Goal: Task Accomplishment & Management: Manage account settings

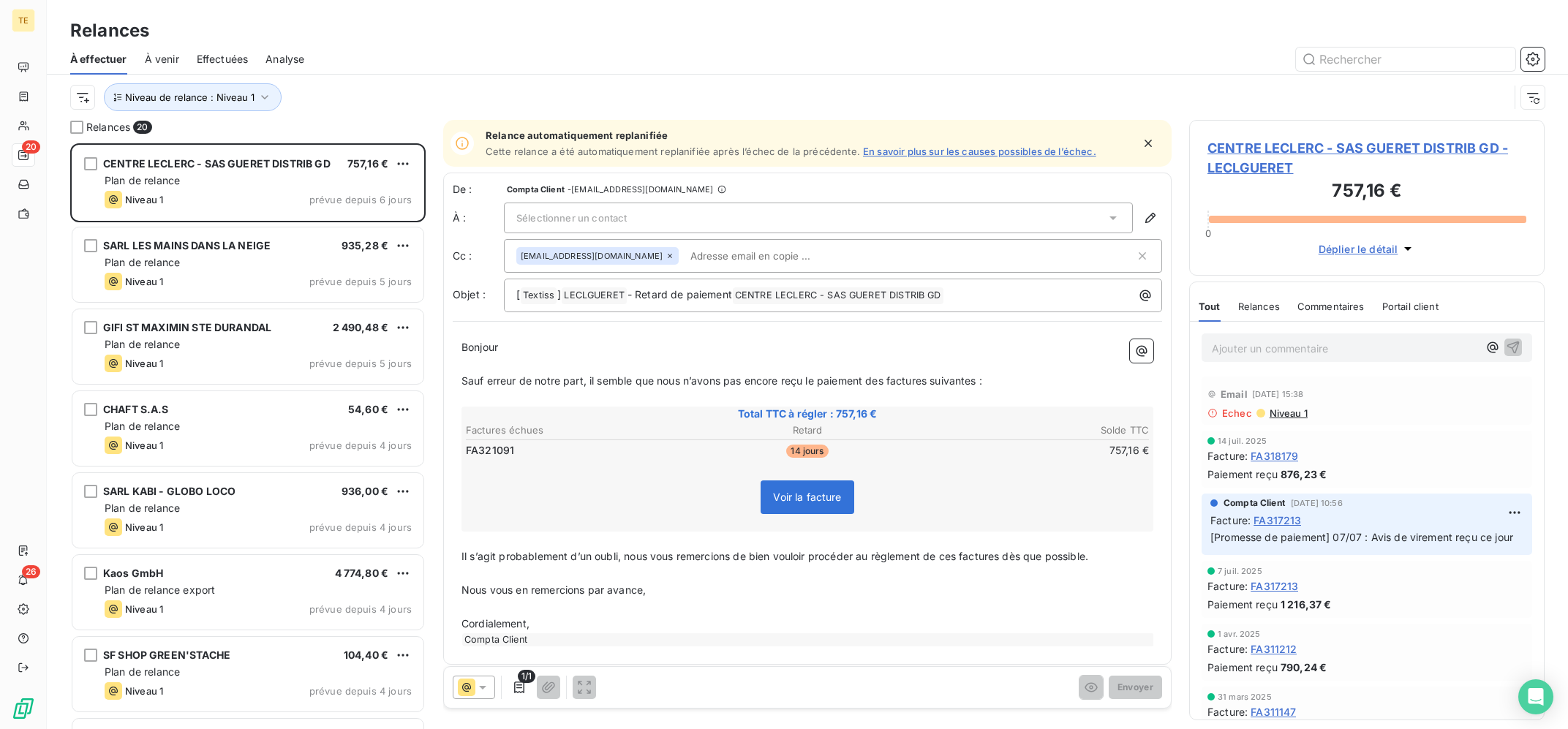
scroll to position [584, 355]
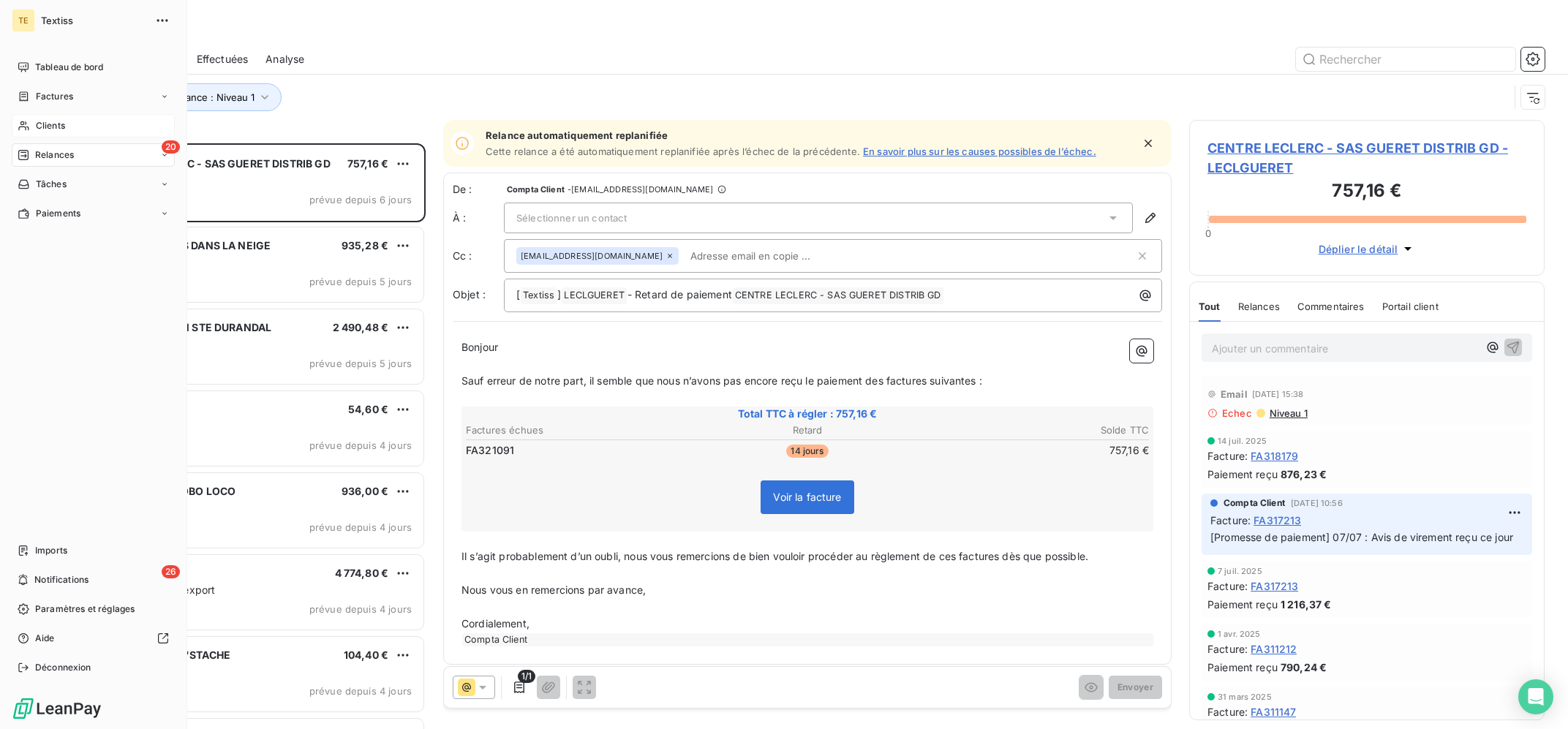
click at [29, 123] on icon at bounding box center [24, 126] width 13 height 12
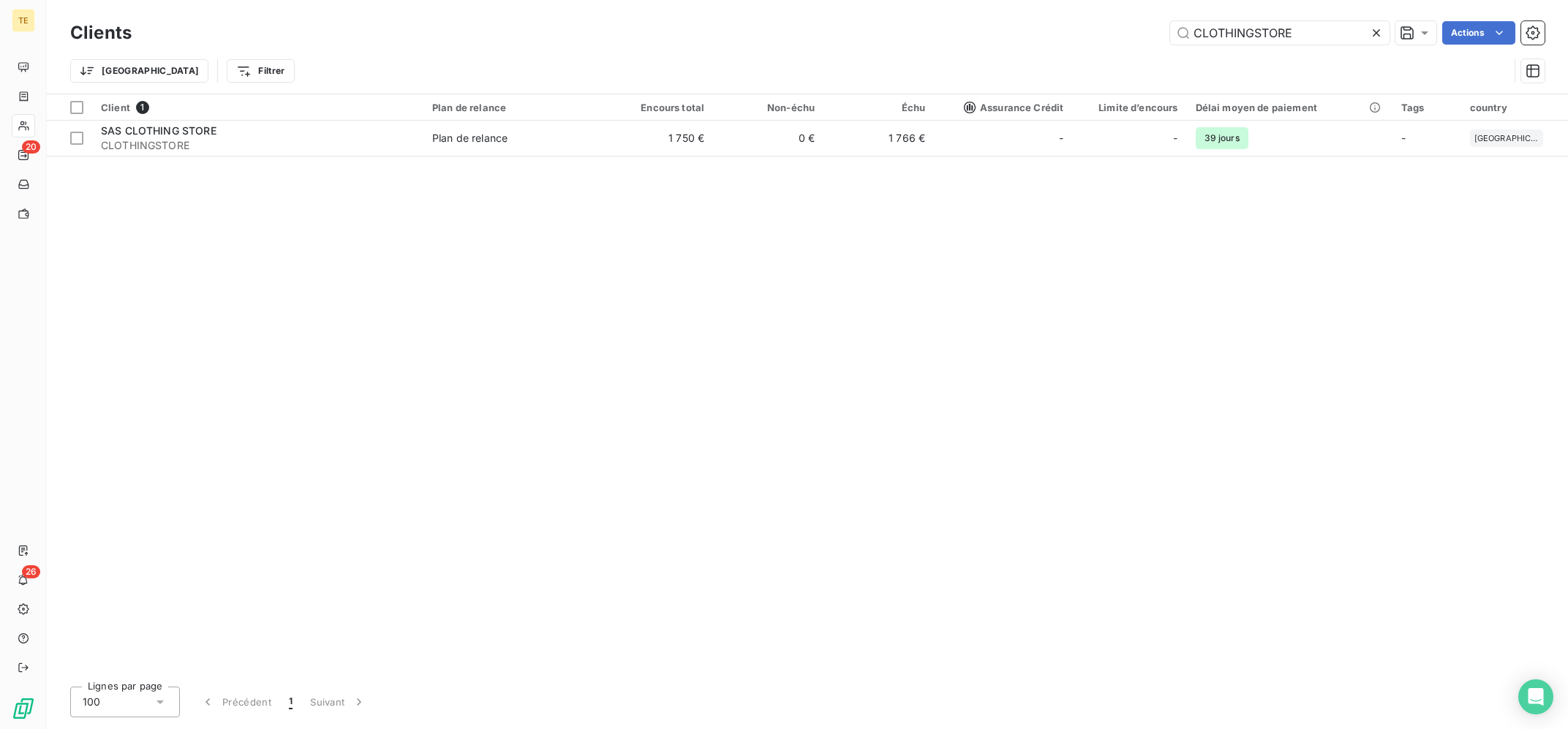
drag, startPoint x: 1332, startPoint y: 33, endPoint x: 1091, endPoint y: 42, distance: 241.2
click at [1170, 42] on input "CLOTHINGSTORE" at bounding box center [1280, 33] width 220 height 24
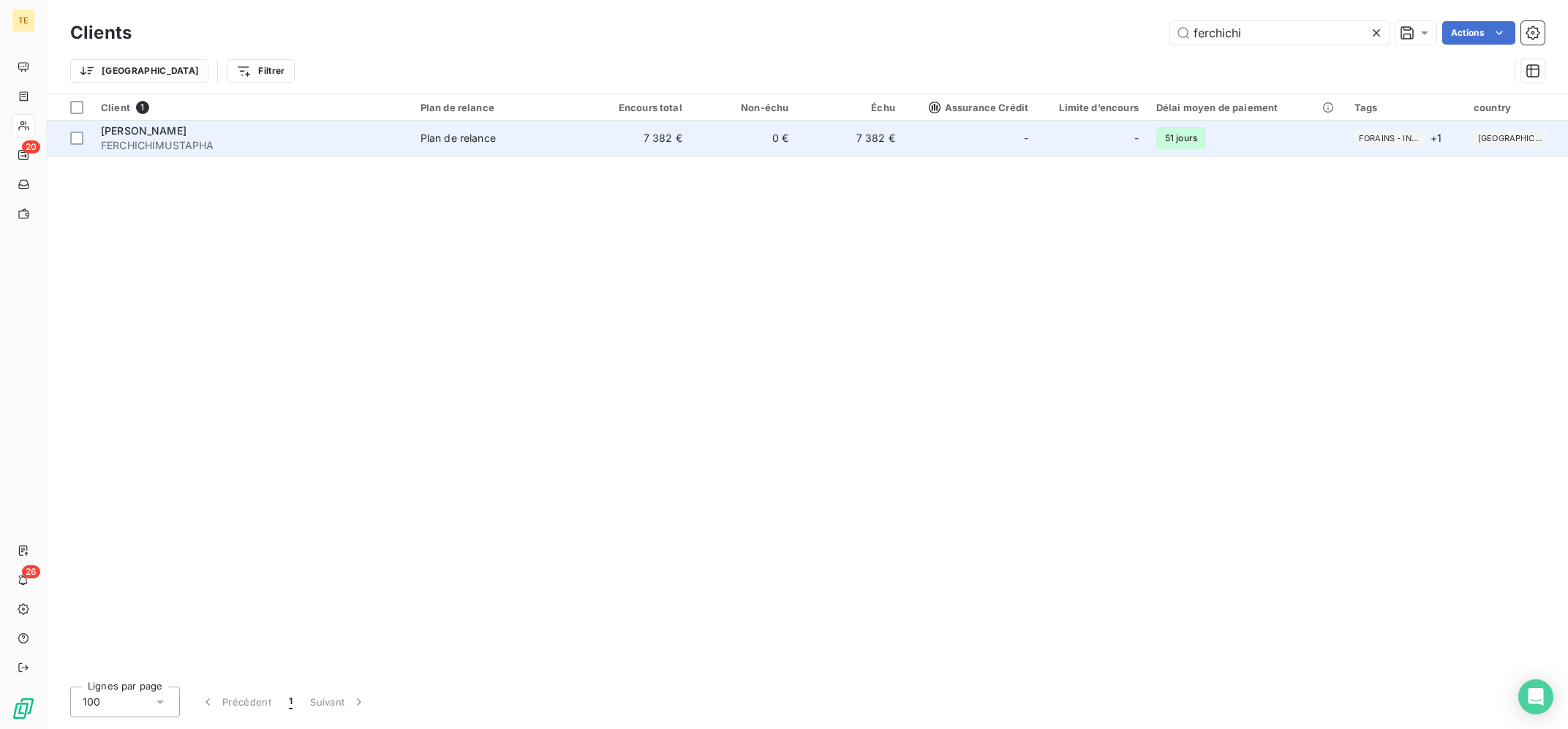
type input "ferchichi"
click at [643, 139] on td "7 382 €" at bounding box center [637, 138] width 107 height 35
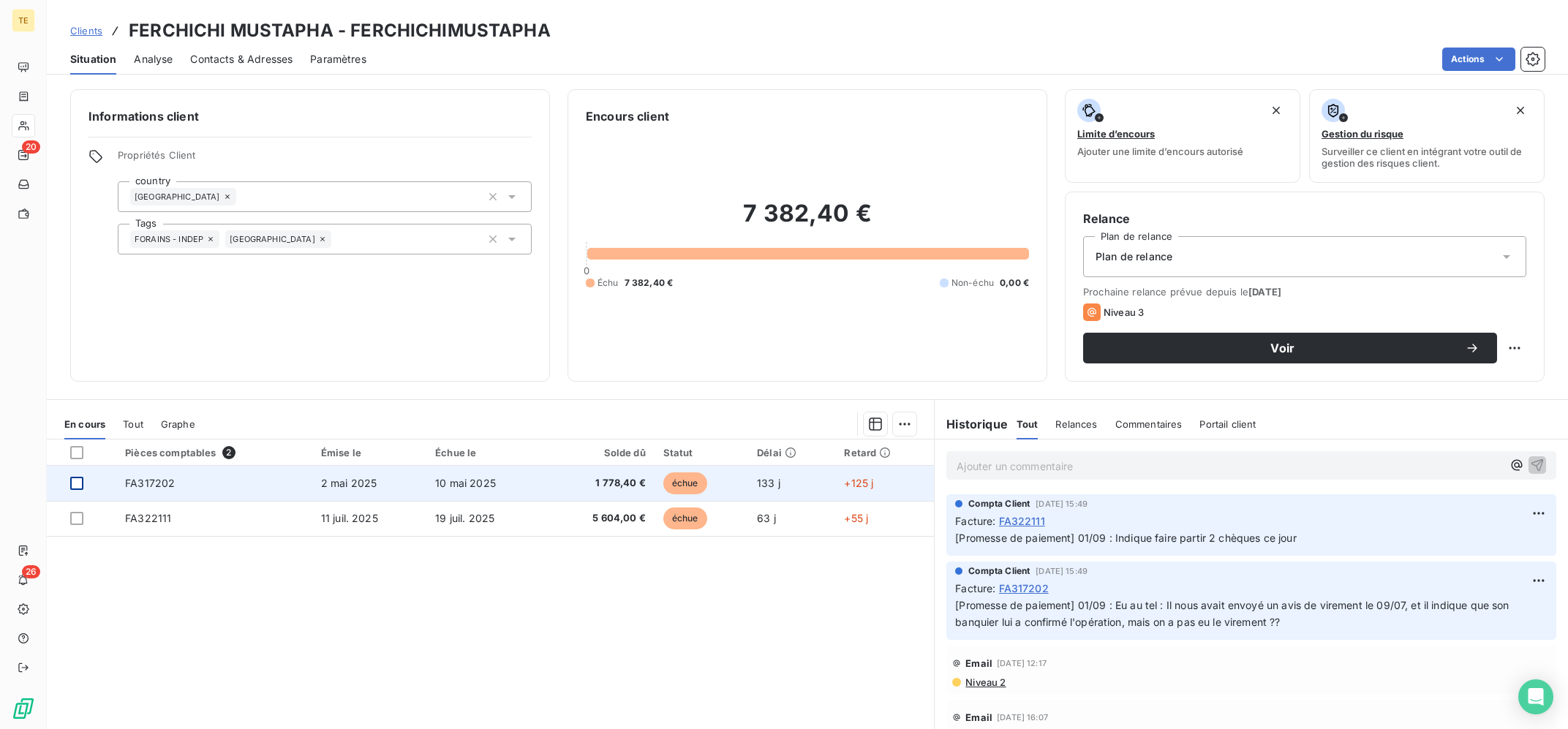
click at [74, 486] on div at bounding box center [77, 484] width 13 height 13
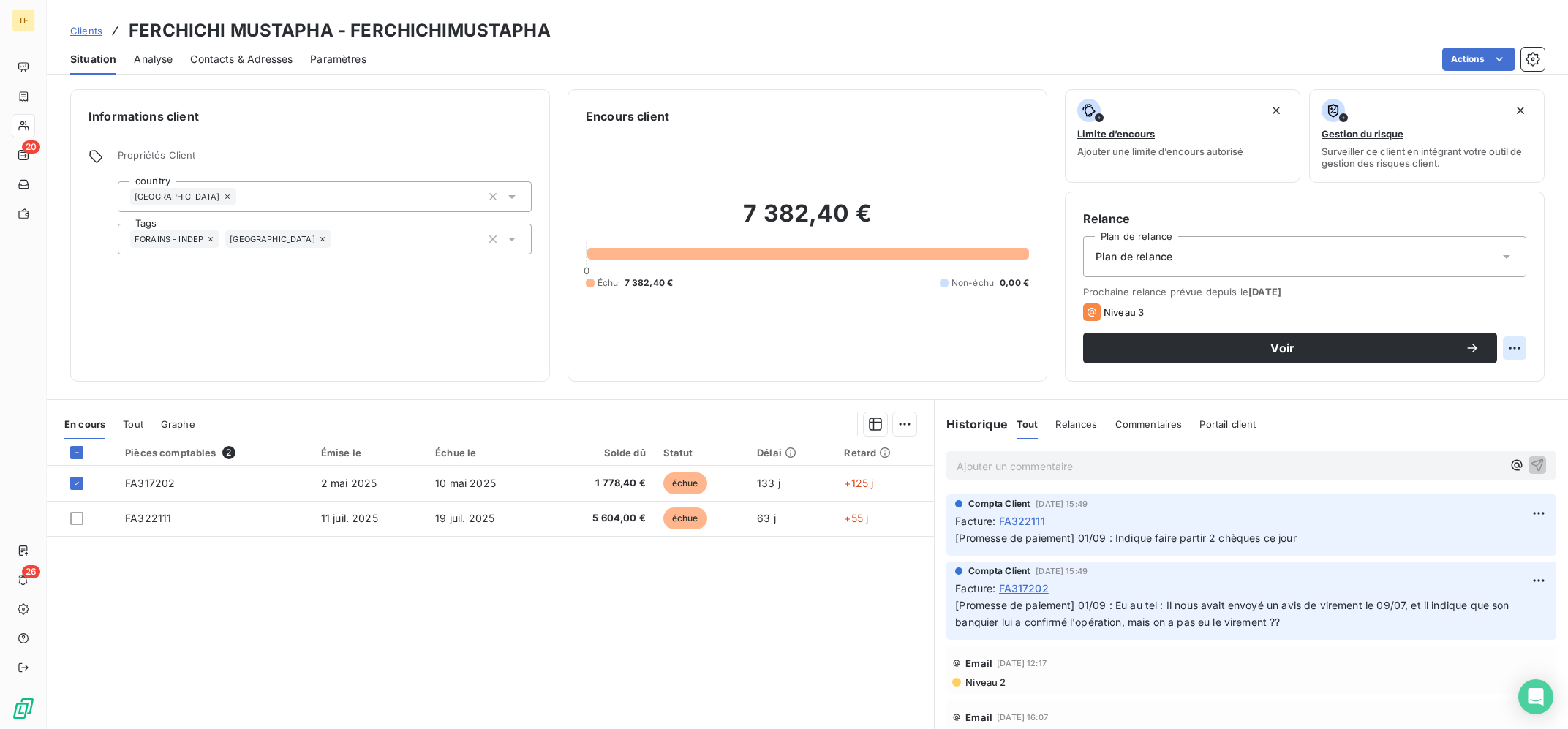
click at [1506, 347] on html "TE 20 26 Clients FERCHICHI MUSTAPHA - FERCHICHIMUSTAPHA Situation Analyse Conta…" at bounding box center [784, 364] width 1568 height 729
click at [798, 663] on html "TE 20 26 Clients FERCHICHI MUSTAPHA - FERCHICHIMUSTAPHA Situation Analyse Conta…" at bounding box center [784, 364] width 1568 height 729
click at [907, 426] on html "TE 20 26 Clients FERCHICHI MUSTAPHA - FERCHICHIMUSTAPHA Situation Analyse Conta…" at bounding box center [784, 364] width 1568 height 729
click at [827, 472] on div "Ajouter une promesse de paiement (1 facture)" at bounding box center [780, 483] width 258 height 24
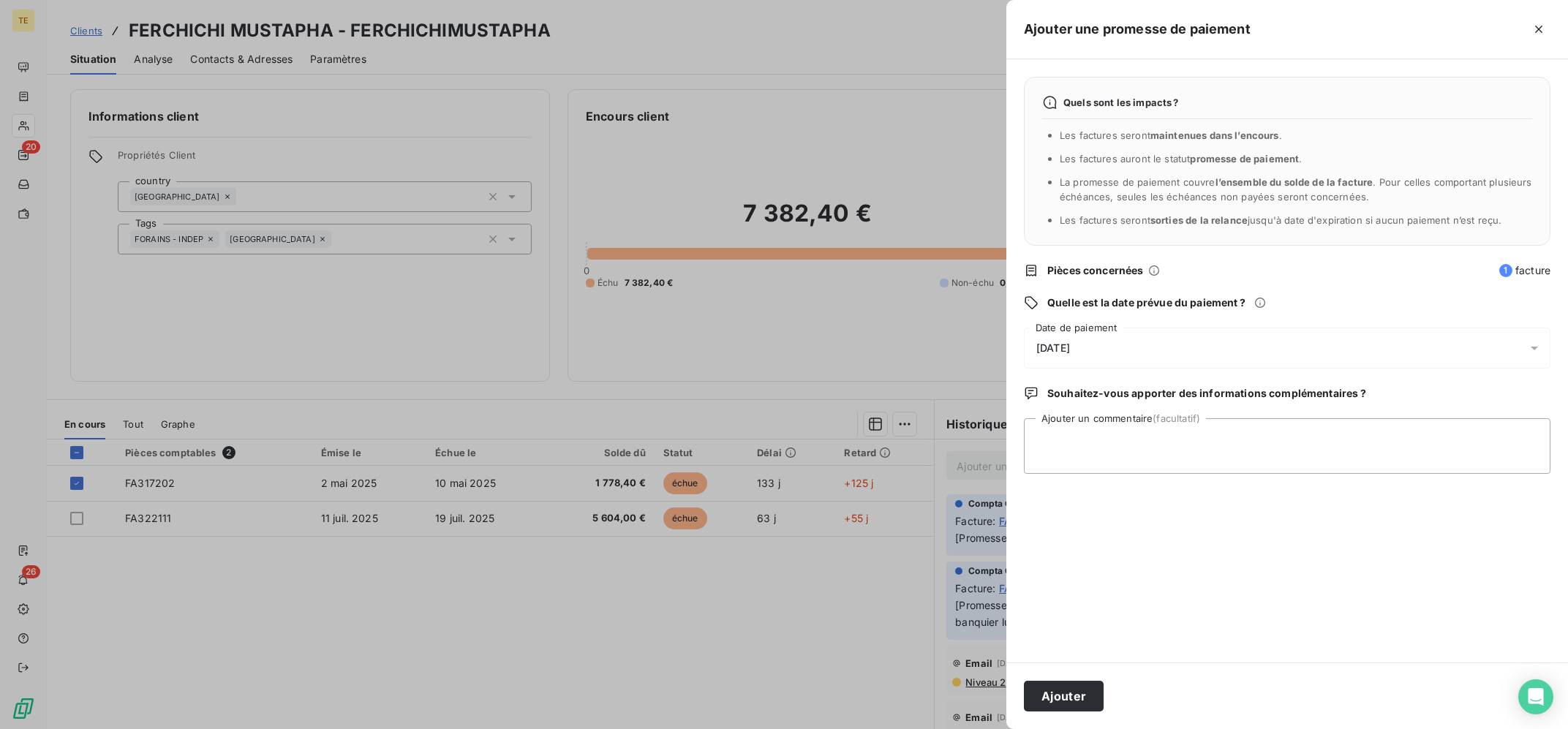
click at [1121, 355] on div "[DATE]" at bounding box center [1287, 348] width 527 height 41
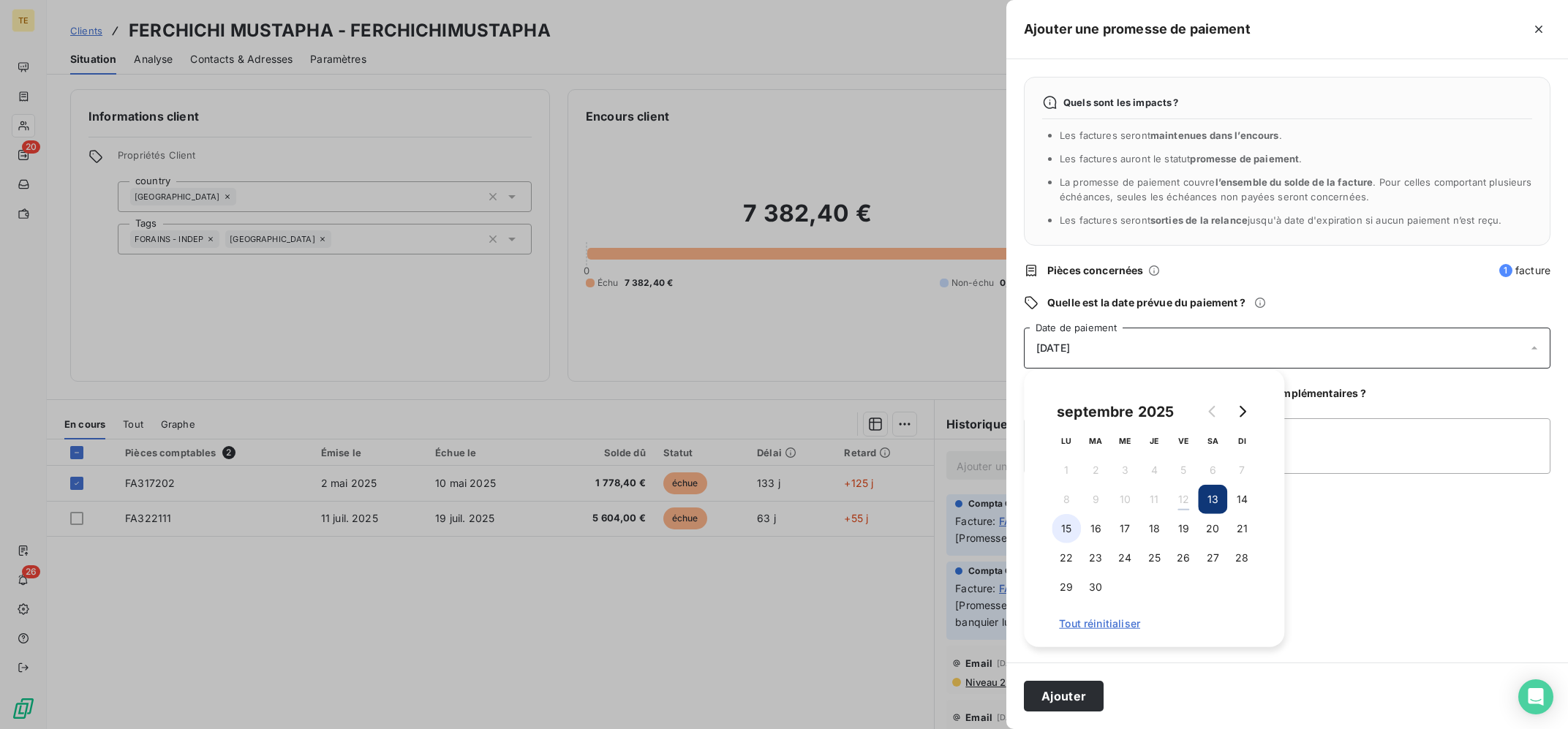
click at [1069, 527] on button "15" at bounding box center [1066, 528] width 29 height 29
click at [1098, 530] on button "16" at bounding box center [1095, 528] width 29 height 29
click at [1128, 524] on button "17" at bounding box center [1124, 528] width 29 height 29
click at [1178, 530] on button "19" at bounding box center [1183, 528] width 29 height 29
click at [1155, 534] on button "18" at bounding box center [1153, 528] width 29 height 29
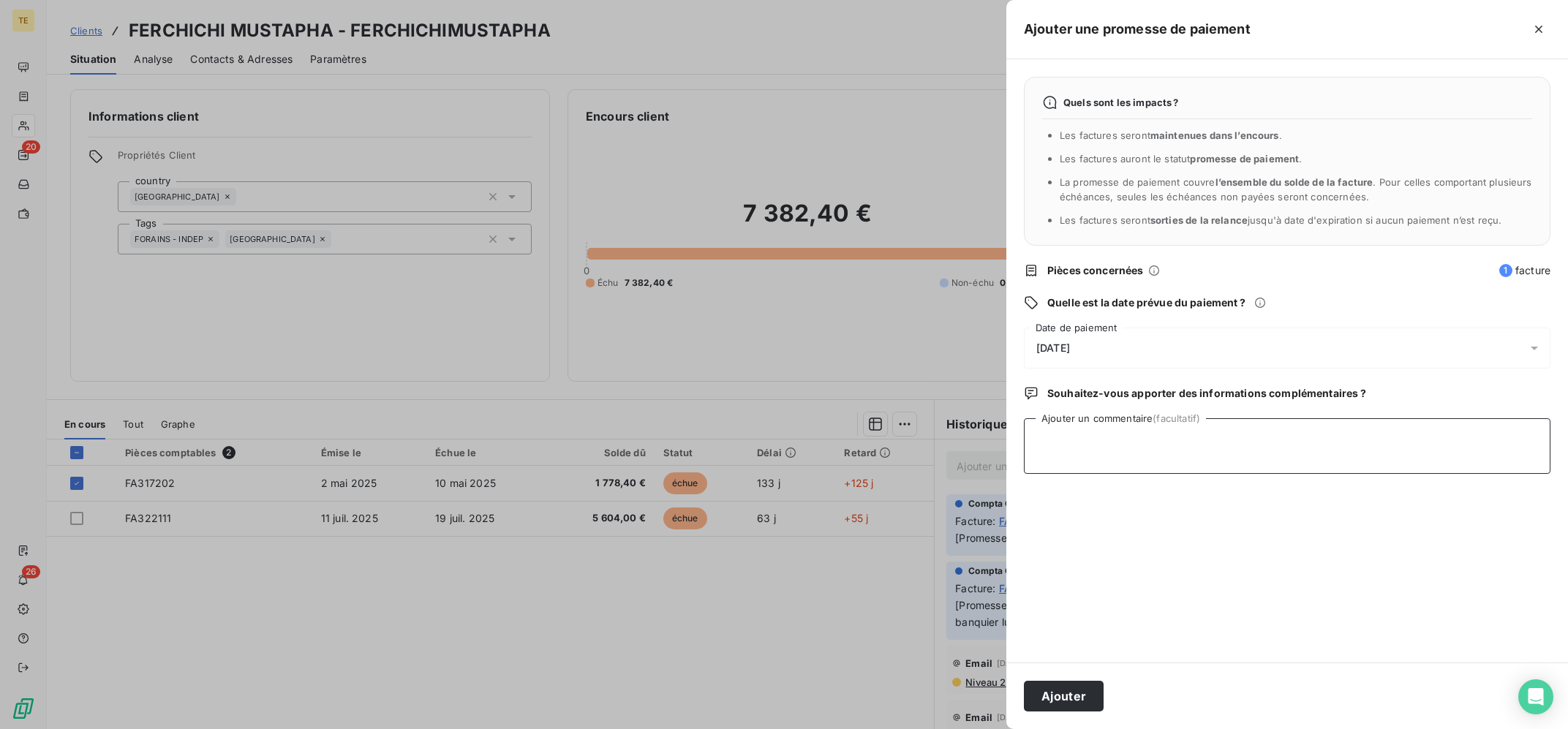
click at [1362, 459] on textarea "Ajouter un commentaire (facultatif)" at bounding box center [1287, 446] width 527 height 56
type textarea "12/09 : Envoi d'une nouvelle preuve de virement datée du 12/09 ce jour"
click at [1057, 694] on button "Ajouter" at bounding box center [1063, 696] width 79 height 30
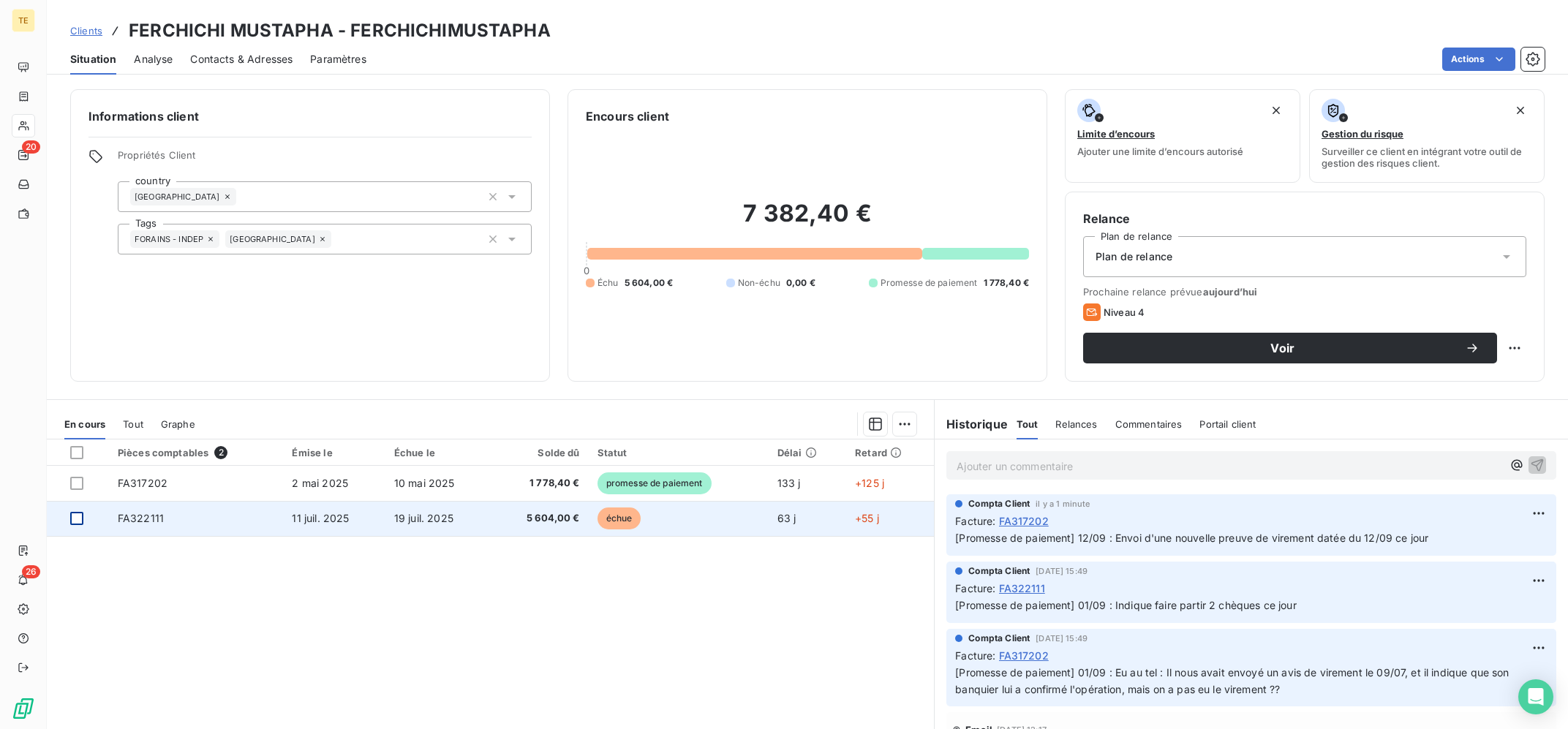
click at [76, 517] on div at bounding box center [77, 518] width 13 height 13
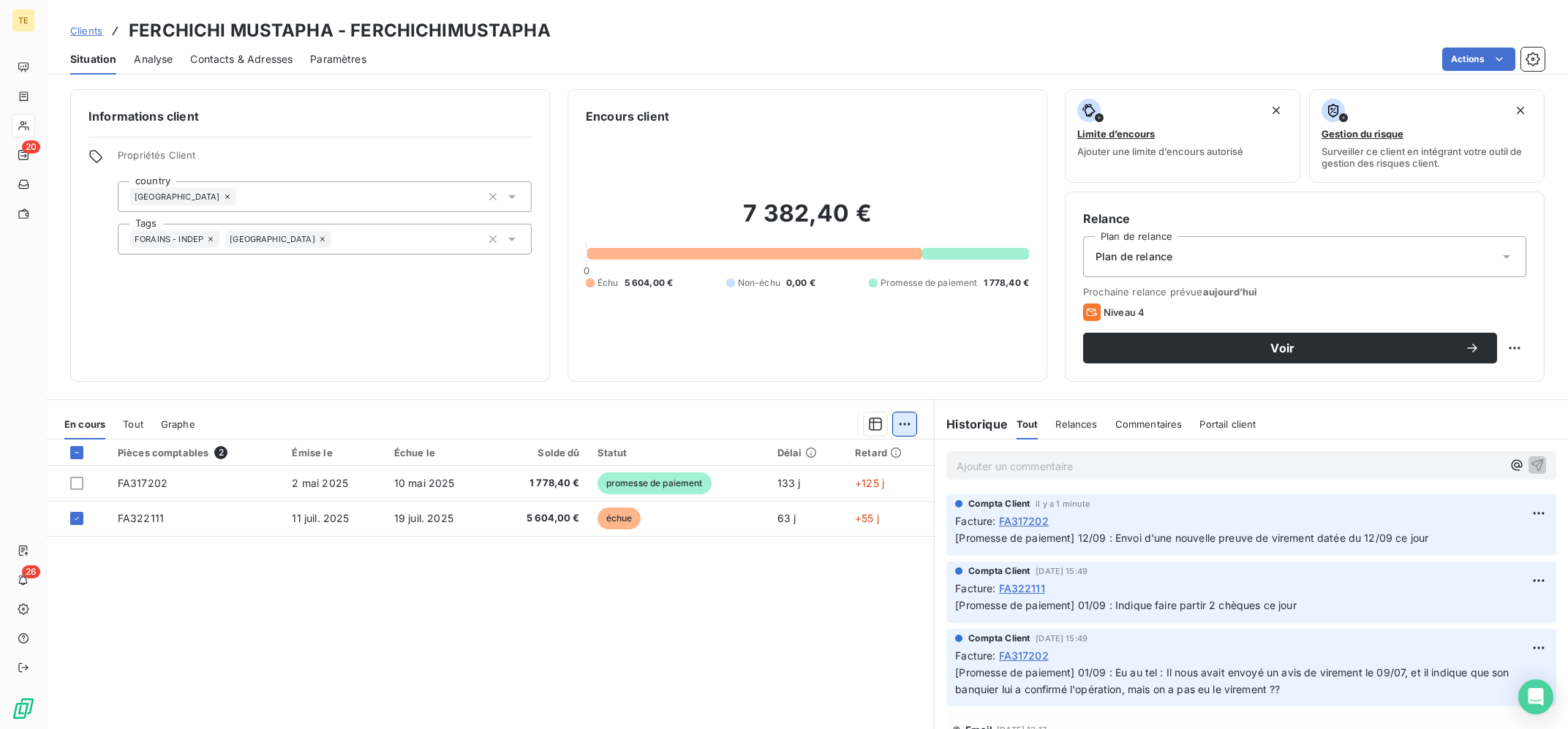
click at [902, 426] on html "TE 20 26 Clients FERCHICHI MUSTAPHA - FERCHICHIMUSTAPHA Situation Analyse Conta…" at bounding box center [784, 364] width 1568 height 729
click at [784, 481] on div "Ajouter une promesse de paiement (1 facture)" at bounding box center [780, 483] width 258 height 24
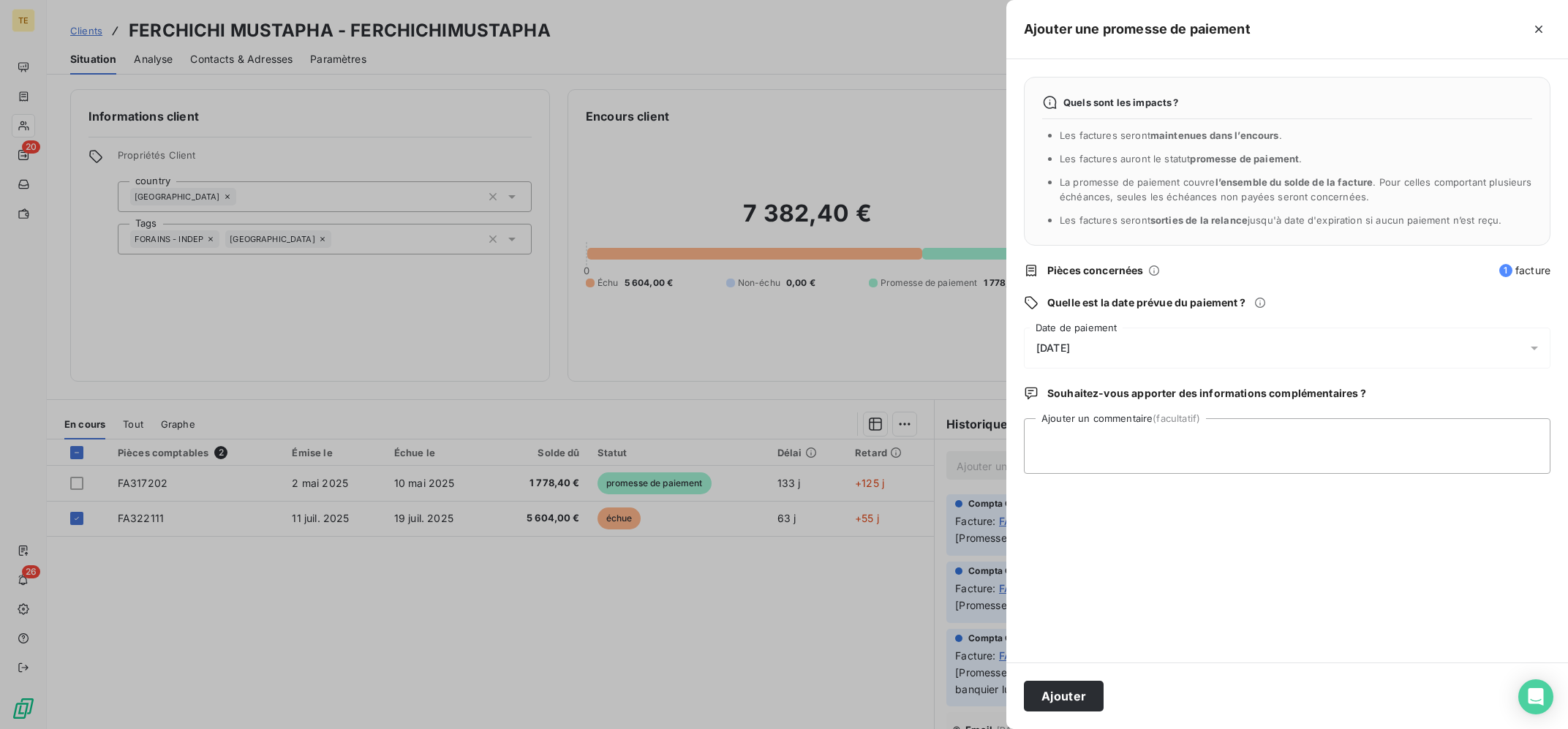
click at [1120, 350] on div "[DATE]" at bounding box center [1287, 348] width 527 height 41
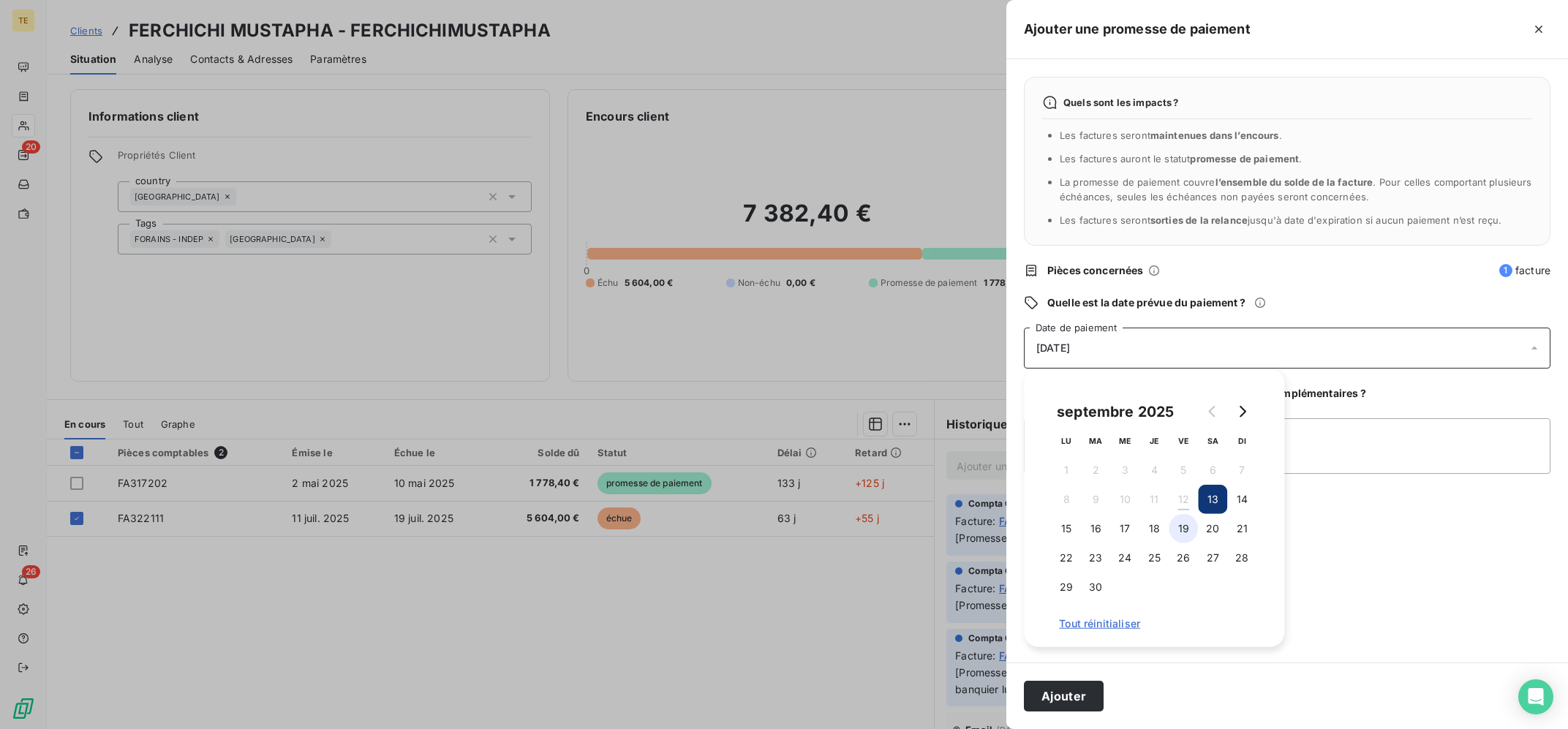
click at [1191, 530] on button "19" at bounding box center [1183, 528] width 29 height 29
click at [1387, 466] on textarea "Ajouter un commentaire (facultatif)" at bounding box center [1287, 446] width 527 height 56
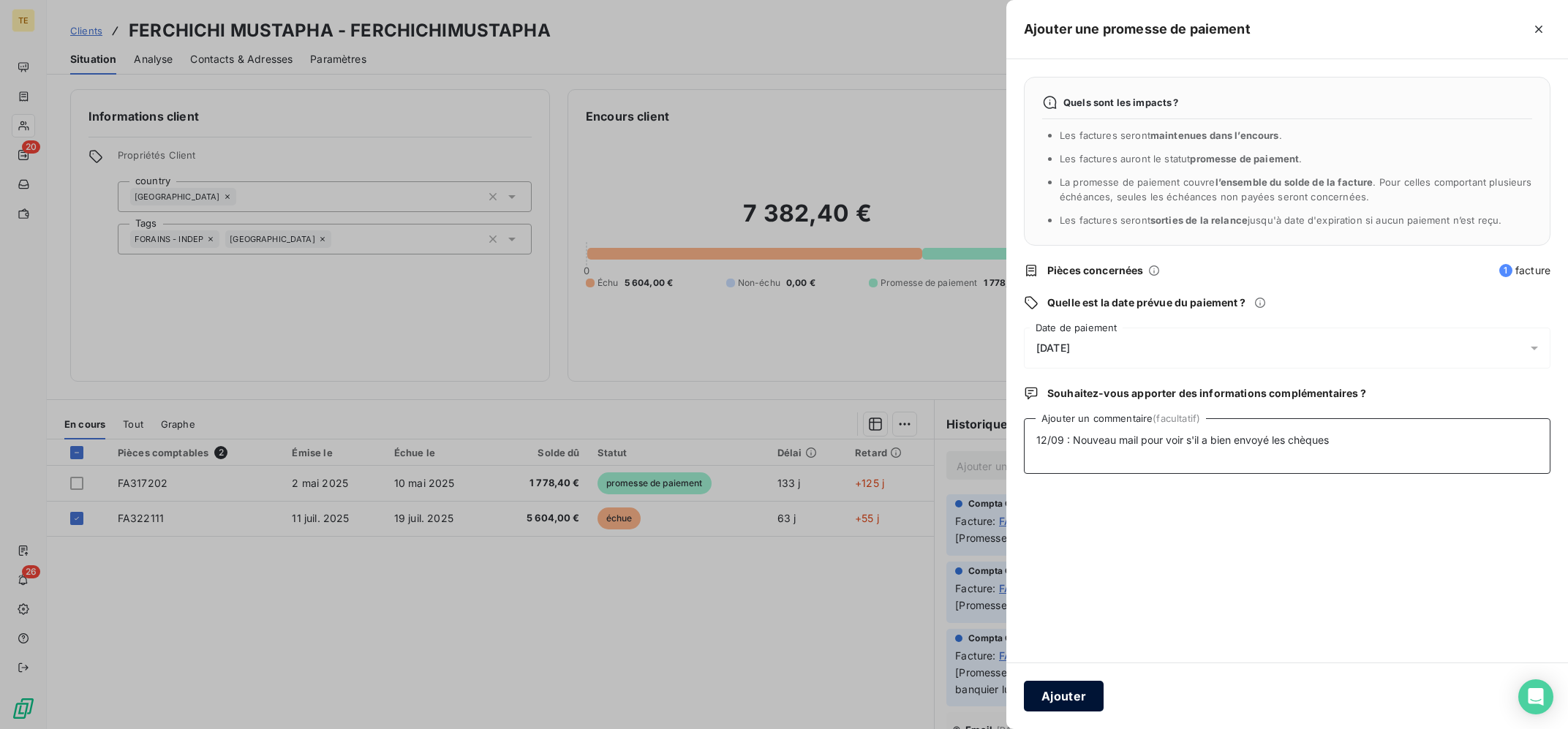
type textarea "12/09 : Nouveau mail pour voir s'il a bien envoyé les chèques"
click at [1051, 694] on button "Ajouter" at bounding box center [1063, 696] width 79 height 30
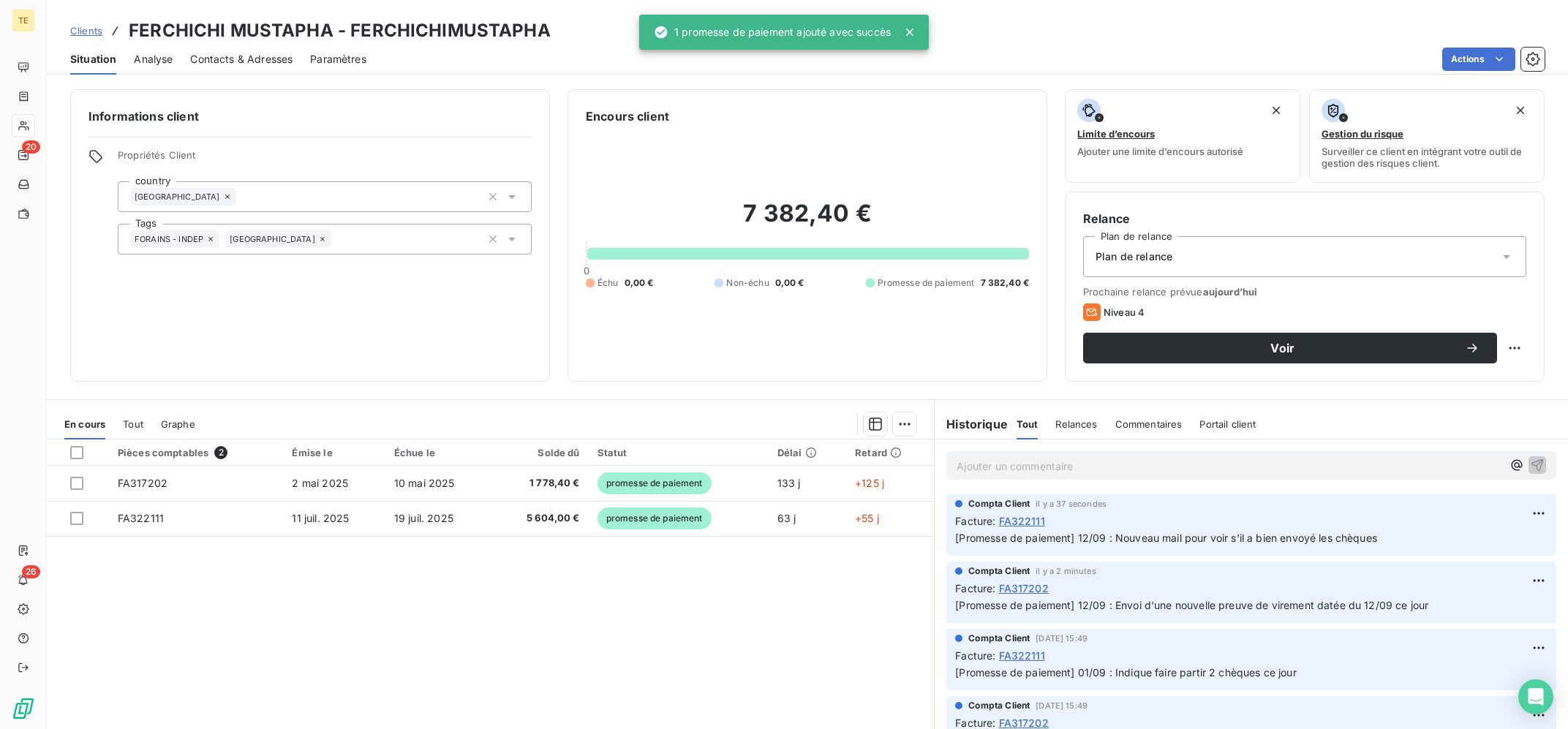
click at [445, 621] on div "Pièces comptables 2 Émise le Échue le Solde dû Statut Délai Retard FA317202 [DA…" at bounding box center [490, 579] width 887 height 281
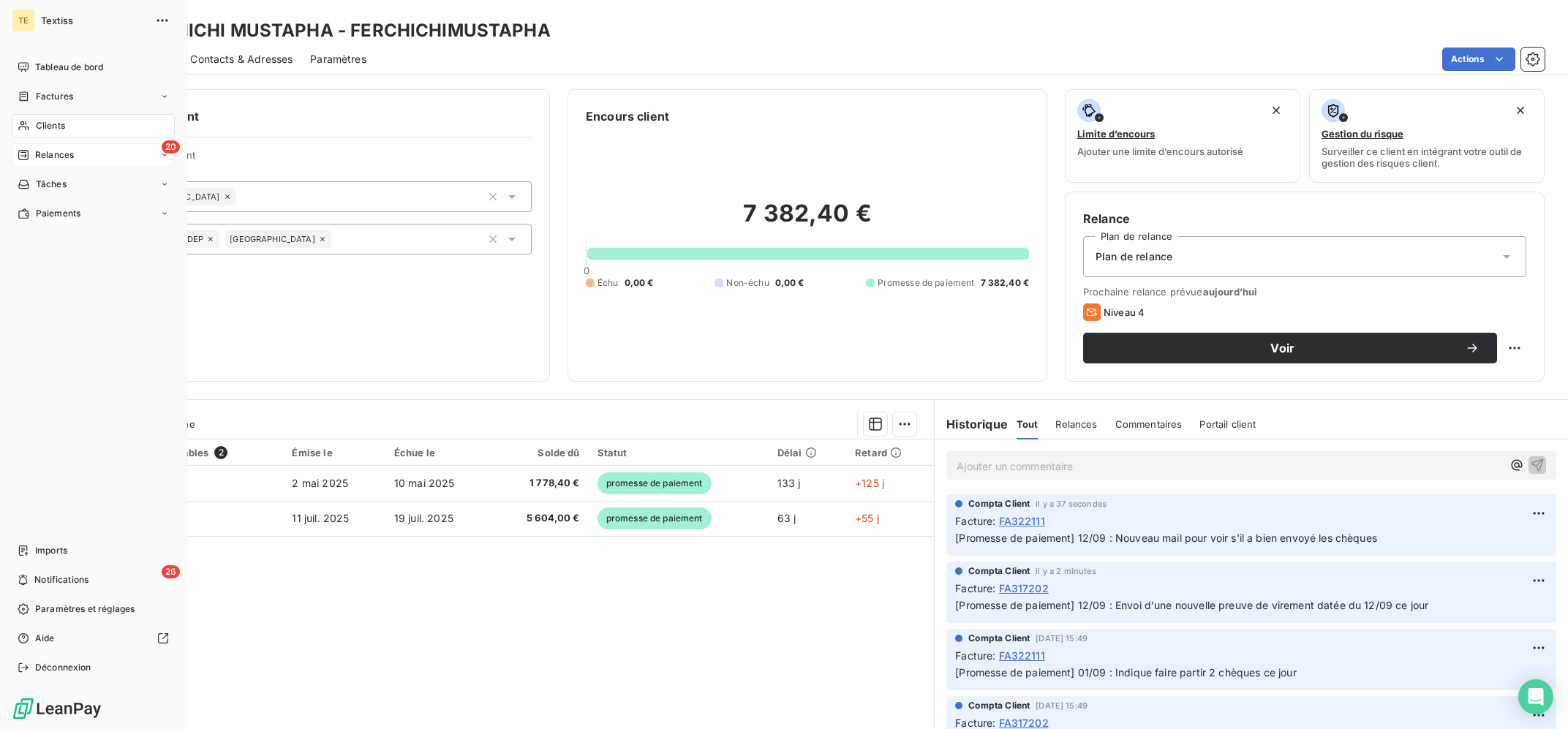
click at [44, 158] on span "Relances" at bounding box center [54, 155] width 39 height 13
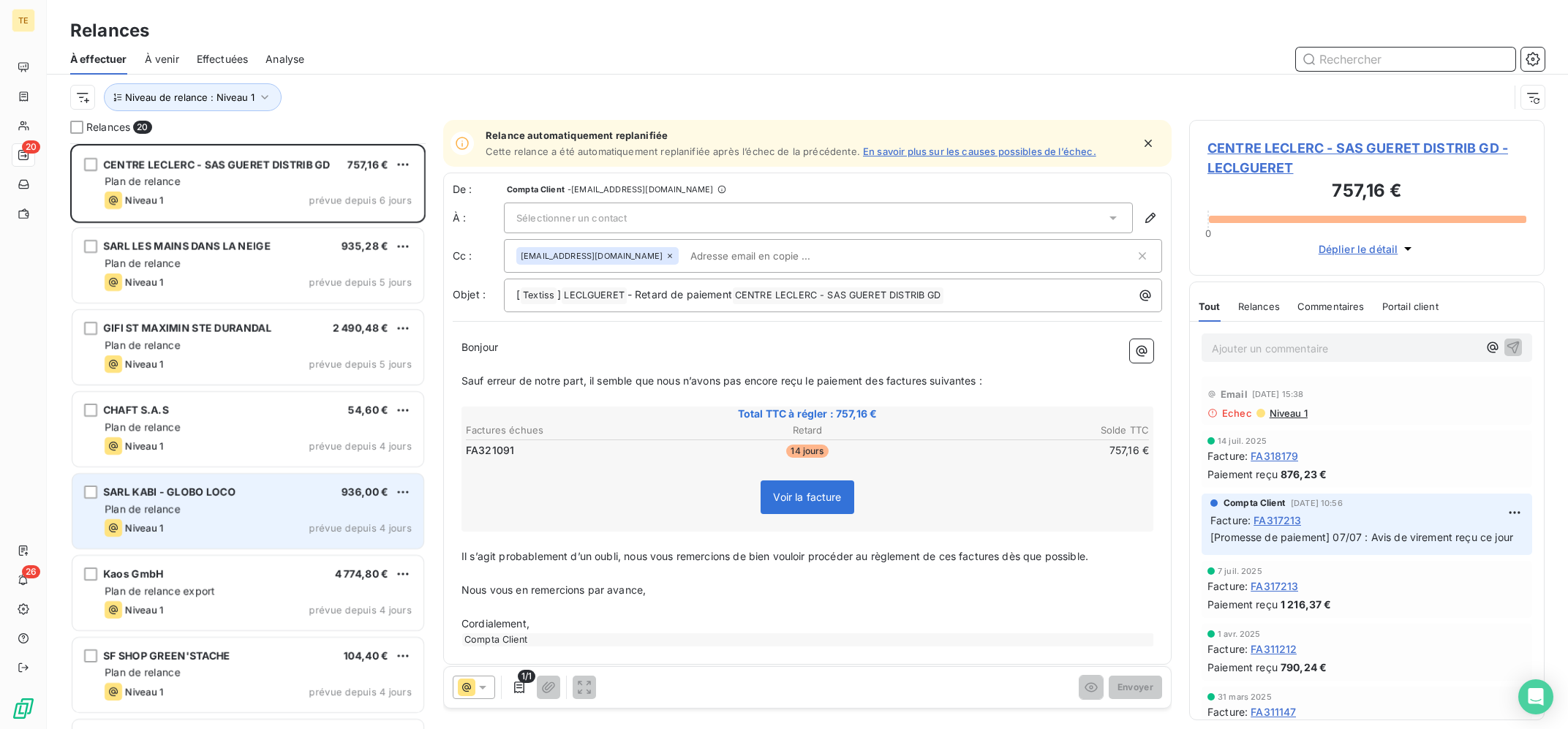
scroll to position [1052, 0]
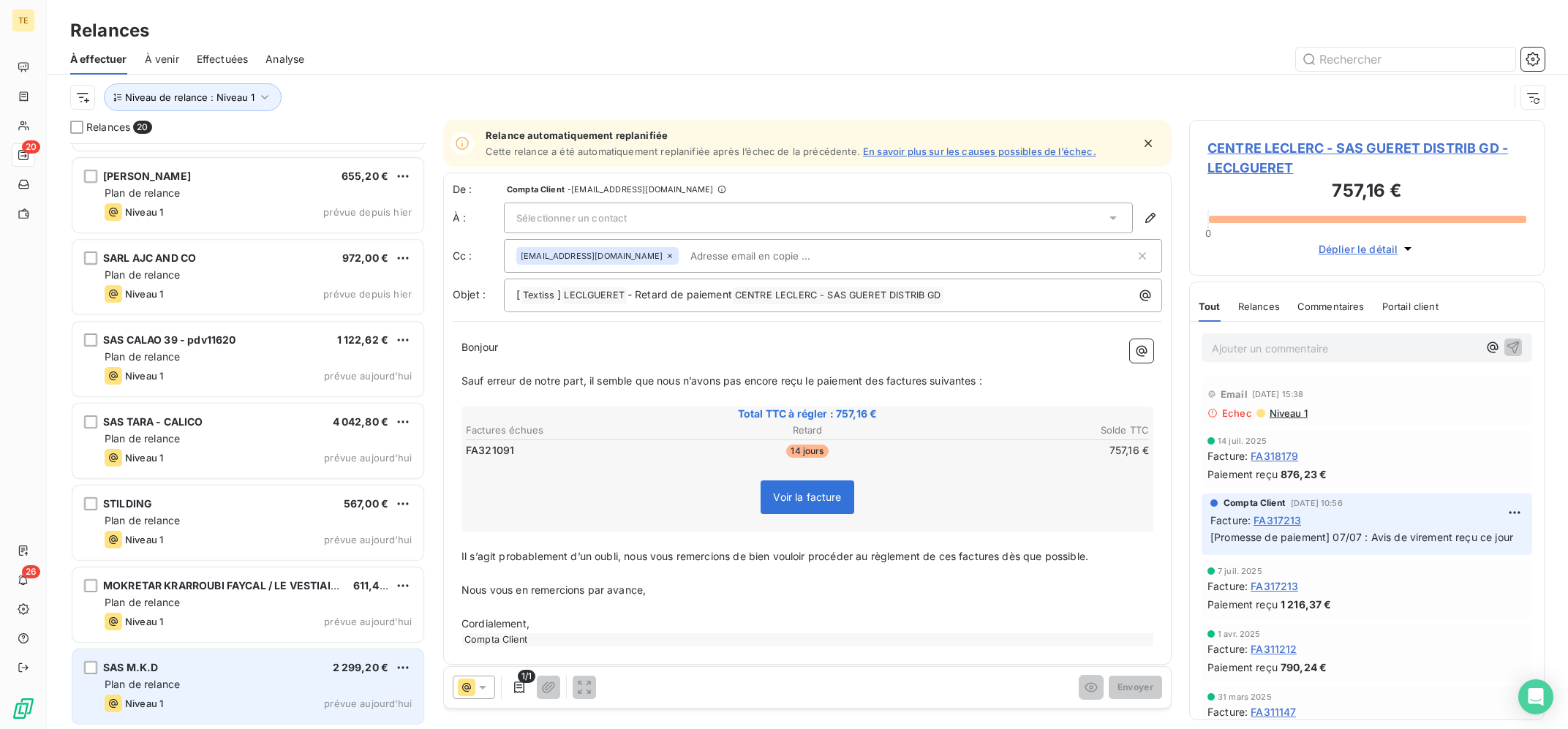
click at [266, 688] on div "Plan de relance" at bounding box center [258, 685] width 307 height 15
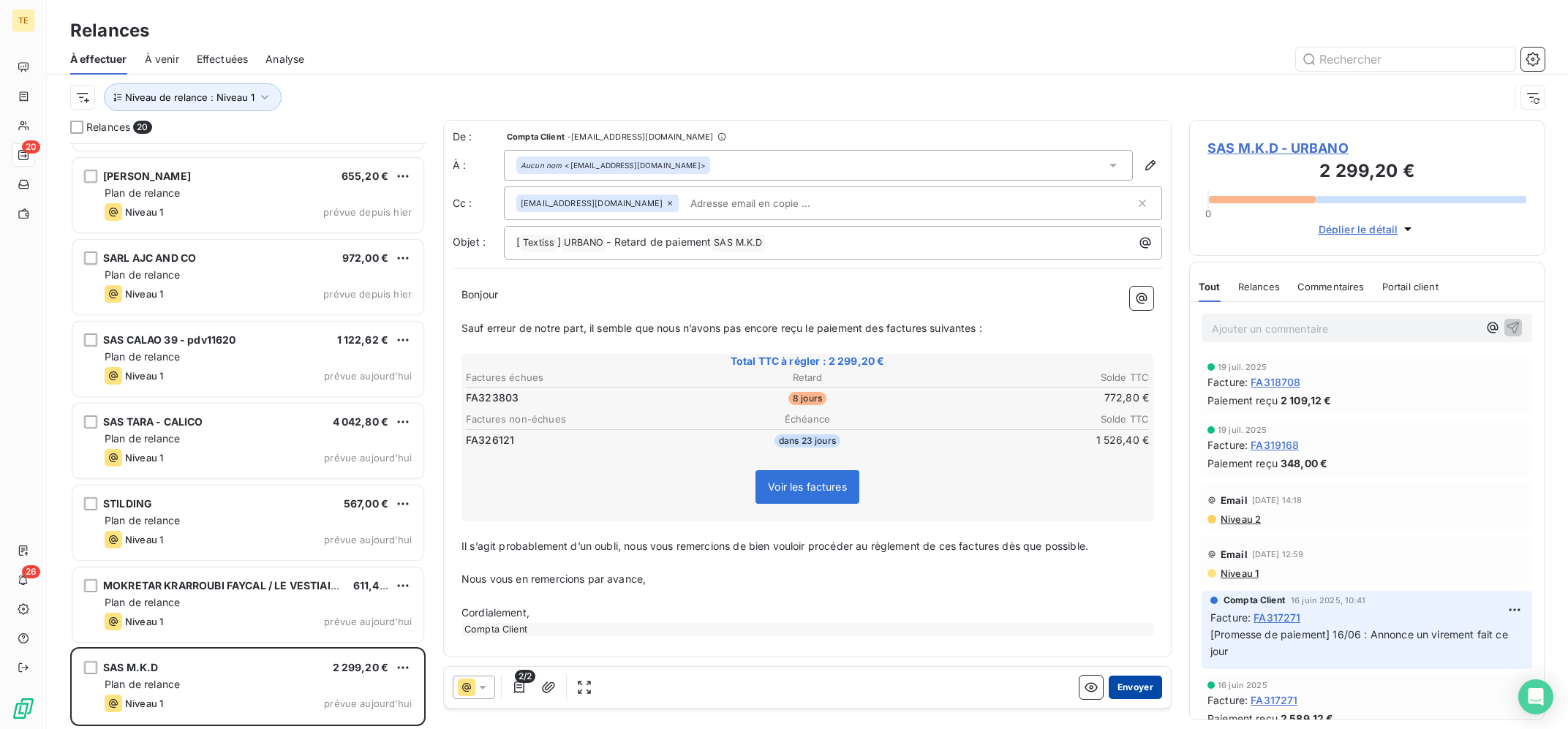
click at [1121, 687] on button "Envoyer" at bounding box center [1135, 687] width 53 height 24
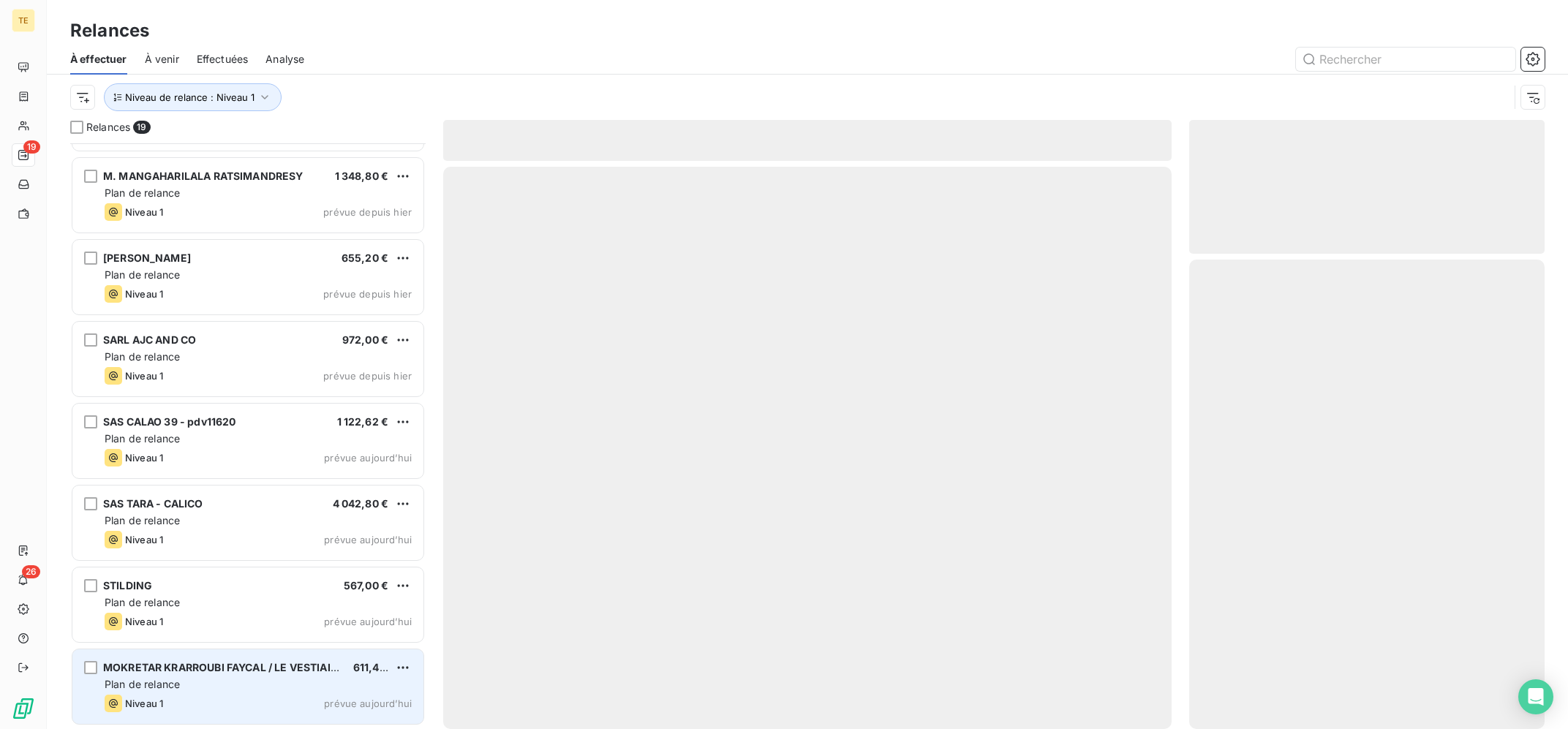
scroll to position [969, 0]
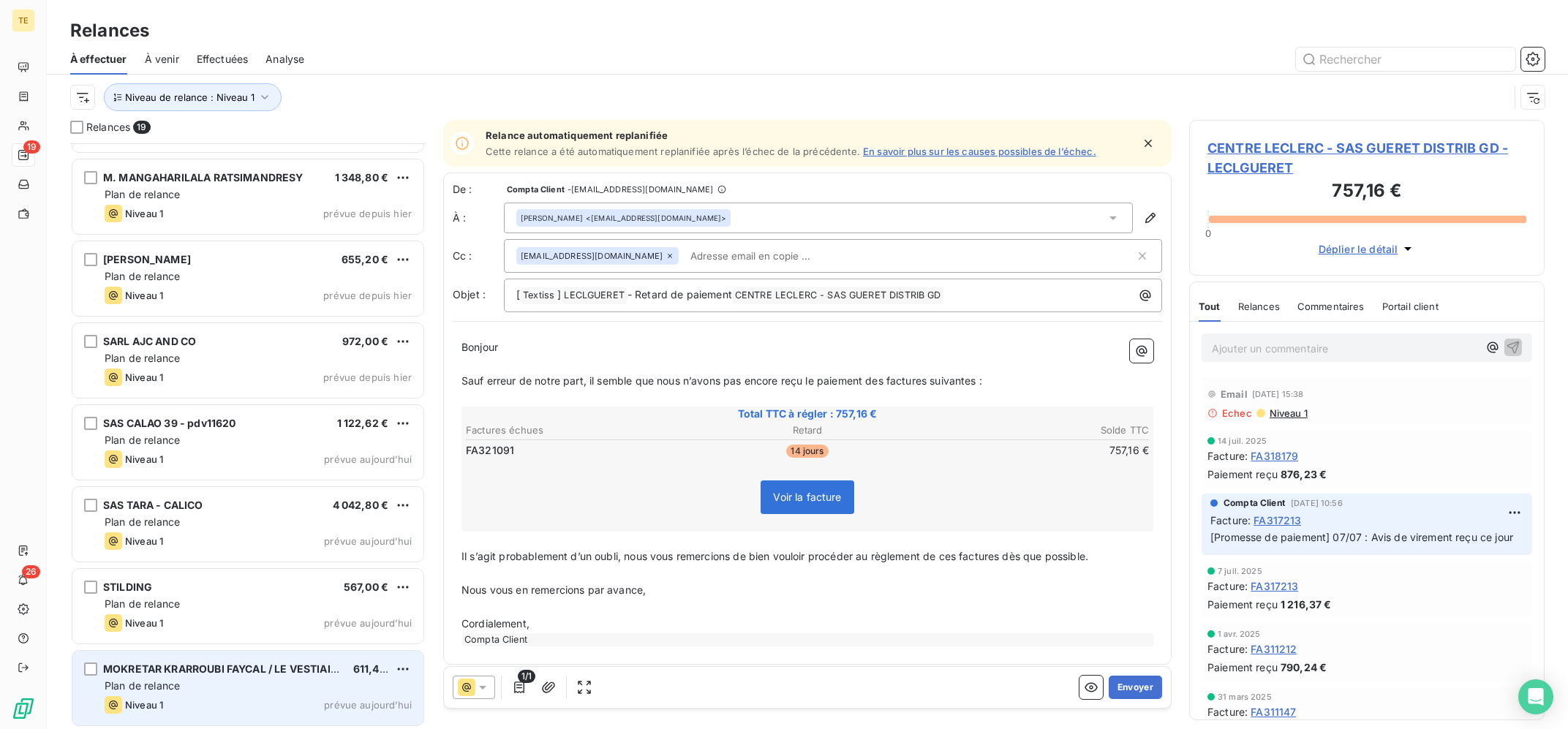
click at [164, 685] on span "Plan de relance" at bounding box center [142, 685] width 76 height 13
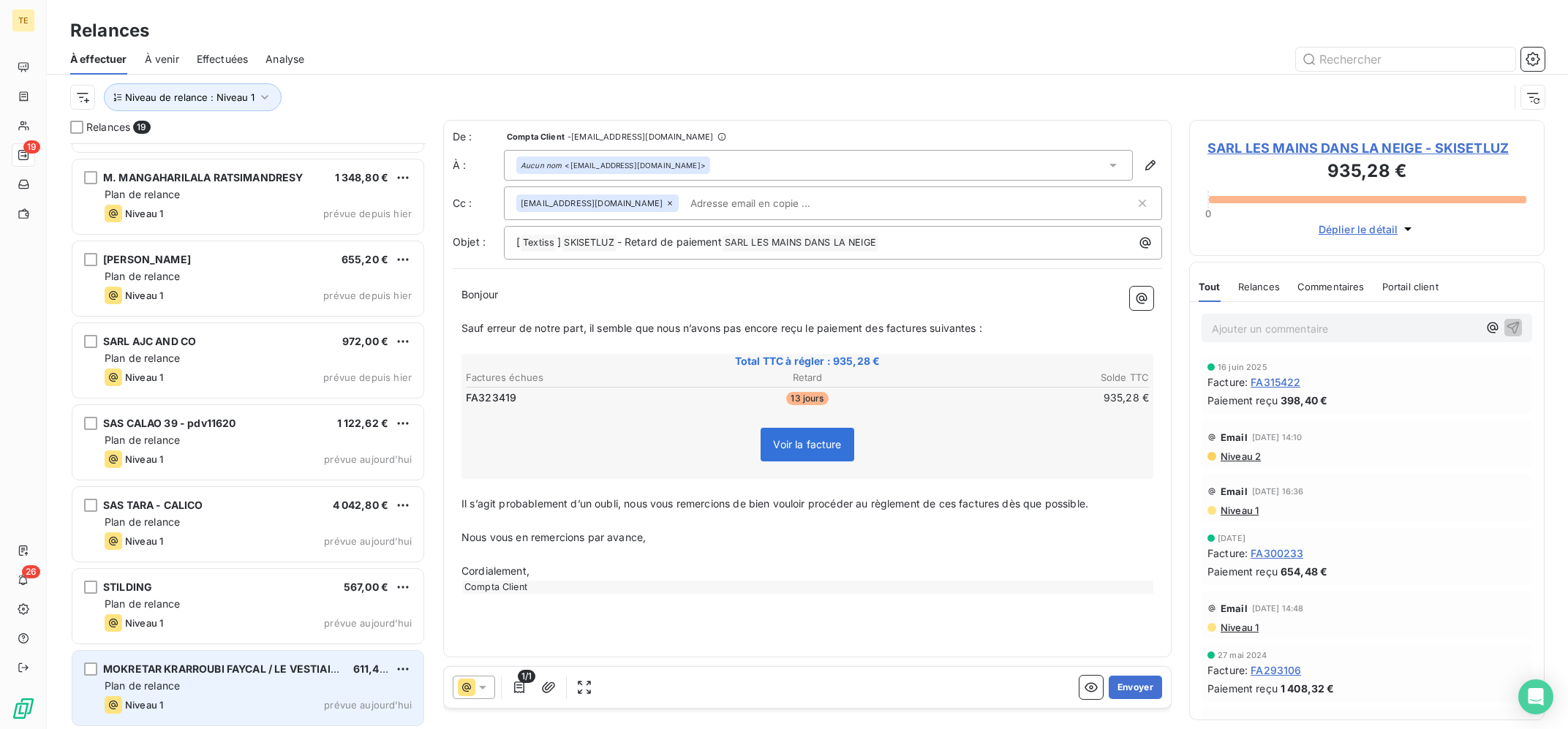
scroll to position [971, 0]
click at [177, 682] on span "Plan de relance" at bounding box center [142, 684] width 76 height 13
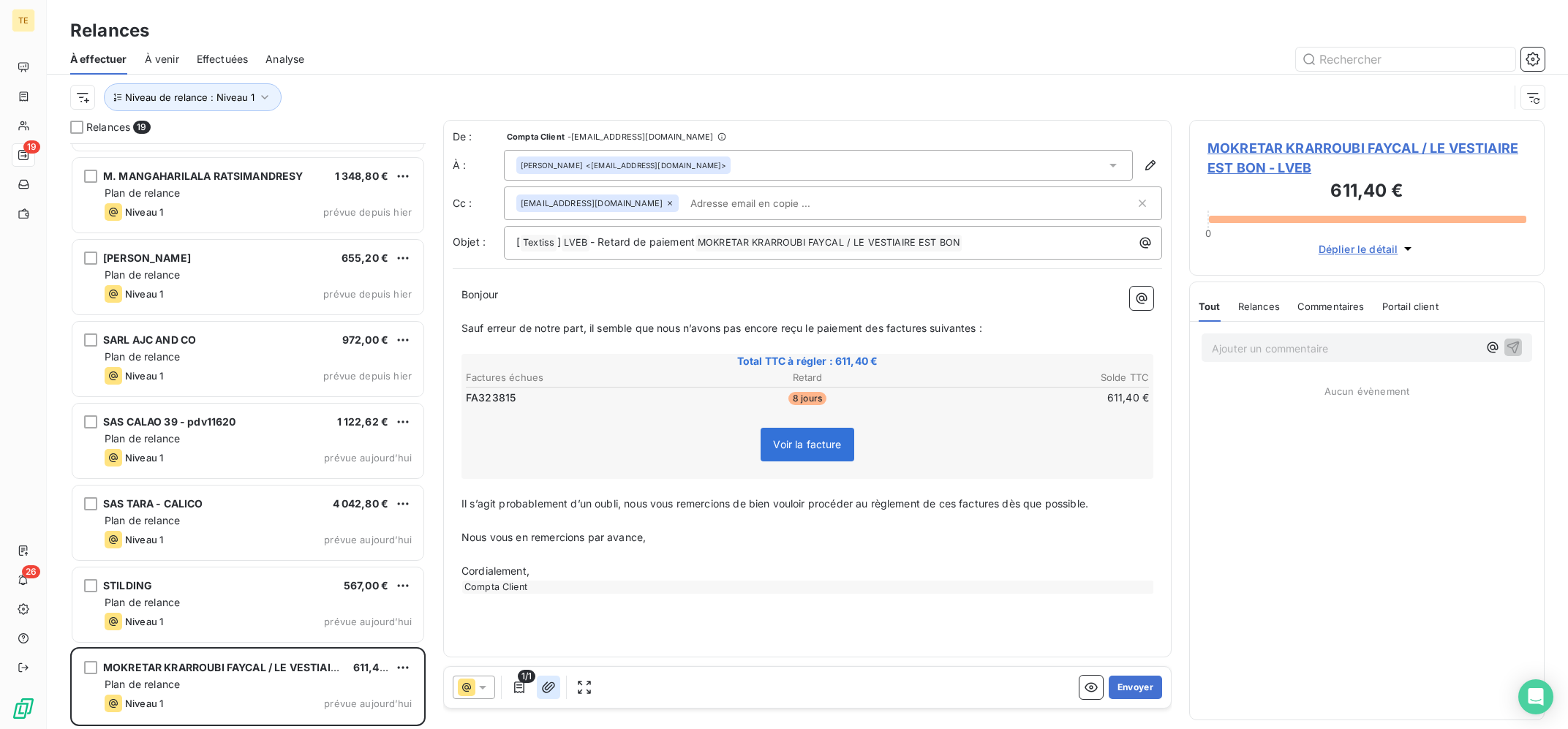
click at [542, 687] on icon "button" at bounding box center [548, 687] width 15 height 15
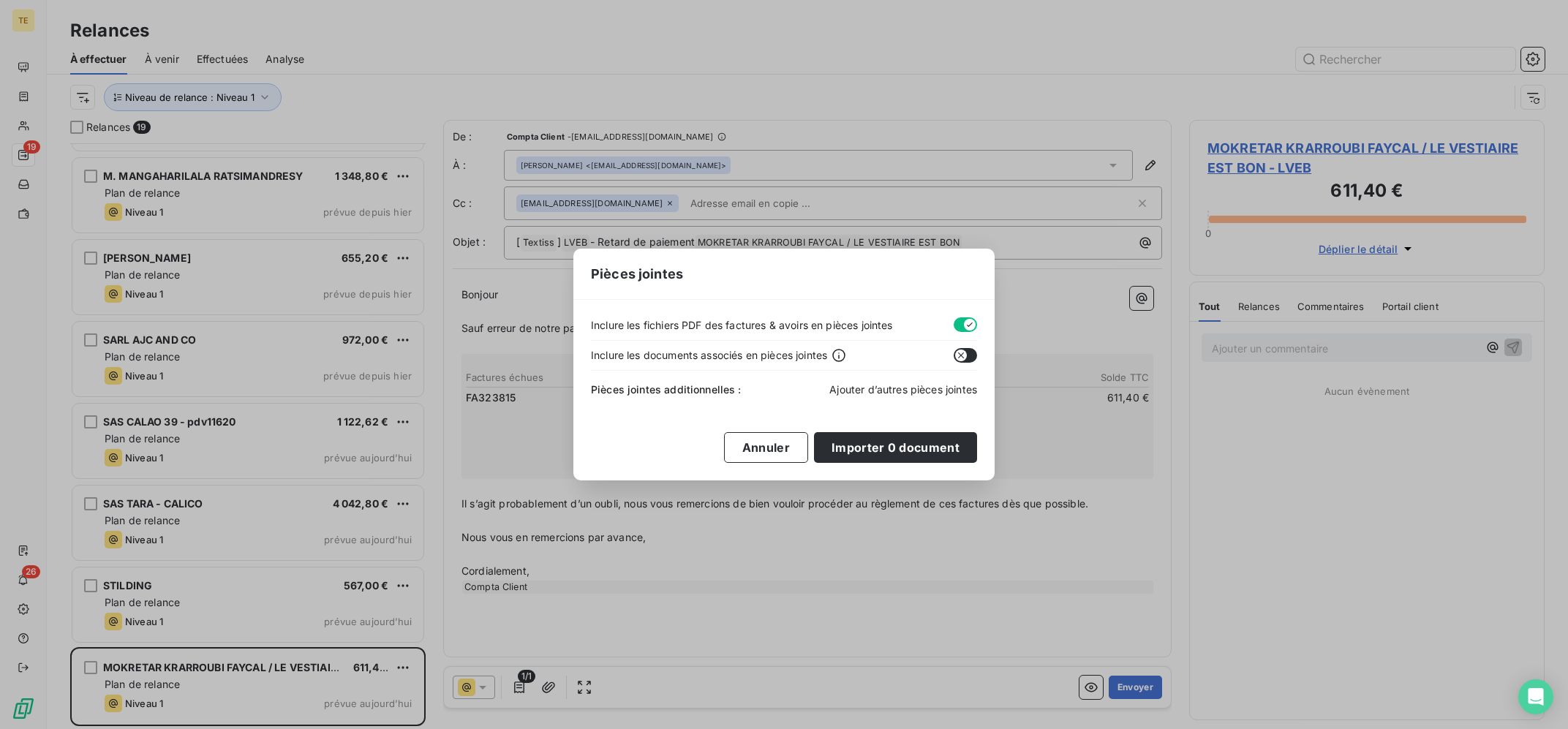
click at [901, 392] on span "Ajouter d’autres pièces jointes" at bounding box center [903, 389] width 148 height 13
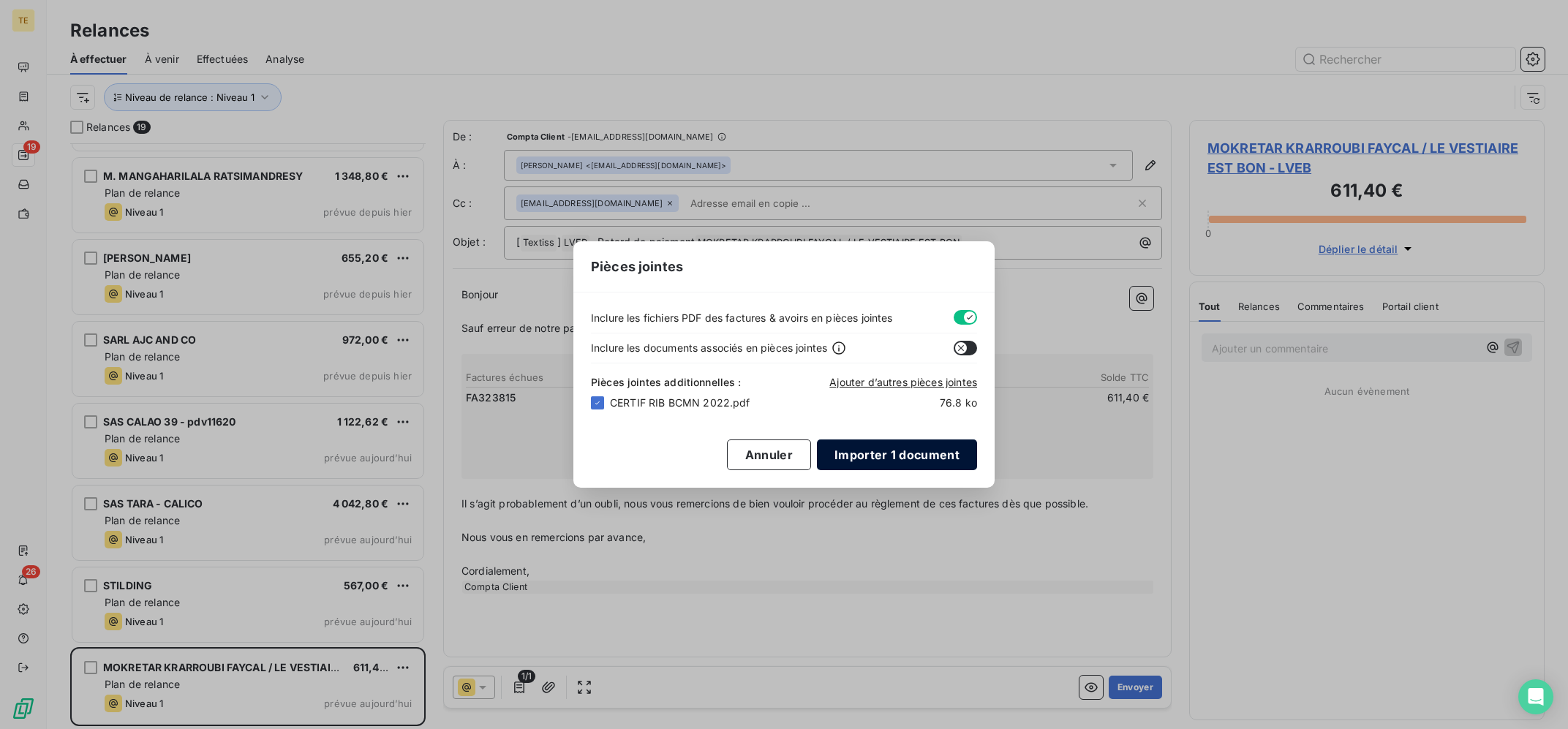
click at [903, 454] on button "Importer 1 document" at bounding box center [897, 454] width 160 height 30
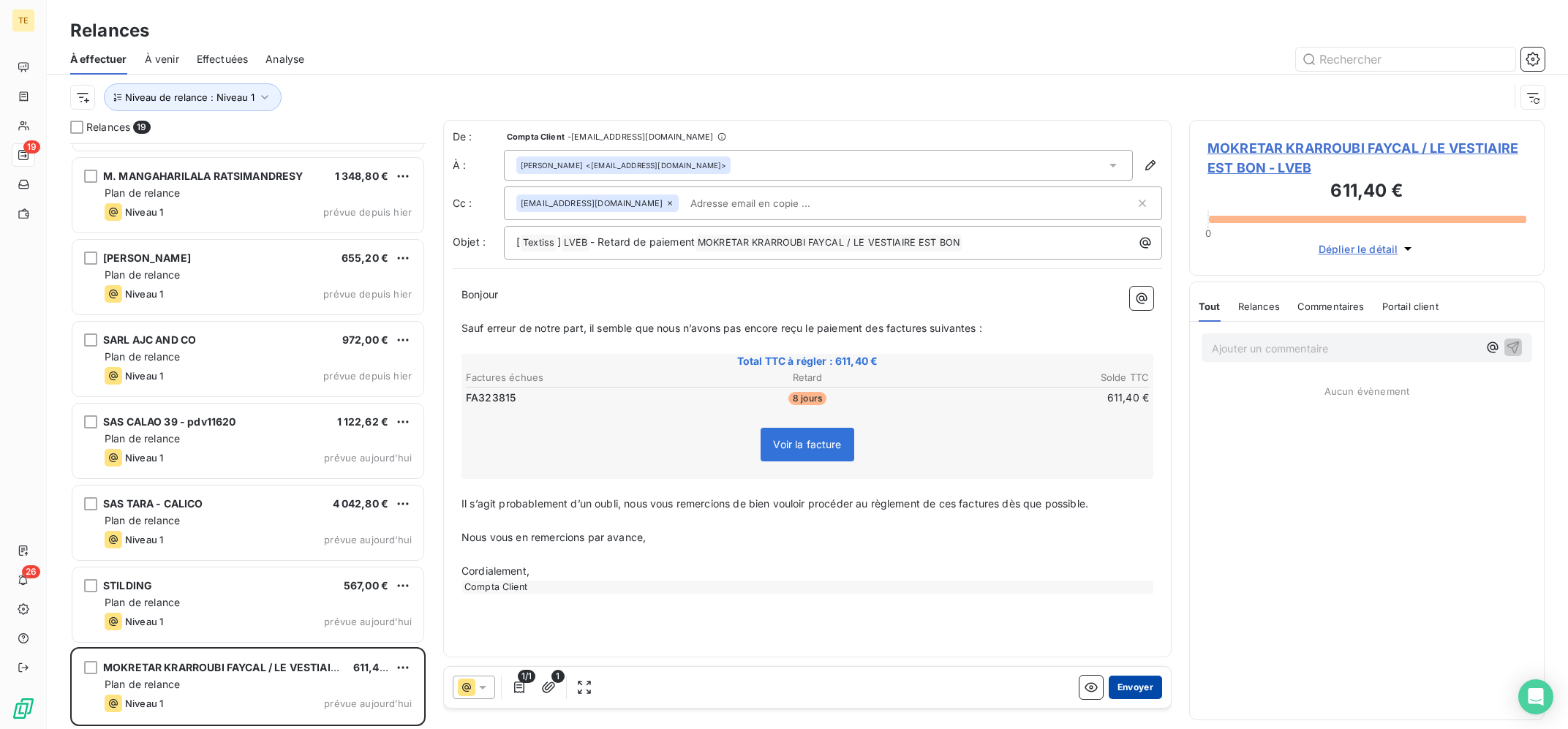
click at [1127, 685] on button "Envoyer" at bounding box center [1135, 687] width 53 height 24
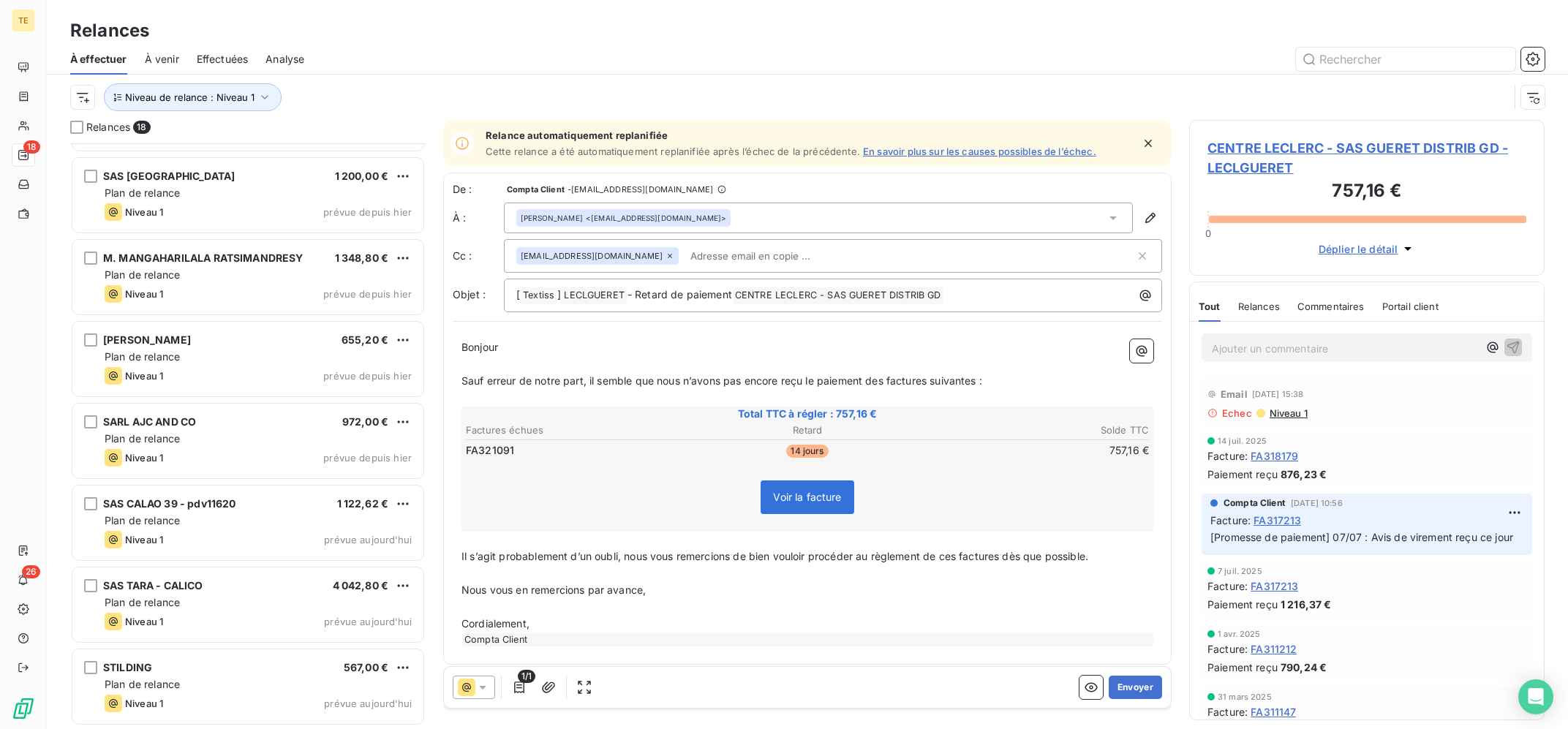
scroll to position [887, 0]
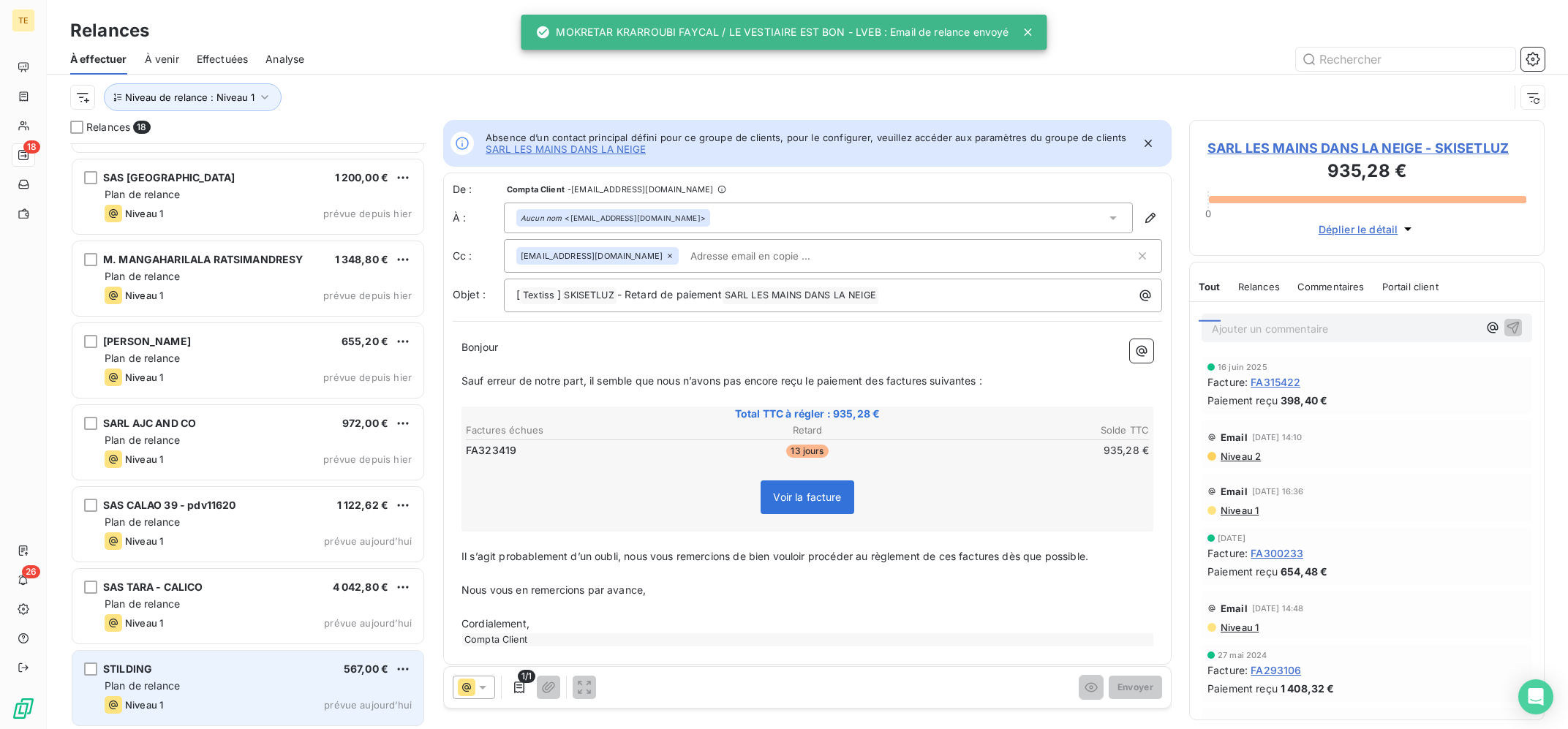
click at [226, 683] on div "Plan de relance" at bounding box center [258, 686] width 307 height 15
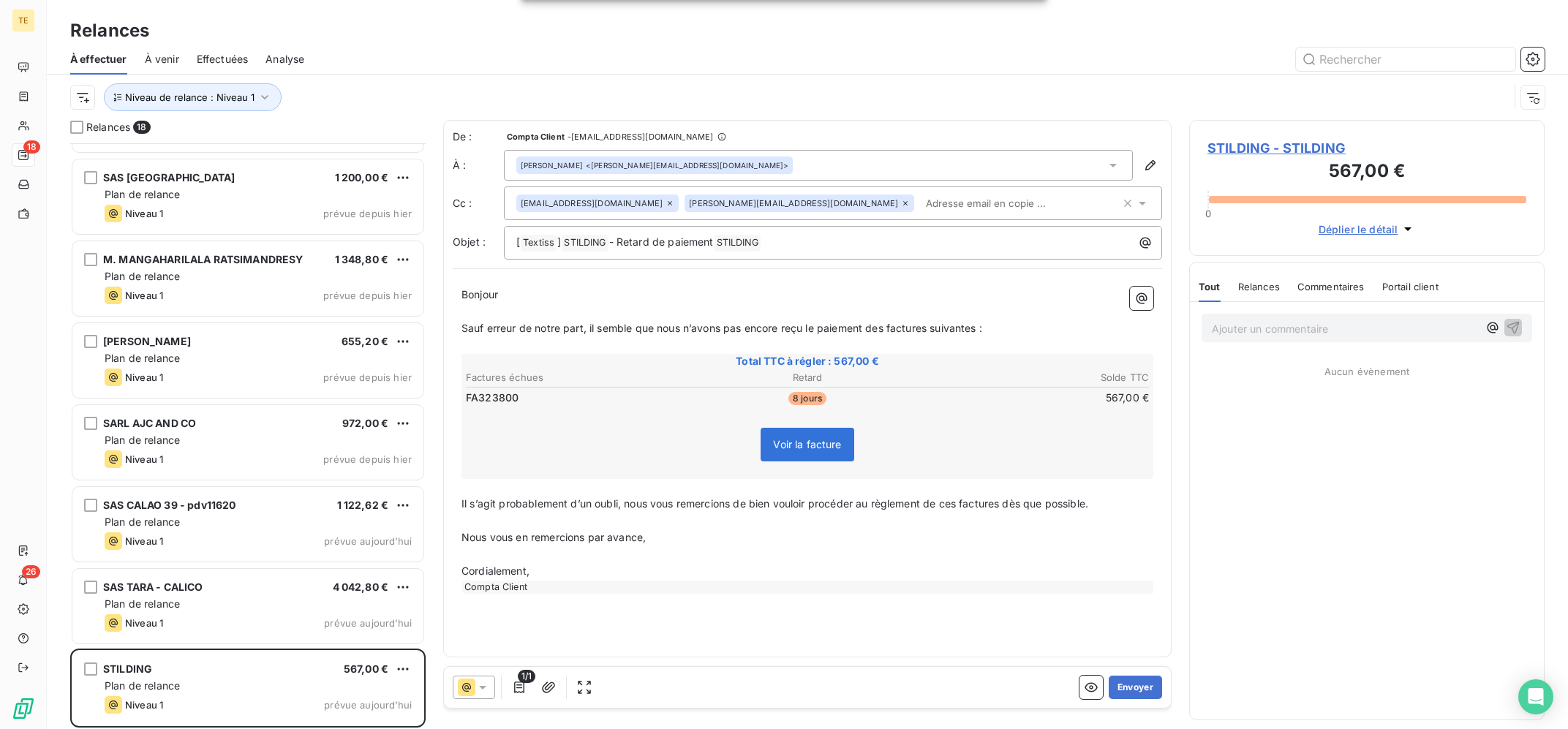
click at [901, 201] on icon at bounding box center [905, 203] width 9 height 9
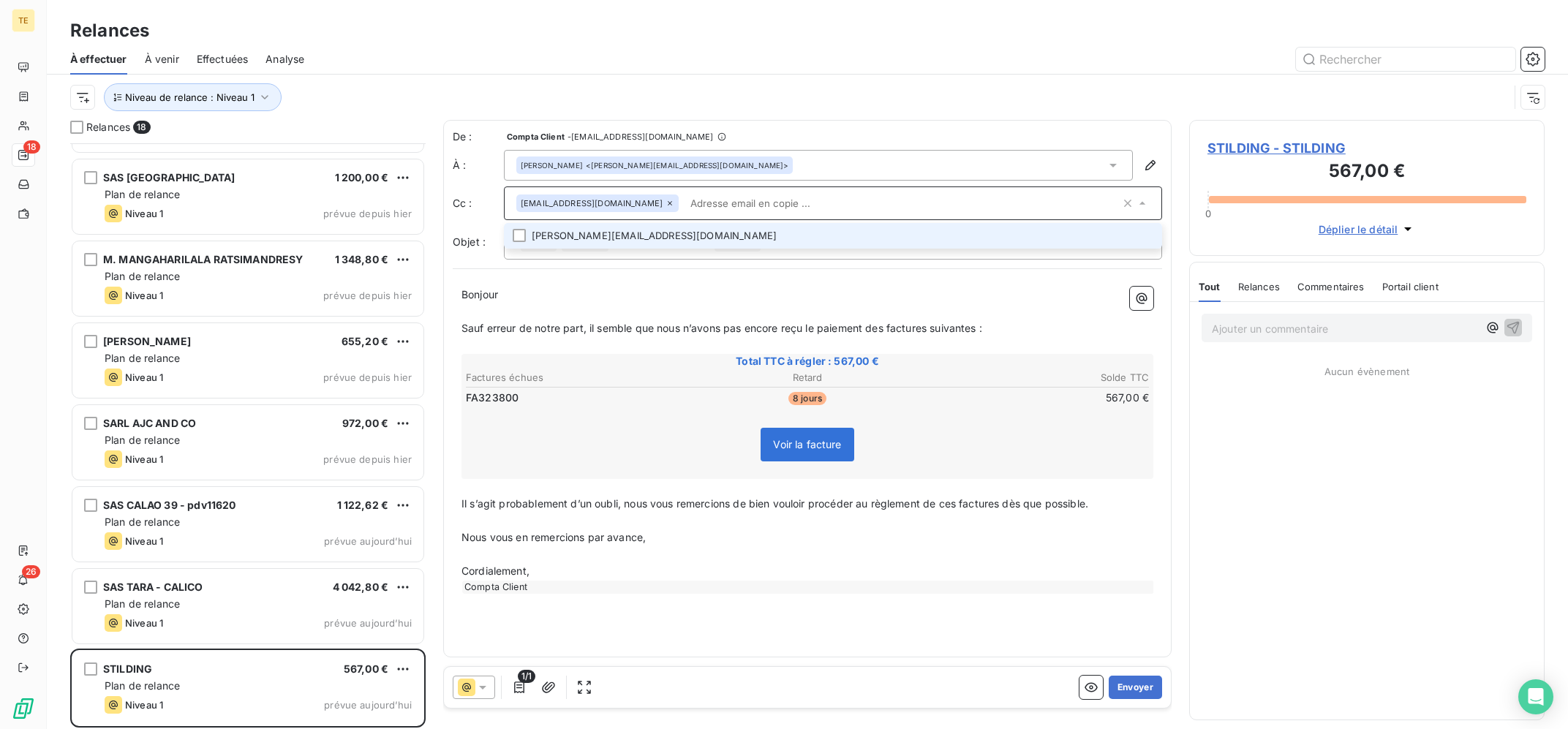
click at [882, 47] on div at bounding box center [934, 59] width 1223 height 24
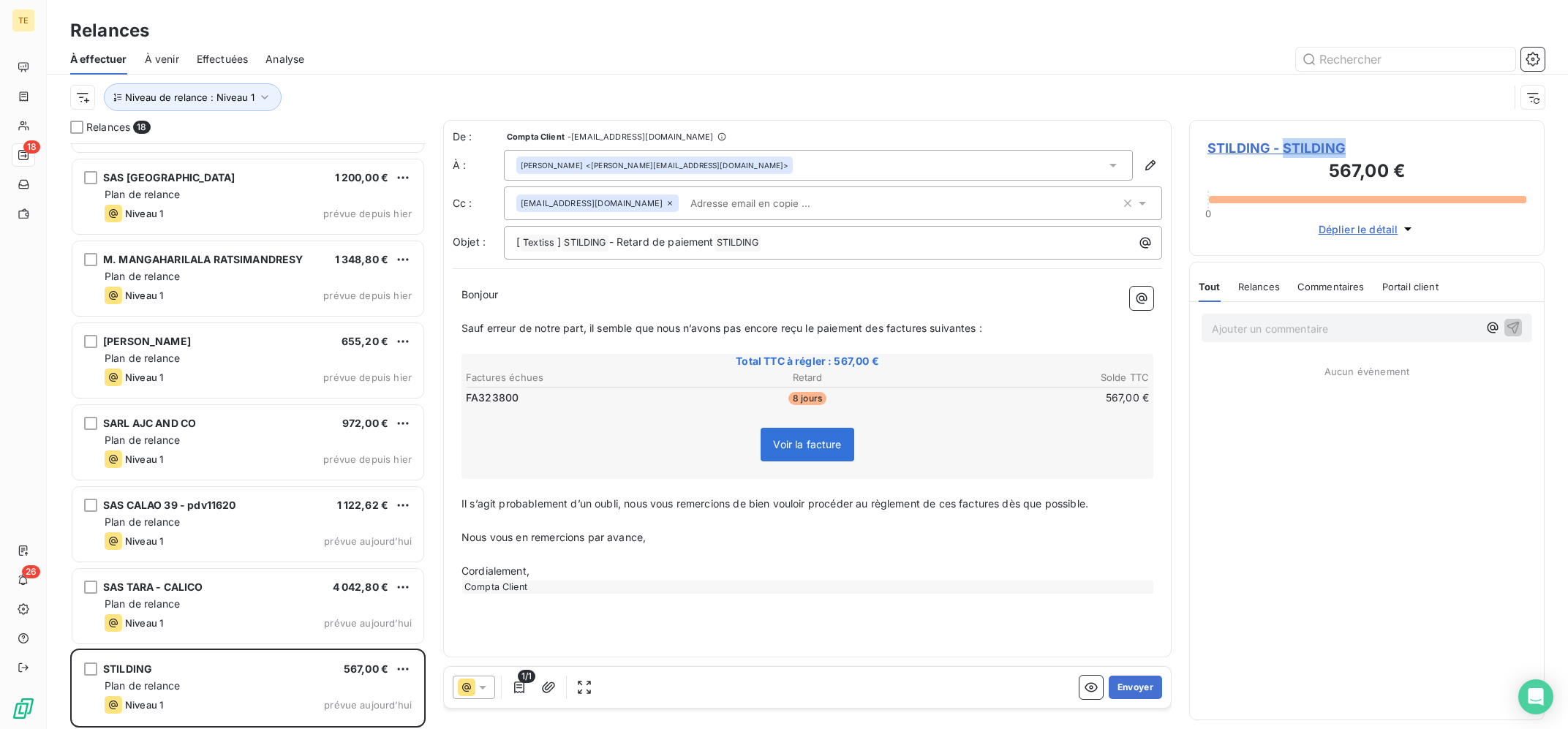
copy span "STILDING"
drag, startPoint x: 1359, startPoint y: 149, endPoint x: 1255, endPoint y: 68, distance: 131.8
click at [1261, 120] on div "STILDING - STILDING 567,00 € 0 Déplier le détail Tout Relances Commentaires Por…" at bounding box center [1366, 424] width 355 height 609
click at [1255, 68] on div at bounding box center [934, 59] width 1223 height 24
click at [1251, 145] on span "STILDING - STILDING" at bounding box center [1367, 148] width 319 height 20
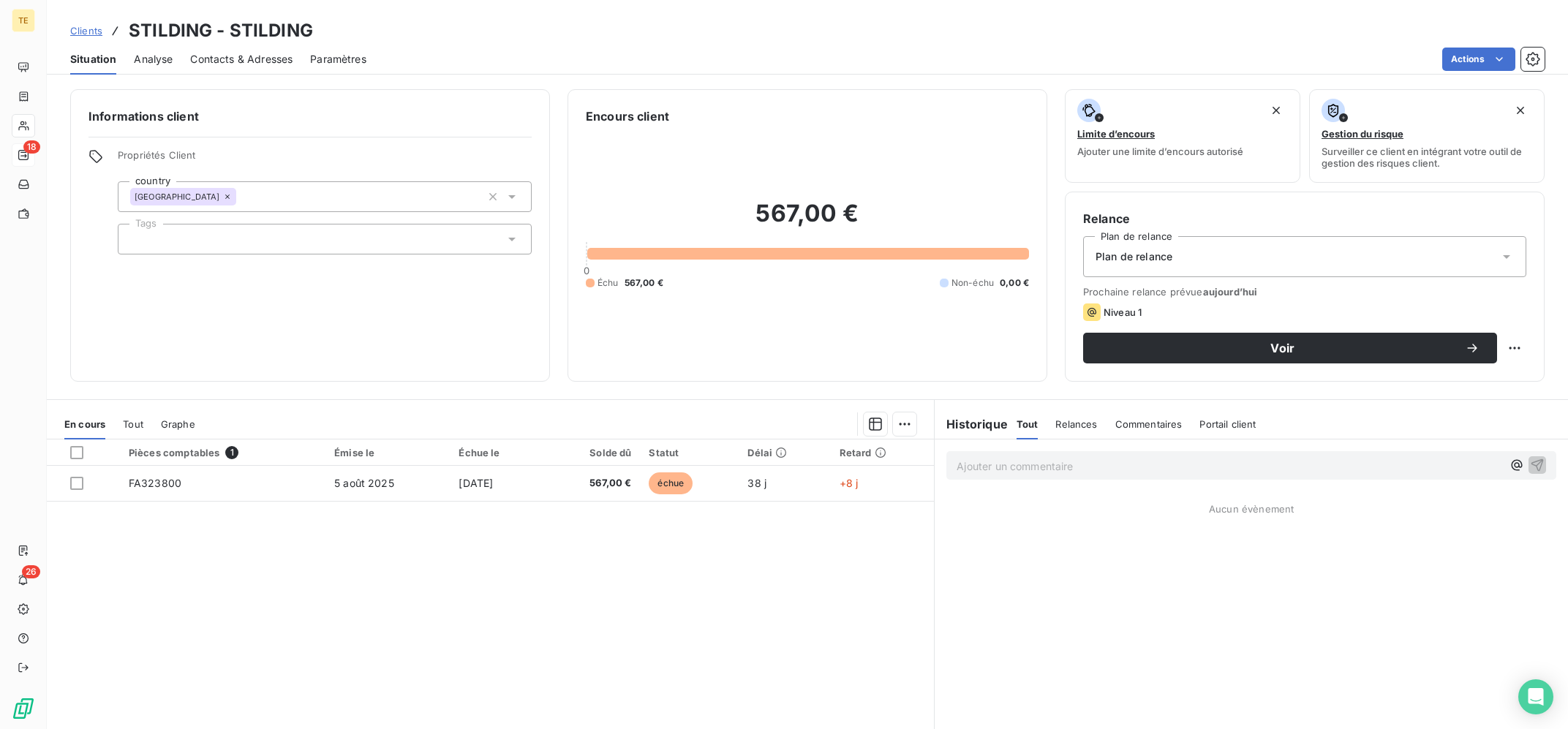
click at [552, 634] on div "Pièces comptables 1 Émise le Échue le Solde dû Statut Délai Retard FA323800 [DA…" at bounding box center [490, 579] width 887 height 281
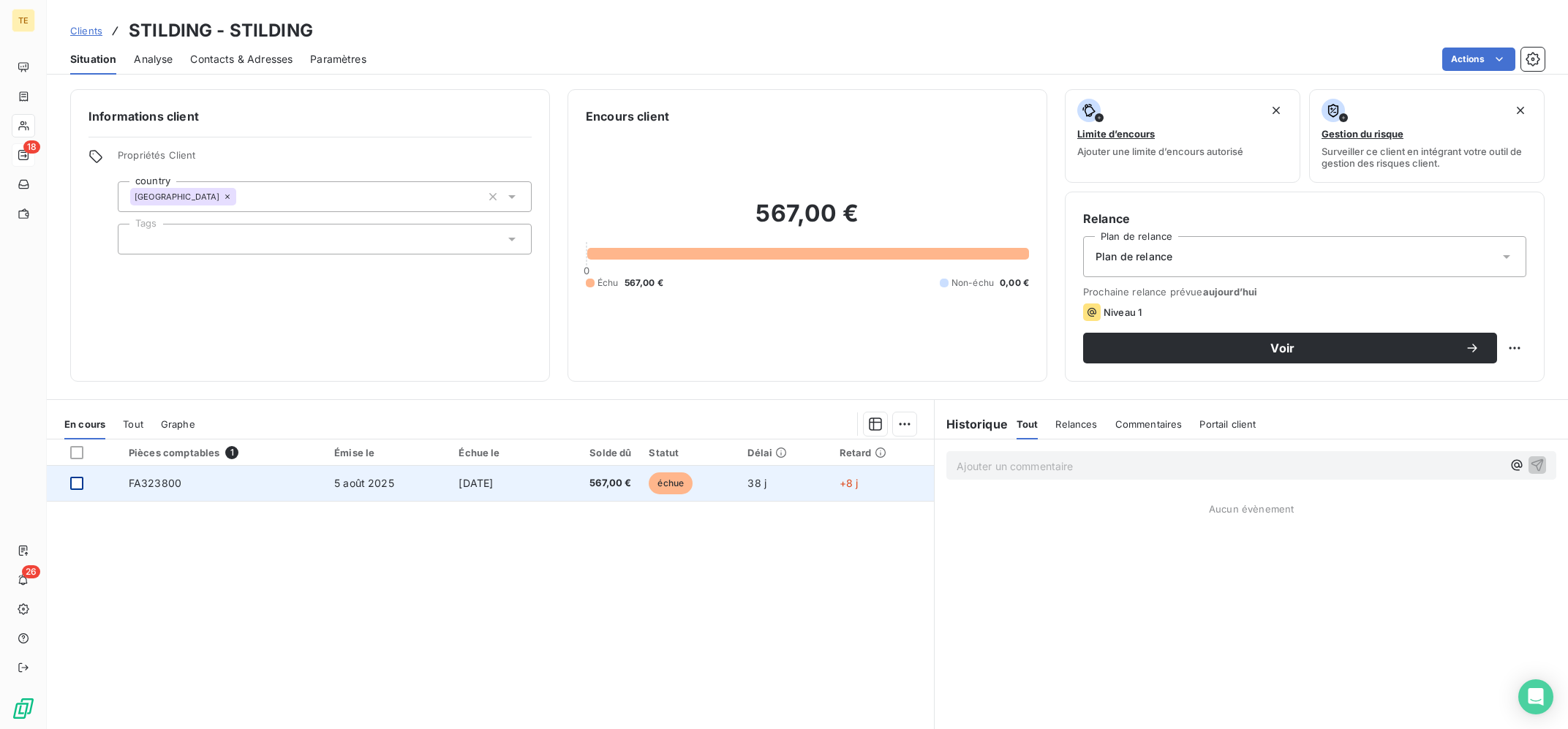
click at [78, 487] on div at bounding box center [77, 484] width 13 height 13
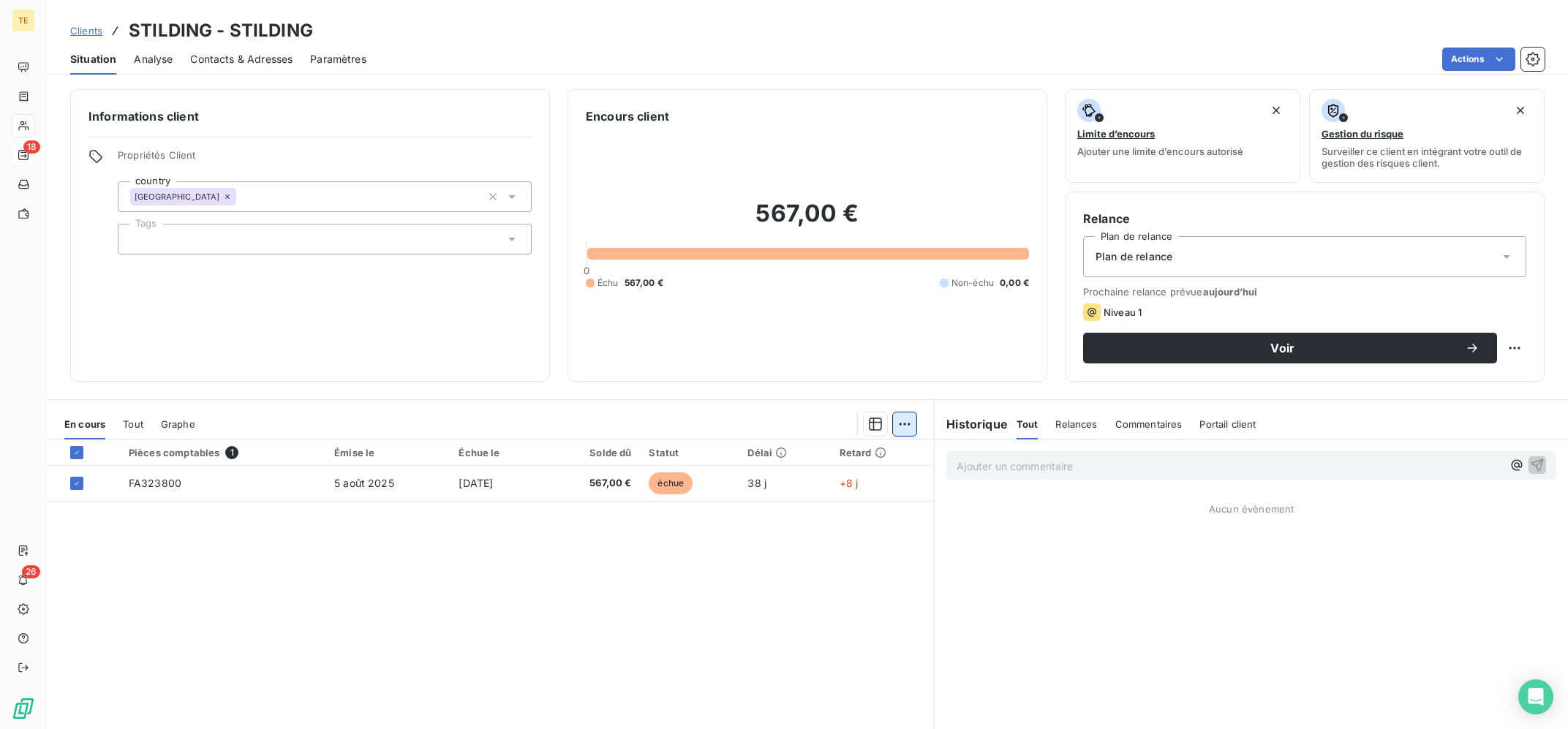
click at [907, 425] on html "TE 18 26 Clients STILDING - STILDING Situation Analyse Contacts & Adresses Para…" at bounding box center [784, 364] width 1568 height 729
click at [76, 489] on html "TE 18 26 Clients STILDING - STILDING Situation Analyse Contacts & Adresses Para…" at bounding box center [784, 364] width 1568 height 729
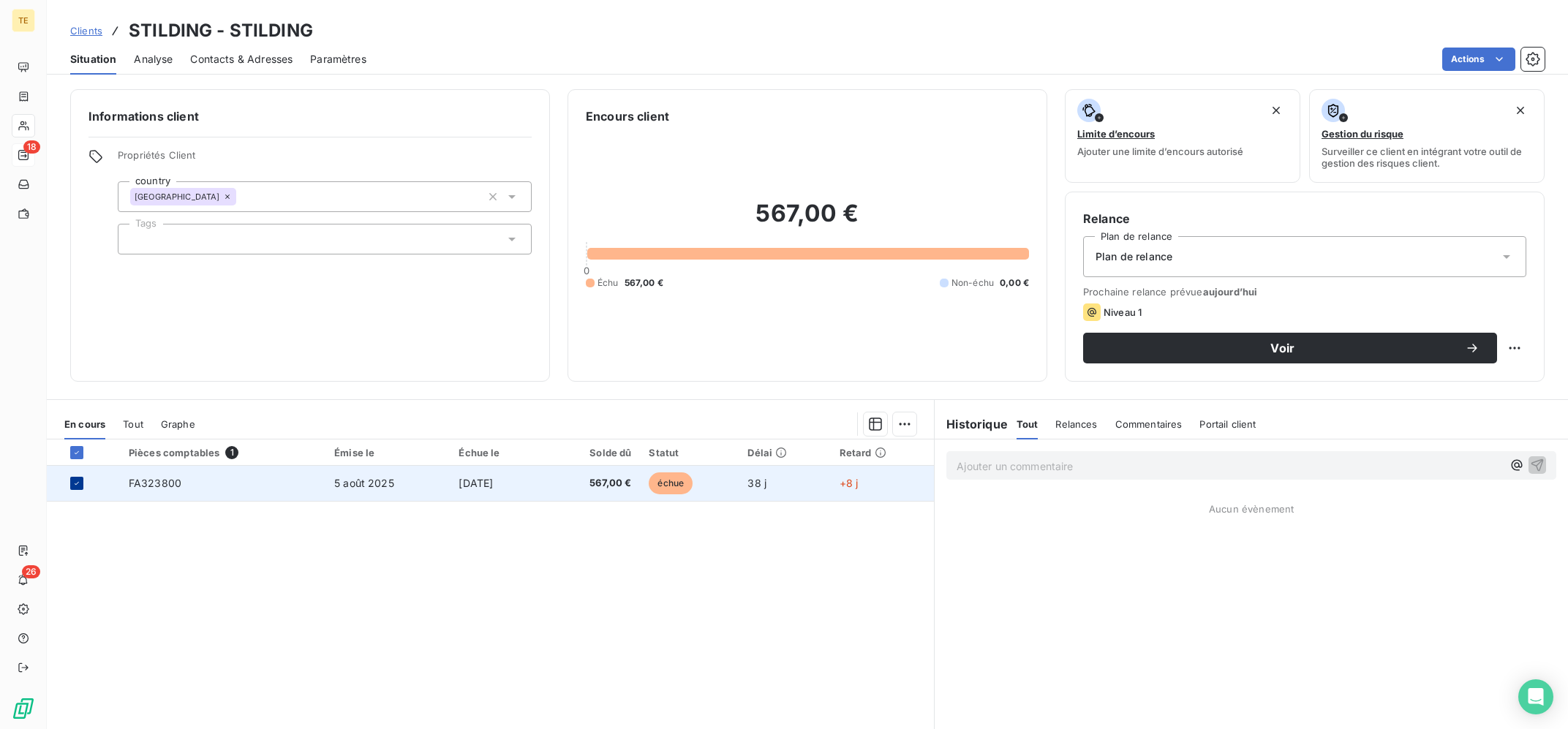
click at [75, 482] on icon at bounding box center [77, 484] width 9 height 9
click at [1152, 258] on span "Plan de relance" at bounding box center [1133, 257] width 76 height 15
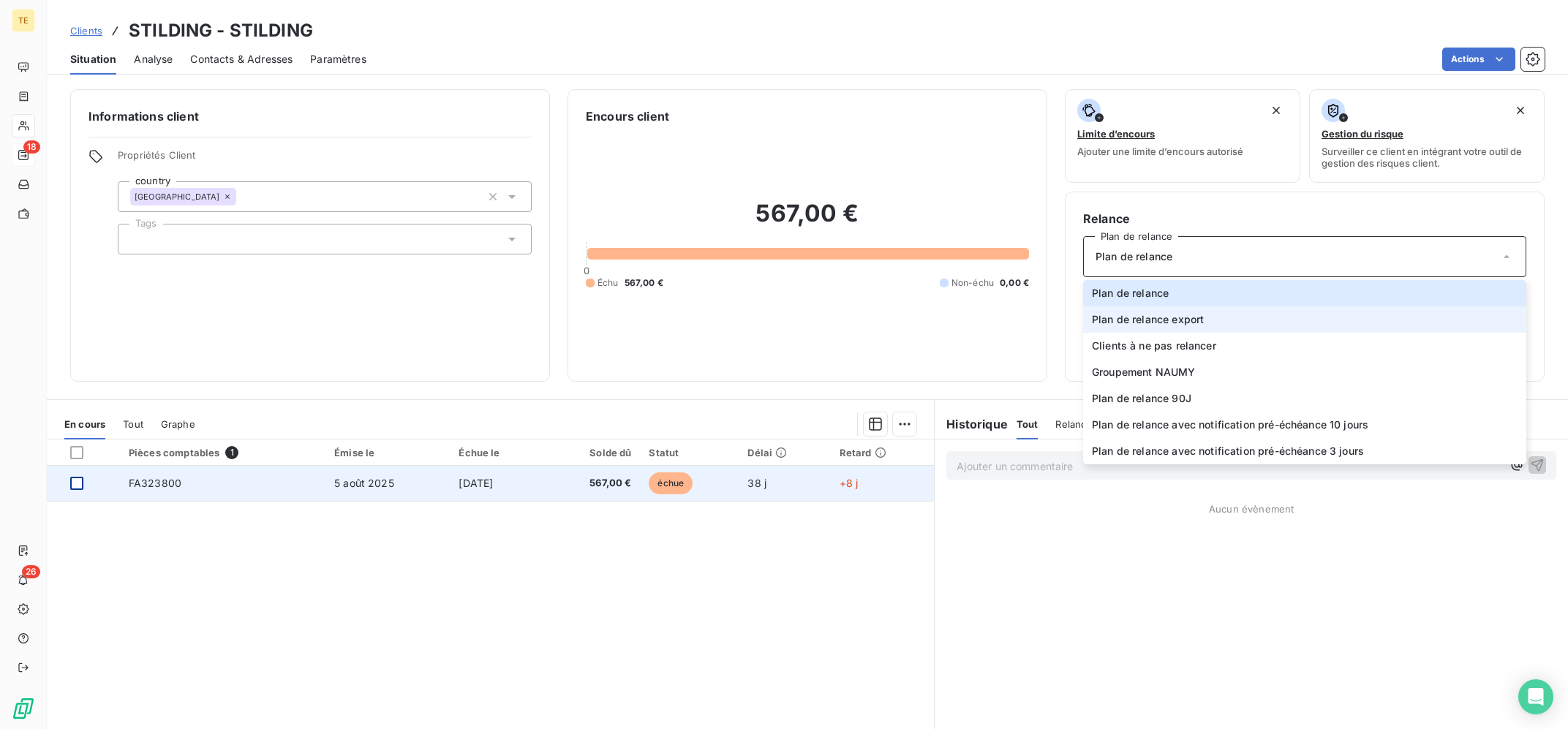
click at [1169, 320] on span "Plan de relance export" at bounding box center [1147, 320] width 112 height 15
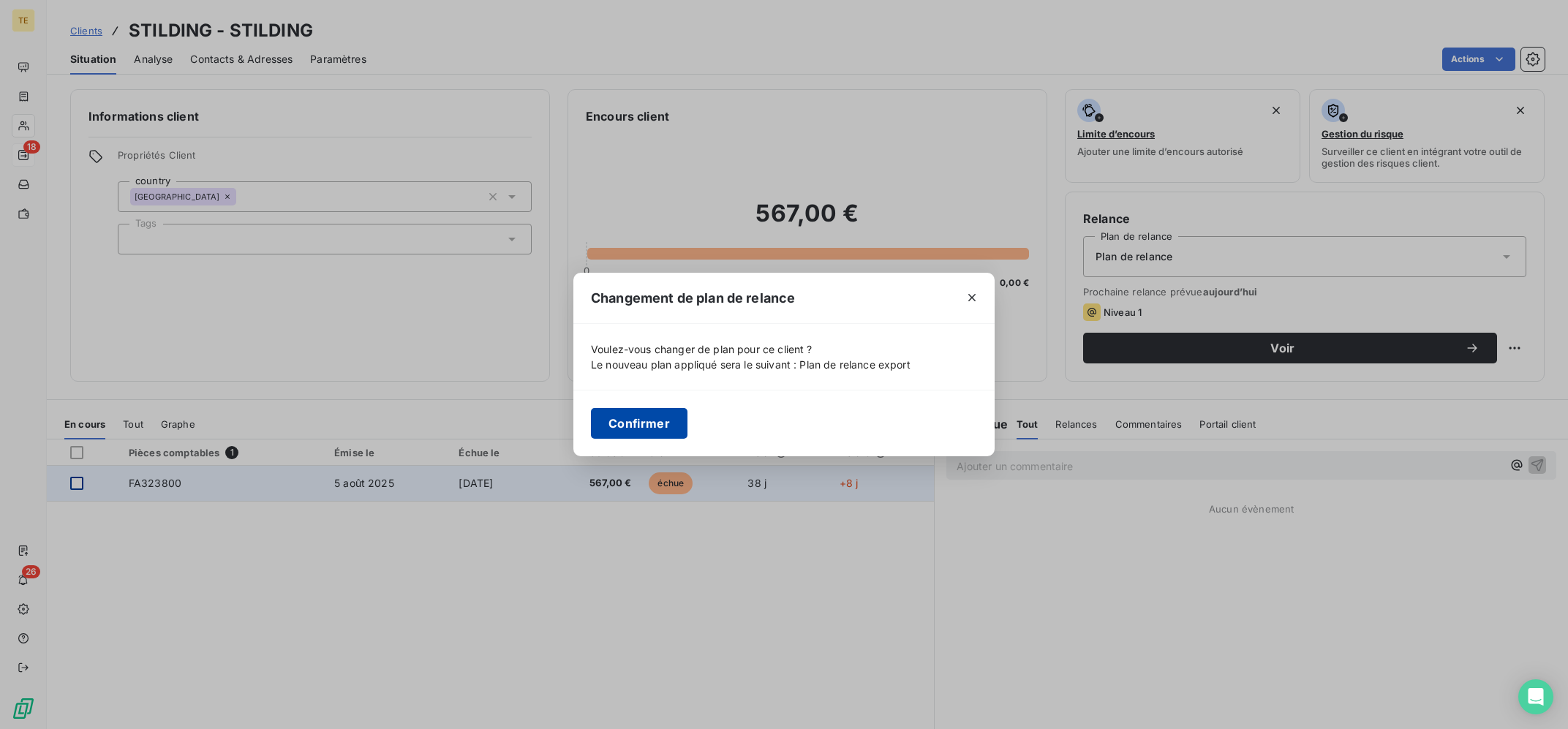
click at [653, 429] on button "Confirmer" at bounding box center [639, 423] width 96 height 30
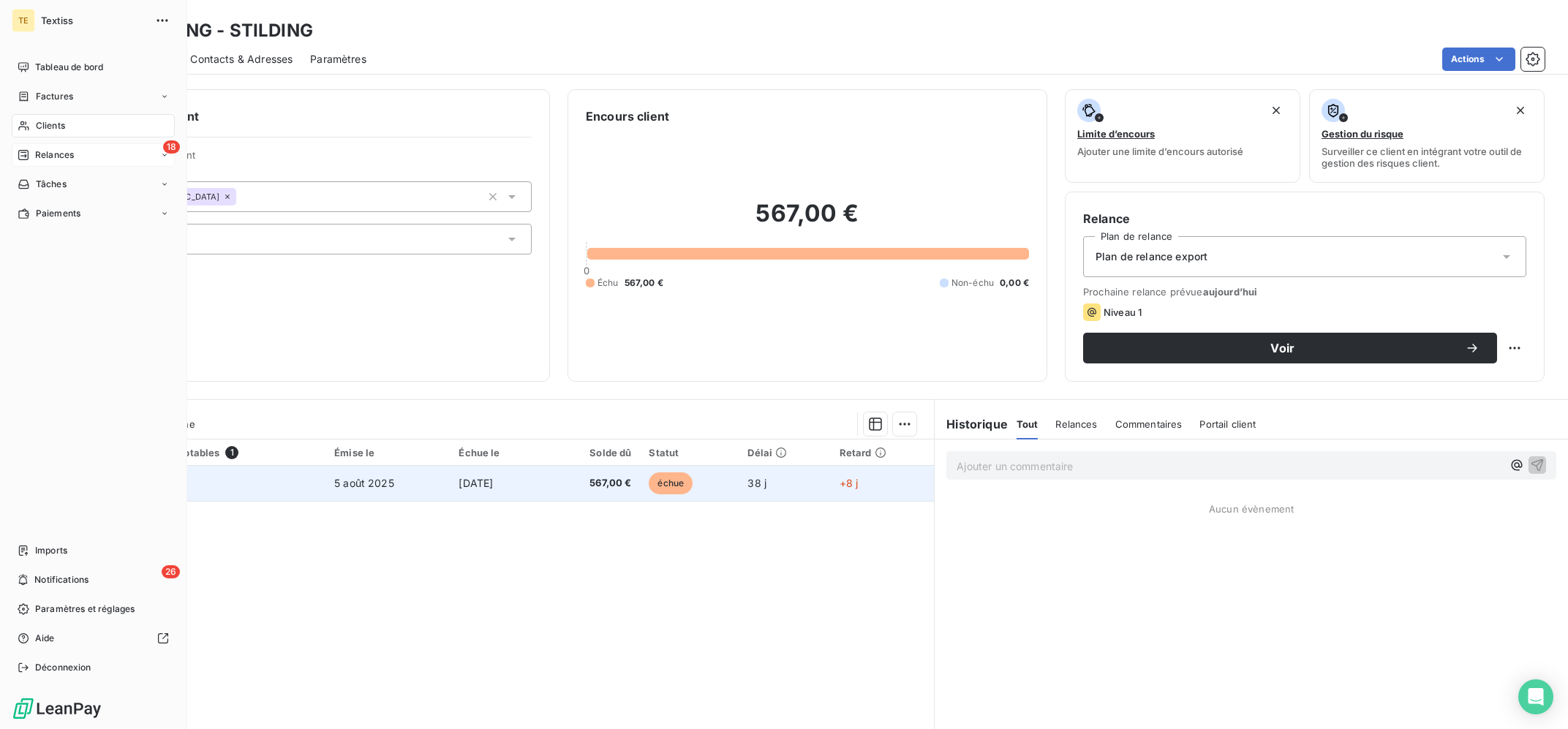
click at [46, 149] on span "Relances" at bounding box center [54, 155] width 39 height 13
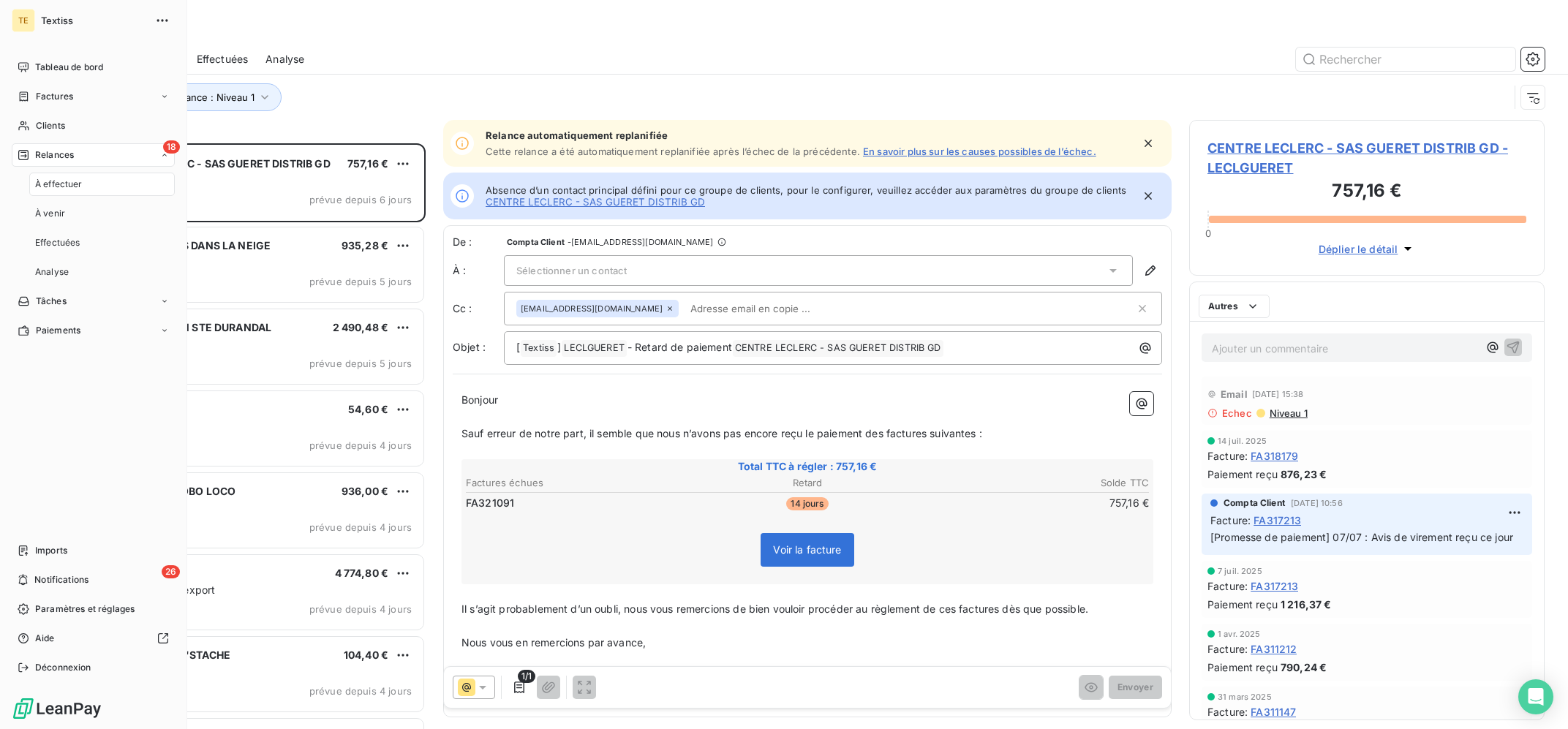
scroll to position [584, 355]
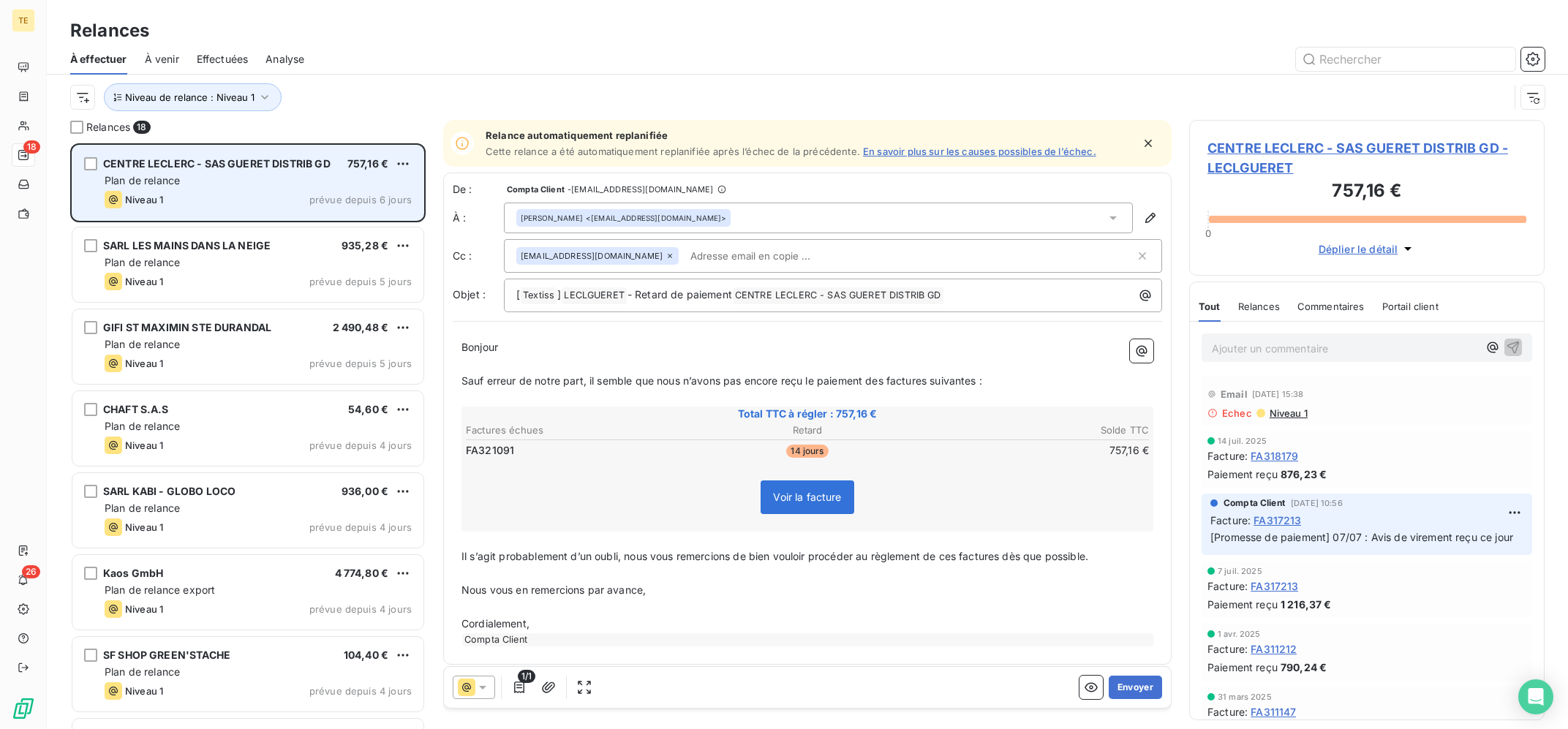
click at [247, 194] on div "Niveau 1 prévue depuis 6 jours" at bounding box center [258, 199] width 307 height 18
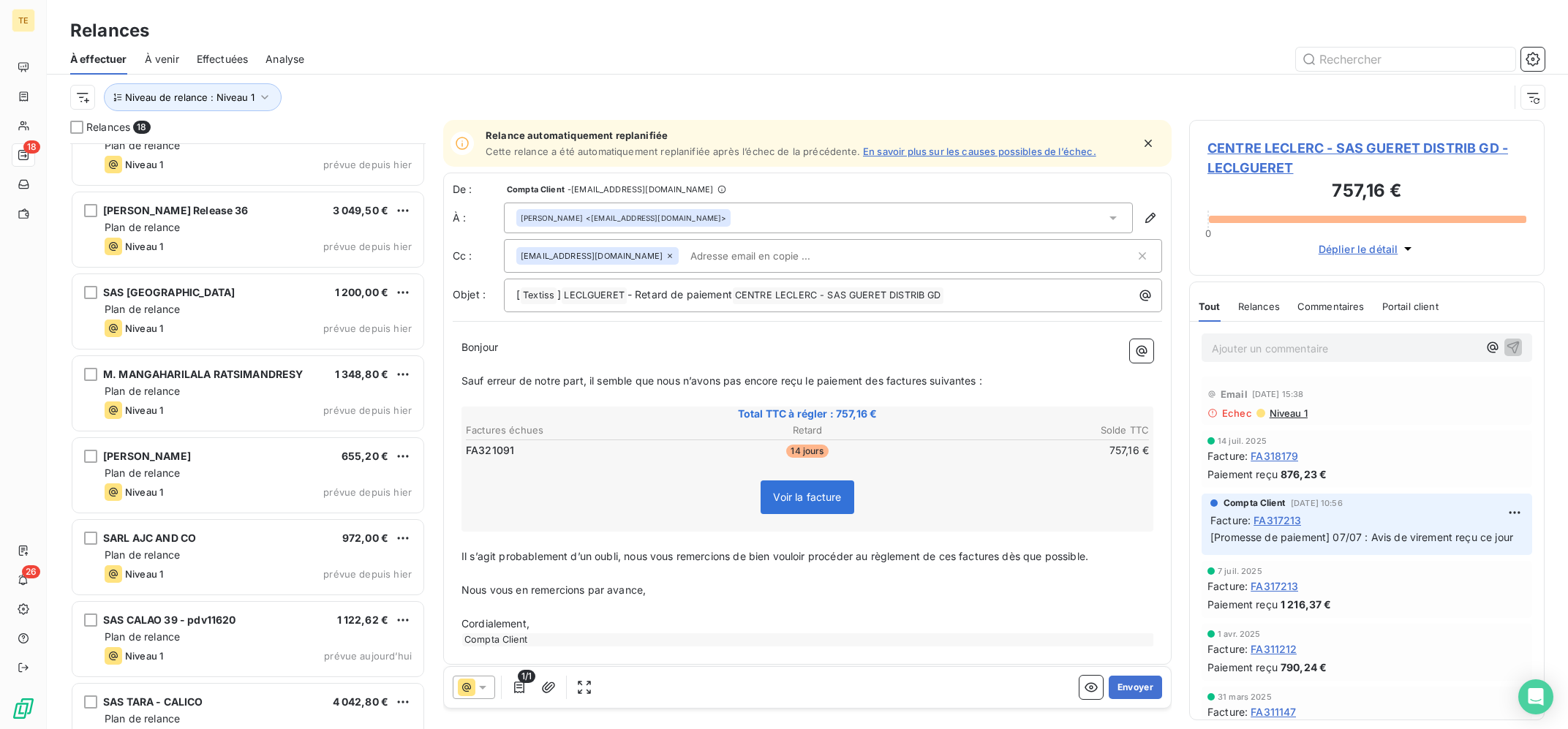
scroll to position [888, 0]
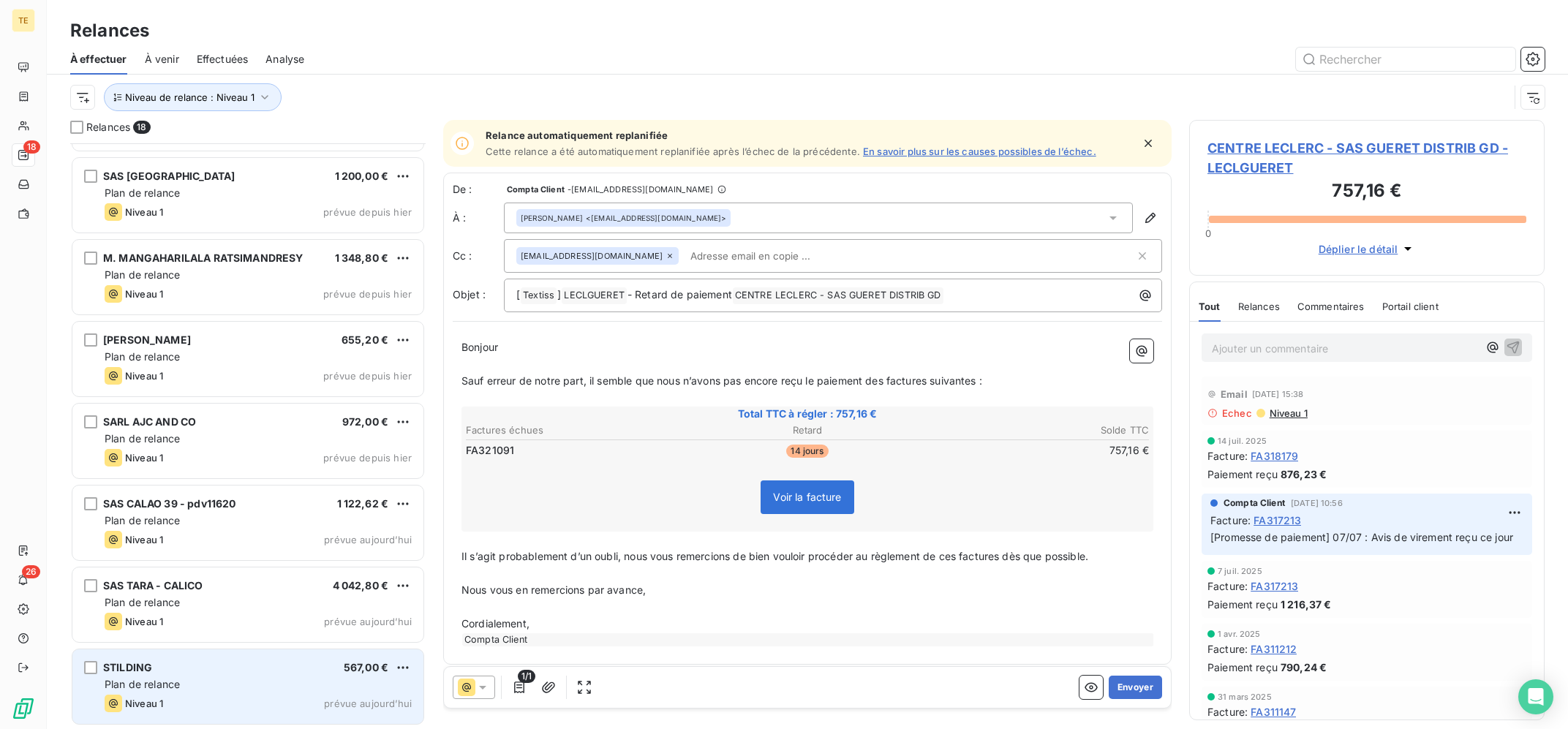
click at [190, 672] on div "STILDING 567,00 €" at bounding box center [258, 667] width 307 height 13
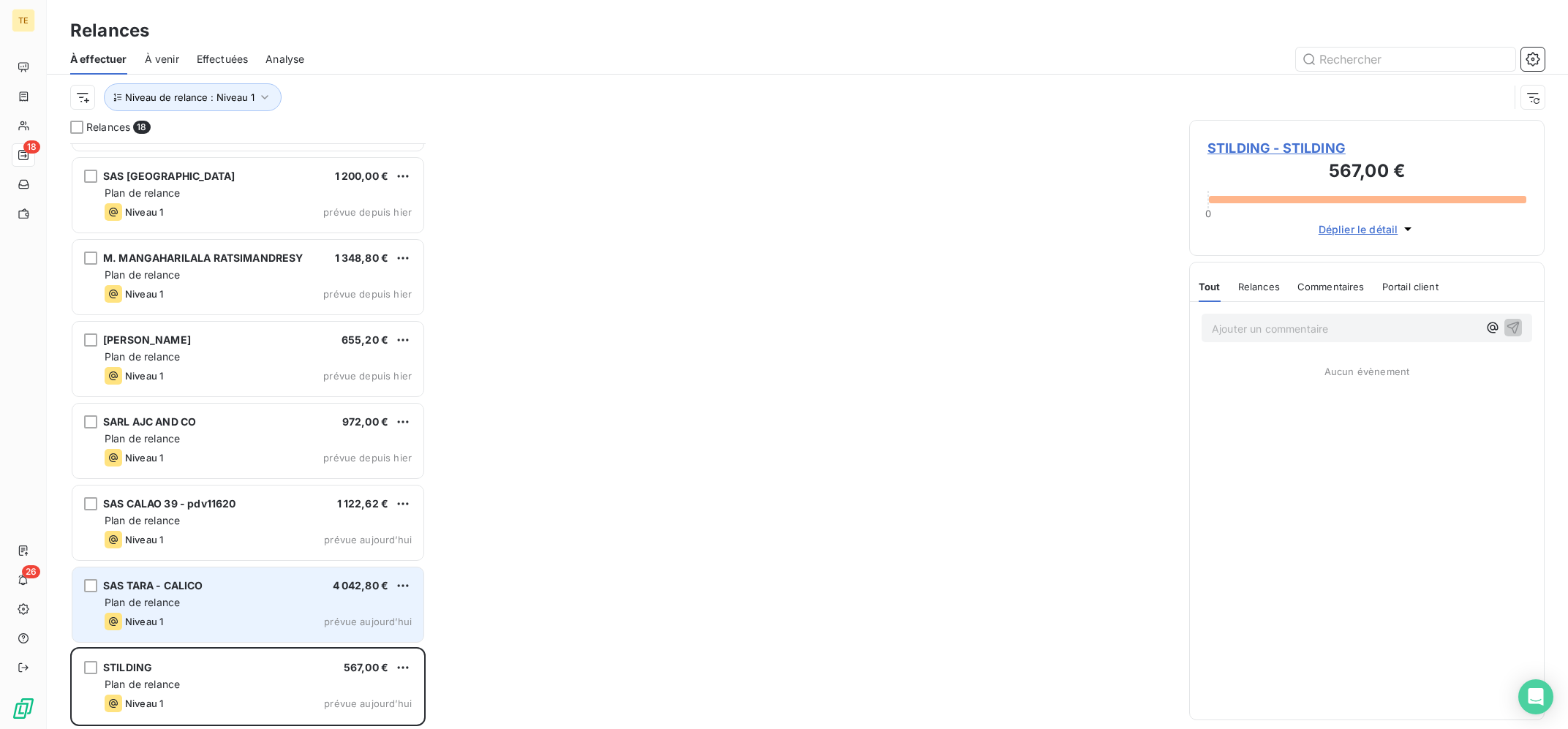
click at [187, 628] on div "Niveau 1 prévue aujourd’hui" at bounding box center [258, 621] width 307 height 18
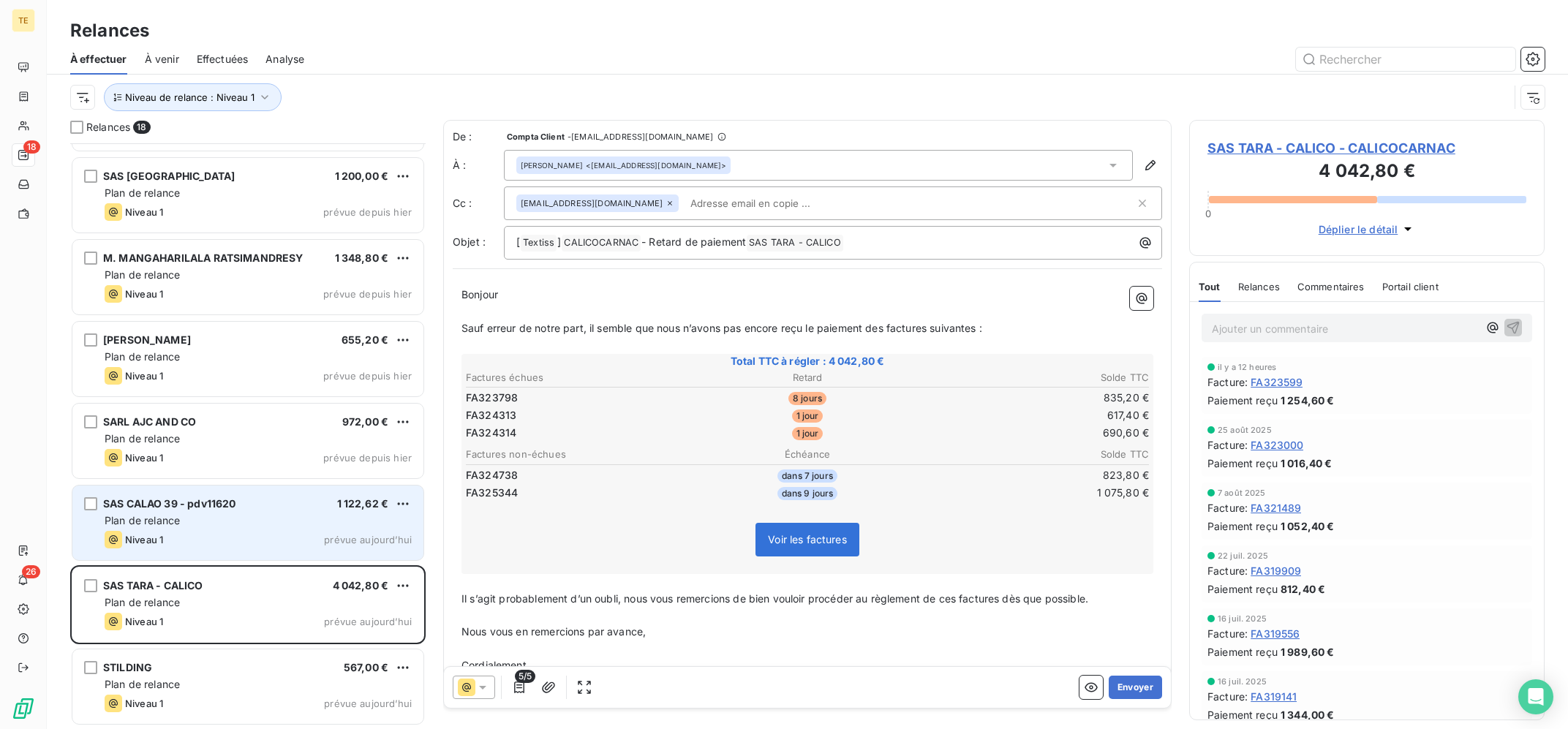
click at [318, 524] on div "Plan de relance" at bounding box center [258, 521] width 307 height 15
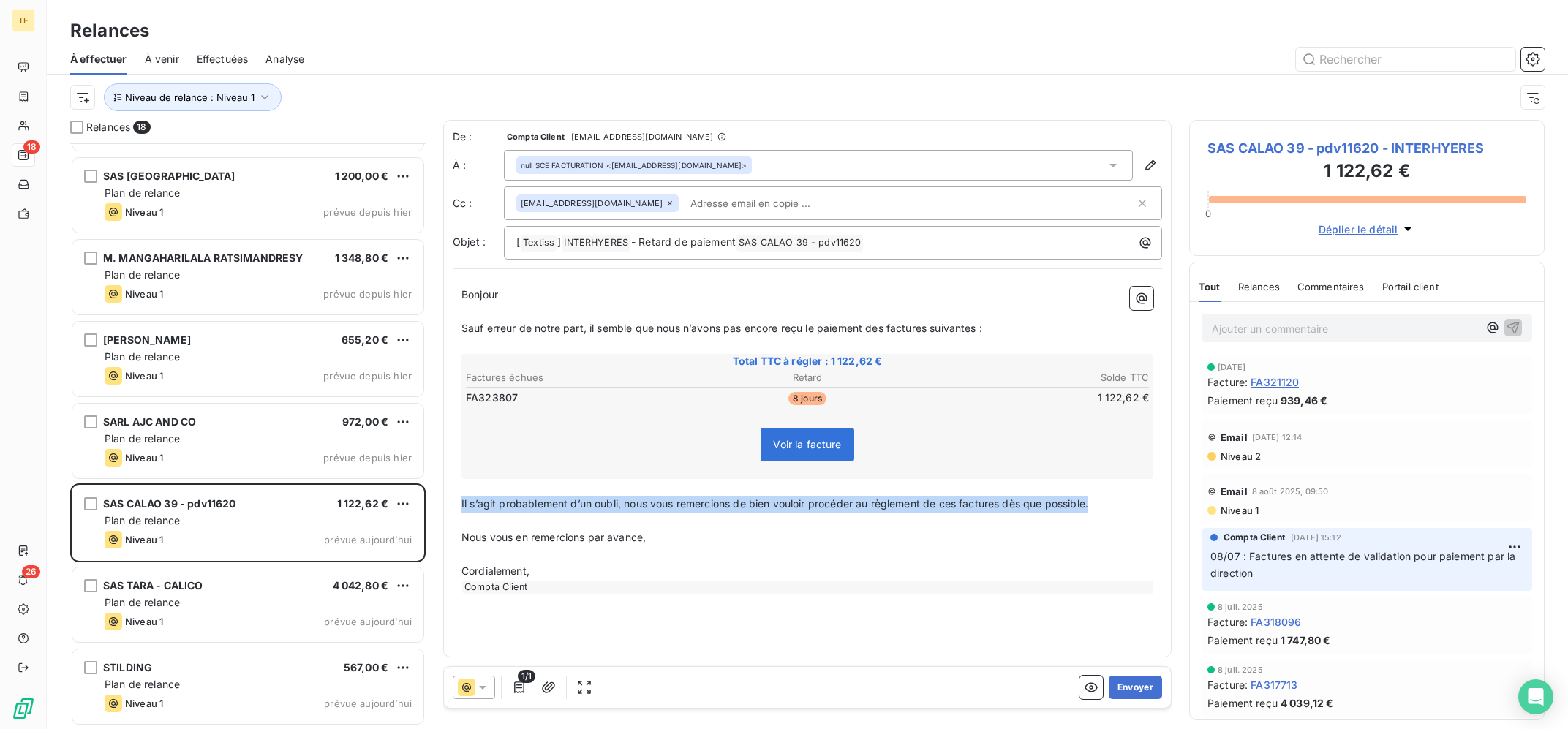
drag, startPoint x: 1080, startPoint y: 508, endPoint x: 491, endPoint y: 530, distance: 589.4
click at [458, 498] on div "Bonjour ﻿ Sauf erreur de notre part, il semble que nous n’avons pas encore reçu…" at bounding box center [807, 440] width 709 height 325
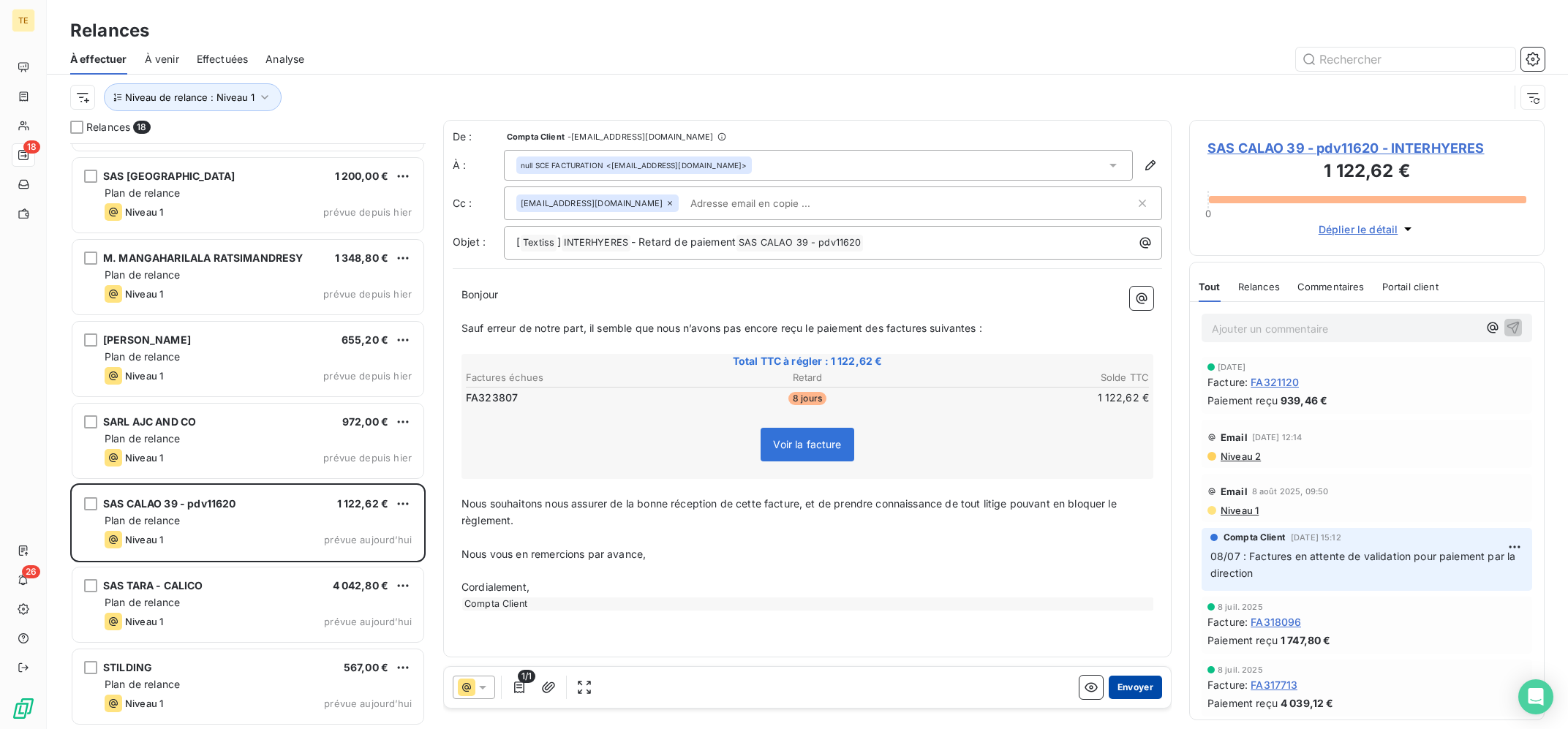
click at [1142, 687] on button "Envoyer" at bounding box center [1135, 687] width 53 height 24
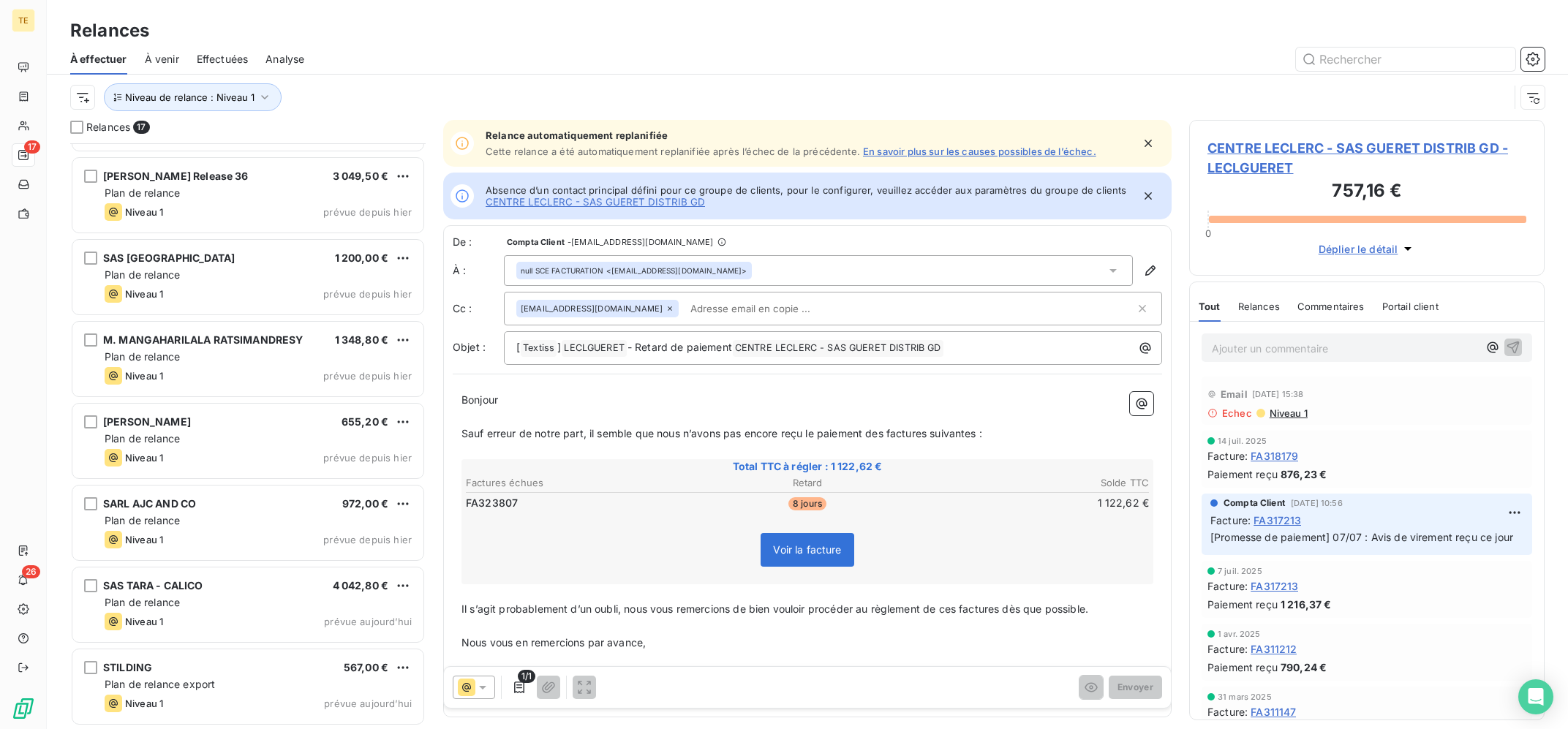
scroll to position [806, 0]
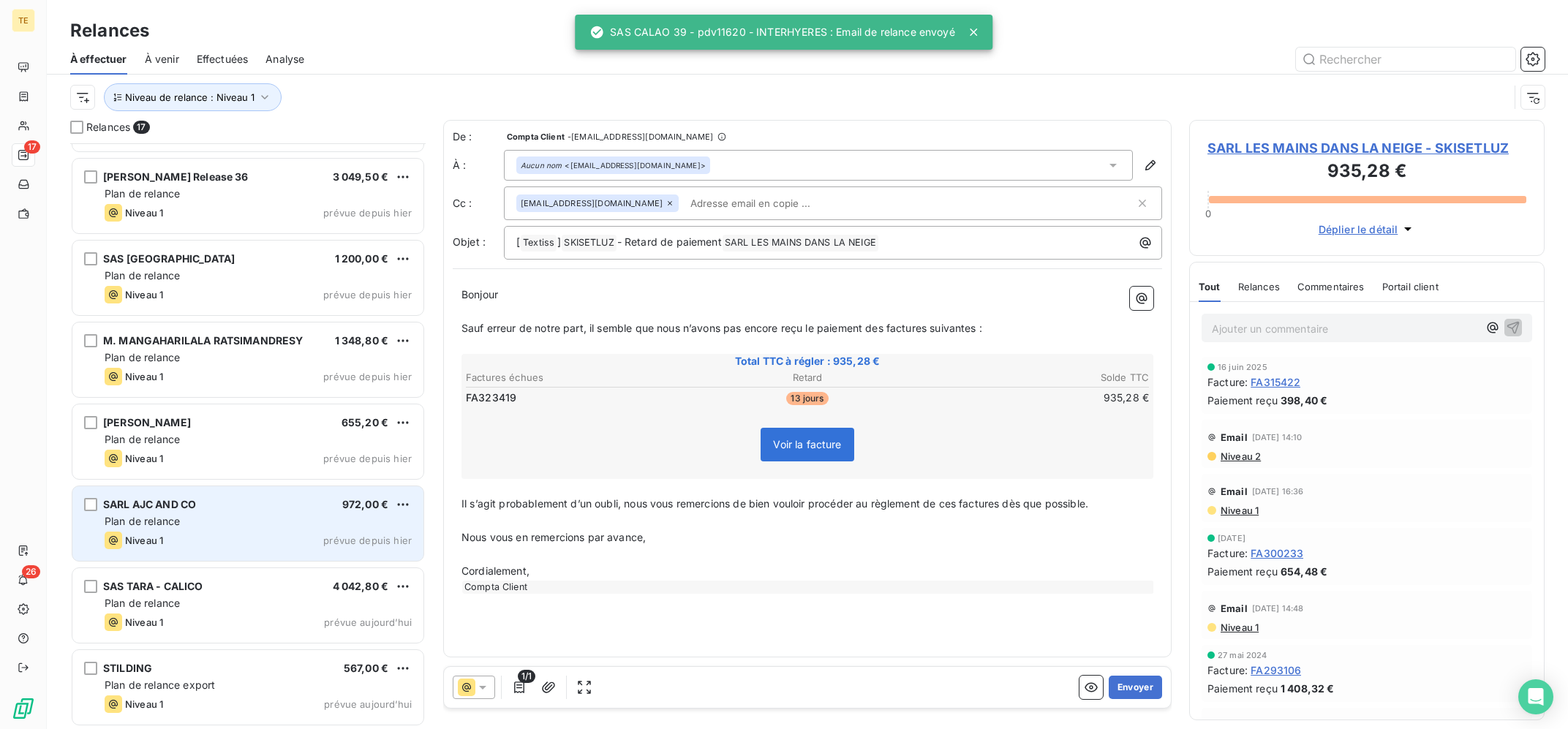
click at [197, 540] on div "Niveau 1 prévue depuis hier" at bounding box center [258, 540] width 307 height 18
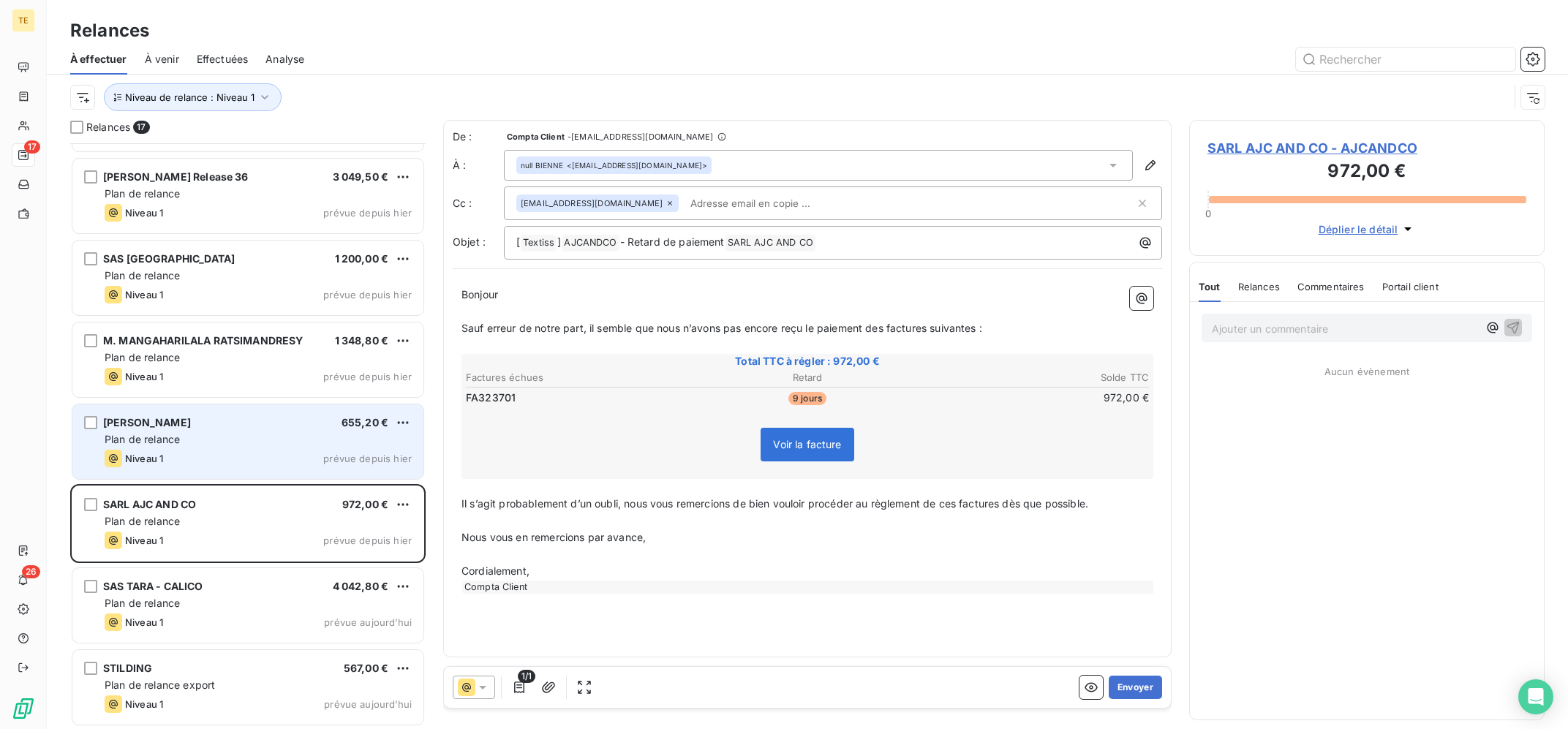
click at [169, 441] on span "Plan de relance" at bounding box center [142, 438] width 76 height 13
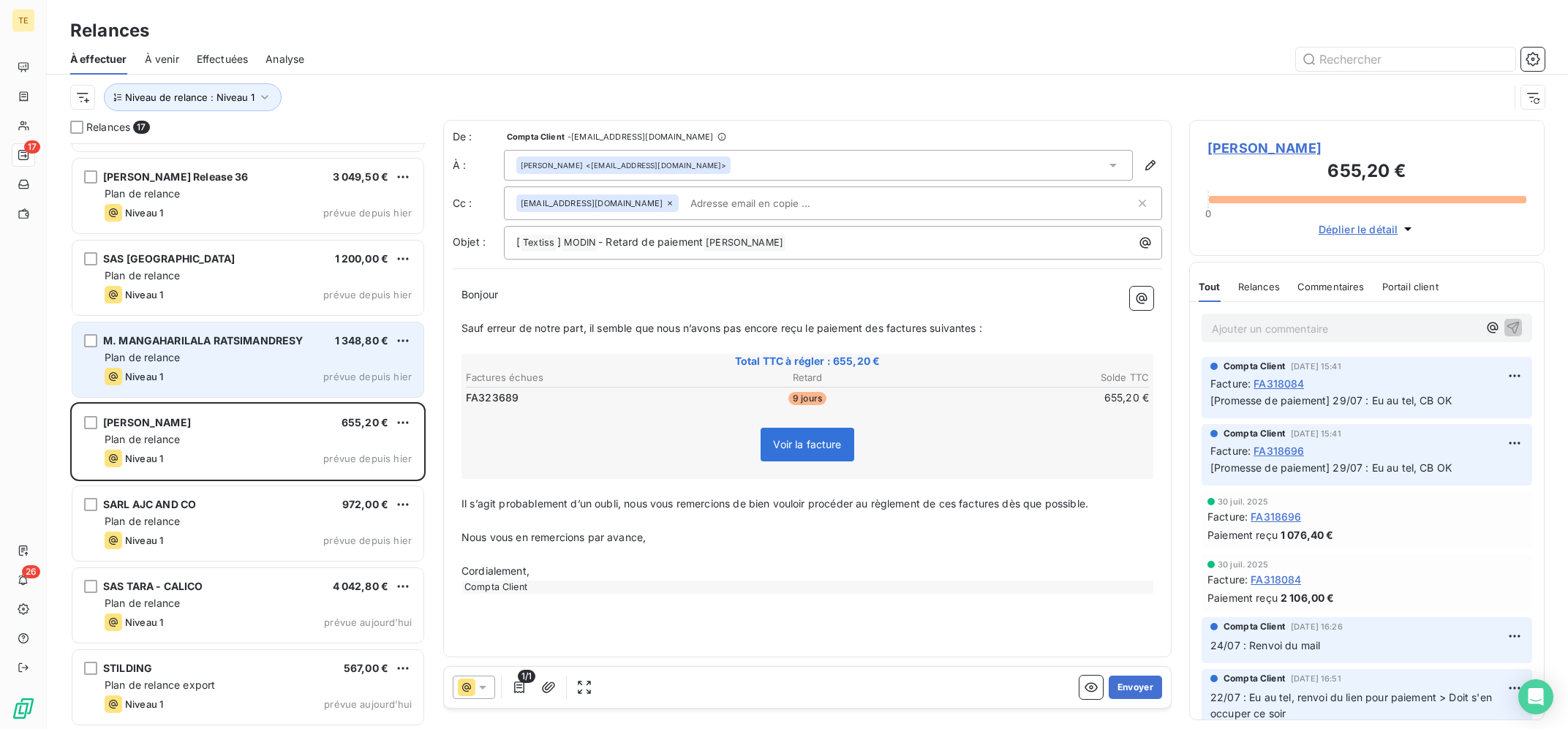
click at [270, 362] on div "Plan de relance" at bounding box center [258, 357] width 307 height 15
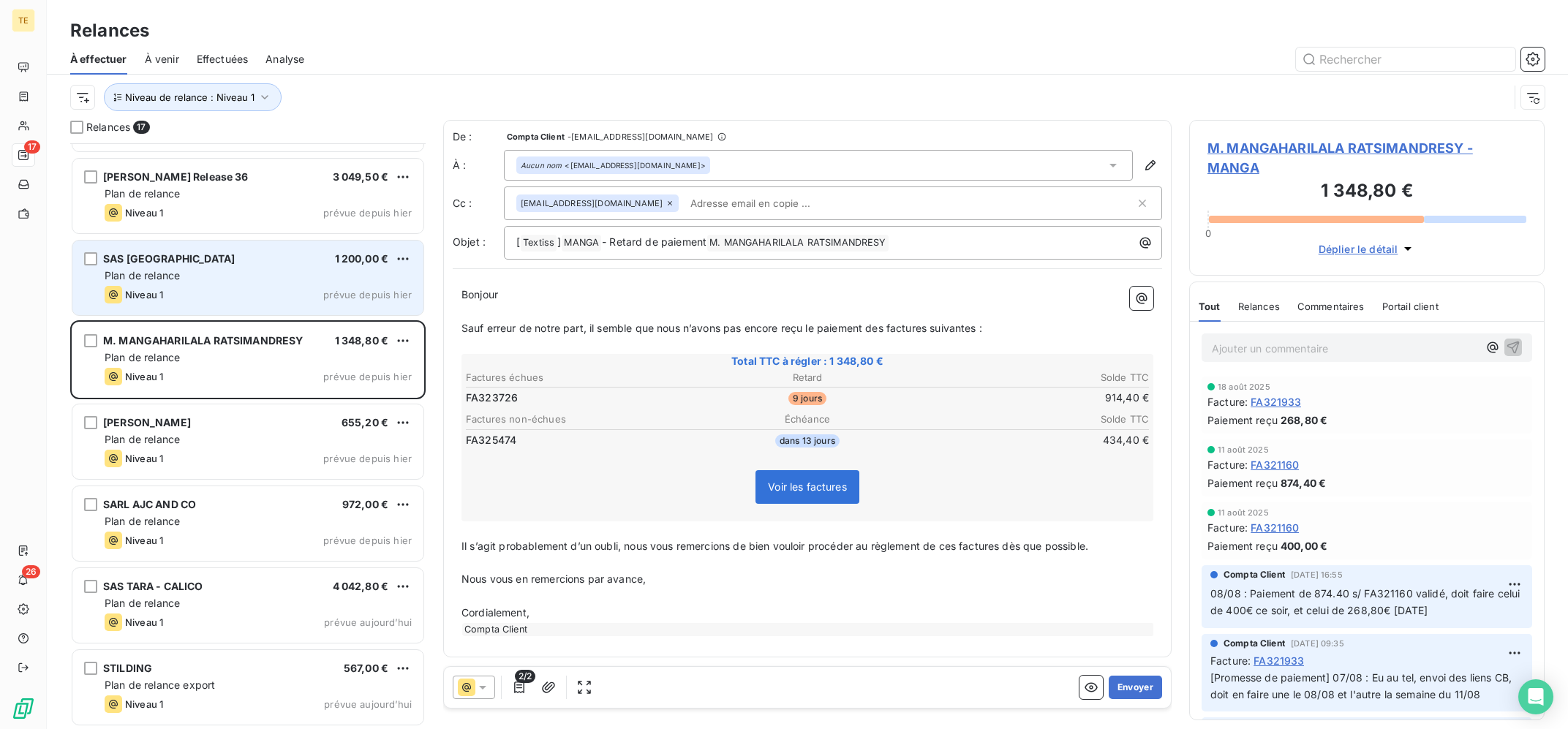
click at [229, 270] on div "Plan de relance" at bounding box center [258, 276] width 307 height 15
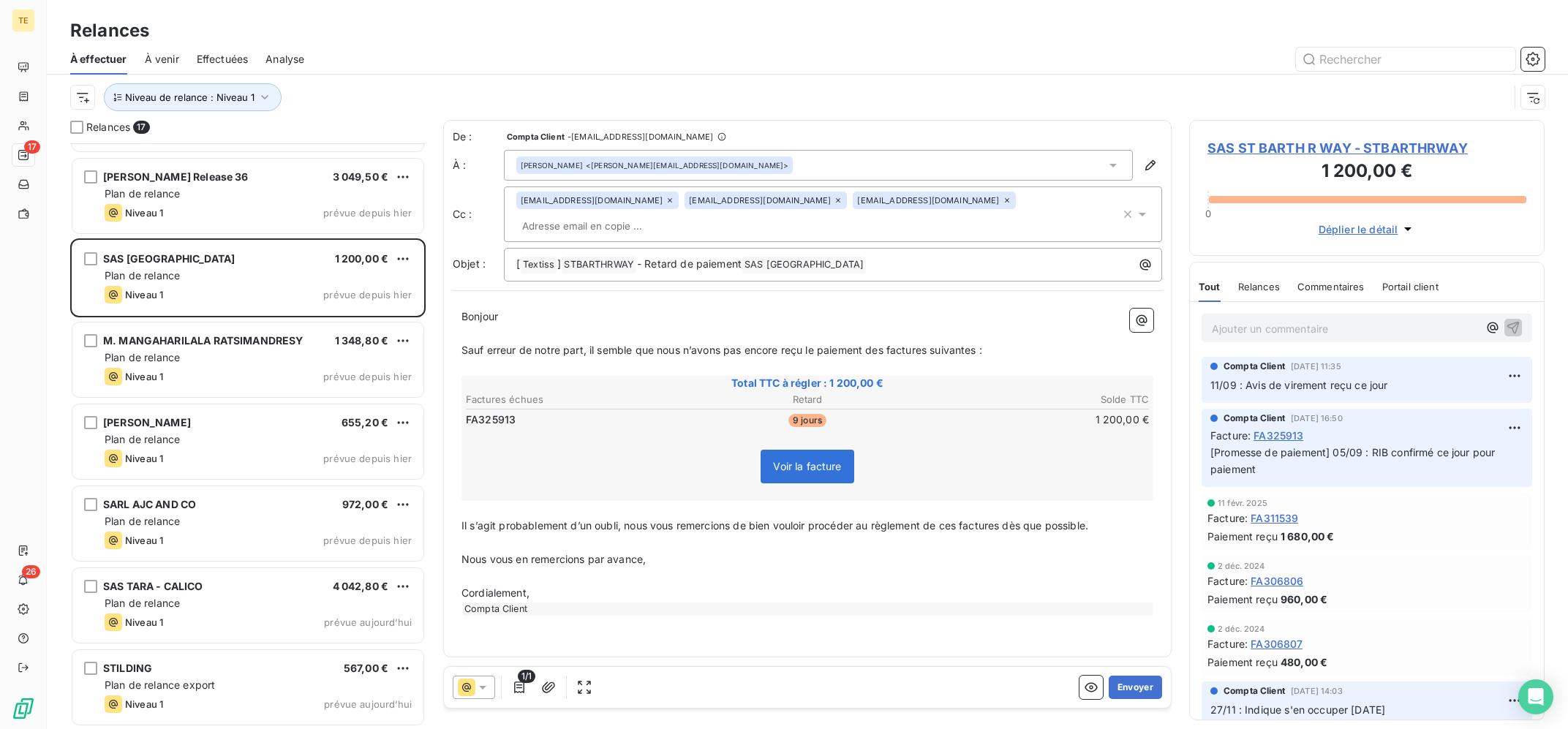
click at [1310, 146] on span "SAS ST BARTH R WAY - STBARTHRWAY" at bounding box center [1367, 148] width 319 height 20
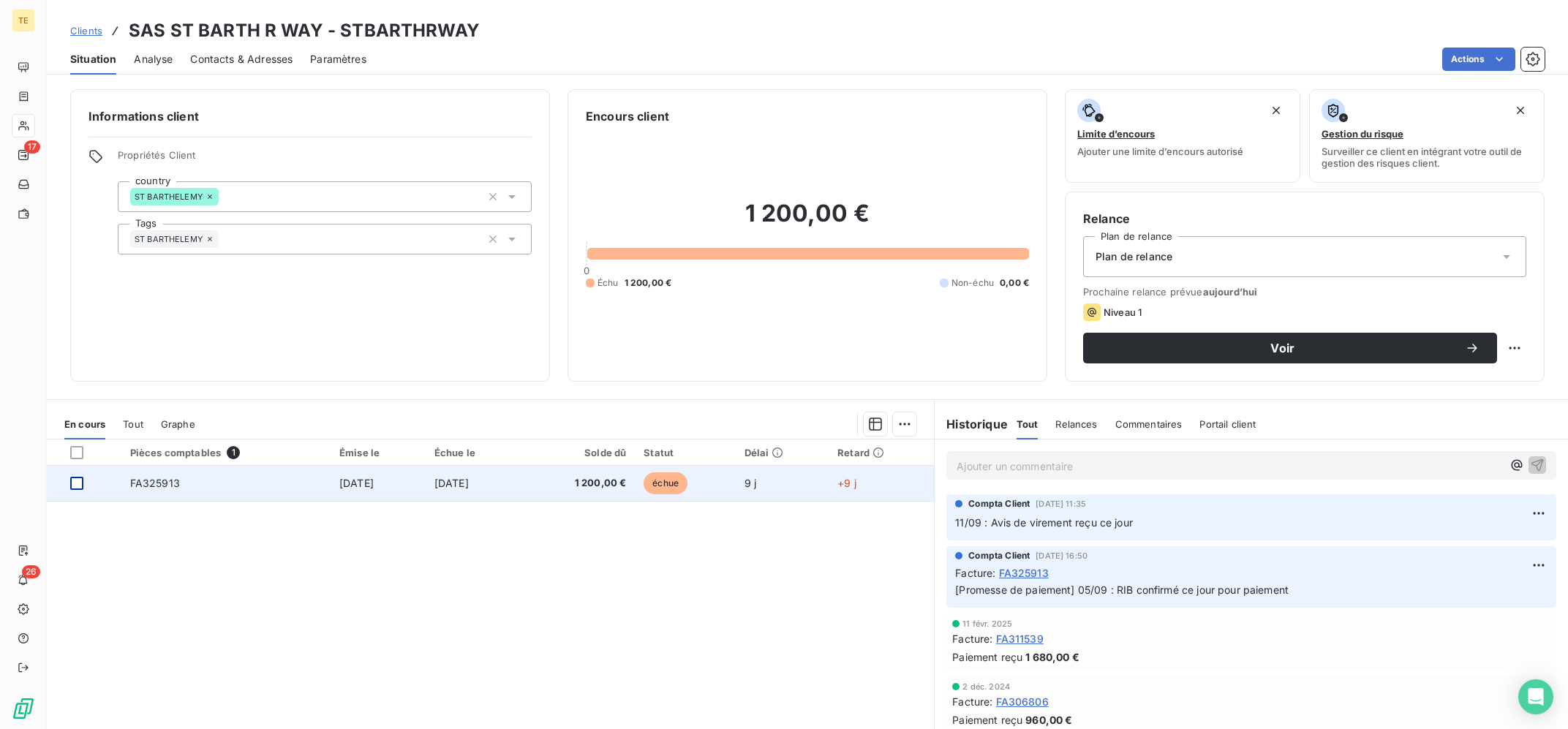
click at [76, 487] on div at bounding box center [77, 484] width 13 height 13
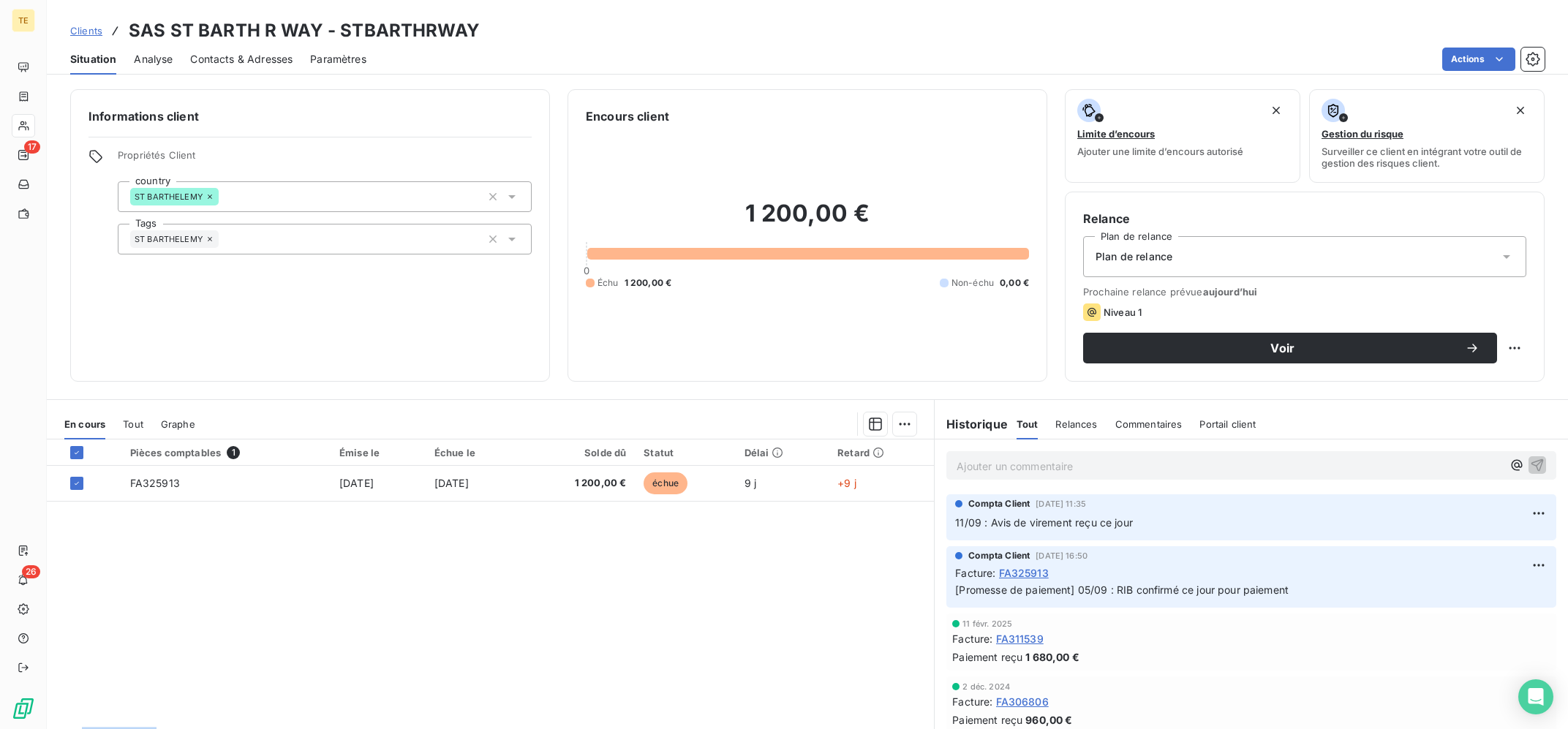
drag, startPoint x: 1157, startPoint y: 527, endPoint x: 930, endPoint y: 522, distance: 227.1
copy div "Lignes par page 25"
click at [916, 421] on html "TE 17 26 Clients SAS ST BARTH R WAY - STBARTHRWAY Situation Analyse Contacts & …" at bounding box center [784, 364] width 1568 height 729
click at [785, 480] on div "Ajouter une promesse de paiement (1 facture)" at bounding box center [780, 483] width 258 height 24
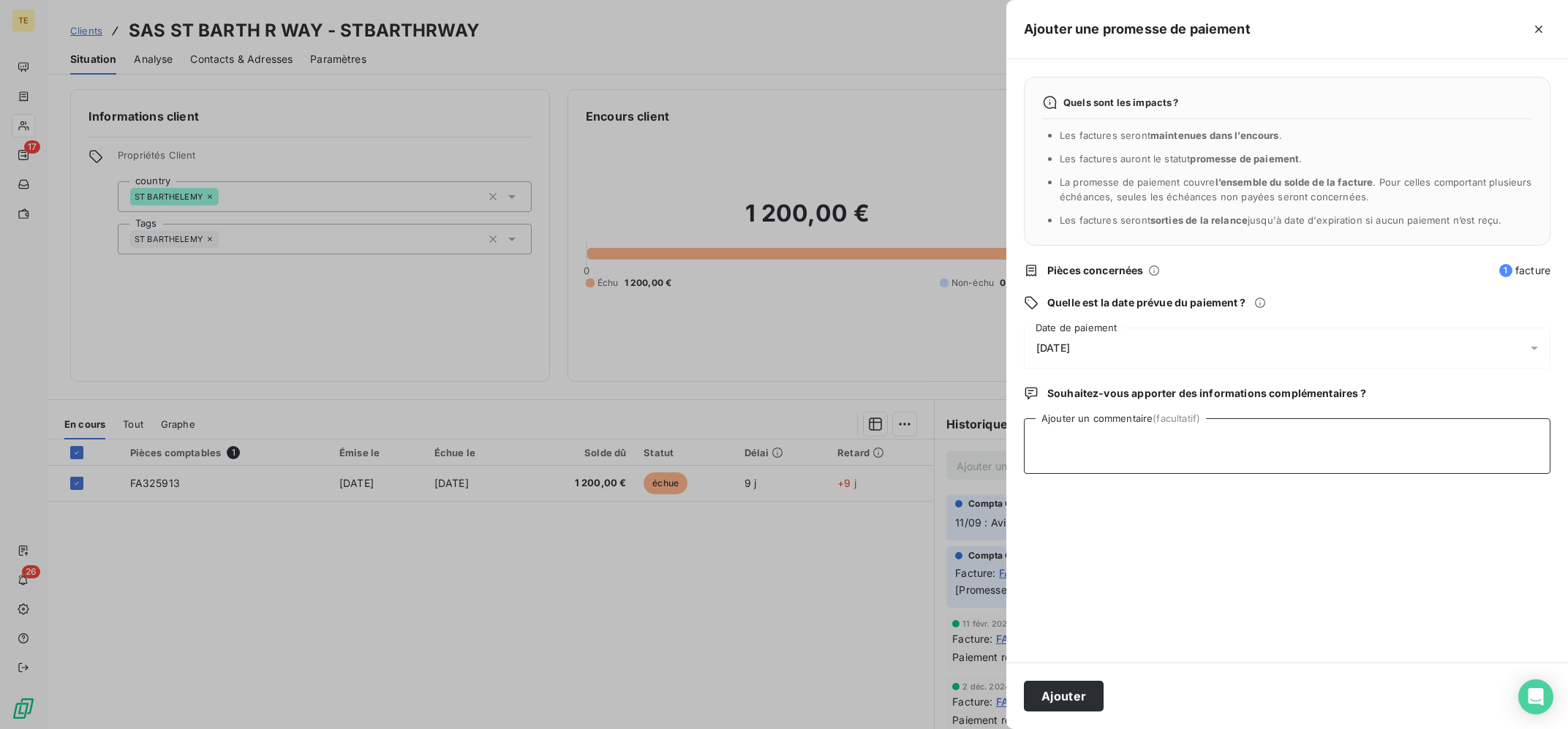
click at [1210, 447] on textarea "Ajouter un commentaire (facultatif)" at bounding box center [1287, 446] width 527 height 56
paste textarea "Lignes par page 25 Historique Tout Relances Commentaires Portail client ﻿ Compt…"
click at [1173, 354] on div "[DATE]" at bounding box center [1287, 348] width 527 height 41
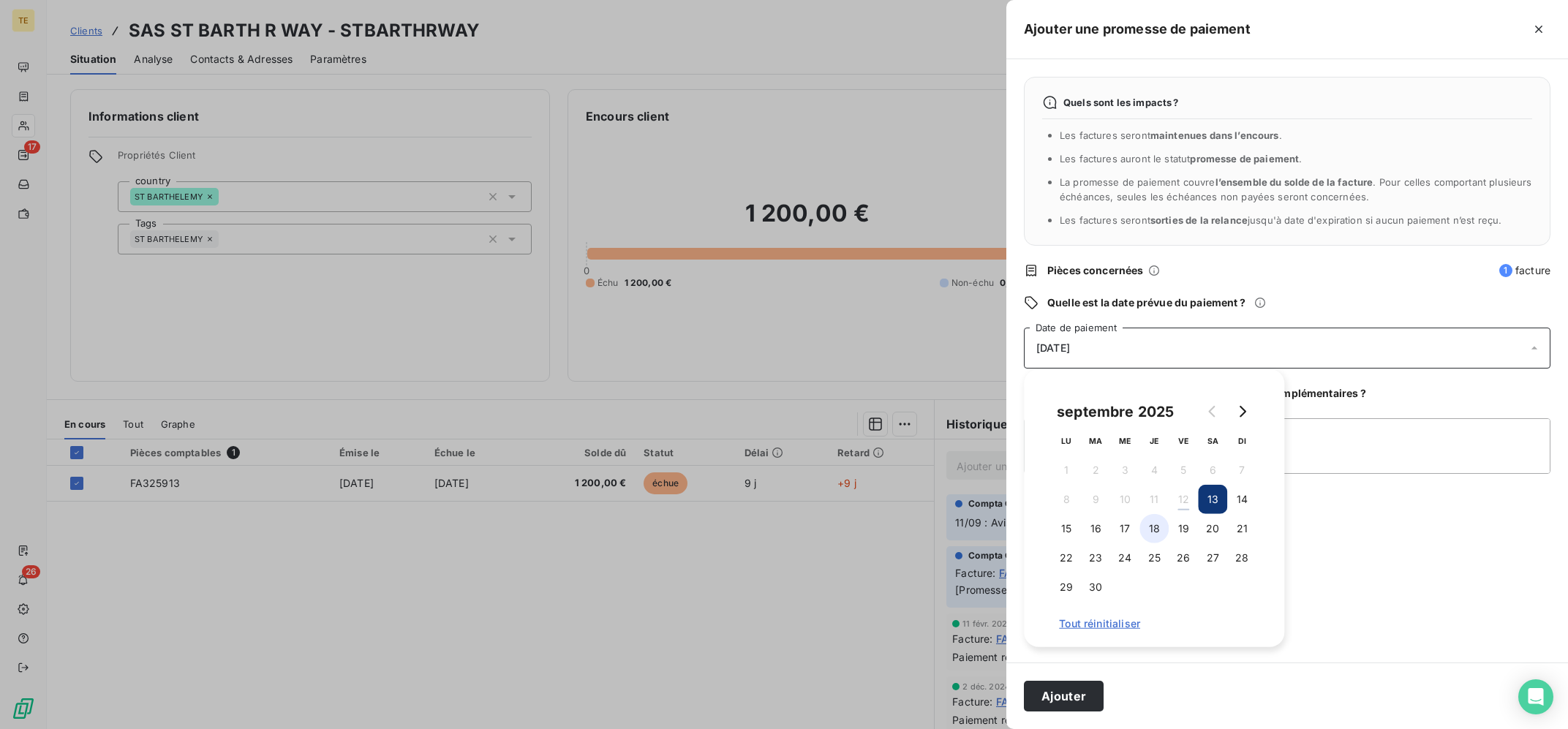
click at [1147, 524] on button "18" at bounding box center [1153, 528] width 29 height 29
click at [1133, 524] on button "17" at bounding box center [1124, 528] width 29 height 29
click at [1161, 524] on button "18" at bounding box center [1153, 528] width 29 height 29
click at [1171, 524] on button "19" at bounding box center [1183, 528] width 29 height 29
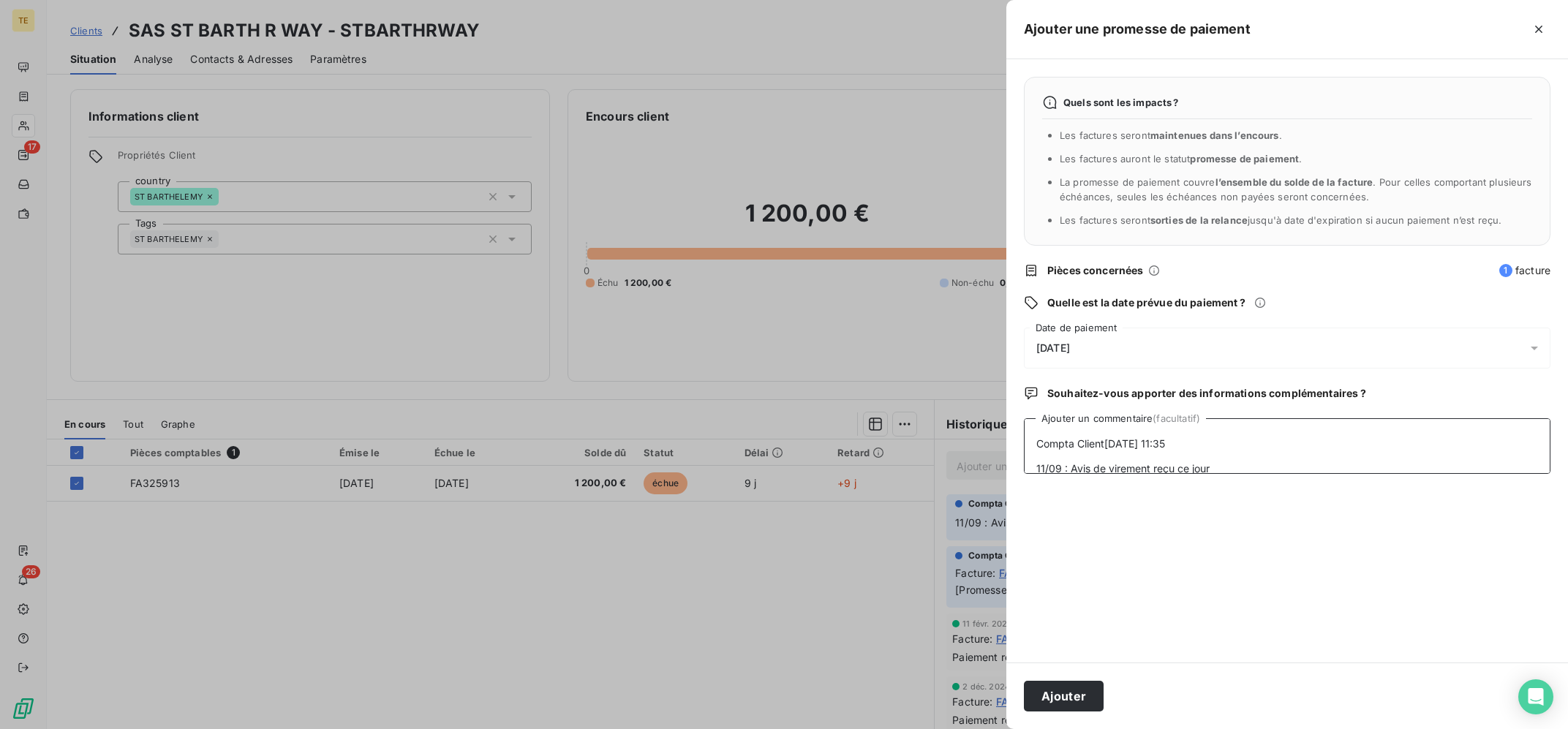
click at [1320, 460] on textarea "Lignes par page 25 Historique Tout Relances Commentaires Portail client ﻿ Compt…" at bounding box center [1287, 446] width 527 height 56
click at [1024, 427] on textarea "Lignes par page 25 Historique Tout Relances Commentaires Portail client ﻿ Compt…" at bounding box center [1287, 446] width 527 height 56
drag, startPoint x: 1043, startPoint y: 445, endPoint x: 983, endPoint y: 413, distance: 68.0
click at [1024, 418] on textarea "Lignes par page 25 Historique Tout Relances Commentaires Portail client 11/09 :…" at bounding box center [1287, 446] width 527 height 56
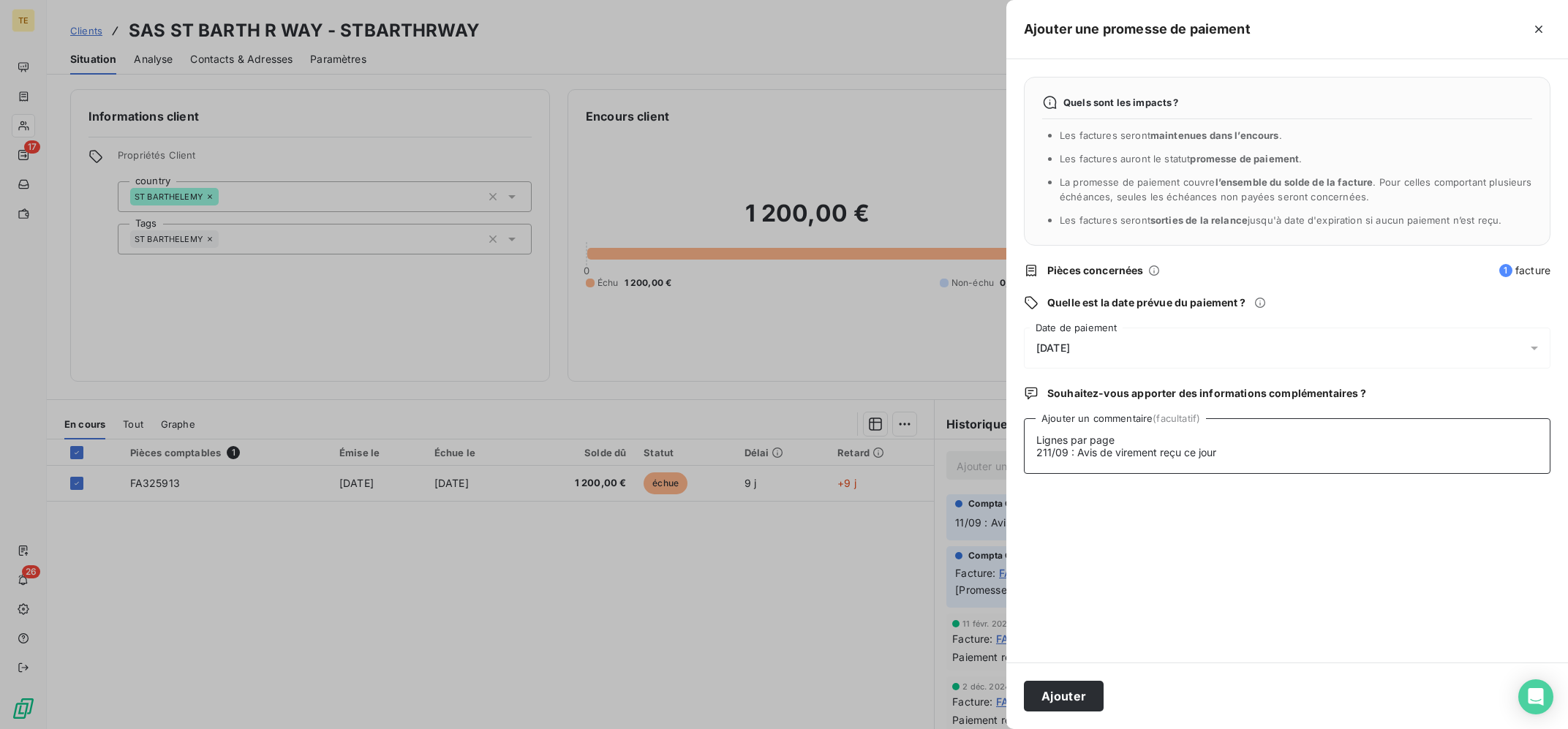
scroll to position [0, 0]
type textarea "11/09 : Avis de virement reçu ce jour"
click at [1077, 685] on button "Ajouter" at bounding box center [1063, 696] width 79 height 30
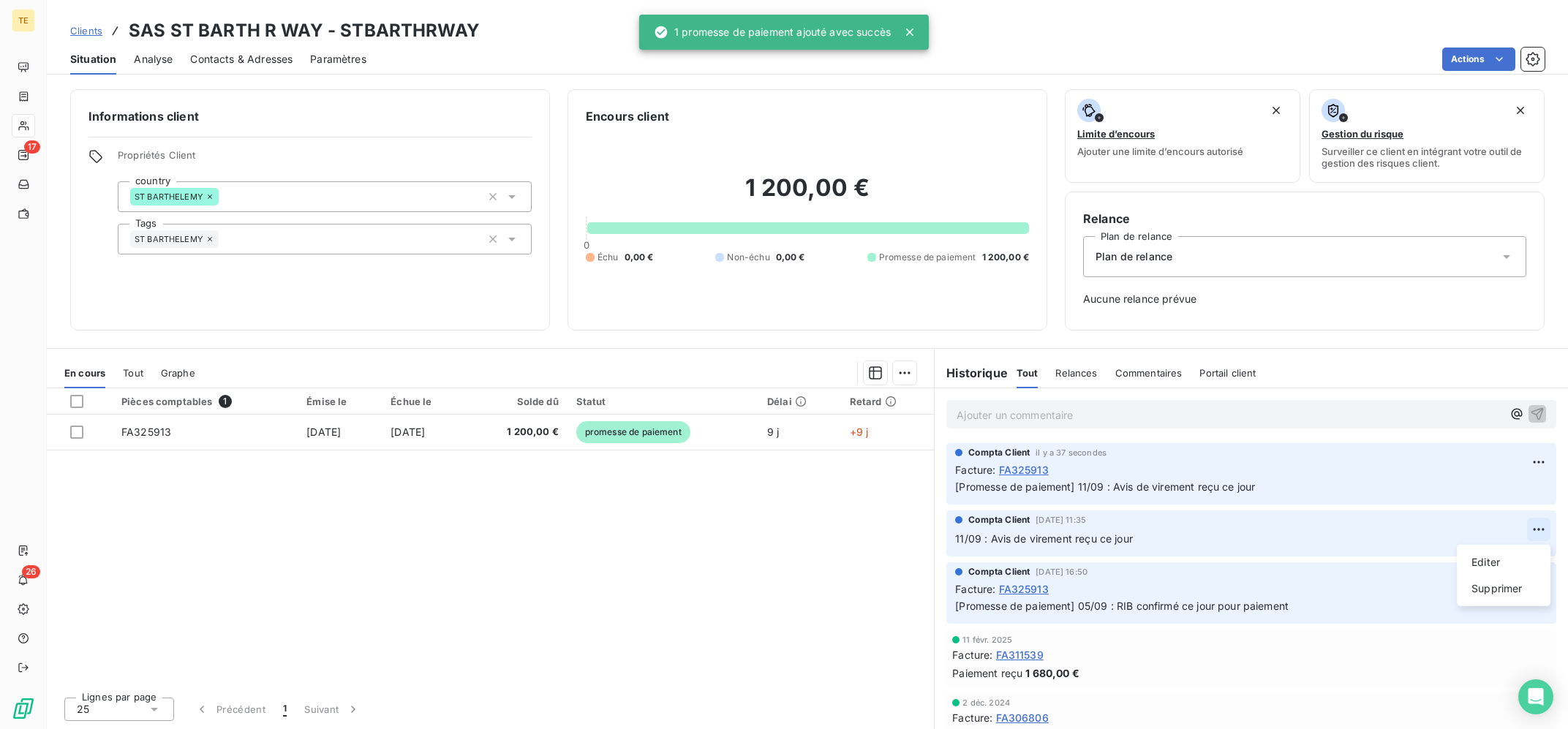
click at [1536, 524] on html "TE 17 26 Clients SAS ST BARTH R WAY - STBARTHRWAY Situation Analyse Contacts & …" at bounding box center [784, 364] width 1568 height 729
click at [1480, 579] on div "Supprimer" at bounding box center [1503, 589] width 82 height 24
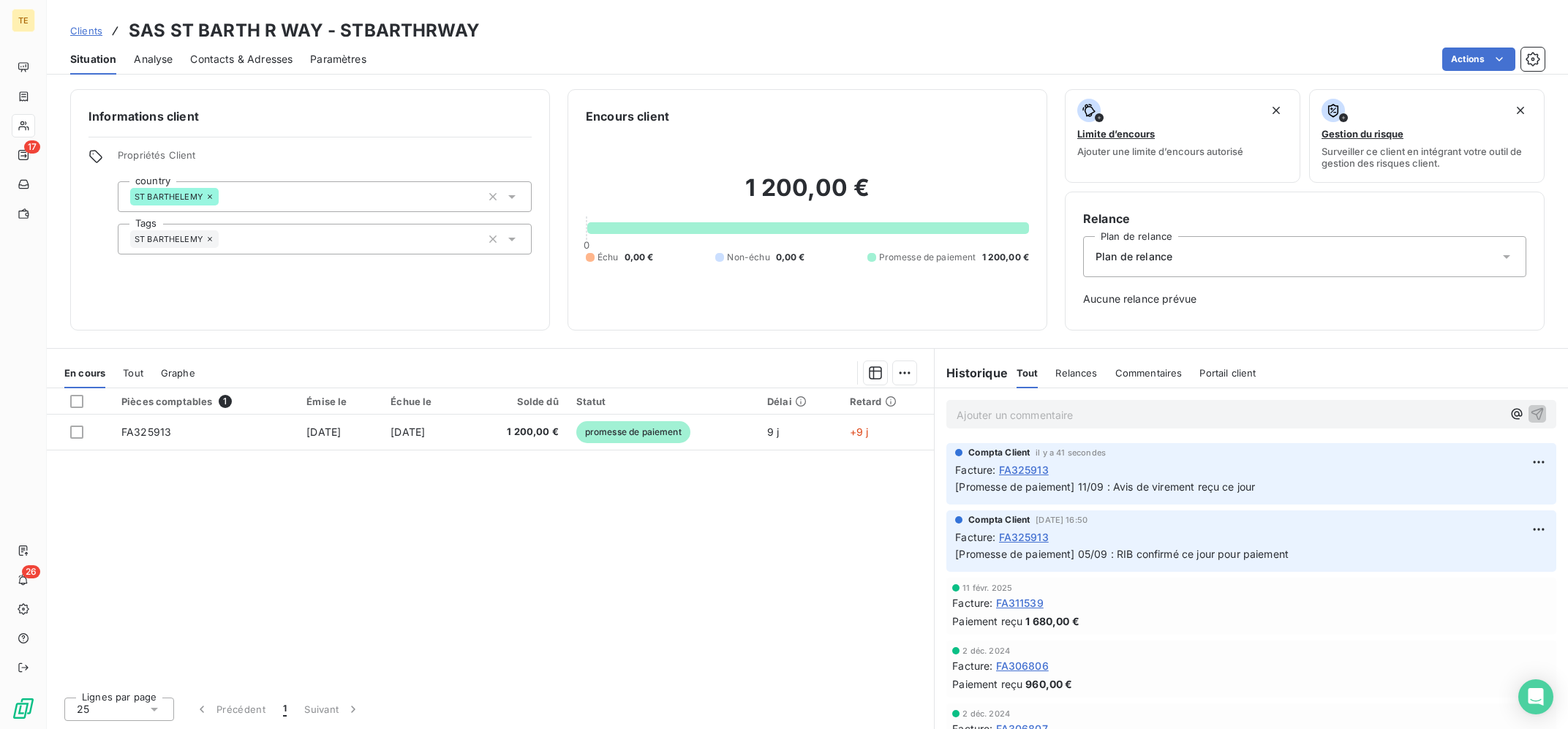
click at [512, 627] on div "Pièces comptables 1 Émise le Échue le Solde dû Statut Délai Retard FA325913 [DA…" at bounding box center [490, 536] width 887 height 297
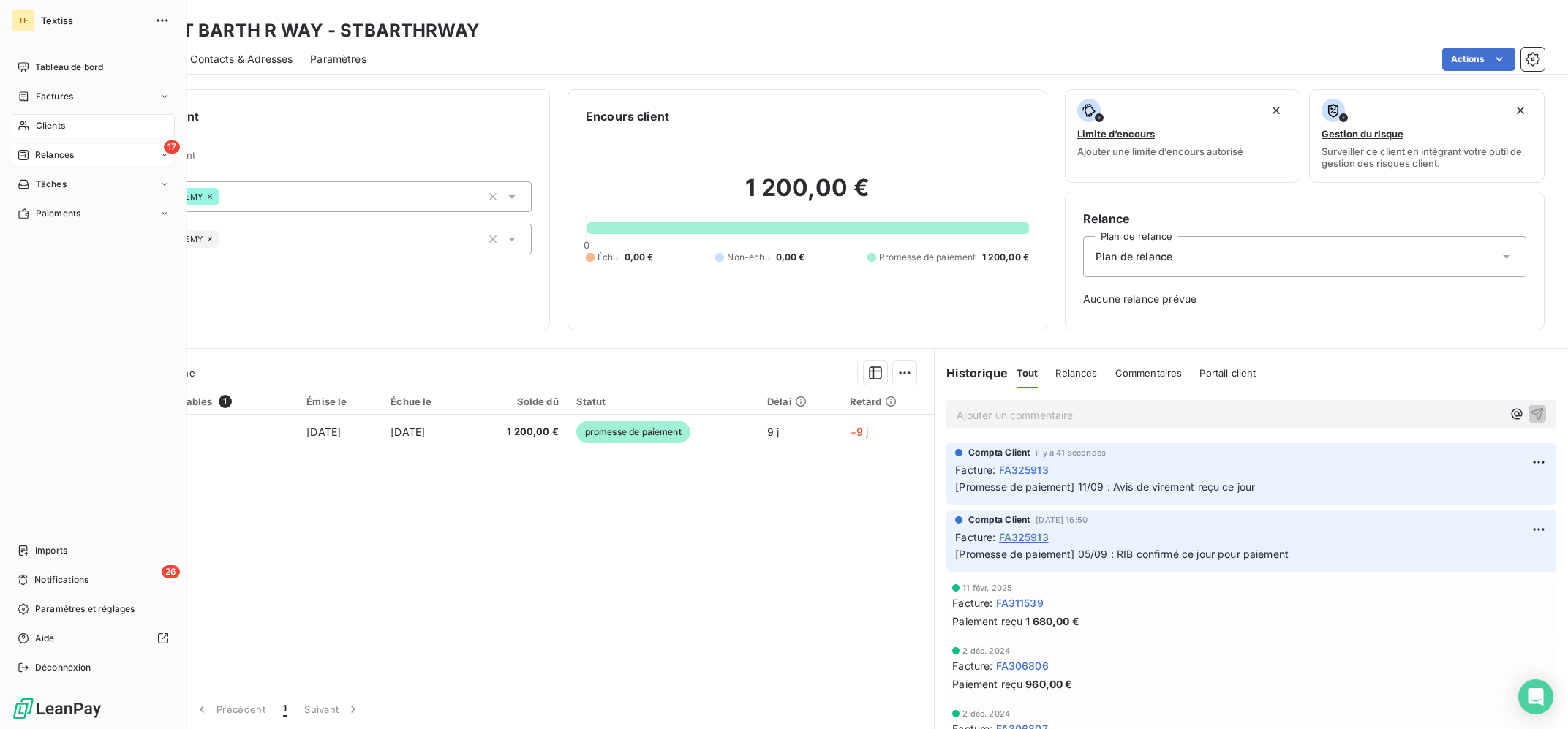
click at [48, 163] on div "17 Relances" at bounding box center [94, 155] width 163 height 24
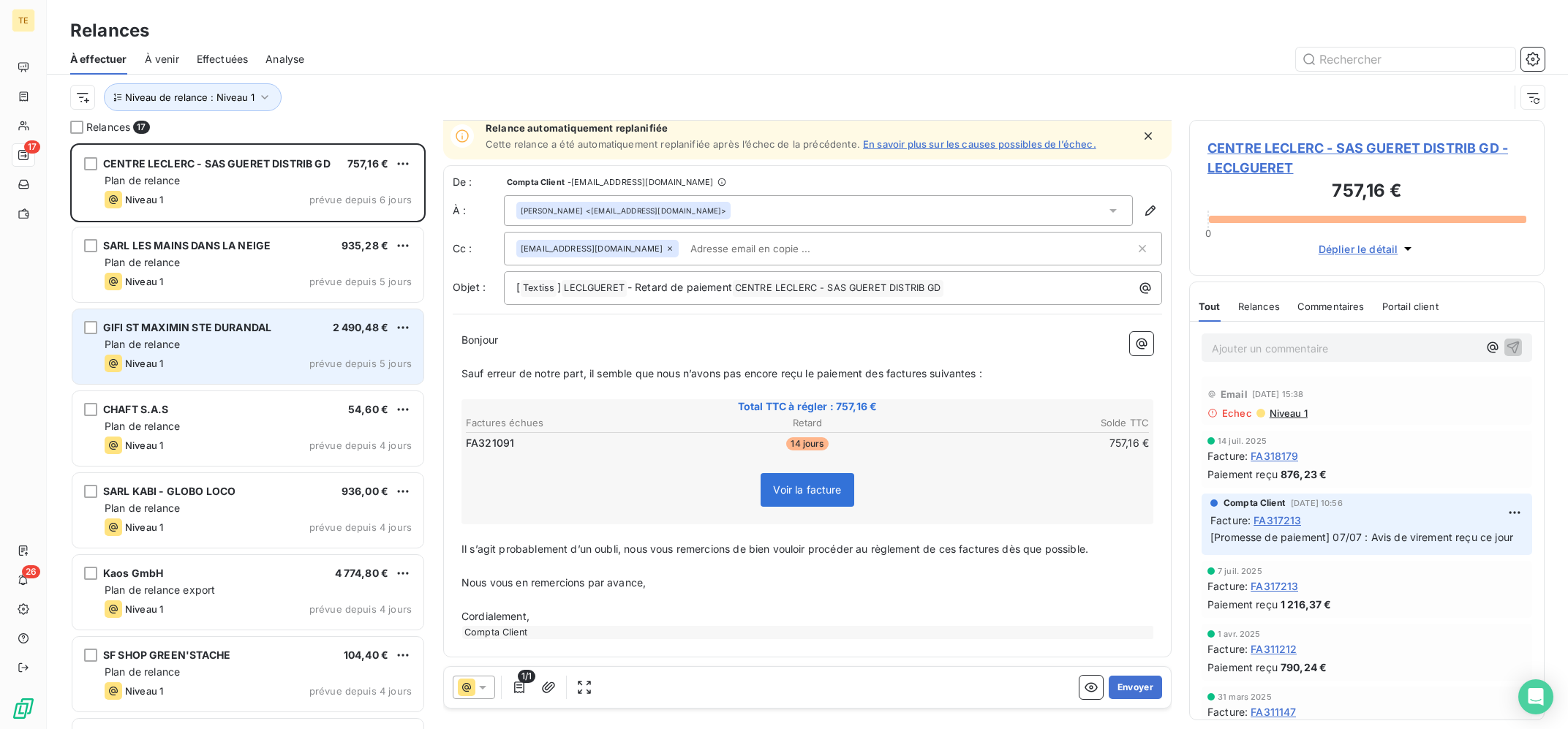
scroll to position [807, 0]
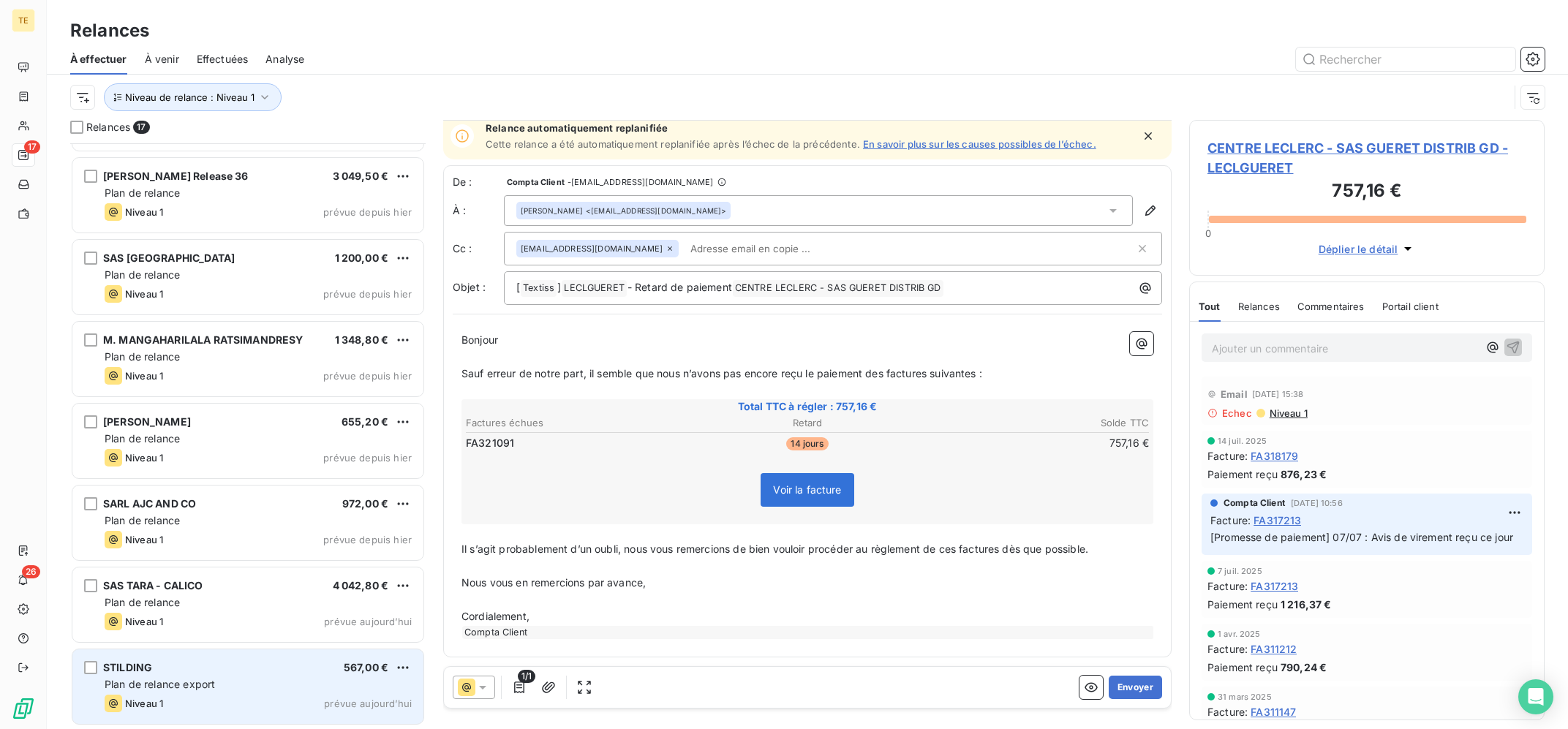
click at [284, 662] on div "STILDING 567,00 €" at bounding box center [258, 667] width 307 height 13
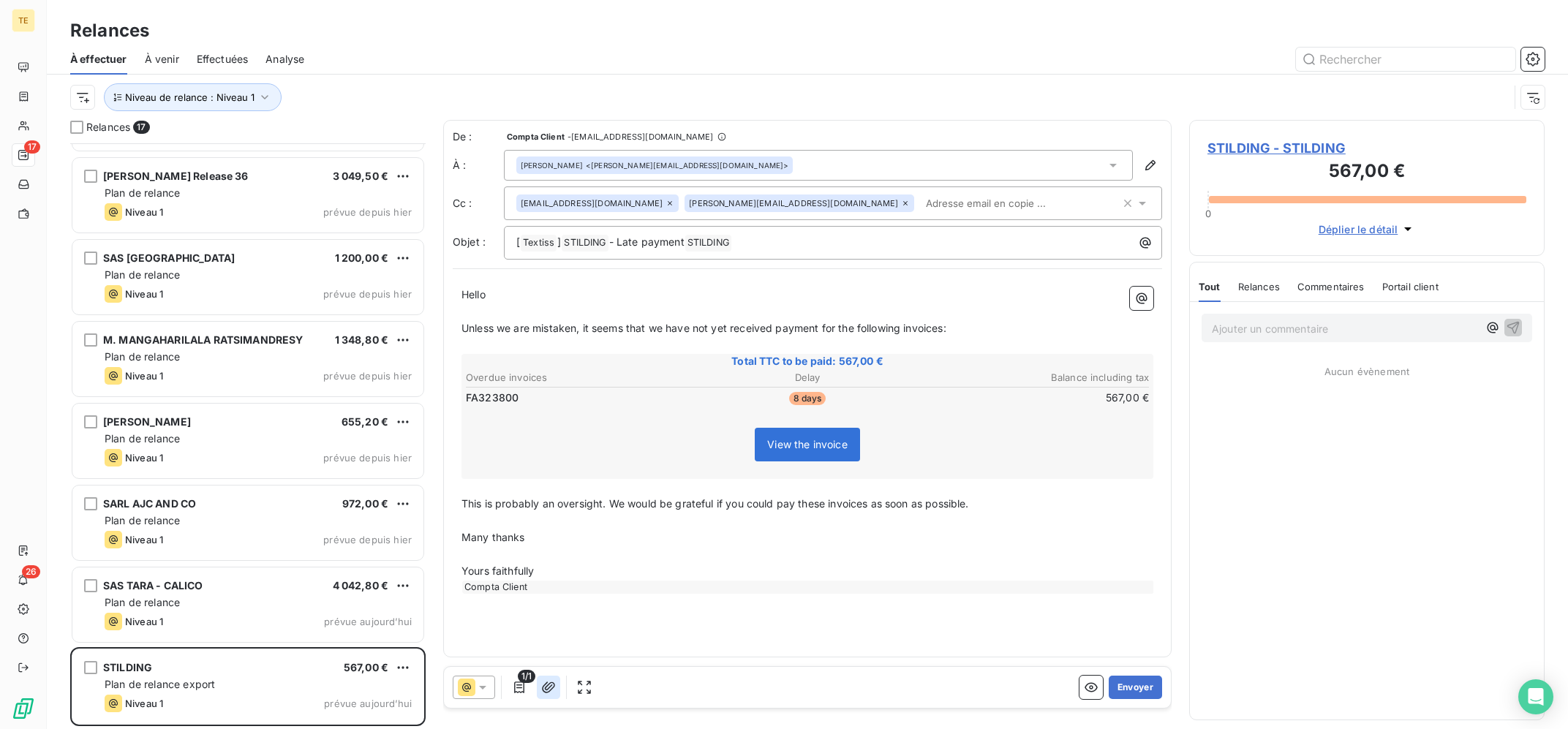
click at [538, 692] on button "button" at bounding box center [548, 687] width 24 height 24
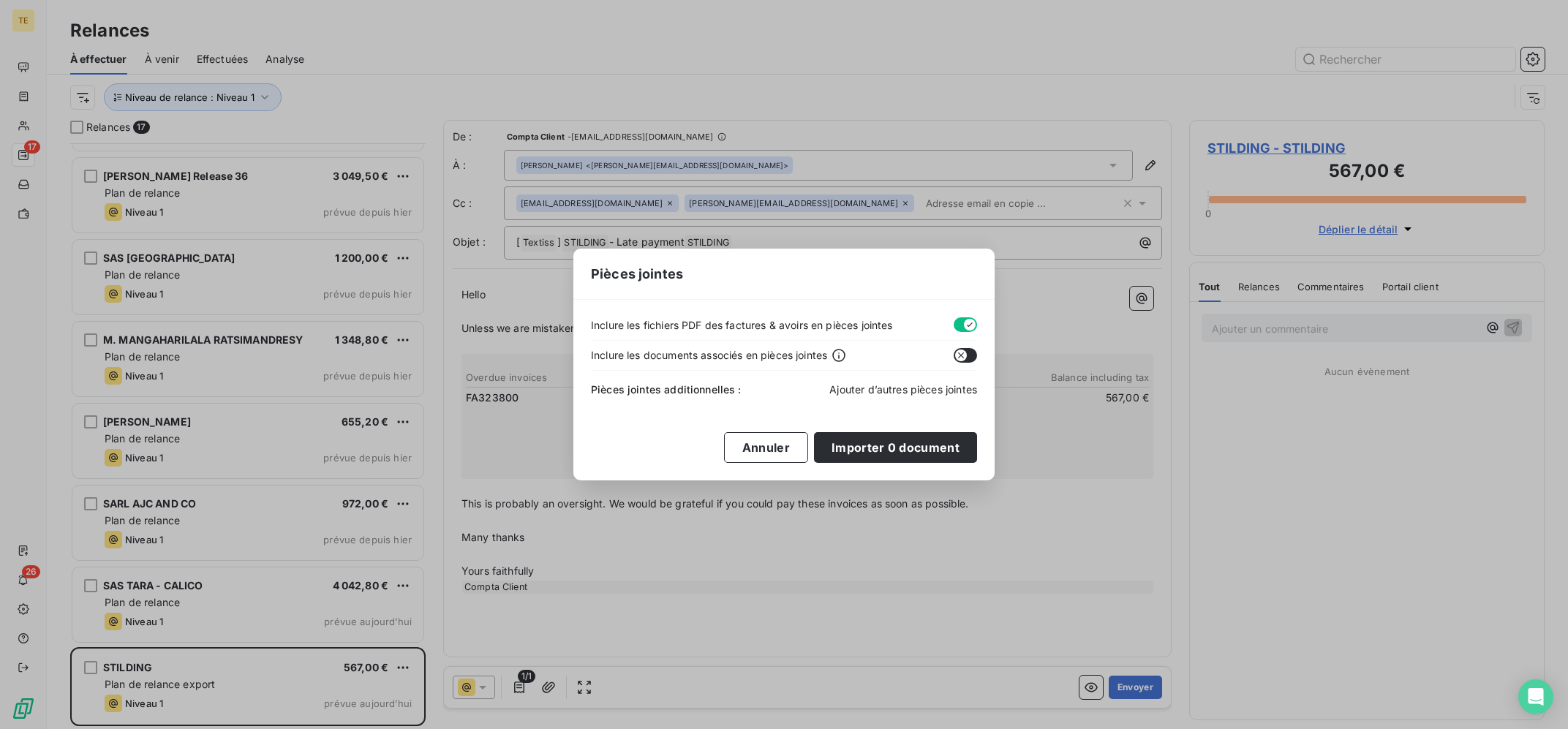
click at [898, 387] on span "Ajouter d’autres pièces jointes" at bounding box center [903, 389] width 148 height 13
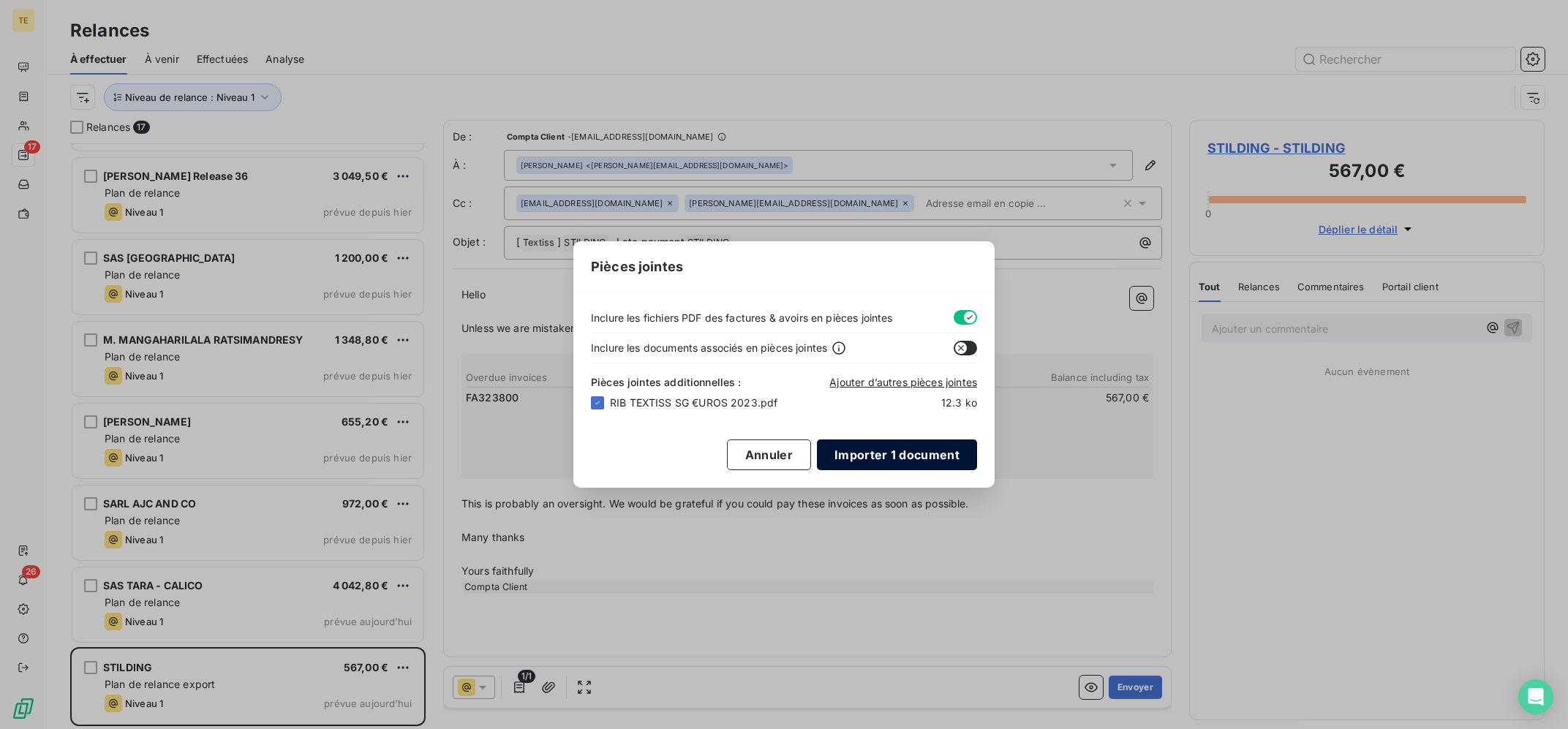
click at [890, 458] on button "Importer 1 document" at bounding box center [897, 454] width 160 height 30
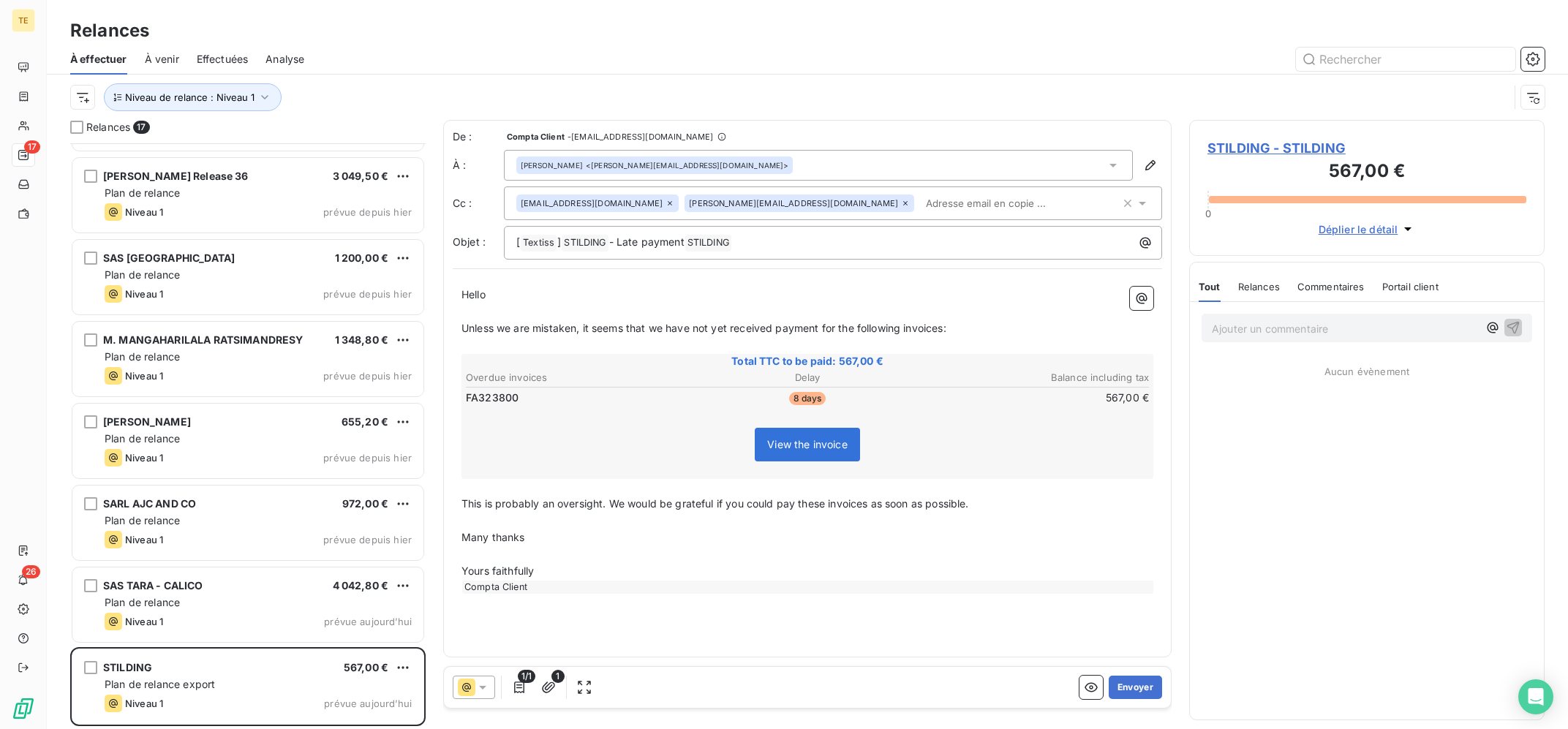
click at [903, 202] on icon at bounding box center [905, 203] width 4 height 4
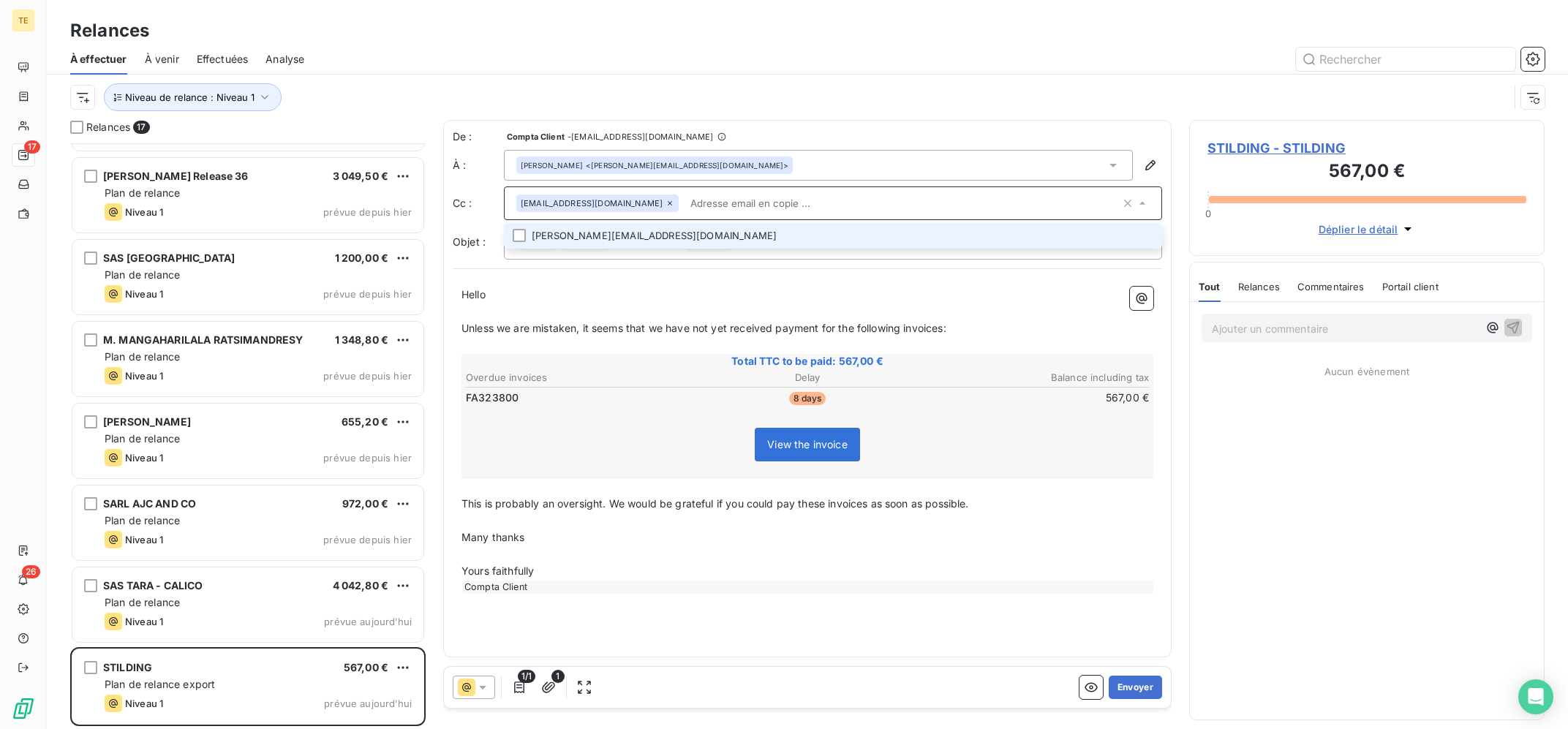
click at [675, 567] on p "Yours faithfully" at bounding box center [807, 571] width 692 height 17
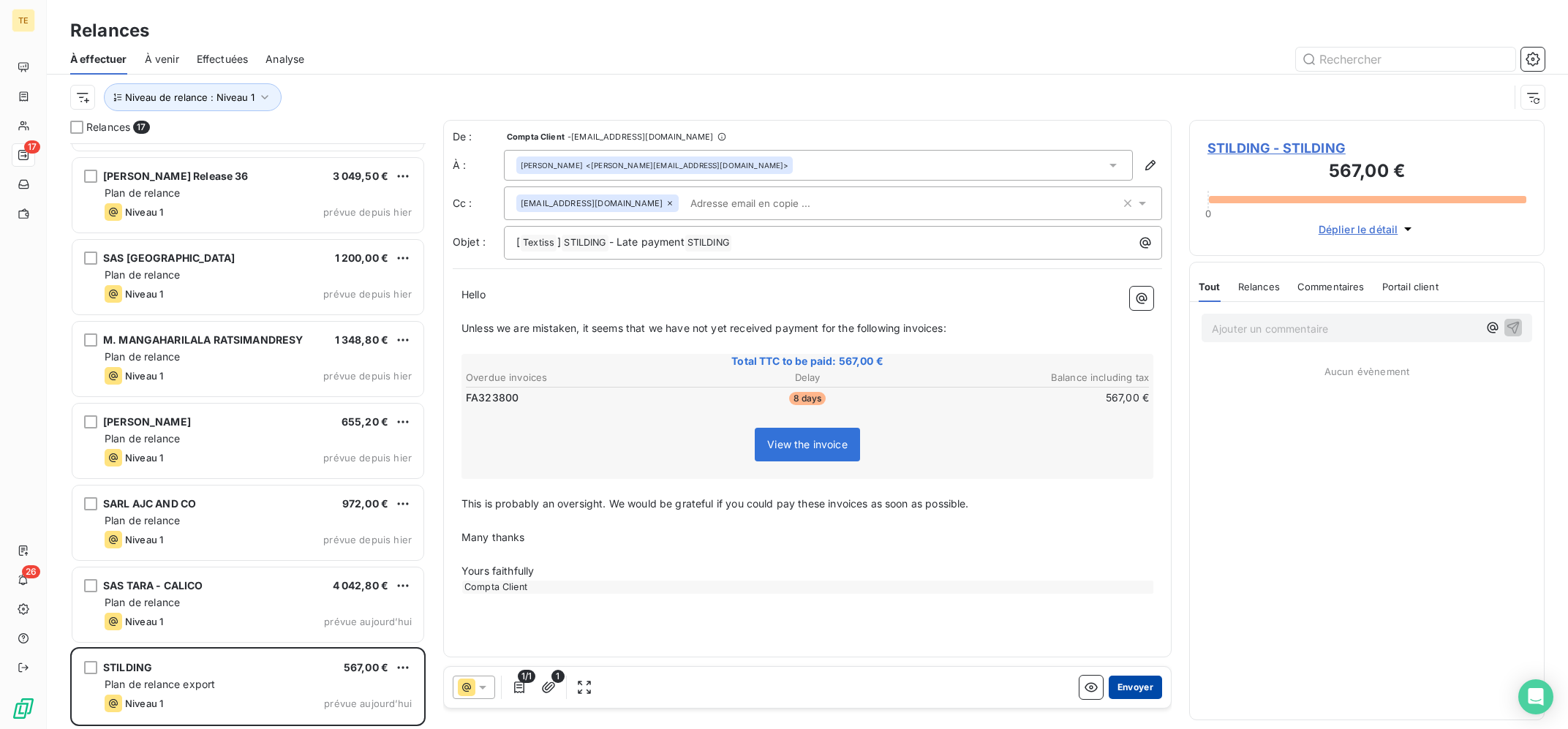
click at [1135, 695] on button "Envoyer" at bounding box center [1135, 687] width 53 height 24
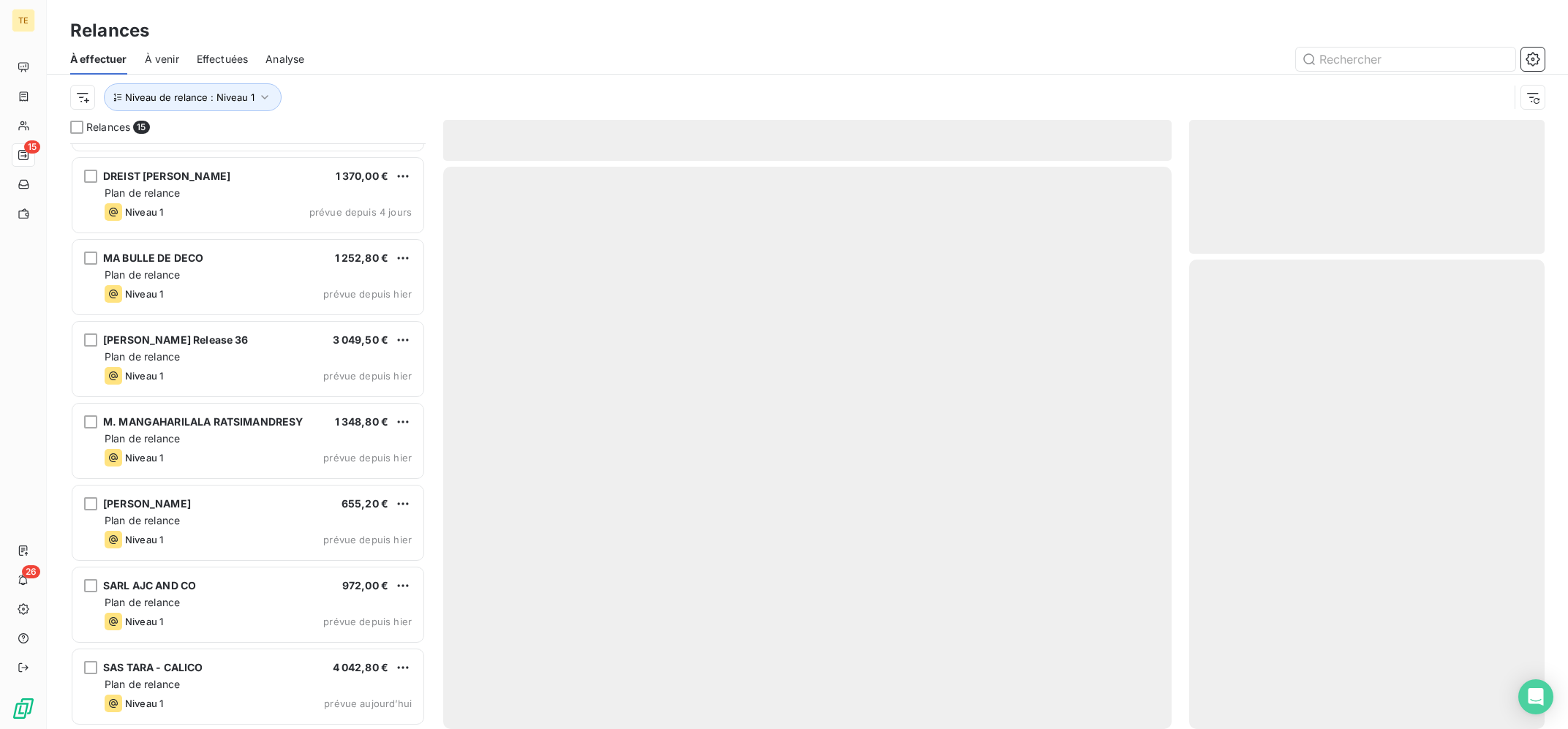
scroll to position [641, 0]
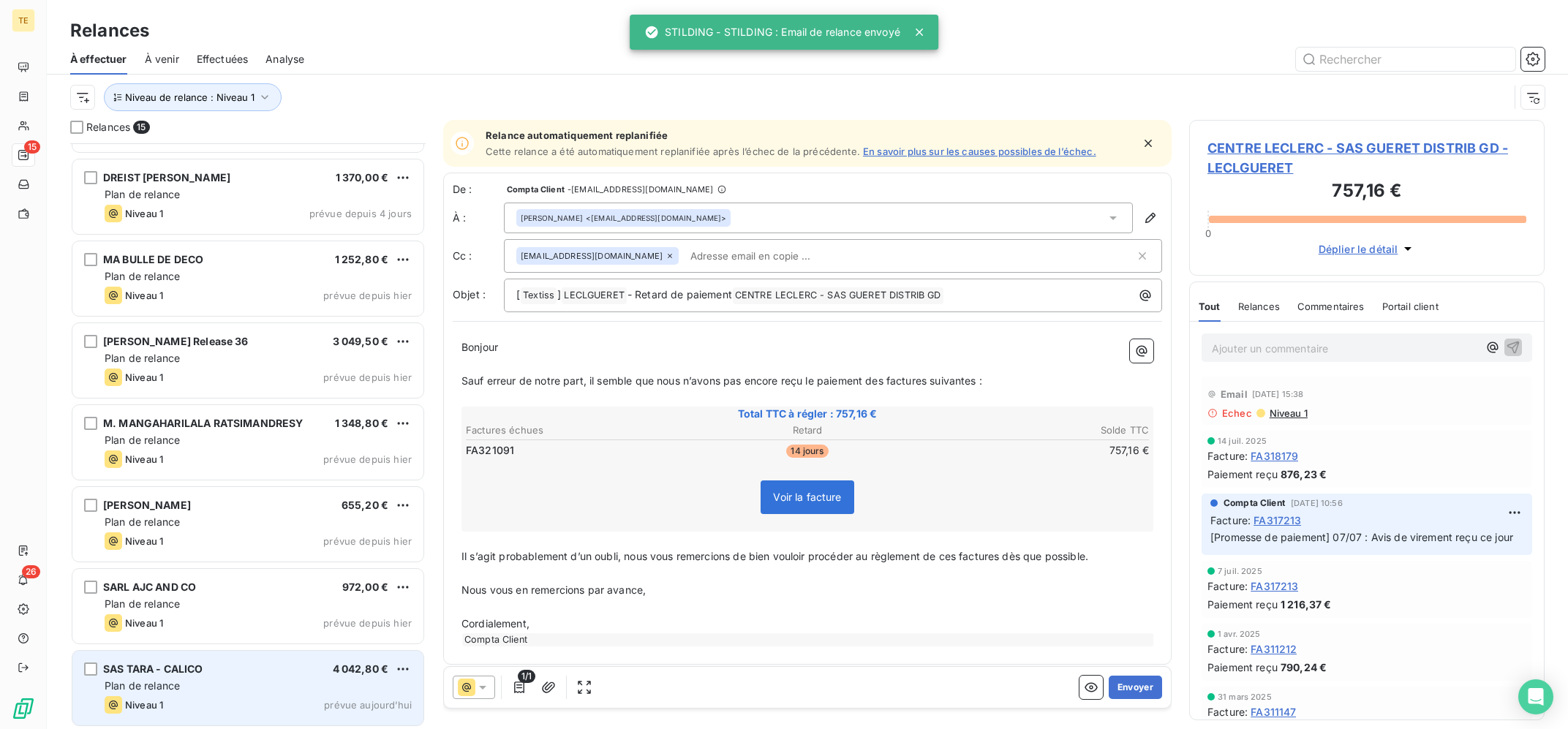
click at [237, 682] on div "Plan de relance" at bounding box center [258, 686] width 307 height 15
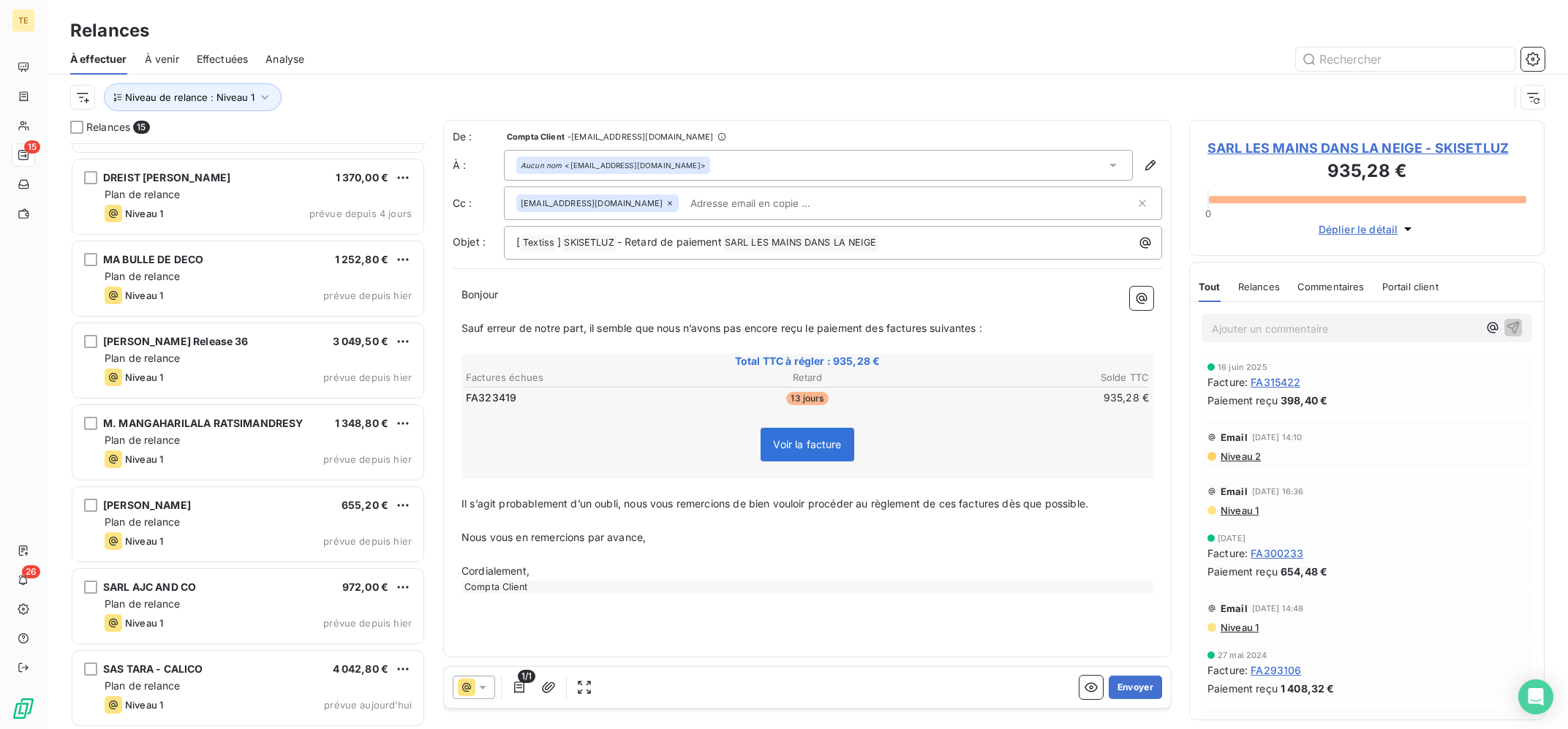
scroll to position [348, 0]
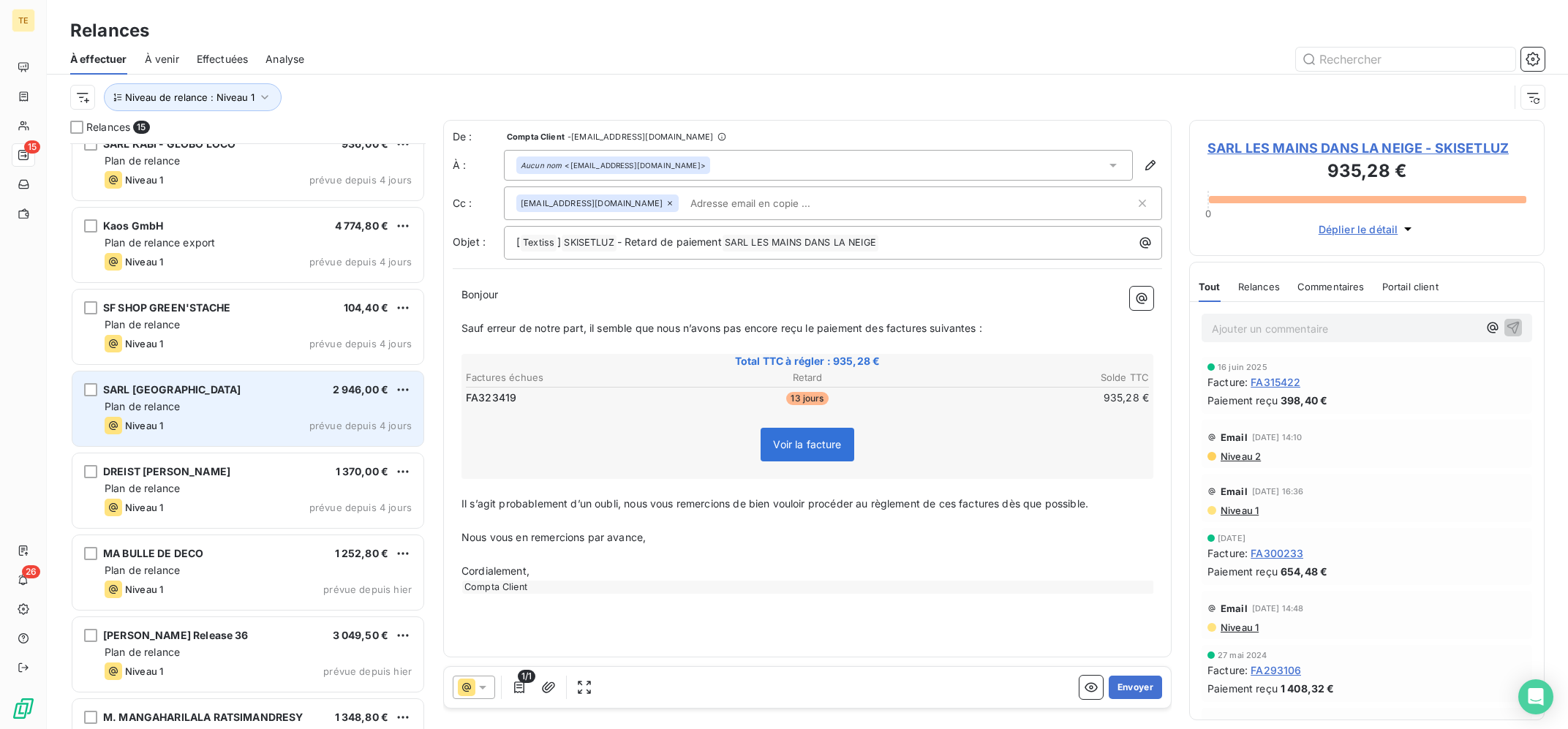
click at [226, 414] on div "SARL MANHATTAN 2 946,00 € Plan de relance Niveau 1 prévue depuis 4 jours" at bounding box center [248, 409] width 351 height 75
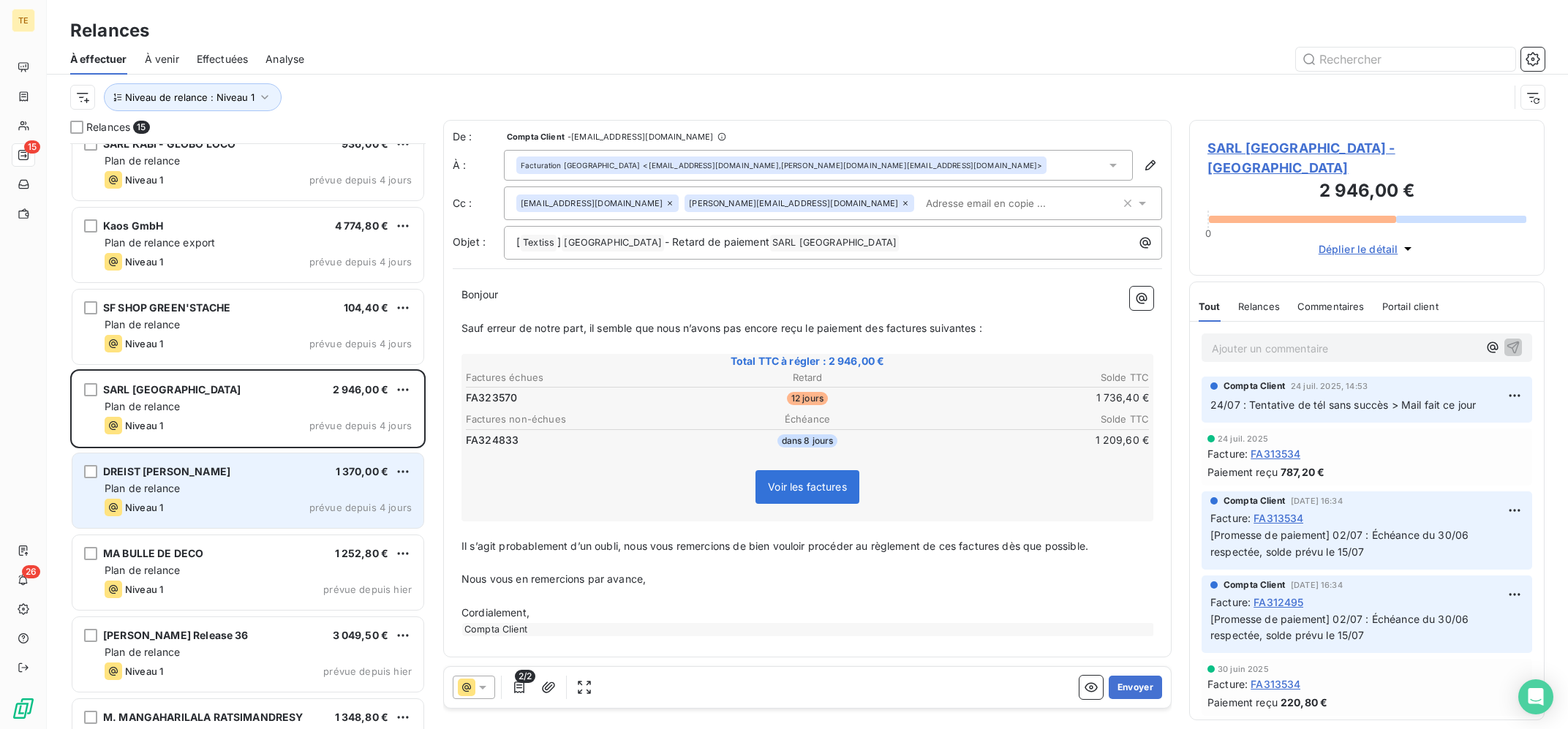
click at [226, 478] on div "DREIST [PERSON_NAME]" at bounding box center [166, 472] width 127 height 15
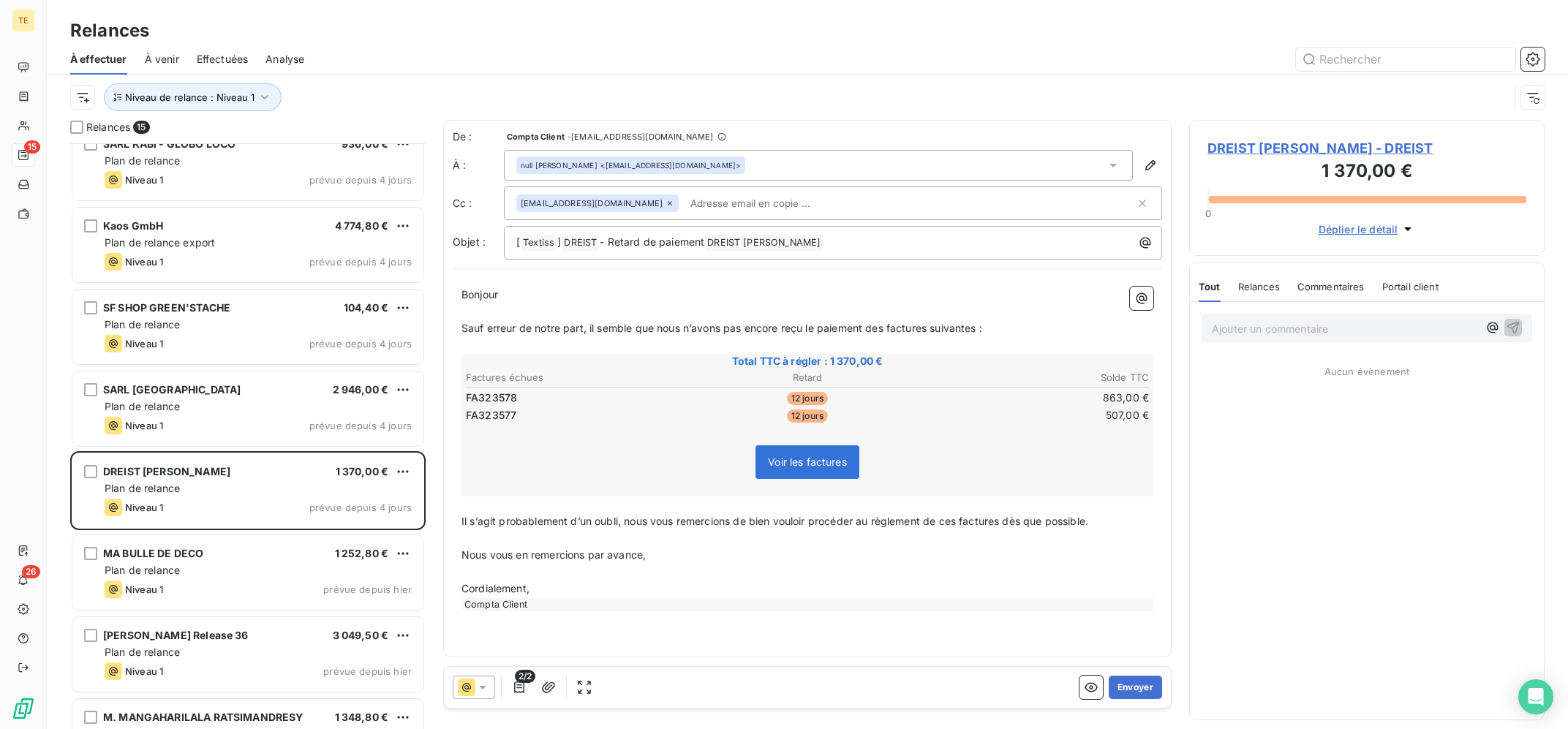
click at [1309, 146] on span "DREIST [PERSON_NAME] - DREIST" at bounding box center [1367, 148] width 319 height 20
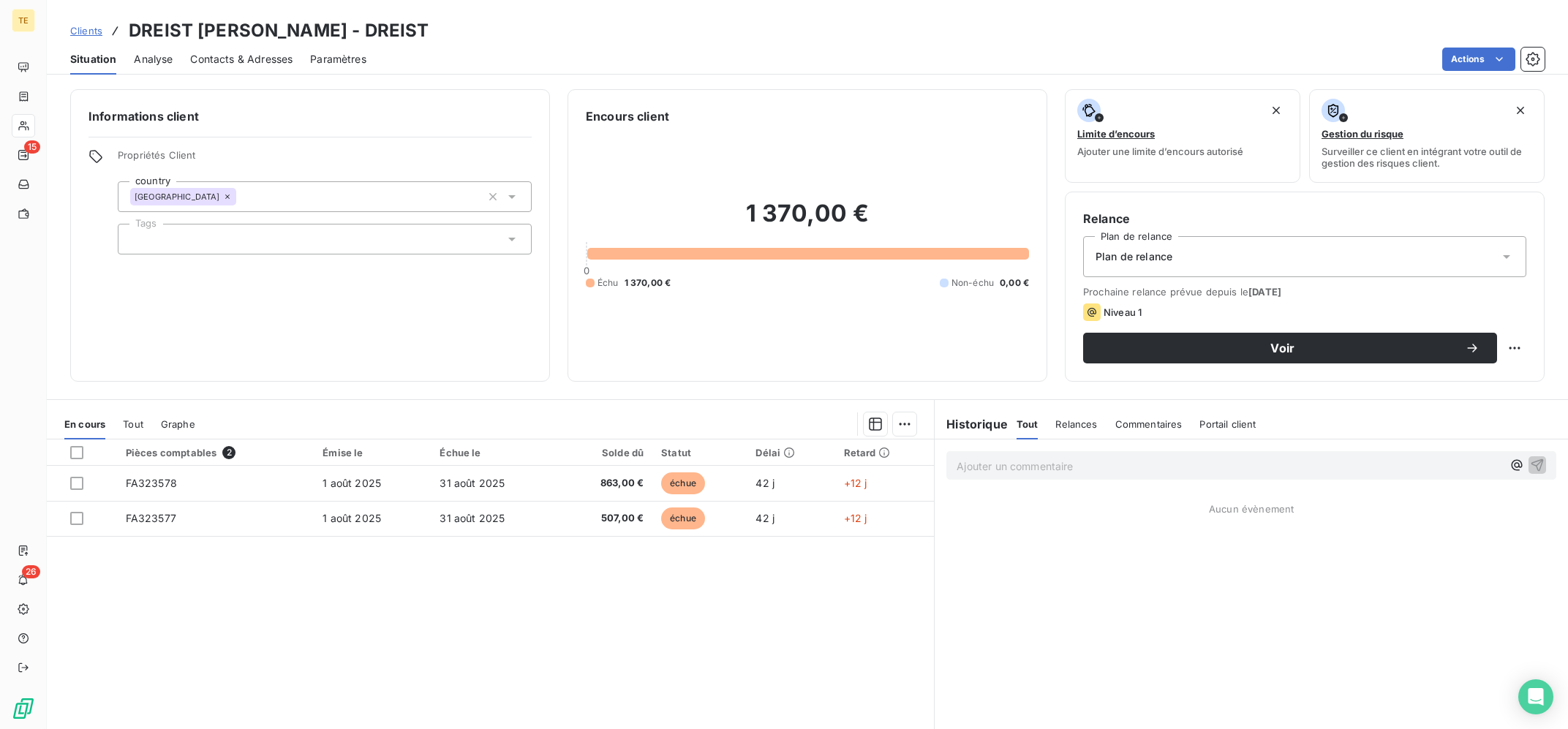
click at [1190, 263] on div "Plan de relance" at bounding box center [1305, 256] width 443 height 41
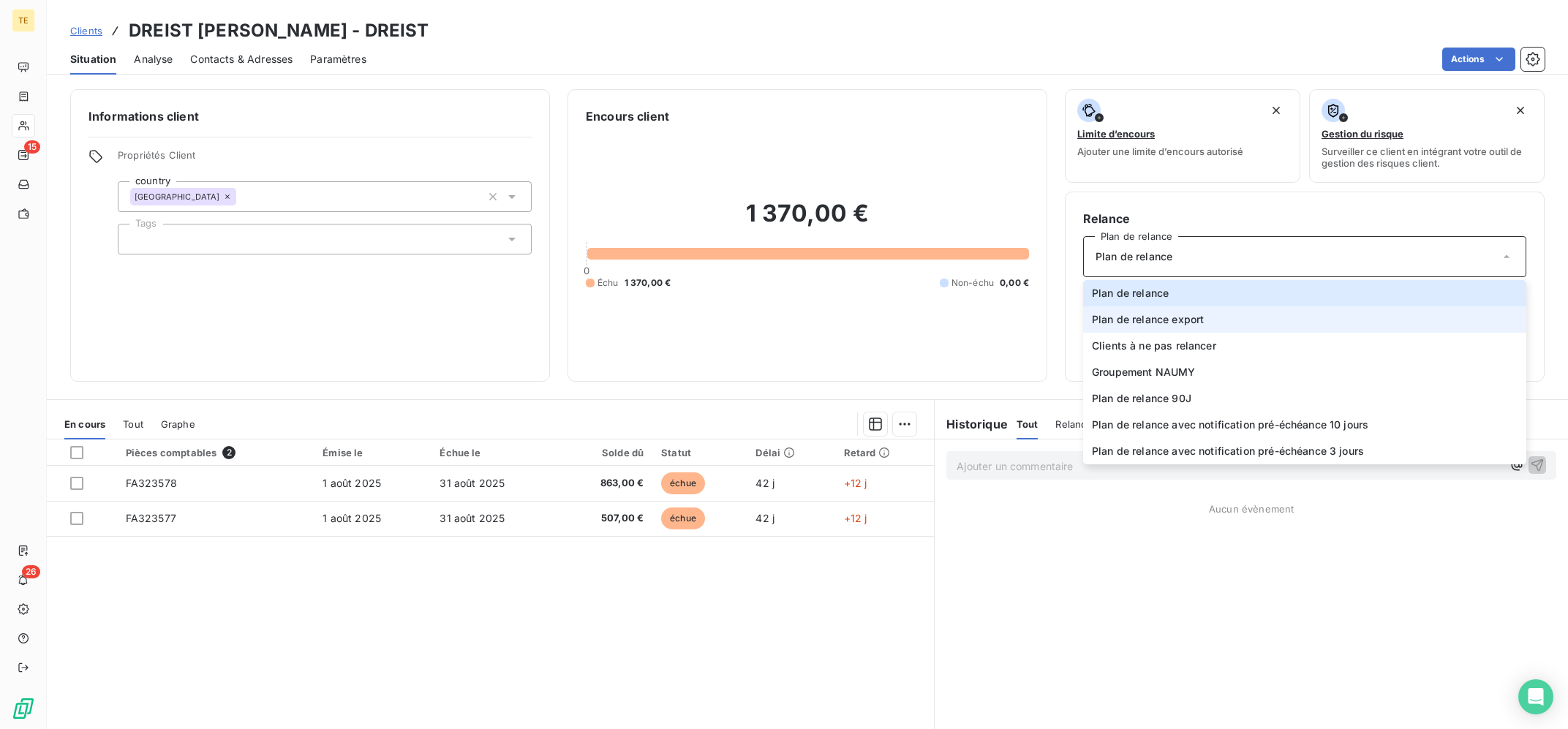
click at [1190, 317] on span "Plan de relance export" at bounding box center [1147, 320] width 112 height 15
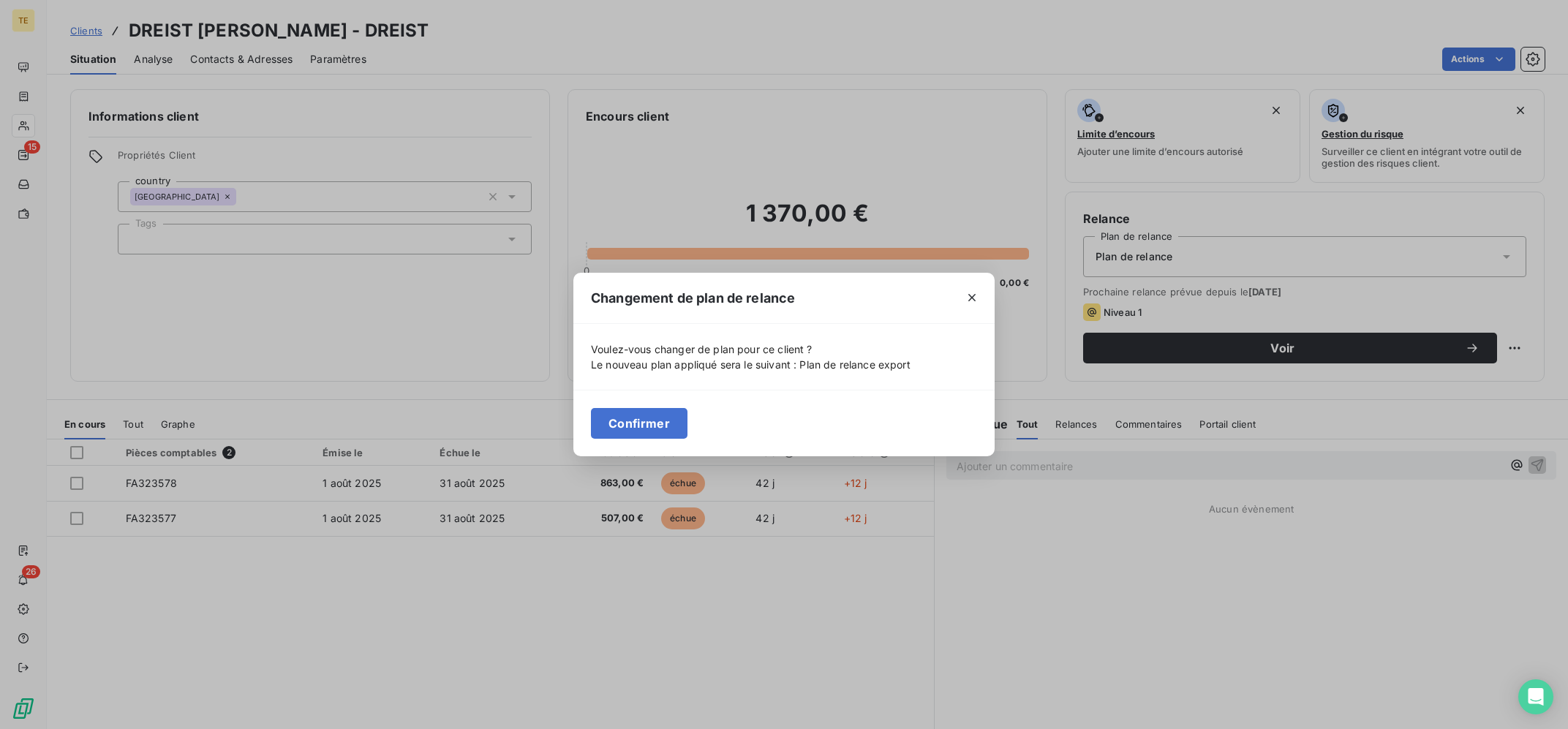
click at [650, 407] on div "Confirmer" at bounding box center [784, 423] width 421 height 67
click at [652, 421] on button "Confirmer" at bounding box center [639, 423] width 96 height 30
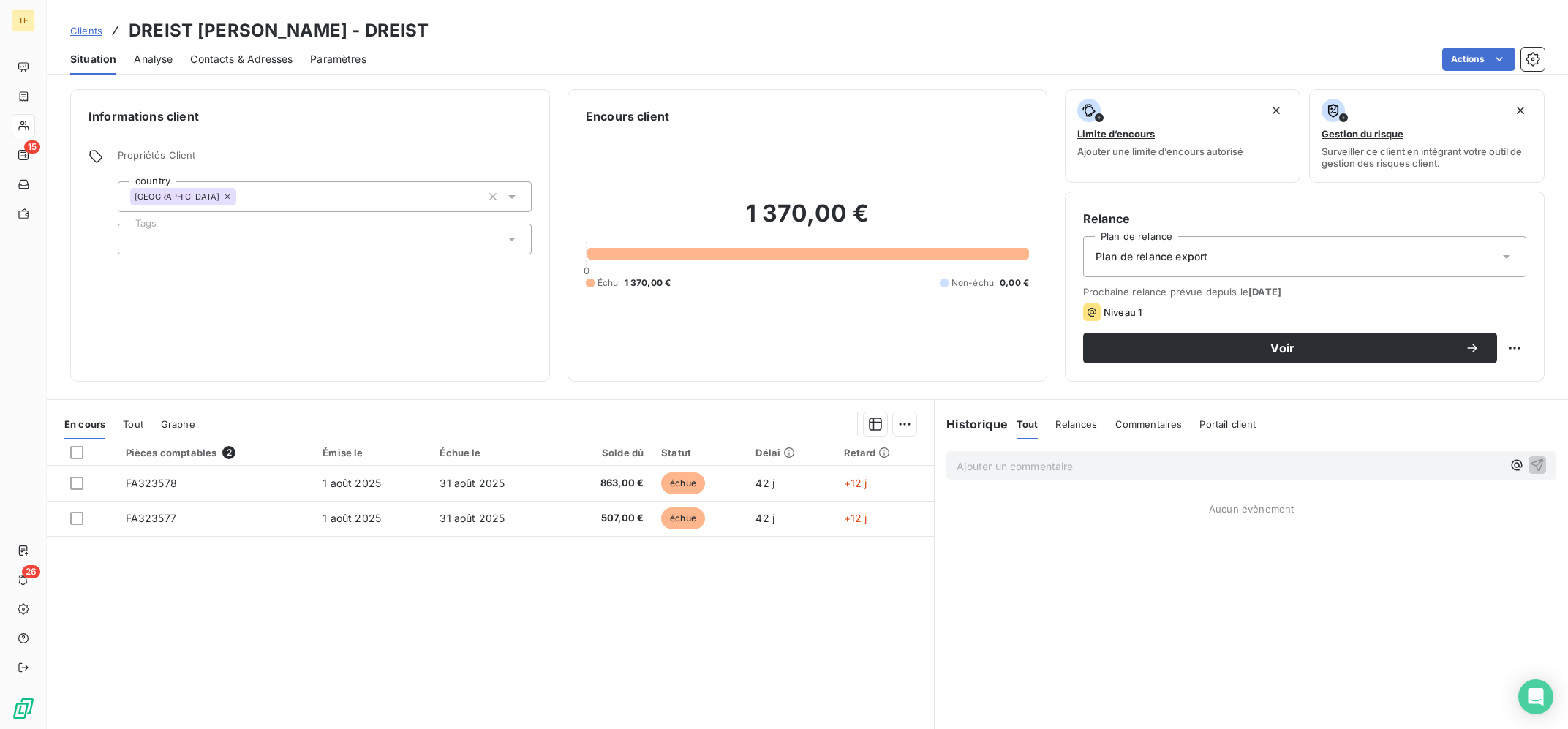
click at [614, 635] on div "Pièces comptables 2 Émise le Échue le Solde dû Statut Délai Retard FA323578 [DA…" at bounding box center [490, 579] width 887 height 281
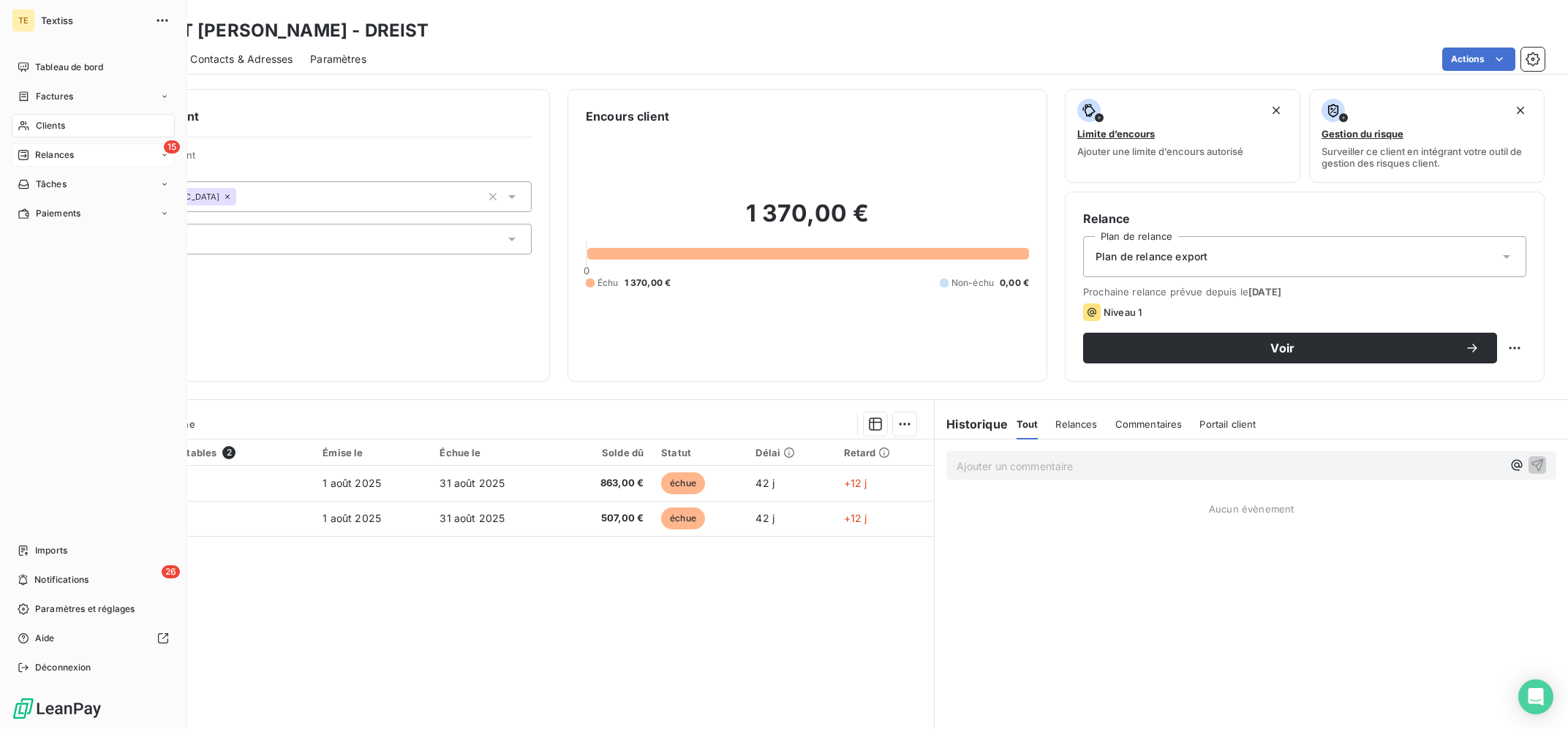
click at [33, 148] on div "15 Relances" at bounding box center [94, 155] width 163 height 24
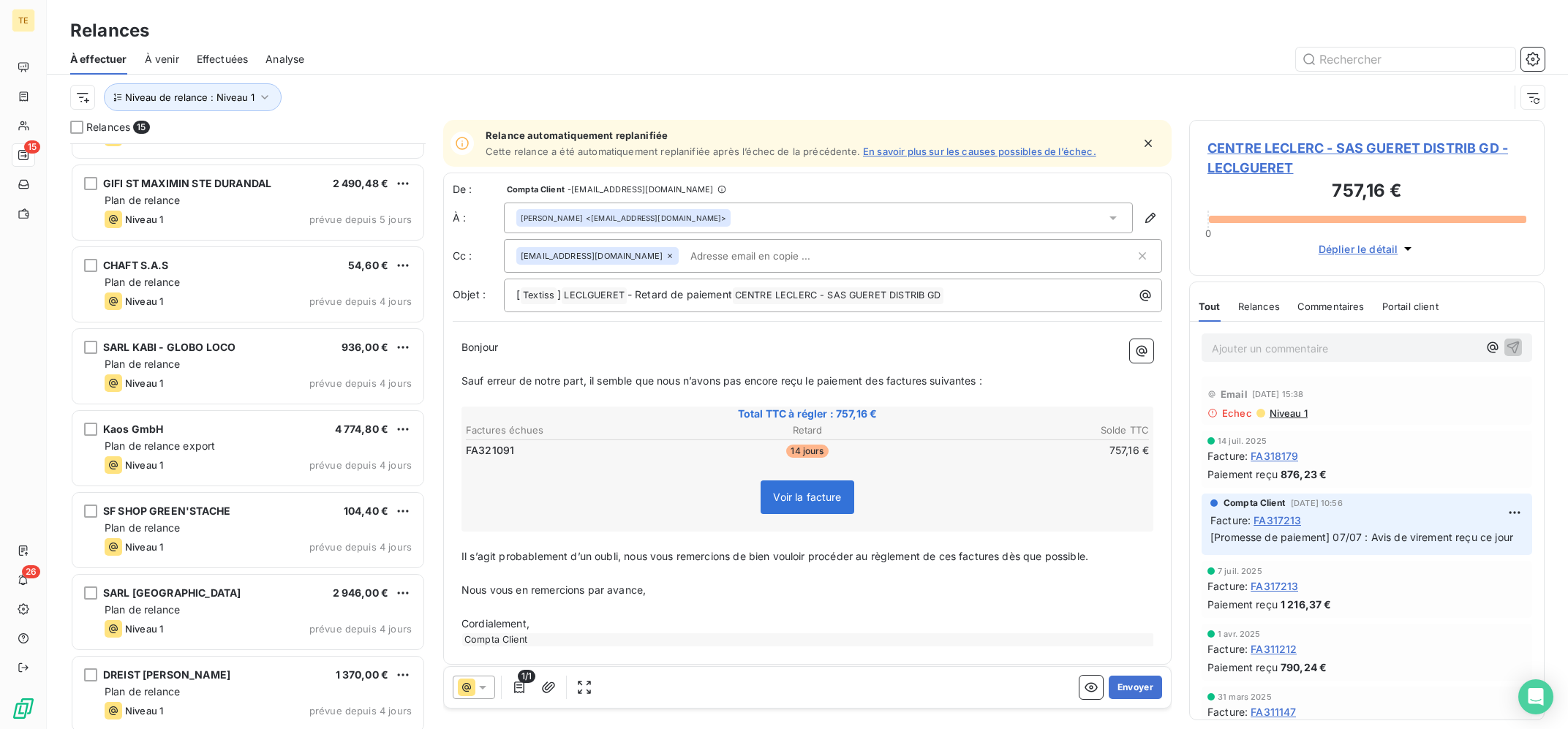
scroll to position [294, 0]
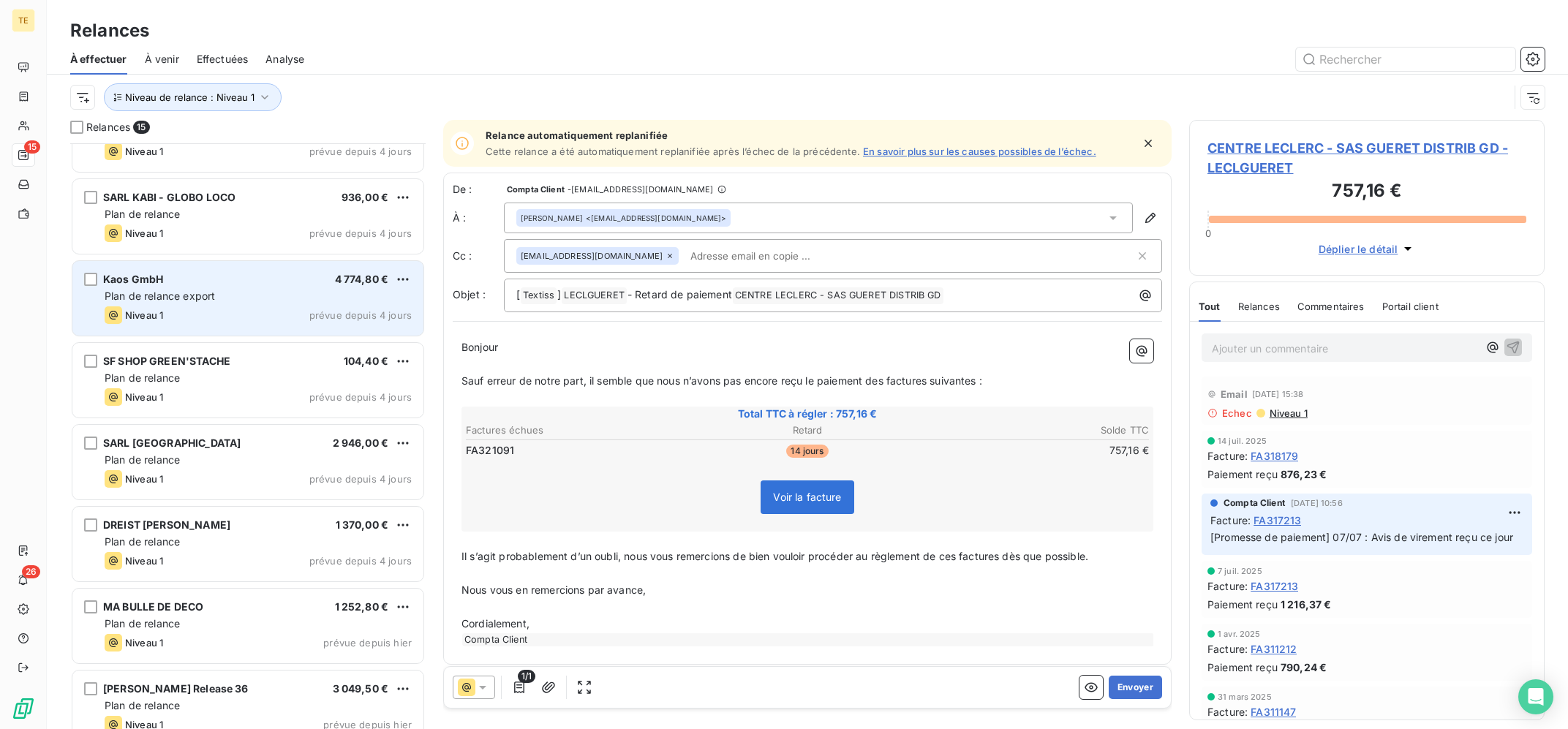
click at [249, 294] on div "Plan de relance export" at bounding box center [258, 296] width 307 height 15
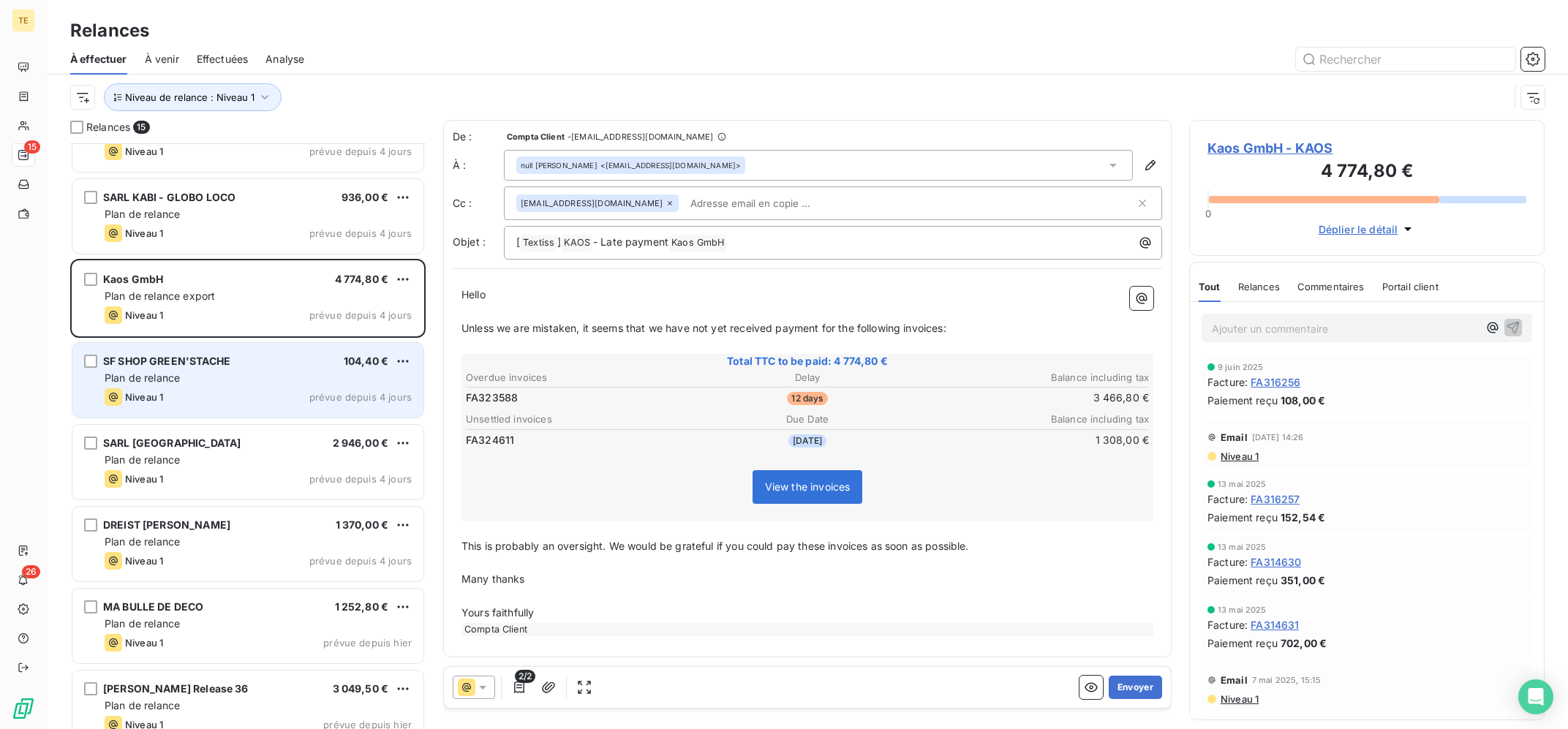
click at [257, 378] on div "Plan de relance" at bounding box center [258, 378] width 307 height 15
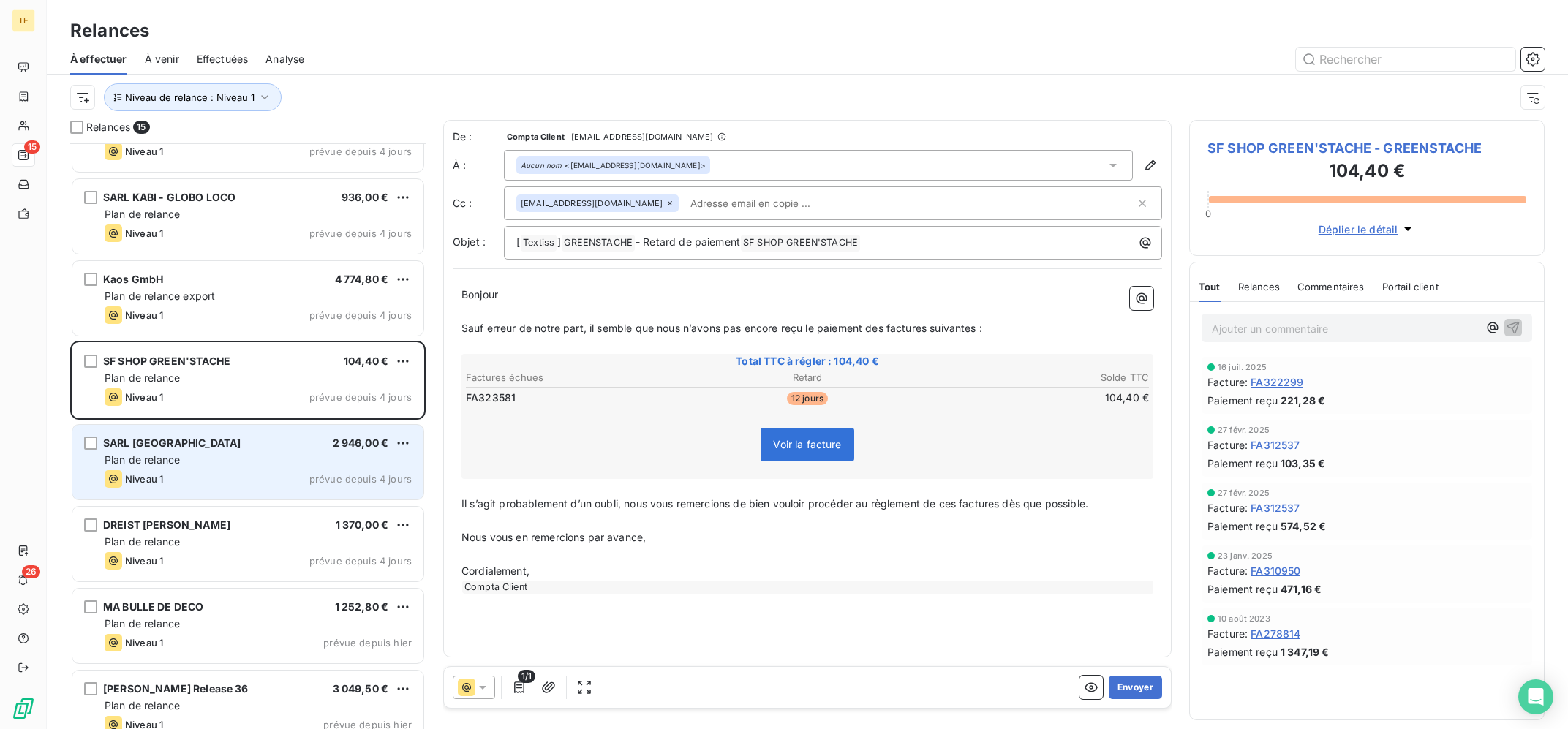
click at [264, 457] on div "Plan de relance" at bounding box center [258, 460] width 307 height 15
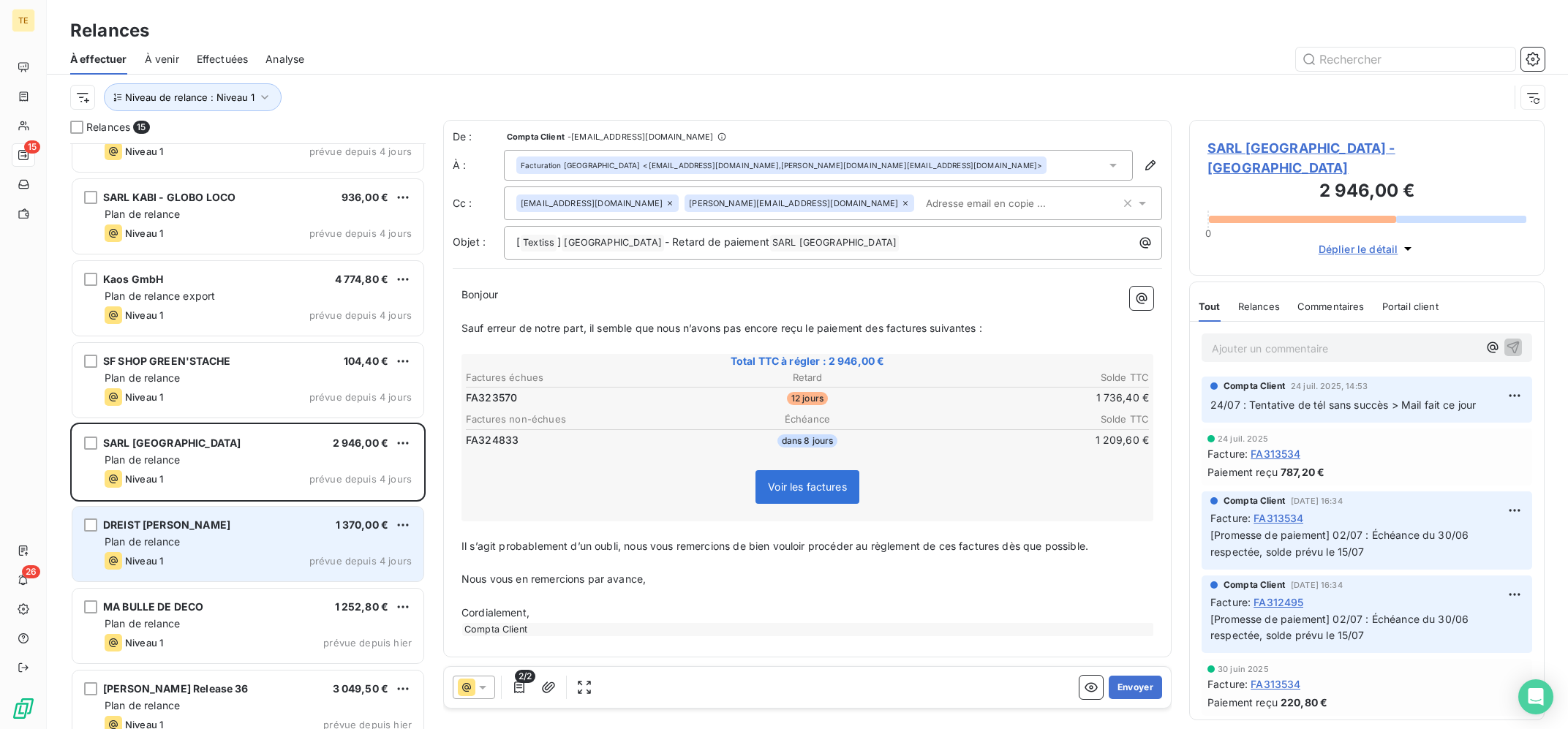
click at [271, 530] on div "DREIST [PERSON_NAME] 1 370,00 €" at bounding box center [258, 525] width 307 height 13
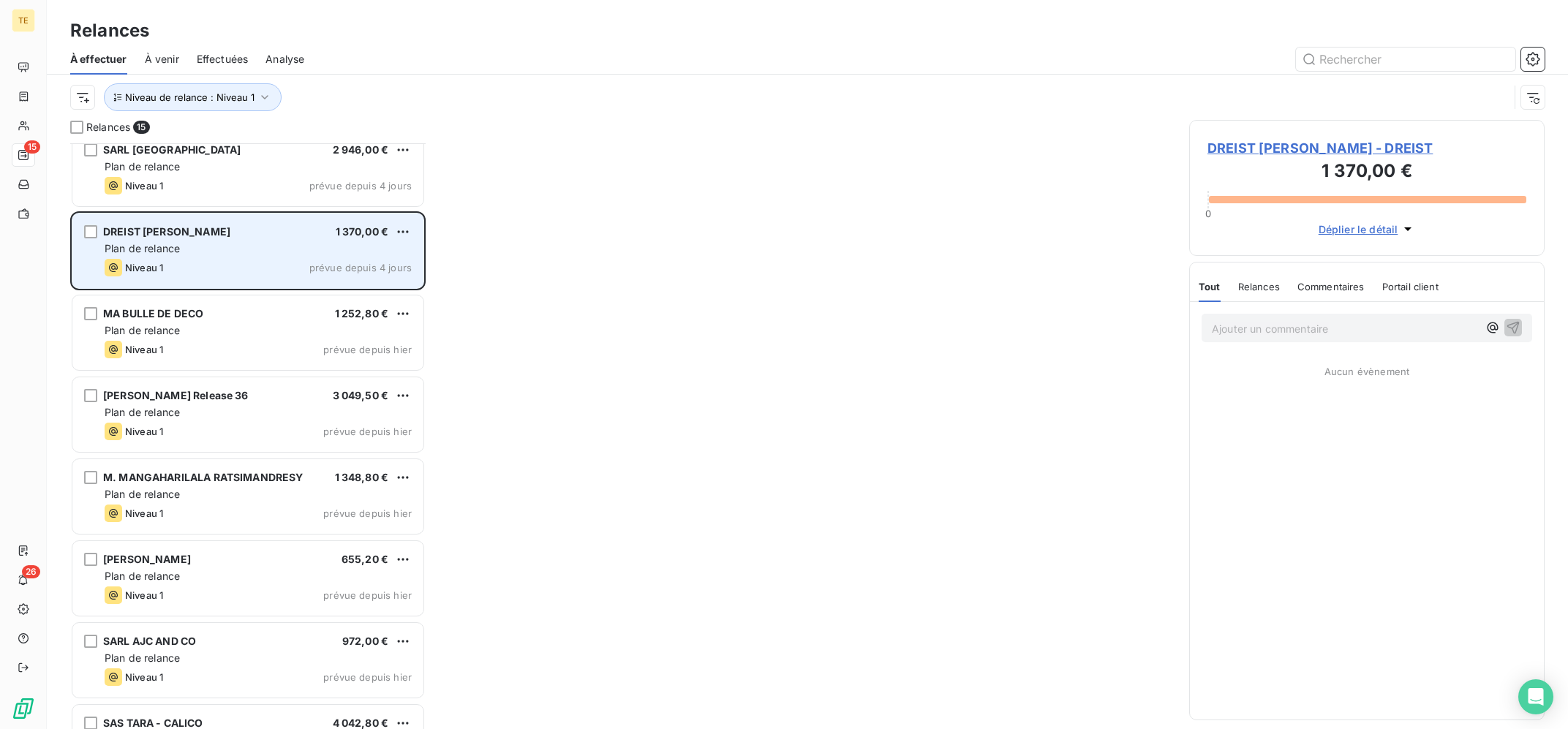
scroll to position [588, 0]
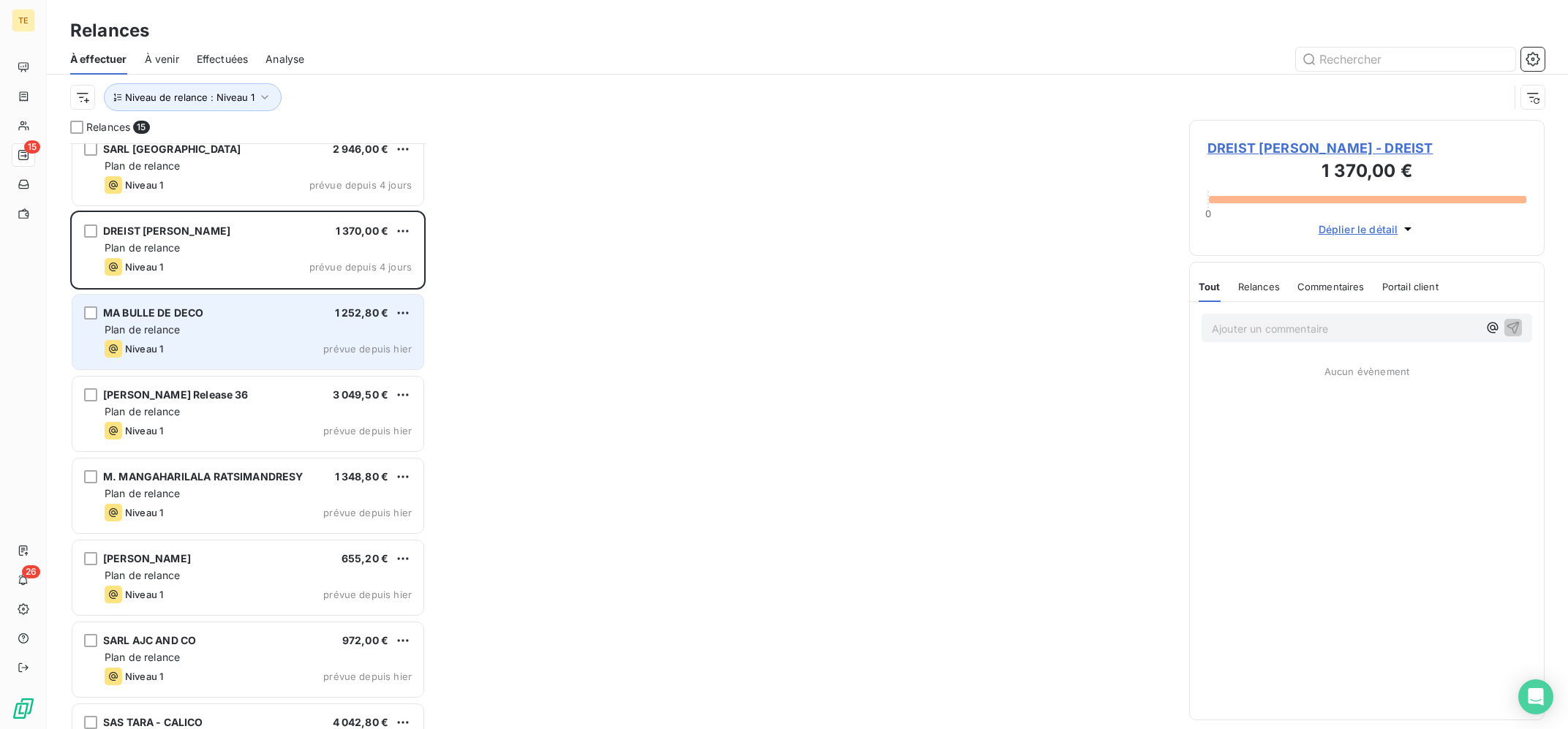
click at [238, 357] on div "Niveau 1 prévue depuis hier" at bounding box center [258, 349] width 307 height 18
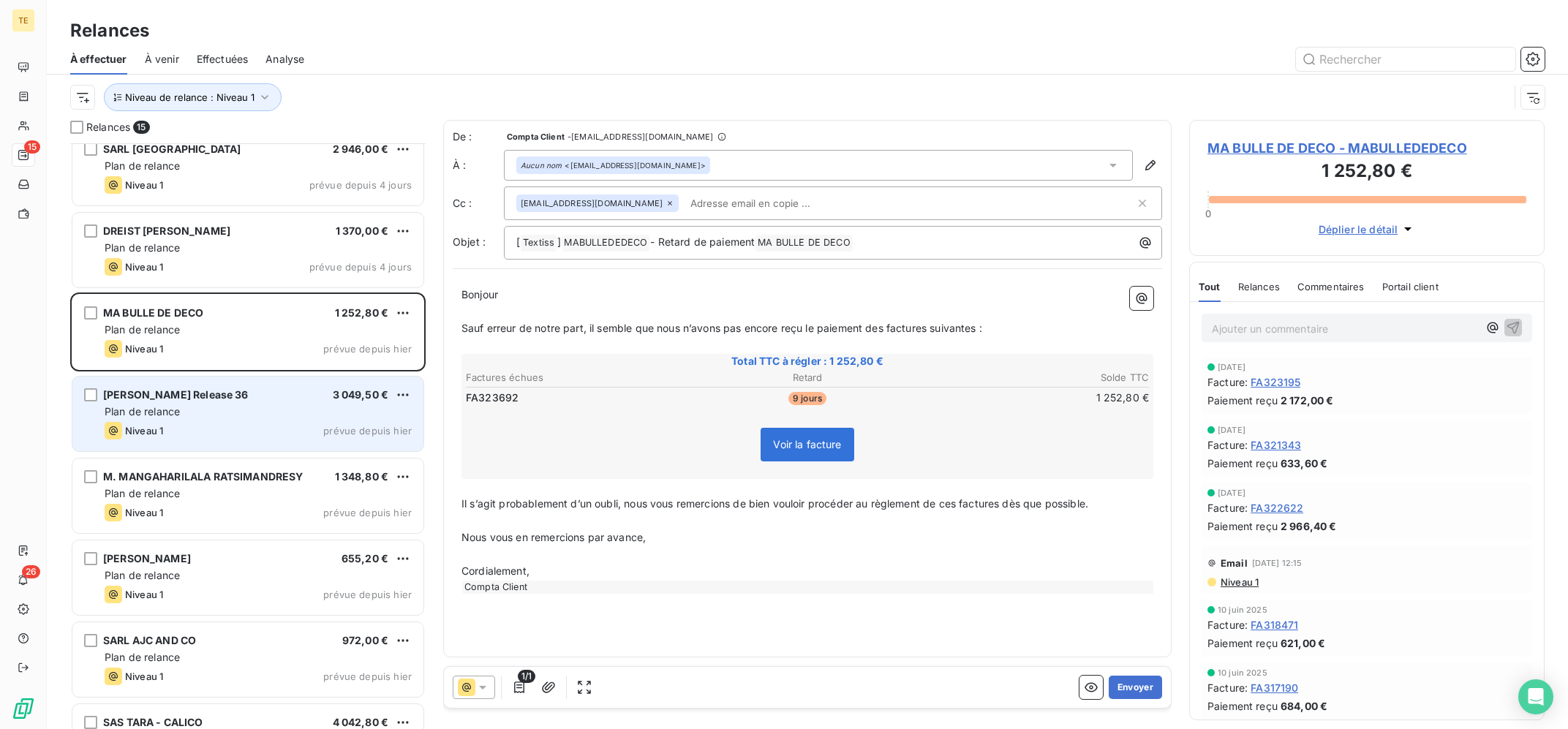
click at [242, 413] on div "Plan de relance" at bounding box center [258, 412] width 307 height 15
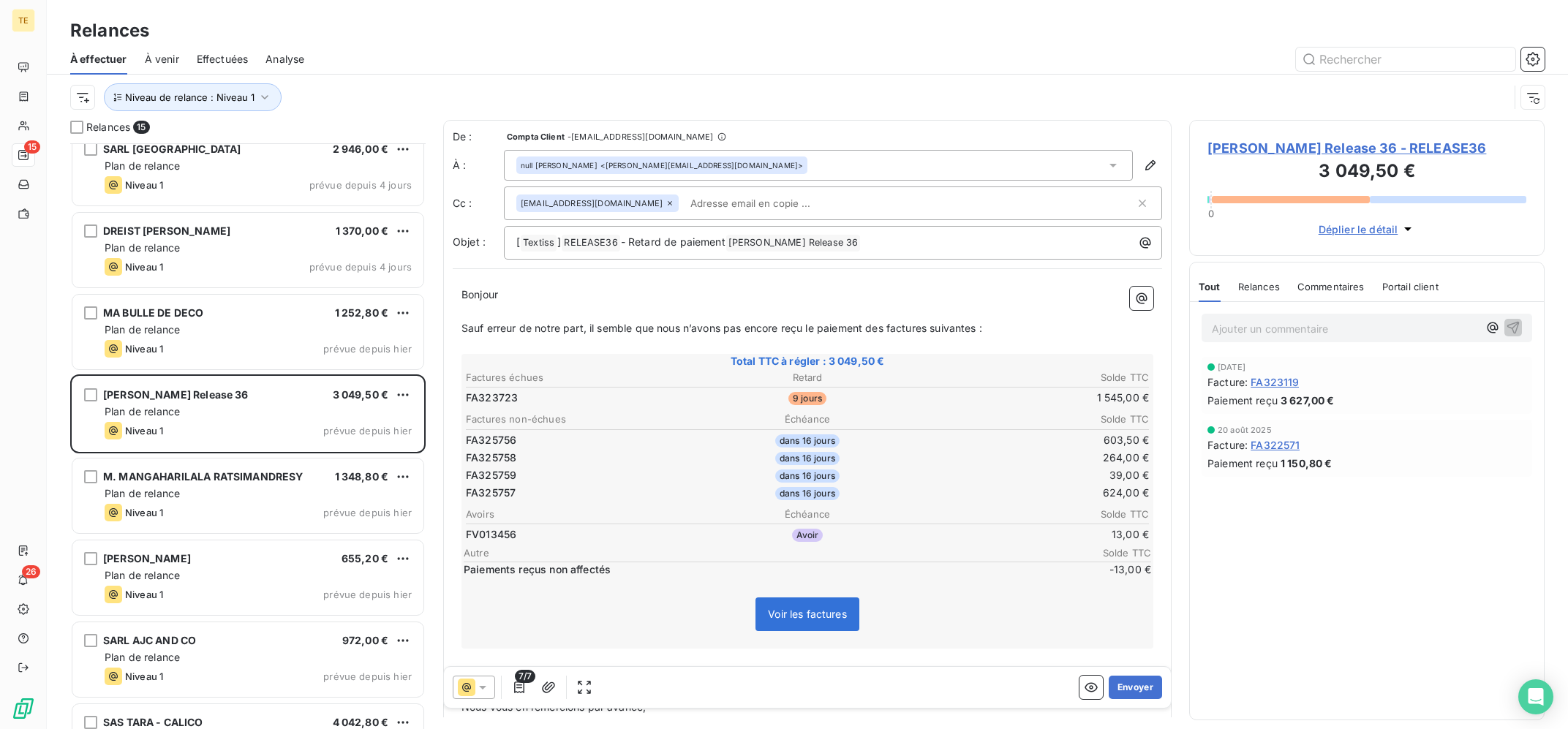
click at [1337, 152] on span "[PERSON_NAME] Release 36 - RELEASE36" at bounding box center [1367, 148] width 319 height 20
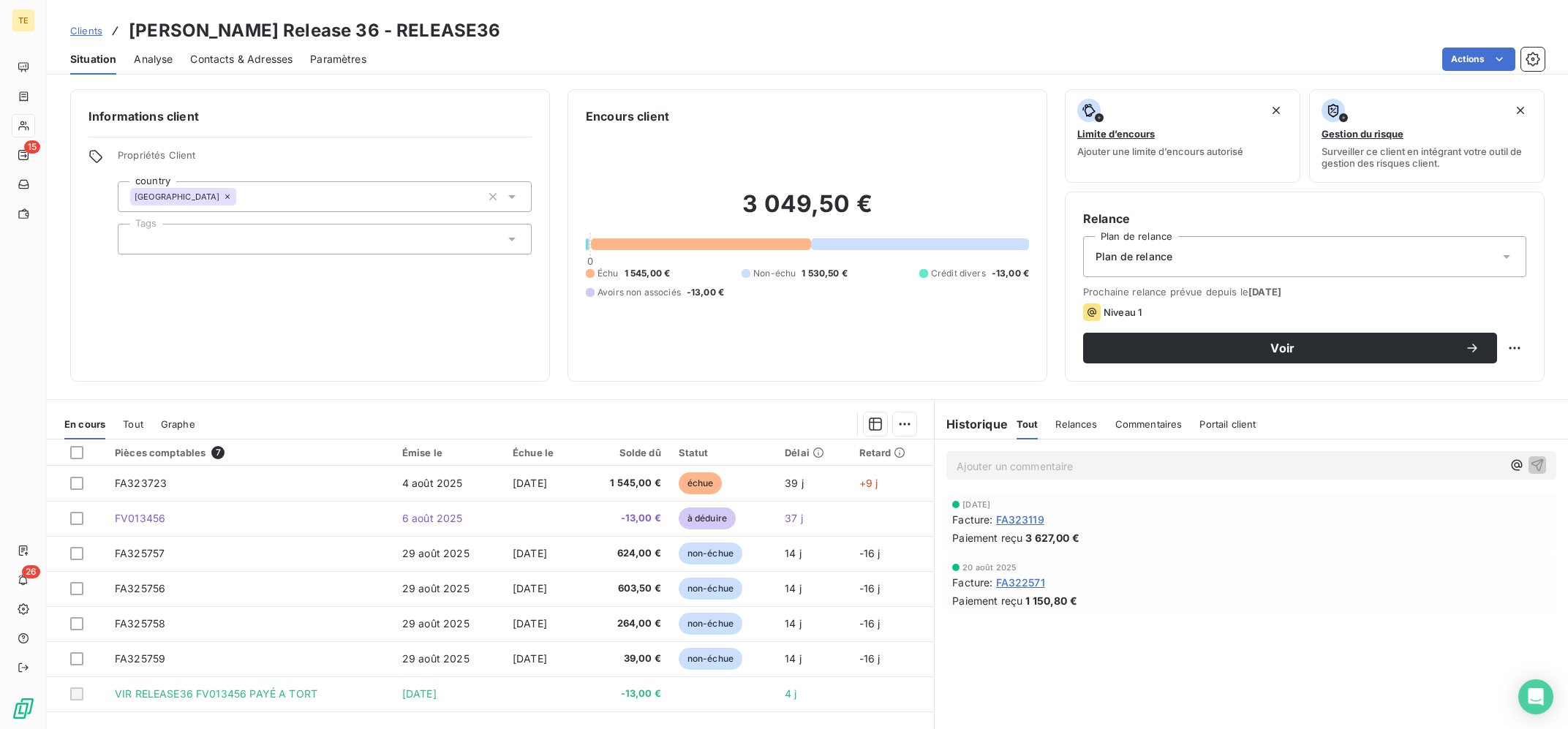
click at [1213, 259] on div "Plan de relance" at bounding box center [1305, 256] width 443 height 41
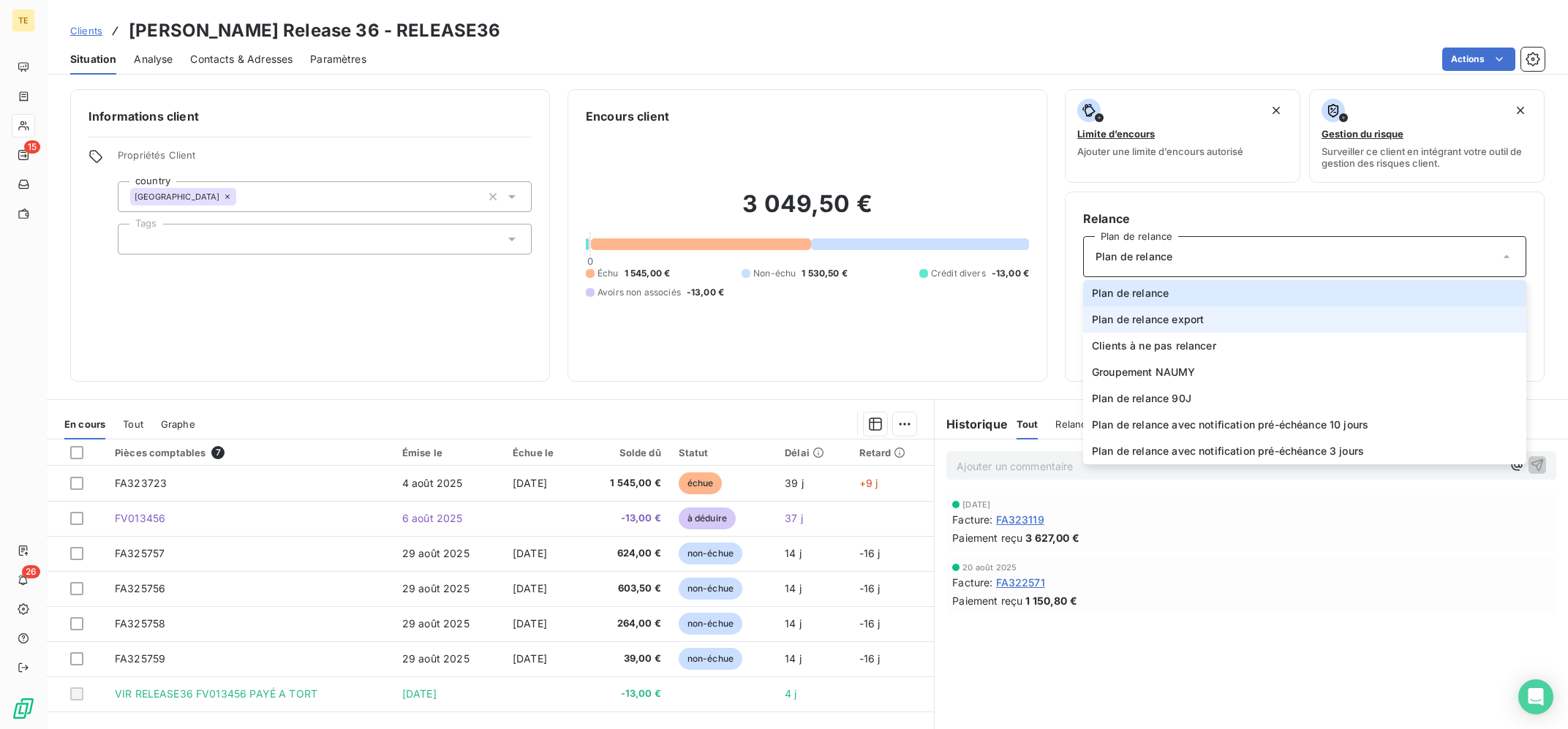
click at [1168, 314] on span "Plan de relance export" at bounding box center [1147, 320] width 112 height 15
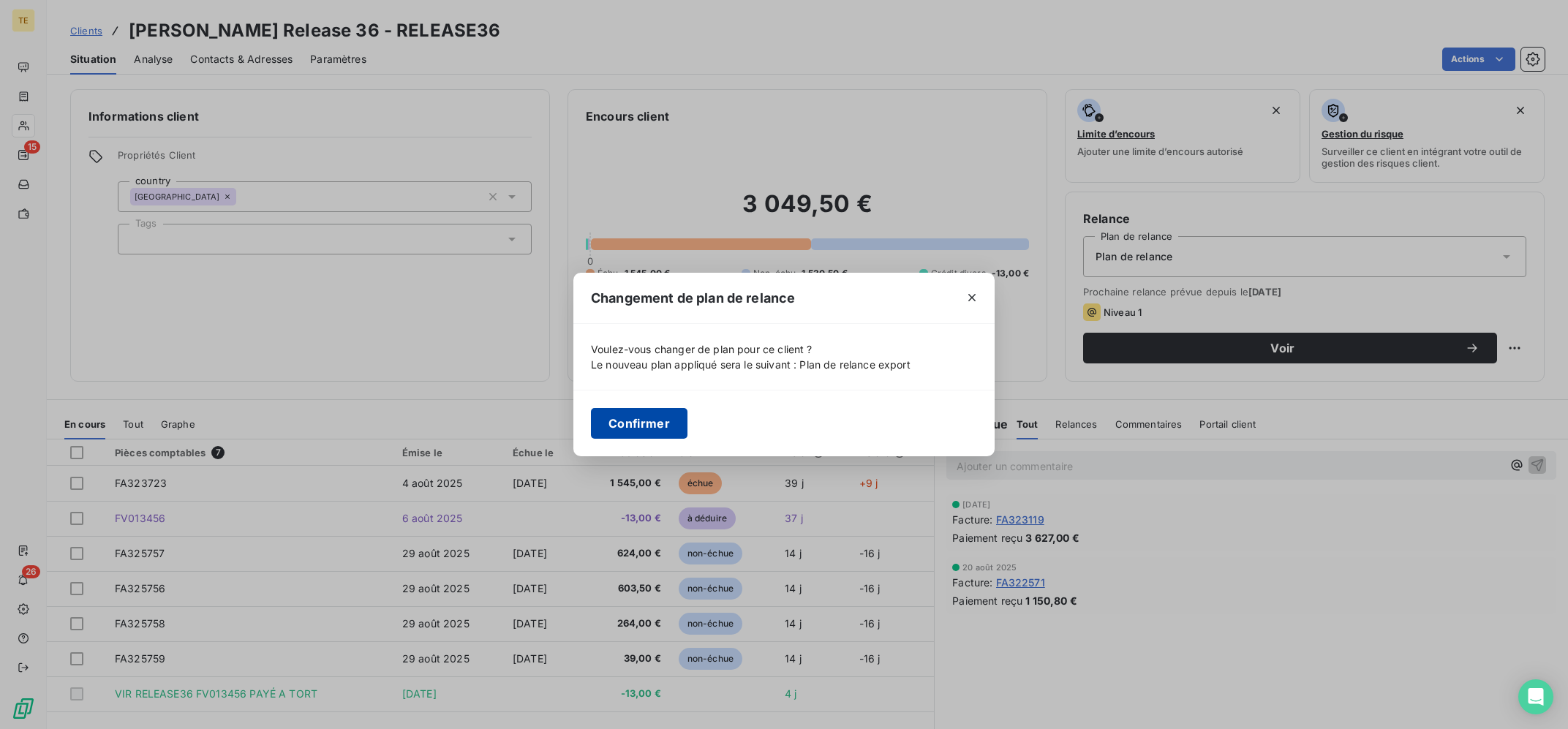
click at [643, 420] on button "Confirmer" at bounding box center [639, 423] width 96 height 30
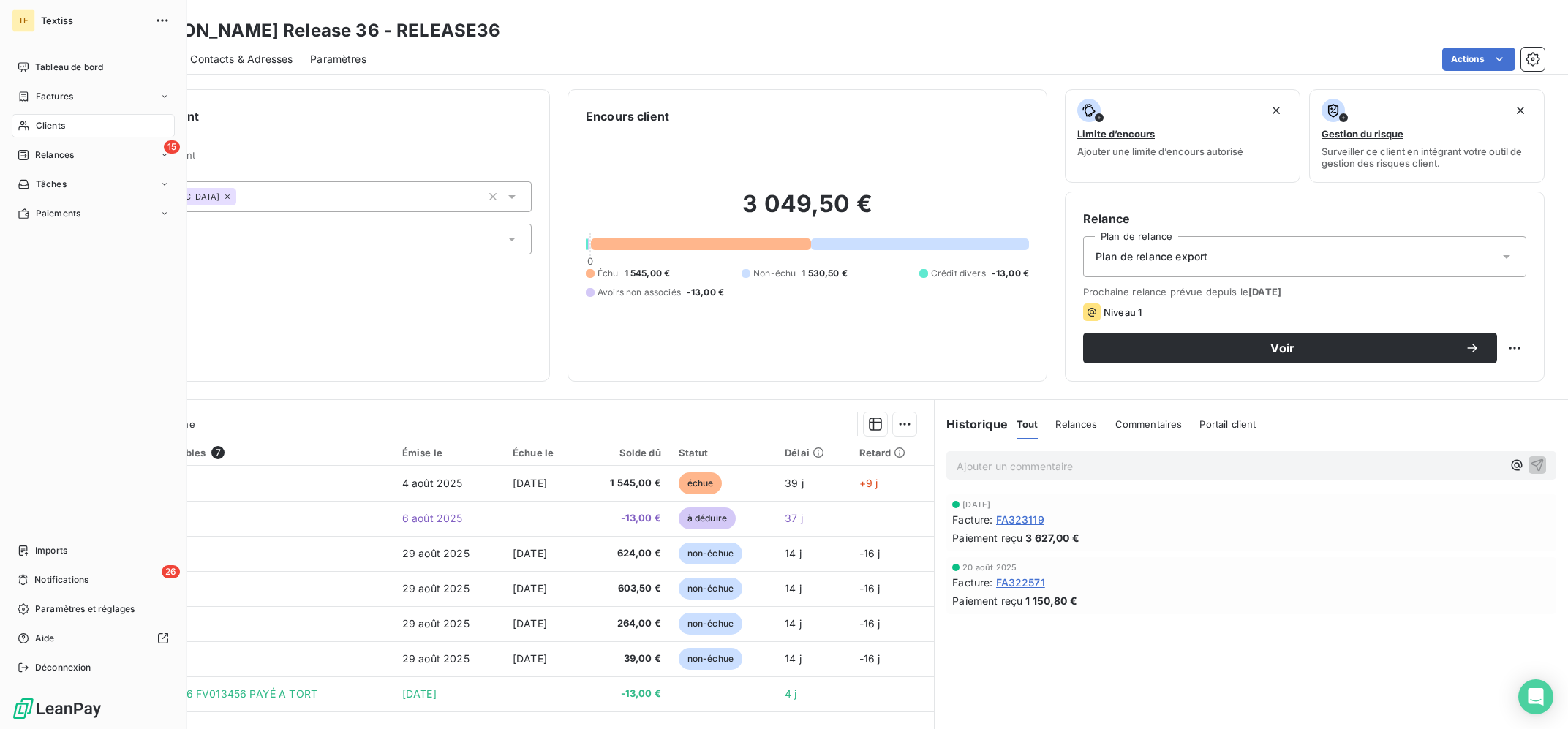
click at [62, 128] on span "Clients" at bounding box center [50, 126] width 29 height 13
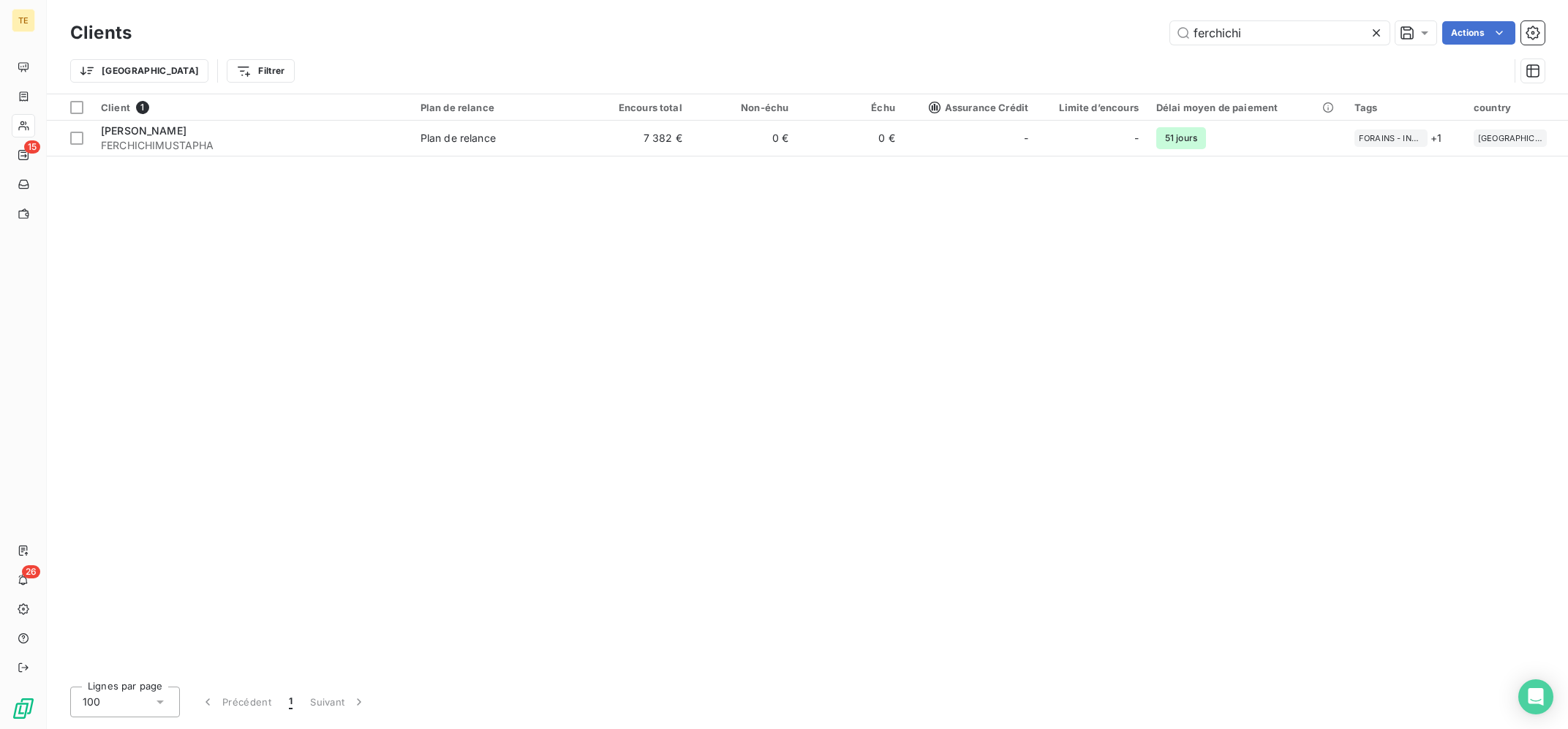
drag, startPoint x: 600, startPoint y: 306, endPoint x: 551, endPoint y: 328, distance: 53.7
click at [600, 306] on div "Client 1 Plan de relance Encours total Non-échu Échu Assurance Crédit Limite d’…" at bounding box center [807, 384] width 1521 height 581
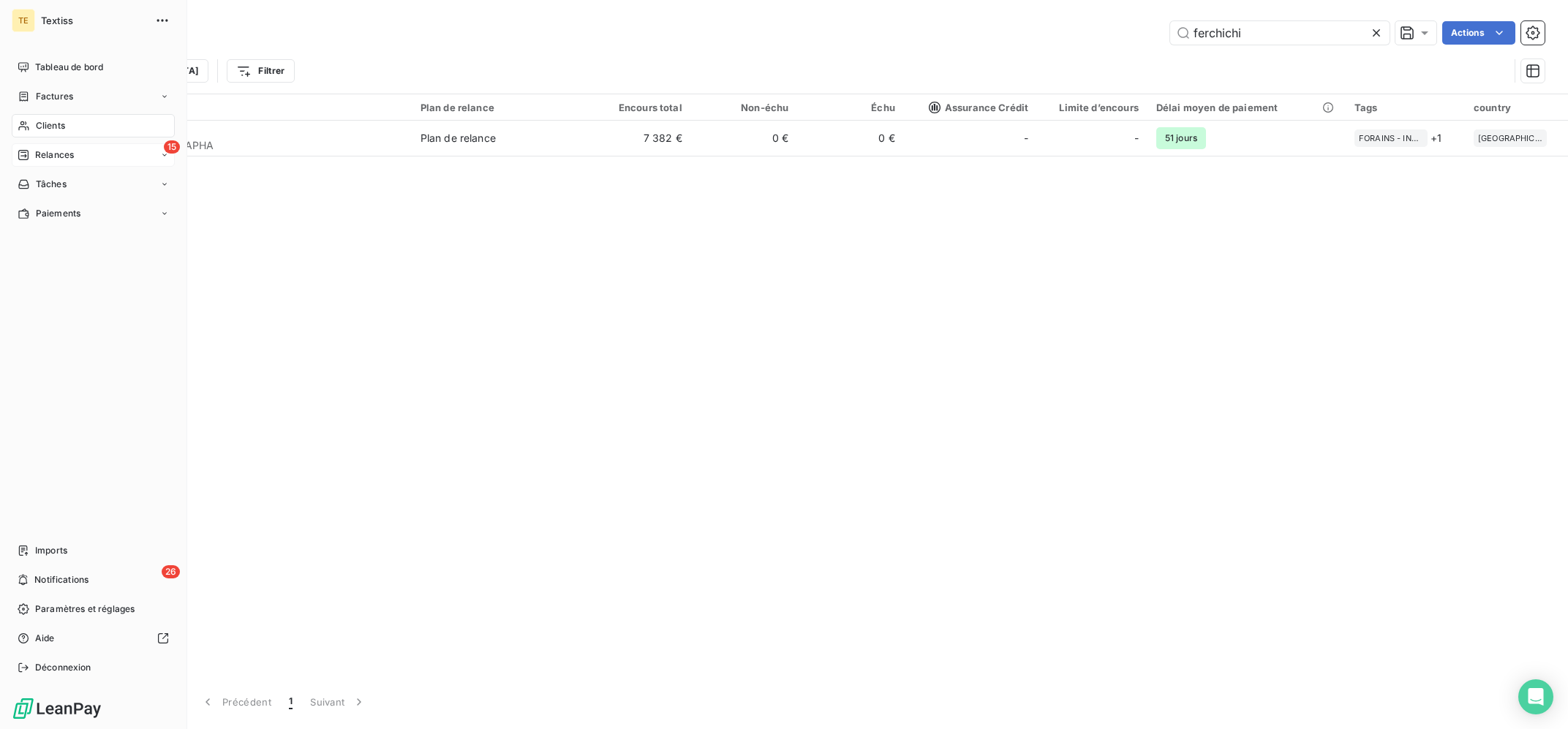
click at [56, 145] on div "15 Relances" at bounding box center [94, 155] width 163 height 24
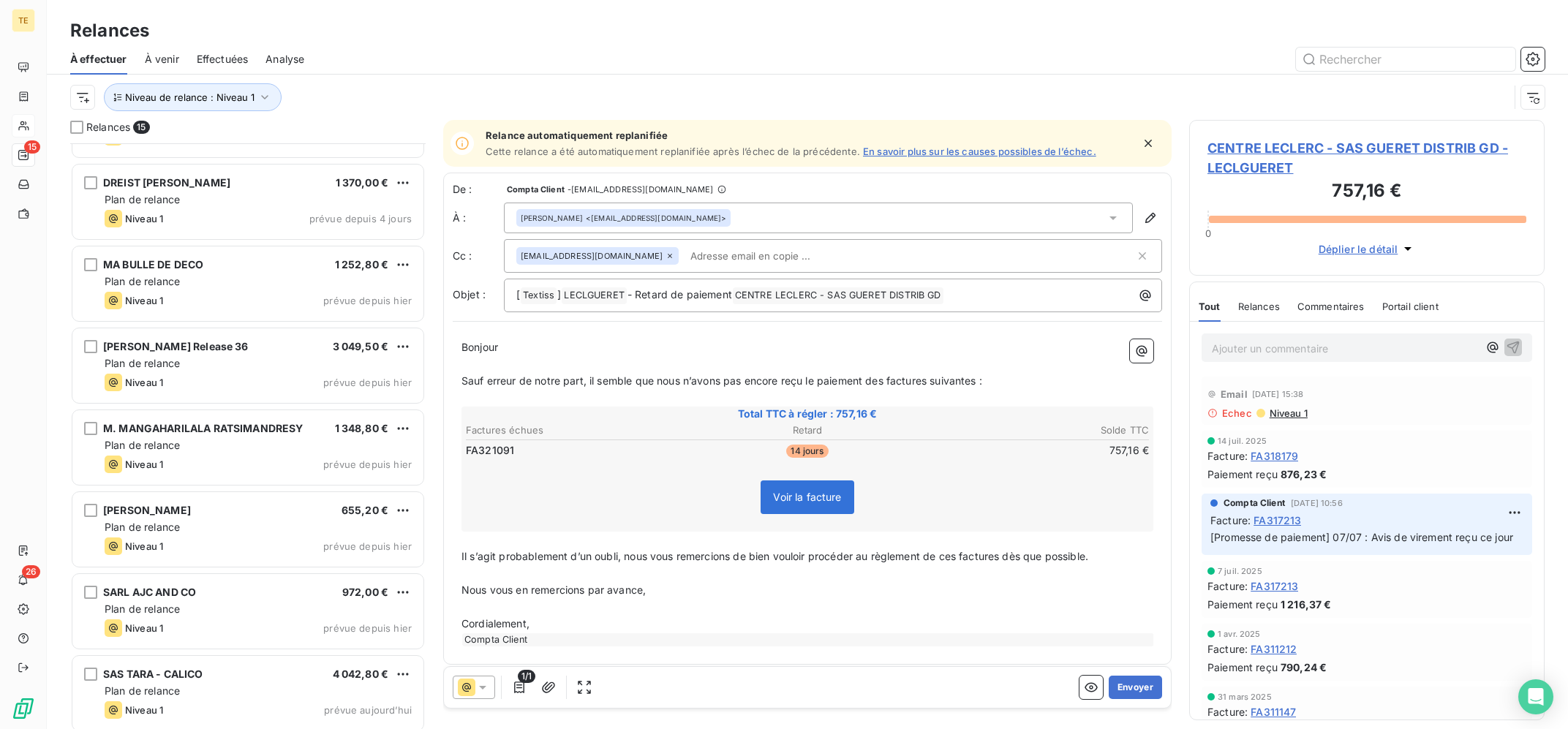
scroll to position [642, 0]
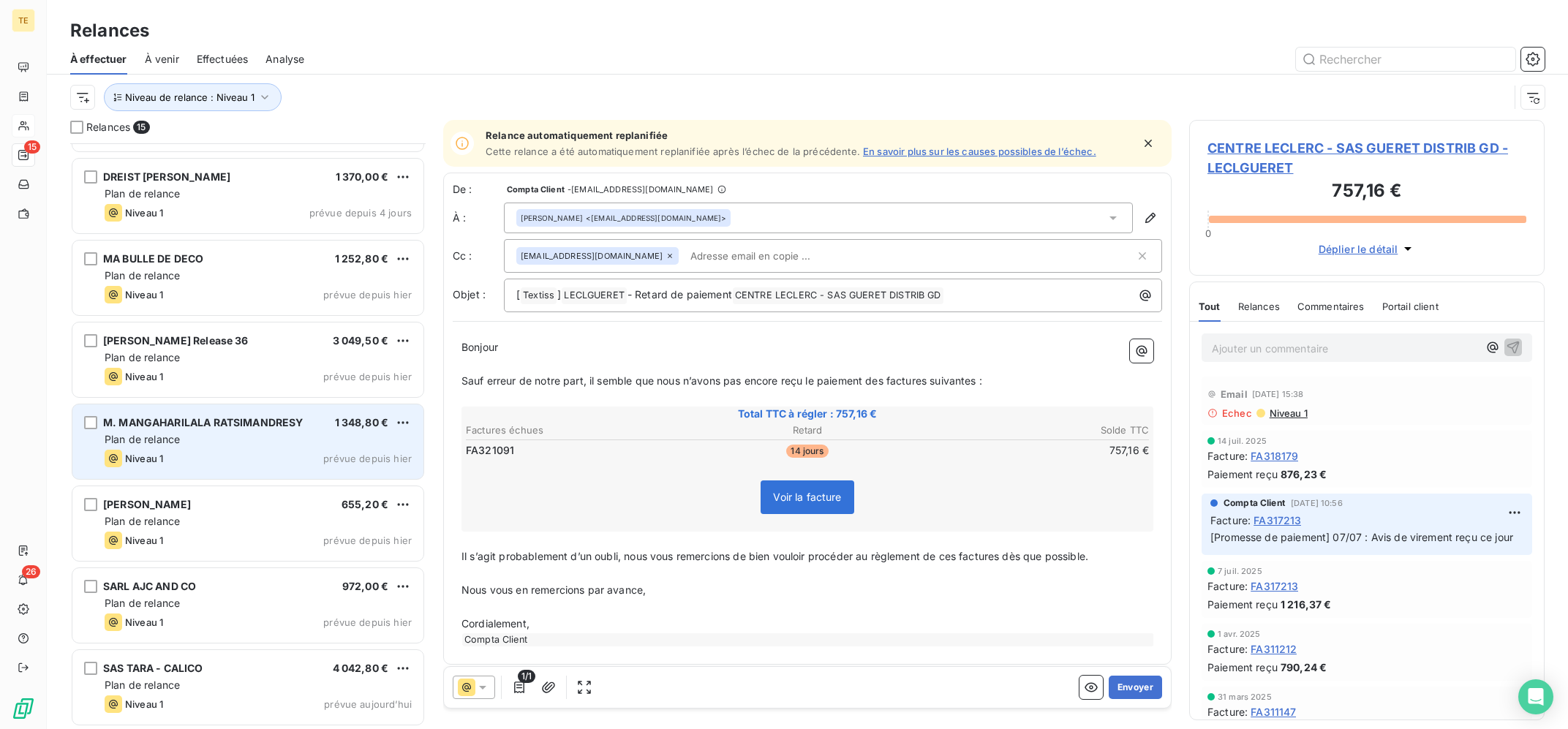
click at [245, 429] on div "M. MANGAHARILALA RATSIMANDRESY" at bounding box center [203, 423] width 200 height 15
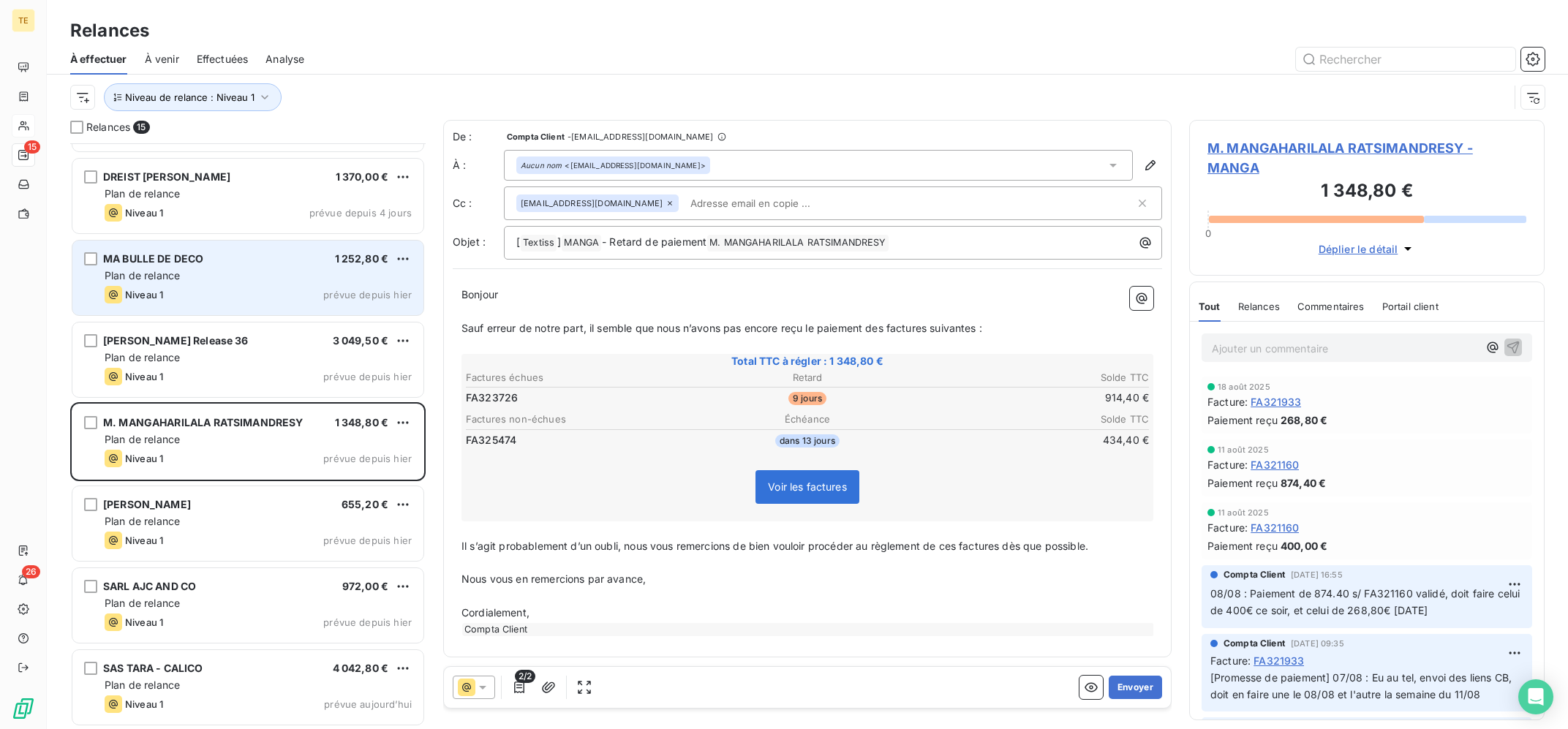
click at [278, 268] on div "Plan de relance" at bounding box center [258, 276] width 307 height 15
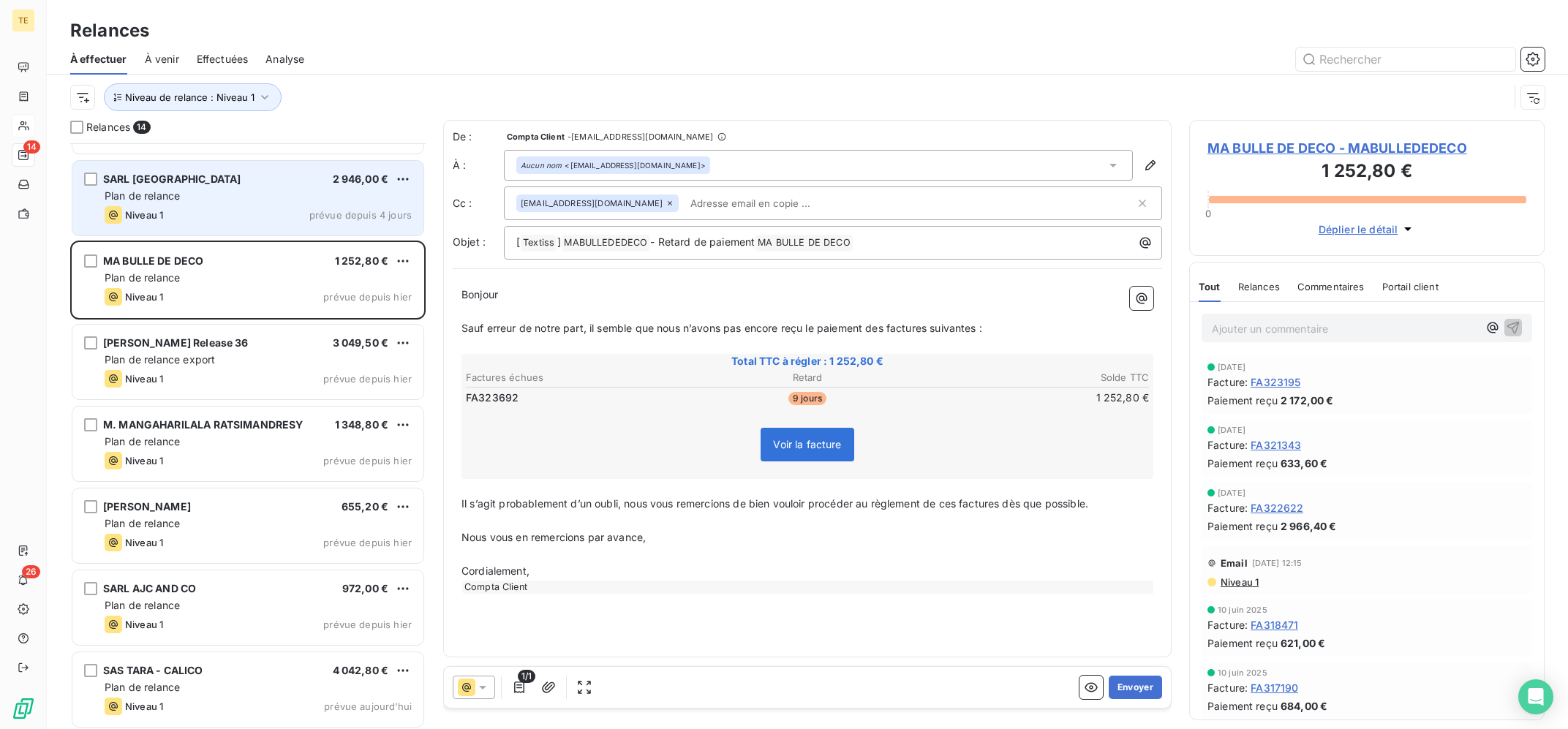
scroll to position [561, 0]
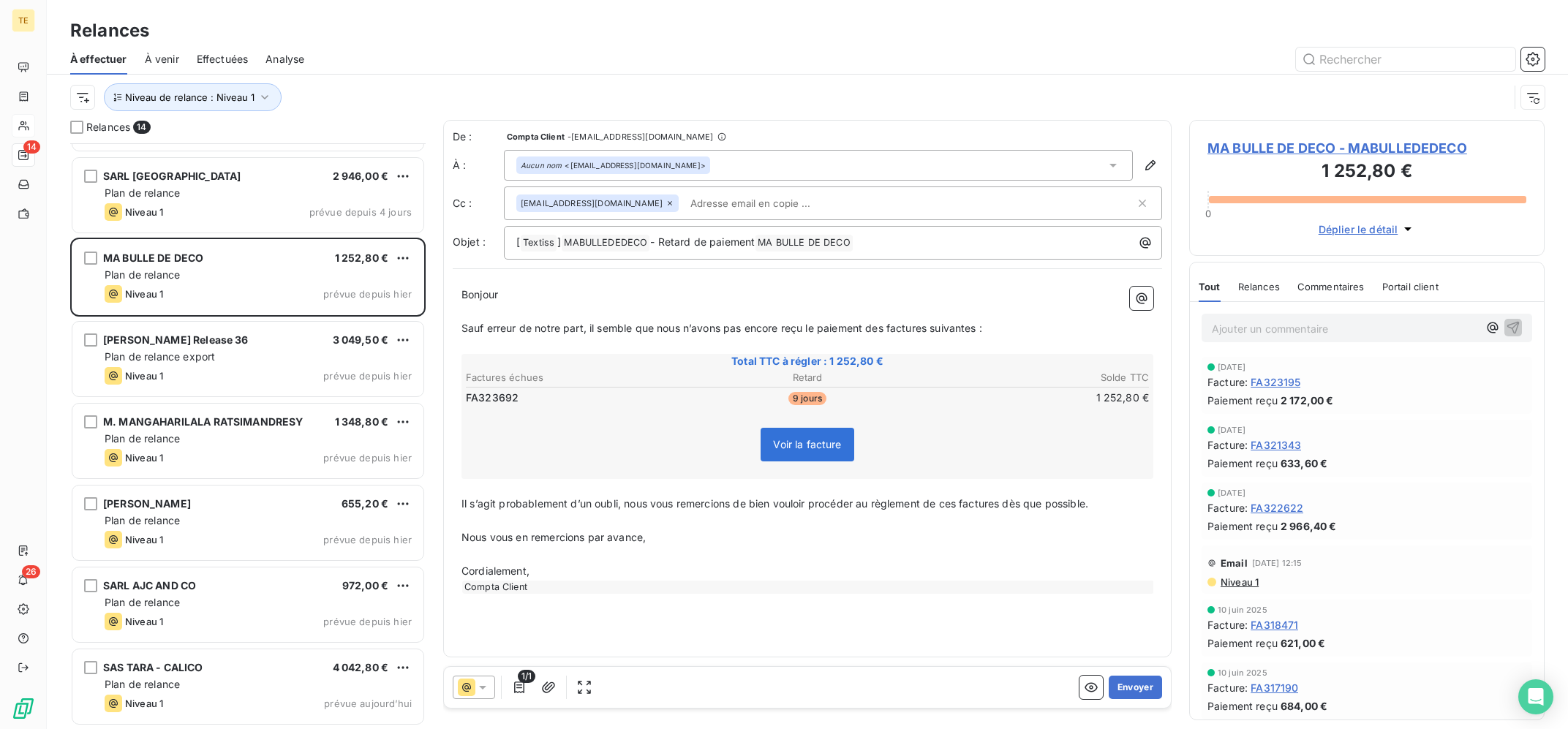
click at [664, 337] on p "Sauf erreur de notre part, il semble que nous n’avons pas encore reçu le paieme…" at bounding box center [807, 329] width 692 height 17
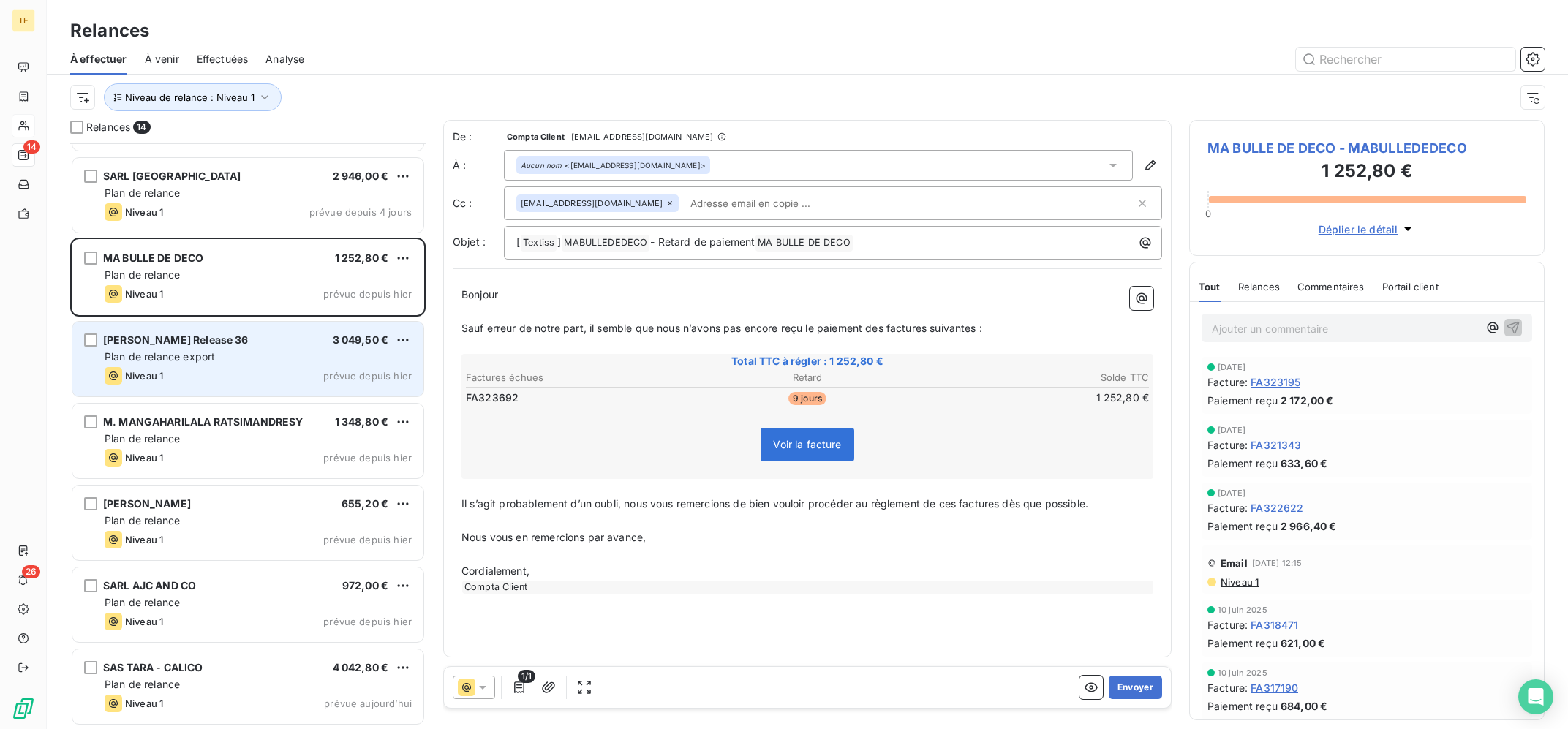
click at [239, 382] on div "Niveau 1 prévue depuis hier" at bounding box center [258, 376] width 307 height 18
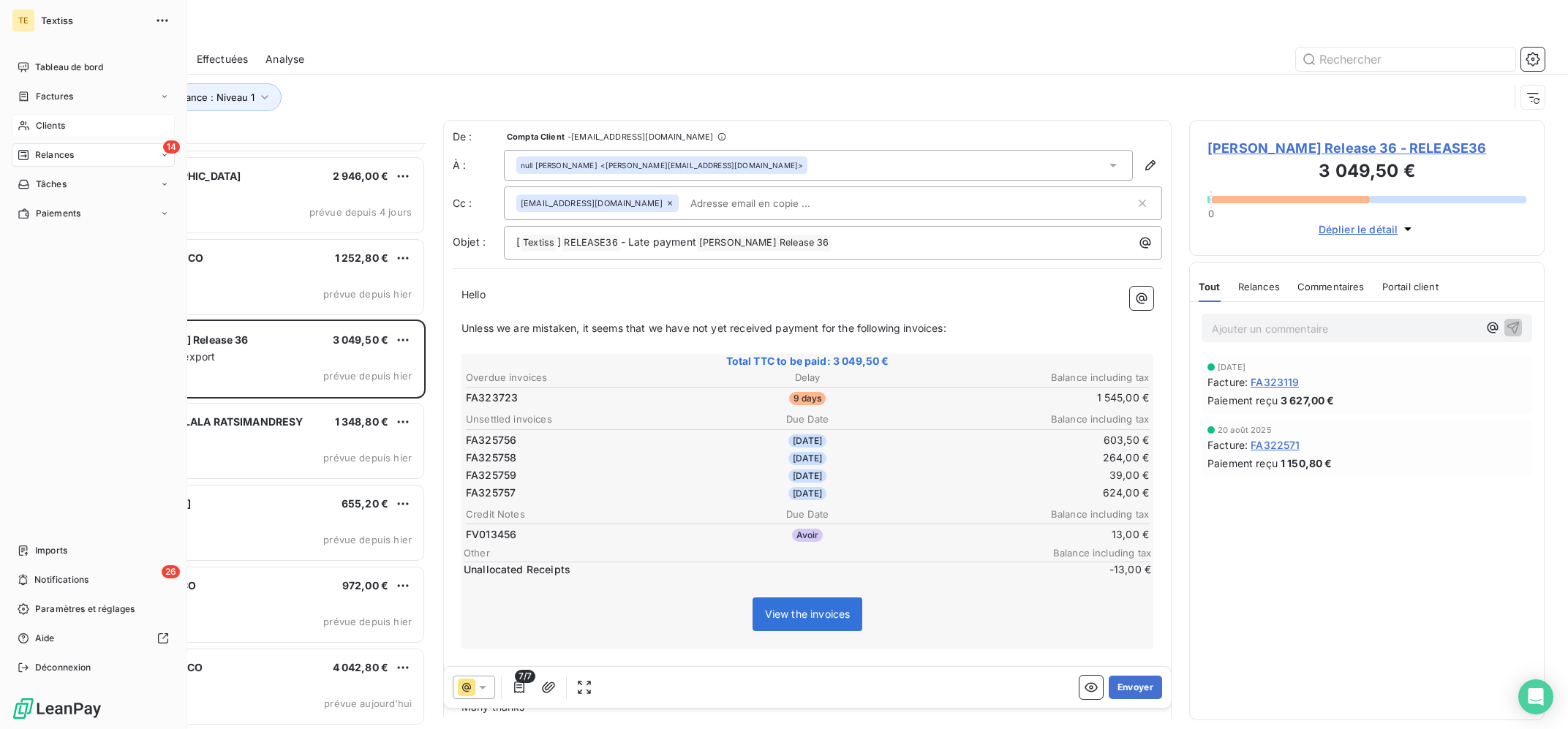
click at [36, 130] on span "Clients" at bounding box center [50, 126] width 29 height 13
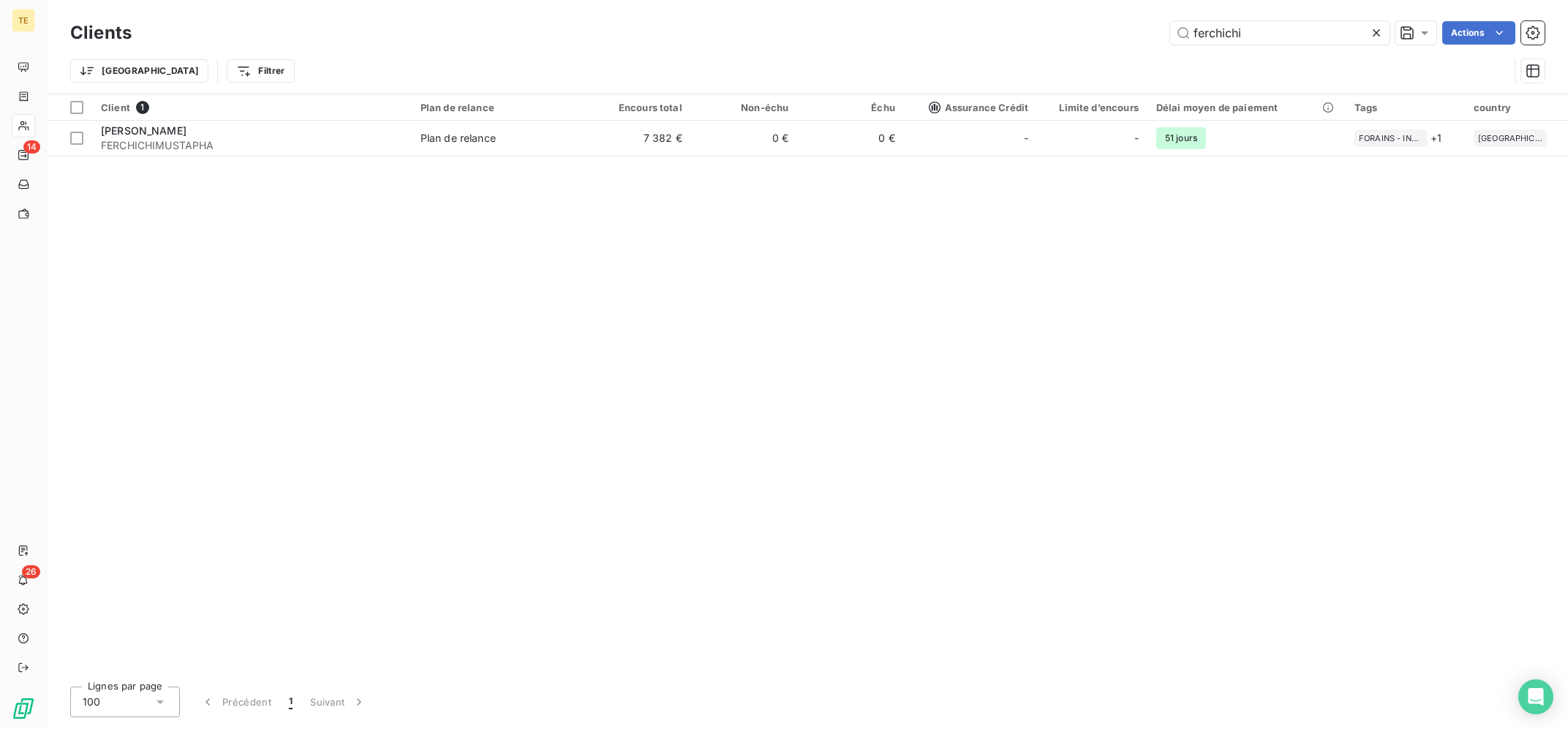
drag, startPoint x: 1185, startPoint y: 25, endPoint x: 1129, endPoint y: 23, distance: 56.0
click at [1170, 23] on input "ferchichi" at bounding box center [1280, 33] width 220 height 24
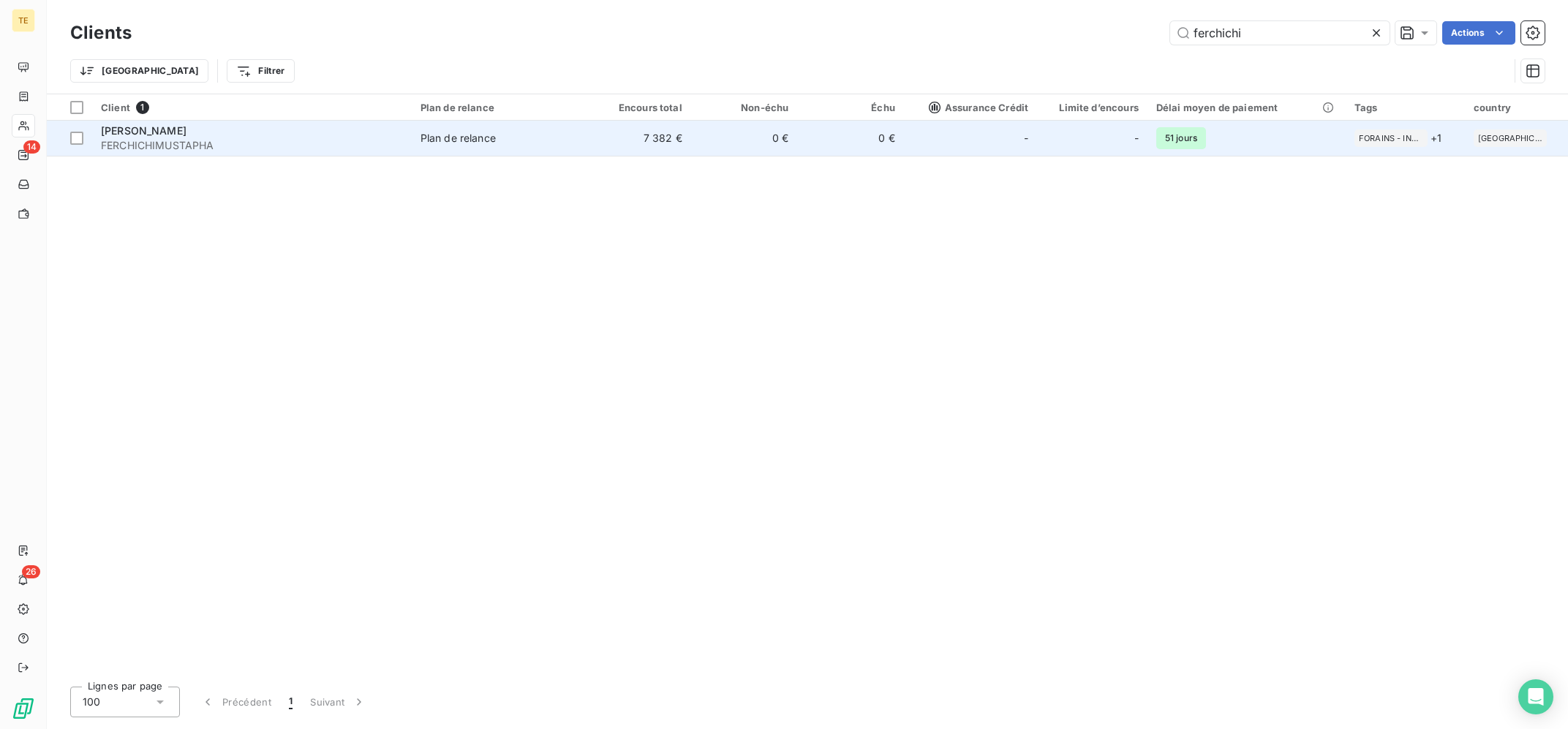
click at [606, 136] on td "7 382 €" at bounding box center [637, 138] width 107 height 35
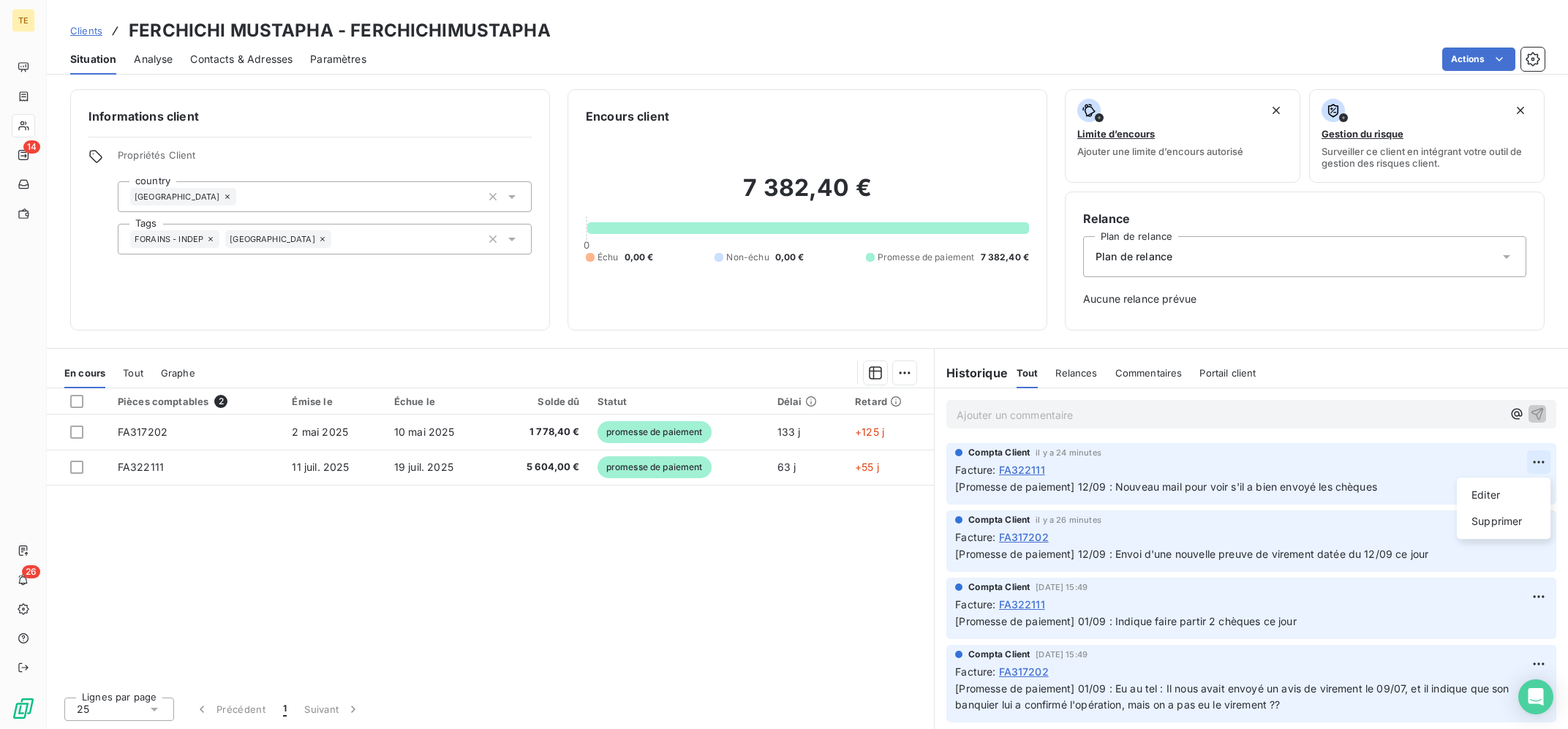
click at [1532, 462] on html "TE 14 26 Clients FERCHICHI MUSTAPHA - FERCHICHIMUSTAPHA Situation Analyse Conta…" at bounding box center [784, 364] width 1568 height 729
click at [1519, 487] on div "Editer" at bounding box center [1503, 495] width 82 height 24
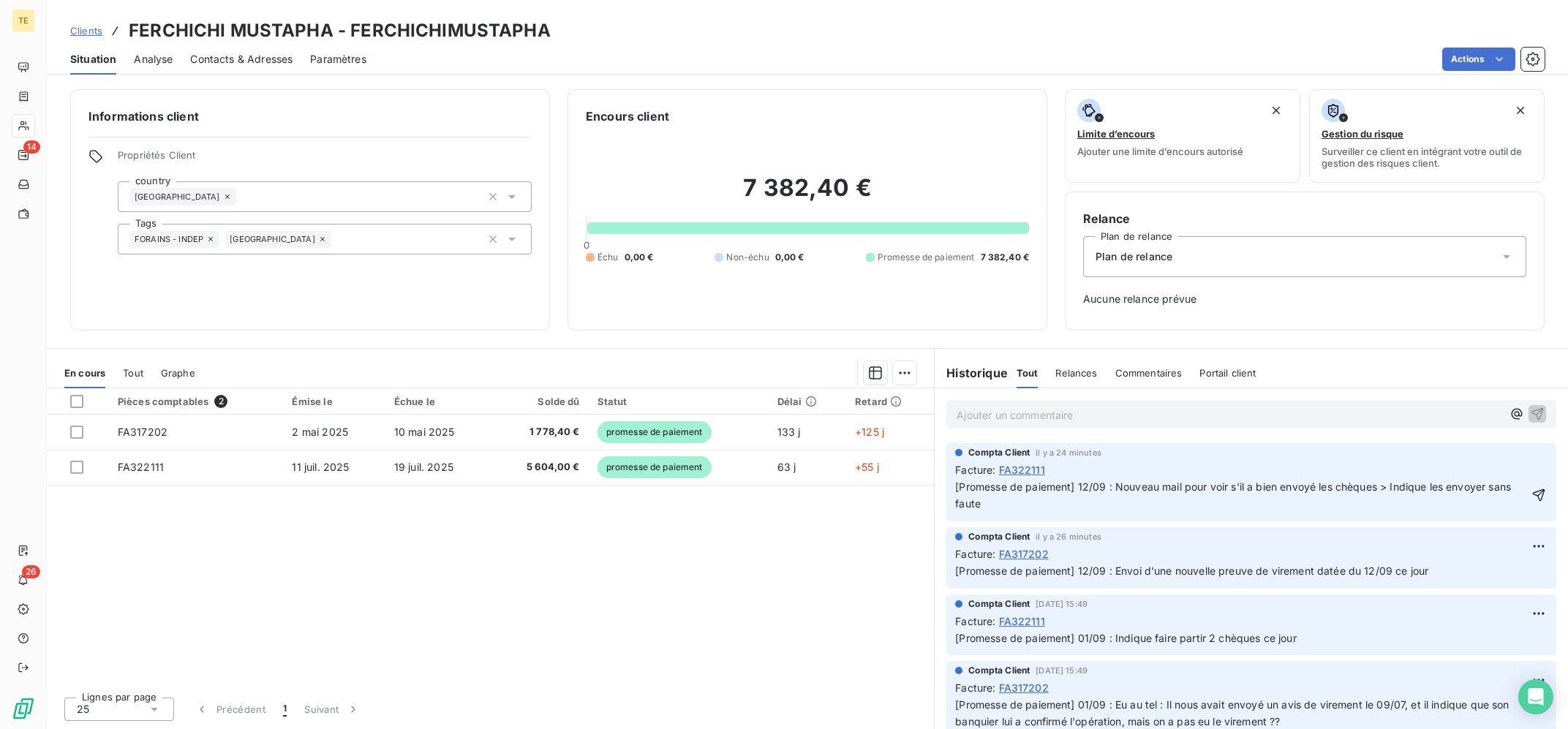
click at [1267, 501] on p "[Promesse de paiement] 12/09 : Nouveau mail pour voir s'il a bien envoyé les ch…" at bounding box center [1241, 495] width 572 height 33
click at [637, 564] on div "Pièces comptables 2 Émise le Échue le Solde dû Statut Délai Retard FA317202 [DA…" at bounding box center [490, 536] width 887 height 297
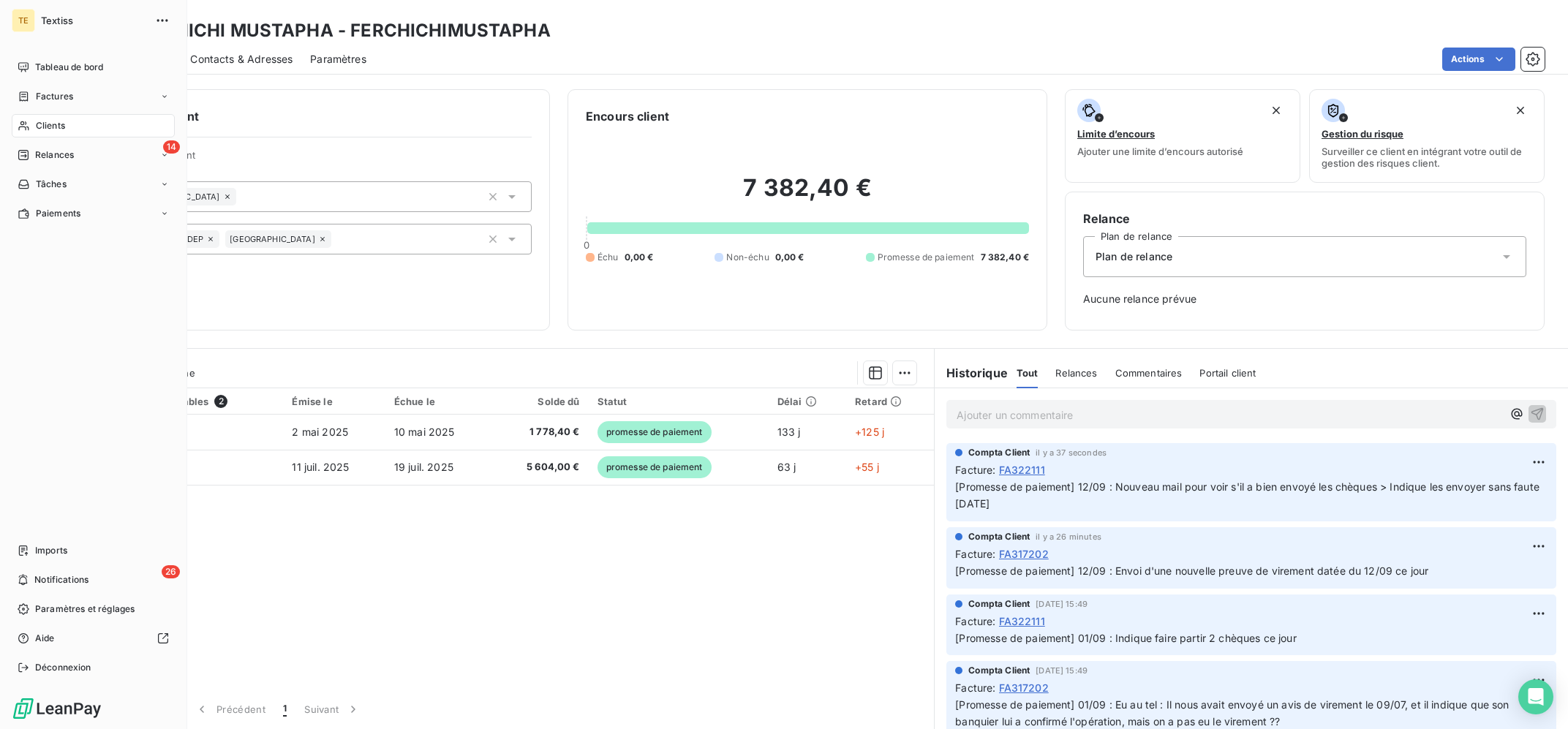
click at [50, 123] on span "Clients" at bounding box center [50, 126] width 29 height 13
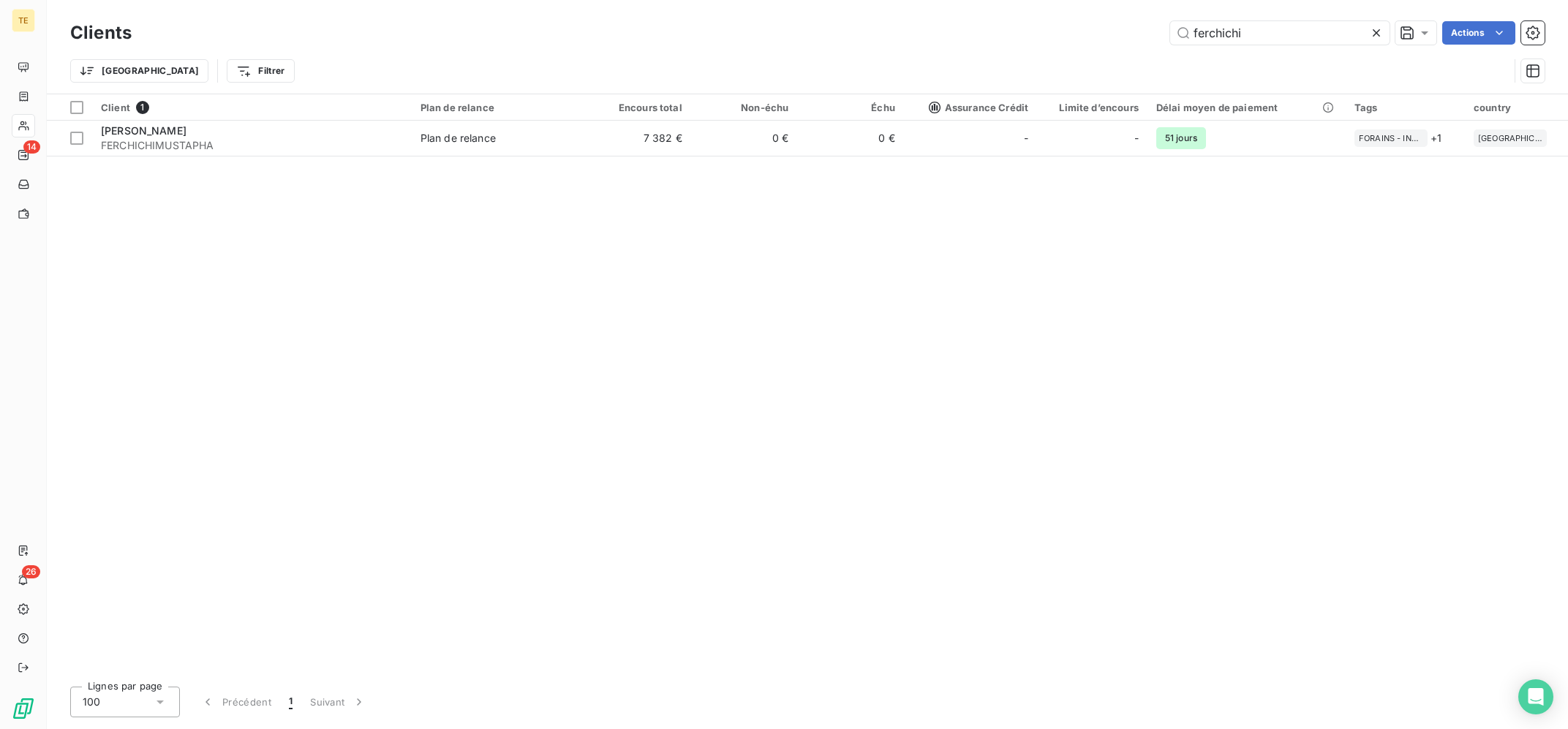
drag, startPoint x: 1256, startPoint y: 27, endPoint x: 1047, endPoint y: 0, distance: 210.7
click at [1170, 22] on input "ferchichi" at bounding box center [1280, 33] width 220 height 24
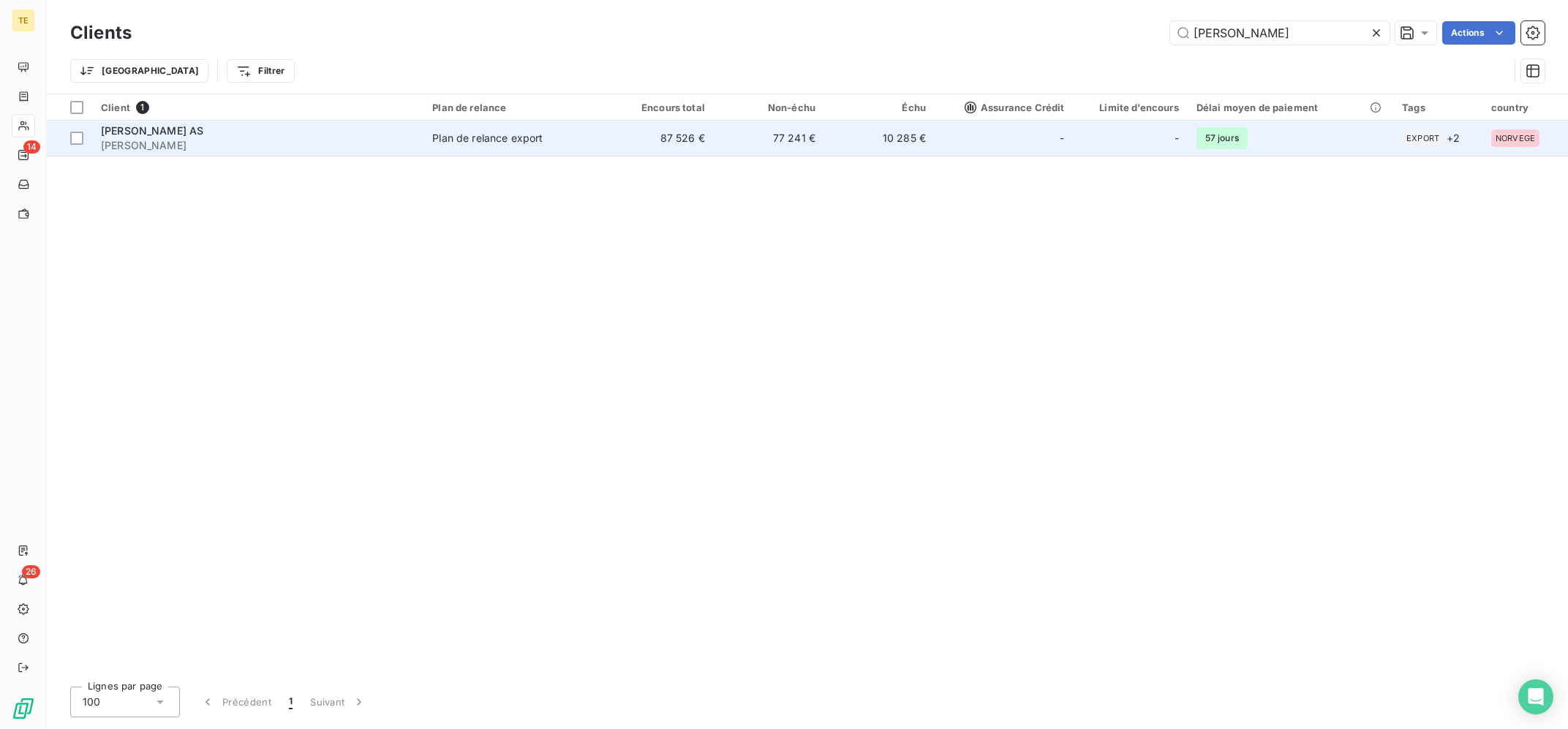
type input "[PERSON_NAME]"
click at [464, 139] on div "Plan de relance export" at bounding box center [487, 138] width 111 height 15
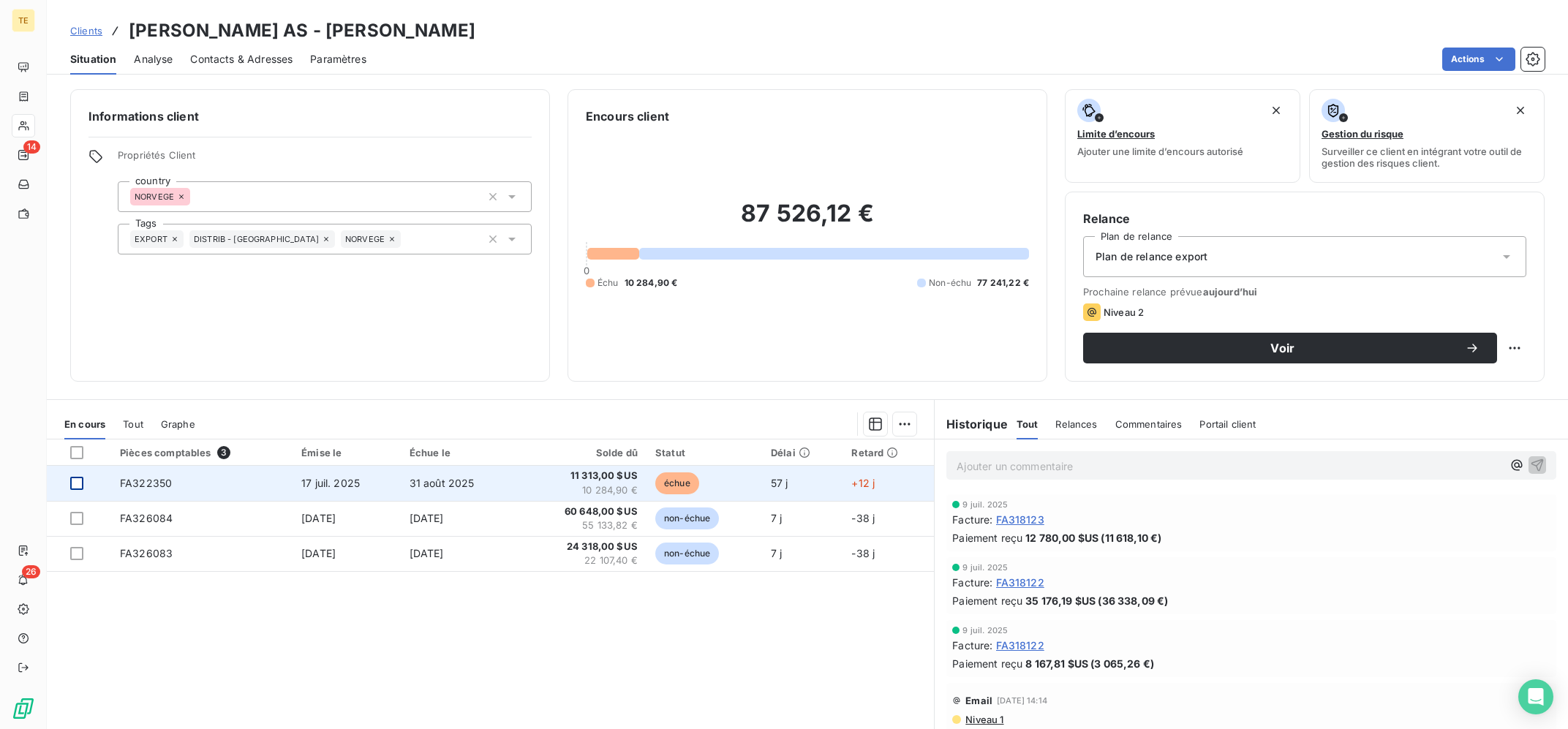
click at [73, 484] on div at bounding box center [77, 484] width 13 height 13
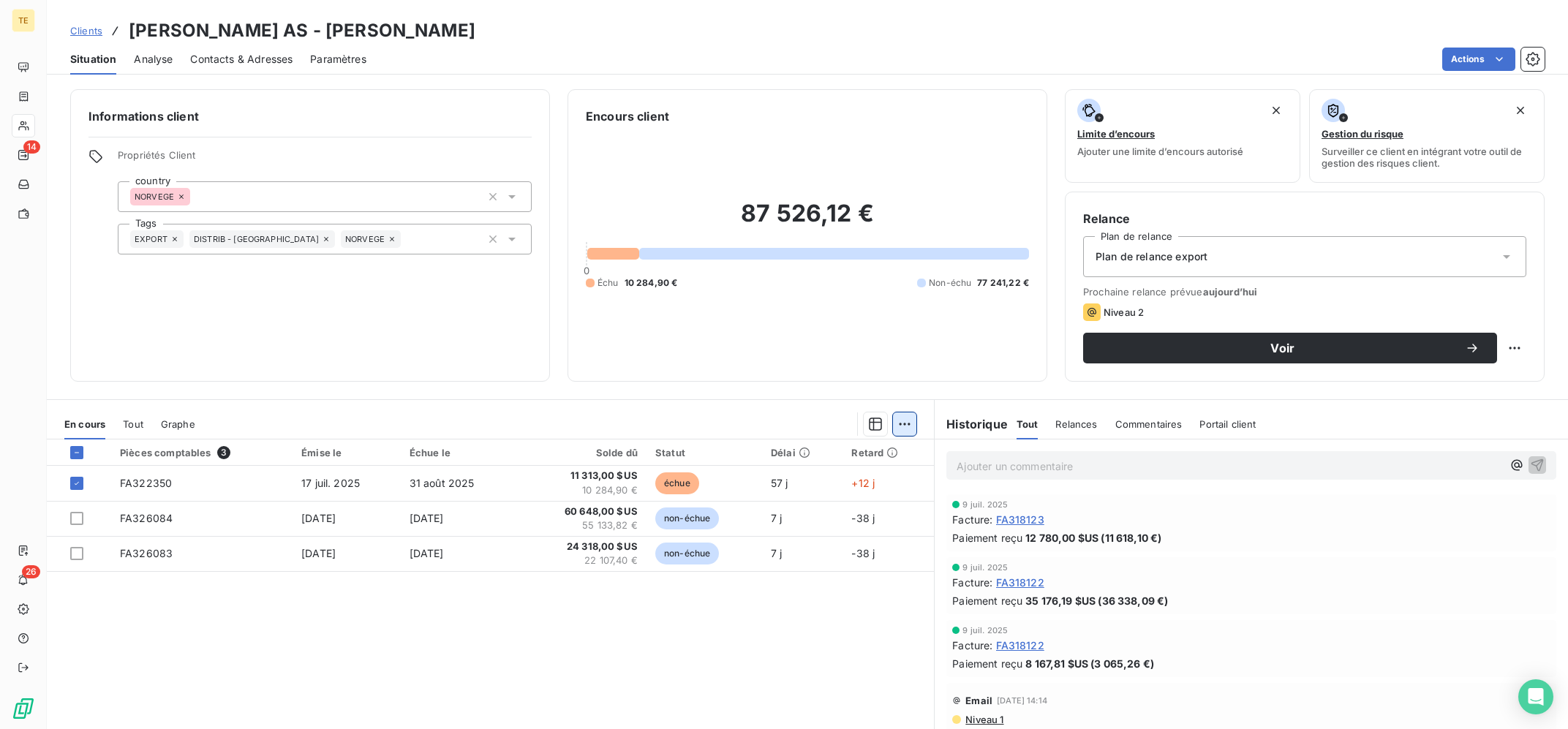
click at [903, 429] on html "TE 14 26 Clients [PERSON_NAME] AS - [PERSON_NAME] Situation Analyse Contacts & …" at bounding box center [784, 364] width 1568 height 729
click at [867, 480] on div "Ajouter une promesse de paiement (1 facture)" at bounding box center [780, 483] width 258 height 24
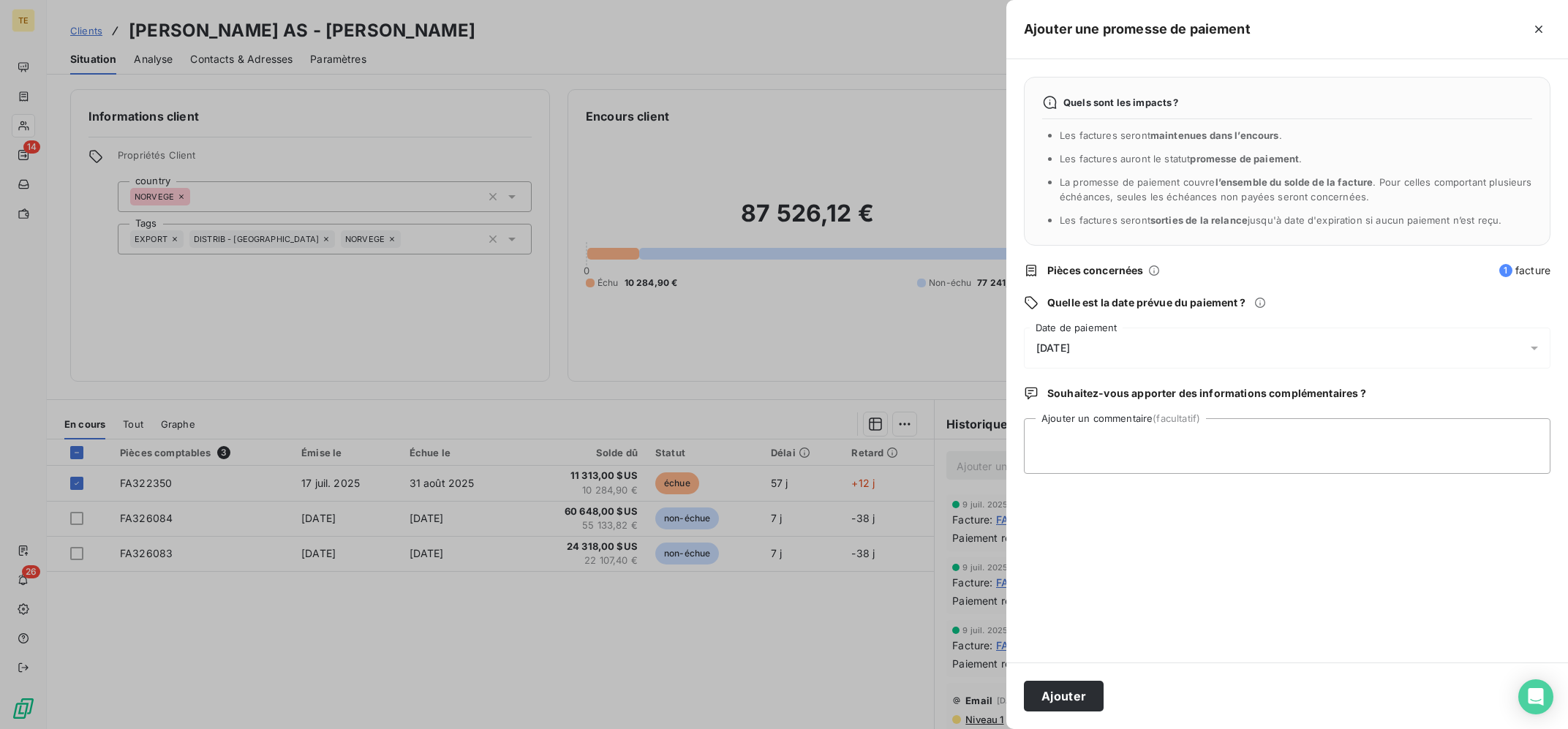
click at [1132, 349] on div "[DATE]" at bounding box center [1287, 348] width 527 height 41
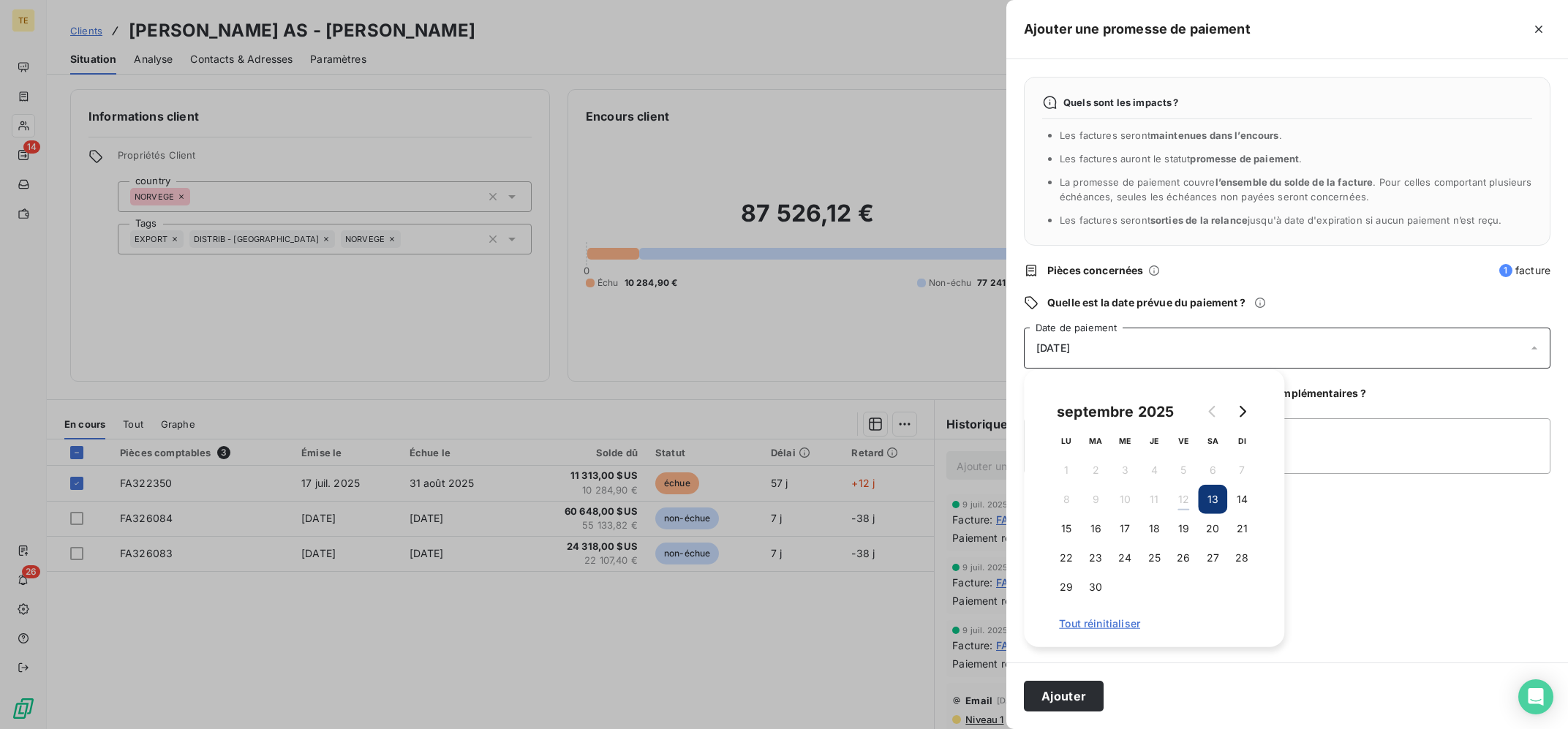
click at [1140, 523] on td "18" at bounding box center [1153, 528] width 29 height 29
click at [1152, 524] on button "18" at bounding box center [1153, 528] width 29 height 29
click at [1311, 449] on textarea "Ajouter un commentaire (facultatif)" at bounding box center [1287, 446] width 527 height 56
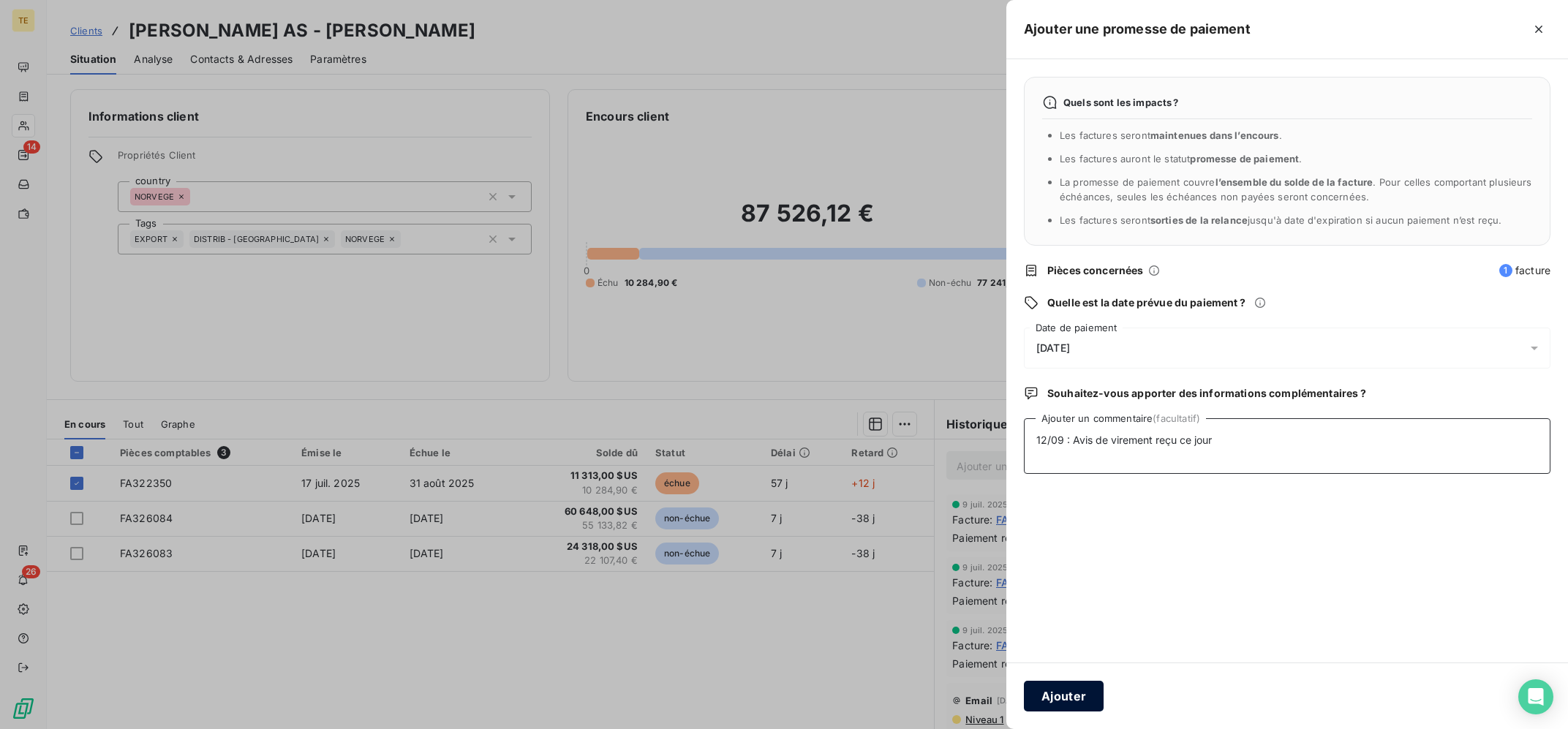
type textarea "12/09 : Avis de virement reçu ce jour"
click at [1080, 696] on button "Ajouter" at bounding box center [1063, 696] width 79 height 30
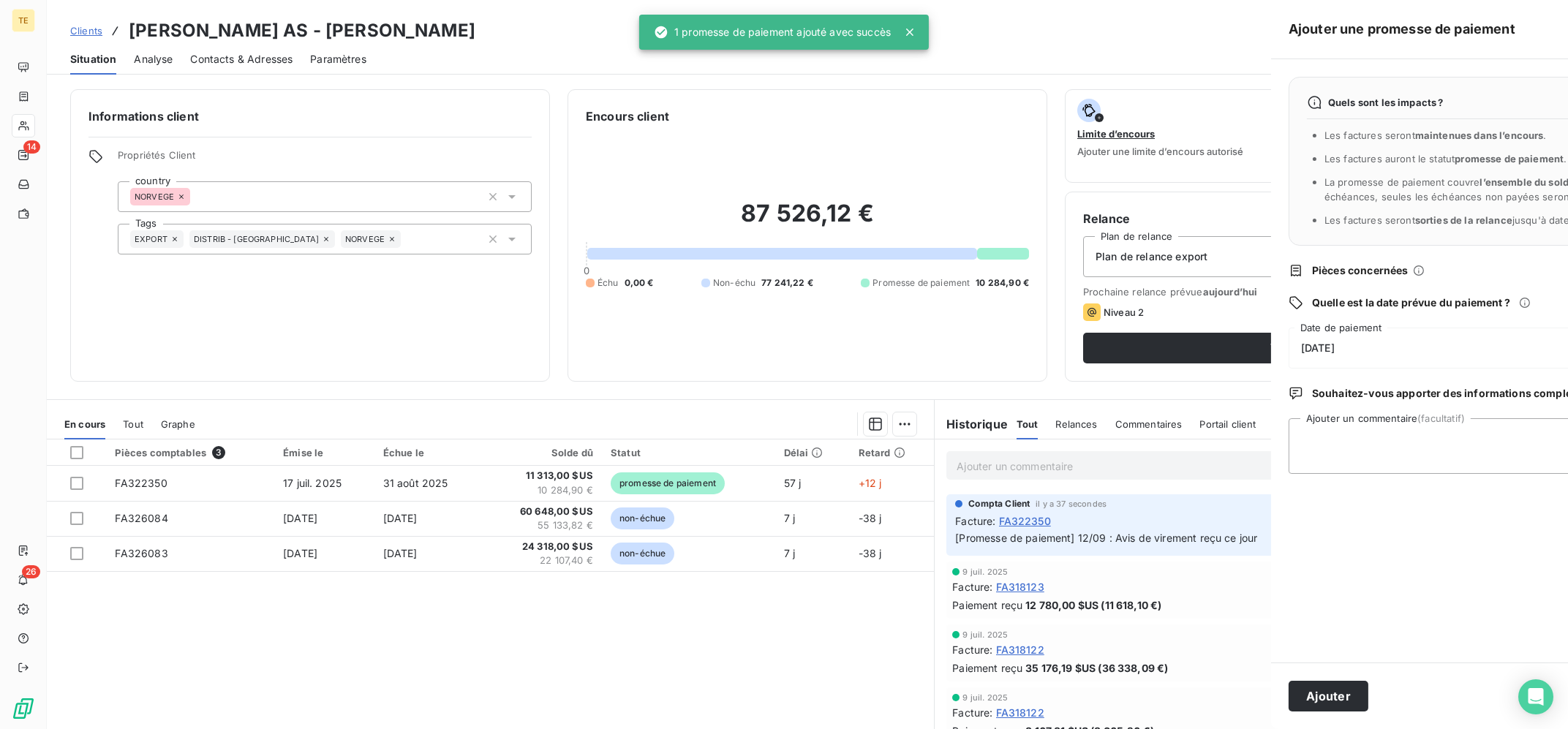
click at [554, 664] on div at bounding box center [784, 364] width 1568 height 729
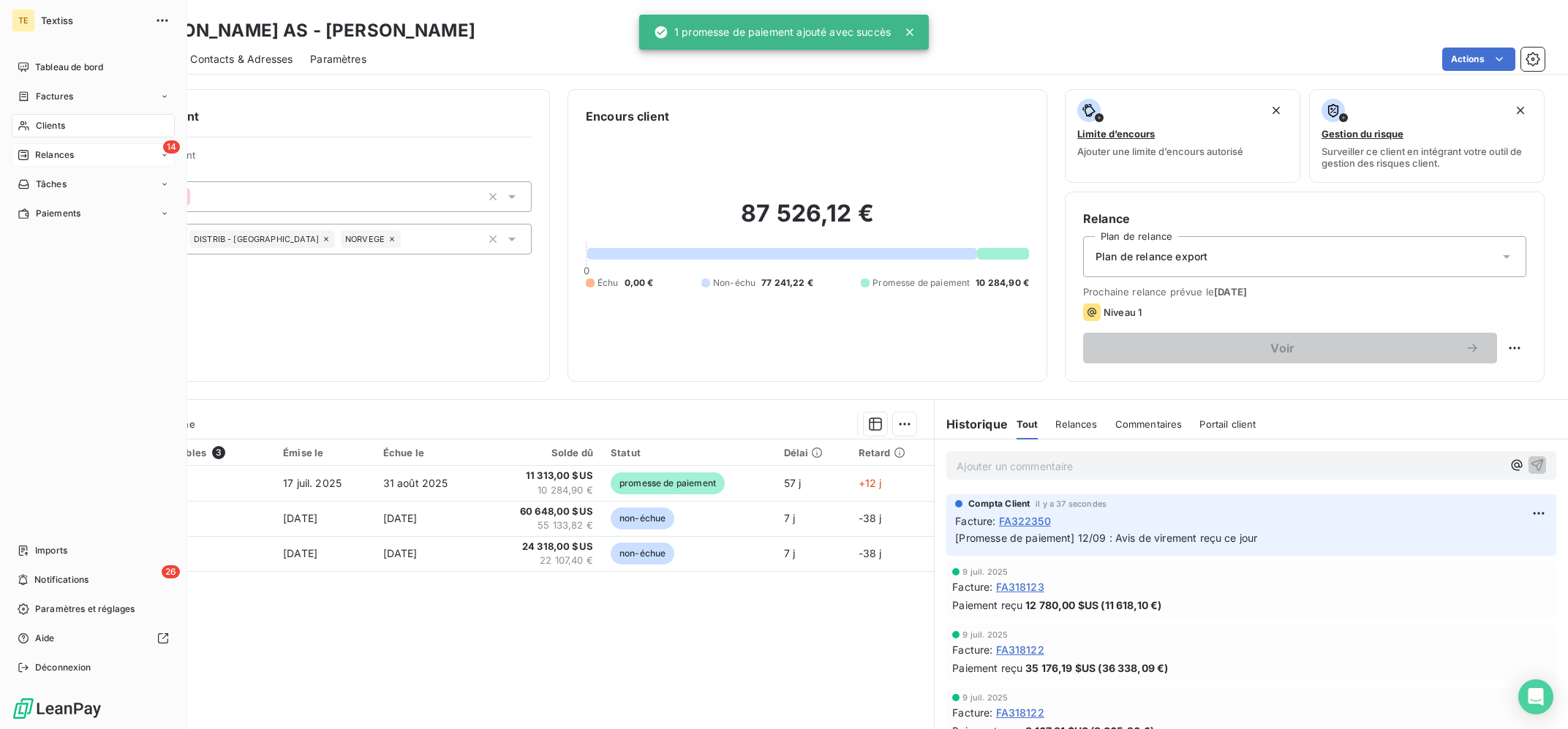
click at [33, 154] on div "Relances" at bounding box center [46, 155] width 56 height 13
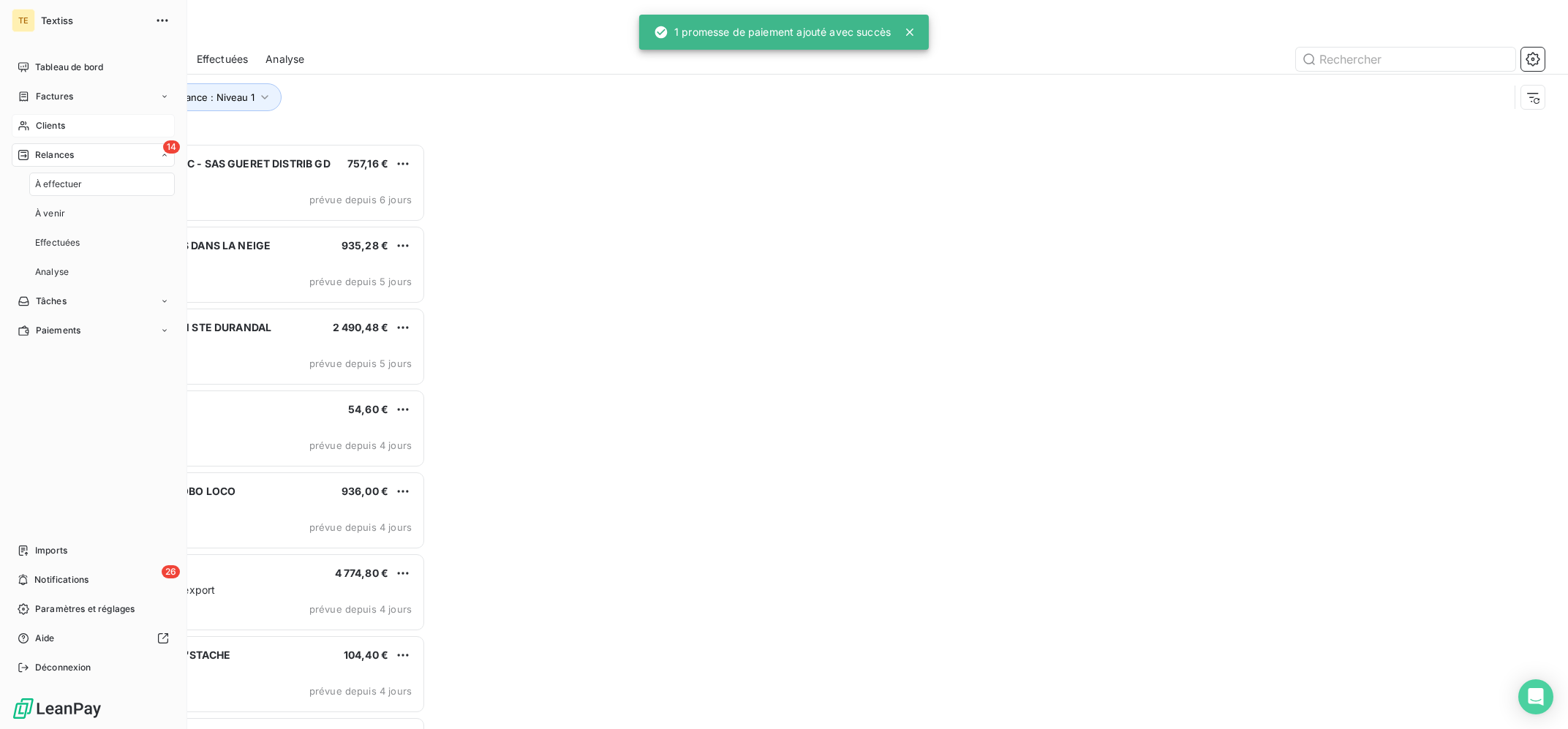
scroll to position [584, 355]
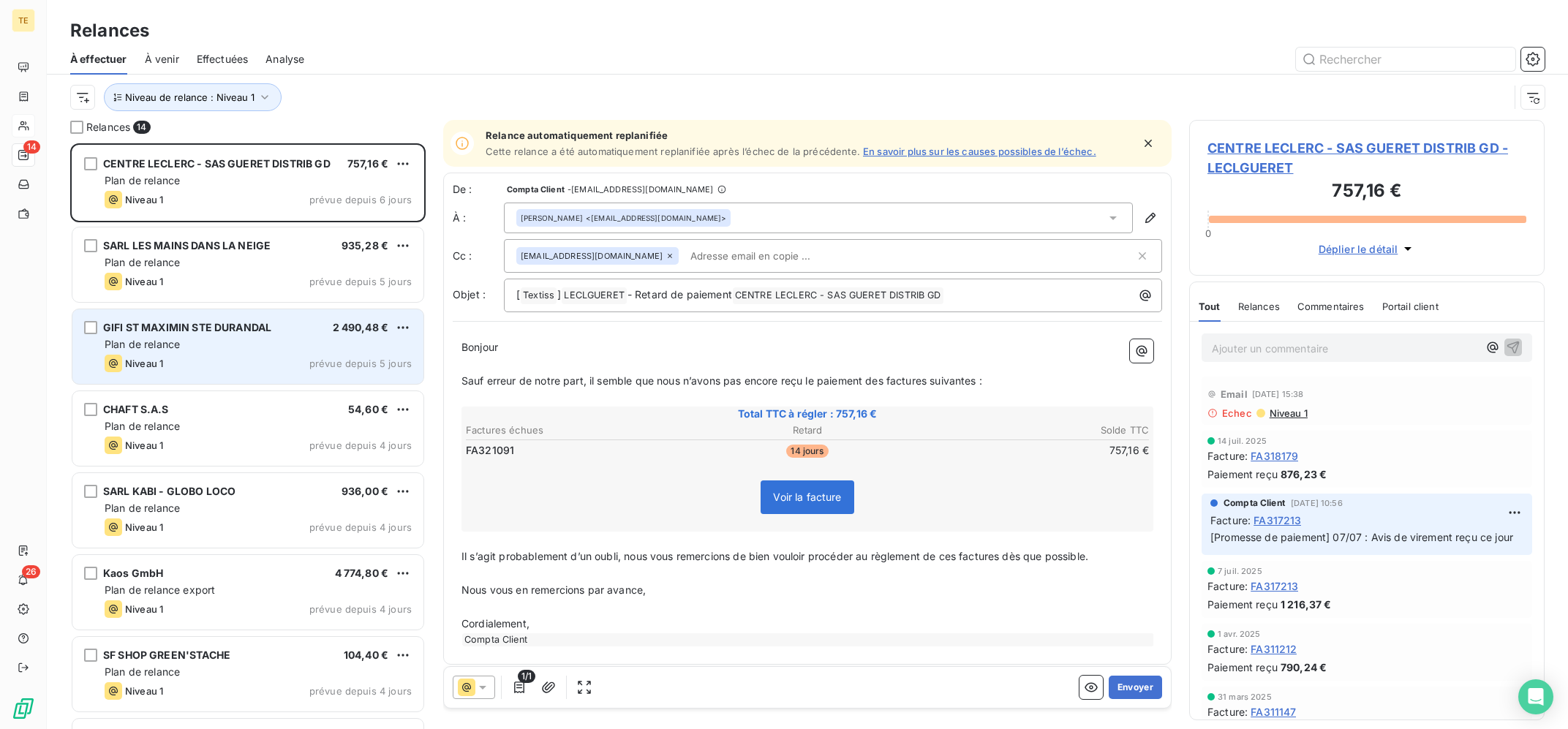
click at [210, 335] on div "GIFI ST MAXIMIN STE DURANDAL 2 490,48 € Plan de relance Niveau 1 prévue depuis …" at bounding box center [248, 346] width 351 height 75
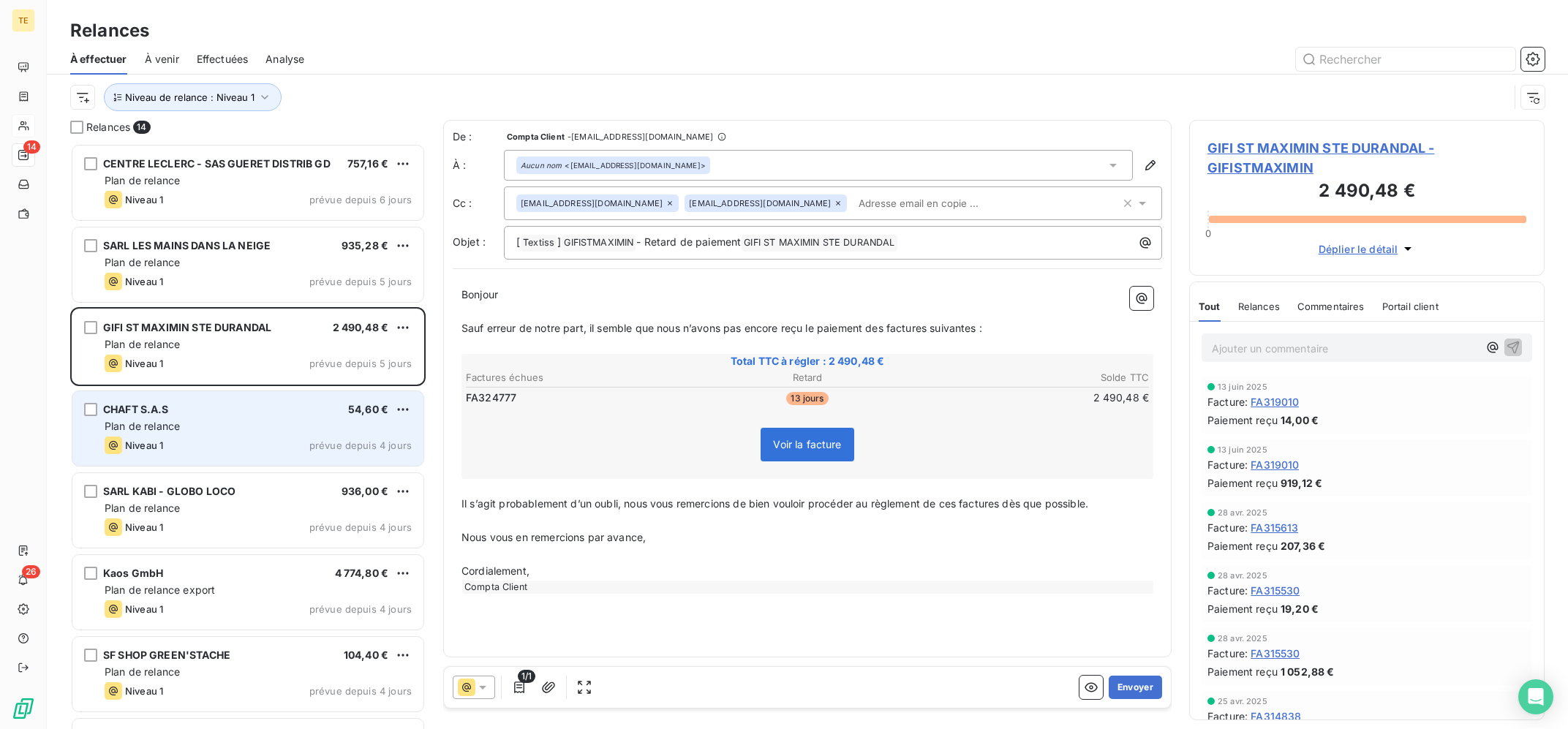
click at [219, 419] on div "CHAFT S.A.S 54,60 € Plan de relance Niveau 1 prévue depuis 4 jours" at bounding box center [248, 428] width 351 height 75
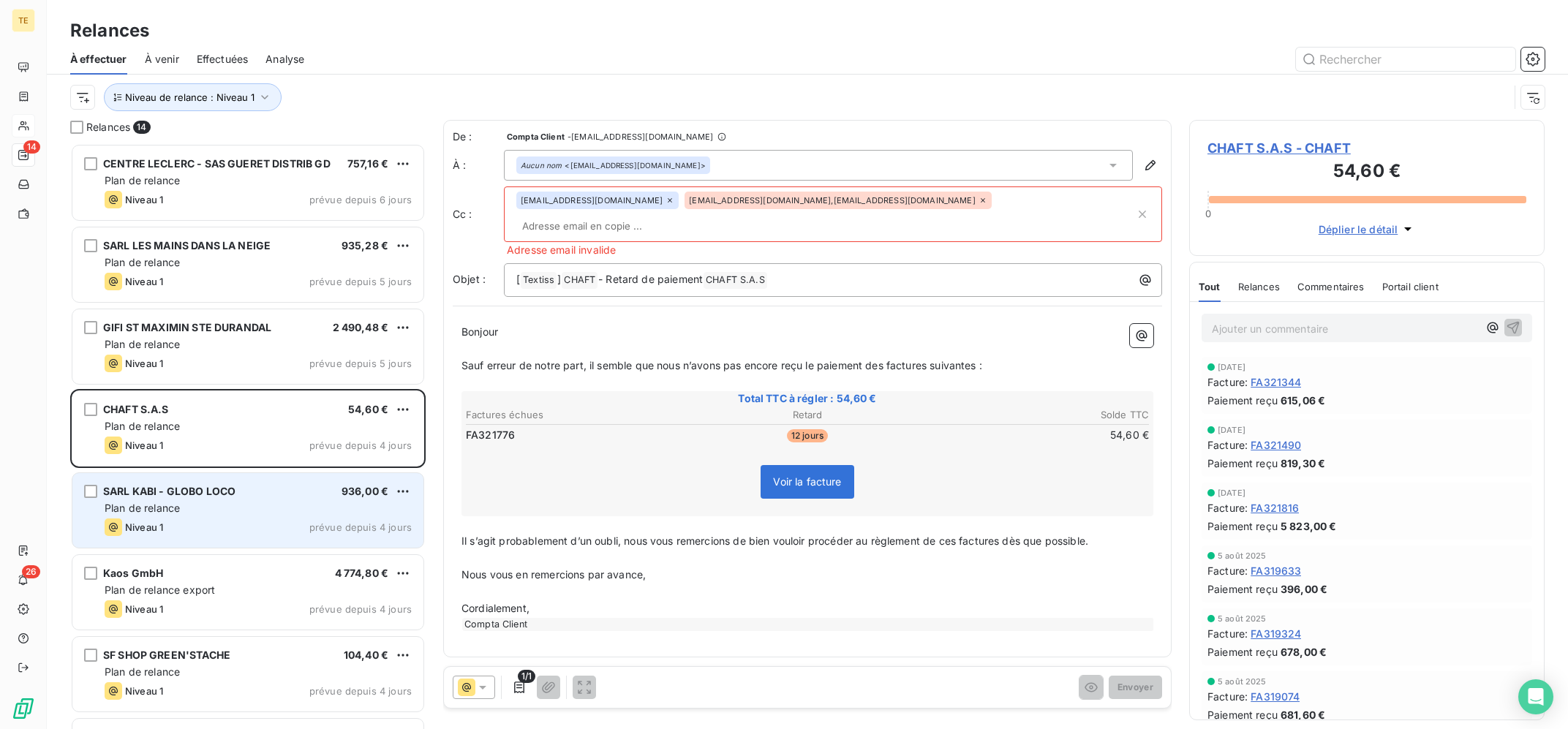
click at [244, 501] on div "SARL KABI - GLOBO LOCO 936,00 € Plan de relance Niveau 1 prévue depuis 4 jours" at bounding box center [248, 510] width 351 height 75
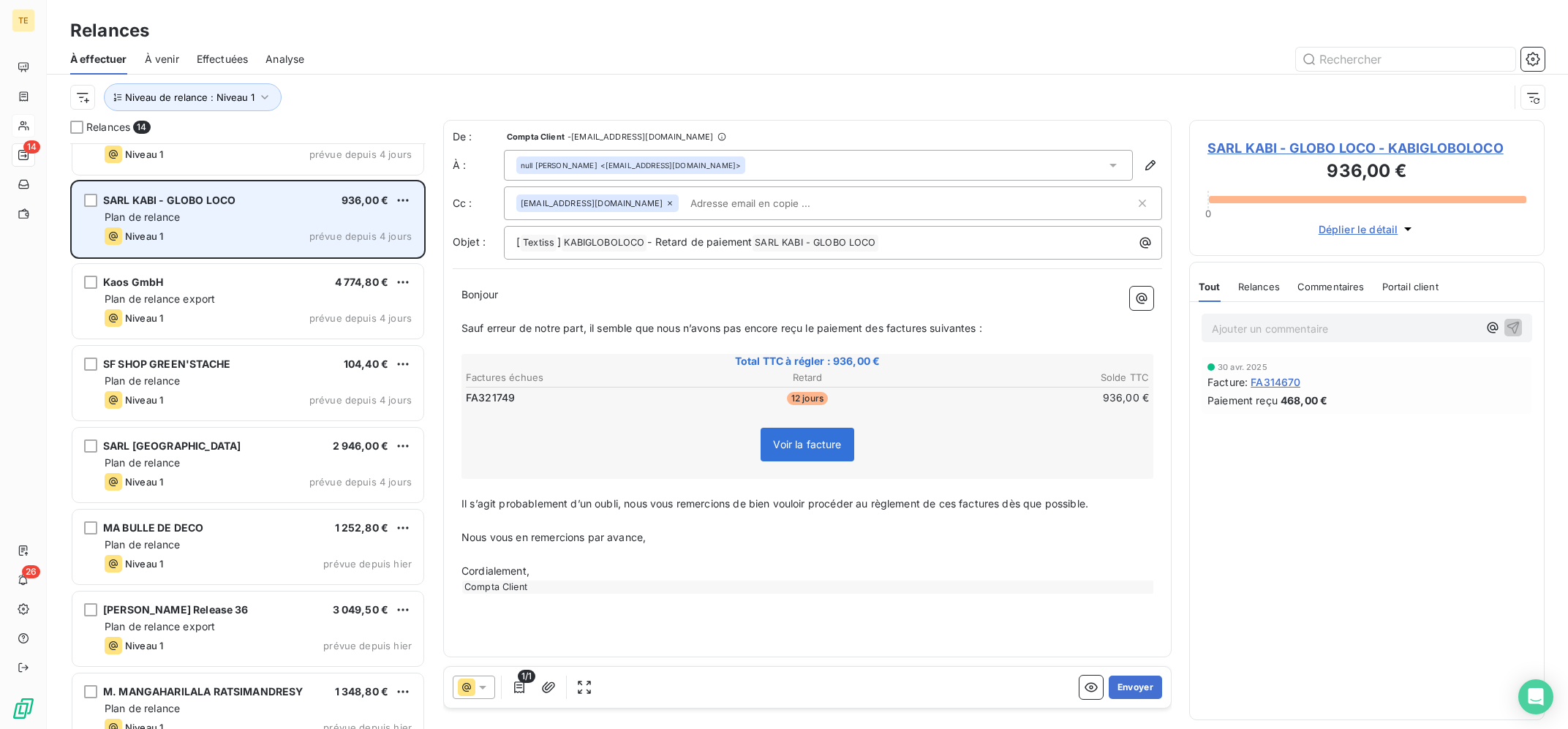
scroll to position [294, 0]
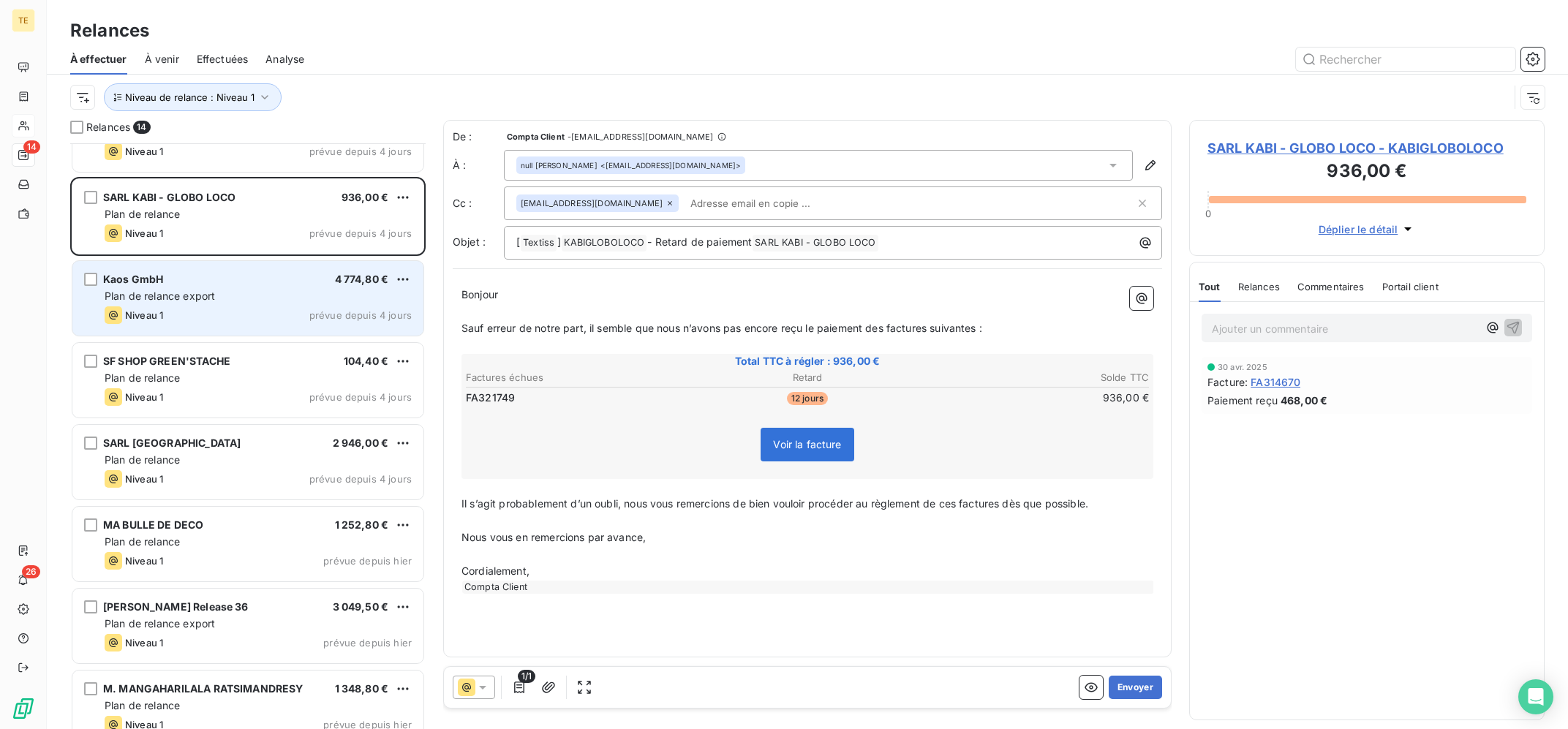
click at [269, 314] on div "Niveau 1 prévue depuis 4 jours" at bounding box center [258, 315] width 307 height 18
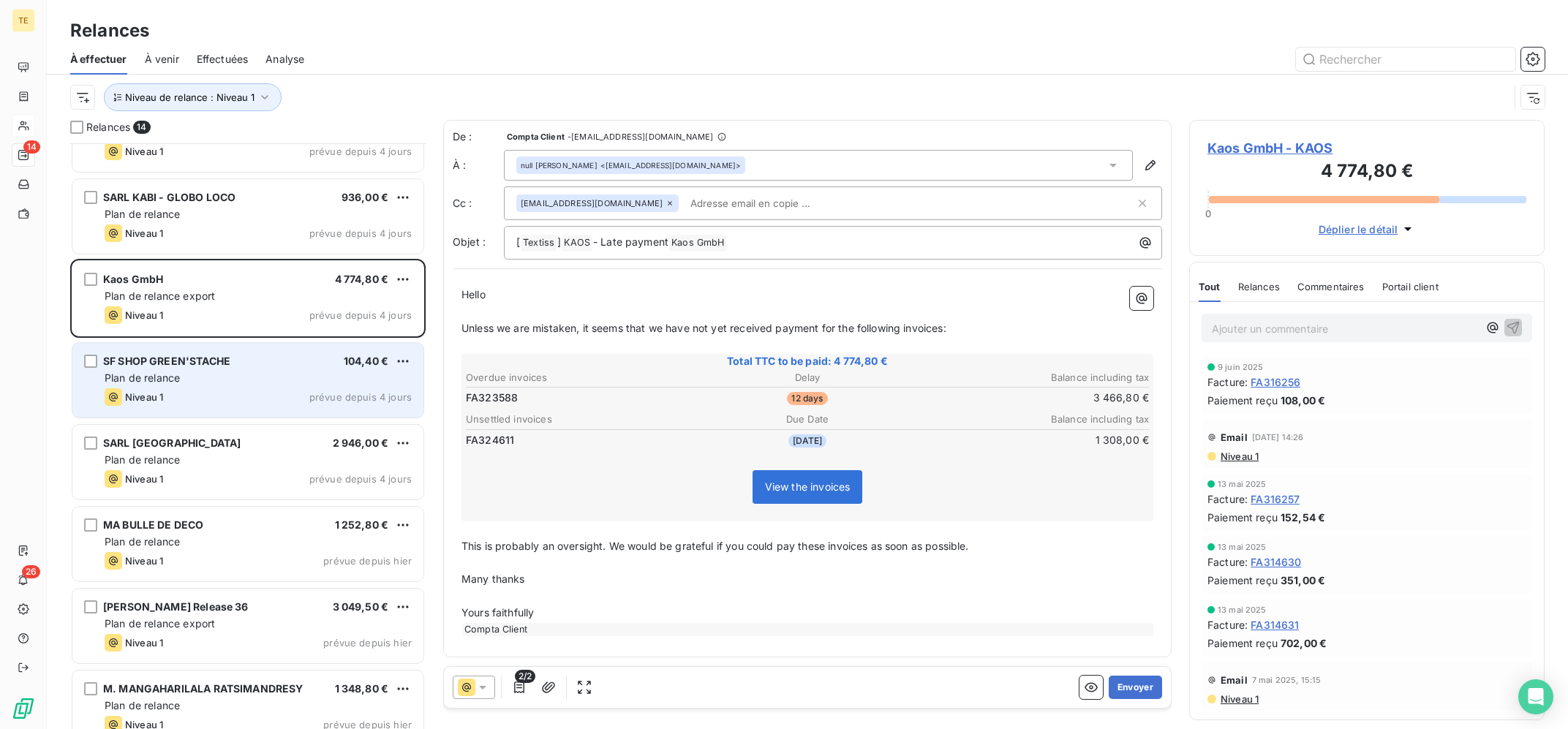
click at [266, 360] on div "SF SHOP GREEN'STACHE 104,40 €" at bounding box center [258, 361] width 307 height 13
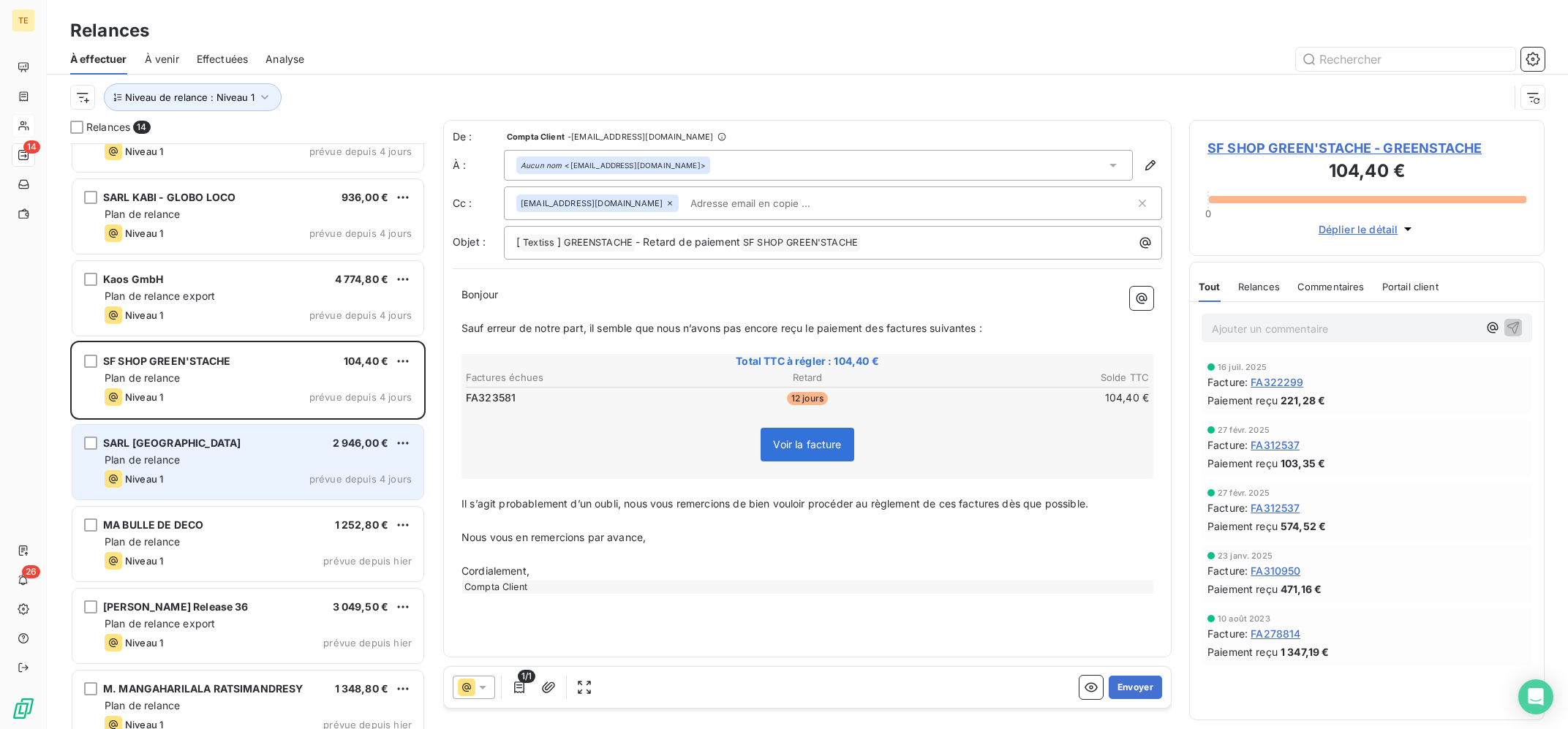
click at [259, 429] on div "SARL MANHATTAN 2 946,00 € Plan de relance Niveau 1 prévue depuis 4 jours" at bounding box center [248, 462] width 351 height 75
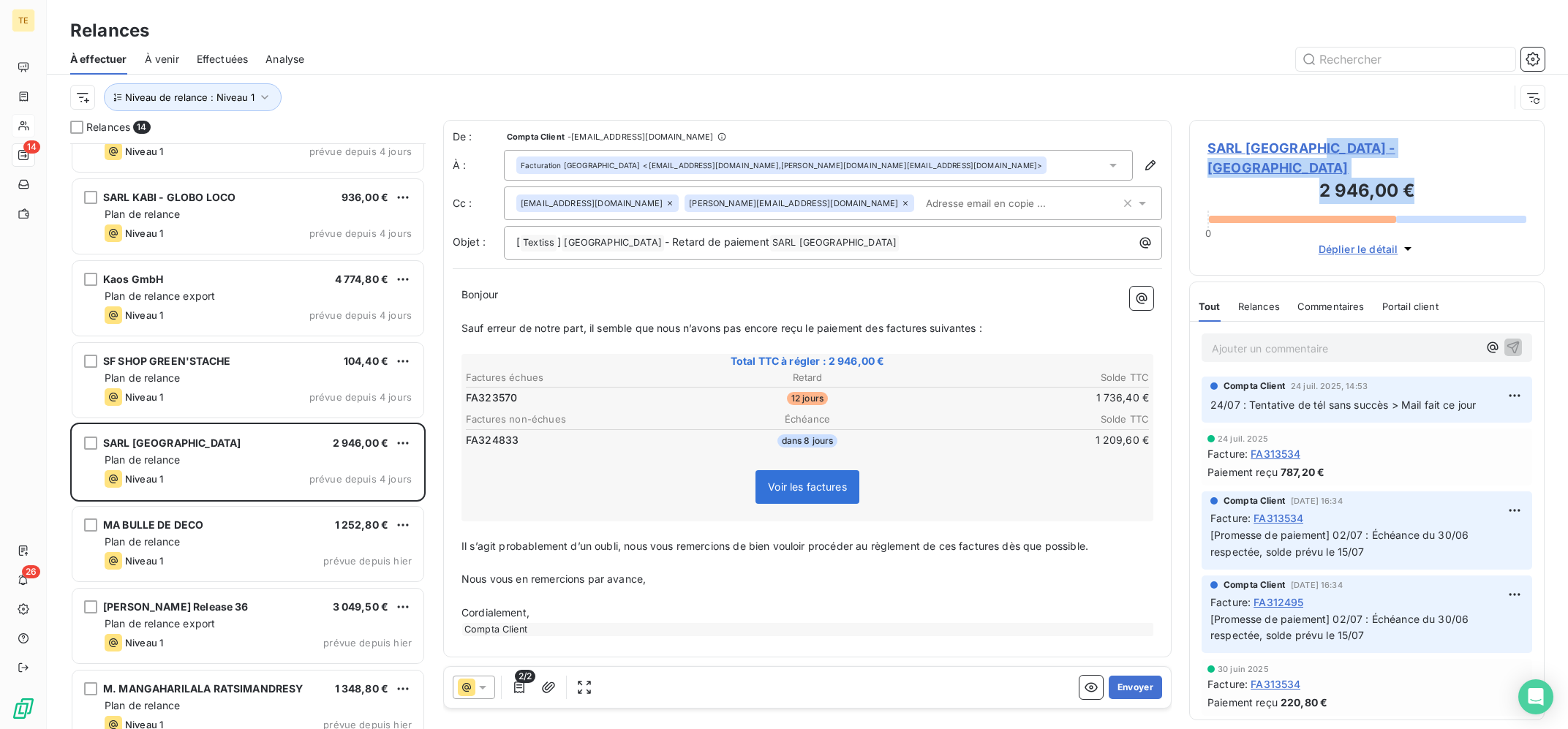
drag, startPoint x: 1449, startPoint y: 160, endPoint x: 1345, endPoint y: 147, distance: 104.8
click at [1333, 146] on div "SARL [GEOGRAPHIC_DATA] - [GEOGRAPHIC_DATA] 2 946,00 € 0 Déplier le détail" at bounding box center [1366, 198] width 355 height 156
drag, startPoint x: 1526, startPoint y: 173, endPoint x: 1487, endPoint y: 156, distance: 42.5
click at [1524, 177] on h3 "2 946,00 €" at bounding box center [1367, 191] width 319 height 29
copy span "[GEOGRAPHIC_DATA]"
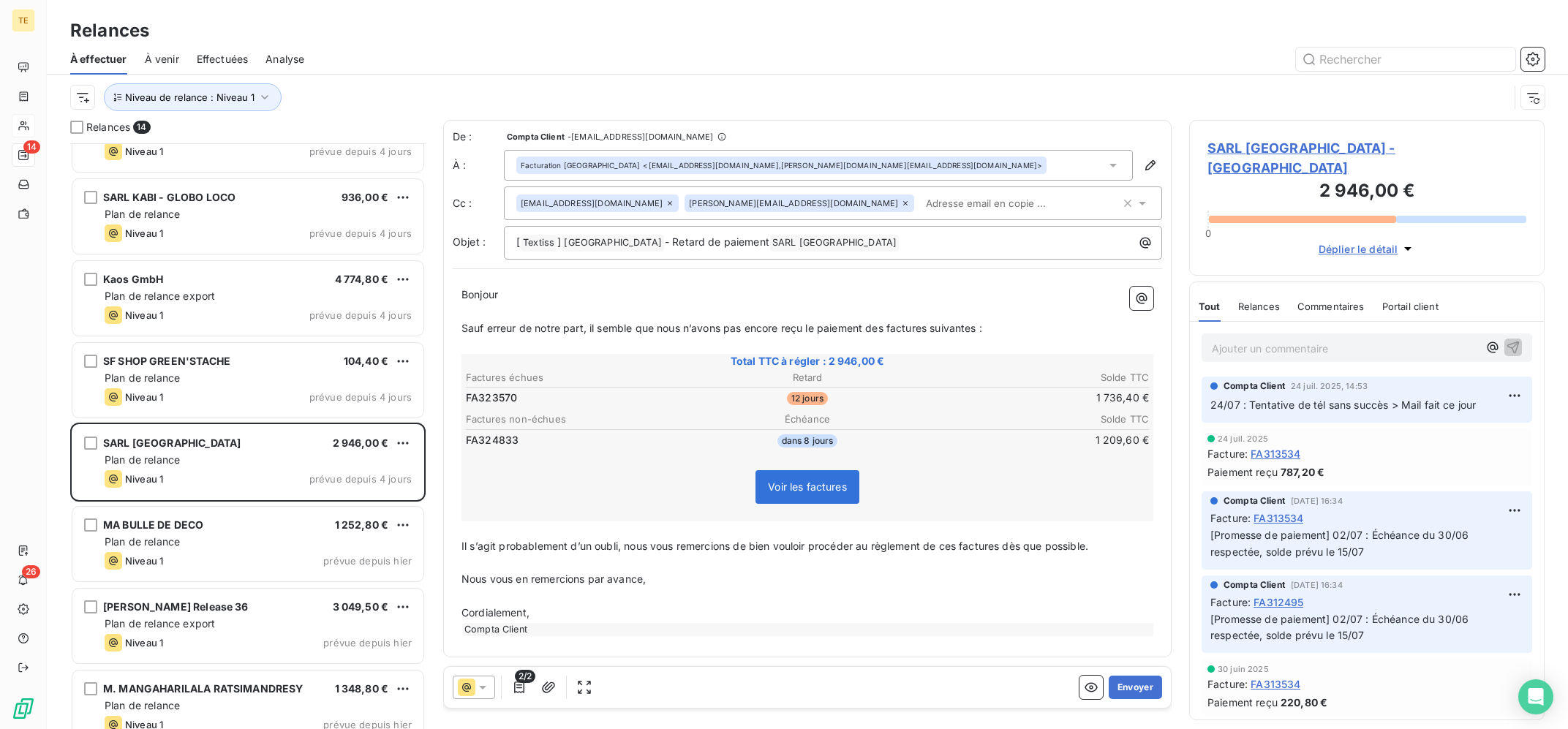
drag, startPoint x: 1482, startPoint y: 151, endPoint x: 1097, endPoint y: 67, distance: 394.1
click at [1244, 120] on div "SARL [GEOGRAPHIC_DATA] - [GEOGRAPHIC_DATA] 2 946,00 € 0 Déplier le détail Tout …" at bounding box center [1366, 424] width 355 height 609
click at [1097, 66] on div at bounding box center [934, 59] width 1223 height 24
click at [838, 169] on div "Facturation [GEOGRAPHIC_DATA] <[EMAIL_ADDRESS][DOMAIN_NAME],[PERSON_NAME][DOMAI…" at bounding box center [819, 165] width 629 height 30
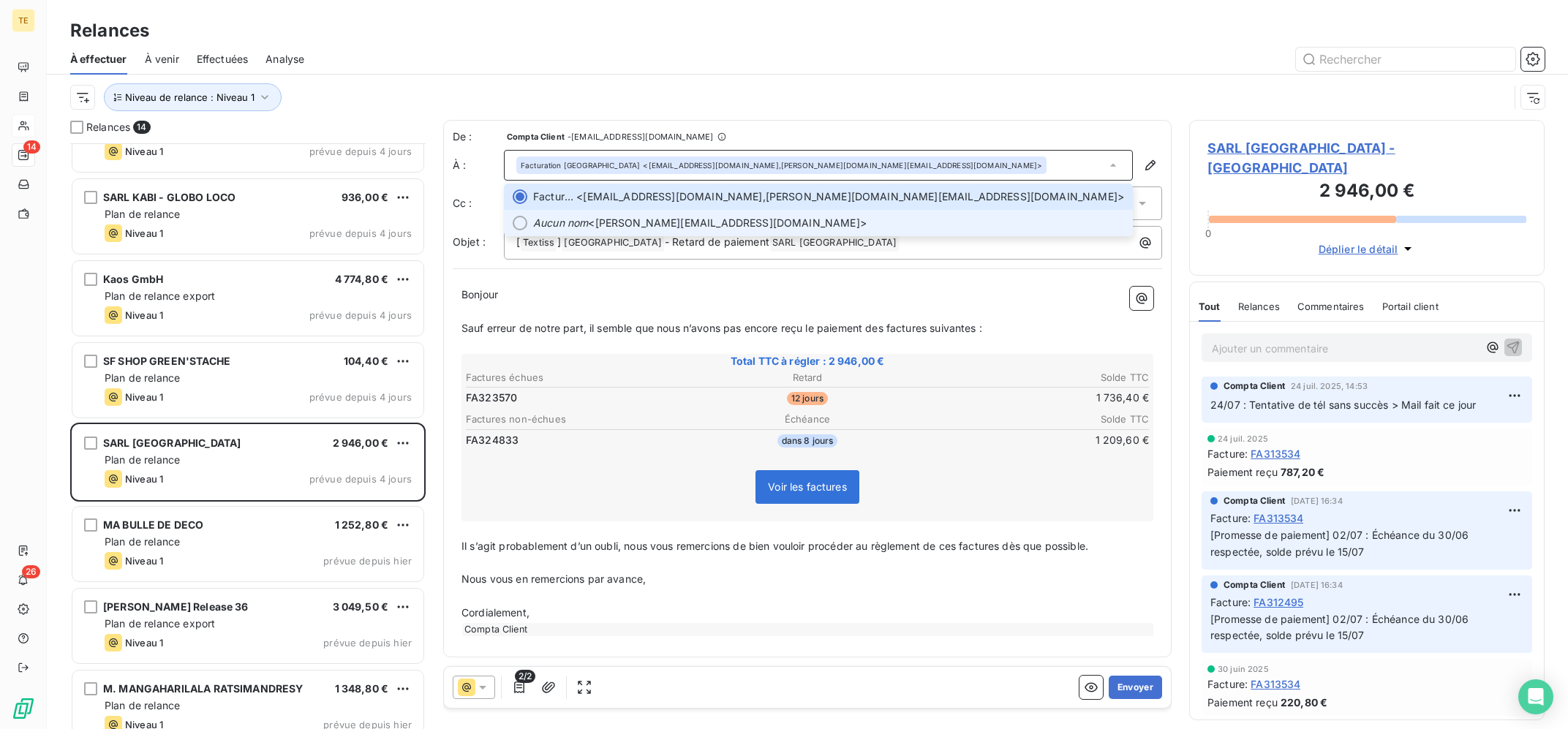
click at [802, 230] on span "Aucun nom <[PERSON_NAME][EMAIL_ADDRESS][DOMAIN_NAME]>" at bounding box center [828, 223] width 591 height 15
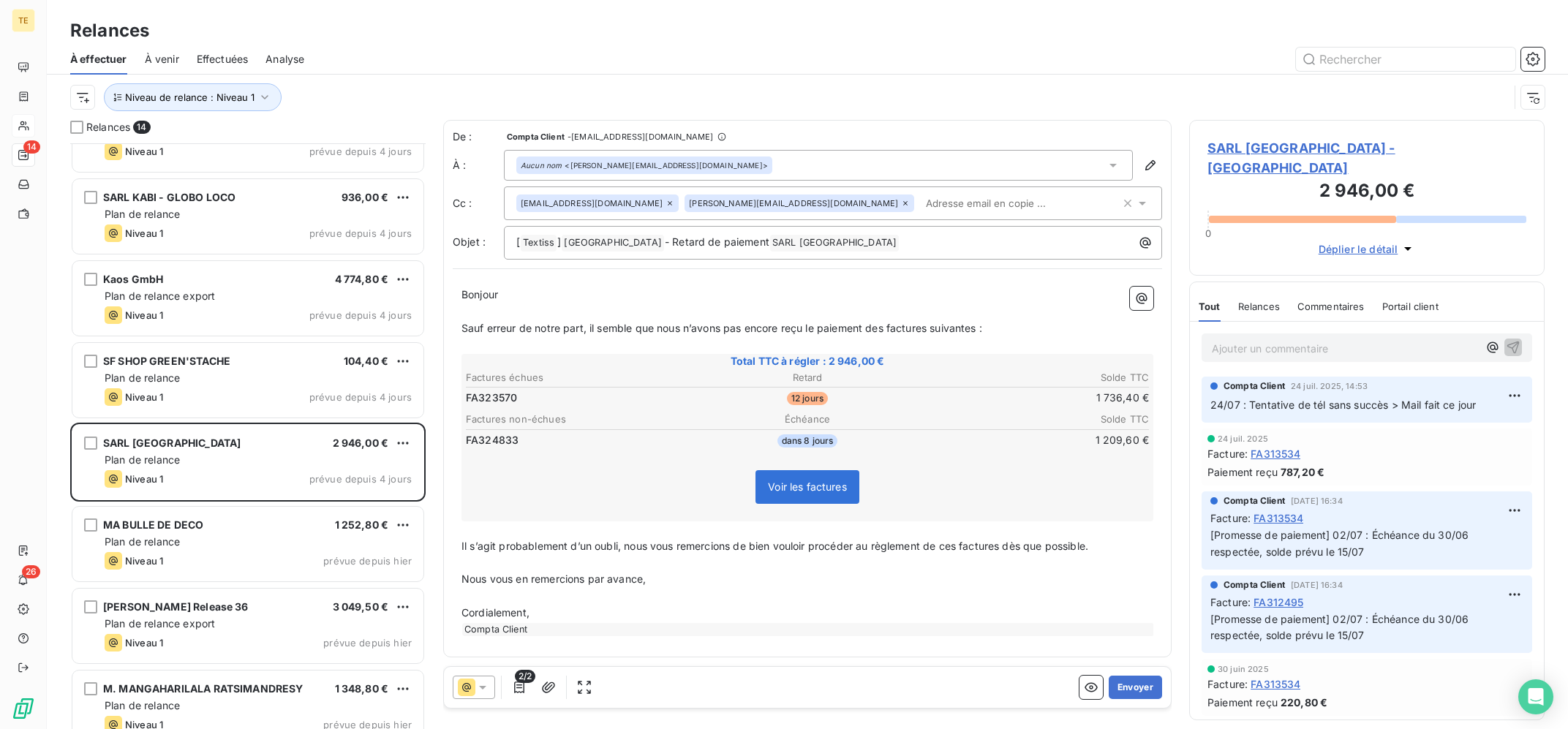
click at [901, 201] on icon at bounding box center [905, 203] width 9 height 9
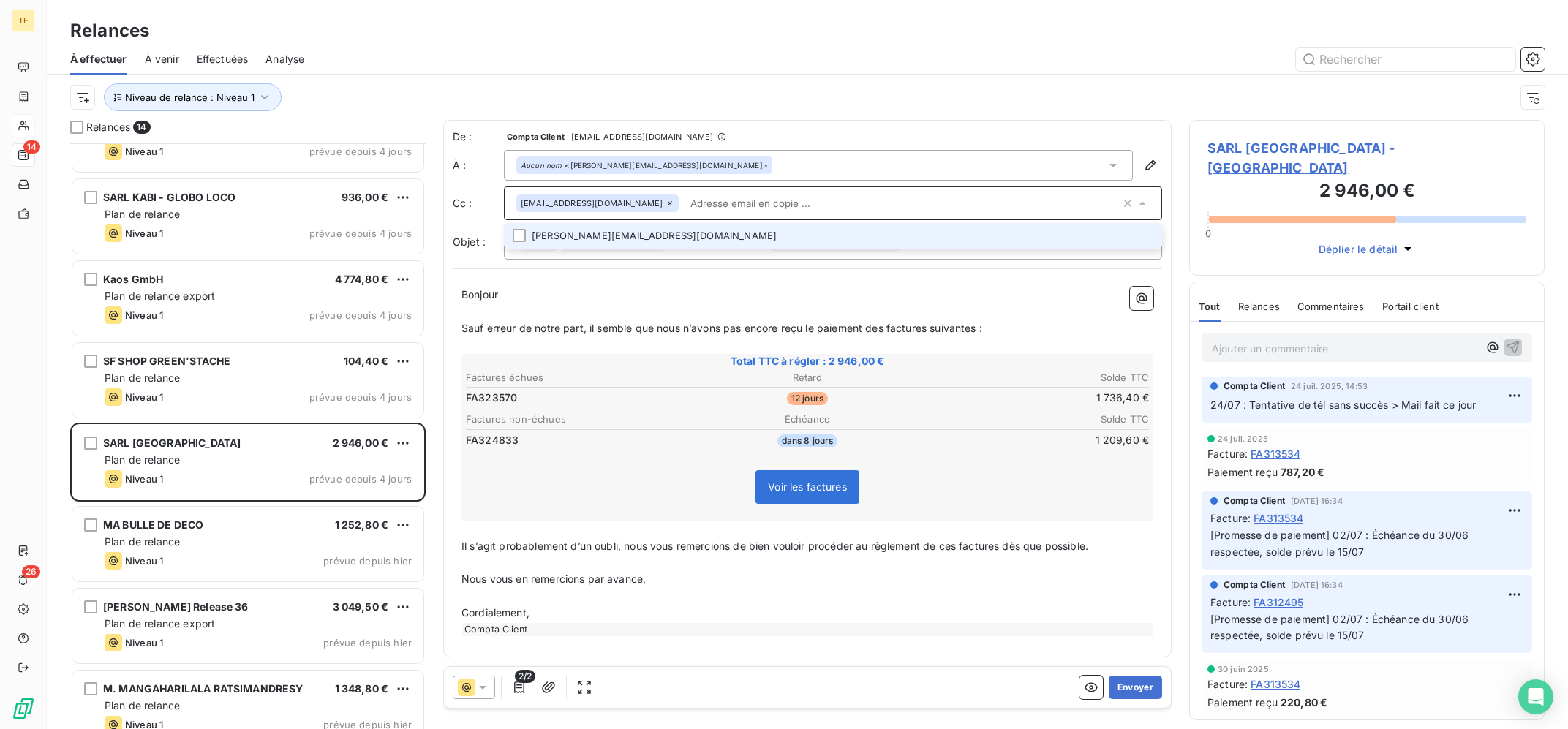
click at [712, 194] on input "text" at bounding box center [902, 203] width 436 height 22
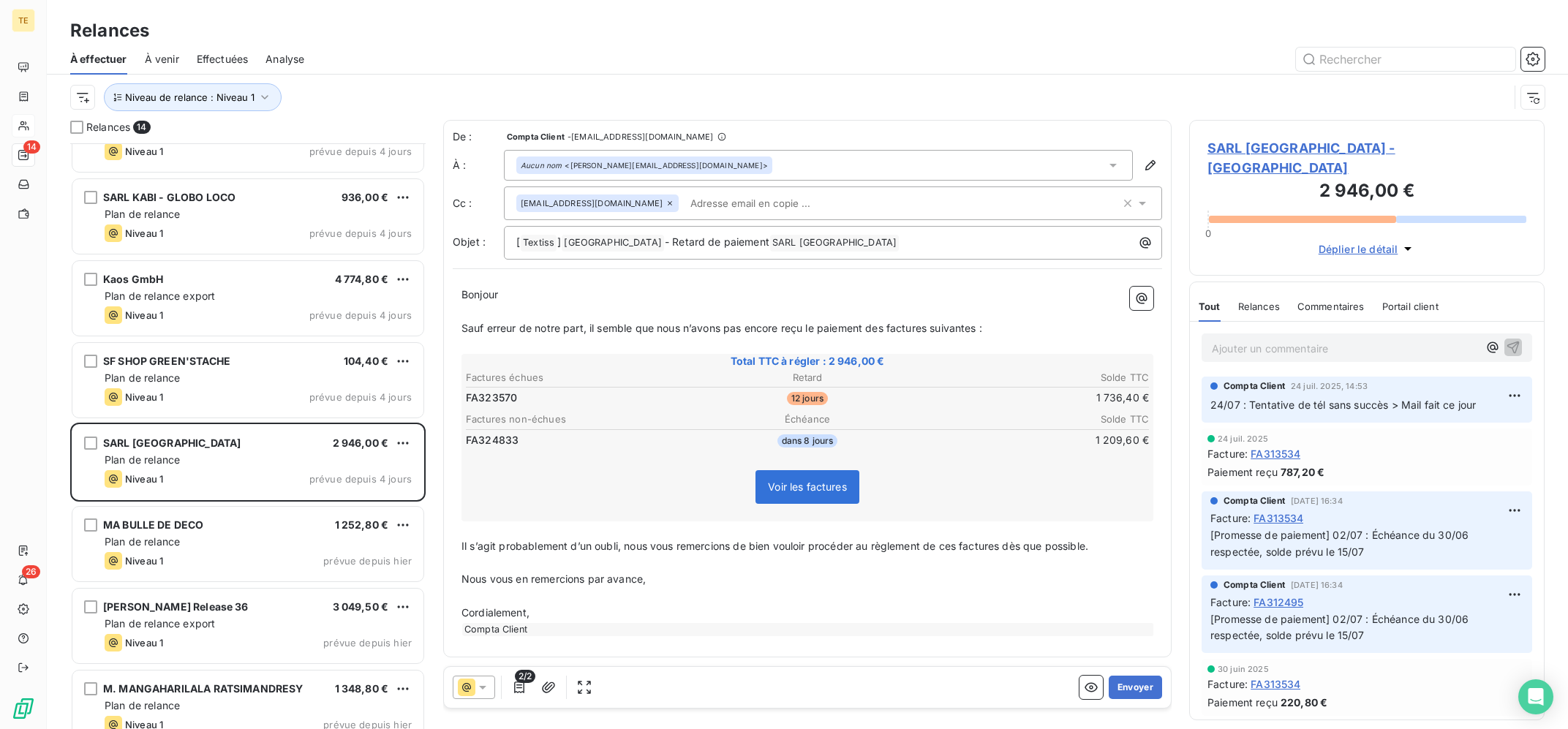
paste input "[EMAIL_ADDRESS][DOMAIN_NAME]"
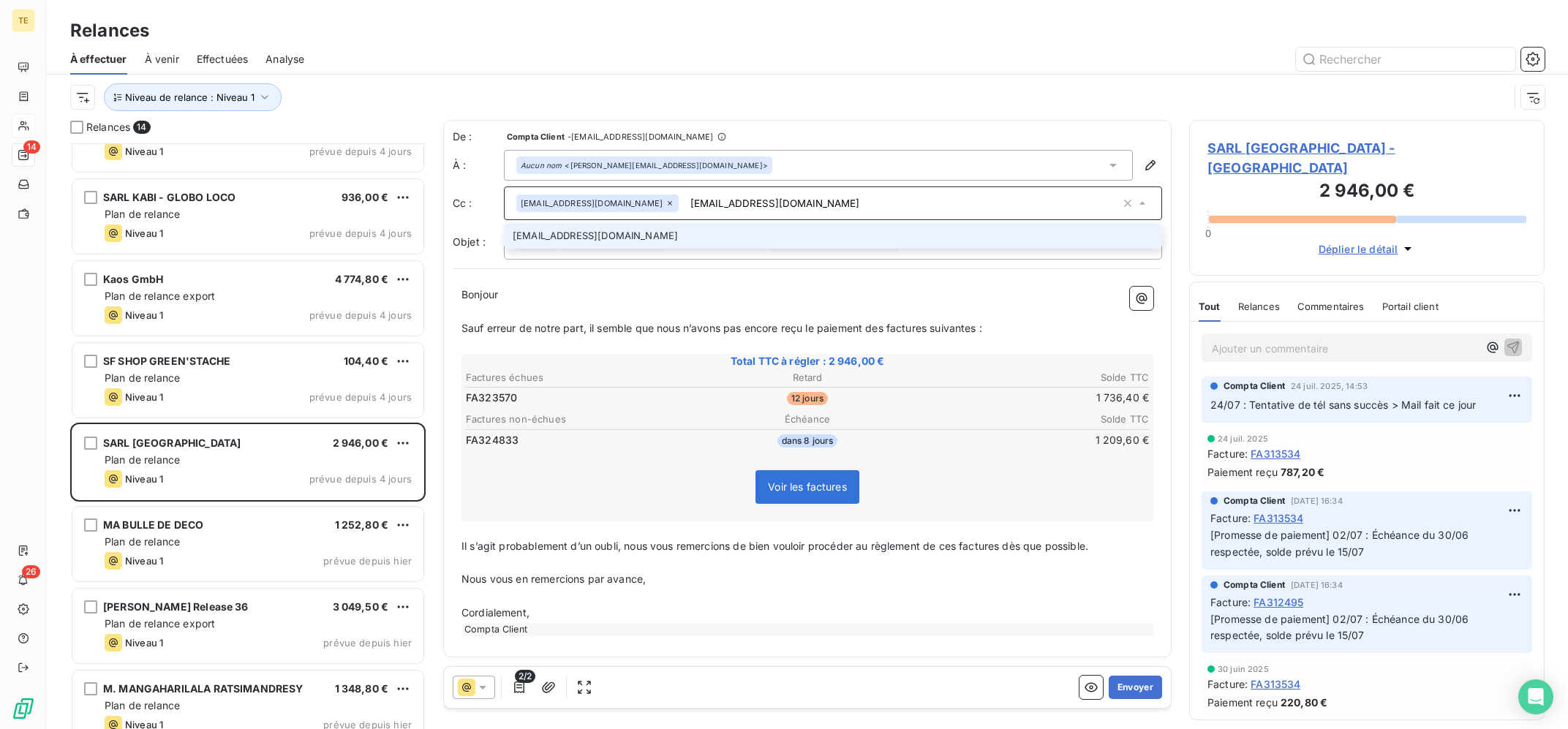
type input "[EMAIL_ADDRESS][DOMAIN_NAME]"
click at [798, 243] on li "[EMAIL_ADDRESS][DOMAIN_NAME]" at bounding box center [833, 236] width 658 height 25
click at [788, 99] on div "Niveau de relance : Niveau 1" at bounding box center [790, 96] width 1439 height 27
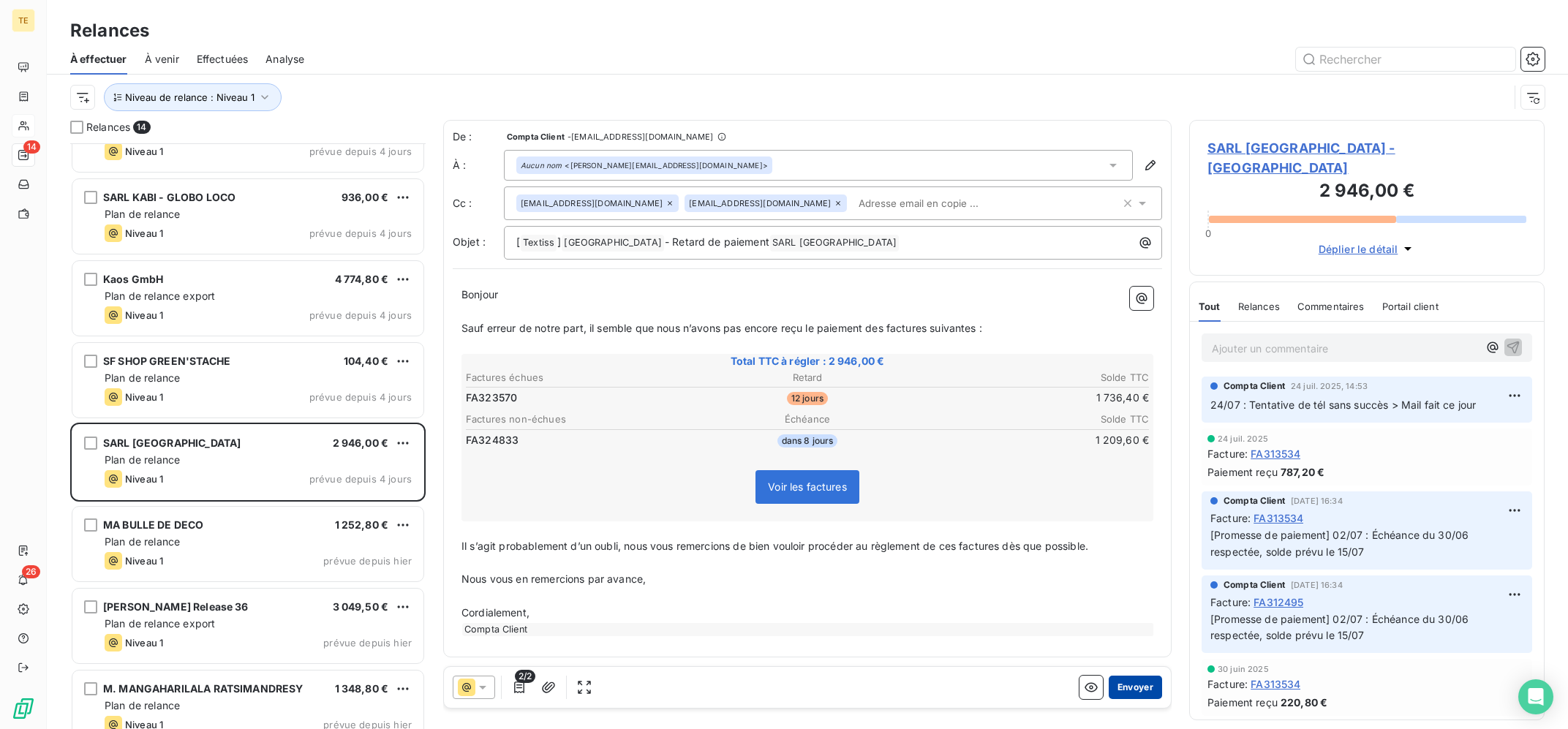
click at [1144, 681] on button "Envoyer" at bounding box center [1135, 687] width 53 height 24
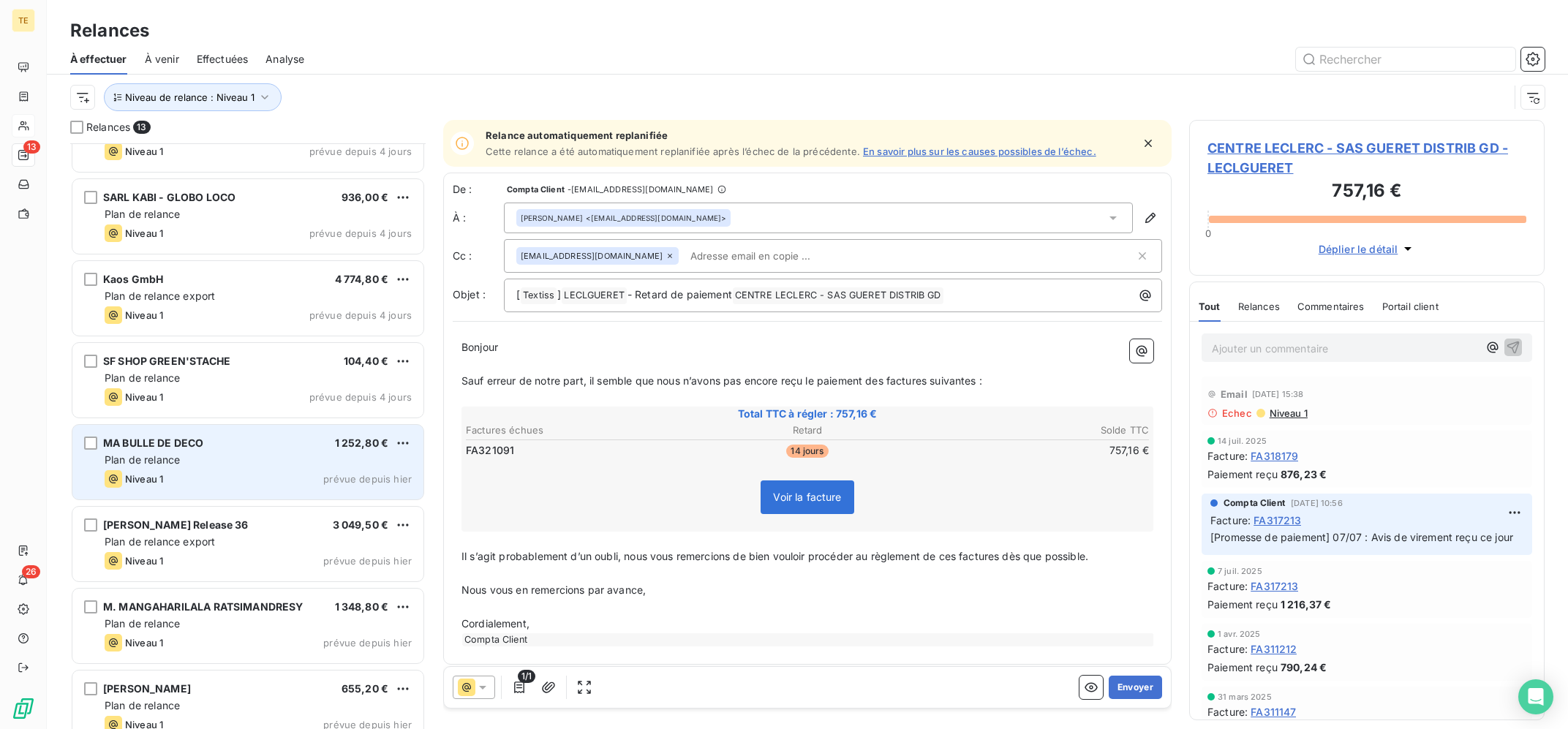
click at [177, 456] on span "Plan de relance" at bounding box center [142, 459] width 76 height 13
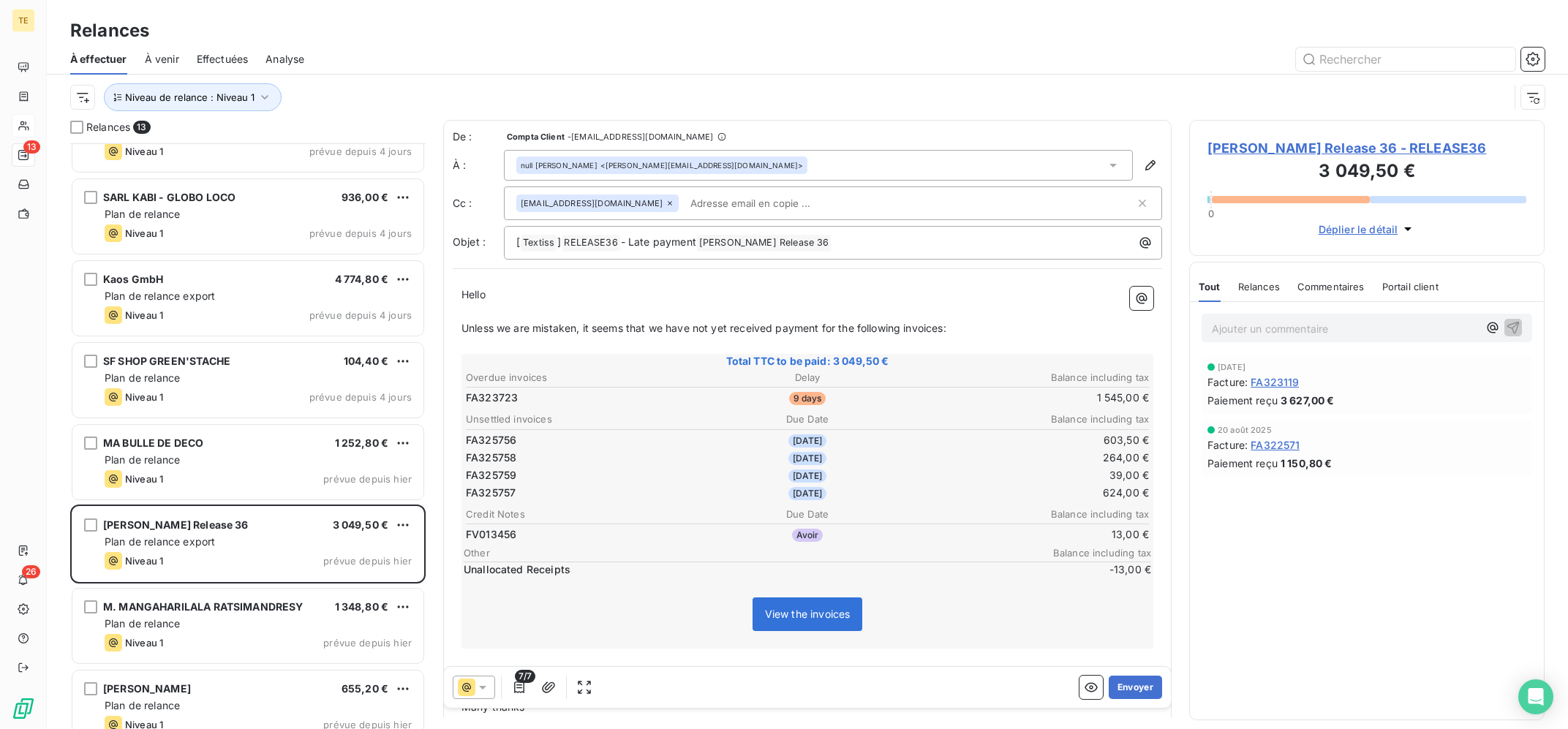
click at [480, 686] on icon at bounding box center [483, 687] width 7 height 4
click at [482, 681] on icon at bounding box center [483, 687] width 15 height 15
click at [513, 685] on button "button" at bounding box center [519, 687] width 24 height 24
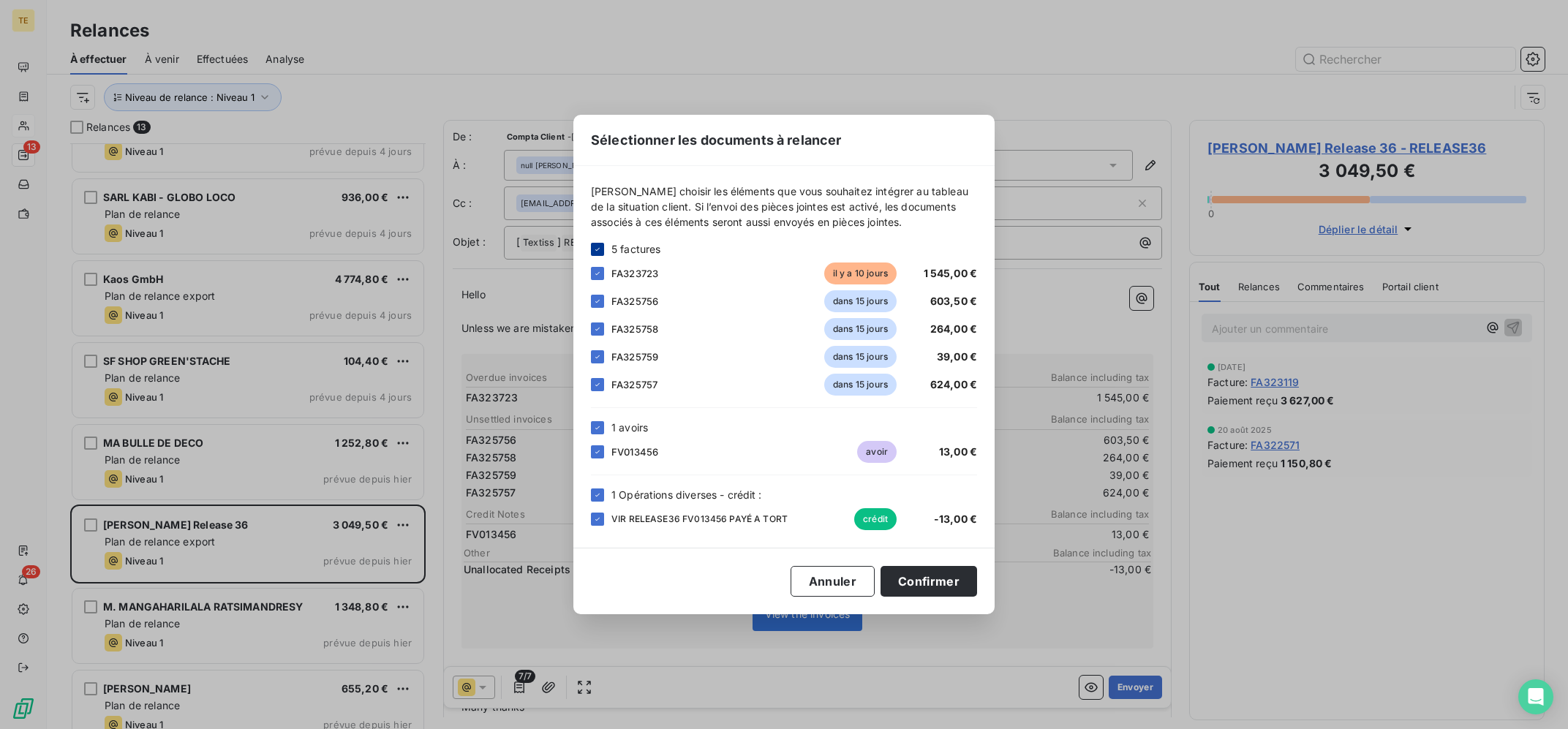
click at [594, 248] on icon at bounding box center [597, 249] width 9 height 9
click at [602, 267] on div at bounding box center [597, 274] width 13 height 13
click at [913, 586] on button "Confirmer" at bounding box center [929, 581] width 96 height 30
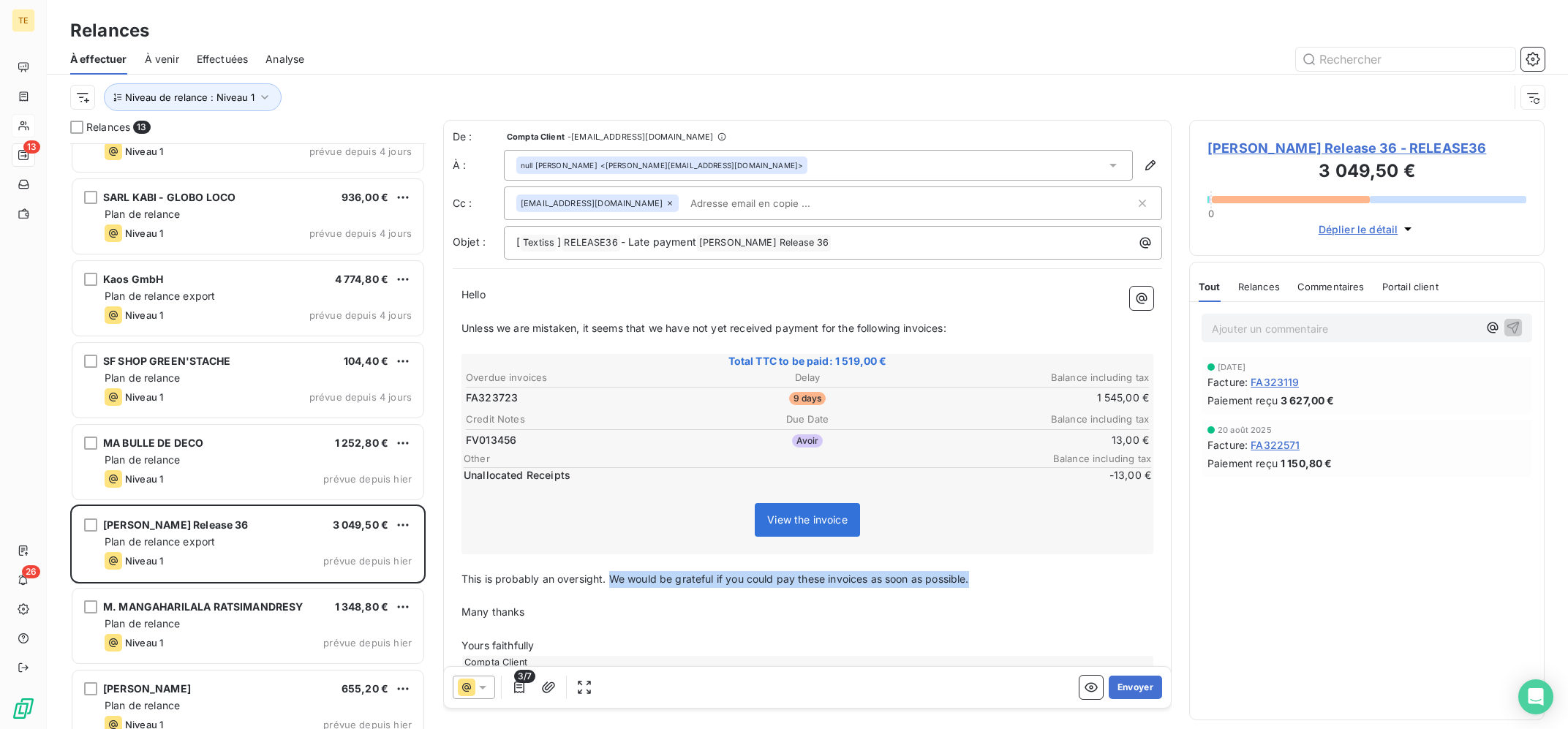
drag, startPoint x: 976, startPoint y: 580, endPoint x: 614, endPoint y: 581, distance: 362.0
click at [614, 581] on p "This is probably an oversight. We would be grateful if you could pay these invo…" at bounding box center [807, 579] width 692 height 17
click at [1144, 690] on button "Envoyer" at bounding box center [1135, 687] width 53 height 24
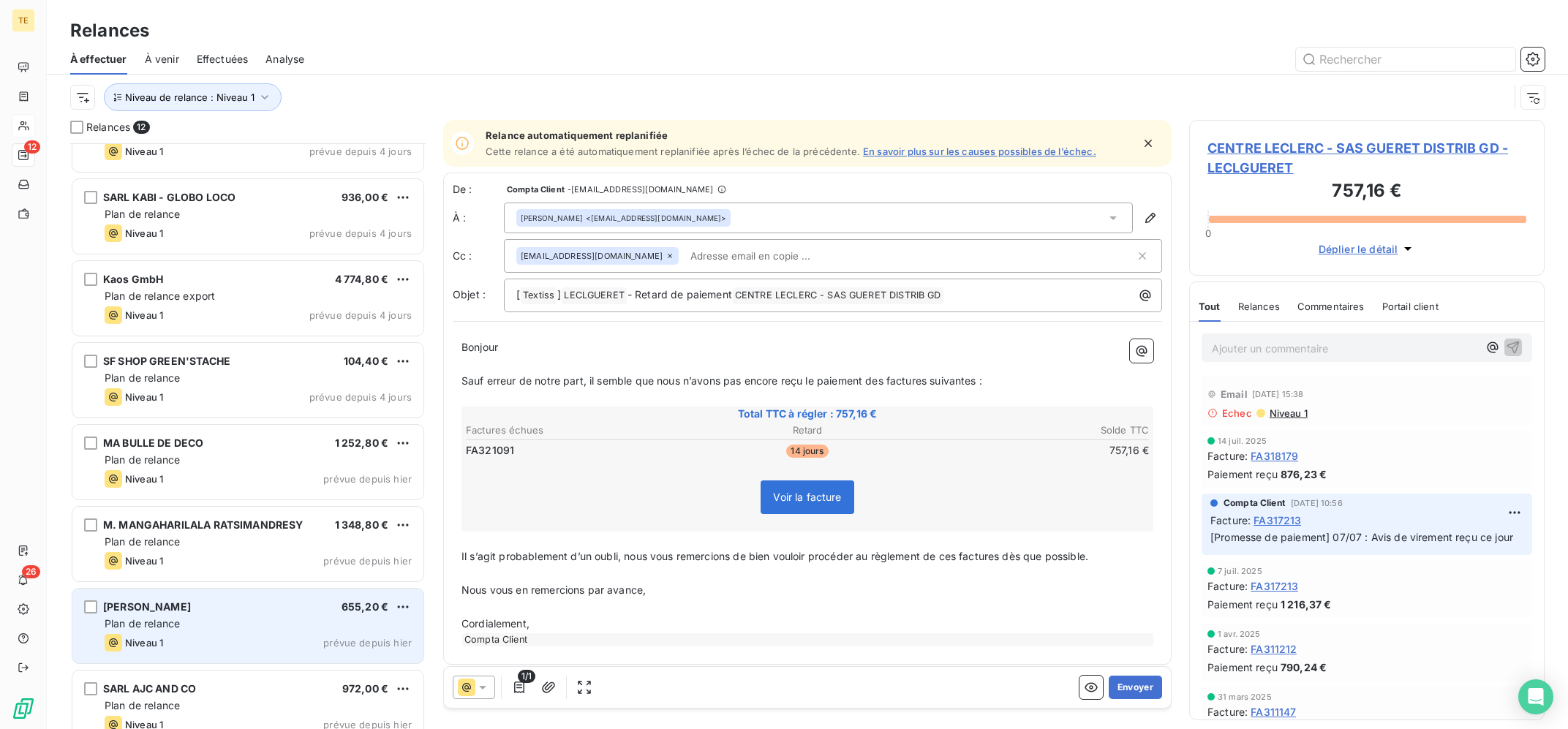
click at [164, 621] on span "Plan de relance" at bounding box center [142, 623] width 76 height 13
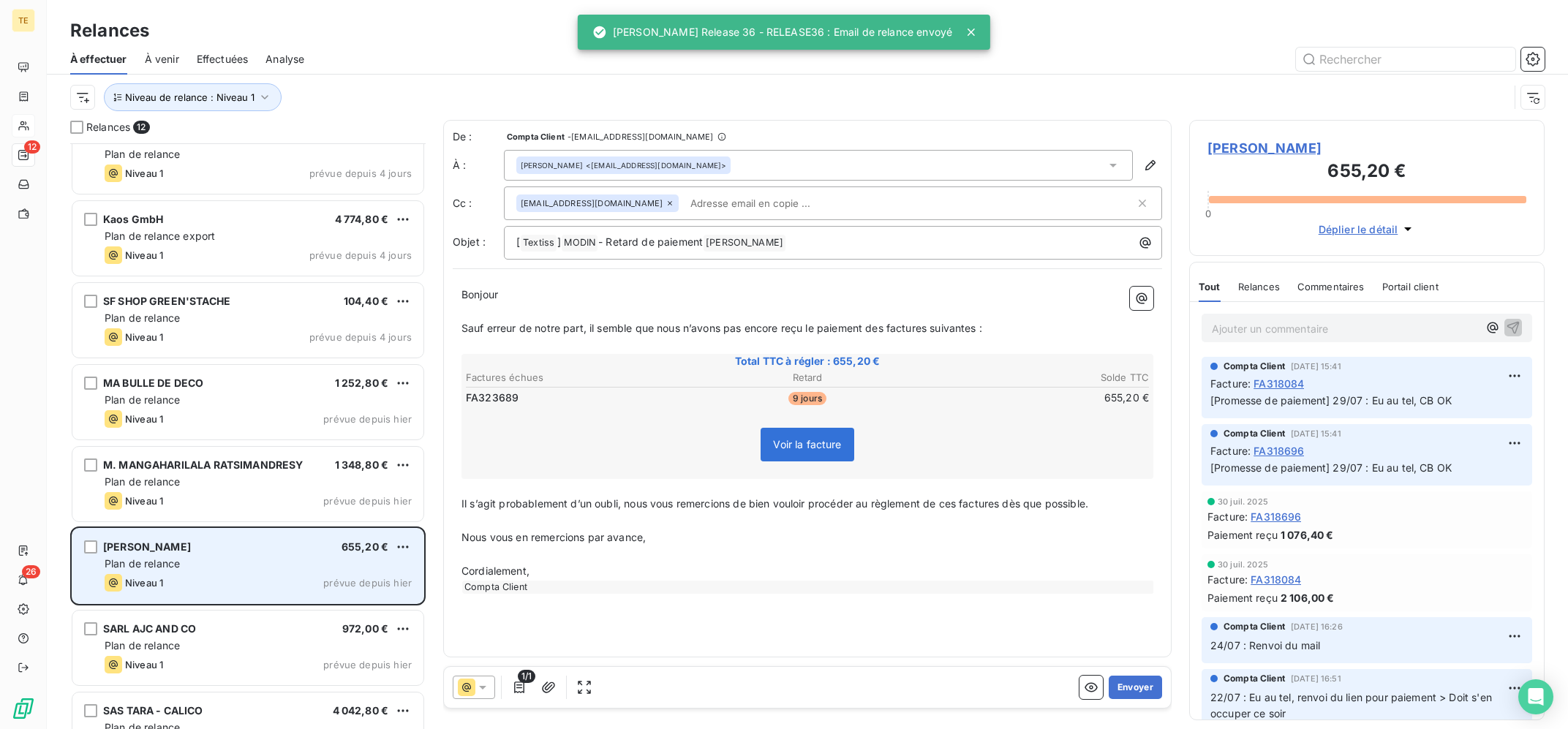
scroll to position [398, 0]
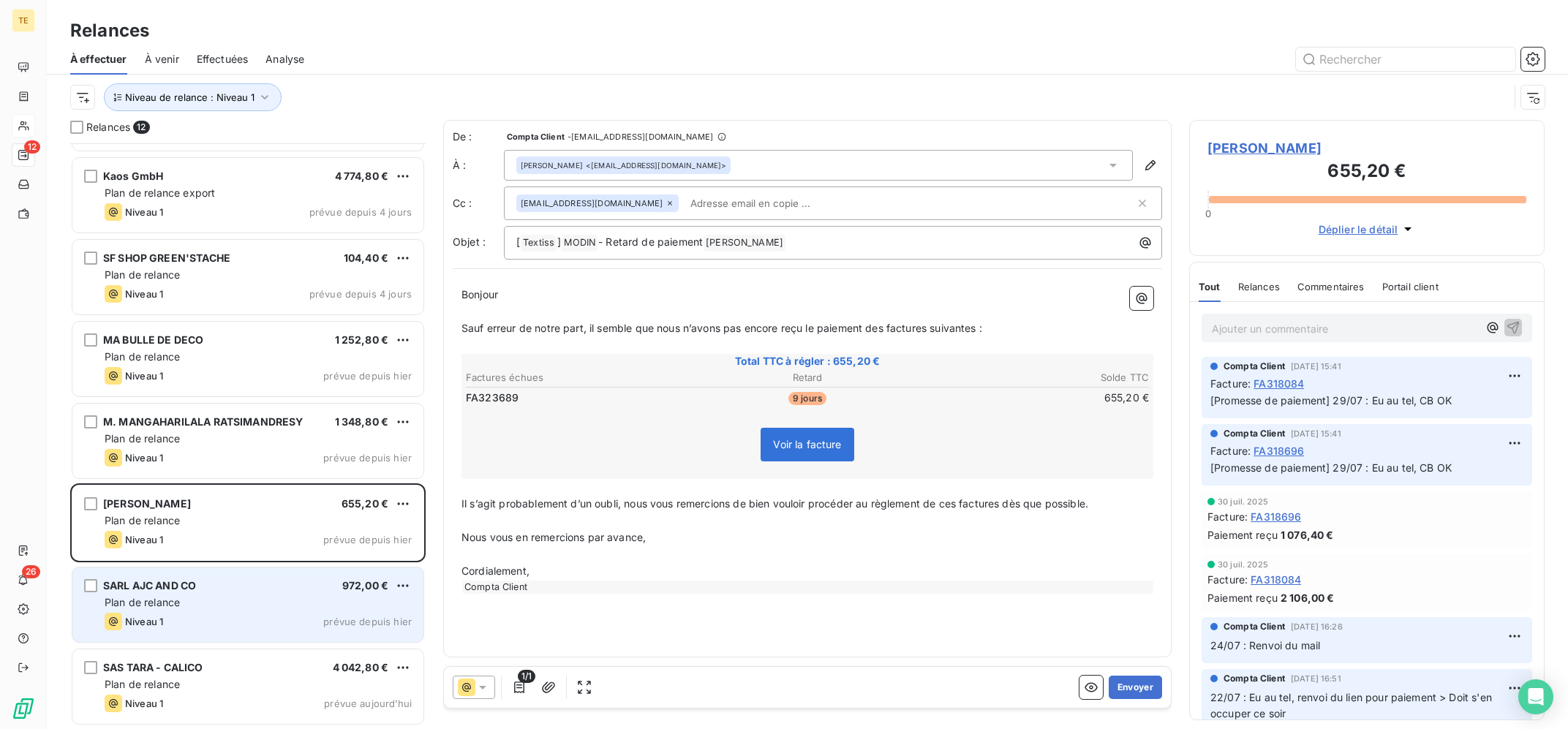
click at [215, 593] on div "SARL AJC AND CO 972,00 € Plan de relance Niveau 1 prévue depuis [DATE]" at bounding box center [248, 604] width 351 height 75
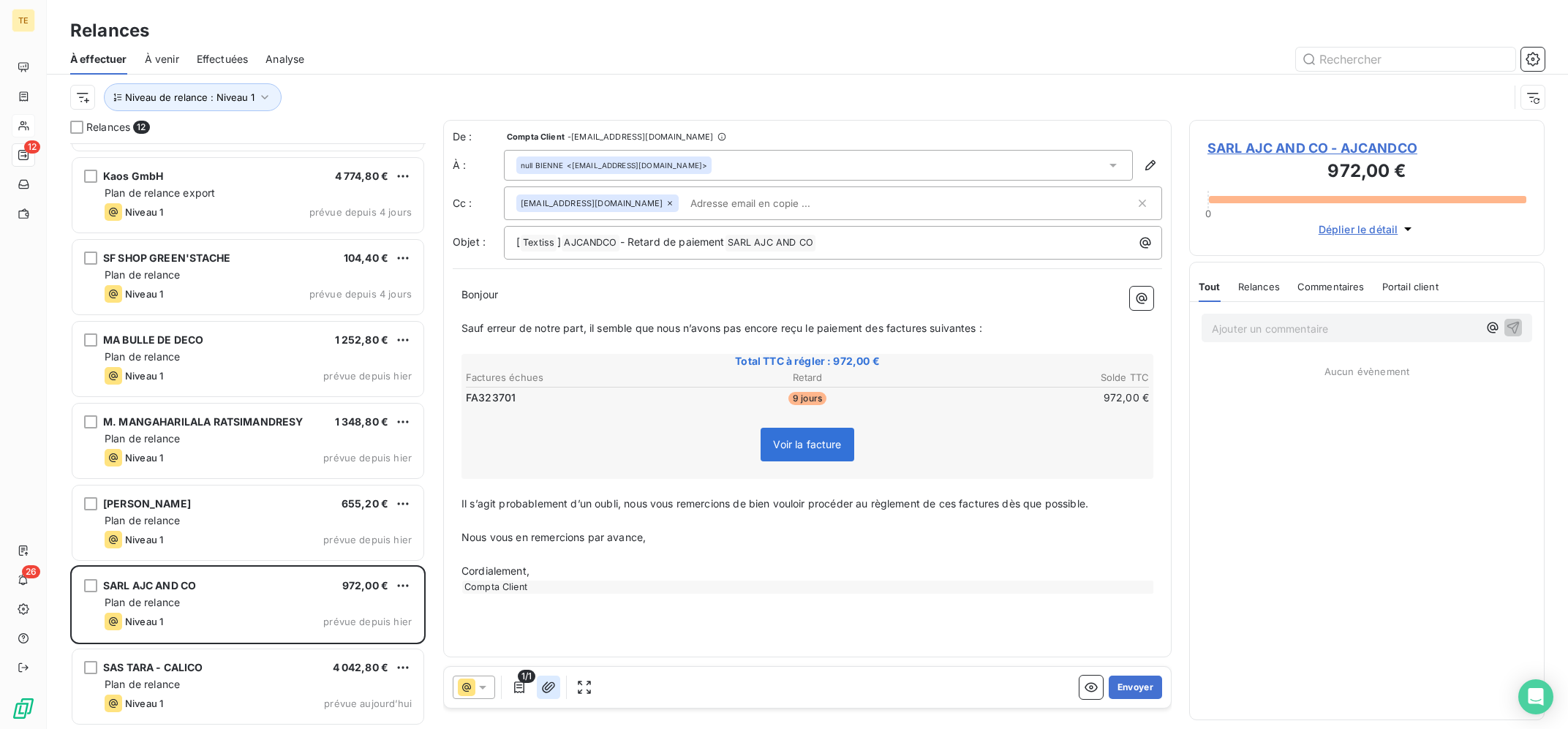
click at [551, 687] on icon "button" at bounding box center [548, 687] width 15 height 15
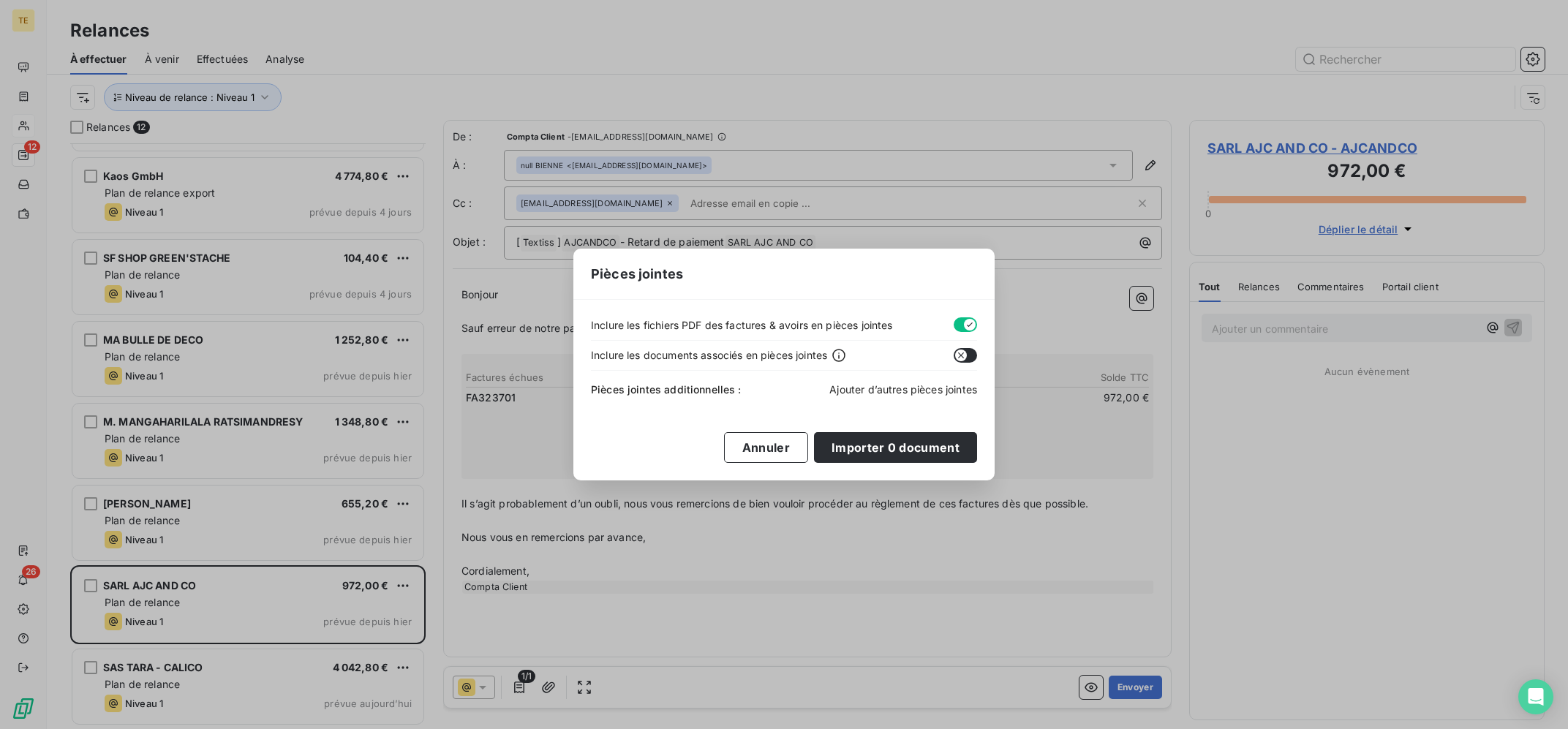
click at [846, 392] on span "Ajouter d’autres pièces jointes" at bounding box center [903, 389] width 148 height 13
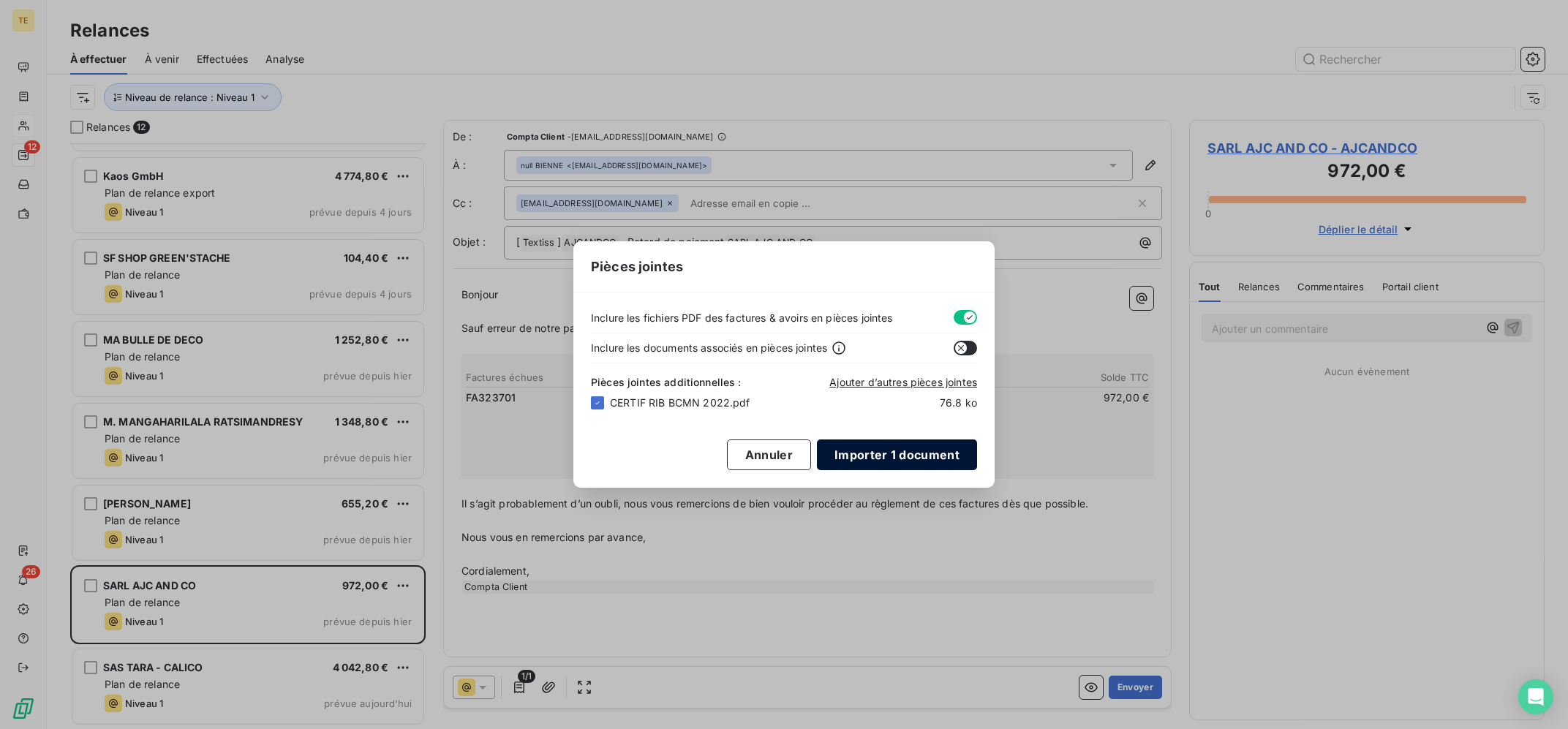
click at [903, 459] on button "Importer 1 document" at bounding box center [897, 454] width 160 height 30
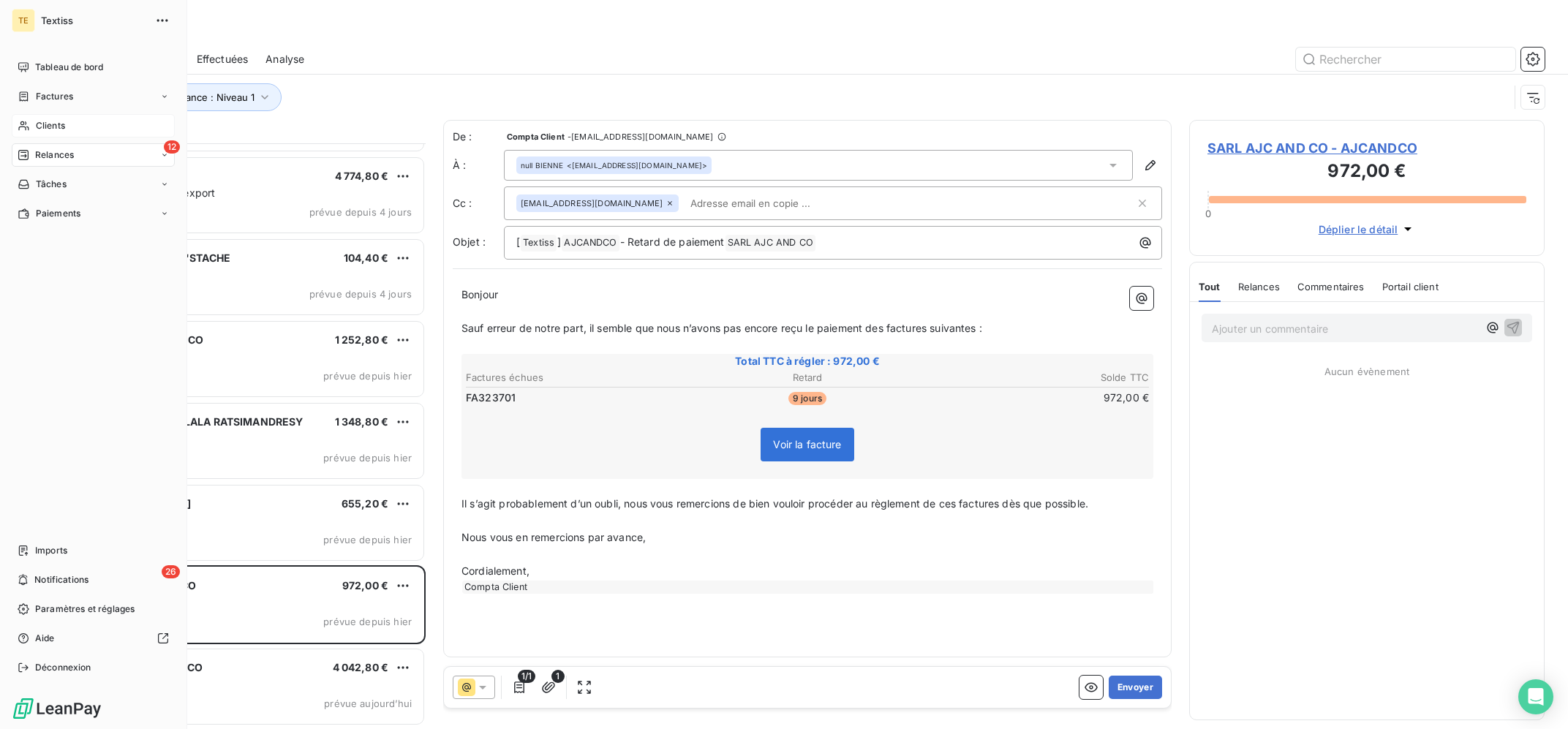
click at [34, 114] on div "Clients" at bounding box center [94, 126] width 163 height 24
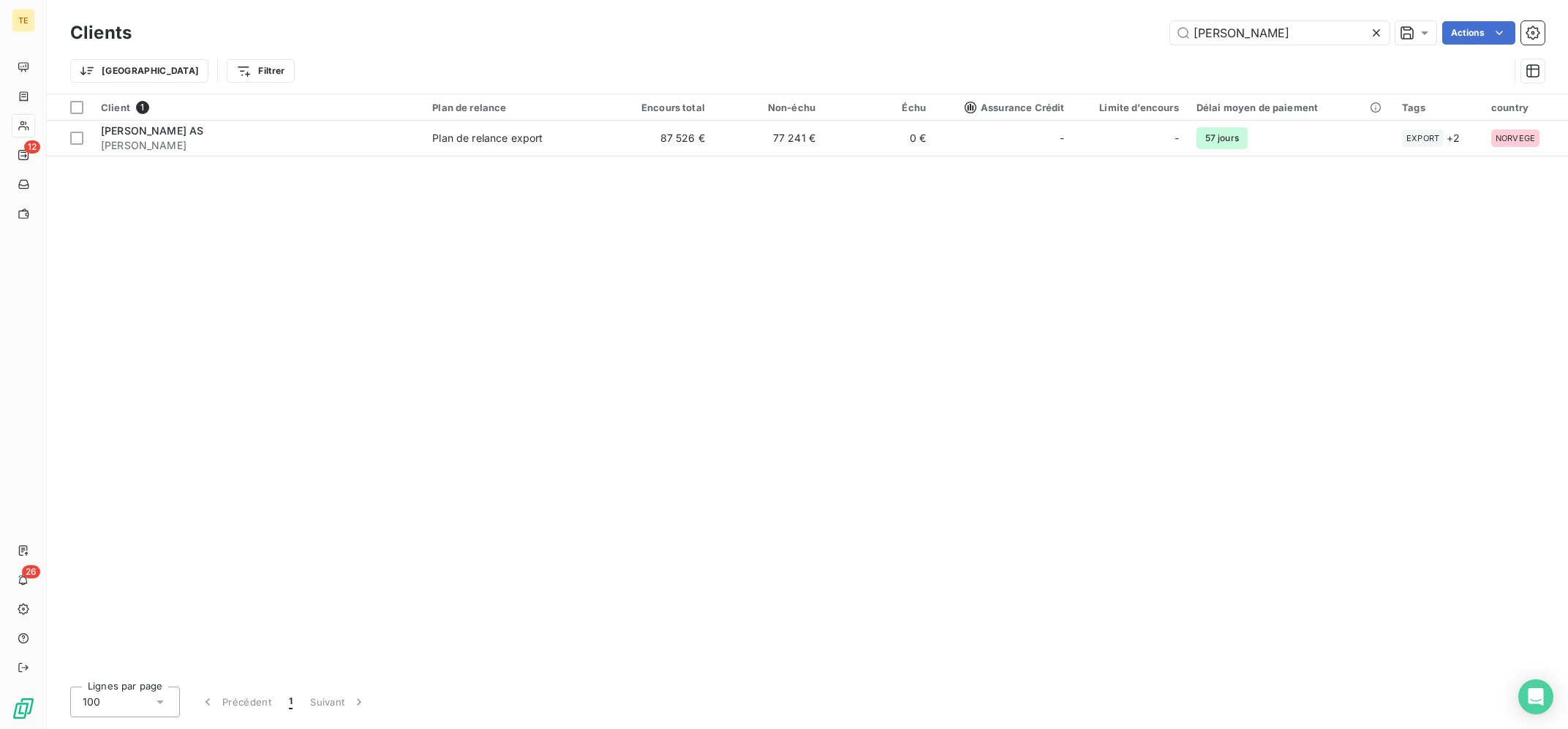
drag, startPoint x: 1253, startPoint y: 33, endPoint x: 1147, endPoint y: 19, distance: 106.9
click at [1170, 22] on input "[PERSON_NAME]" at bounding box center [1280, 33] width 220 height 24
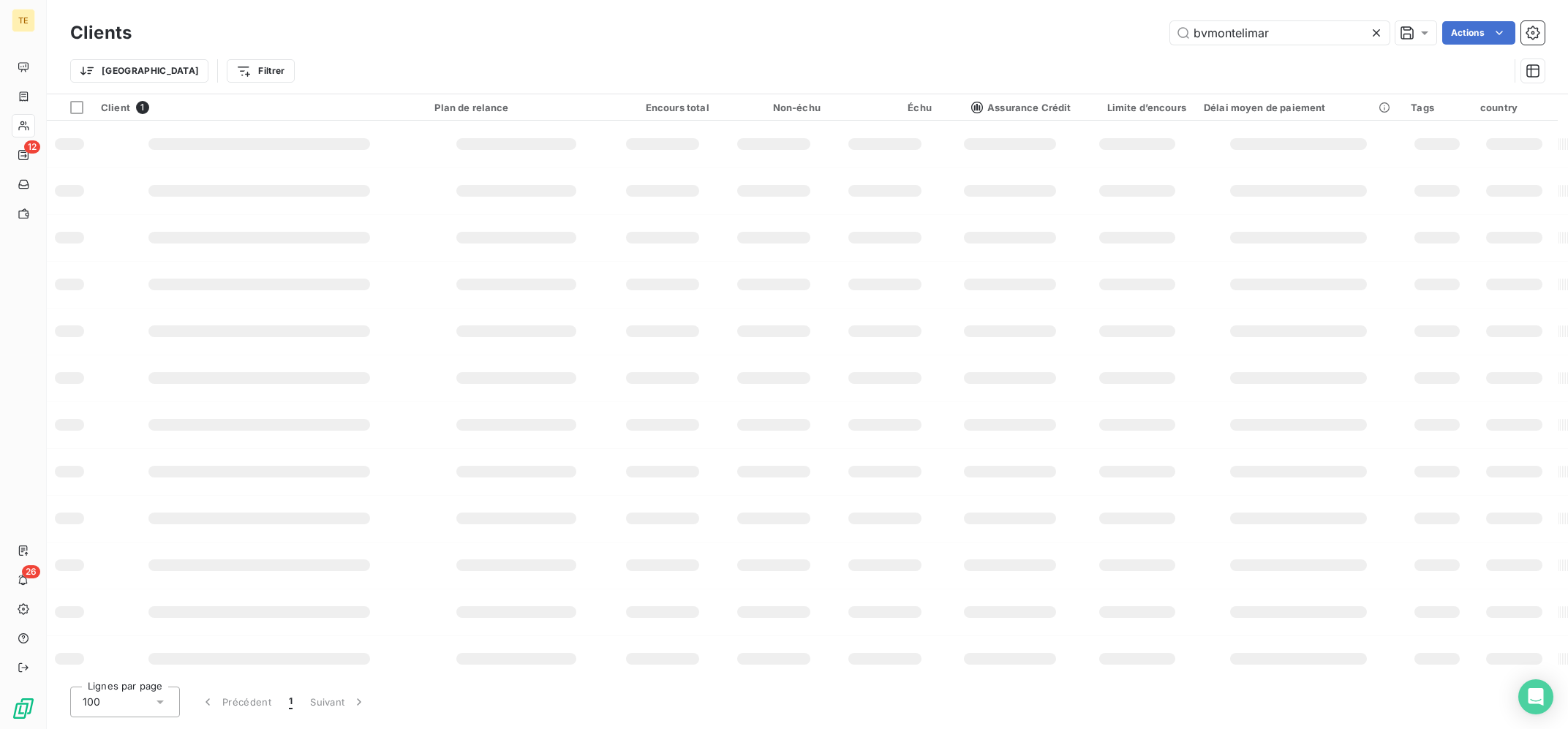
type input "bvmontelimar"
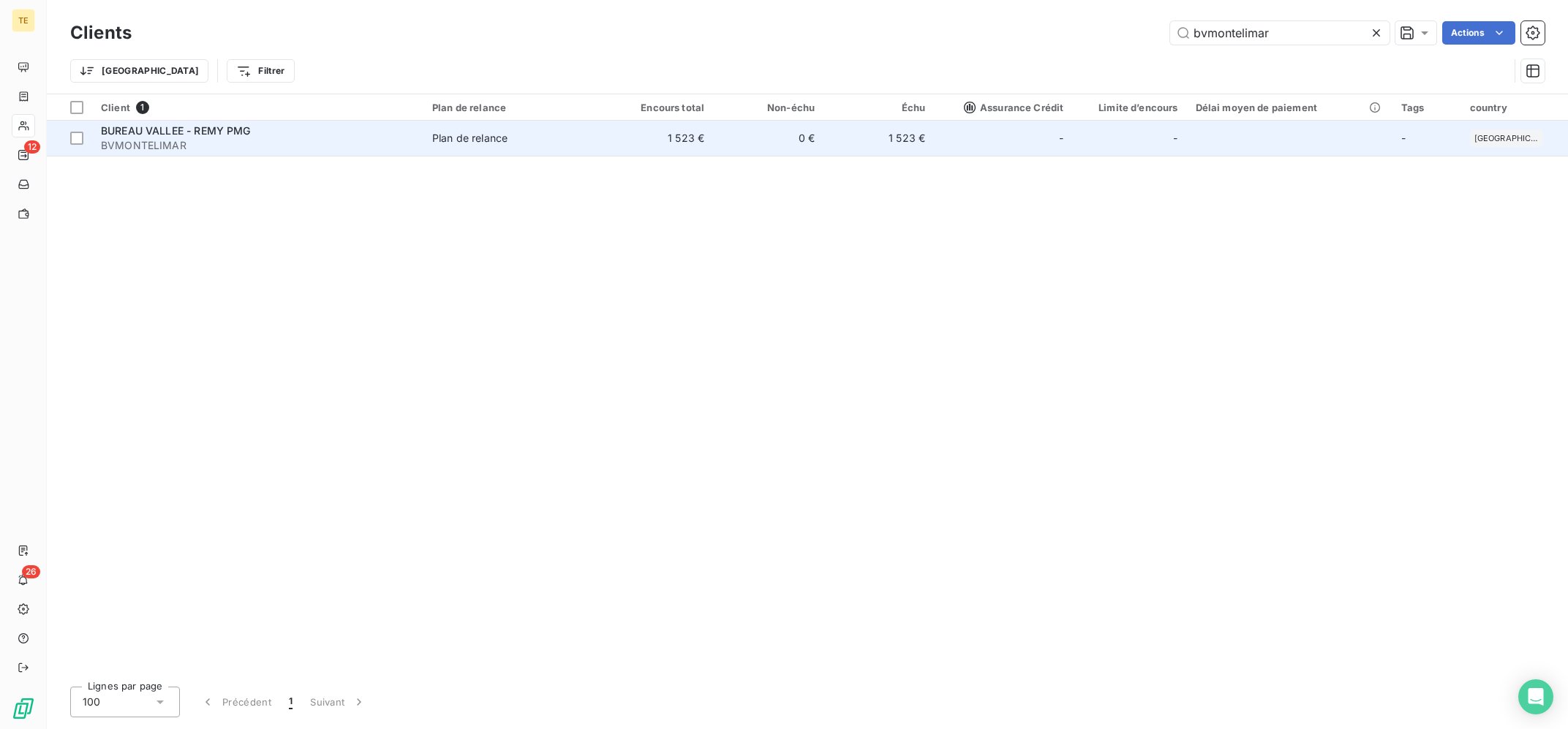
click at [807, 154] on td "0 €" at bounding box center [768, 138] width 111 height 35
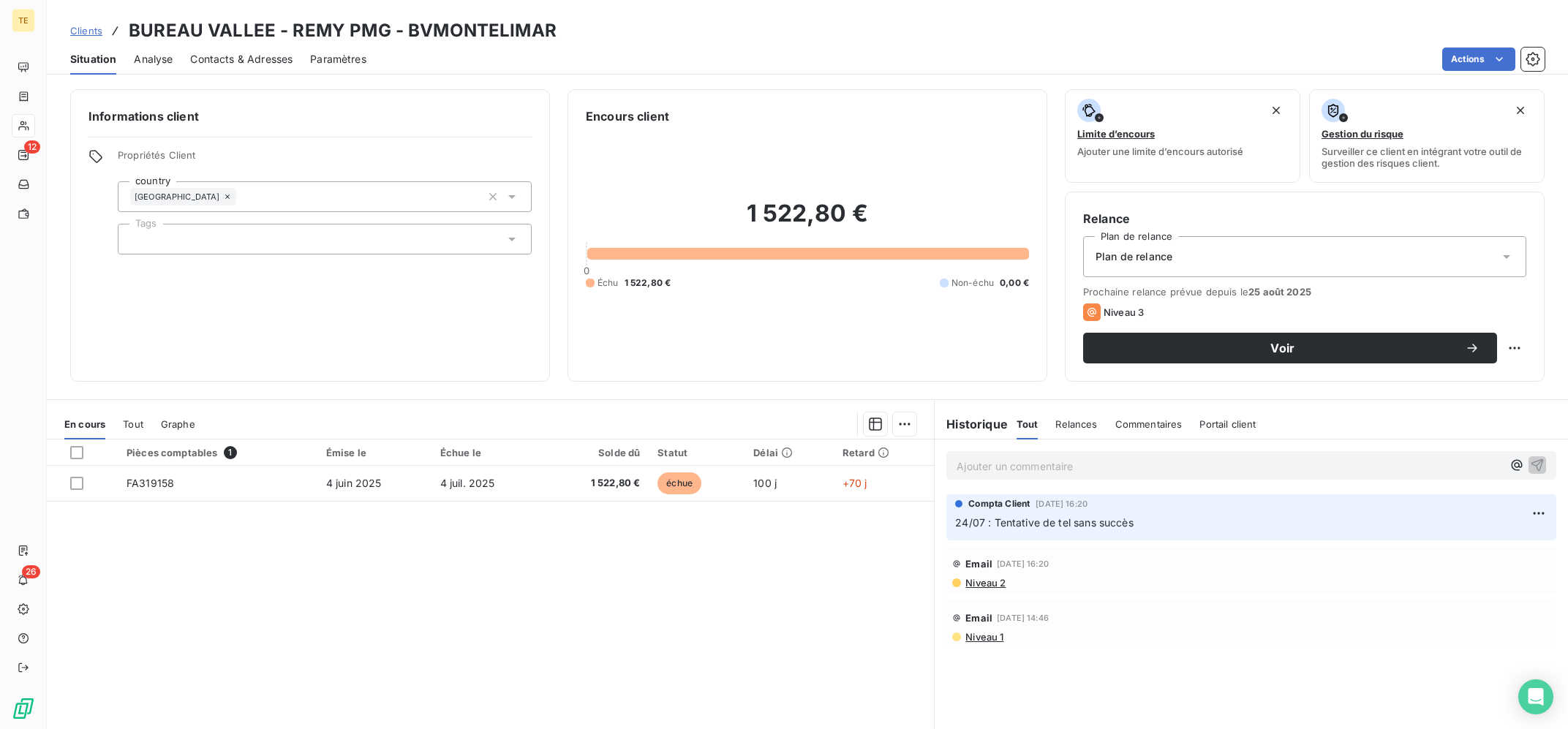
click at [697, 609] on div "Pièces comptables 1 Émise le Échue le Solde dû Statut Délai Retard FA319158 [DA…" at bounding box center [490, 579] width 887 height 281
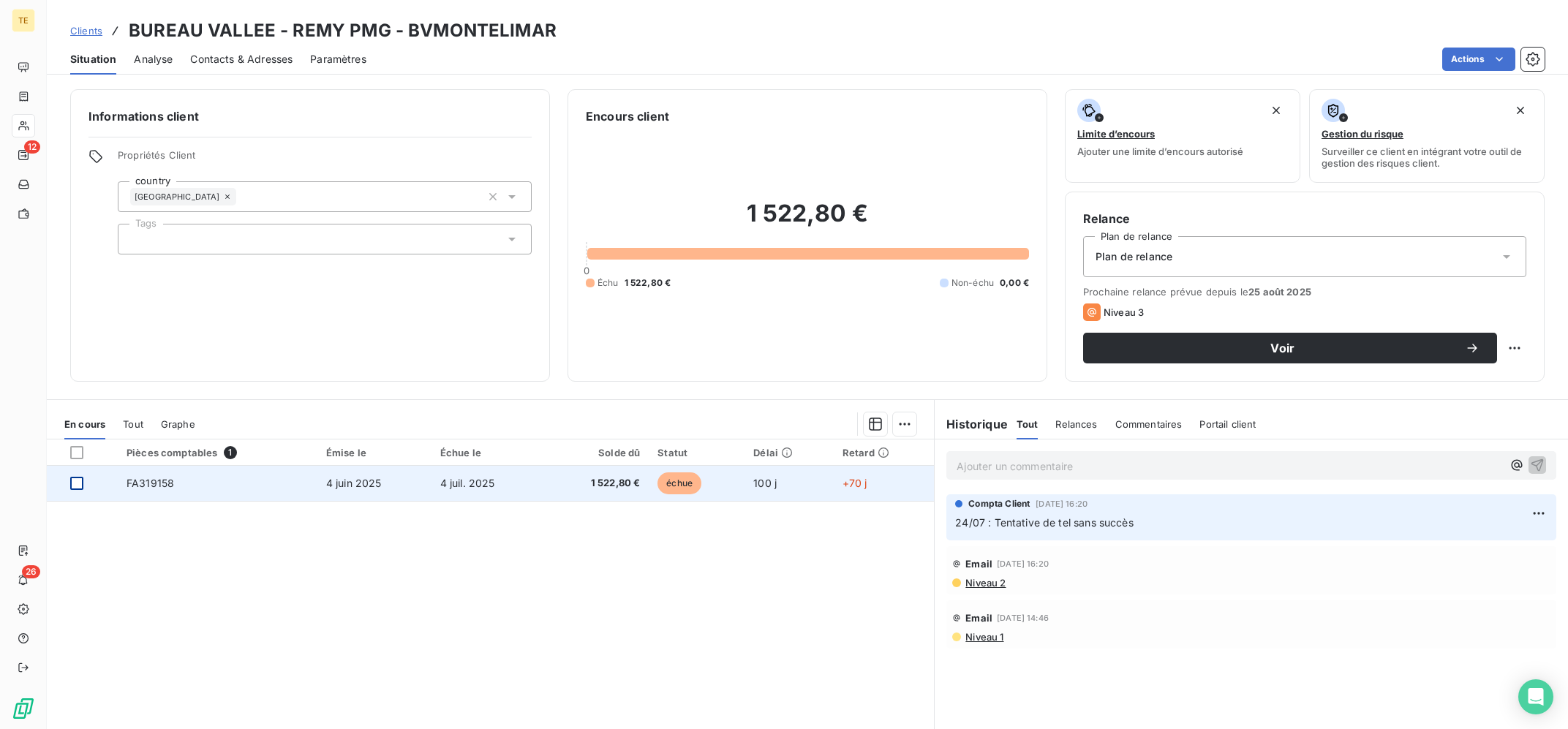
click at [78, 484] on div at bounding box center [77, 484] width 13 height 13
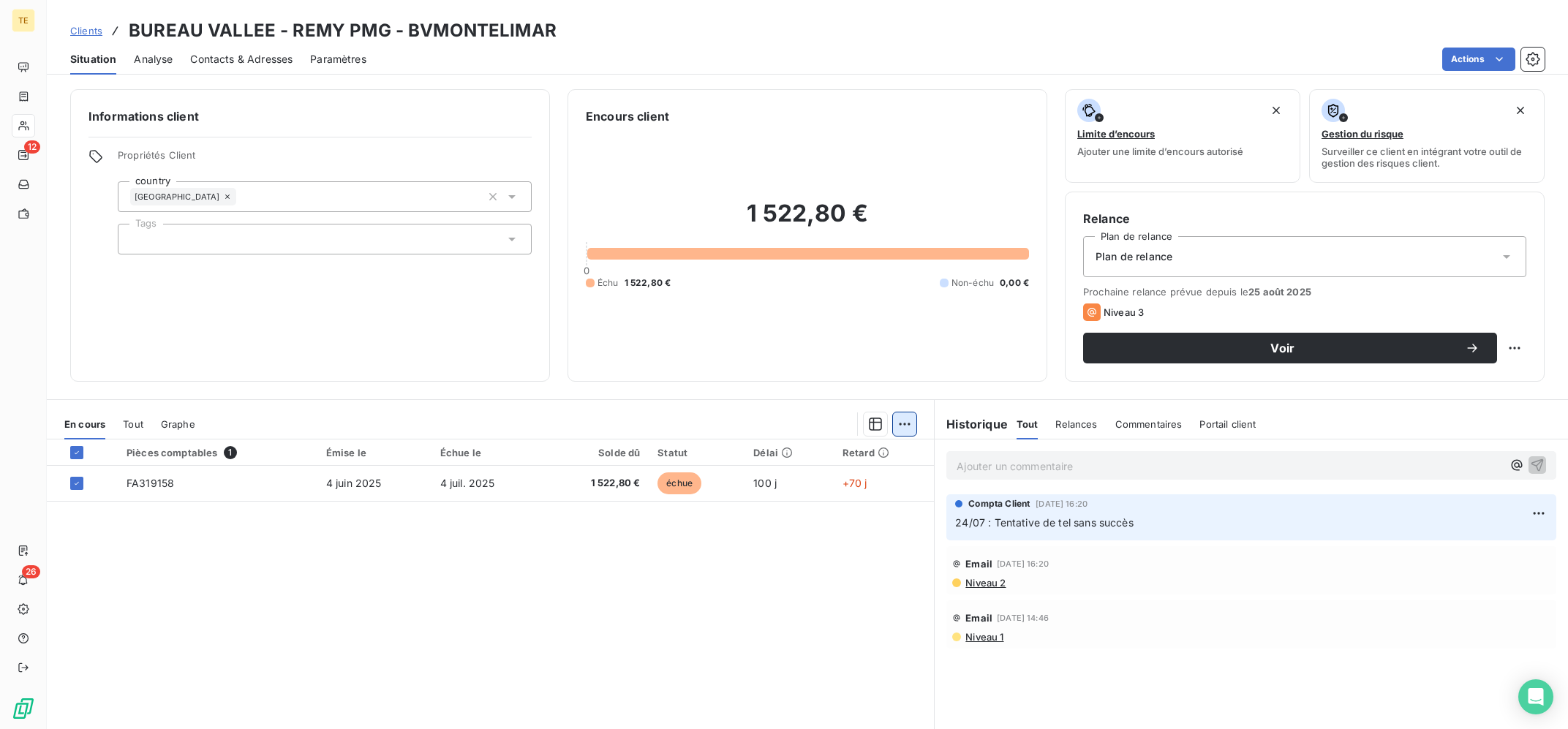
click at [908, 420] on html "TE 12 26 Clients BUREAU VALLEE - REMY PMG - BVMONTELIMAR Situation Analyse Cont…" at bounding box center [784, 364] width 1568 height 729
click at [813, 485] on div "Ajouter une promesse de paiement (1 facture)" at bounding box center [780, 483] width 258 height 24
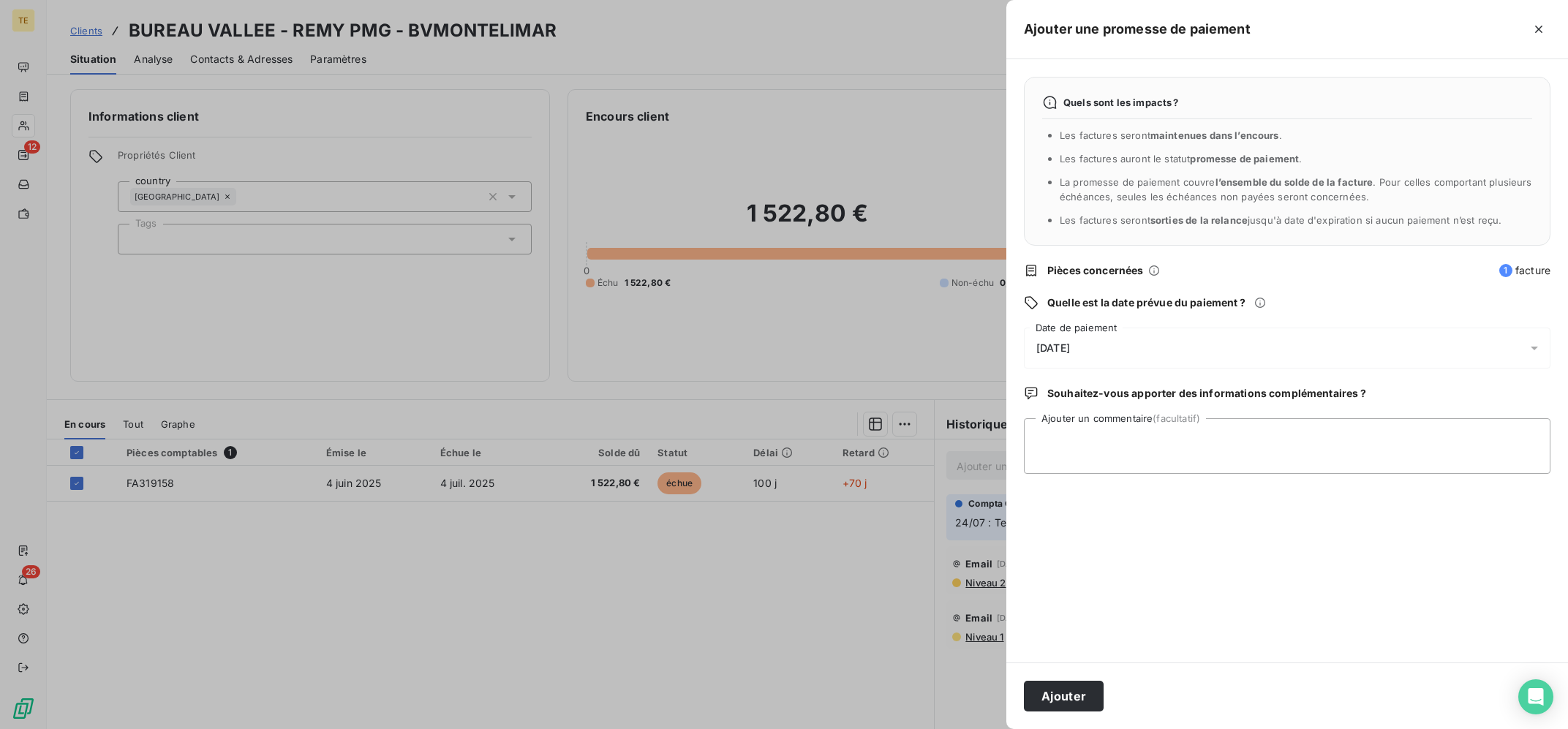
click at [1213, 362] on div "[DATE]" at bounding box center [1287, 348] width 527 height 41
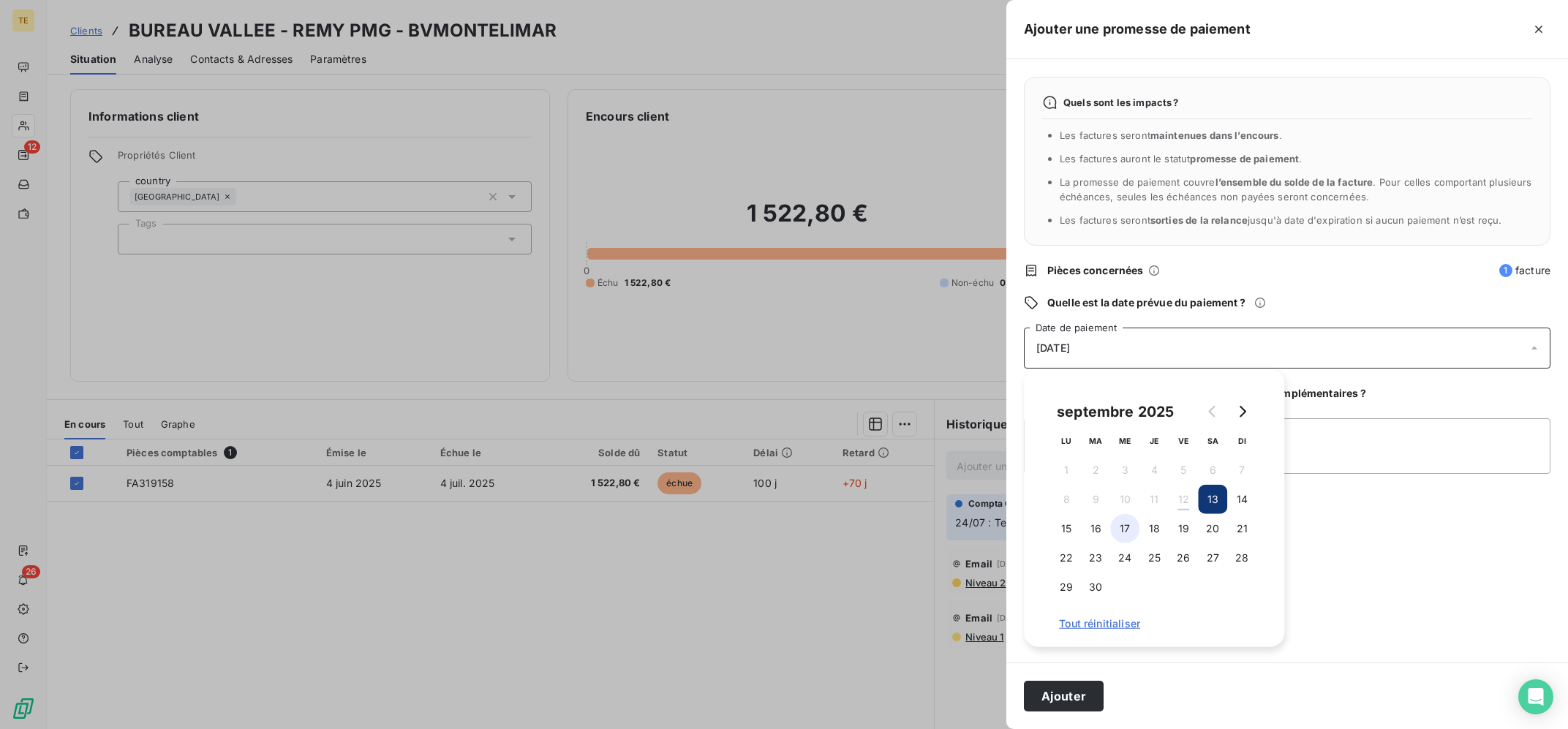
click at [1139, 526] on button "17" at bounding box center [1124, 528] width 29 height 29
click at [1145, 537] on button "18" at bounding box center [1153, 528] width 29 height 29
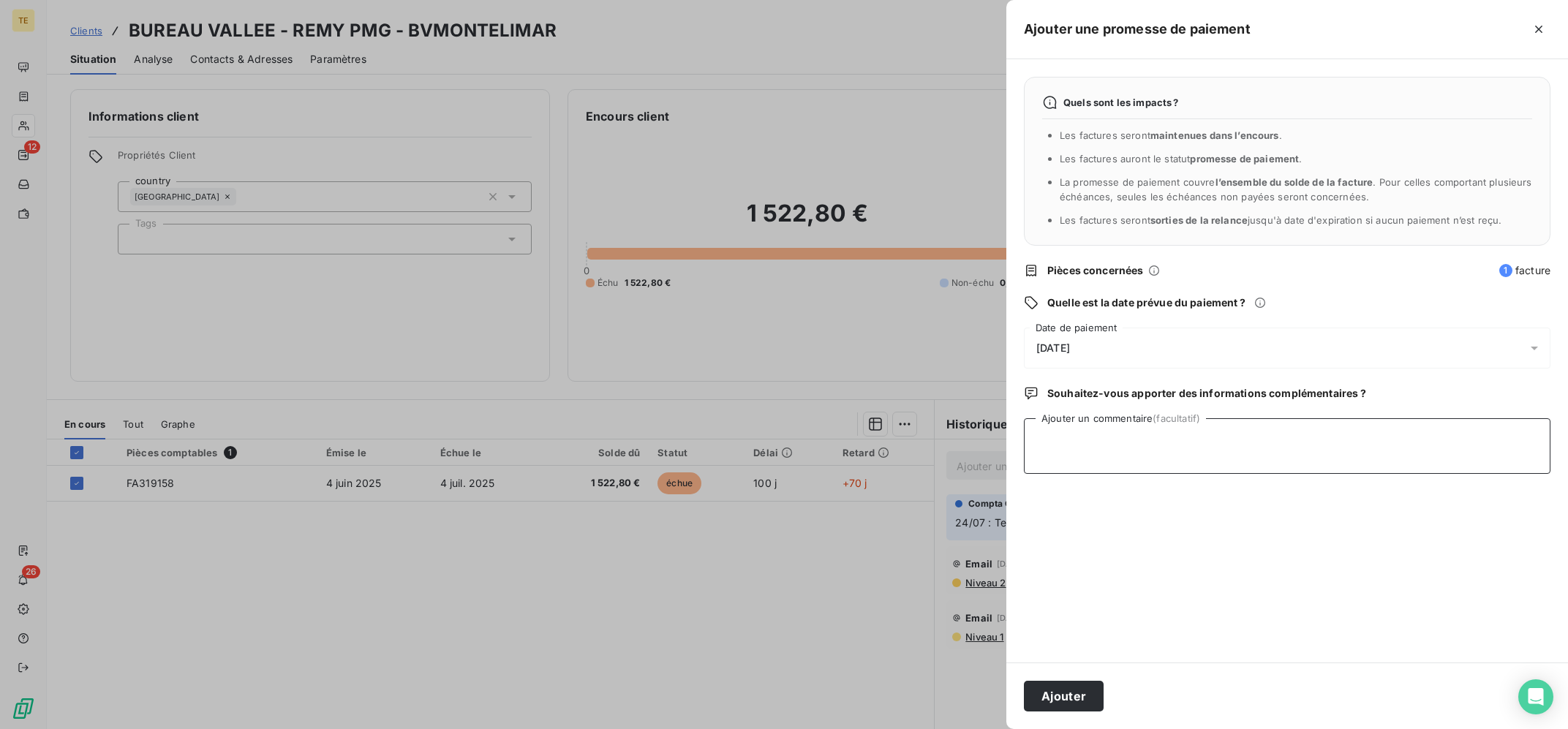
click at [1343, 434] on textarea "Ajouter un commentaire (facultatif)" at bounding box center [1287, 446] width 527 height 56
click at [1241, 429] on textarea "12/09 : Il a dit à [PERSON_NAME] qu'il s'occuperai du virement dans la journée" at bounding box center [1287, 446] width 527 height 56
click at [1427, 435] on textarea "12/09 : Il a dit à [PERSON_NAME] qu'il s’occuperait du virement dans la journée" at bounding box center [1287, 446] width 527 height 56
type textarea "12/09 : Il a dit à [PERSON_NAME] qu'il s’occuperait du virement dans la journée"
click at [1299, 345] on div "[DATE]" at bounding box center [1287, 348] width 527 height 41
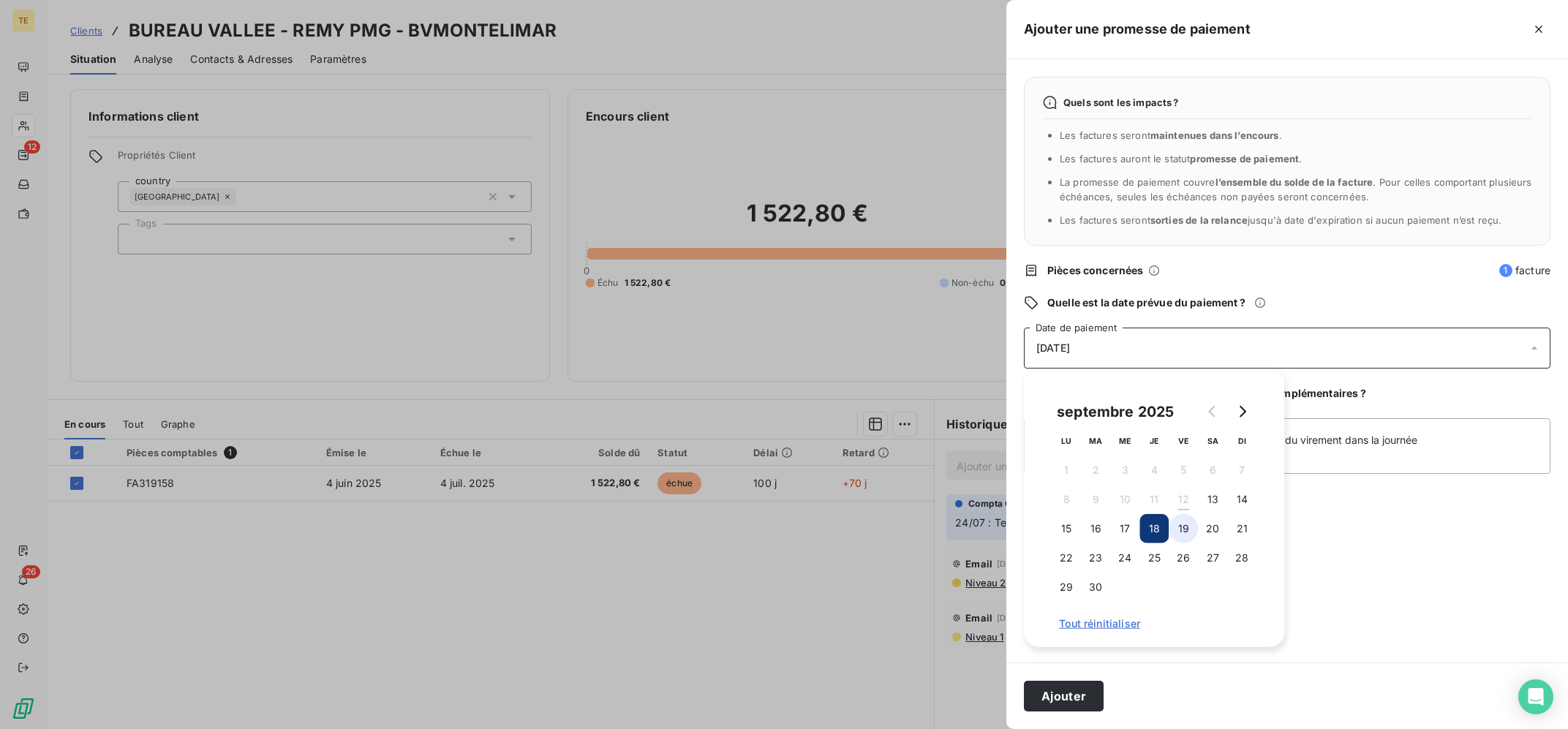
click at [1187, 528] on button "19" at bounding box center [1183, 528] width 29 height 29
click at [1402, 446] on textarea "12/09 : Il a dit à [PERSON_NAME] qu'il s’occuperait du virement dans la journée" at bounding box center [1287, 446] width 527 height 56
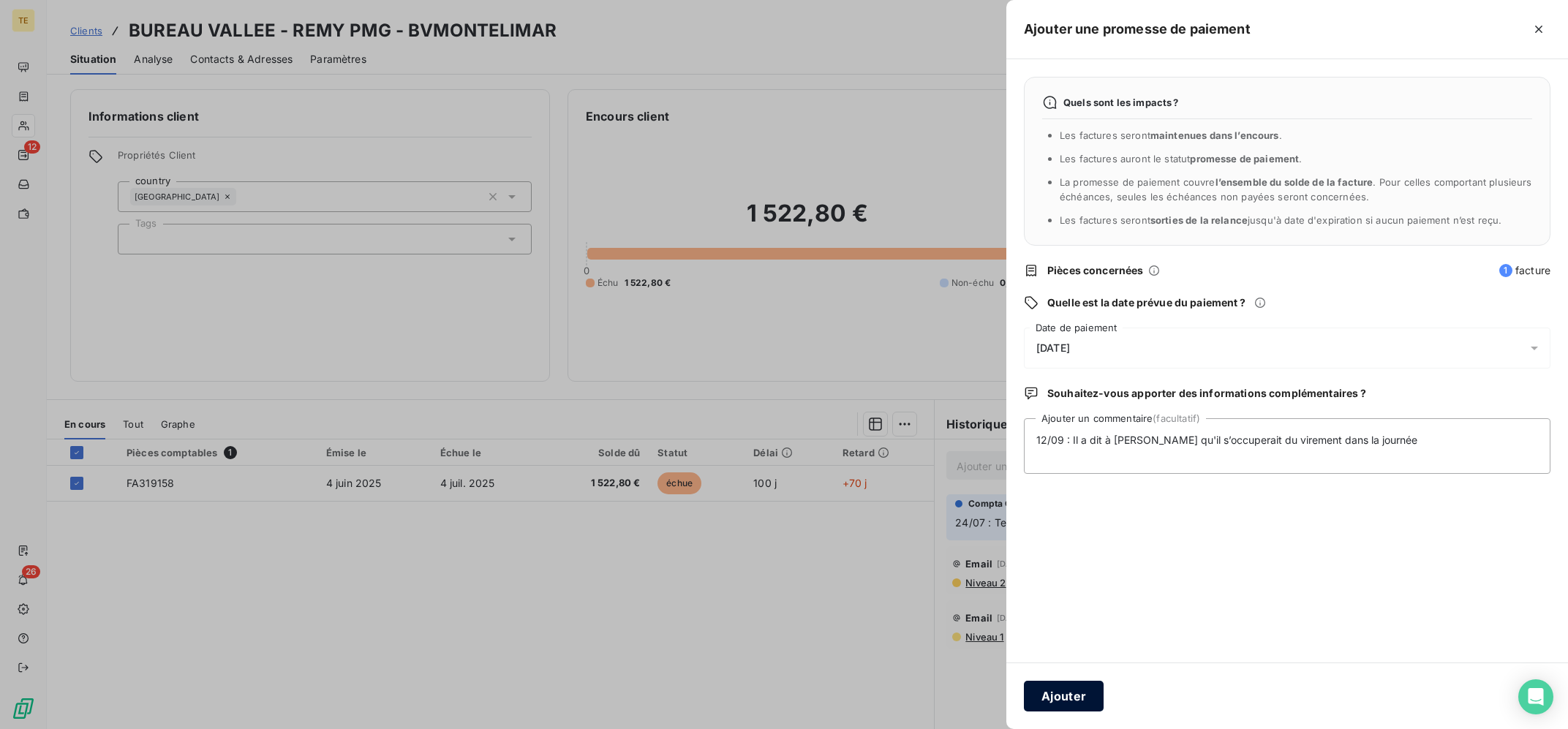
click at [1071, 687] on button "Ajouter" at bounding box center [1063, 696] width 79 height 30
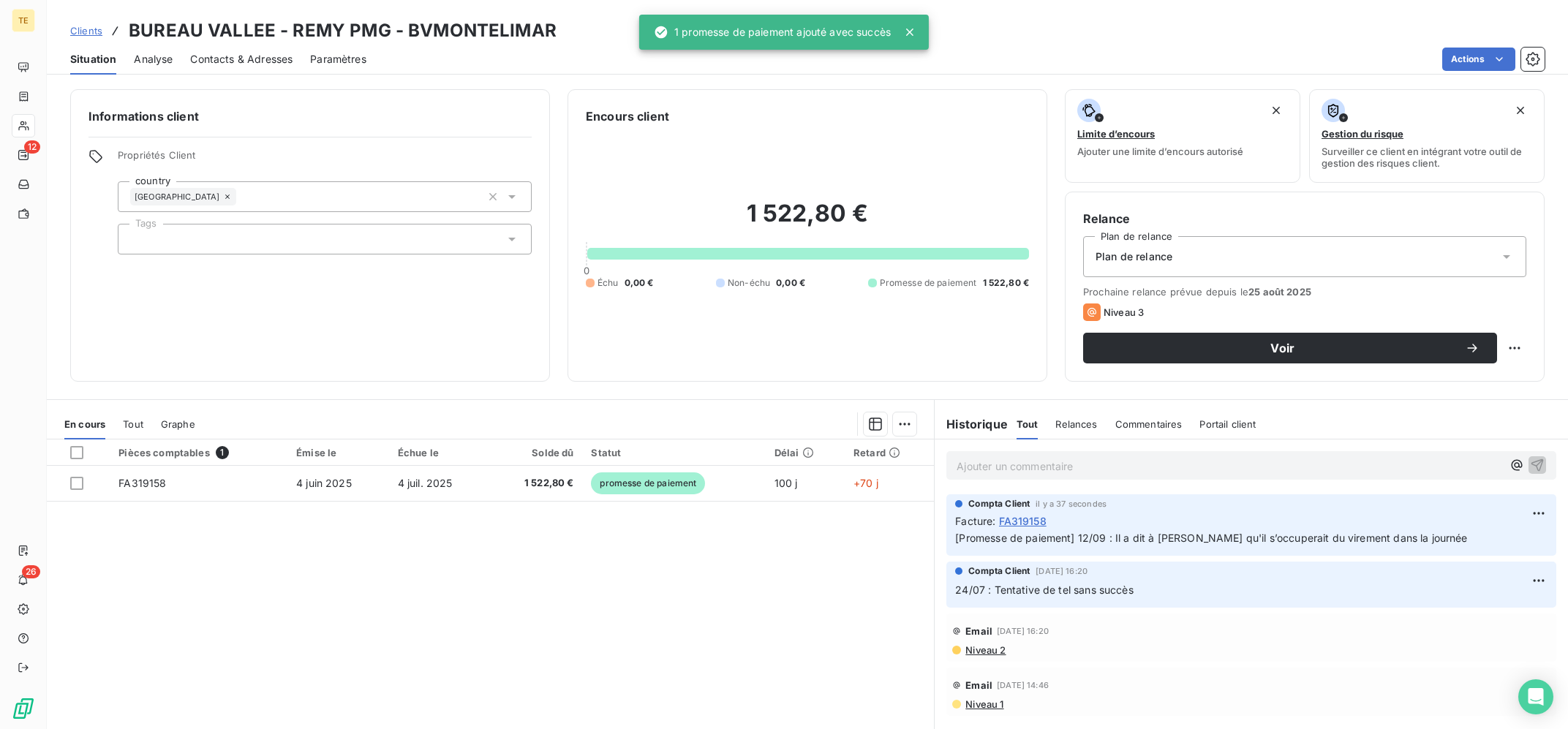
click at [741, 602] on div at bounding box center [784, 364] width 1568 height 729
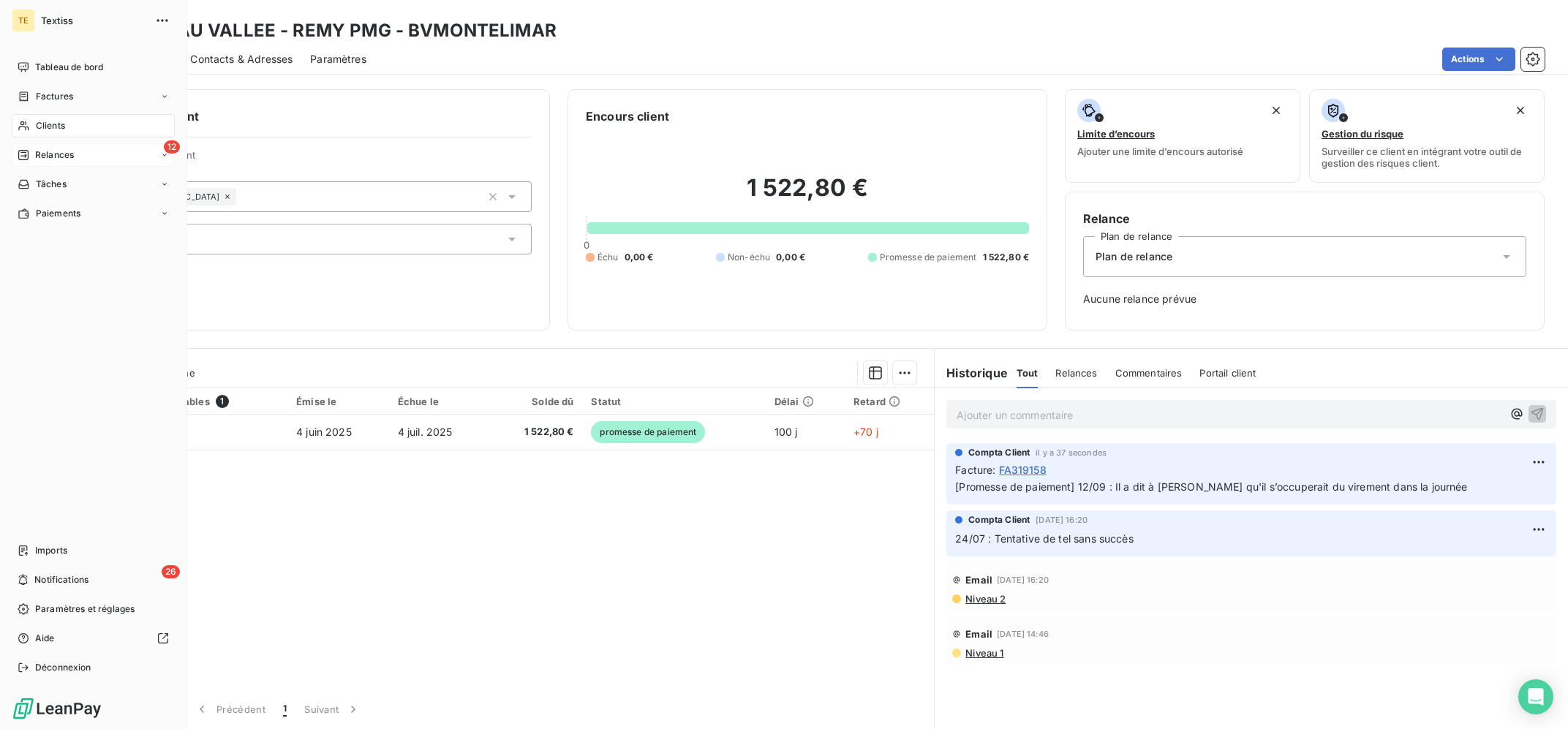
click at [64, 153] on span "Relances" at bounding box center [54, 155] width 39 height 13
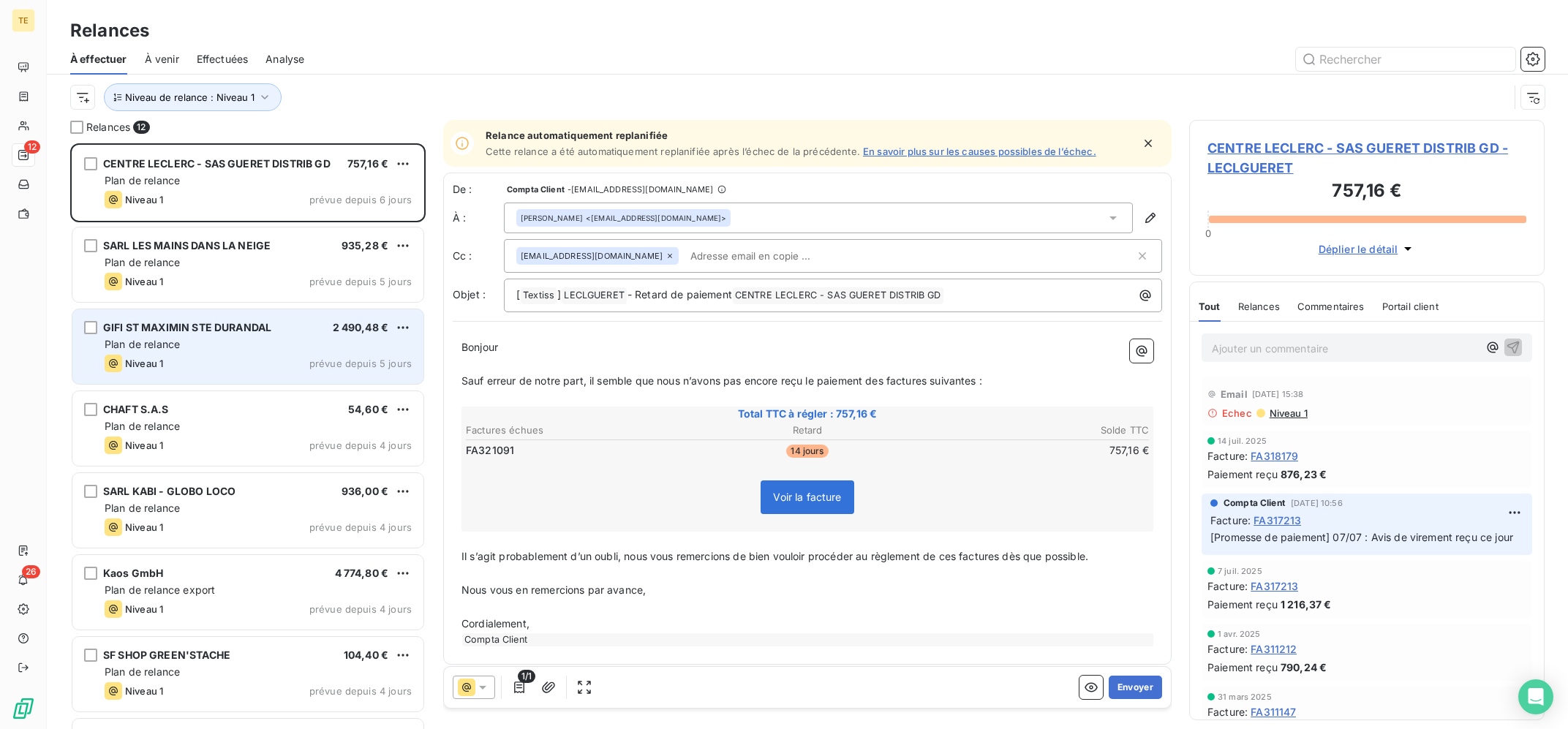
scroll to position [398, 0]
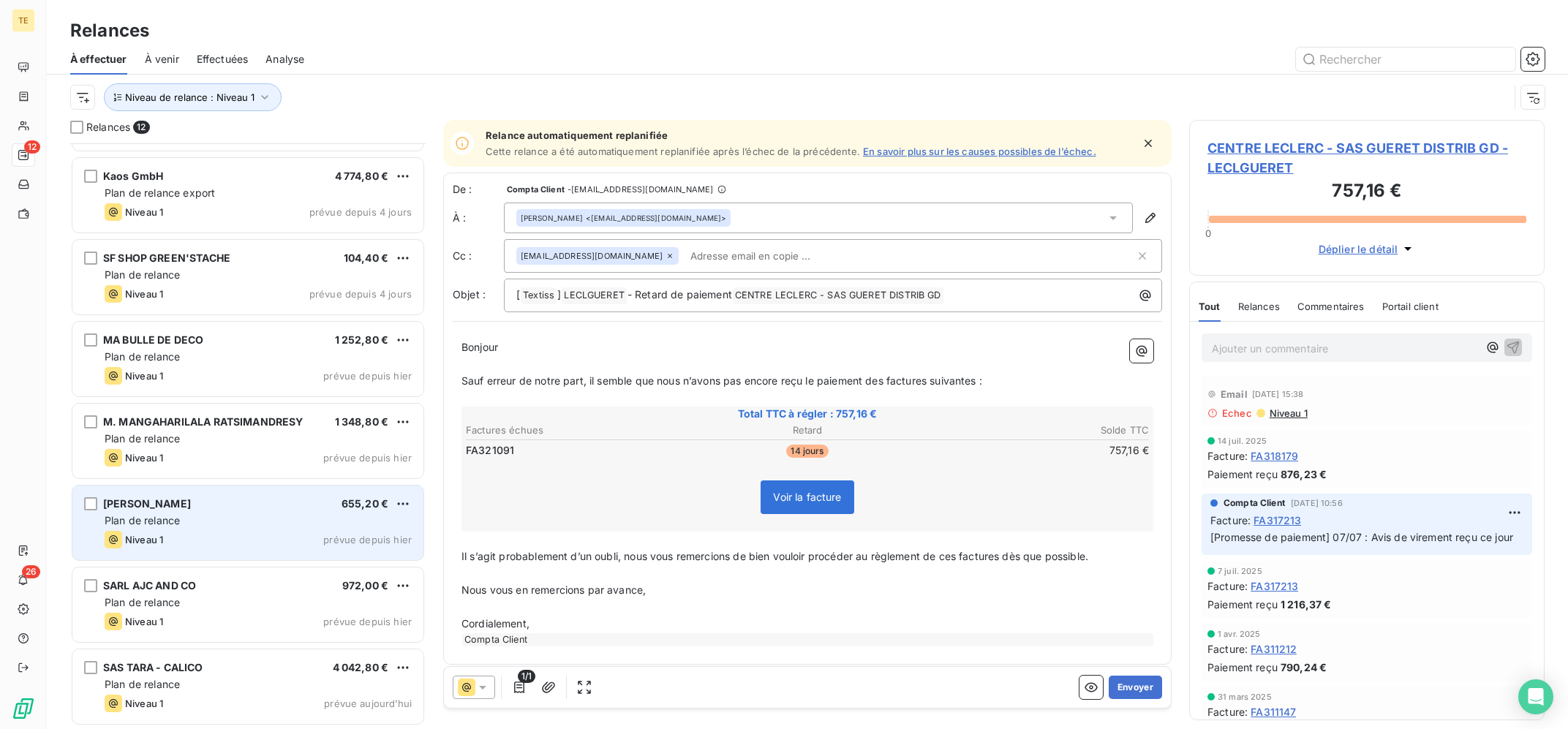
click at [267, 518] on div "Plan de relance" at bounding box center [258, 521] width 307 height 15
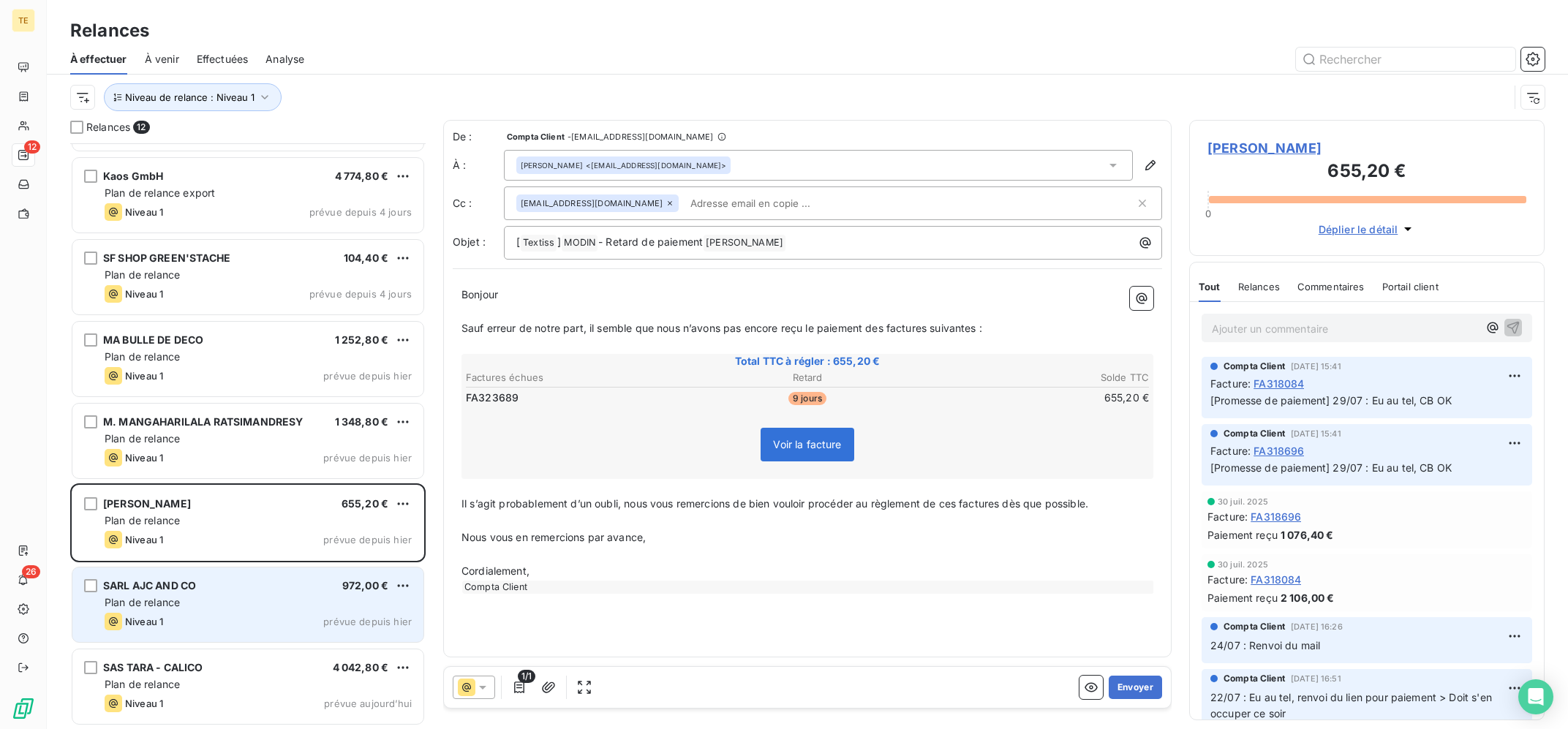
click at [267, 599] on div "Plan de relance" at bounding box center [258, 602] width 307 height 15
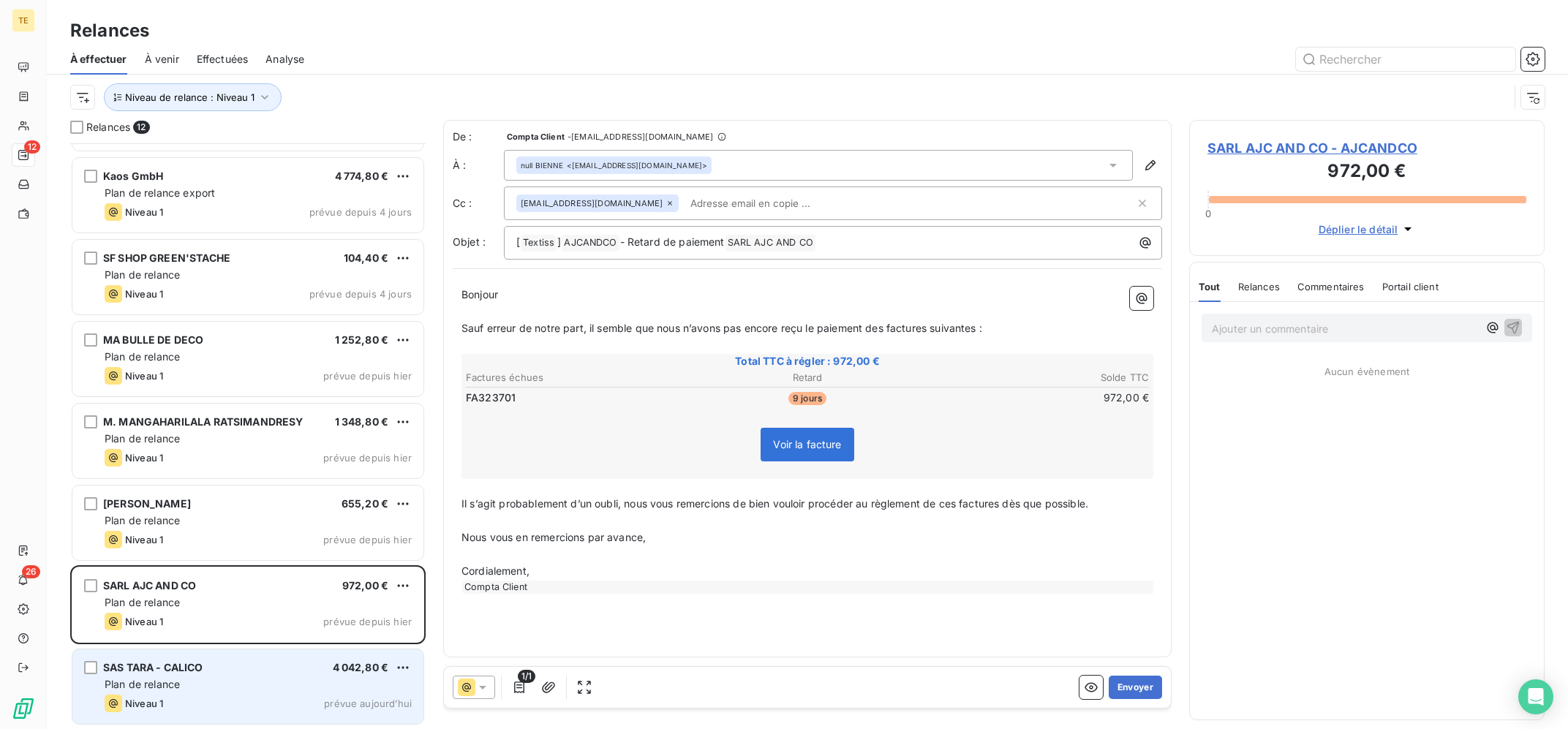
click at [224, 670] on div "SAS TARA - CALICO 4 042,80 €" at bounding box center [258, 667] width 307 height 13
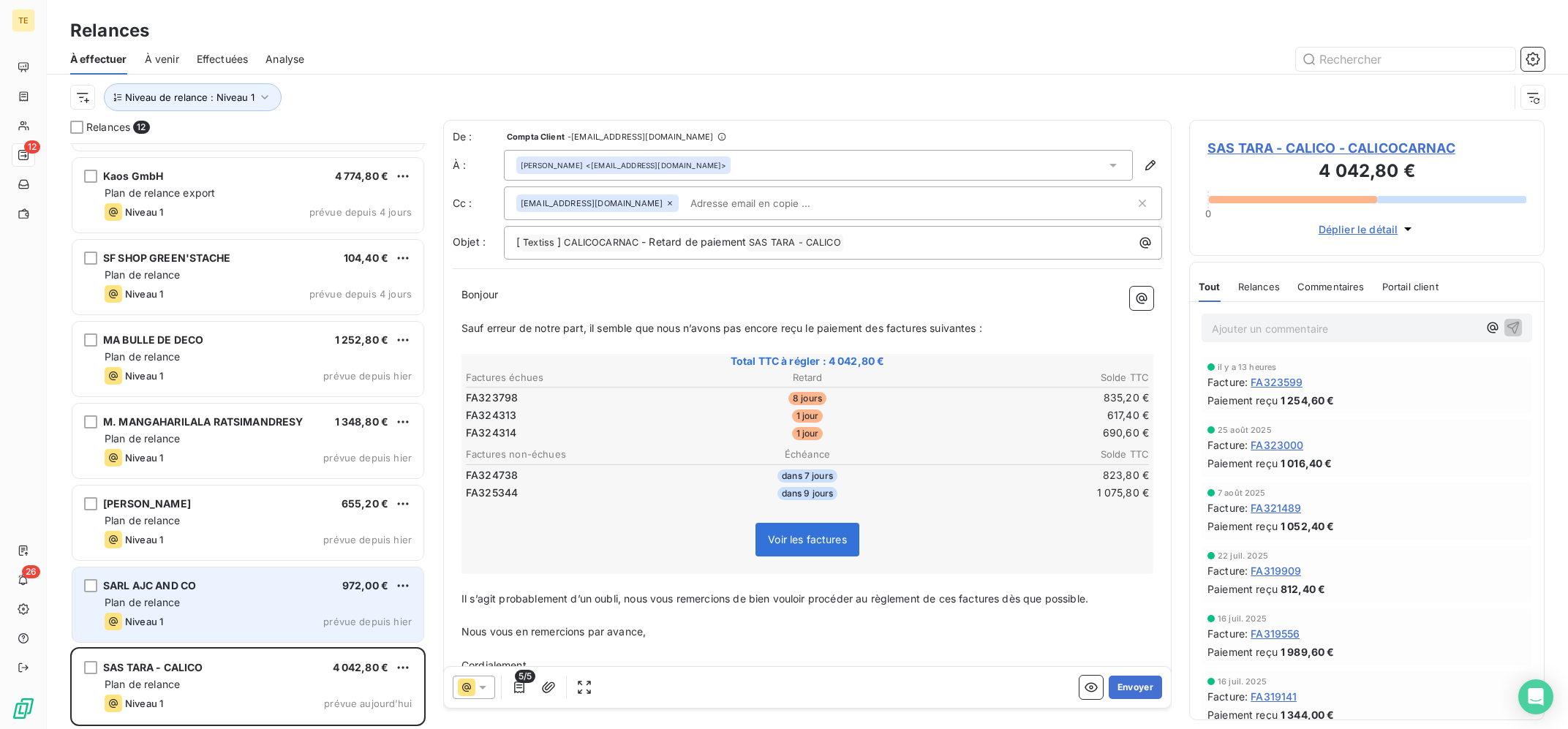
click at [257, 622] on div "Niveau 1 prévue depuis hier" at bounding box center [258, 621] width 307 height 18
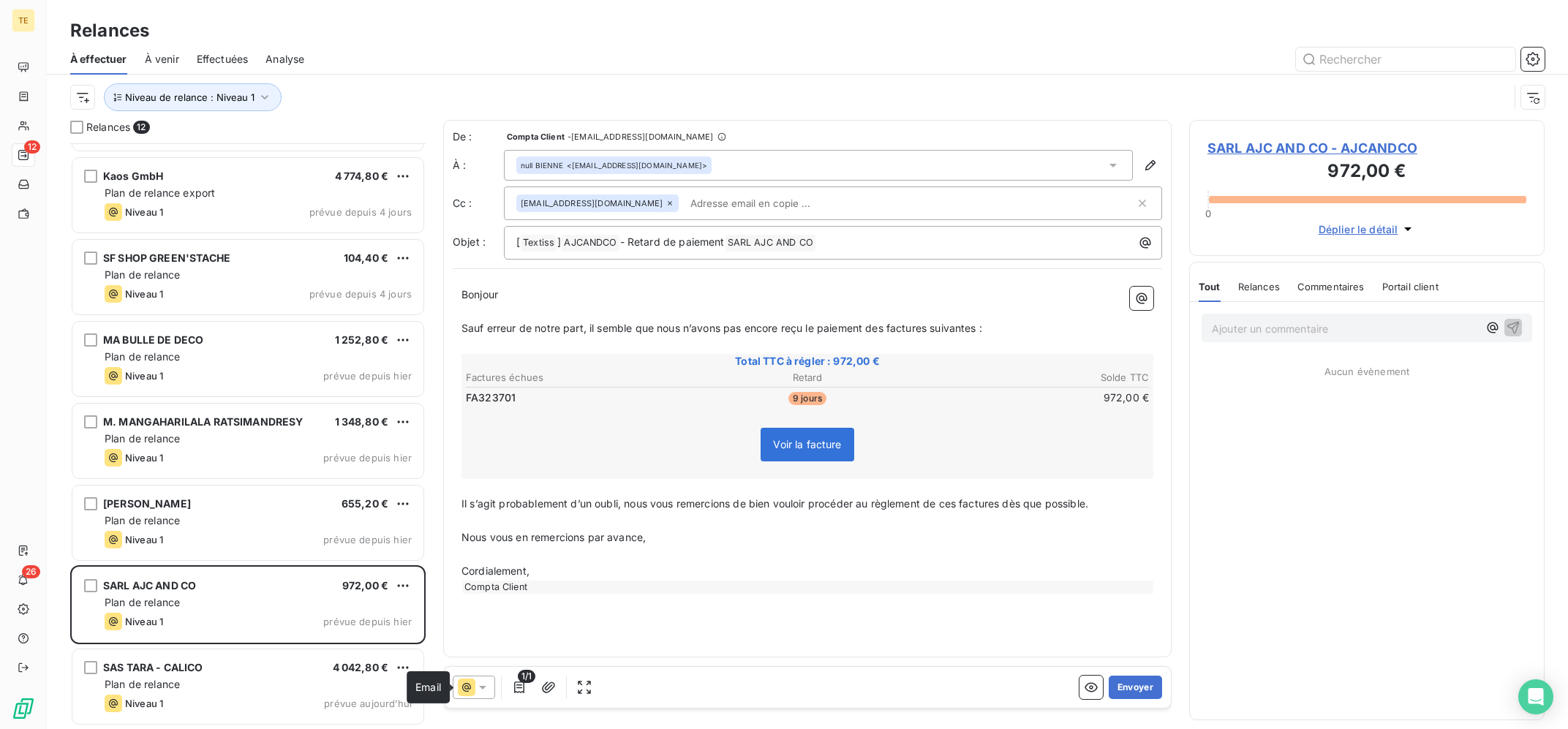
click at [470, 684] on icon at bounding box center [467, 687] width 18 height 18
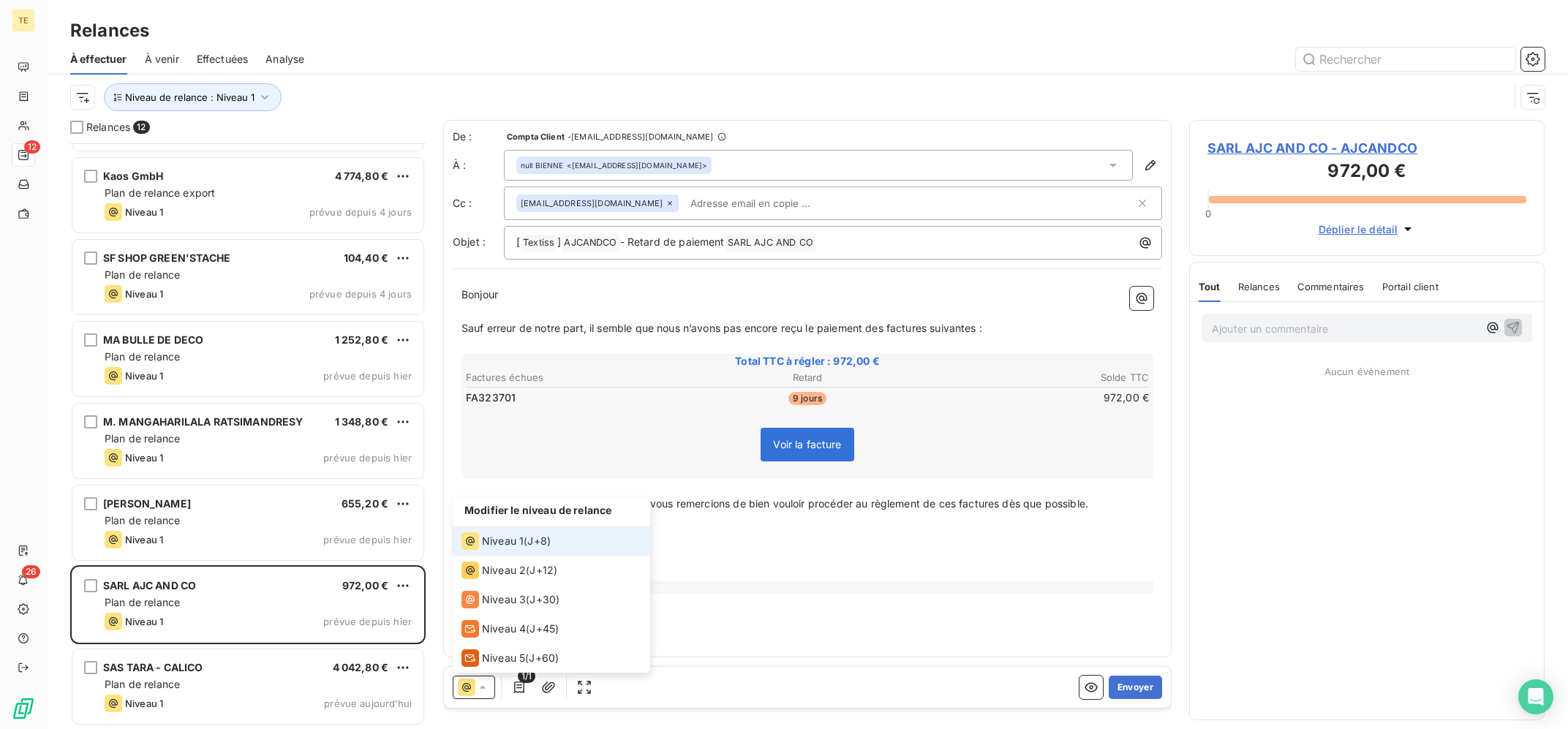
click at [472, 684] on icon at bounding box center [467, 687] width 18 height 18
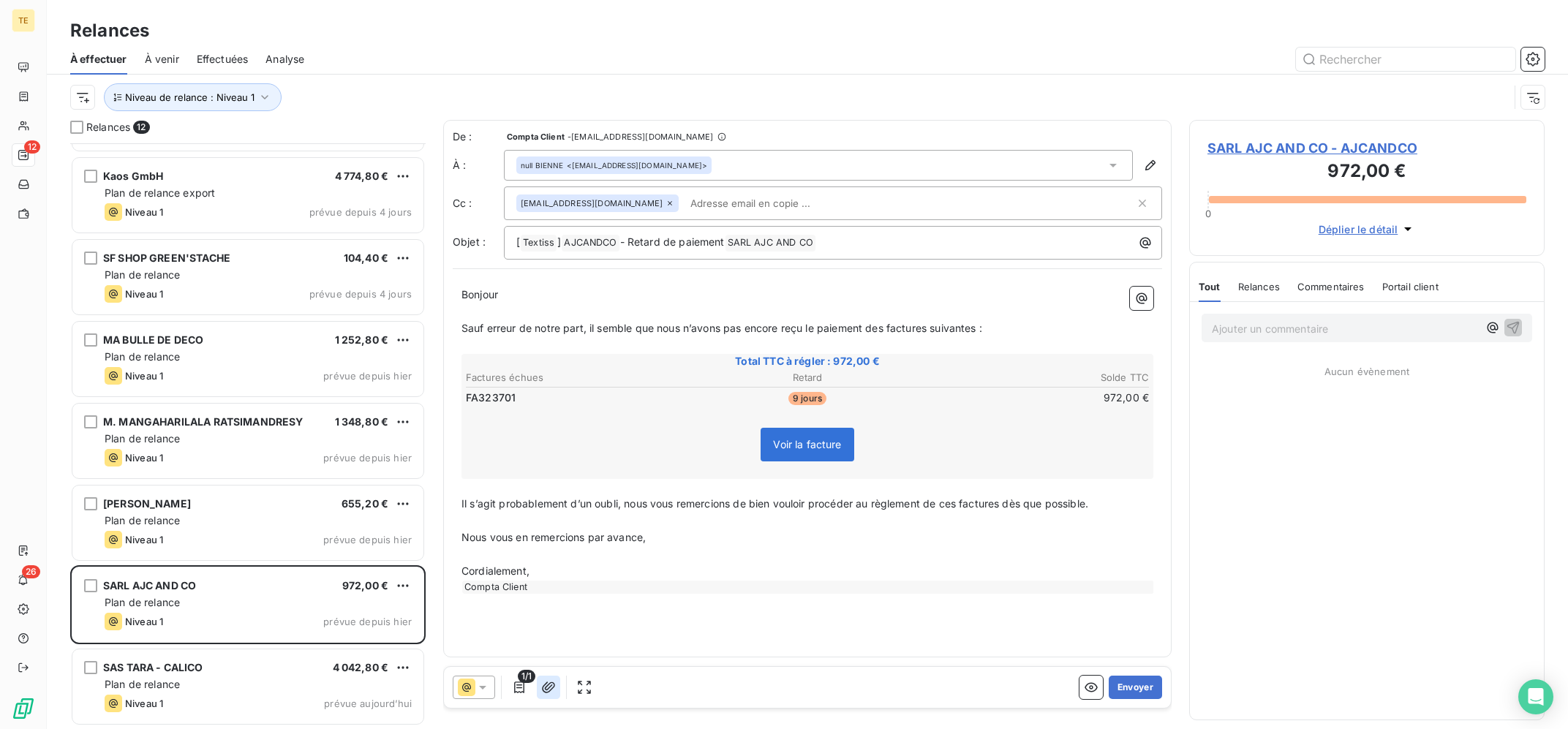
click at [551, 685] on icon "button" at bounding box center [548, 687] width 13 height 11
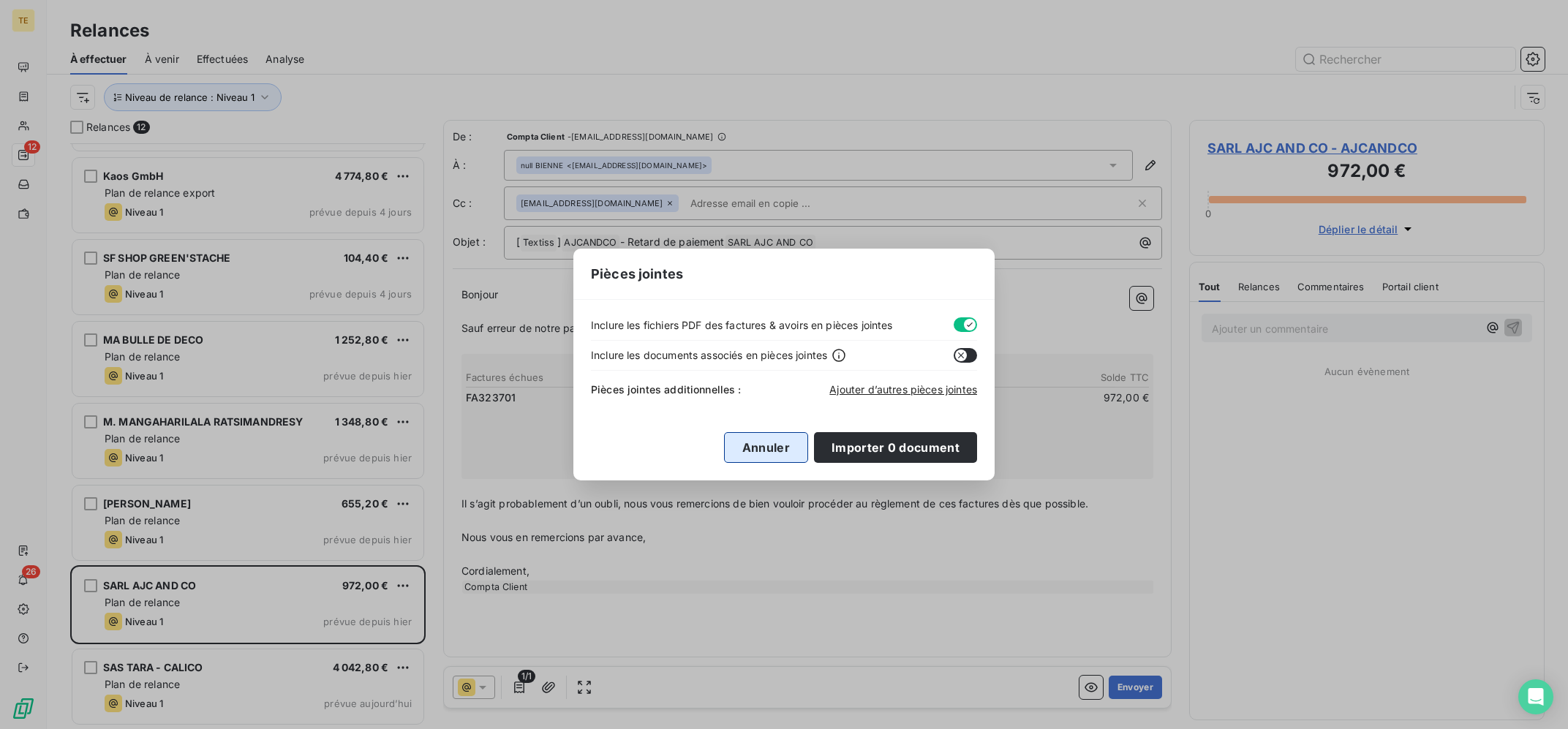
click at [767, 452] on button "Annuler" at bounding box center [766, 446] width 84 height 30
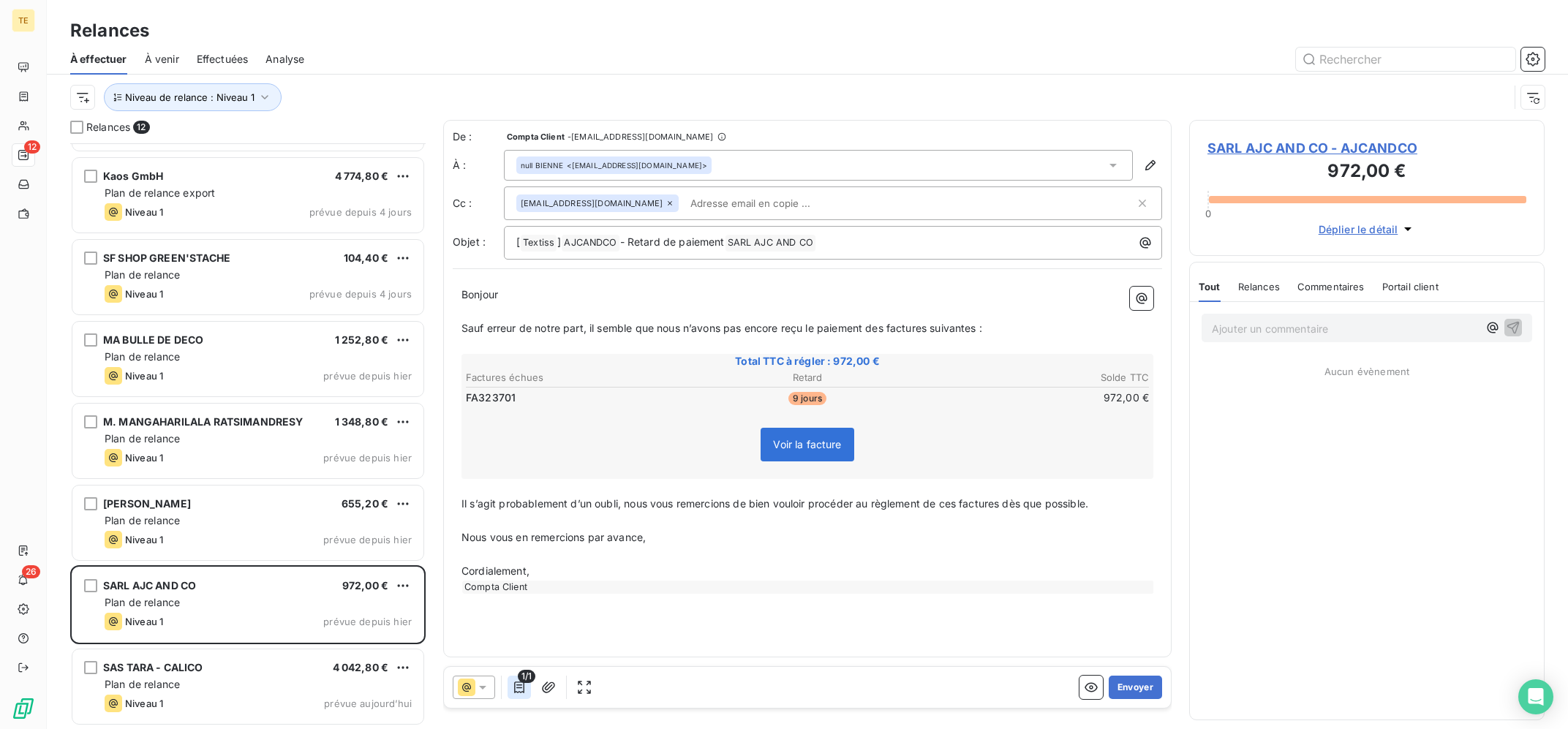
click at [523, 690] on icon "button" at bounding box center [519, 687] width 15 height 15
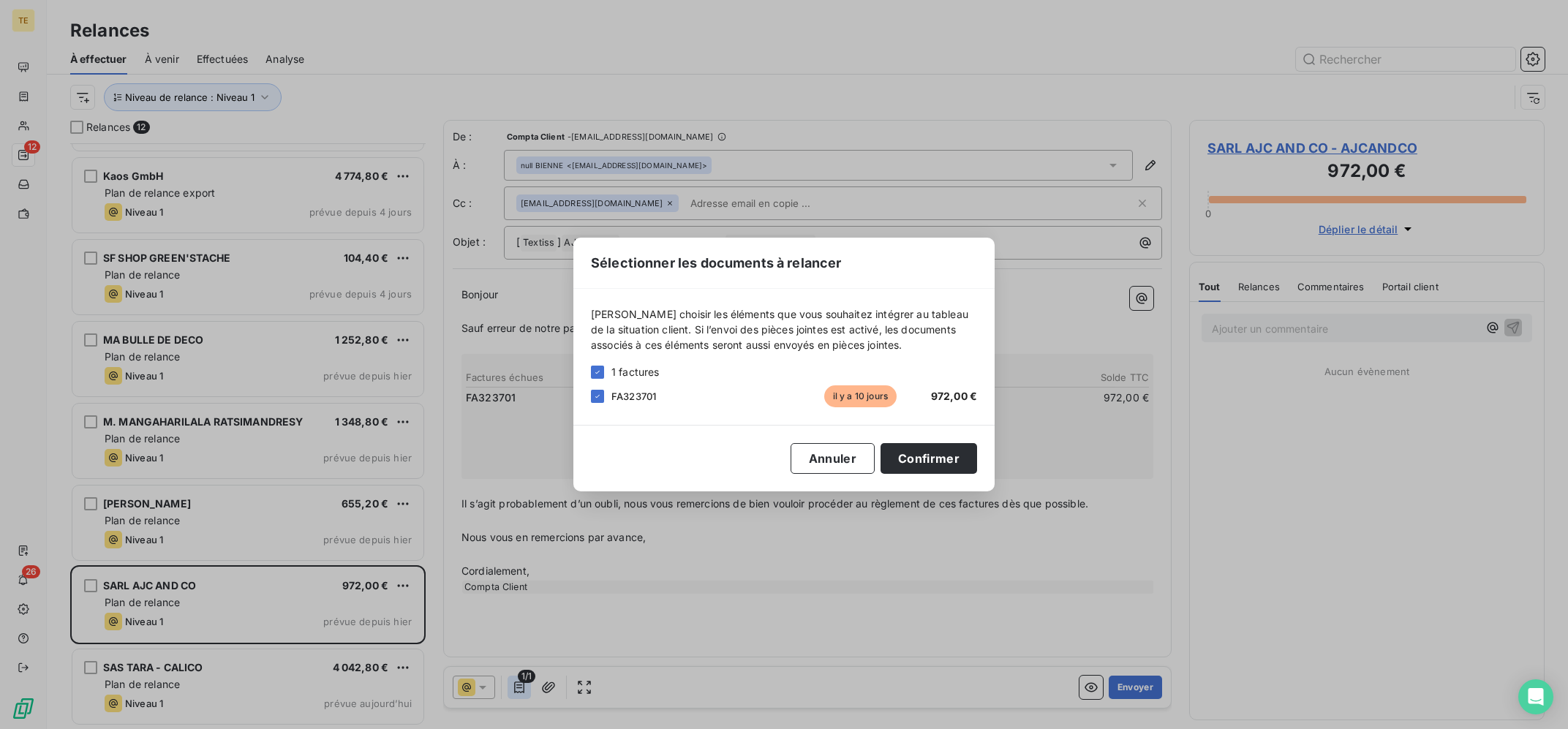
click at [523, 690] on div "Sélectionner les documents à relancer [PERSON_NAME] choisir les éléments que vo…" at bounding box center [784, 364] width 1568 height 729
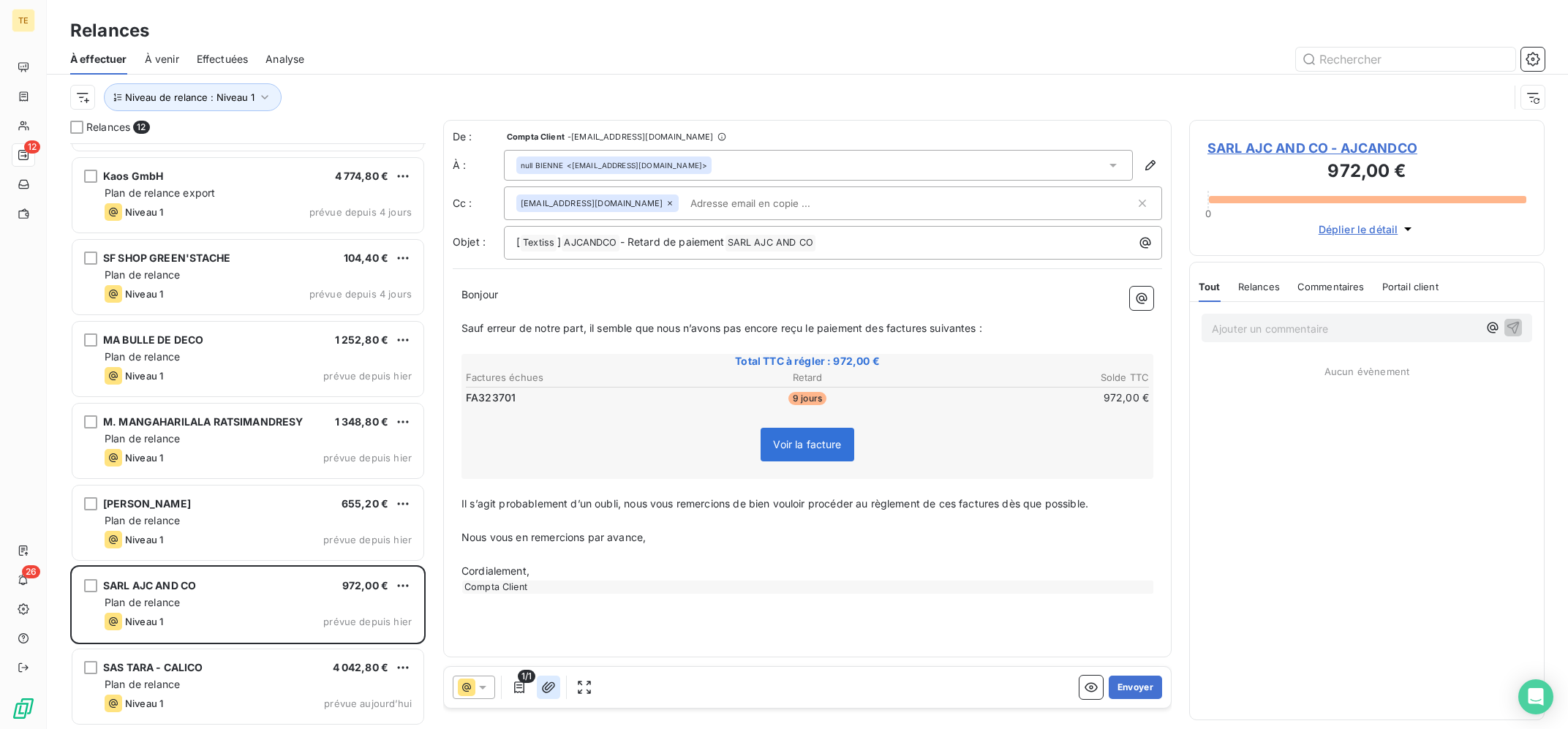
click at [554, 693] on icon "button" at bounding box center [548, 687] width 15 height 15
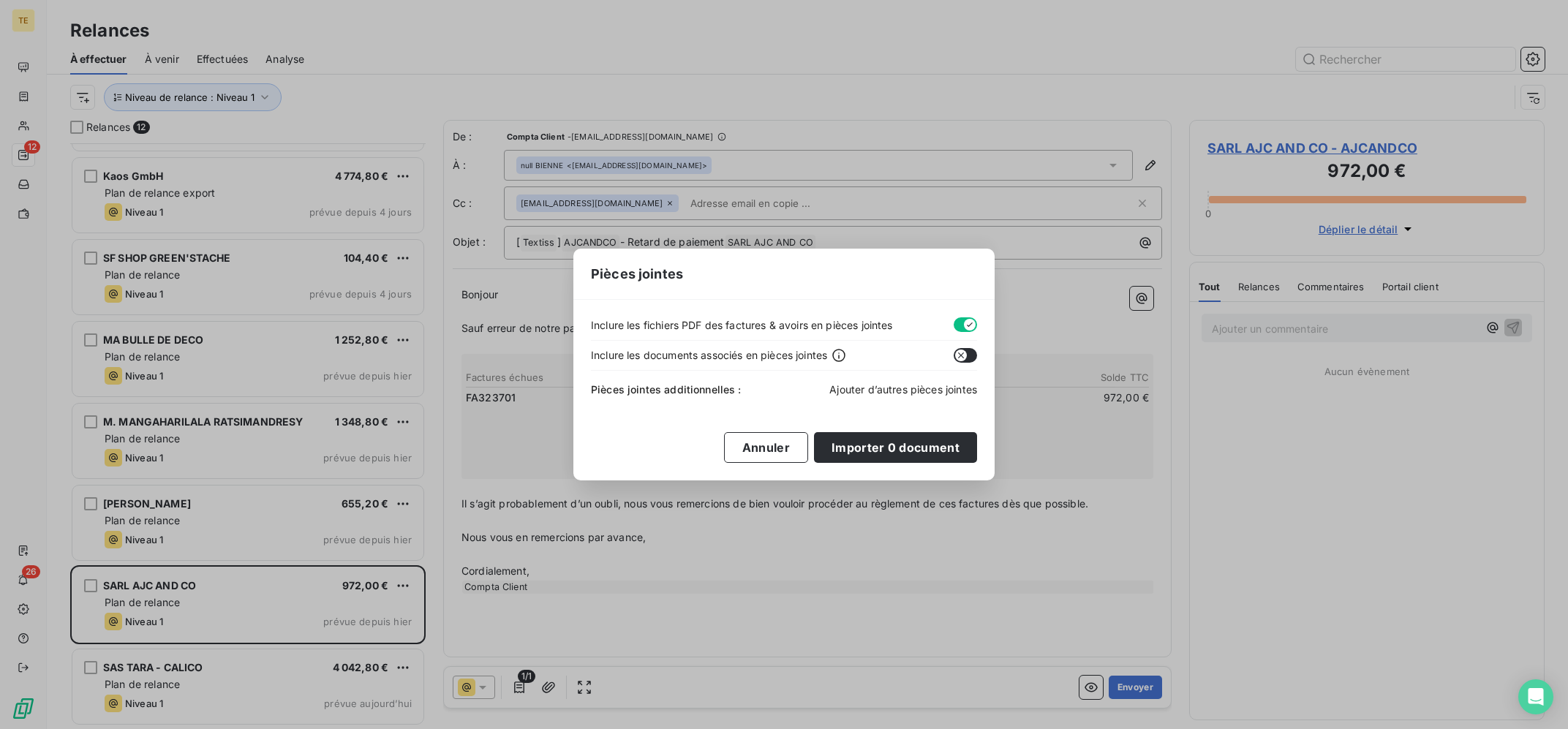
click at [867, 386] on span "Ajouter d’autres pièces jointes" at bounding box center [903, 389] width 148 height 13
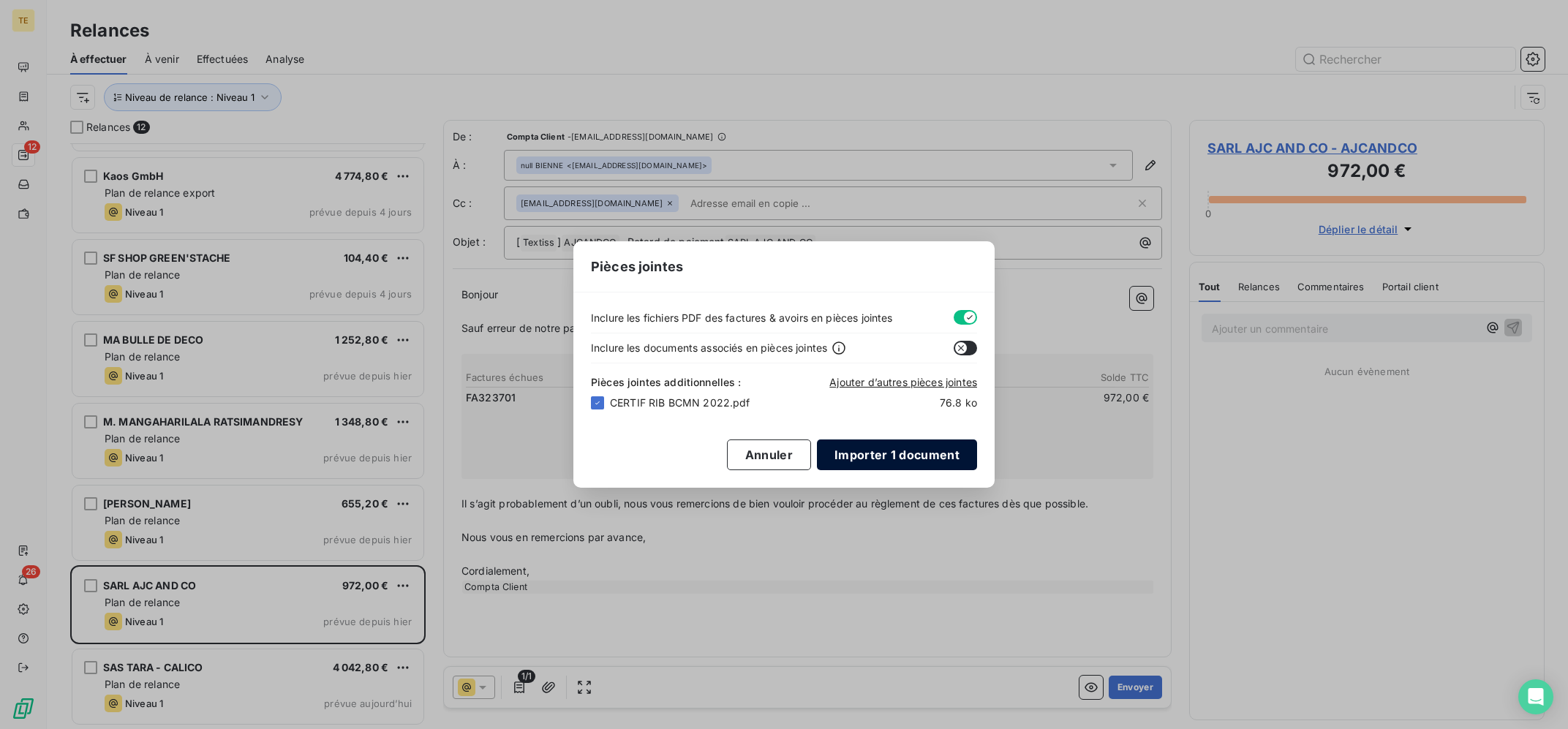
click at [911, 454] on button "Importer 1 document" at bounding box center [897, 454] width 160 height 30
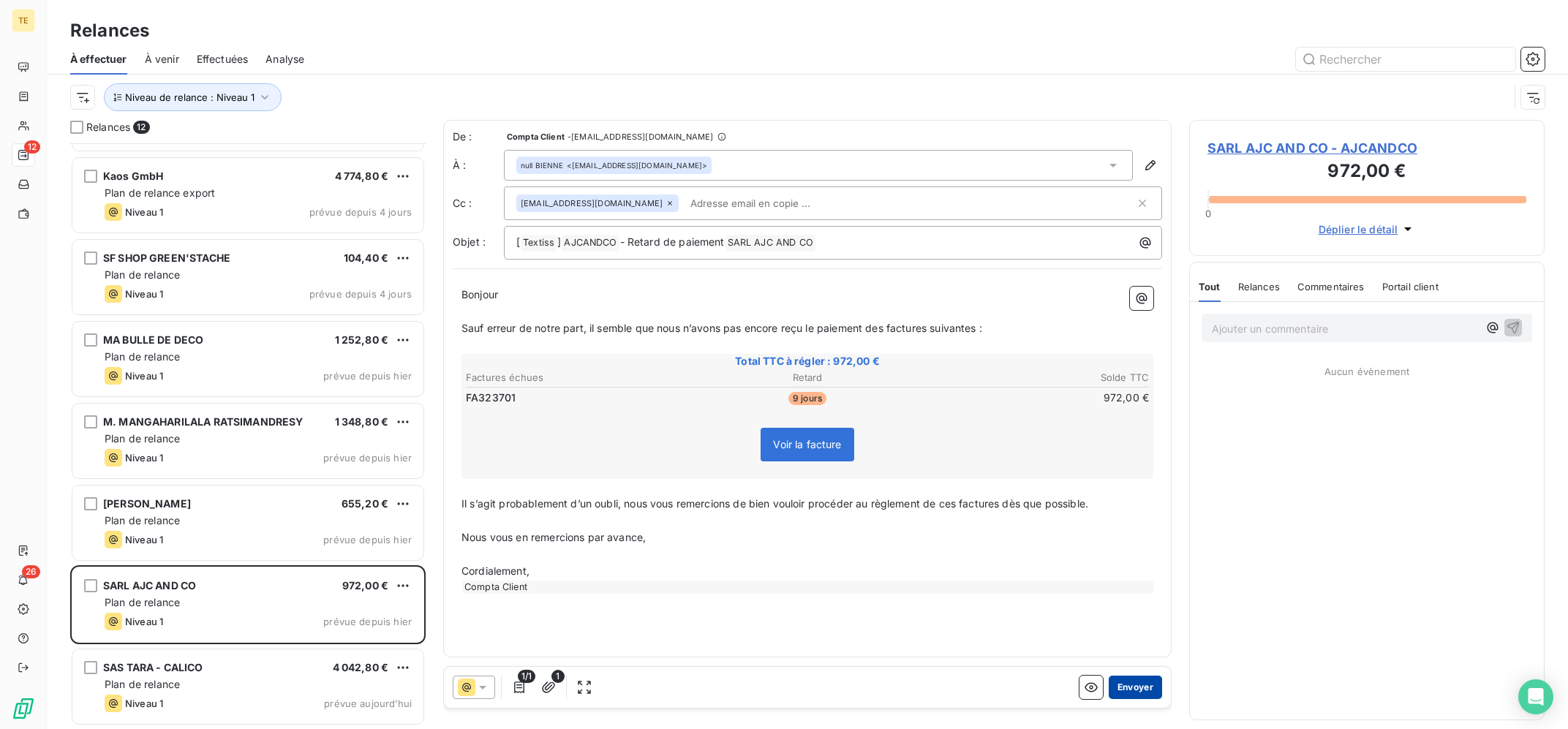
click at [1152, 679] on button "Envoyer" at bounding box center [1135, 687] width 53 height 24
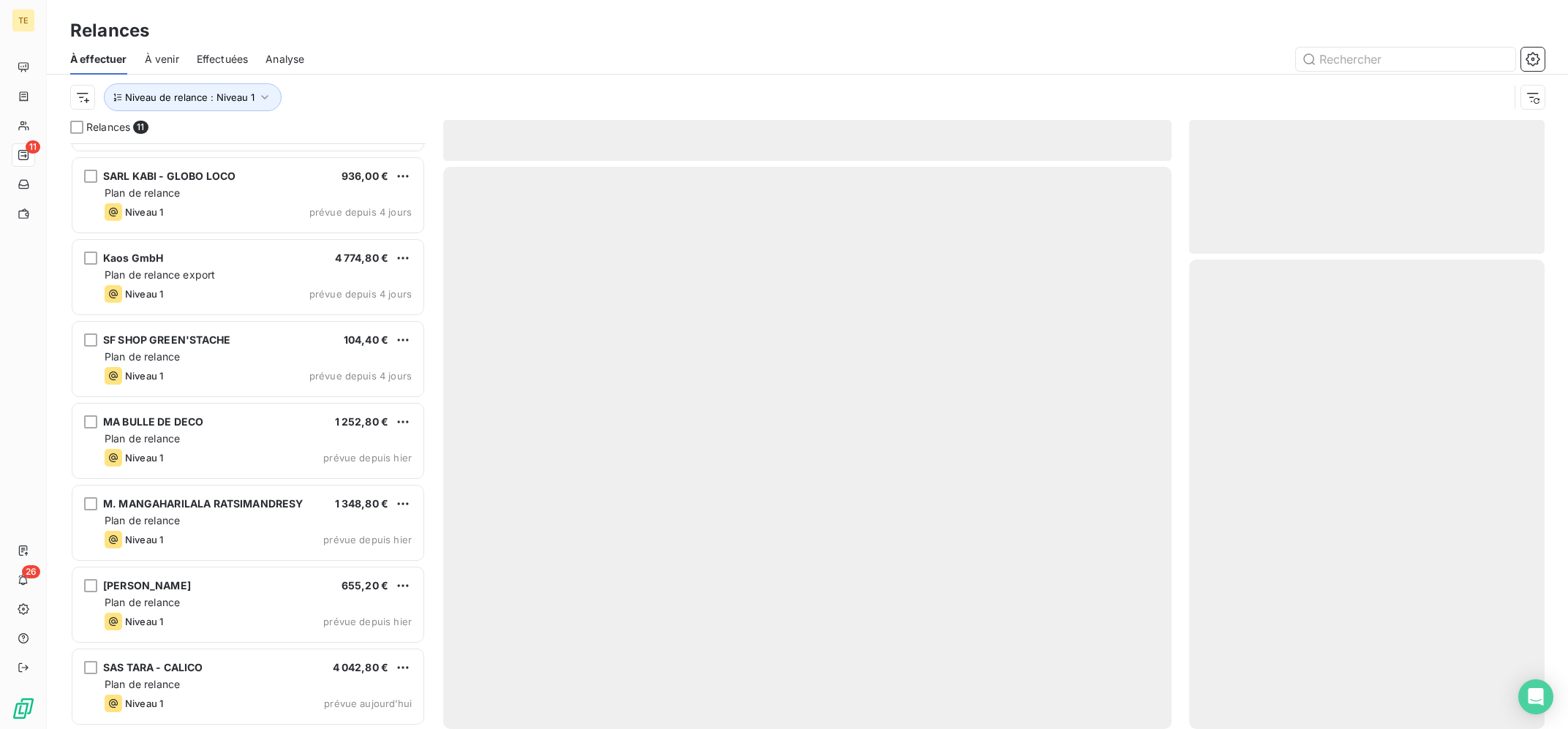
scroll to position [315, 0]
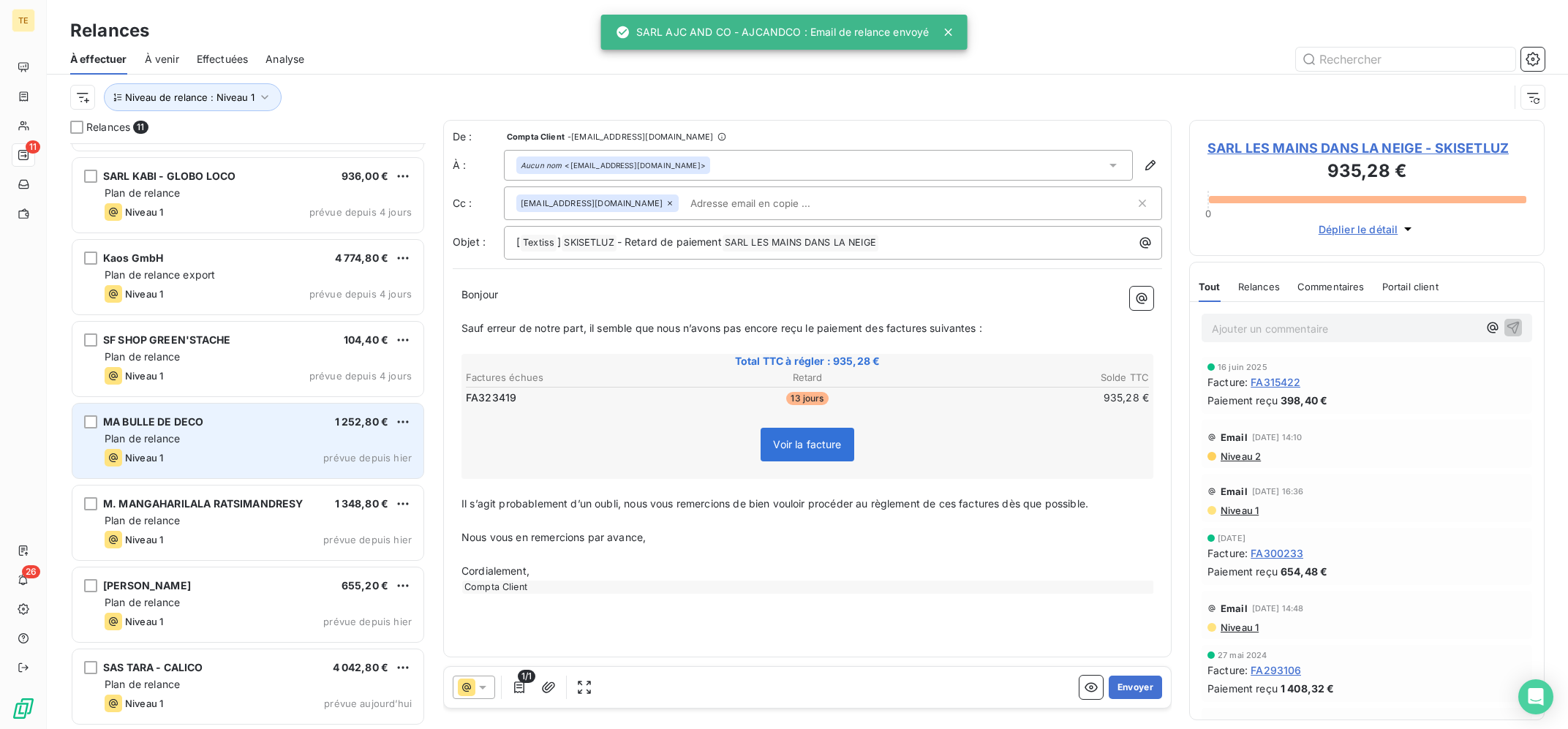
click at [263, 441] on div "Plan de relance" at bounding box center [258, 438] width 307 height 15
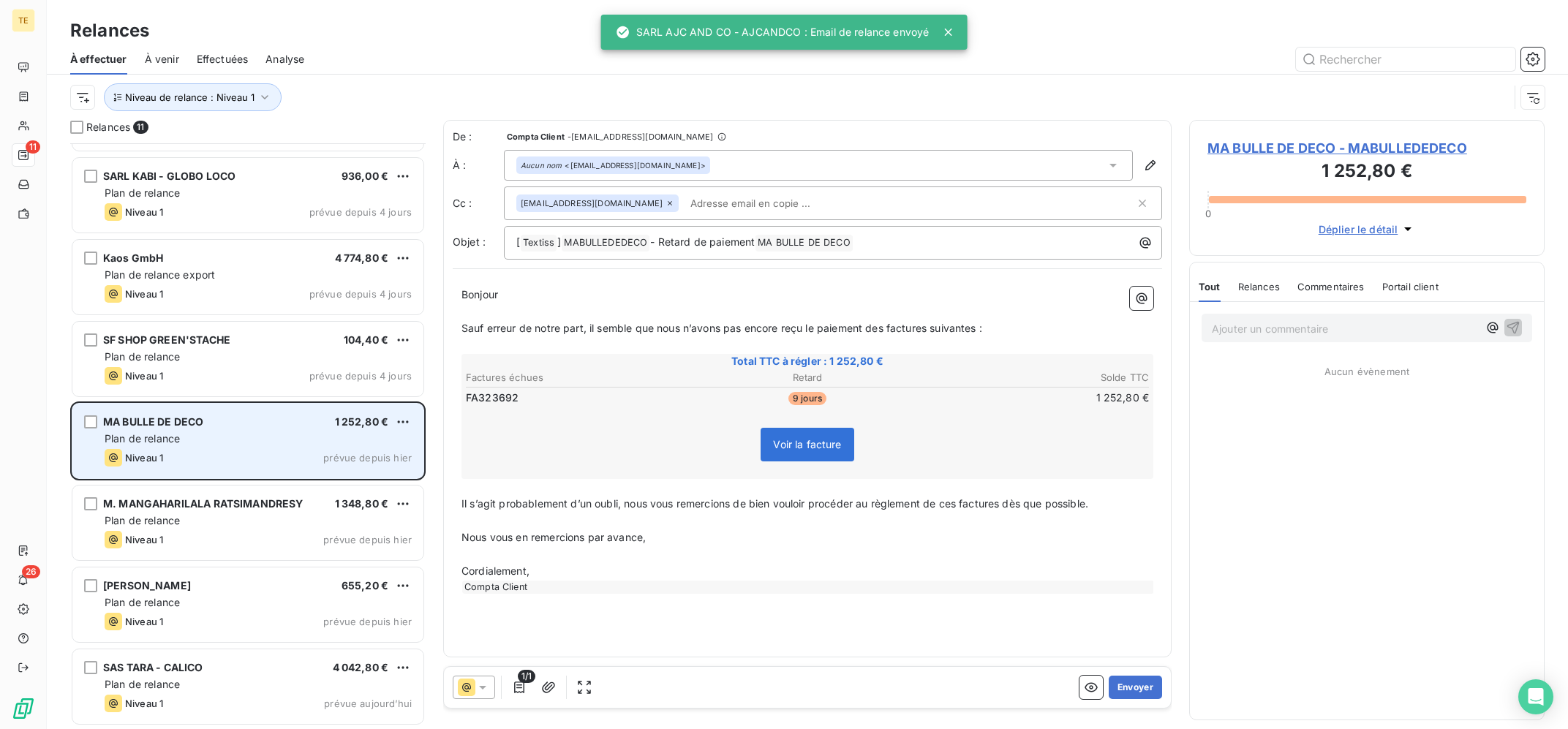
scroll to position [315, 0]
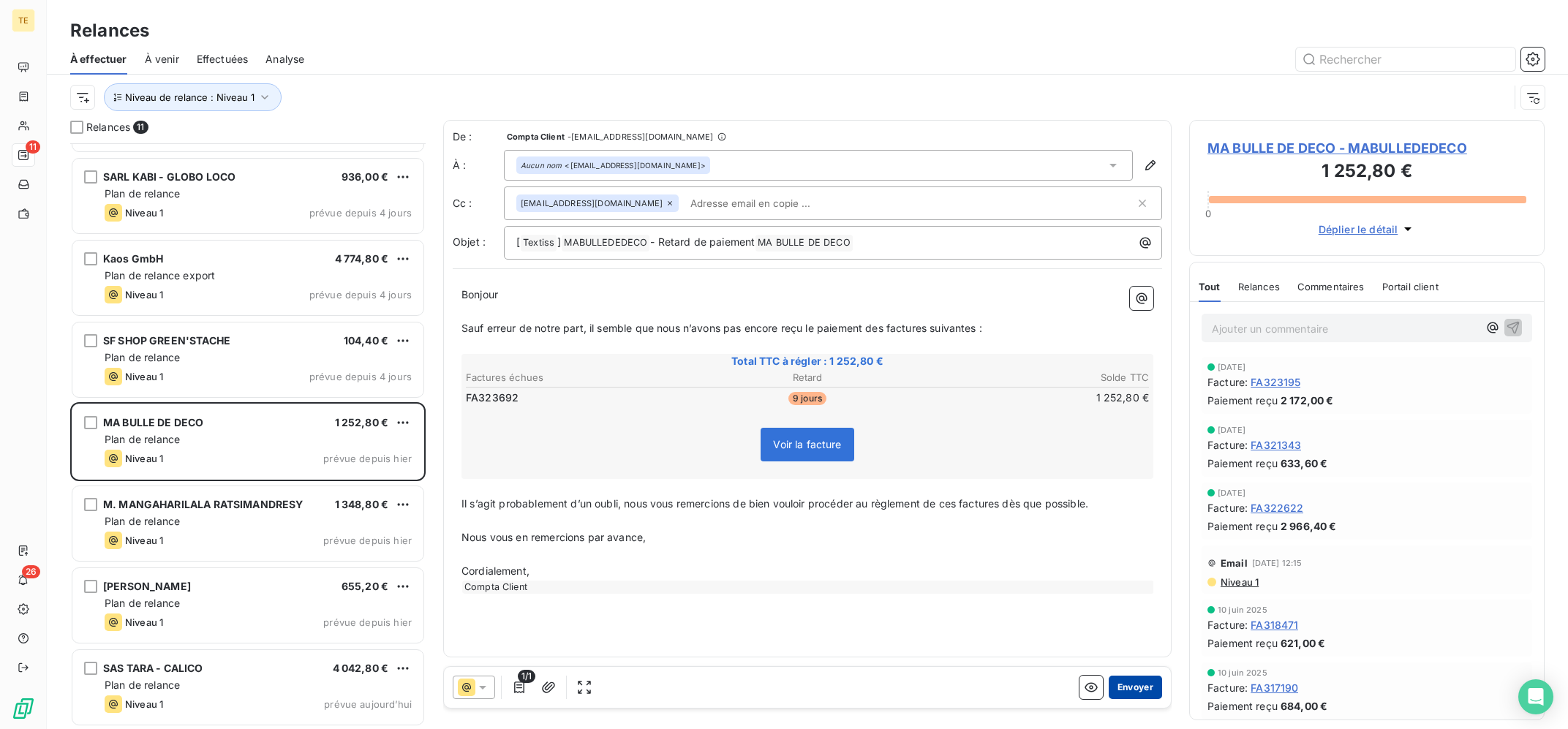
click at [1129, 688] on button "Envoyer" at bounding box center [1135, 687] width 53 height 24
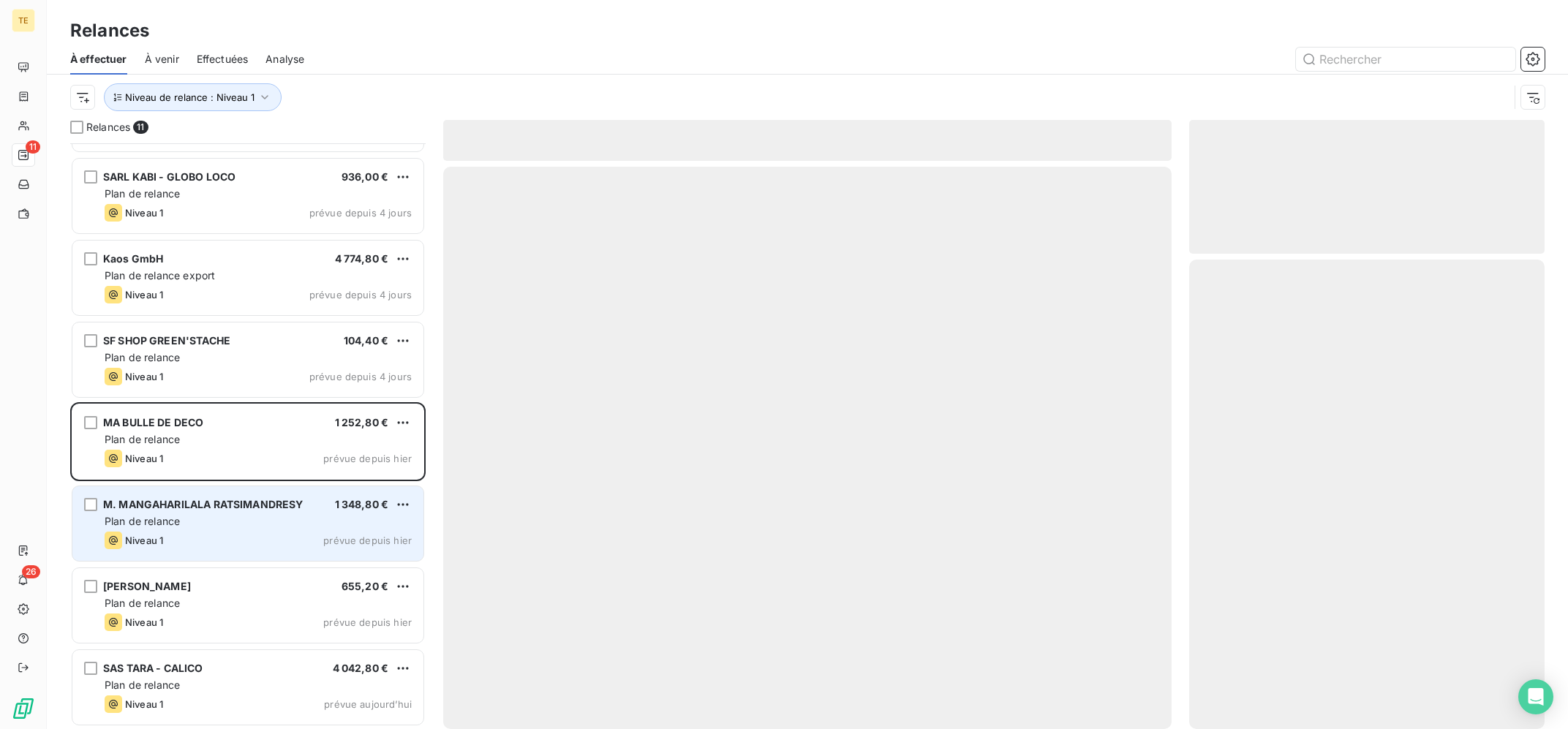
scroll to position [233, 0]
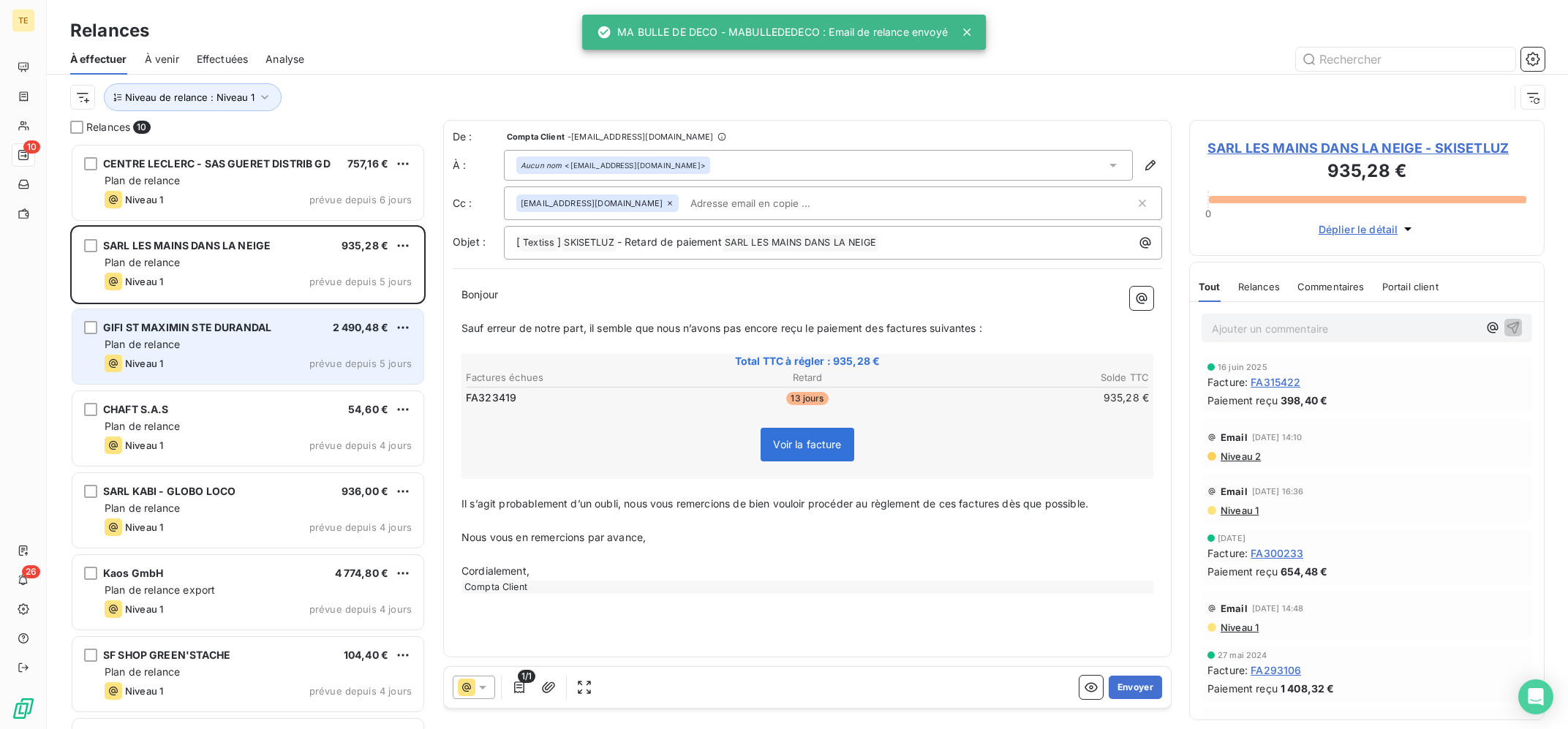
click at [237, 336] on div "GIFI ST MAXIMIN STE DURANDAL 2 490,48 € Plan de relance Niveau 1 prévue depuis …" at bounding box center [248, 346] width 351 height 75
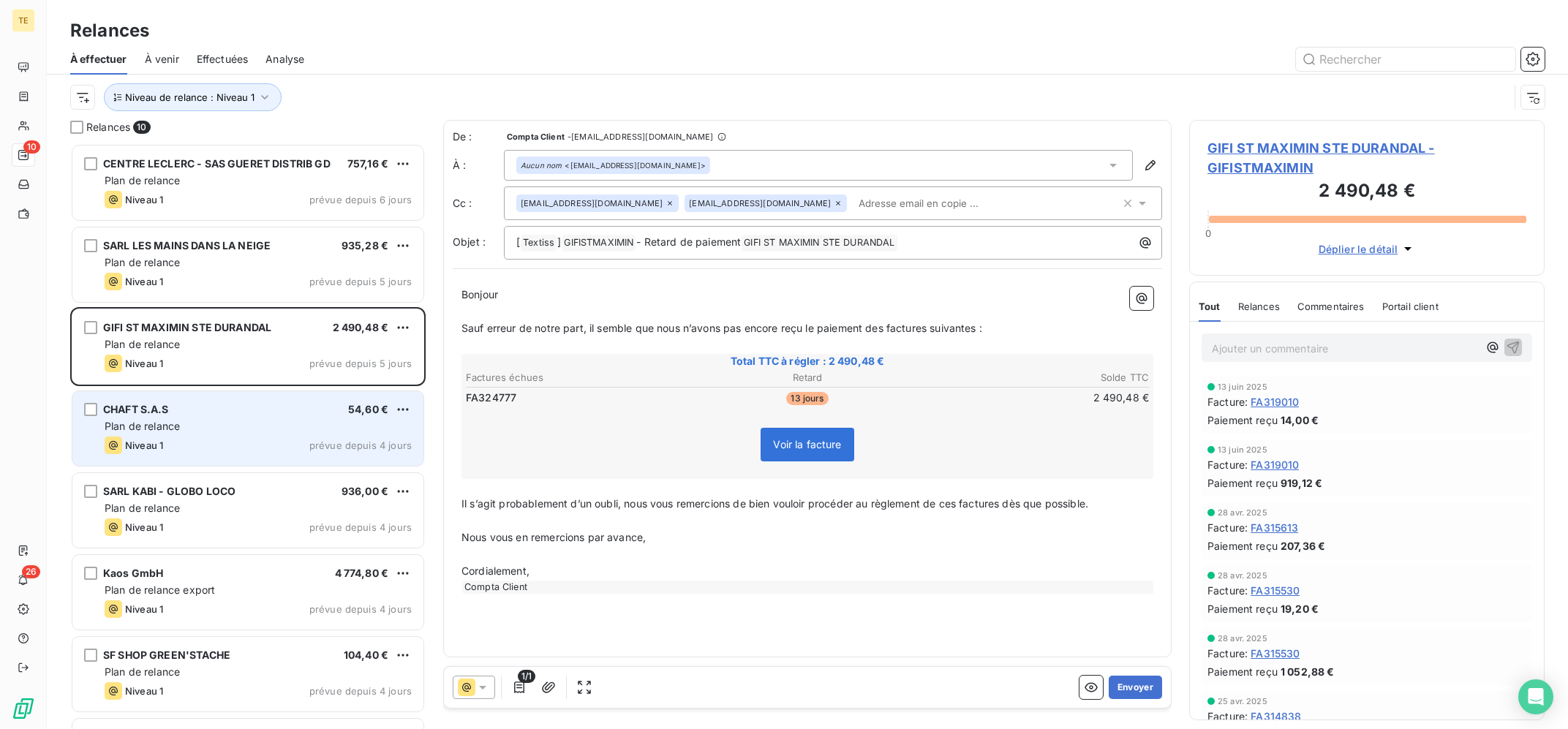
click at [281, 423] on div "Plan de relance" at bounding box center [258, 426] width 307 height 15
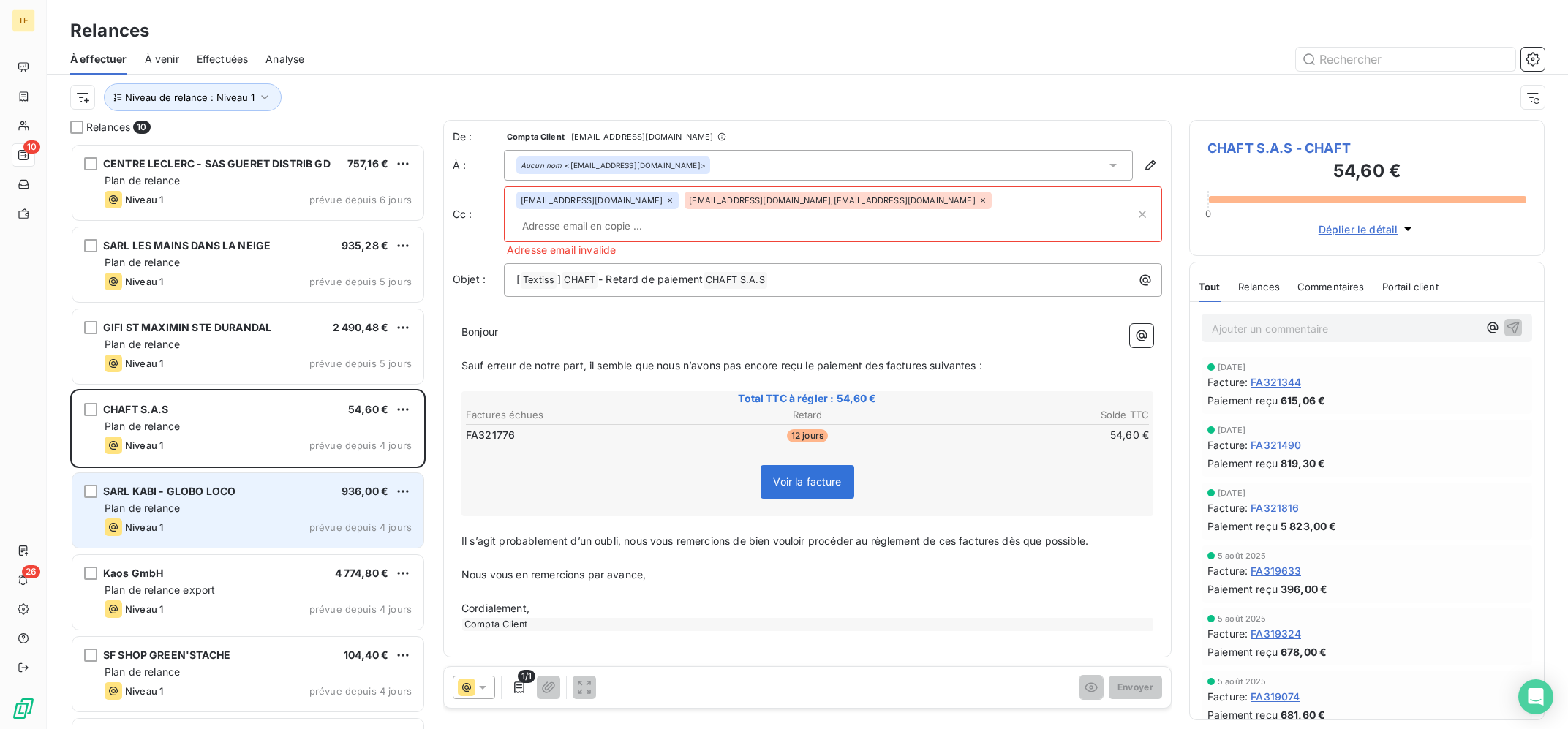
click at [271, 482] on div "SARL KABI - GLOBO LOCO 936,00 € Plan de relance Niveau 1 prévue depuis 4 jours" at bounding box center [248, 510] width 351 height 75
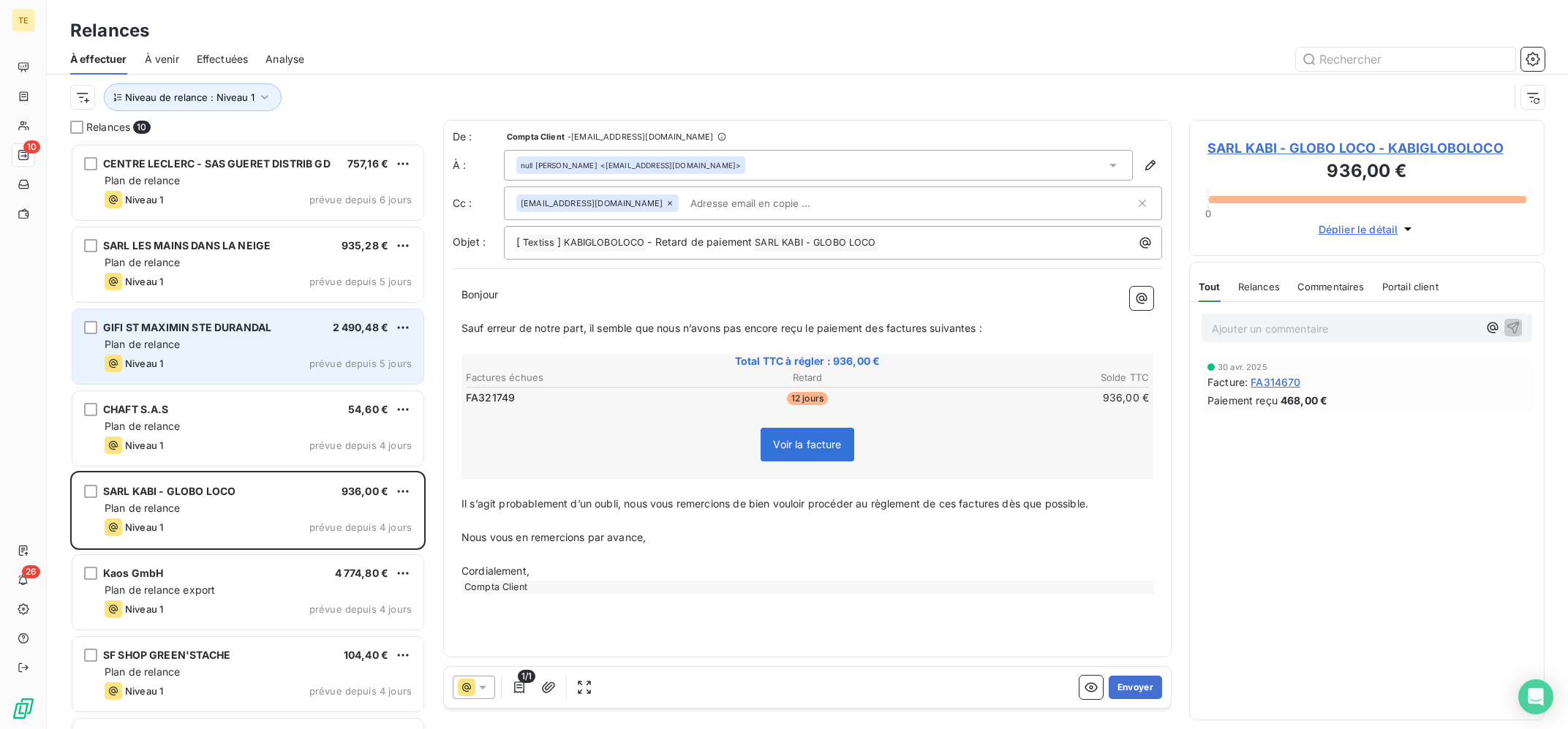
click at [239, 329] on span "GIFI ST MAXIMIN STE DURANDAL" at bounding box center [187, 327] width 168 height 13
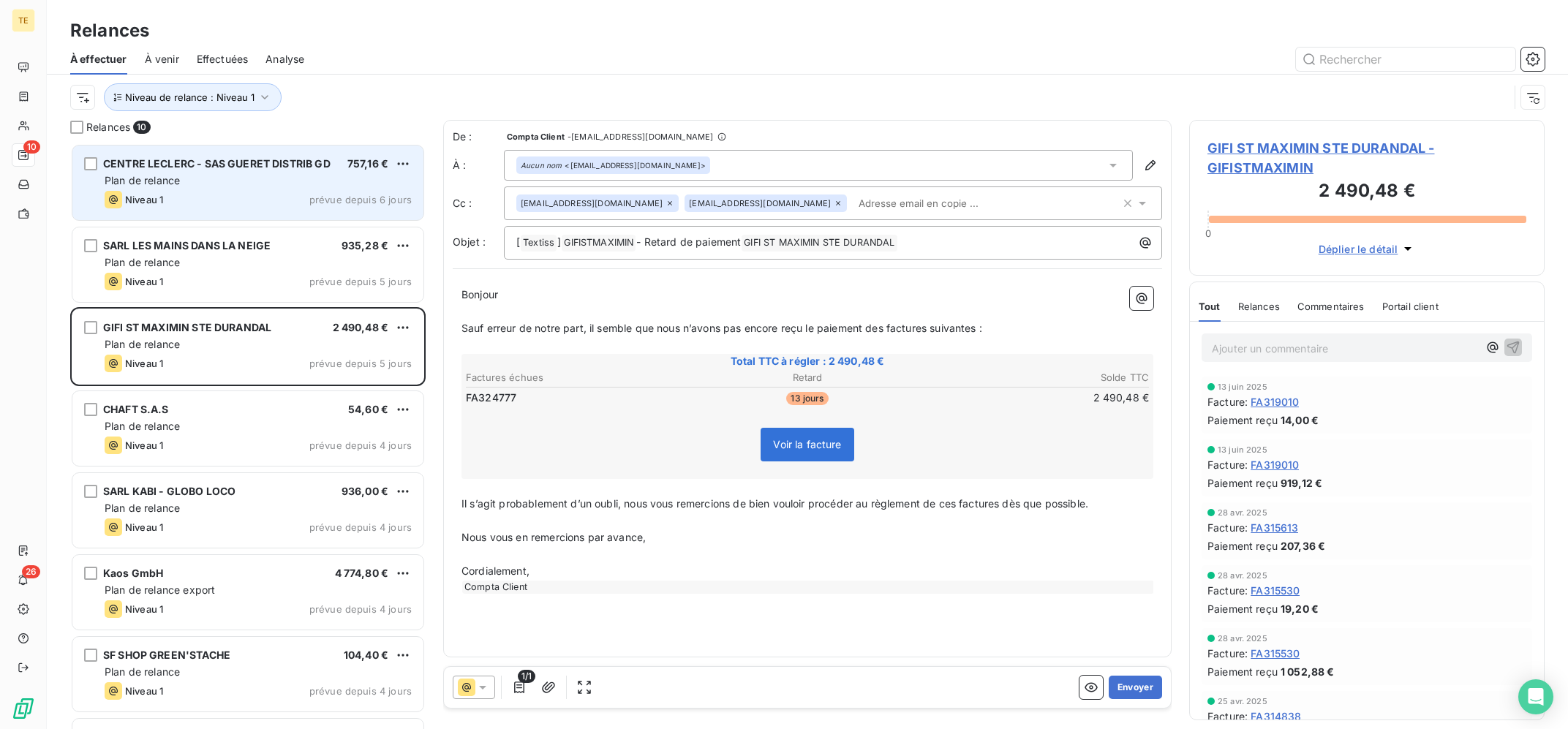
click at [291, 176] on div "Plan de relance" at bounding box center [258, 181] width 307 height 15
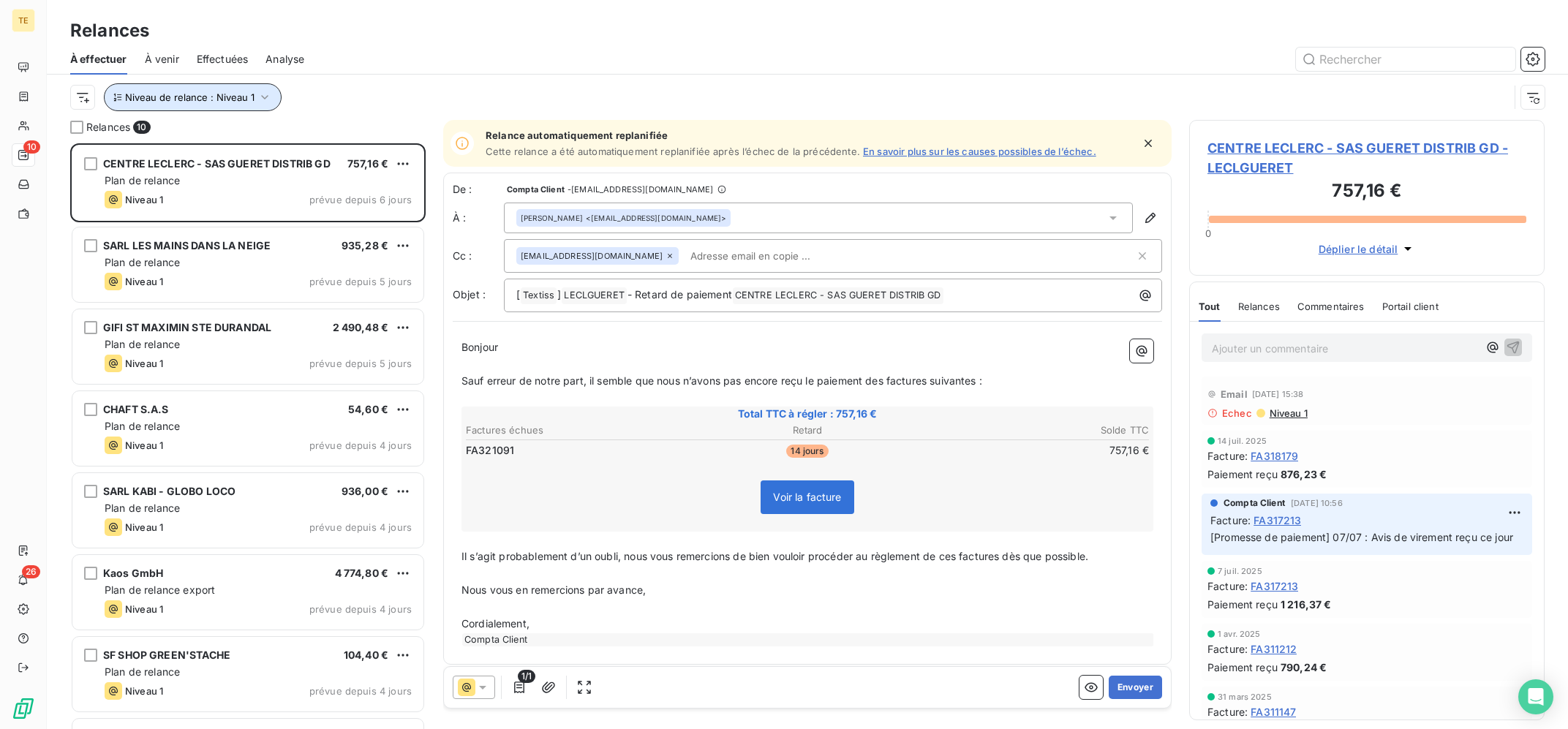
click at [225, 93] on span "Niveau de relance : Niveau 1" at bounding box center [190, 97] width 129 height 12
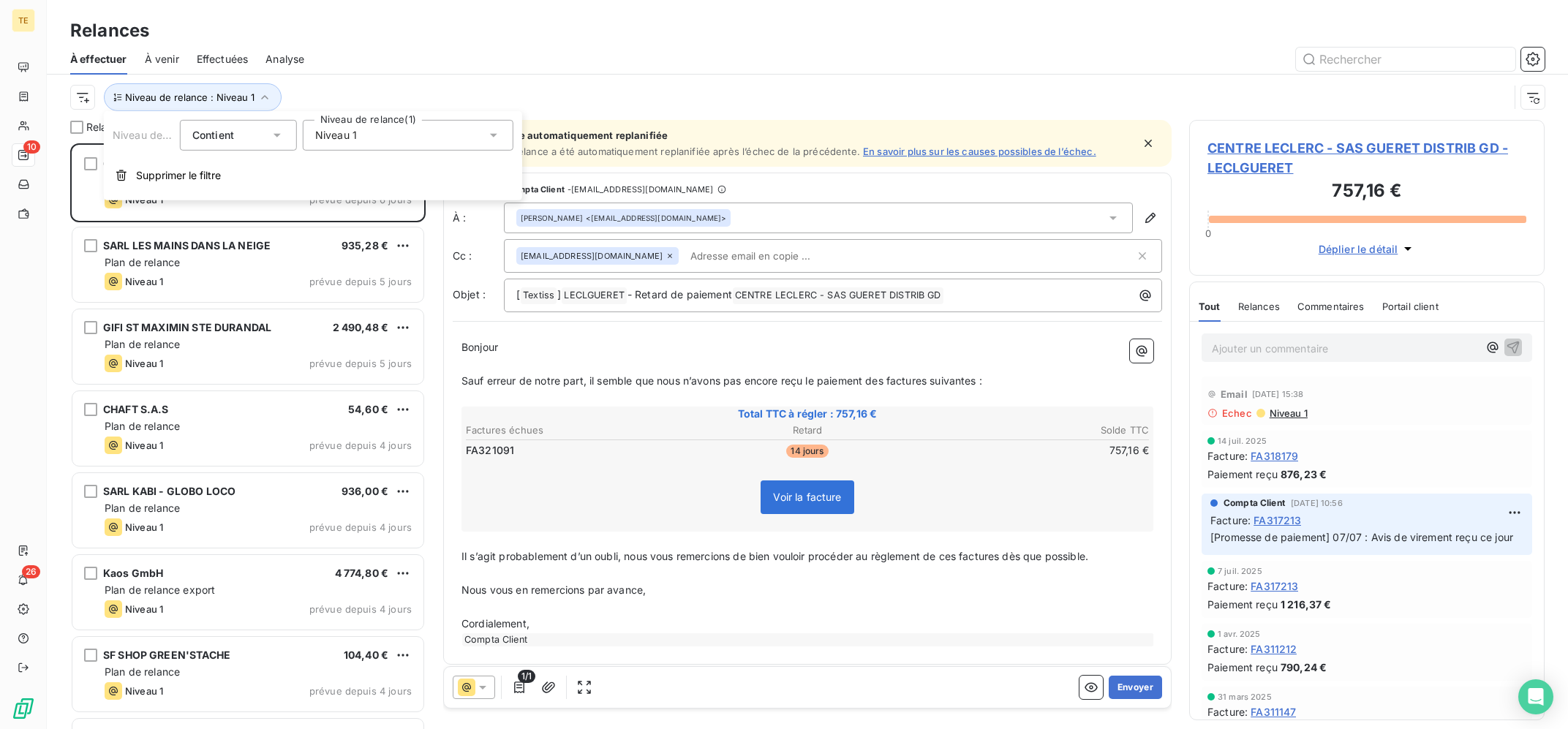
click at [382, 138] on div "Niveau 1" at bounding box center [408, 135] width 211 height 30
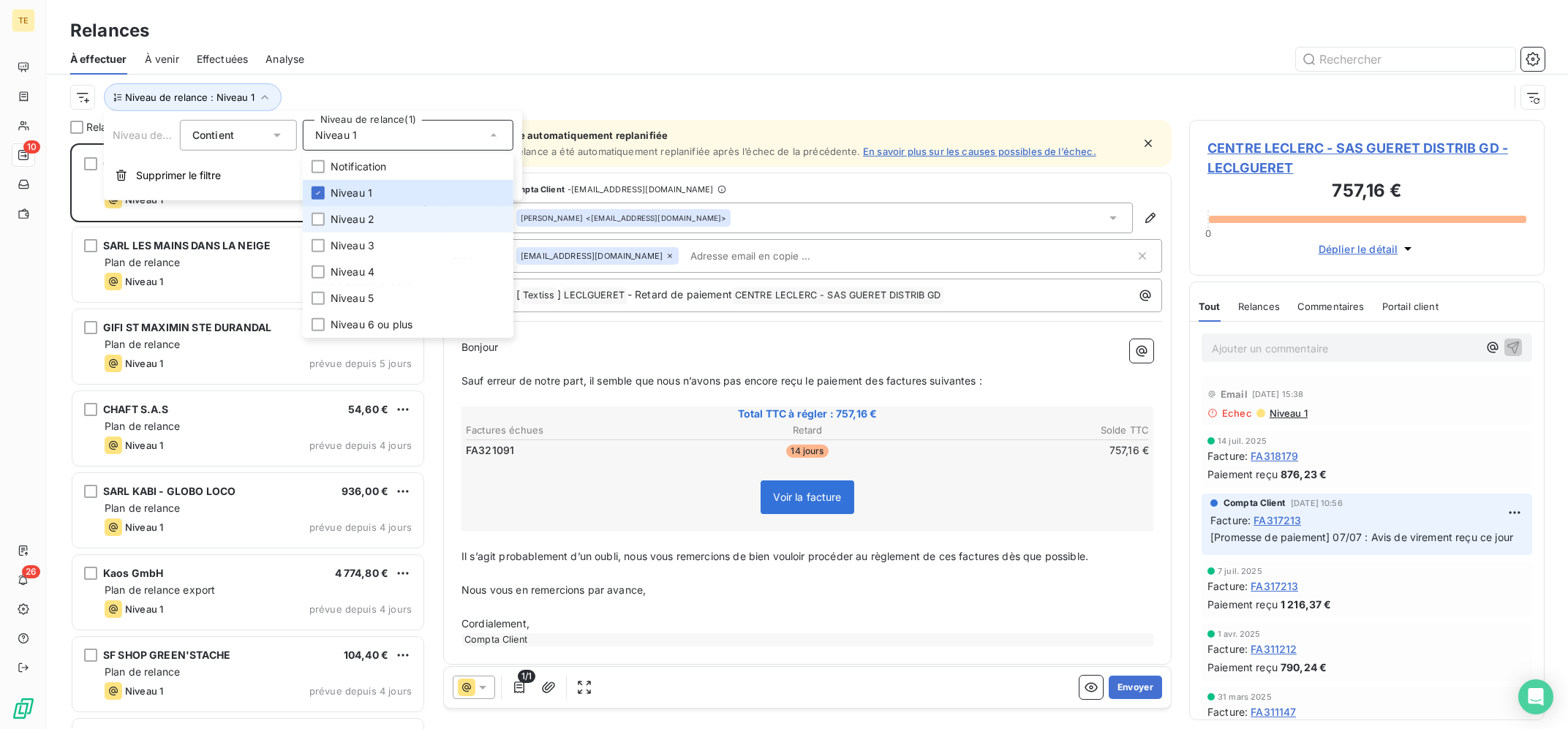
click at [345, 211] on li "Niveau 2" at bounding box center [408, 219] width 211 height 26
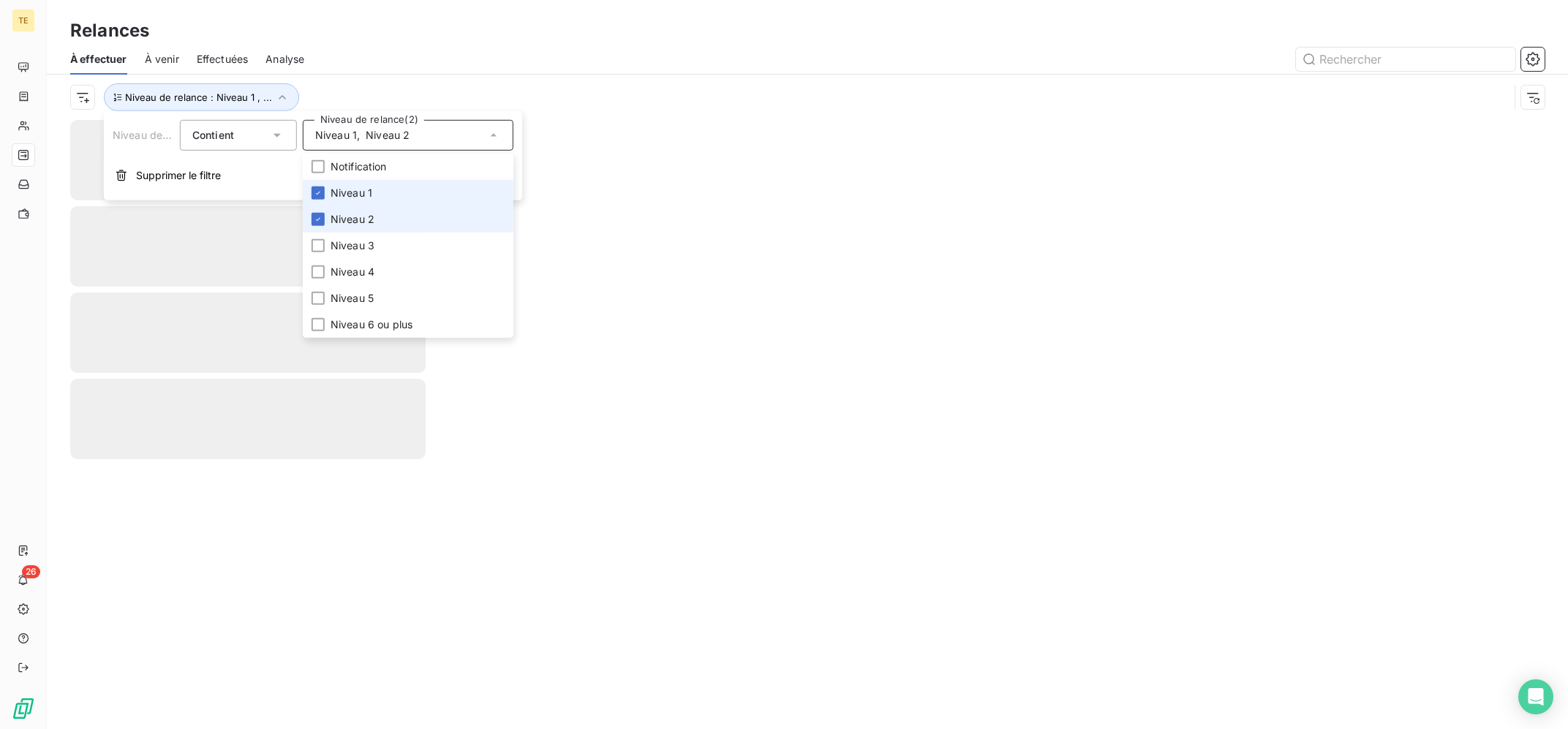
click at [364, 200] on span "Niveau 1" at bounding box center [351, 193] width 42 height 15
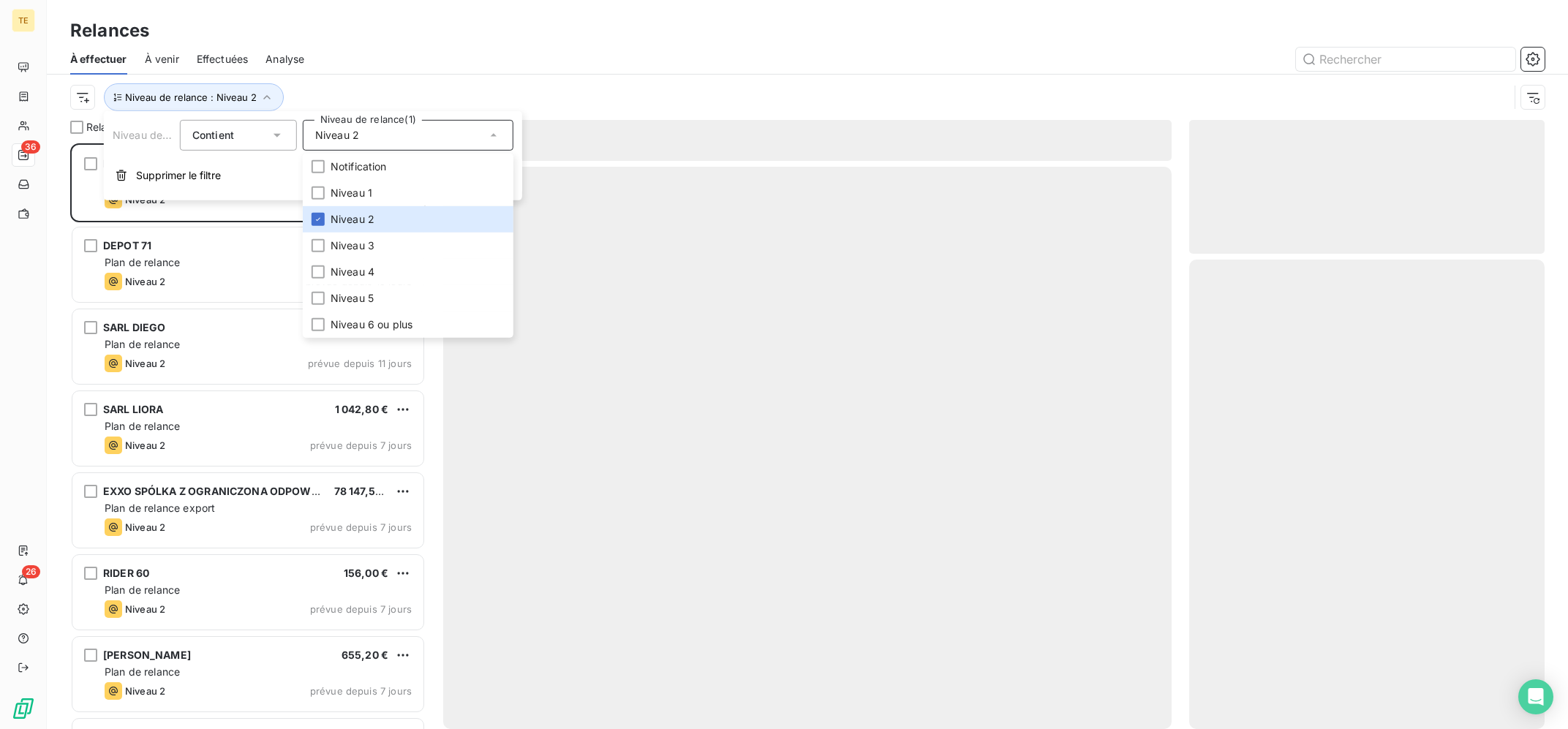
click at [508, 70] on div at bounding box center [934, 59] width 1223 height 24
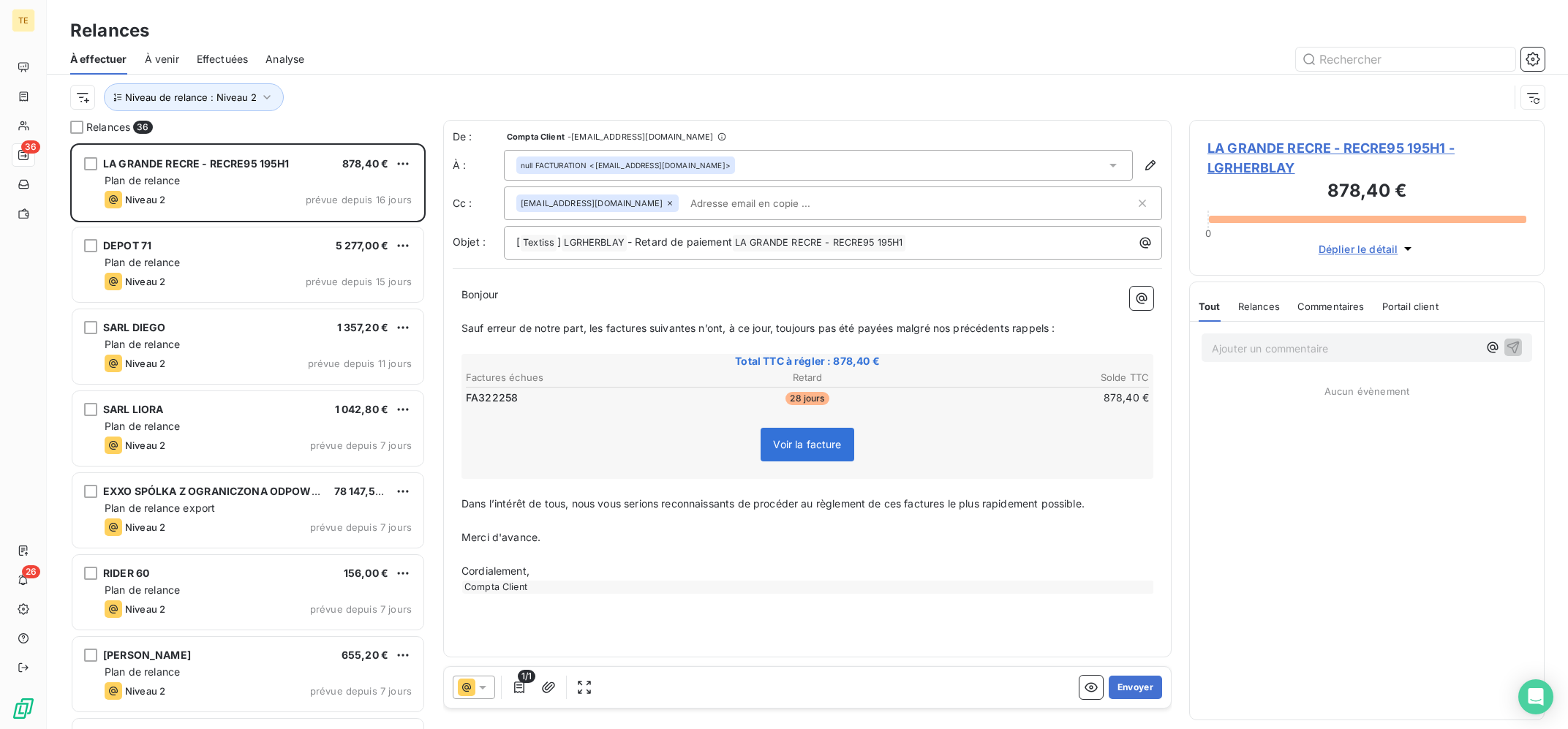
click at [470, 688] on icon at bounding box center [467, 687] width 9 height 9
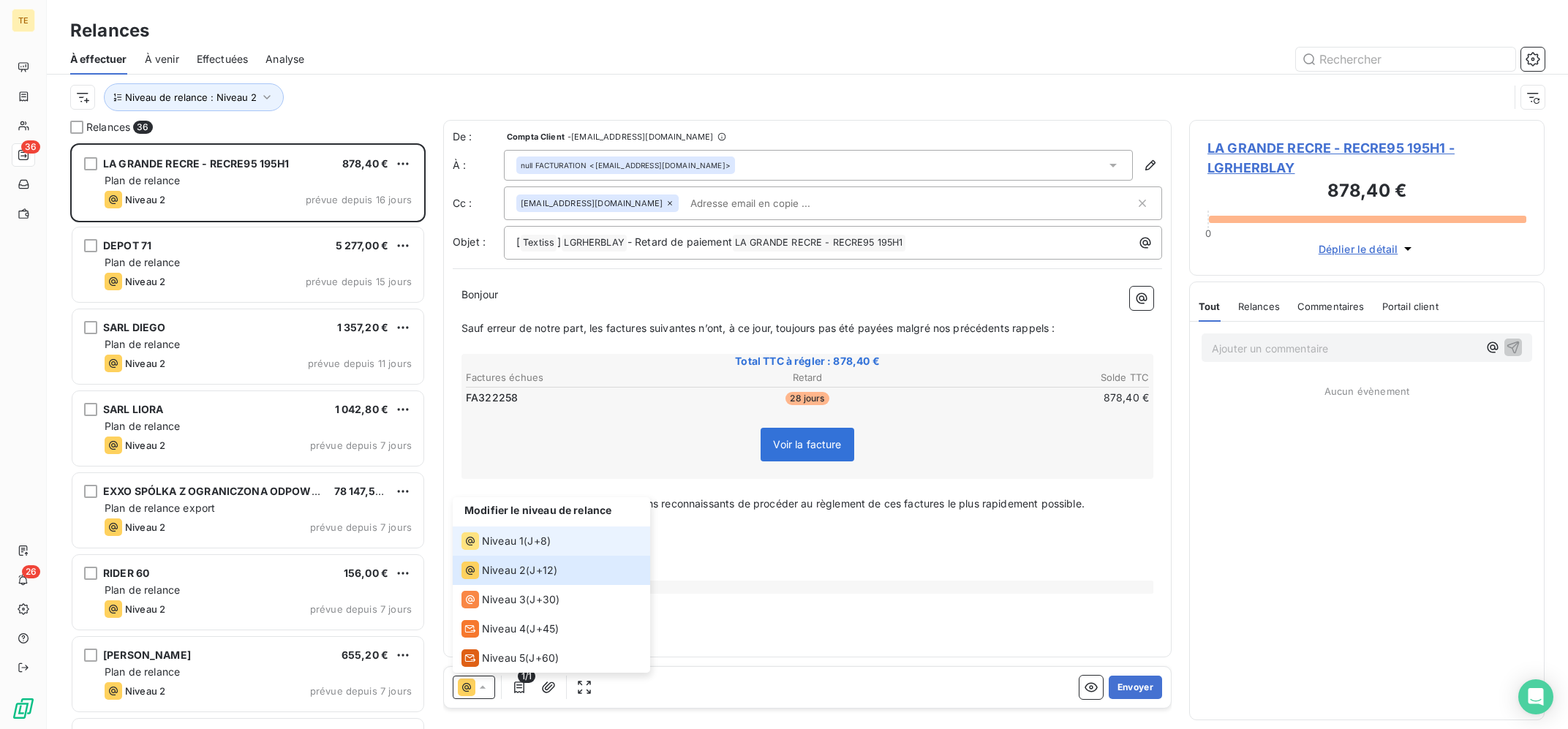
click at [502, 543] on span "Niveau 1" at bounding box center [502, 541] width 42 height 15
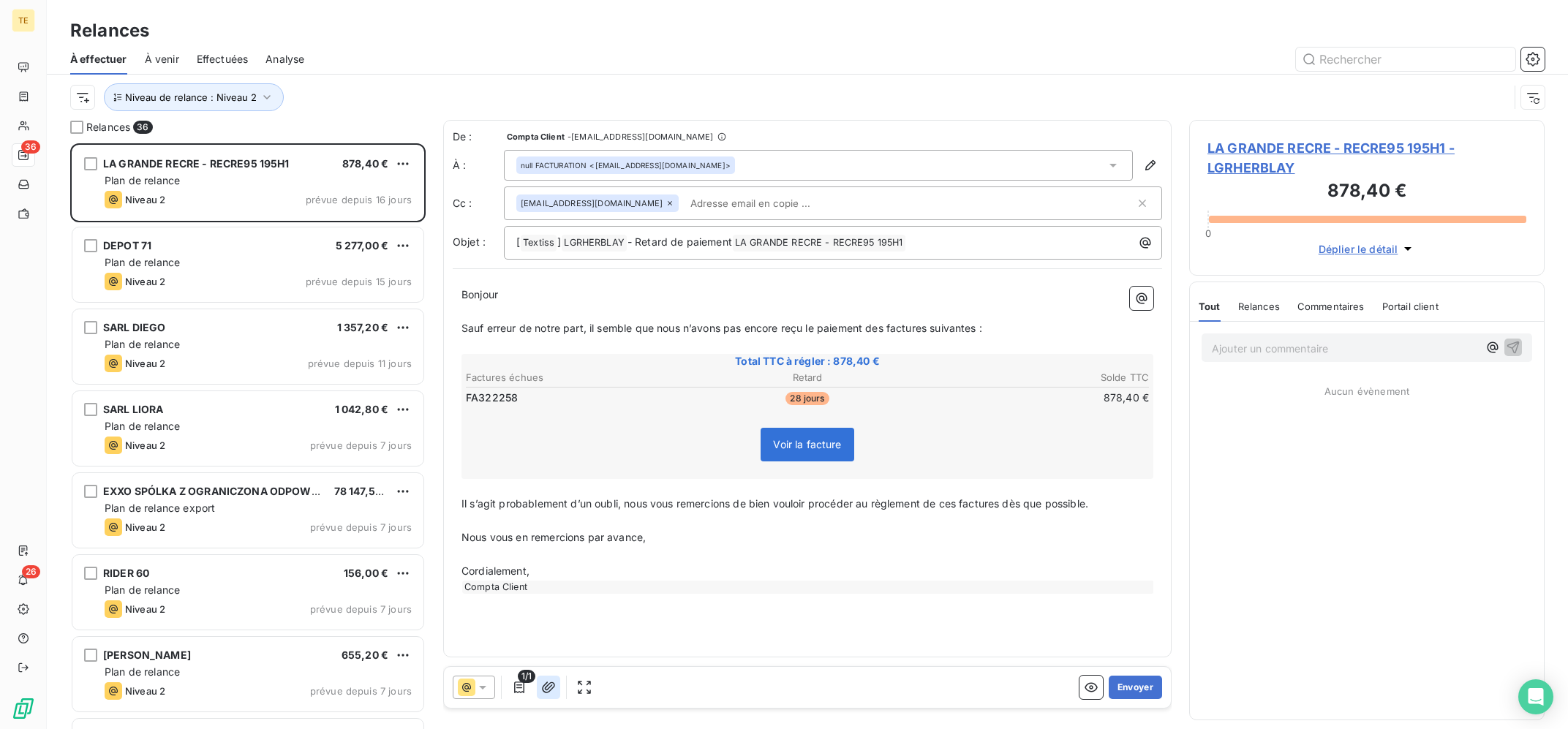
click at [546, 692] on icon "button" at bounding box center [548, 687] width 13 height 11
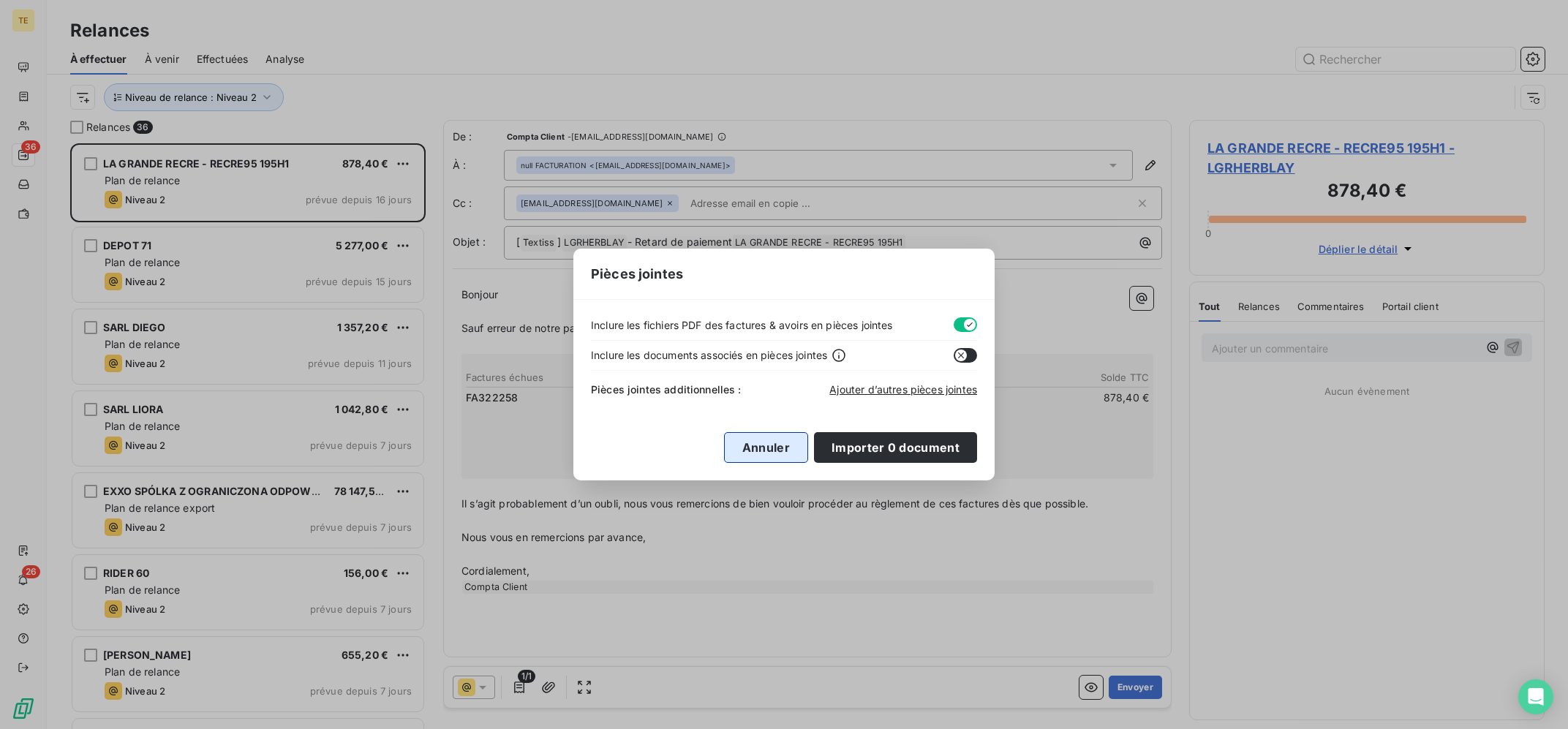
click at [790, 442] on button "Annuler" at bounding box center [766, 446] width 84 height 30
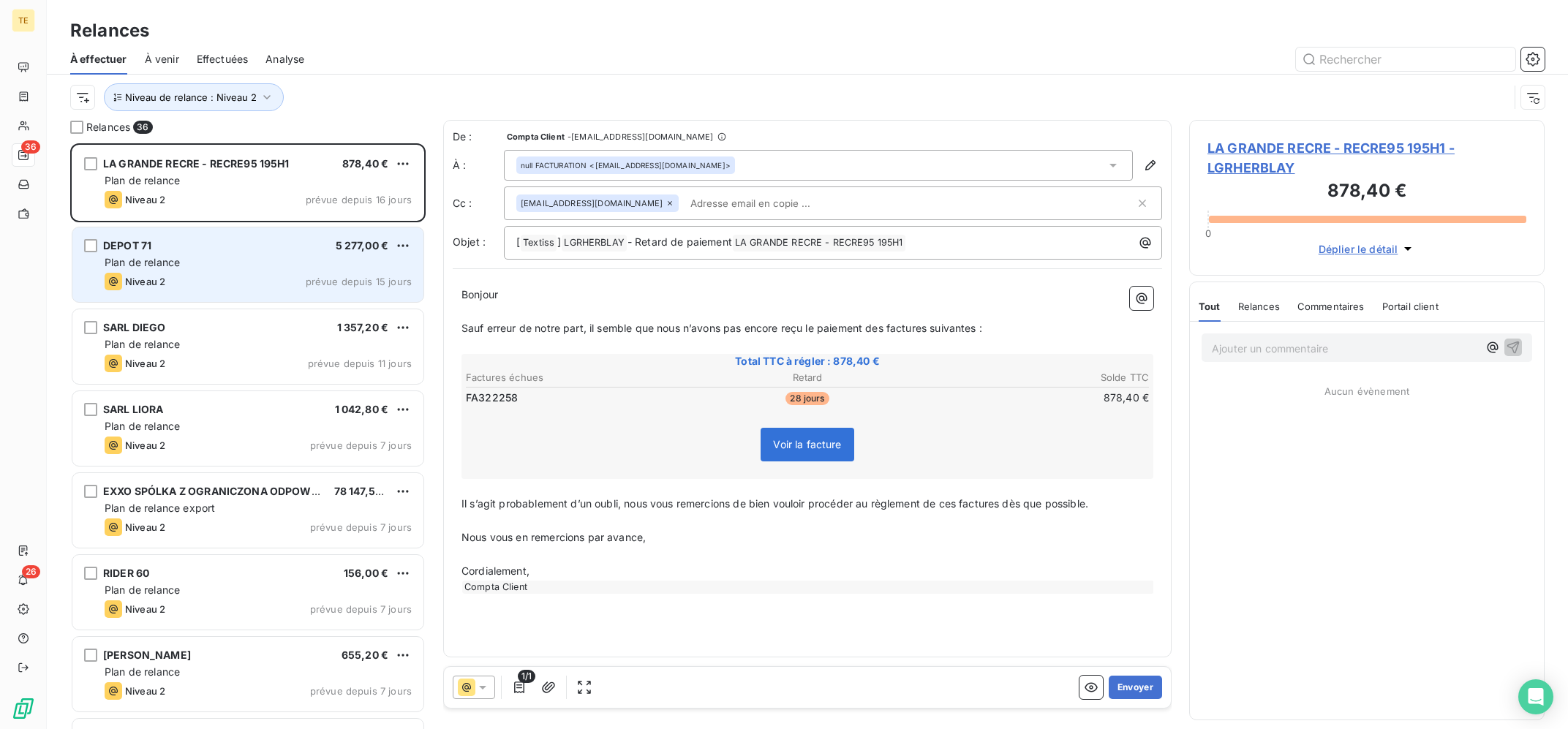
click at [230, 265] on div "Plan de relance" at bounding box center [258, 263] width 307 height 15
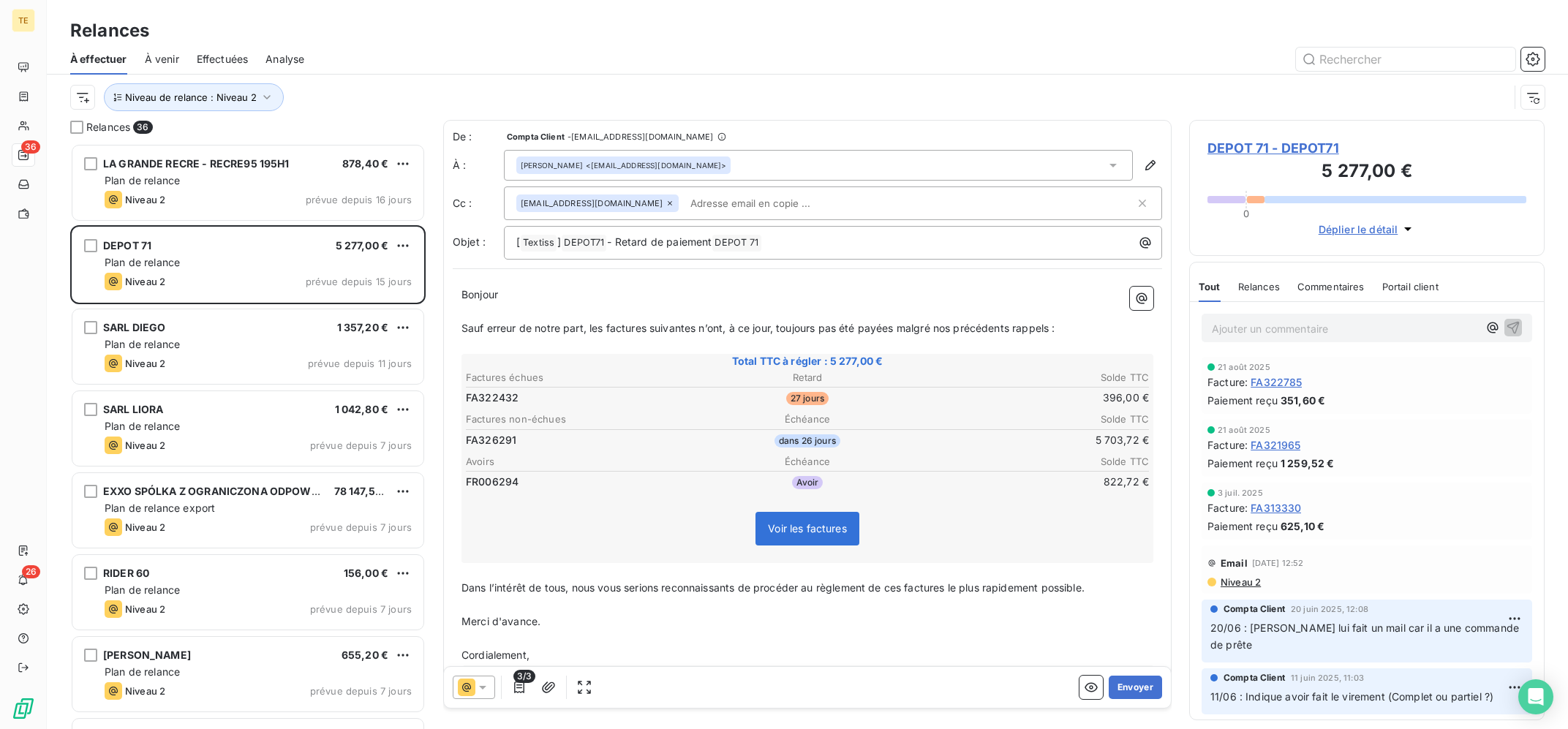
click at [481, 695] on div at bounding box center [473, 687] width 42 height 24
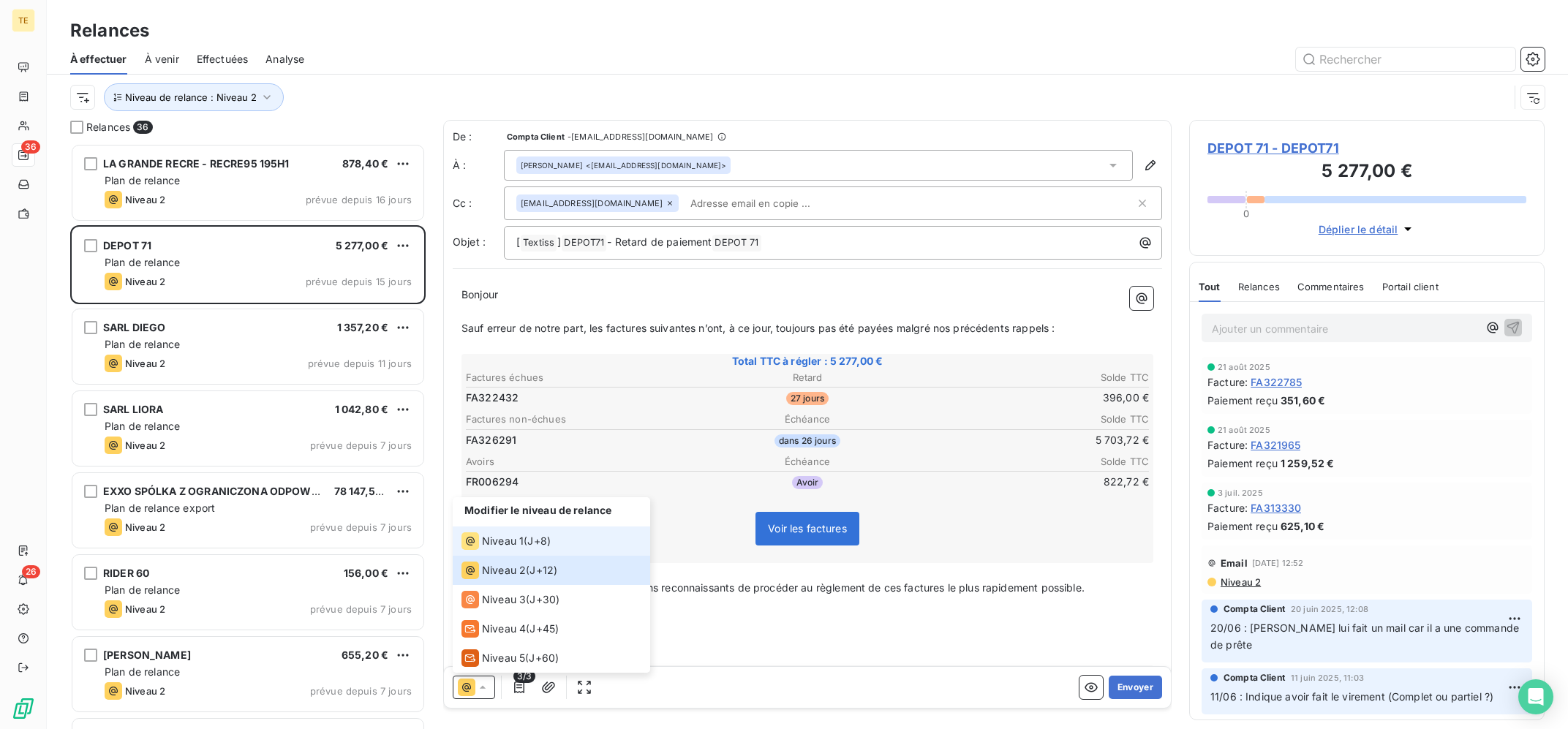
click at [506, 538] on span "Niveau 1" at bounding box center [502, 541] width 42 height 15
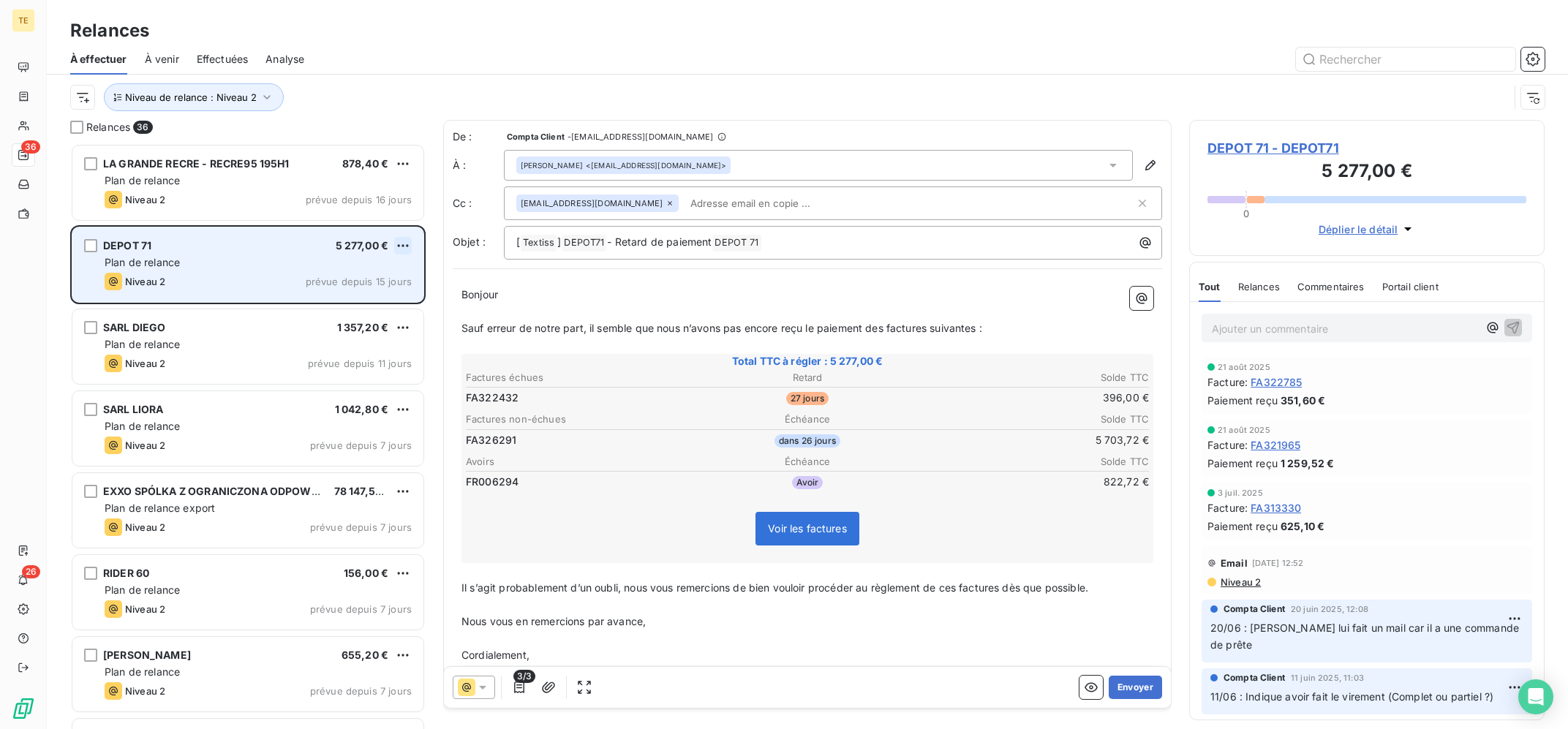
click at [405, 246] on html "TE 36 26 Relances À effectuer À venir Effectuées Analyse Niveau de relance : Ni…" at bounding box center [784, 364] width 1568 height 729
click at [377, 278] on div "Replanifier cette action" at bounding box center [340, 275] width 131 height 24
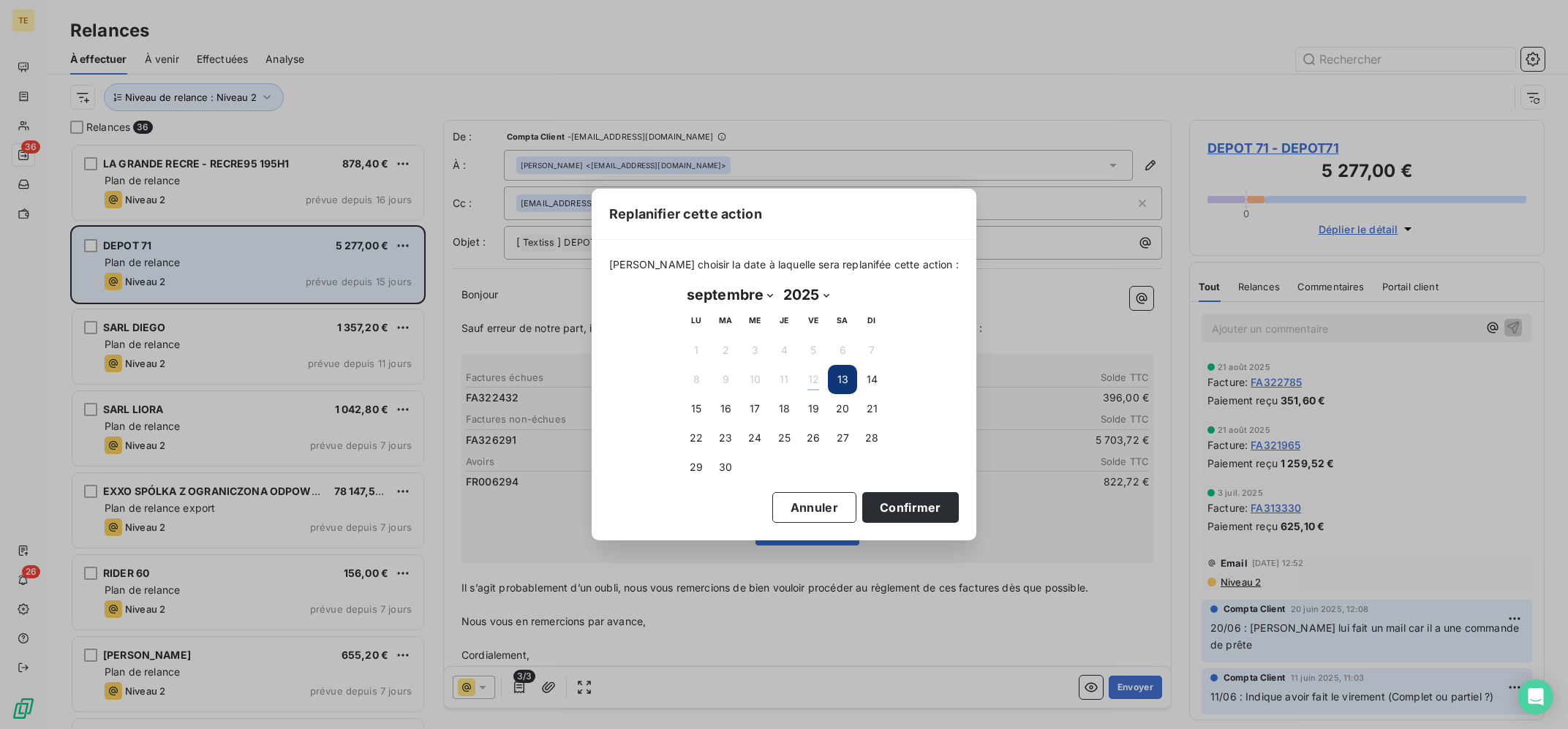
click at [682, 283] on select "janvier février mars avril mai juin juillet août septembre octobre novembre déc…" at bounding box center [730, 294] width 96 height 24
select select "9"
click option "octobre" at bounding box center [0, 0] width 0 height 0
click at [821, 378] on button "10" at bounding box center [813, 379] width 29 height 29
click at [868, 512] on button "Confirmer" at bounding box center [911, 507] width 96 height 30
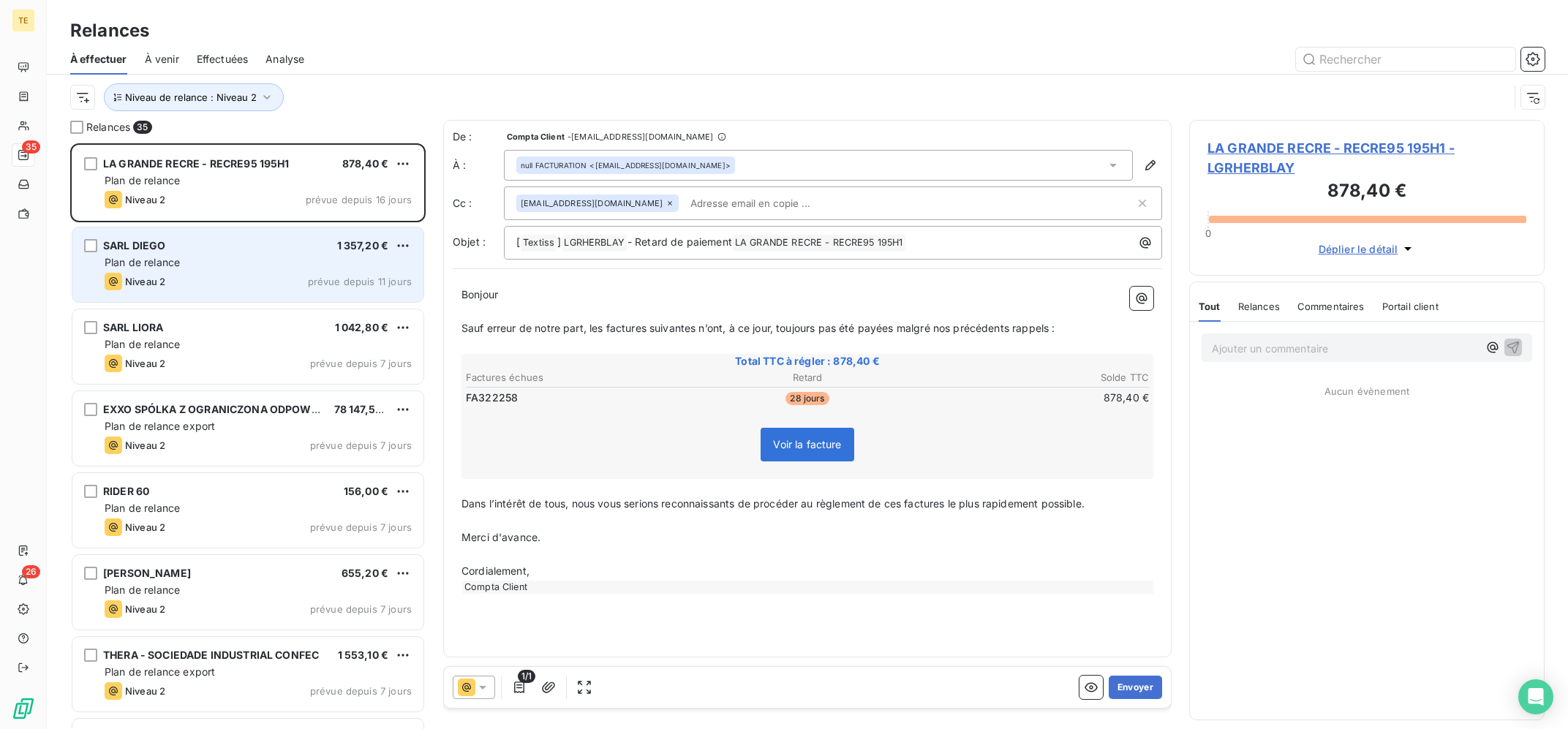
click at [299, 261] on div "Plan de relance" at bounding box center [258, 263] width 307 height 15
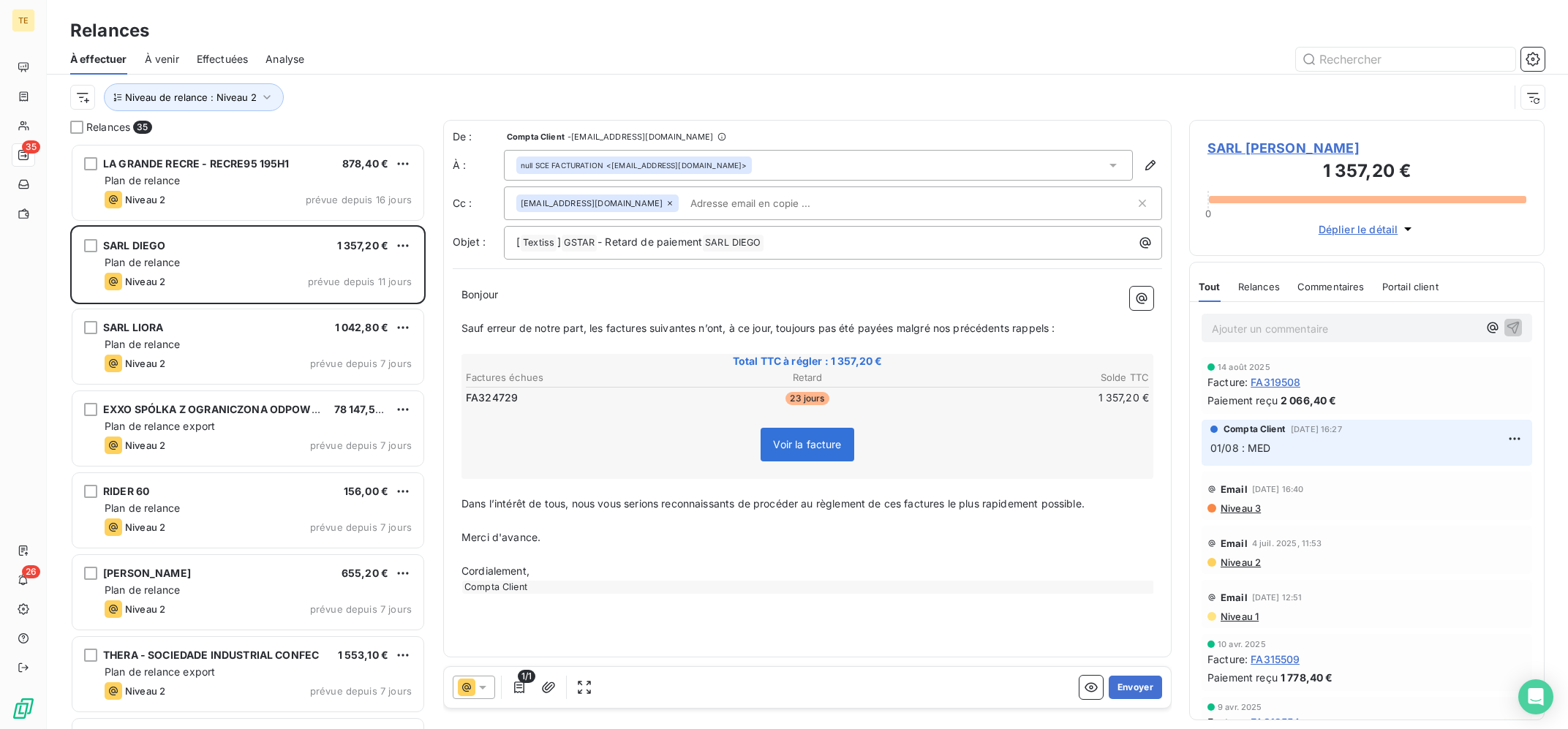
click at [468, 692] on icon at bounding box center [467, 687] width 18 height 18
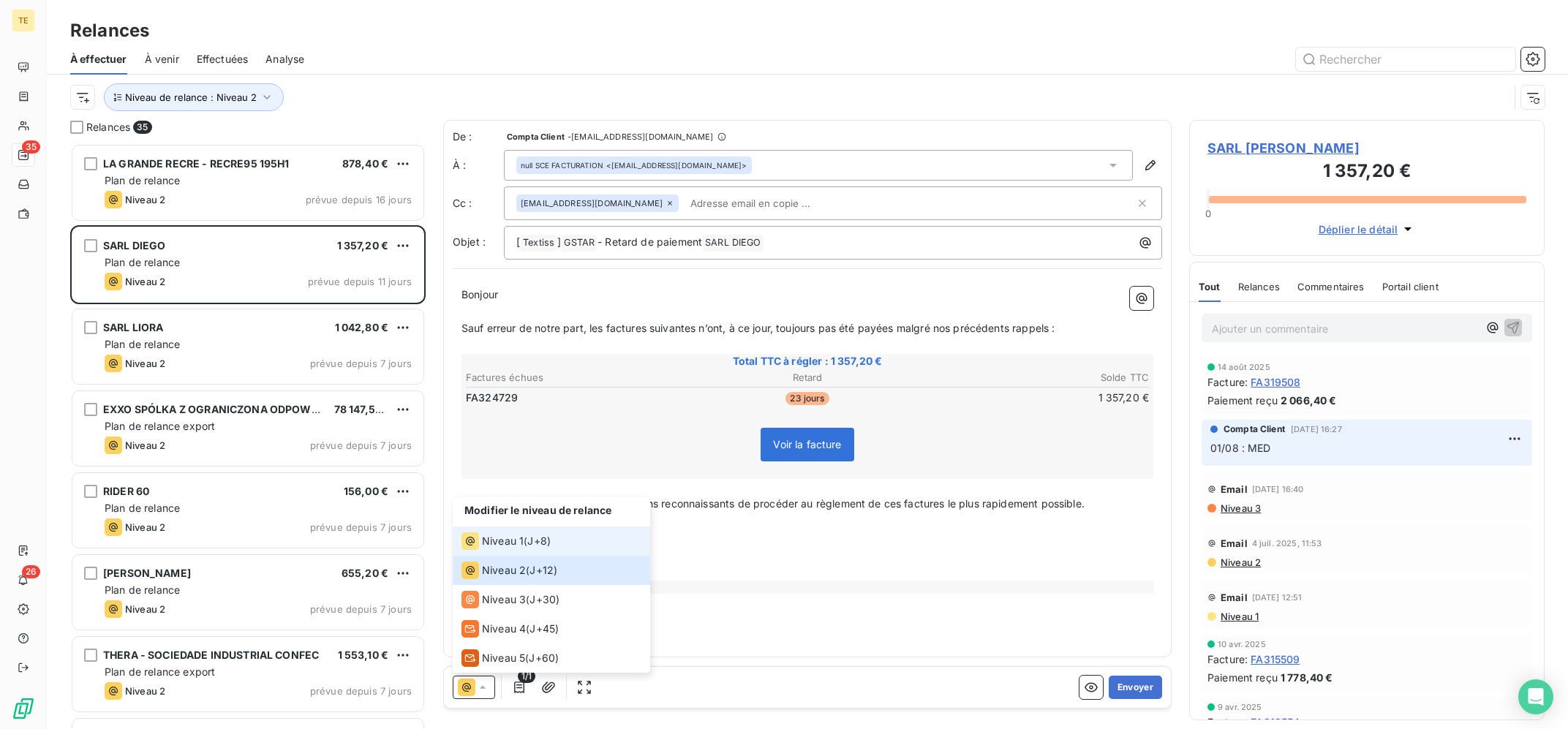
click at [531, 545] on span "J+8 )" at bounding box center [539, 541] width 24 height 15
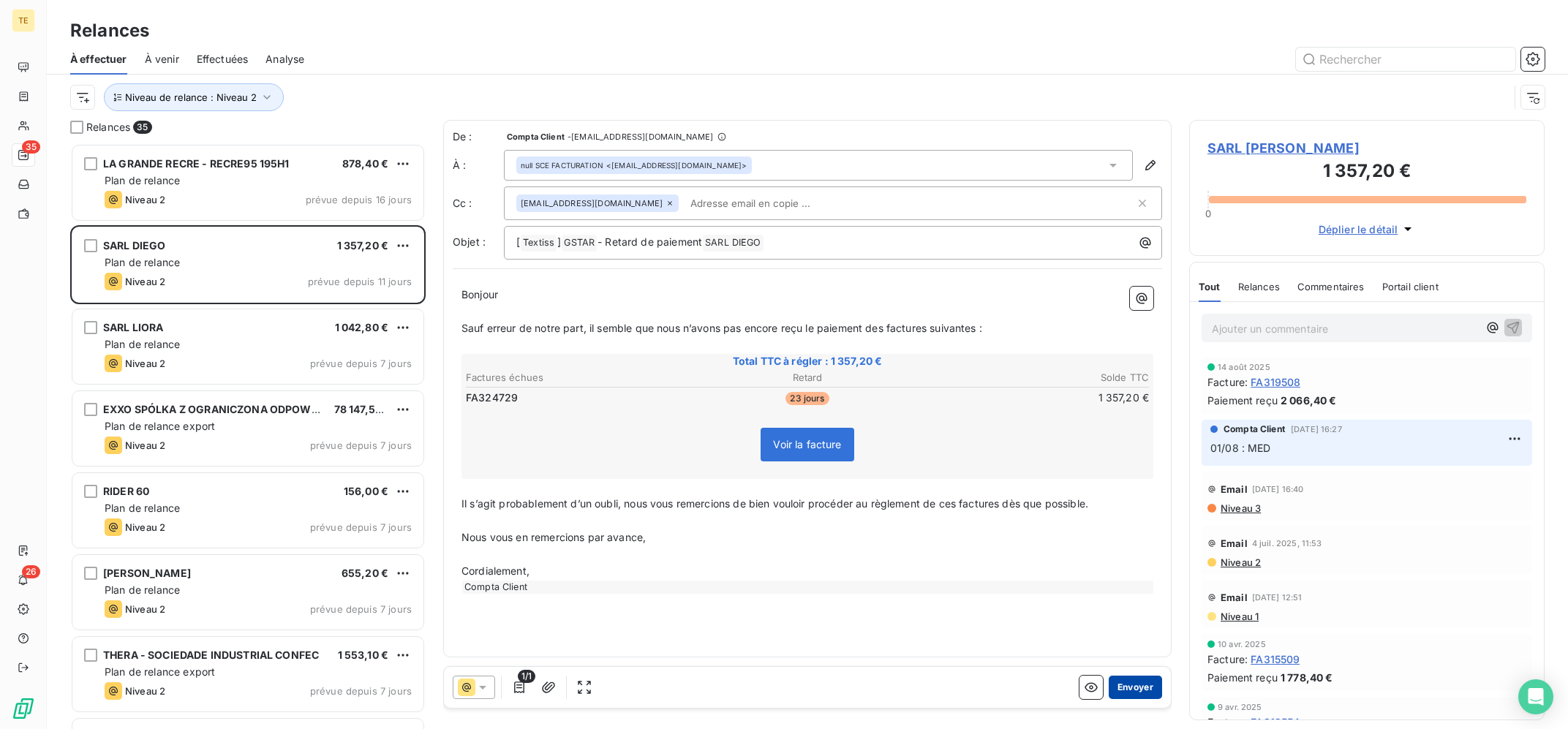
click at [1147, 691] on button "Envoyer" at bounding box center [1135, 687] width 53 height 24
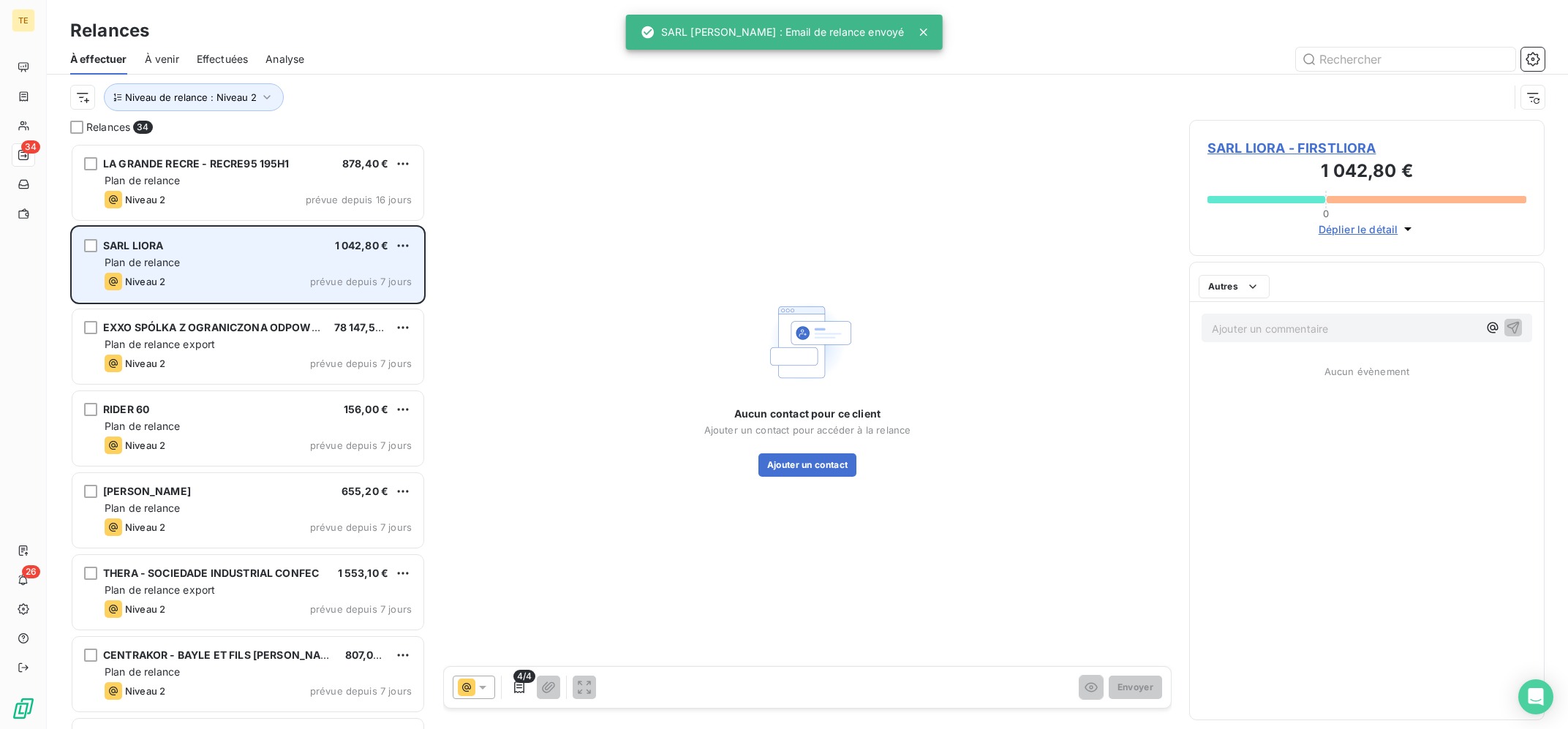
click at [169, 263] on span "Plan de relance" at bounding box center [142, 262] width 76 height 13
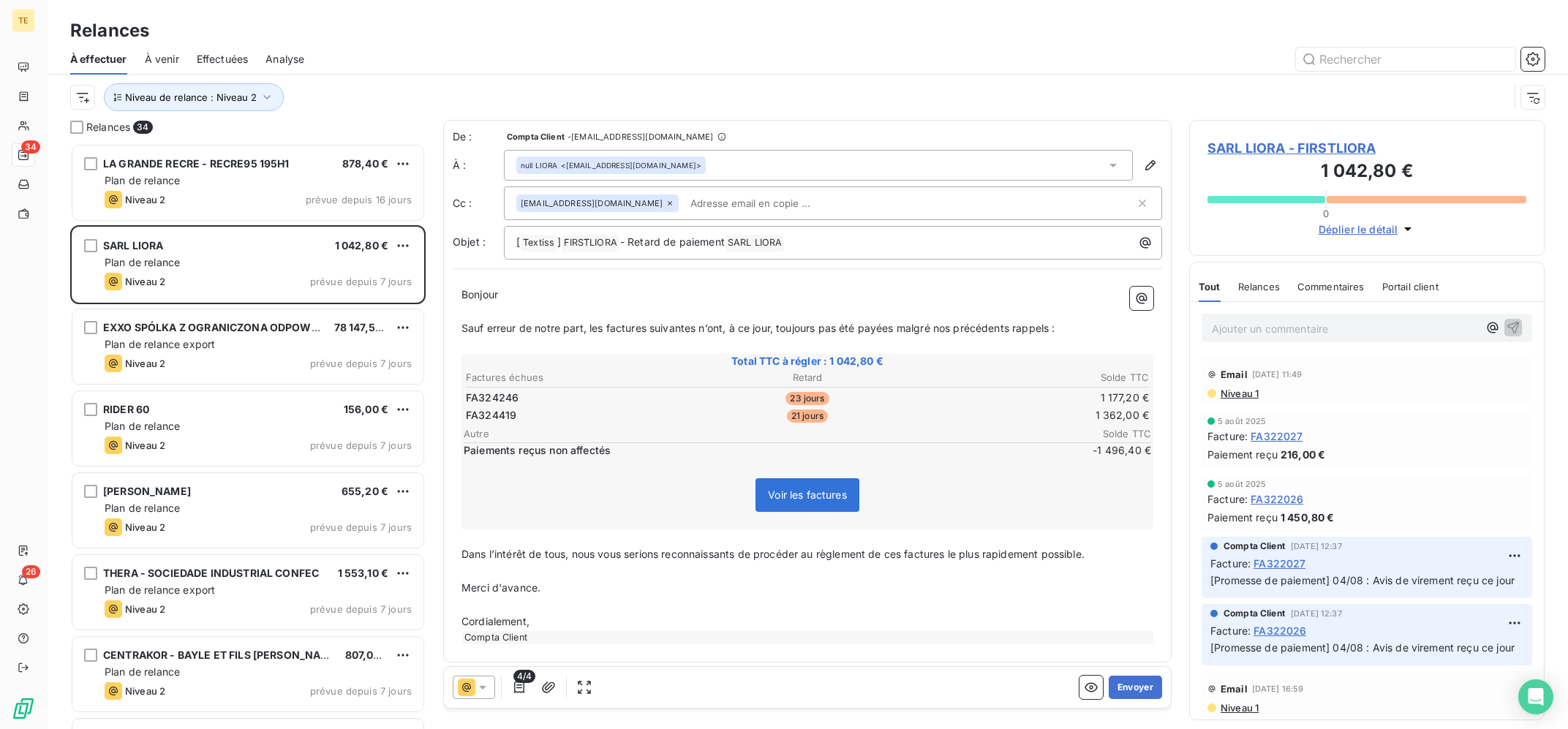
click at [476, 698] on div at bounding box center [473, 687] width 42 height 24
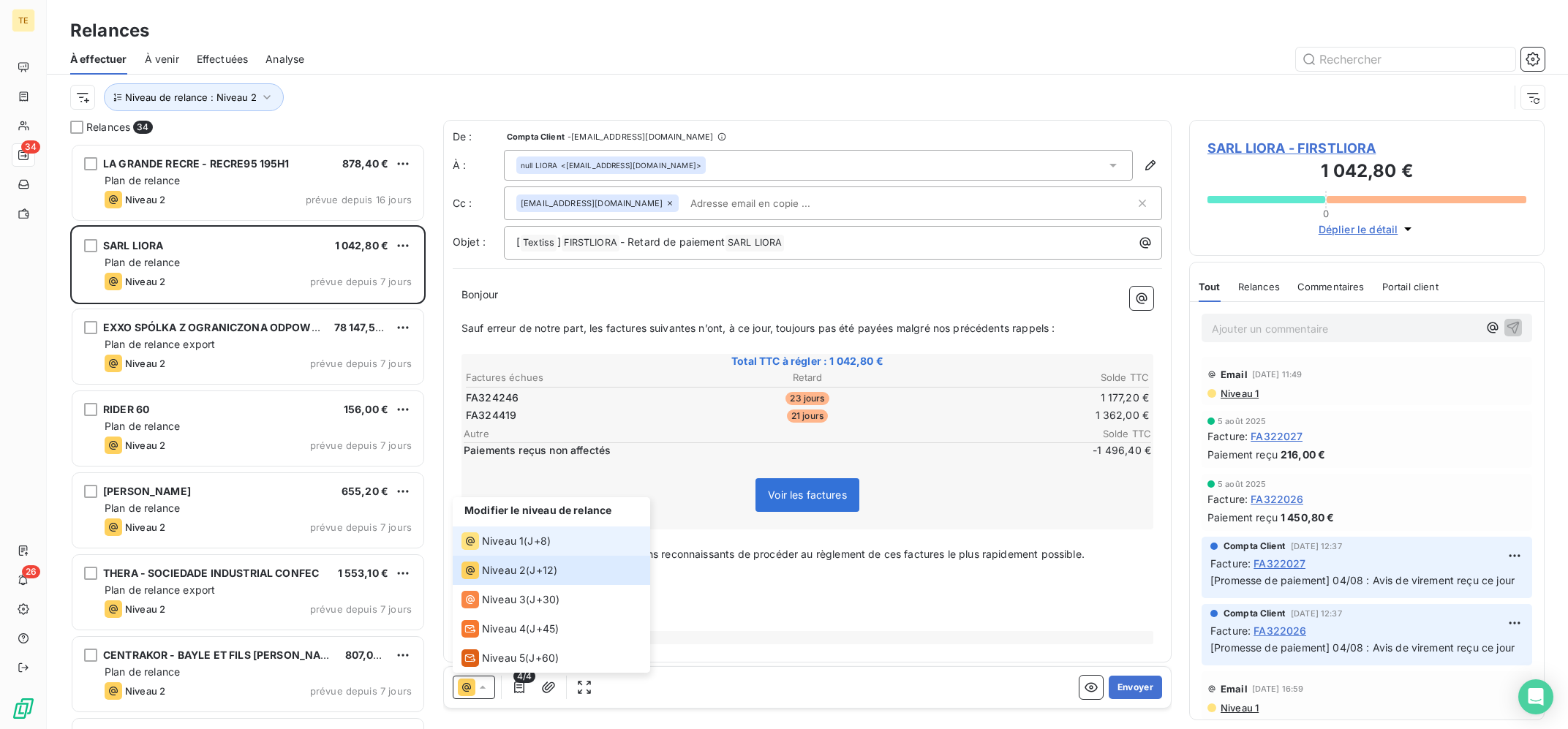
click at [521, 551] on li "Niveau 1 ( J+8 )" at bounding box center [551, 541] width 197 height 29
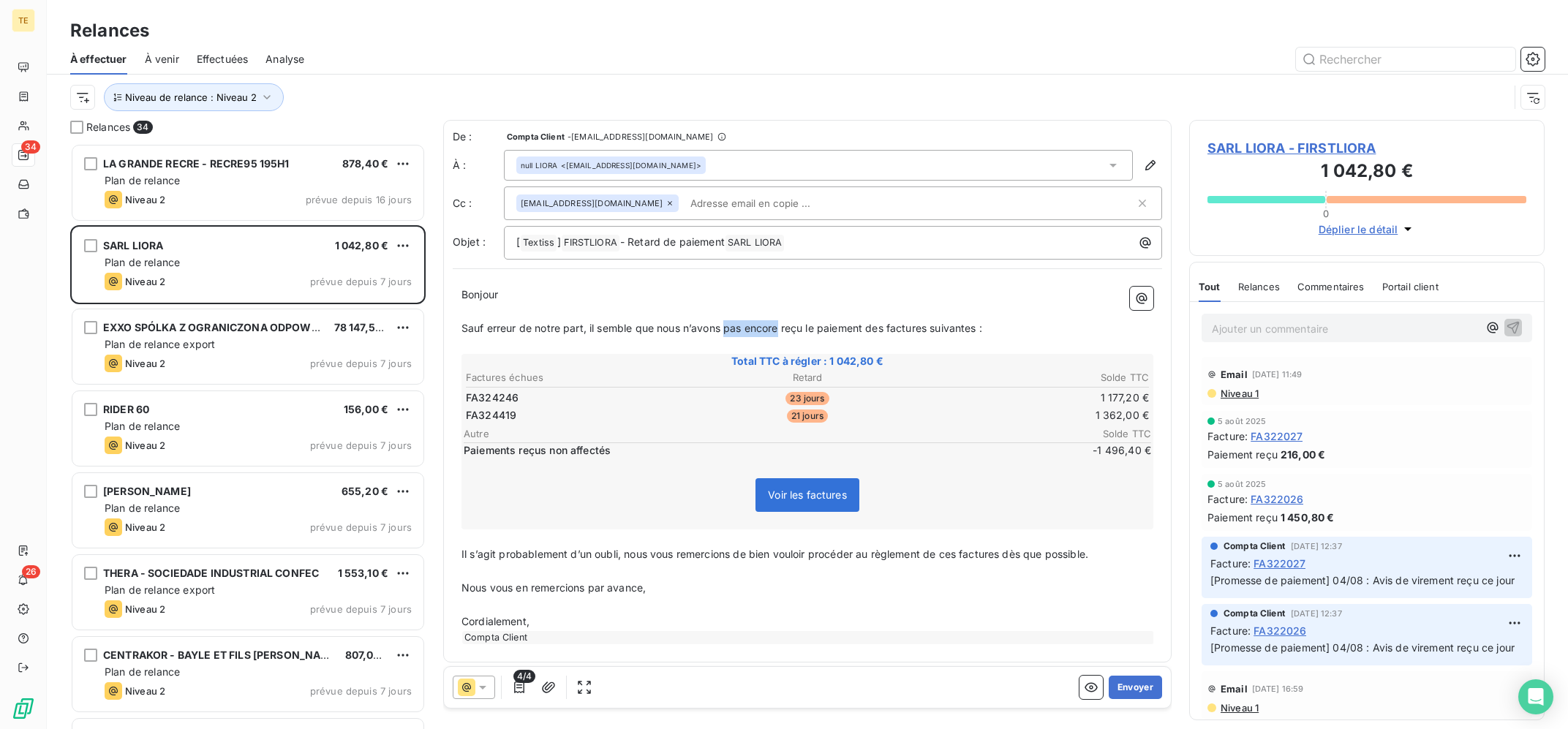
drag, startPoint x: 729, startPoint y: 328, endPoint x: 783, endPoint y: 328, distance: 54.0
click at [783, 328] on span "Sauf erreur de notre part, il semble que nous n’avons pas encore reçu le paieme…" at bounding box center [722, 328] width 521 height 13
click at [807, 329] on span "Sauf erreur de notre part, il semble que nous n’avons reçu le paiement des fact…" at bounding box center [693, 328] width 463 height 13
click at [809, 328] on span "Sauf erreur de notre part, il semble que nous n’avons reçu le paiement des fact…" at bounding box center [693, 328] width 463 height 13
click at [1141, 690] on button "Envoyer" at bounding box center [1135, 687] width 53 height 24
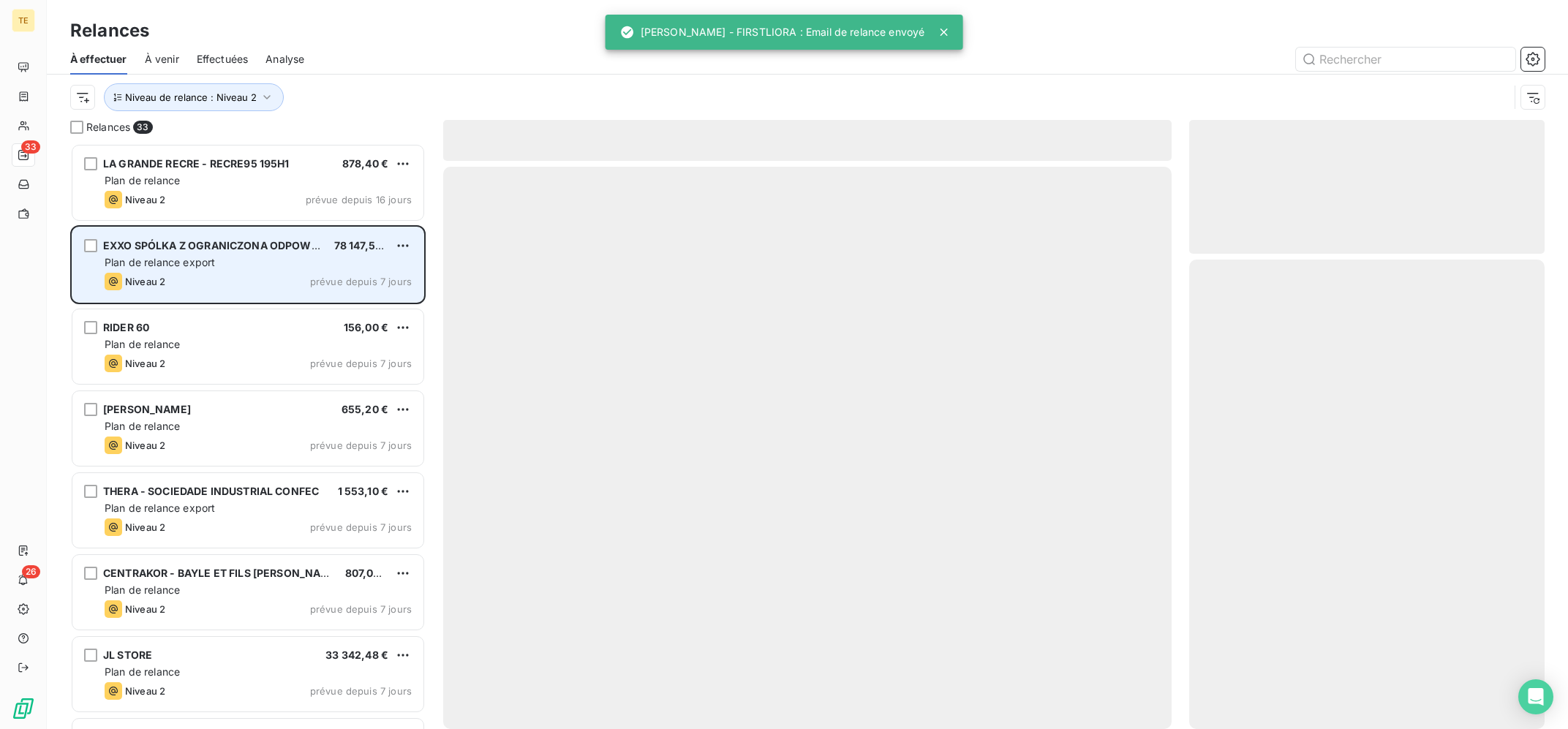
click at [212, 264] on span "Plan de relance export" at bounding box center [160, 262] width 111 height 13
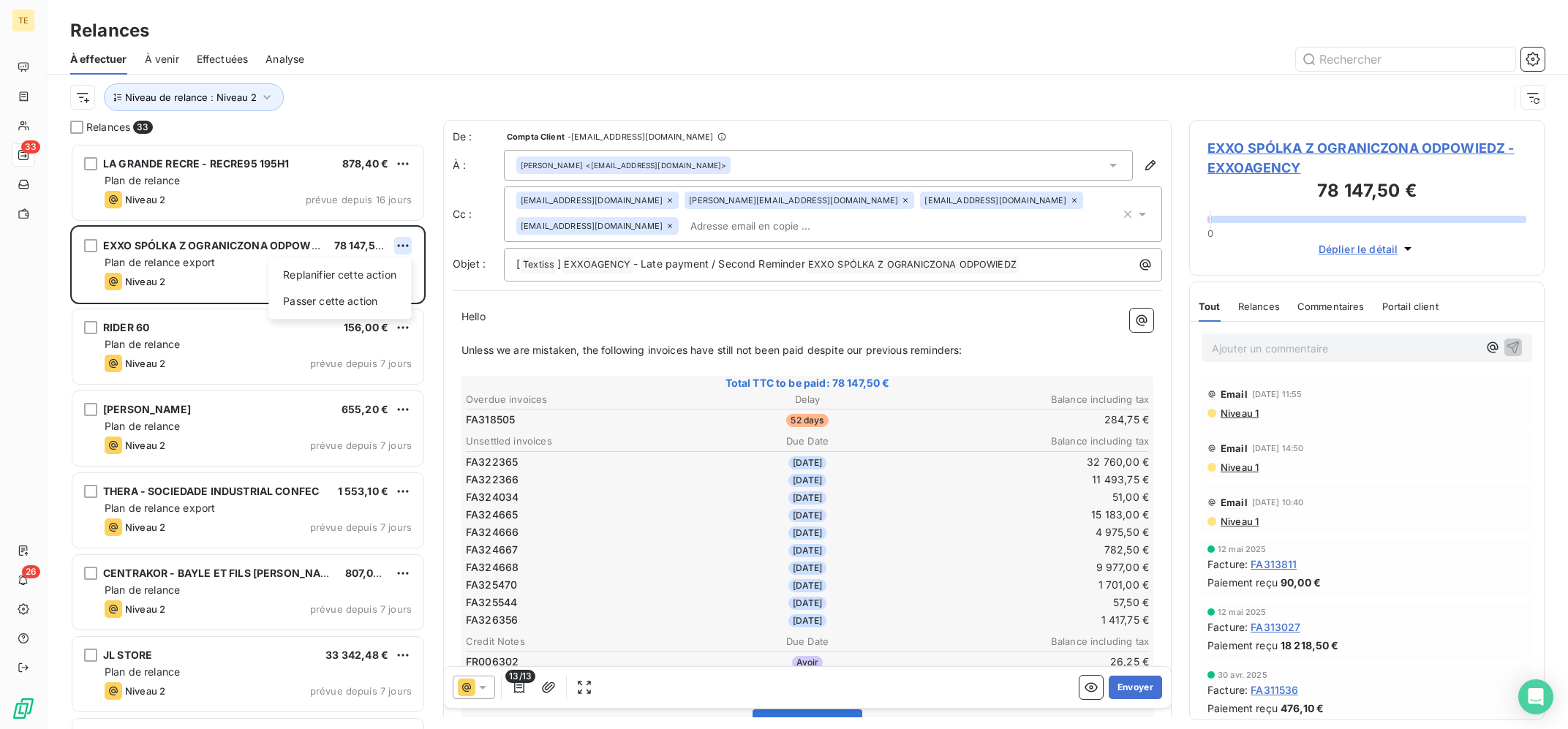
click at [407, 244] on html "TE 33 26 Relances À effectuer À venir Effectuées Analyse Niveau de relance : Ni…" at bounding box center [784, 364] width 1568 height 729
click at [361, 276] on div "Replanifier cette action" at bounding box center [340, 275] width 131 height 24
select select "8"
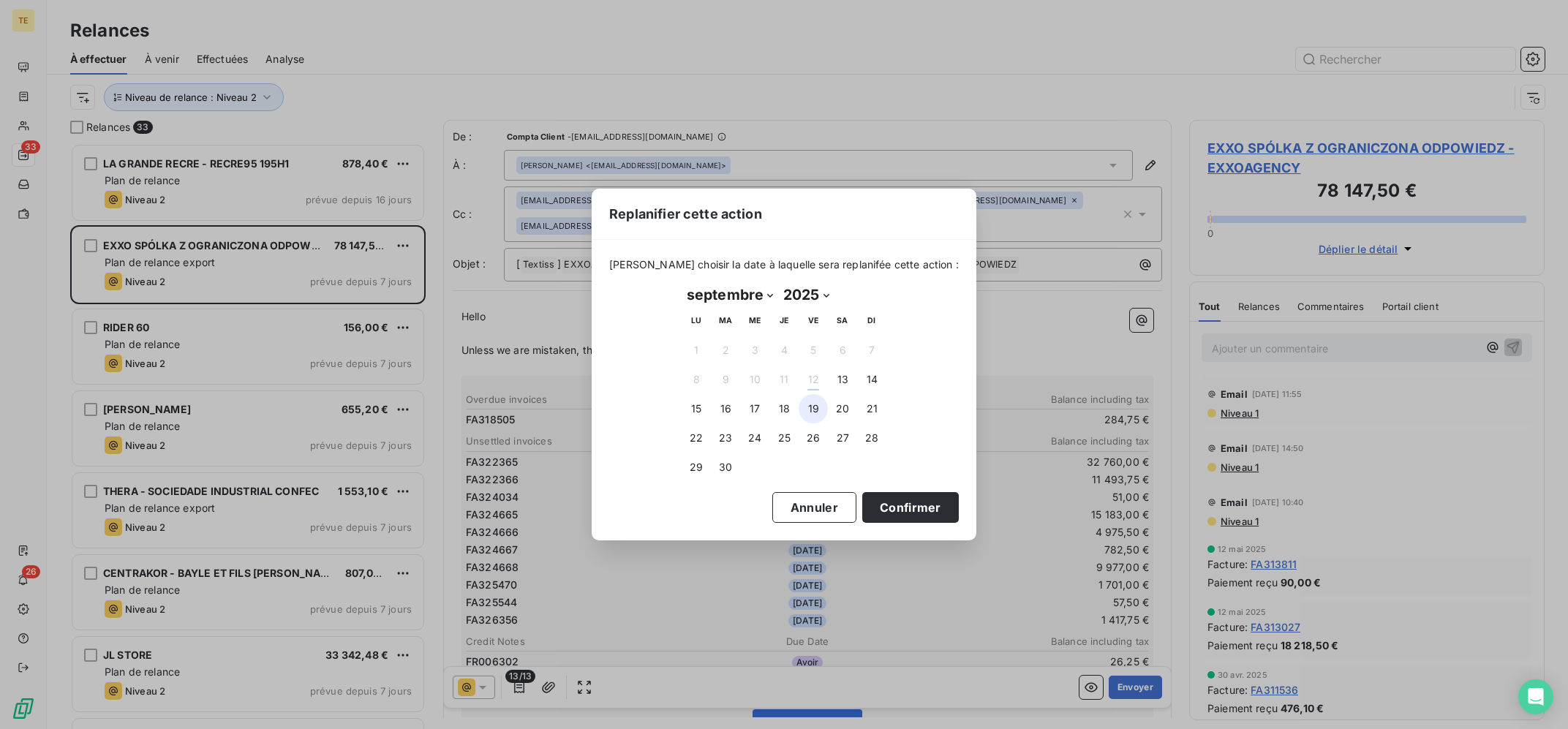
click at [803, 407] on button "19" at bounding box center [813, 408] width 29 height 29
click at [862, 498] on button "Confirmer" at bounding box center [911, 507] width 96 height 30
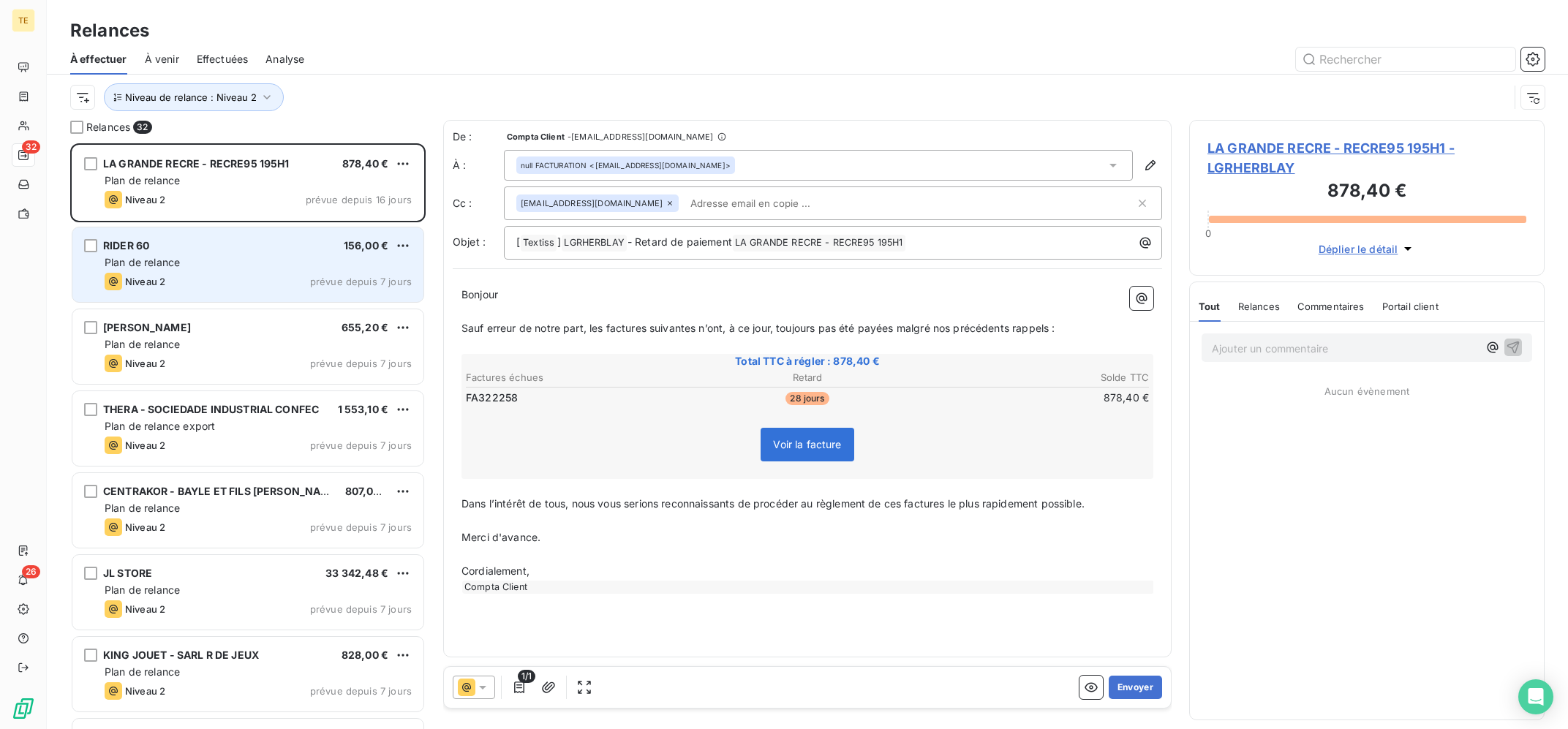
click at [259, 287] on div "Niveau 2 prévue depuis 7 jours" at bounding box center [258, 282] width 307 height 18
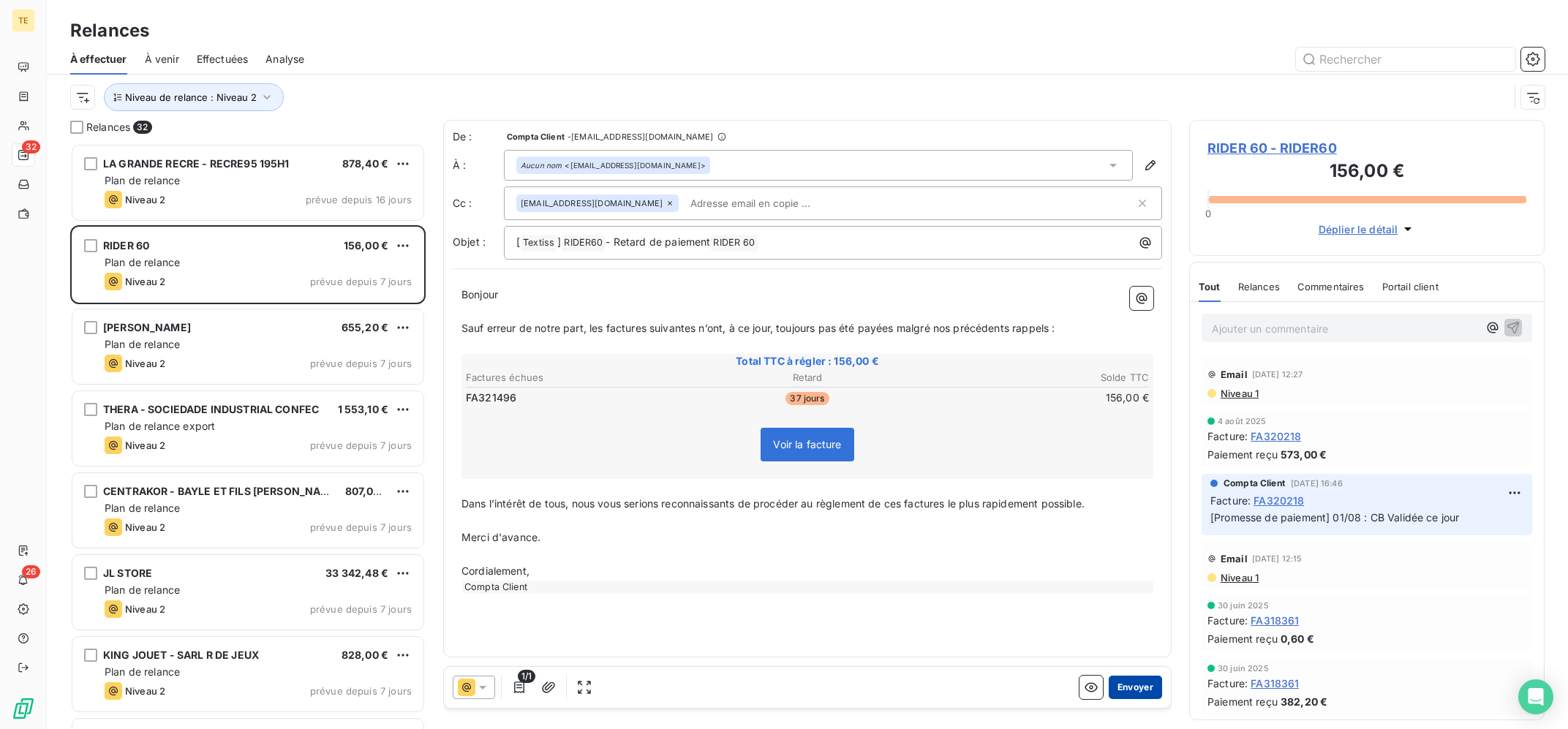
click at [1138, 685] on button "Envoyer" at bounding box center [1135, 687] width 53 height 24
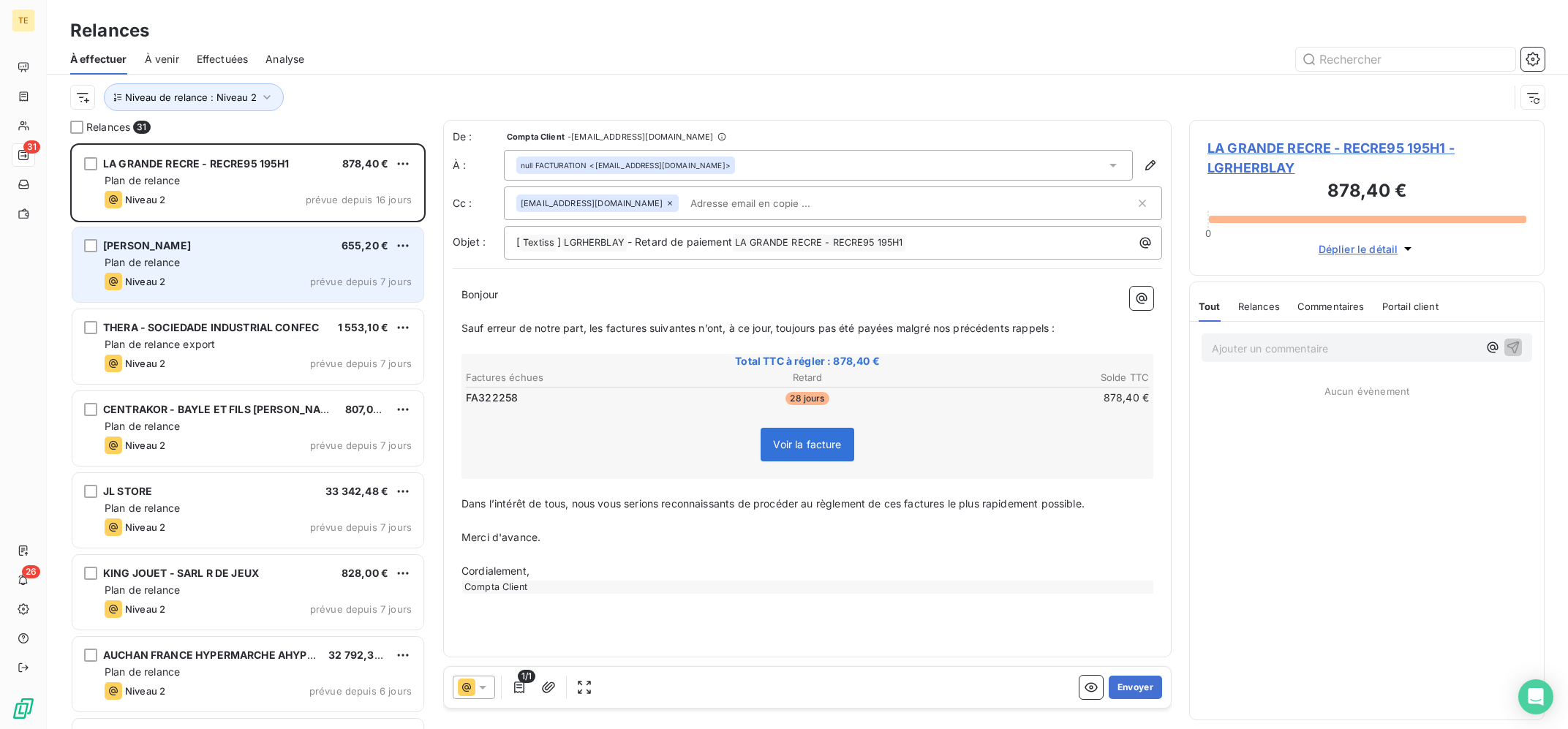
click at [301, 268] on div "Plan de relance" at bounding box center [258, 263] width 307 height 15
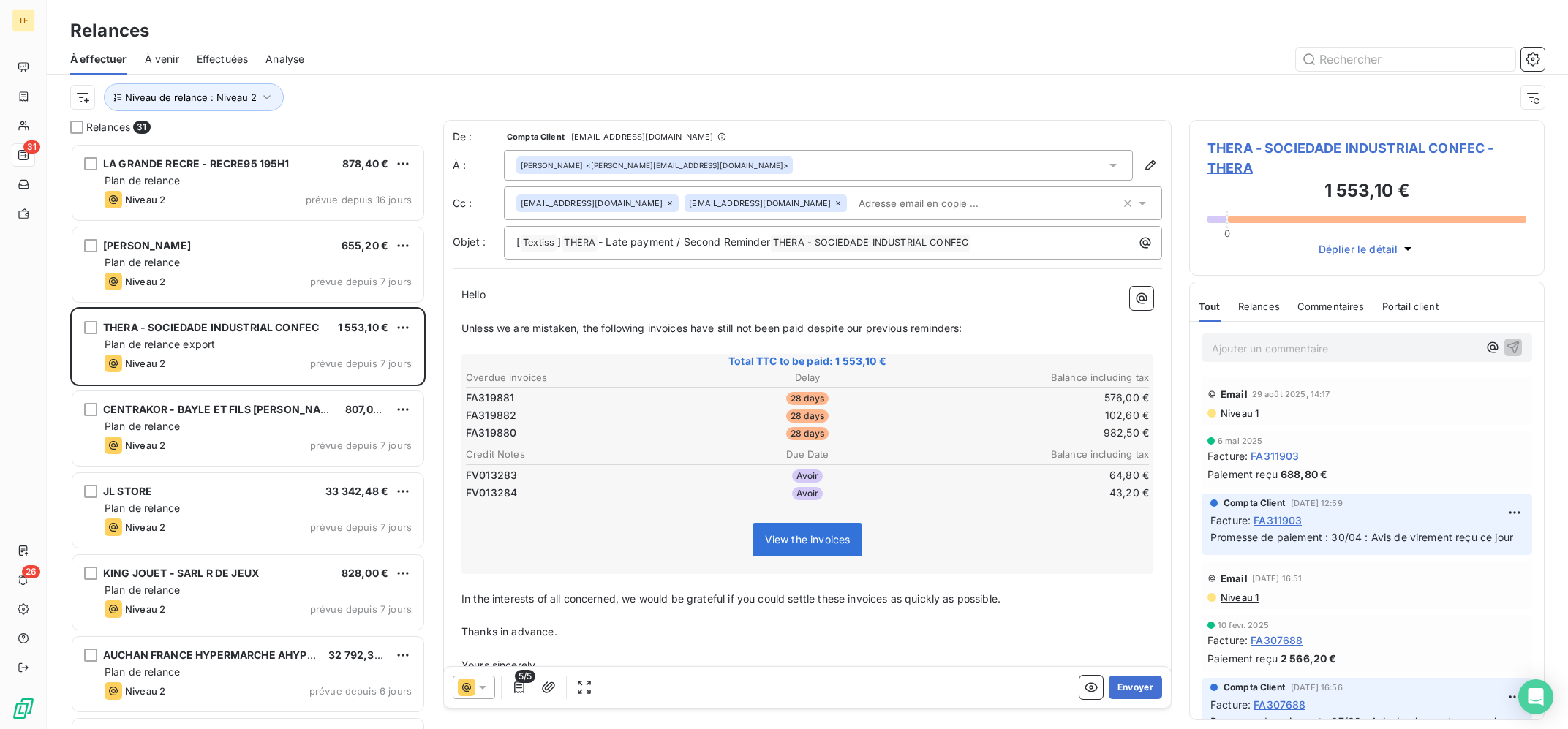
click at [833, 202] on icon at bounding box center [838, 203] width 9 height 9
click at [1001, 631] on p "Thanks in advance." at bounding box center [807, 632] width 692 height 17
click at [939, 203] on div "[EMAIL_ADDRESS][DOMAIN_NAME]" at bounding box center [819, 203] width 604 height 22
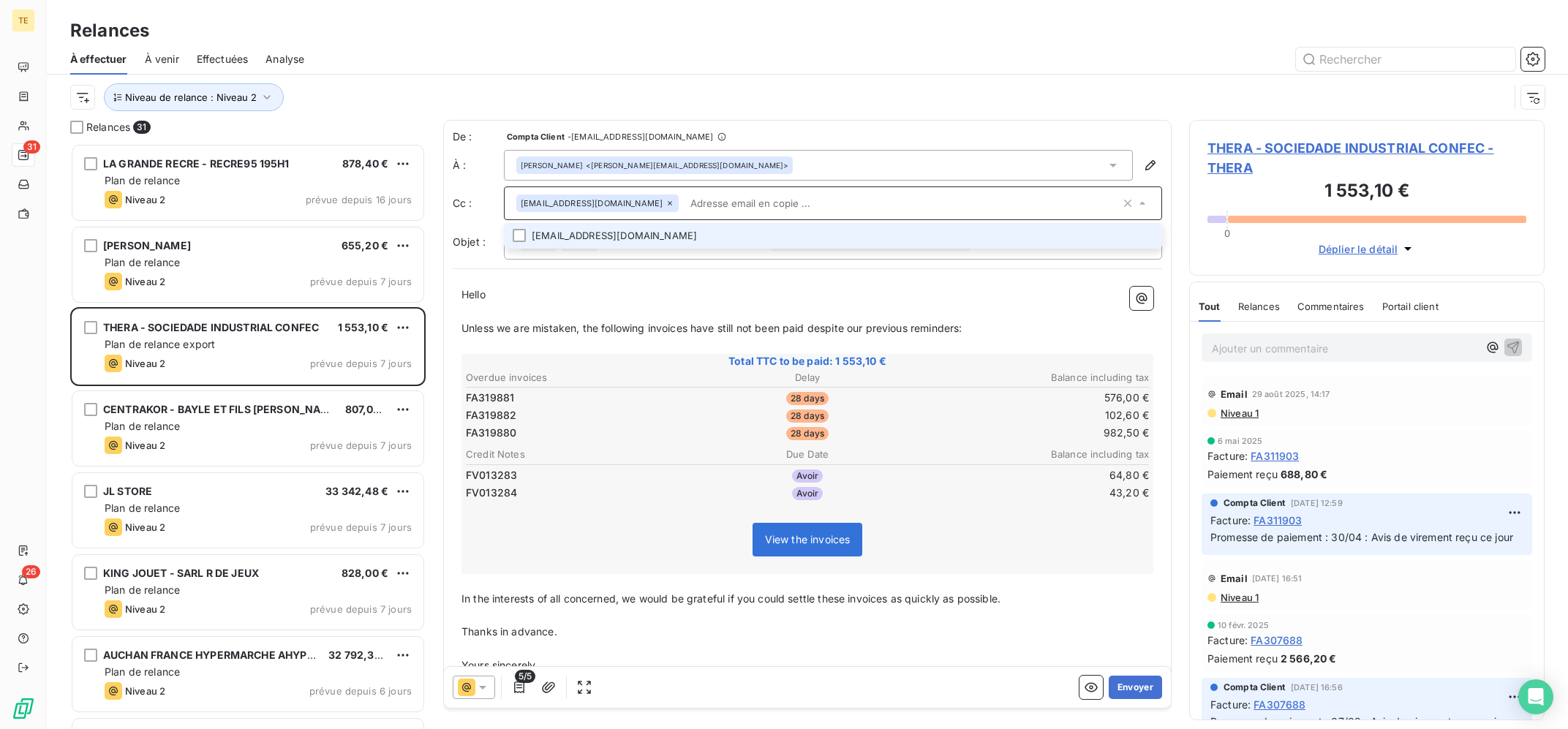
click at [680, 242] on li "[EMAIL_ADDRESS][DOMAIN_NAME]" at bounding box center [833, 236] width 658 height 25
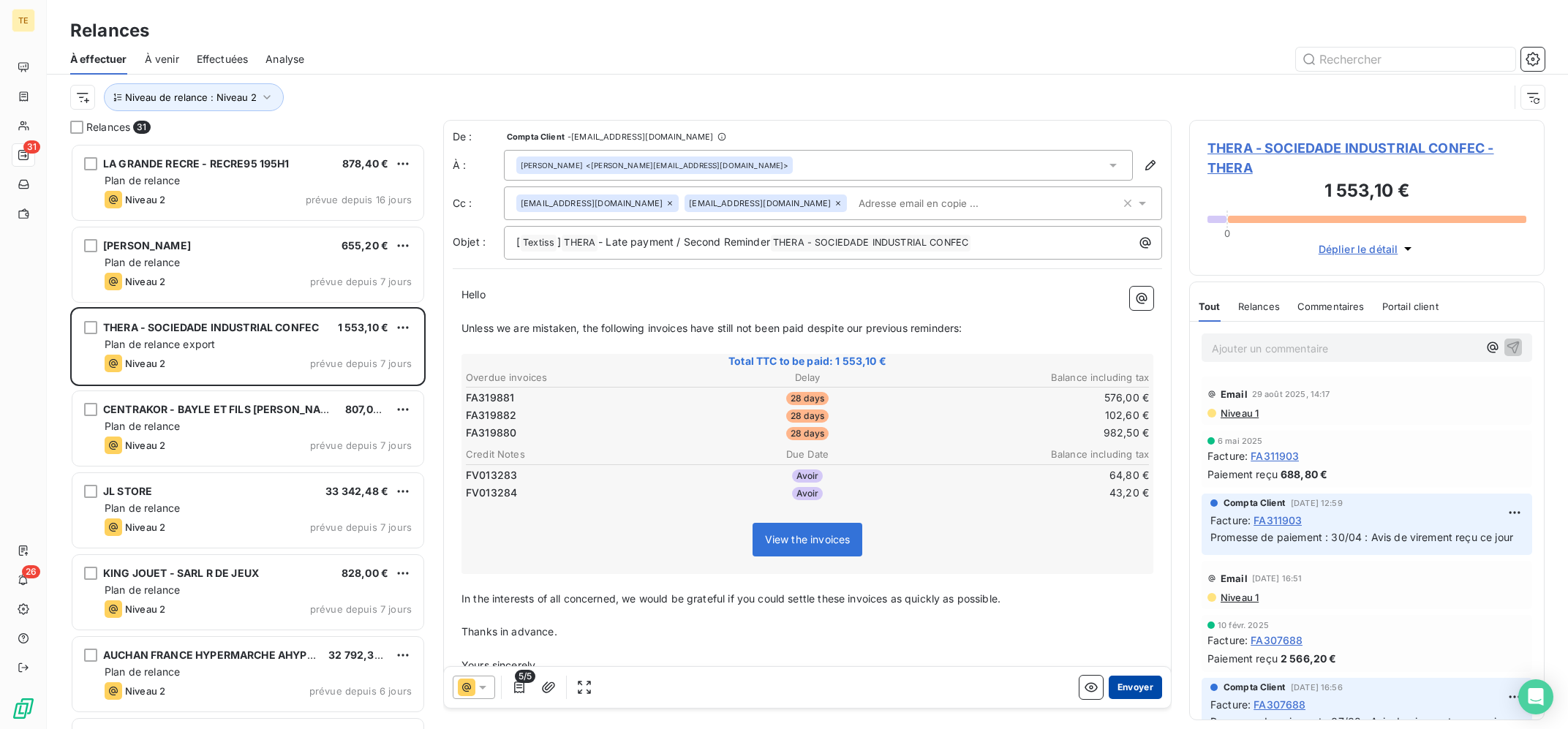
click at [1129, 682] on button "Envoyer" at bounding box center [1135, 687] width 53 height 24
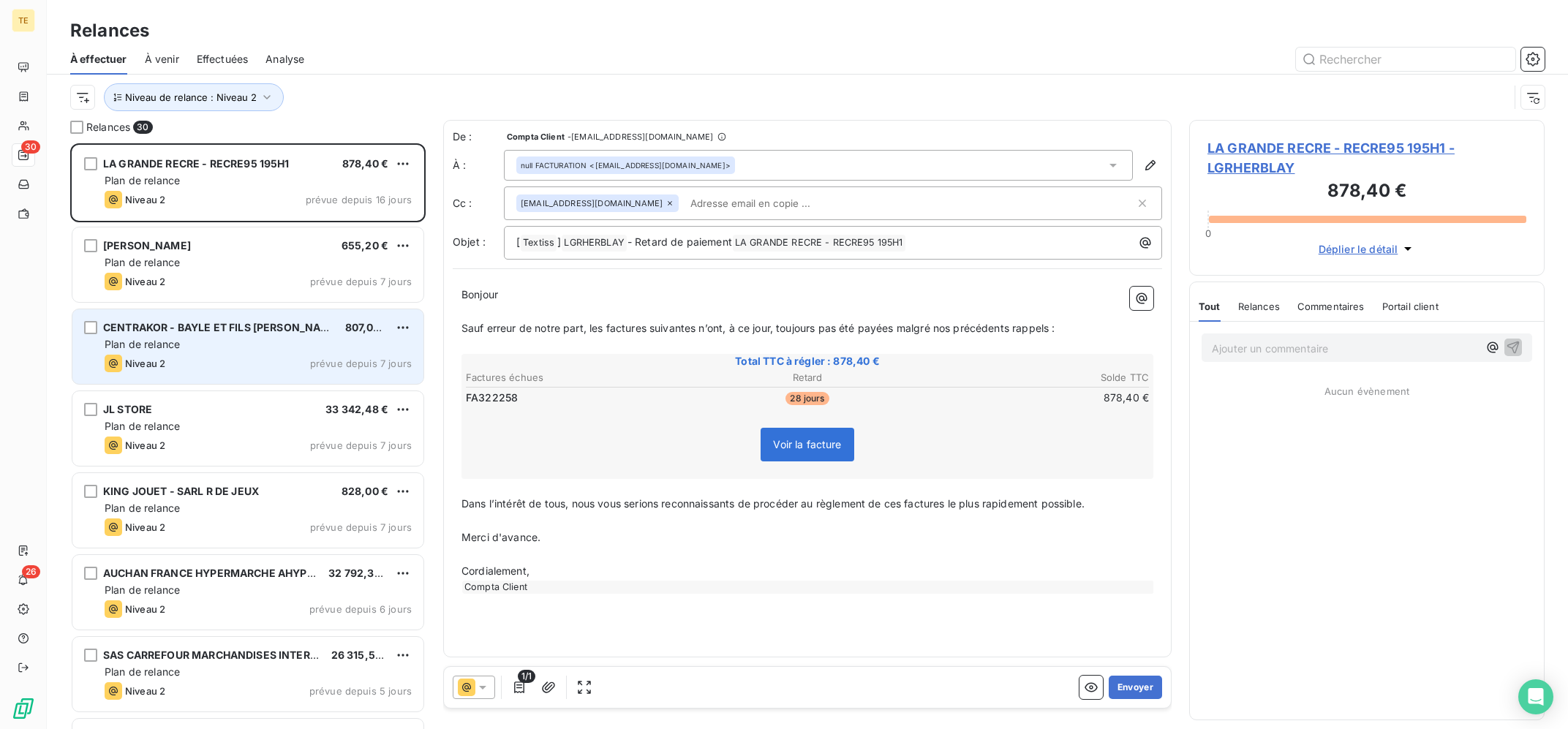
click at [278, 343] on div "Plan de relance" at bounding box center [258, 344] width 307 height 15
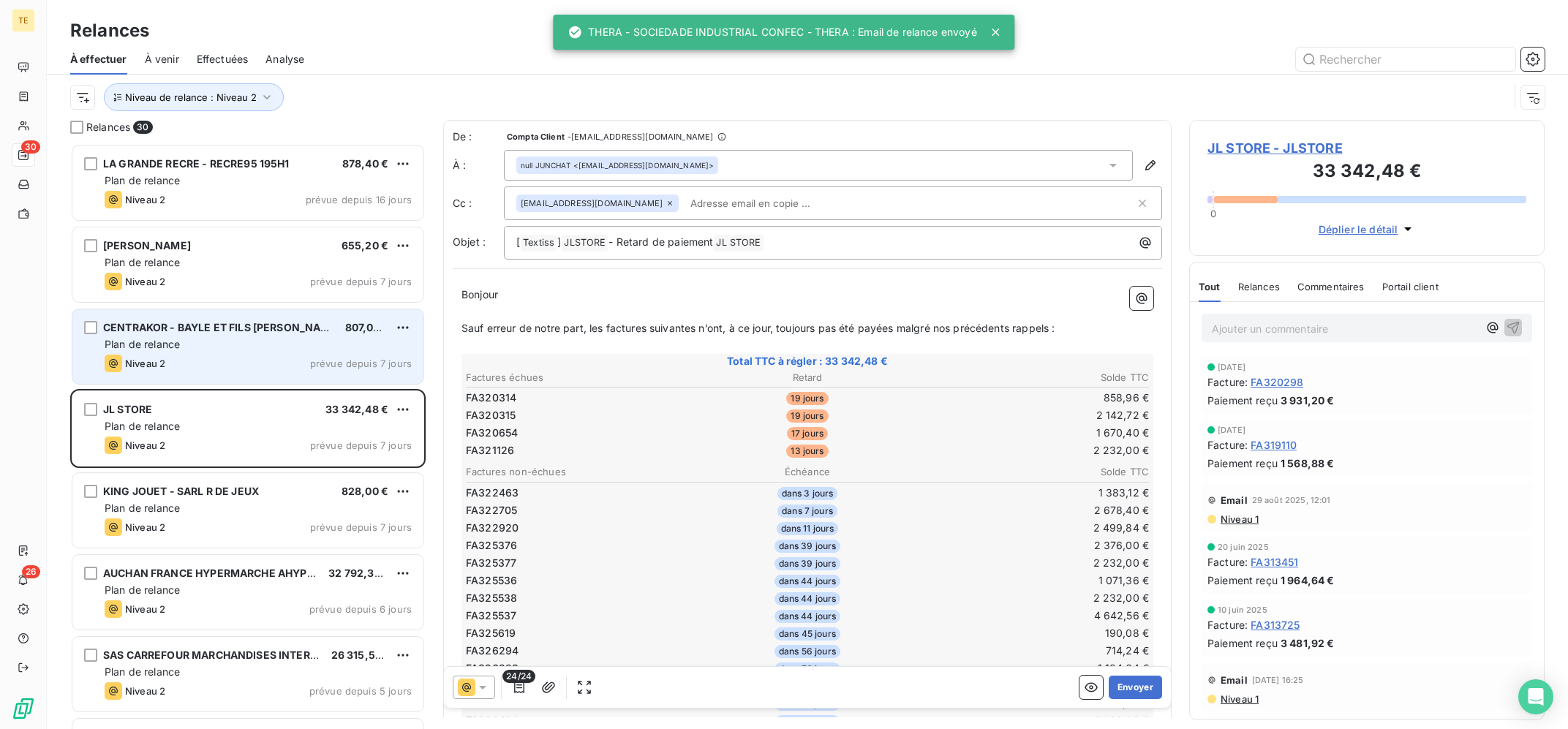
click at [278, 343] on div "Plan de relance" at bounding box center [258, 344] width 307 height 15
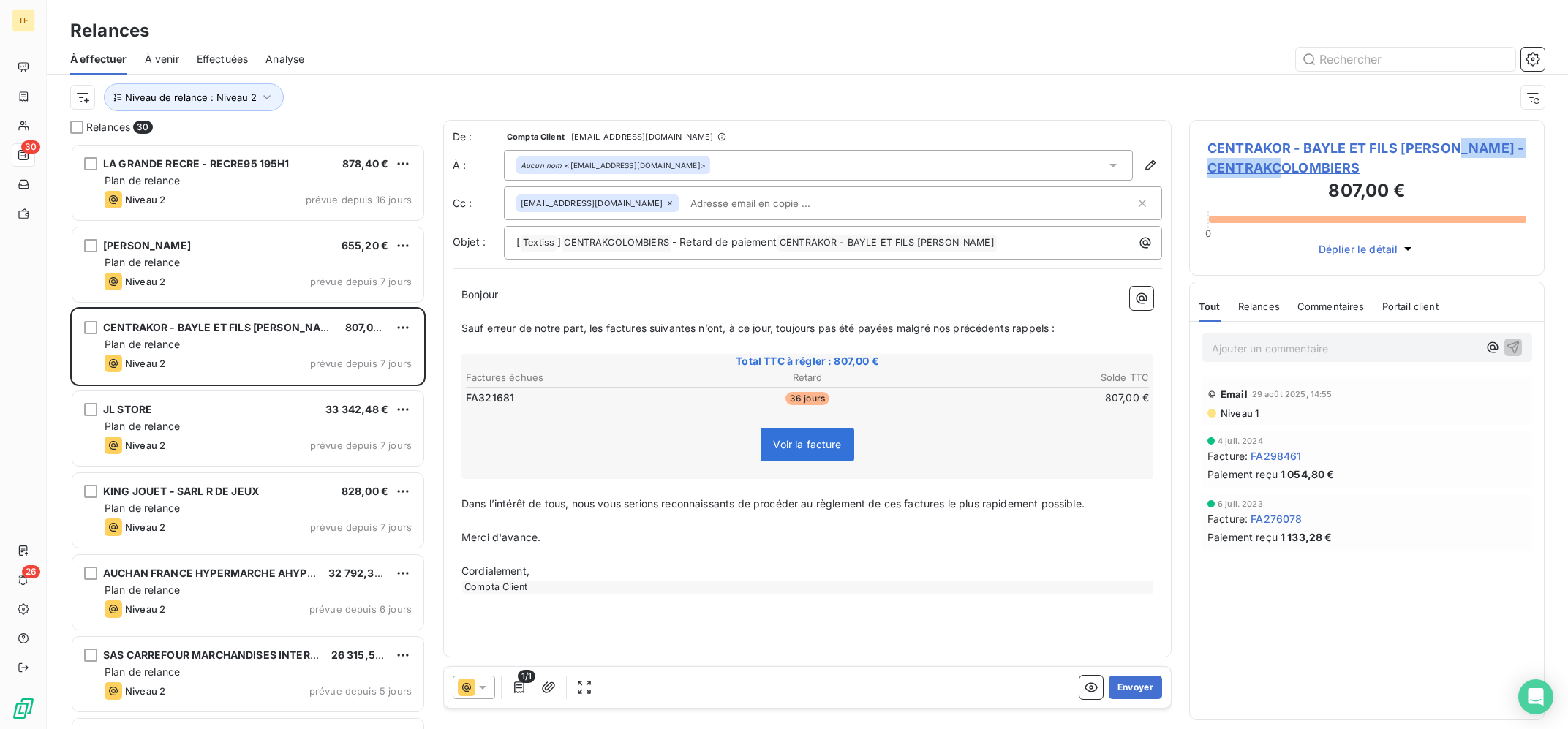
copy span "CENTRAKCOLOMBIERS"
drag, startPoint x: 1369, startPoint y: 166, endPoint x: 1181, endPoint y: 58, distance: 216.8
click at [1189, 120] on div "CENTRAKOR - BAYLE ET FILS SARL - CENTRAKCOLOMBIERS 807,00 € 0 Déplier le détail…" at bounding box center [1366, 424] width 355 height 609
click at [1181, 53] on div at bounding box center [934, 59] width 1223 height 24
copy span "FA321681"
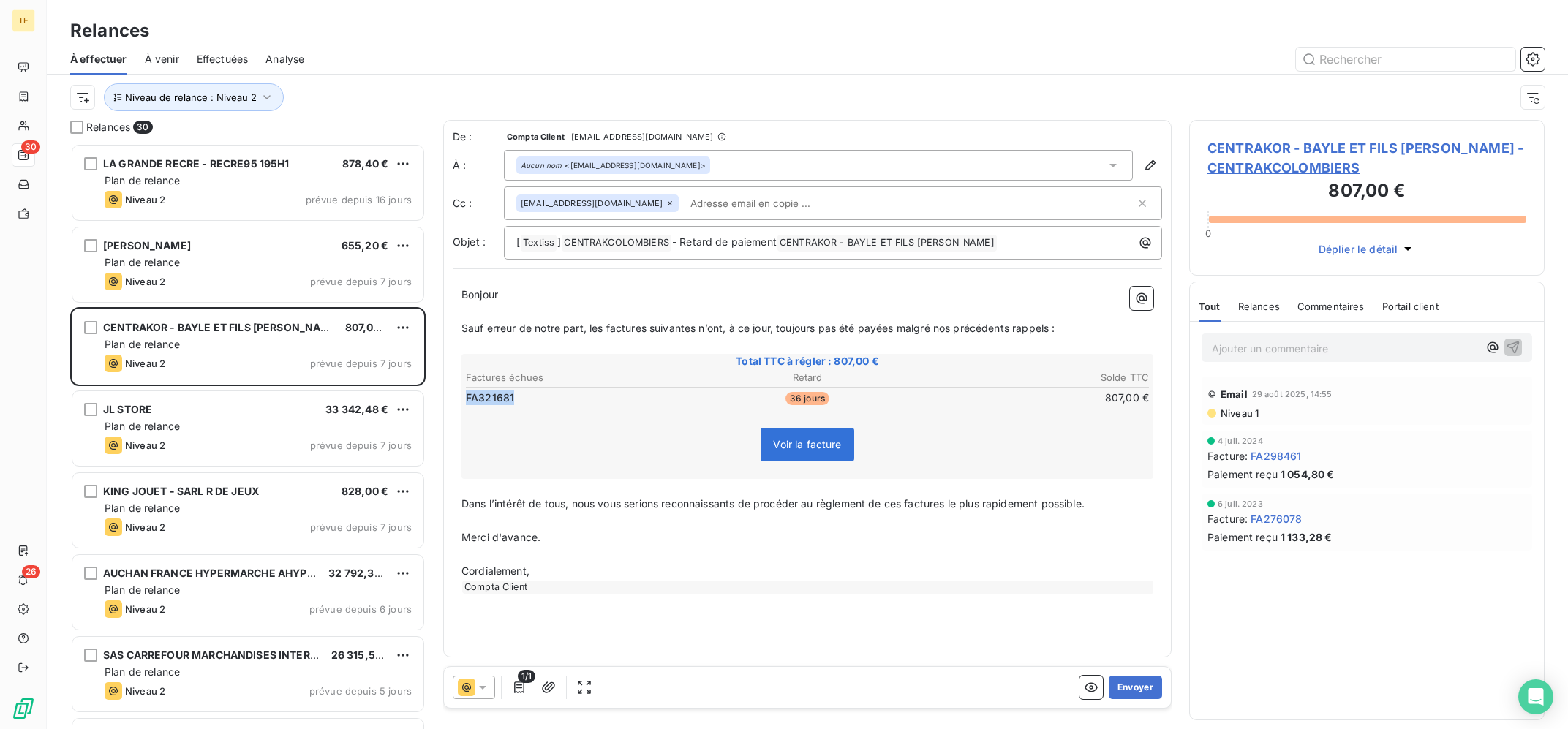
drag, startPoint x: 519, startPoint y: 400, endPoint x: 468, endPoint y: 396, distance: 51.2
click at [468, 396] on td "FA321681" at bounding box center [579, 398] width 227 height 16
click at [555, 684] on icon "button" at bounding box center [548, 687] width 15 height 15
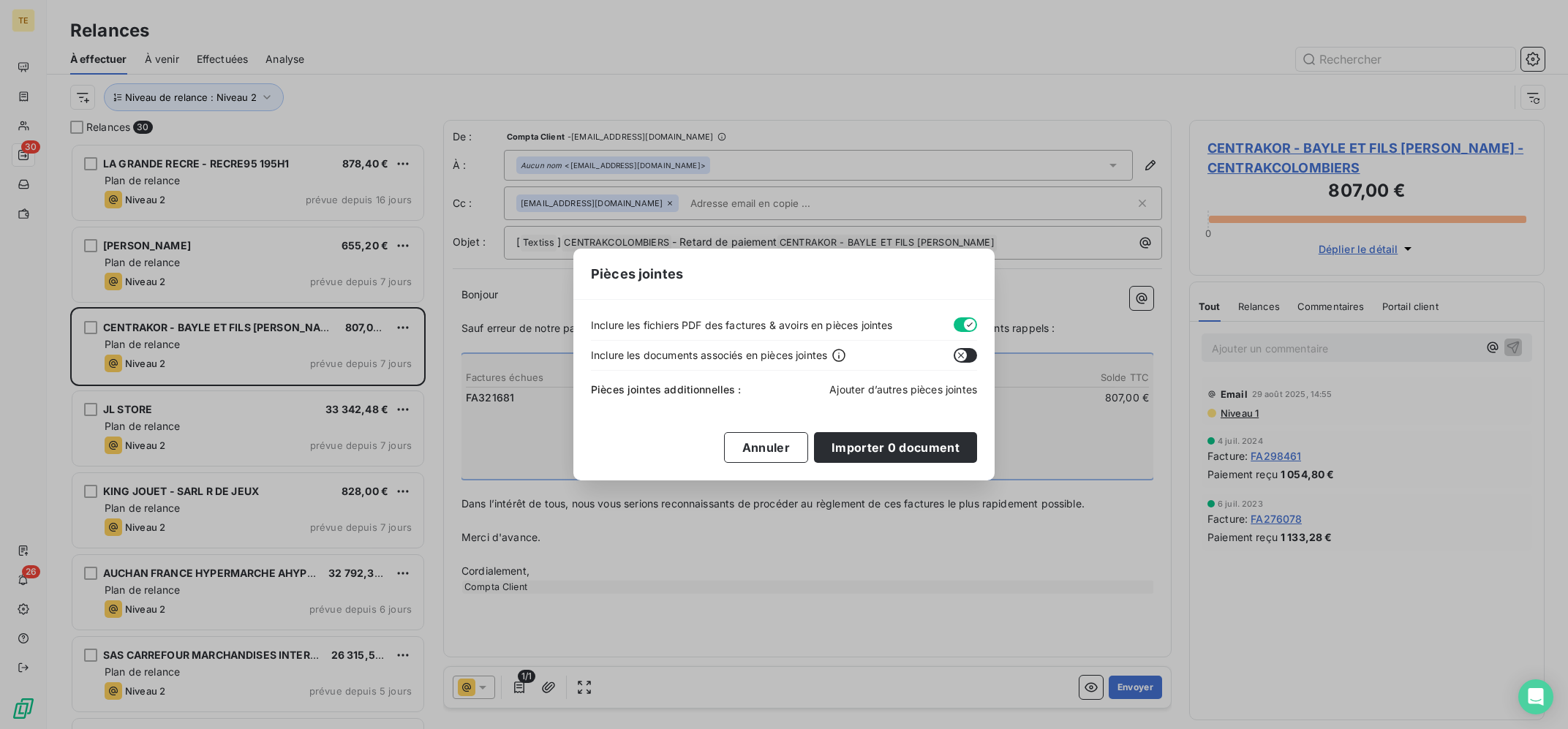
click at [867, 384] on span "Ajouter d’autres pièces jointes" at bounding box center [903, 389] width 148 height 13
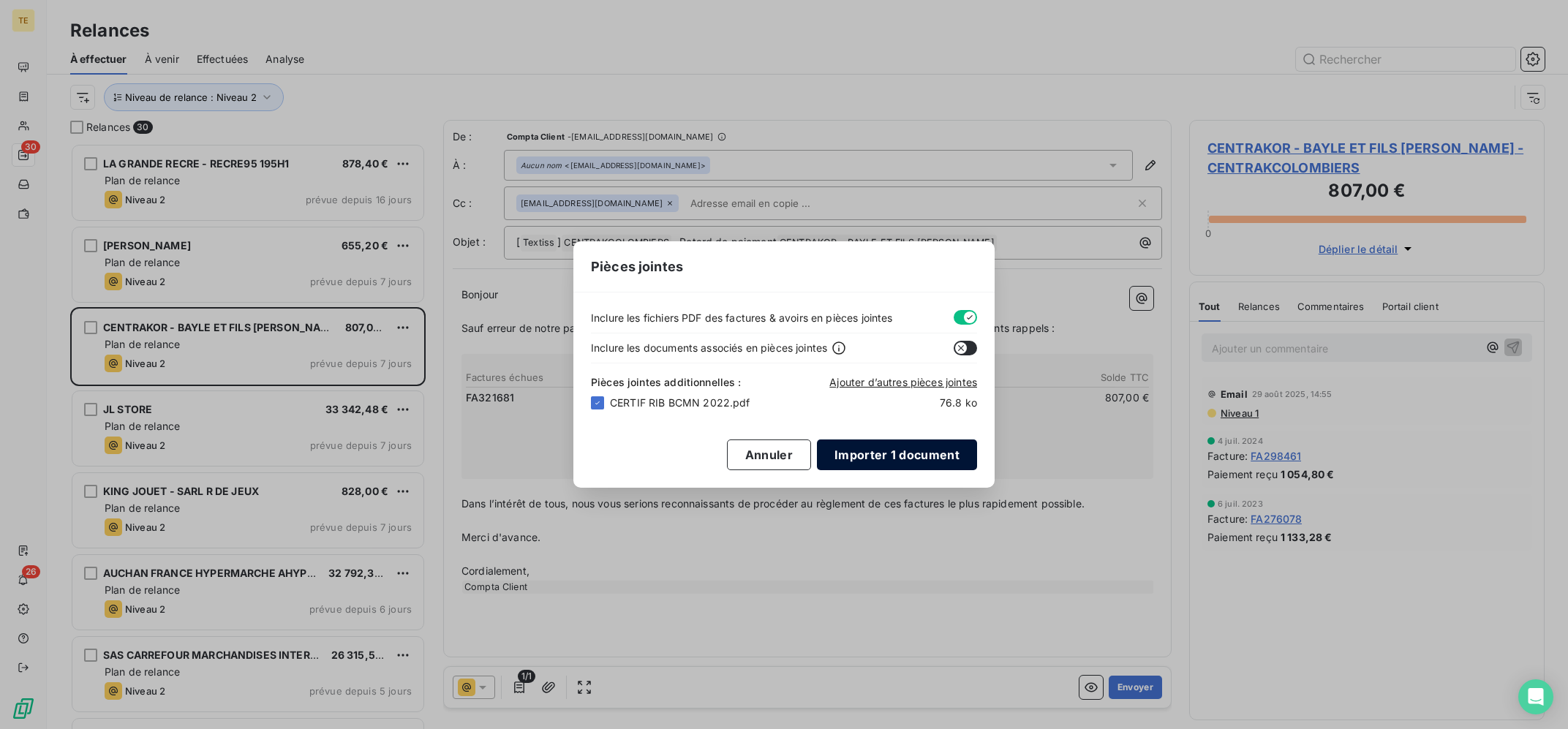
click at [923, 466] on button "Importer 1 document" at bounding box center [897, 454] width 160 height 30
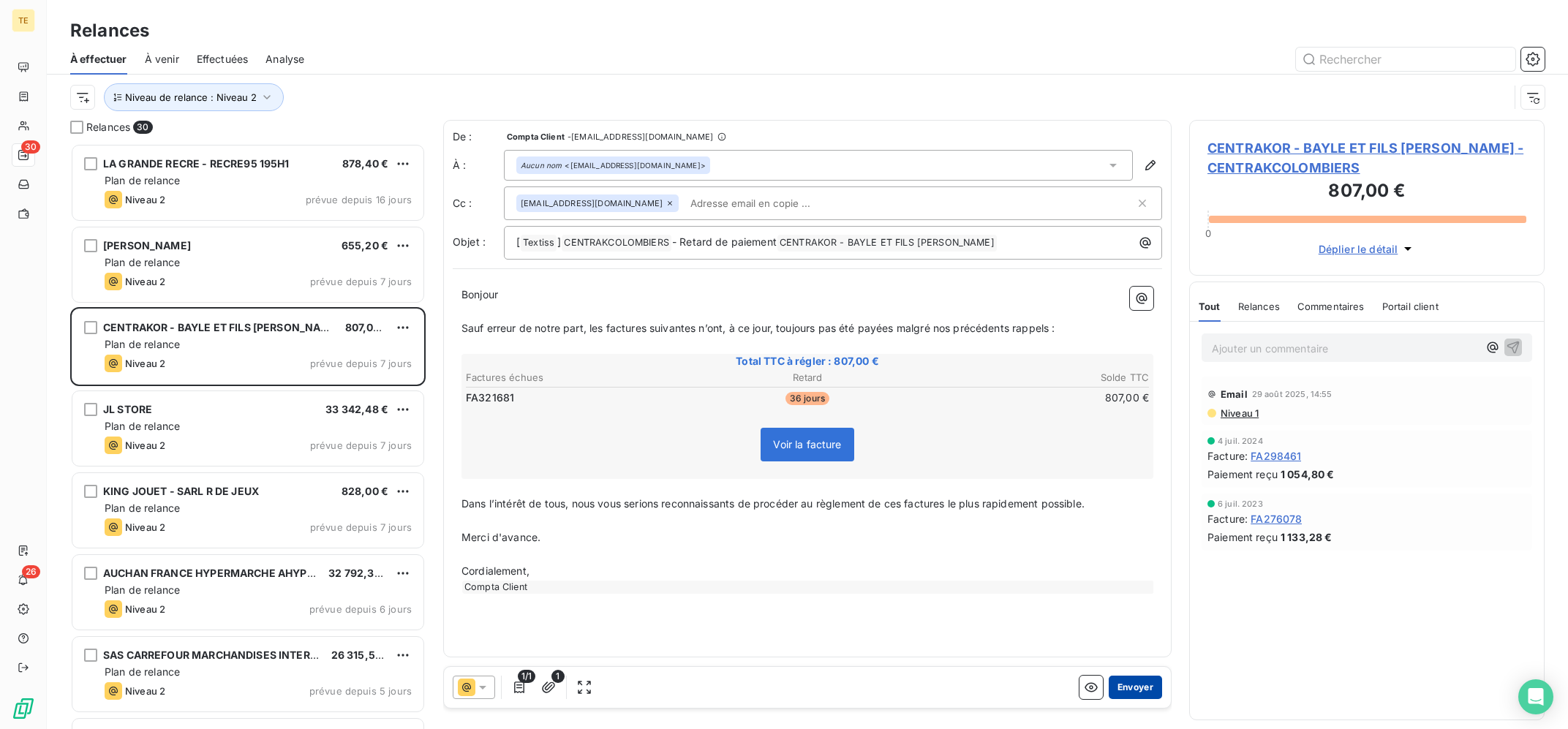
click at [1141, 686] on button "Envoyer" at bounding box center [1135, 687] width 53 height 24
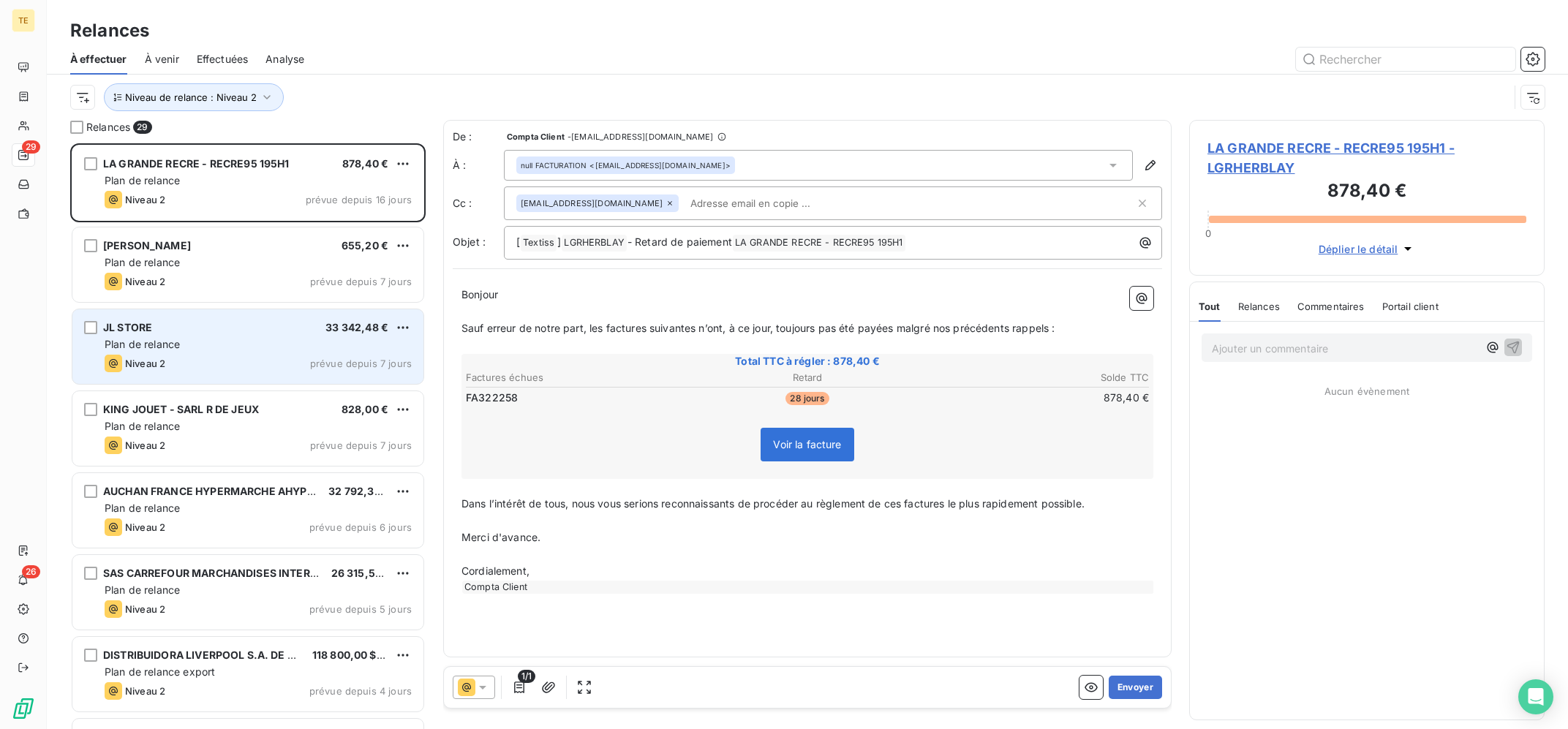
click at [218, 352] on div "JL STORE 33 342,48 € Plan de relance Niveau 2 prévue depuis 7 jours" at bounding box center [248, 346] width 351 height 75
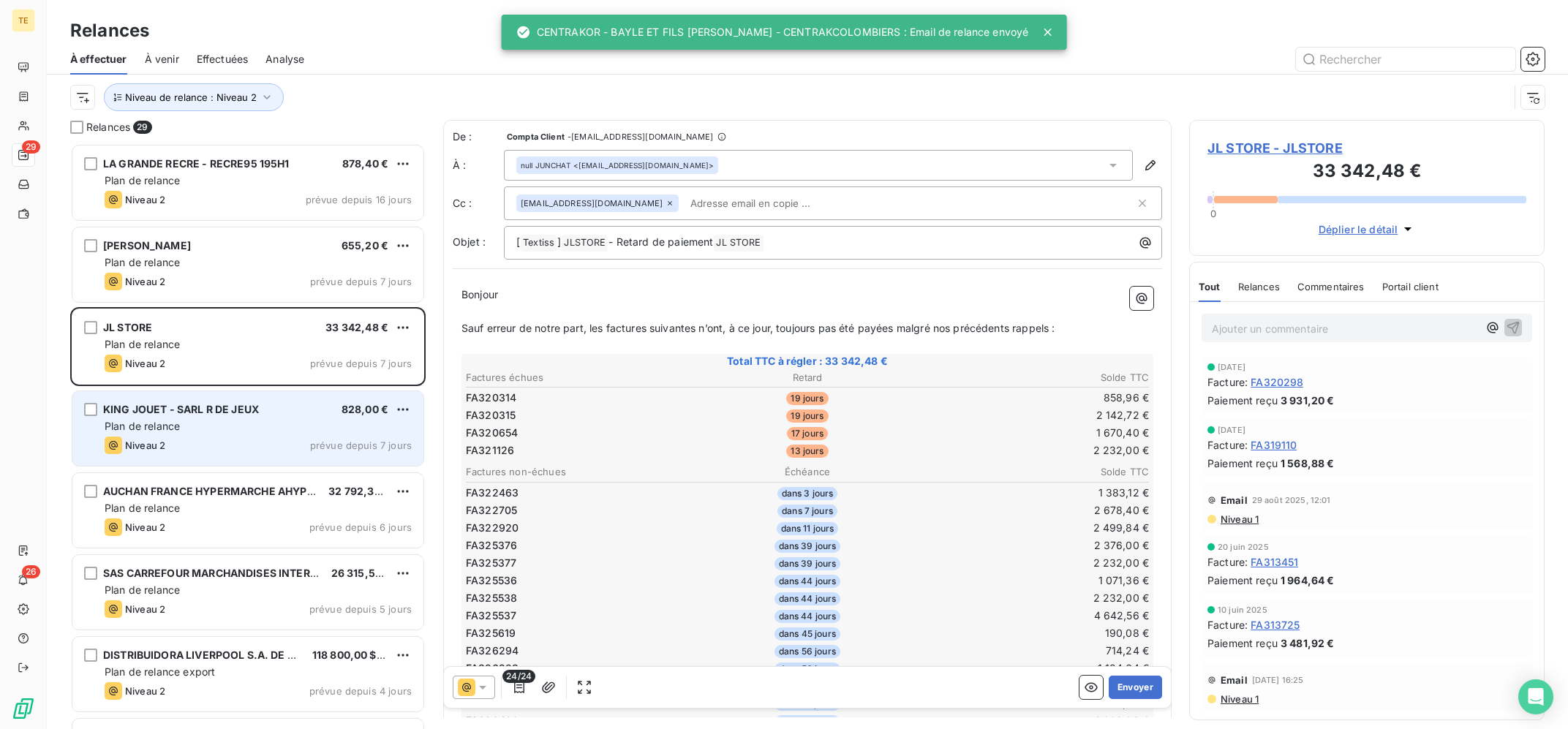
click at [228, 406] on span "KING JOUET - SARL R DE JEUX" at bounding box center [181, 409] width 156 height 13
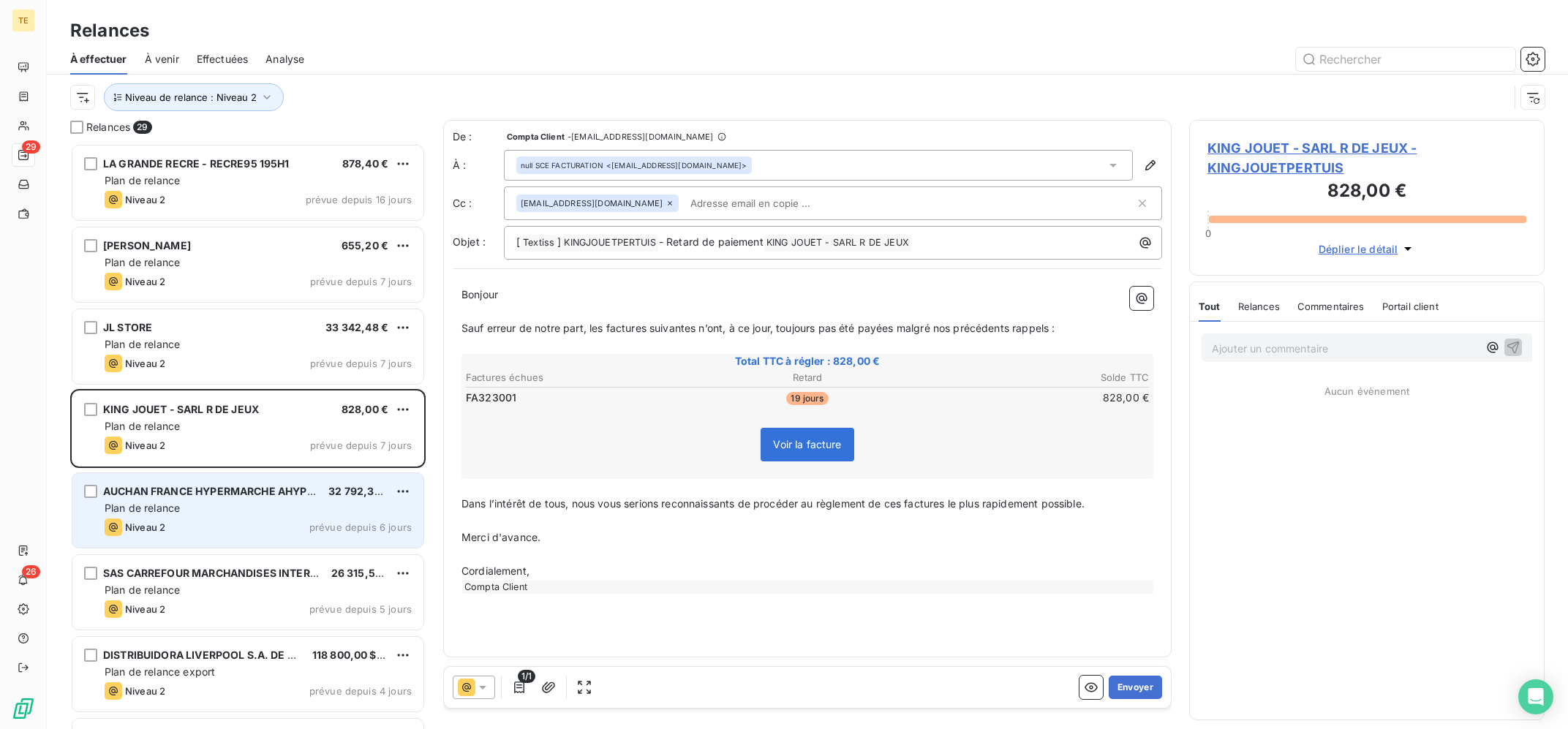
click at [270, 504] on div "Plan de relance" at bounding box center [258, 508] width 307 height 15
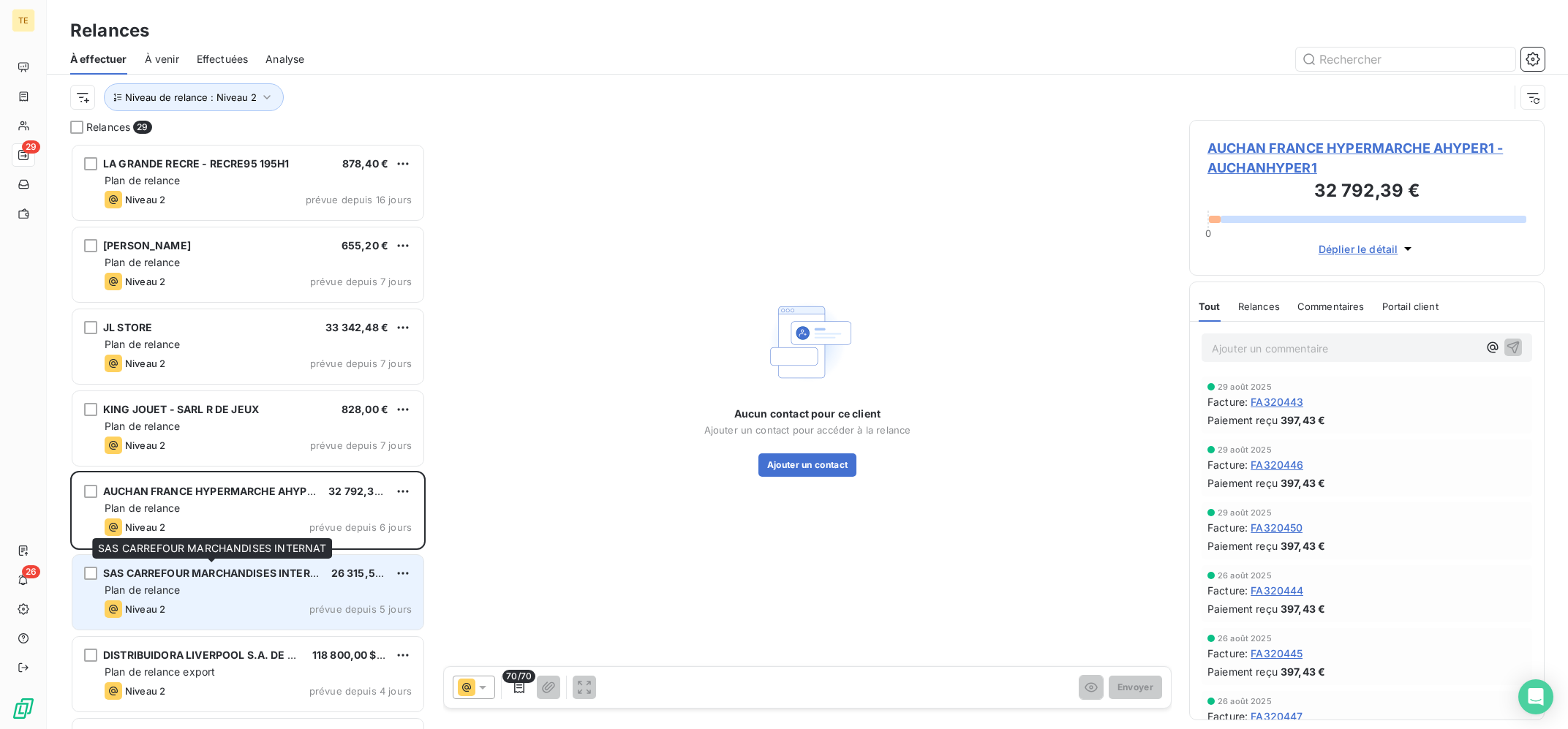
click at [270, 576] on span "SAS CARREFOUR MARCHANDISES INTERNAT" at bounding box center [217, 573] width 228 height 13
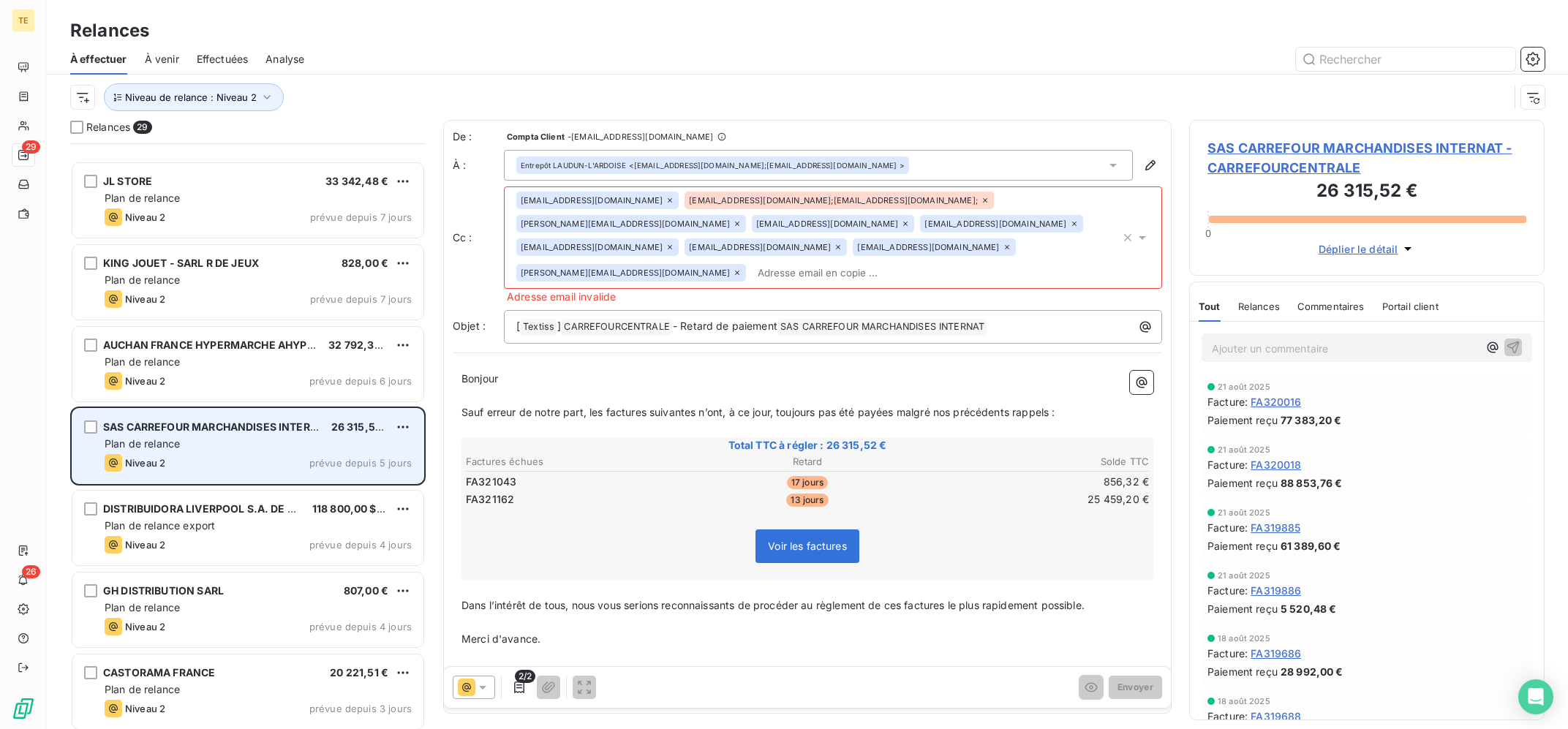
scroll to position [294, 0]
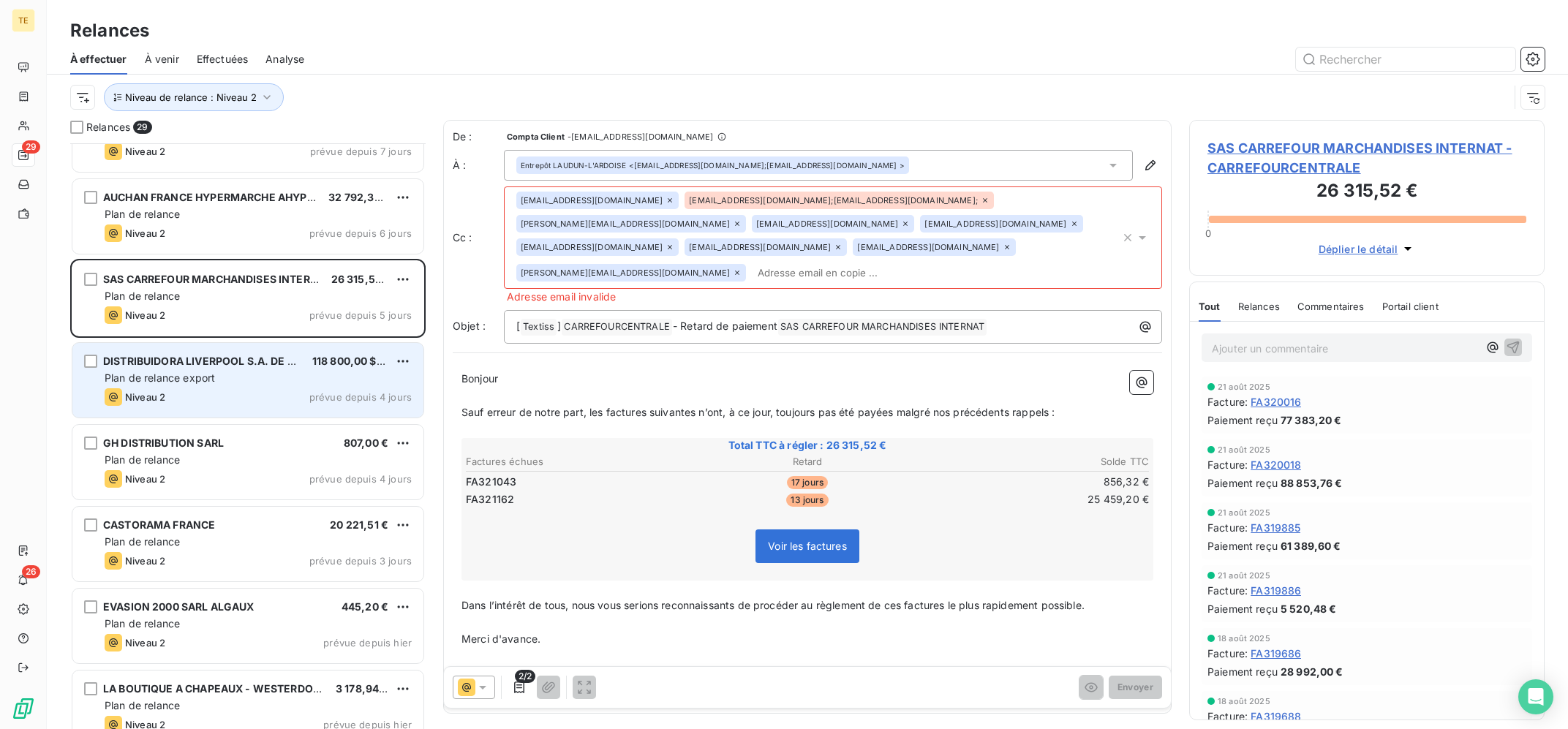
click at [286, 387] on div "DISTRIBUIDORA LIVERPOOL S.A. DE C.V 118 800,00 $US Plan de relance export Nivea…" at bounding box center [248, 380] width 351 height 75
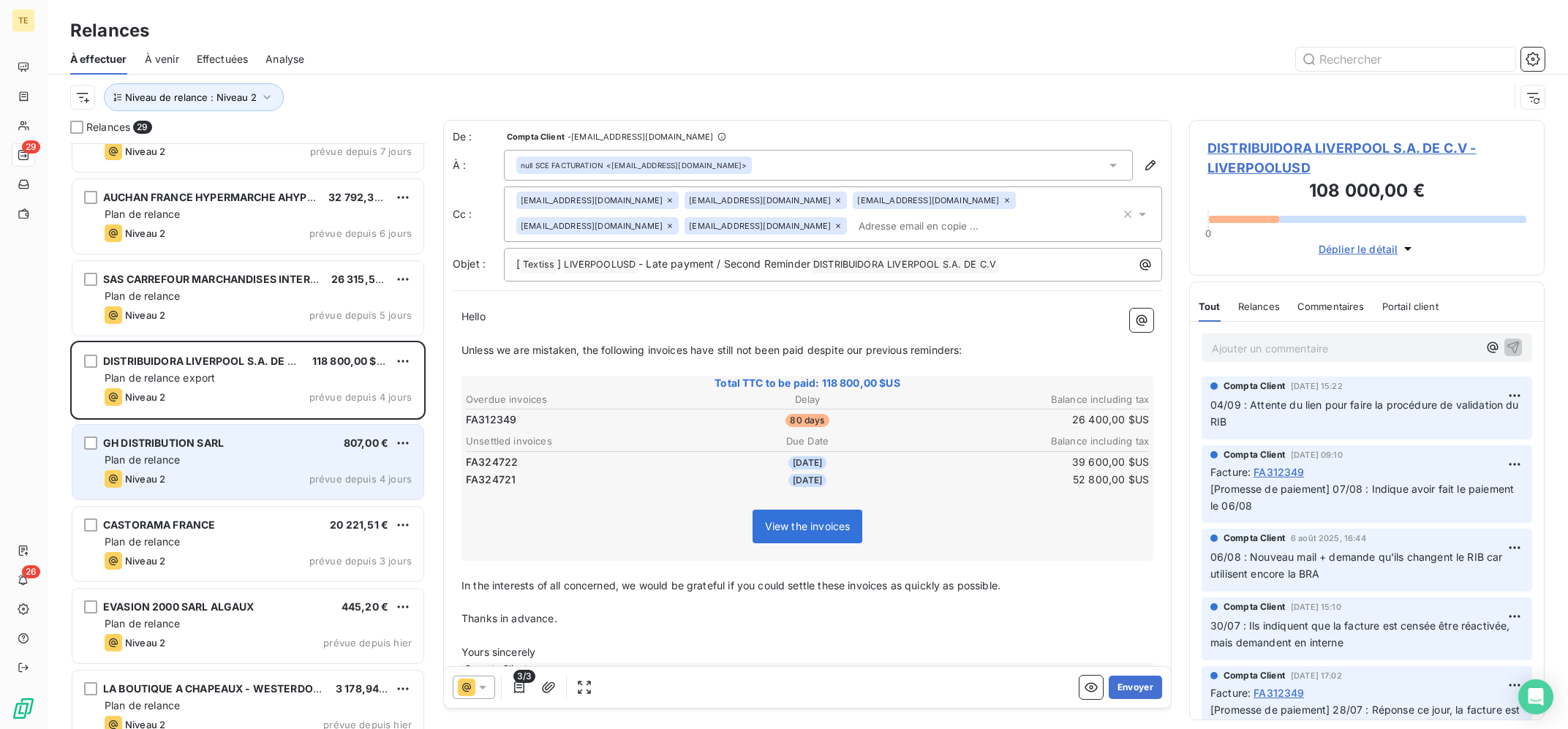
click at [278, 471] on div "Niveau 2 prévue depuis 4 jours" at bounding box center [258, 479] width 307 height 18
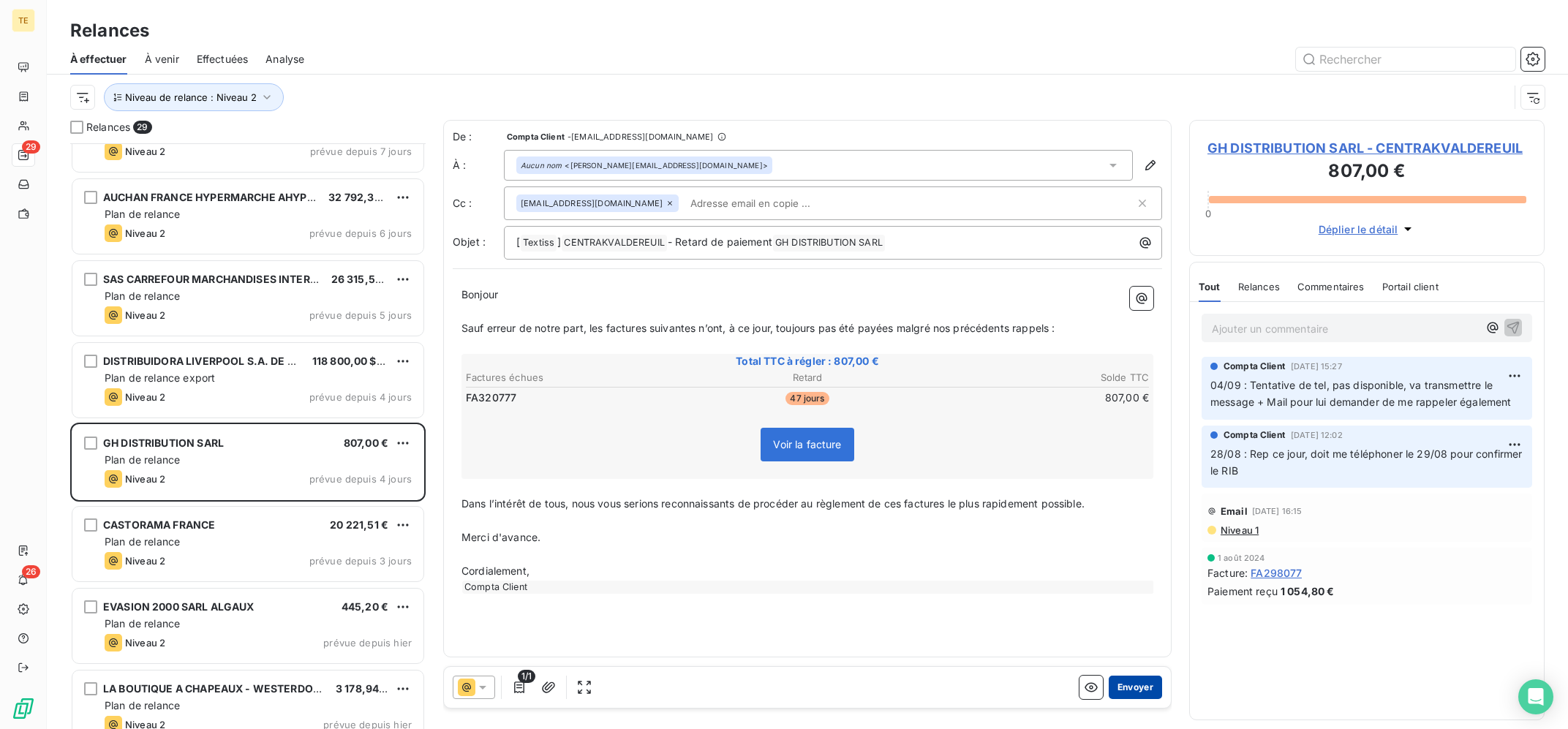
click at [1143, 688] on button "Envoyer" at bounding box center [1135, 687] width 53 height 24
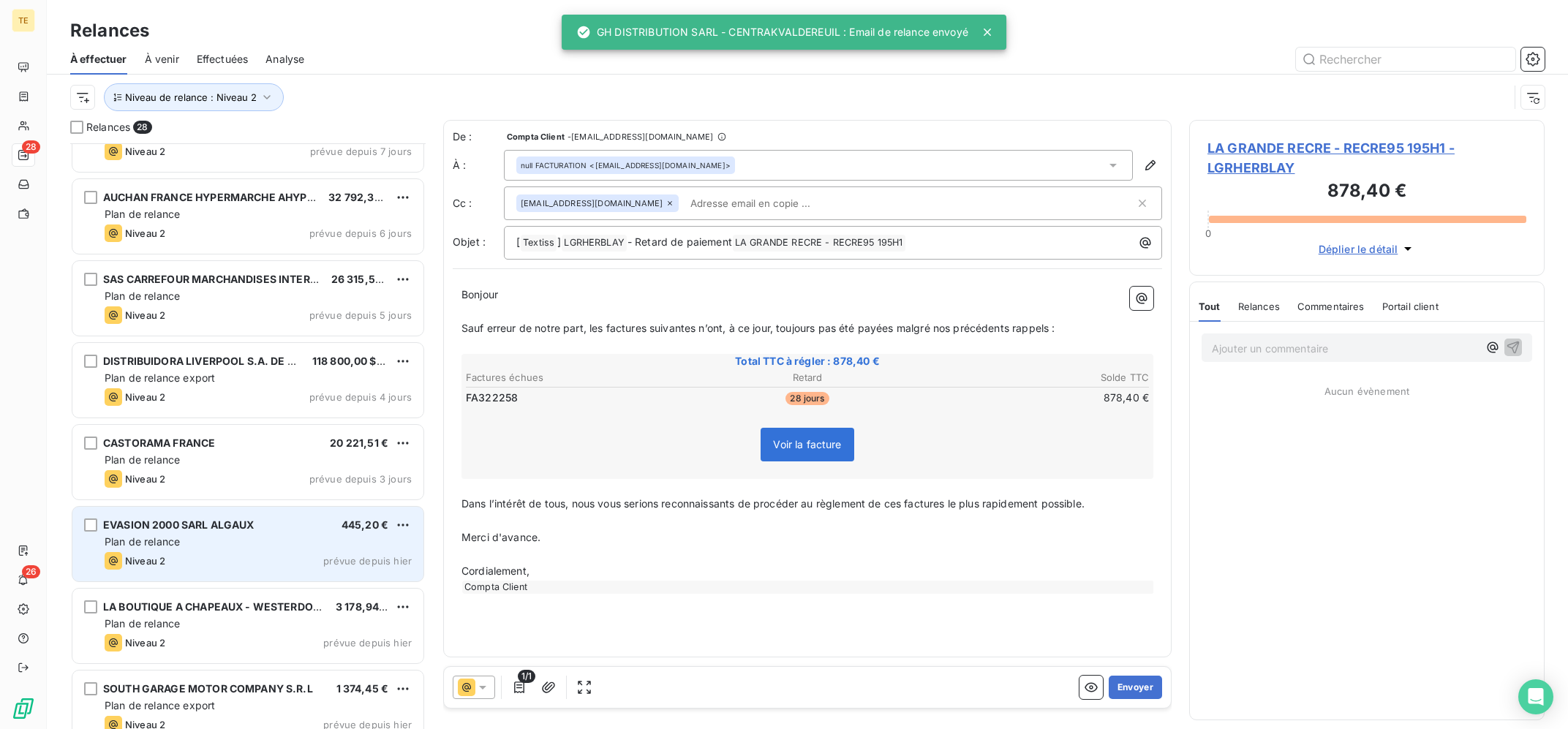
click at [171, 518] on div "EVASION 2000 SARL ALGAUX 445,20 € Plan de relance Niveau 2 prévue depuis [DATE]" at bounding box center [248, 544] width 351 height 75
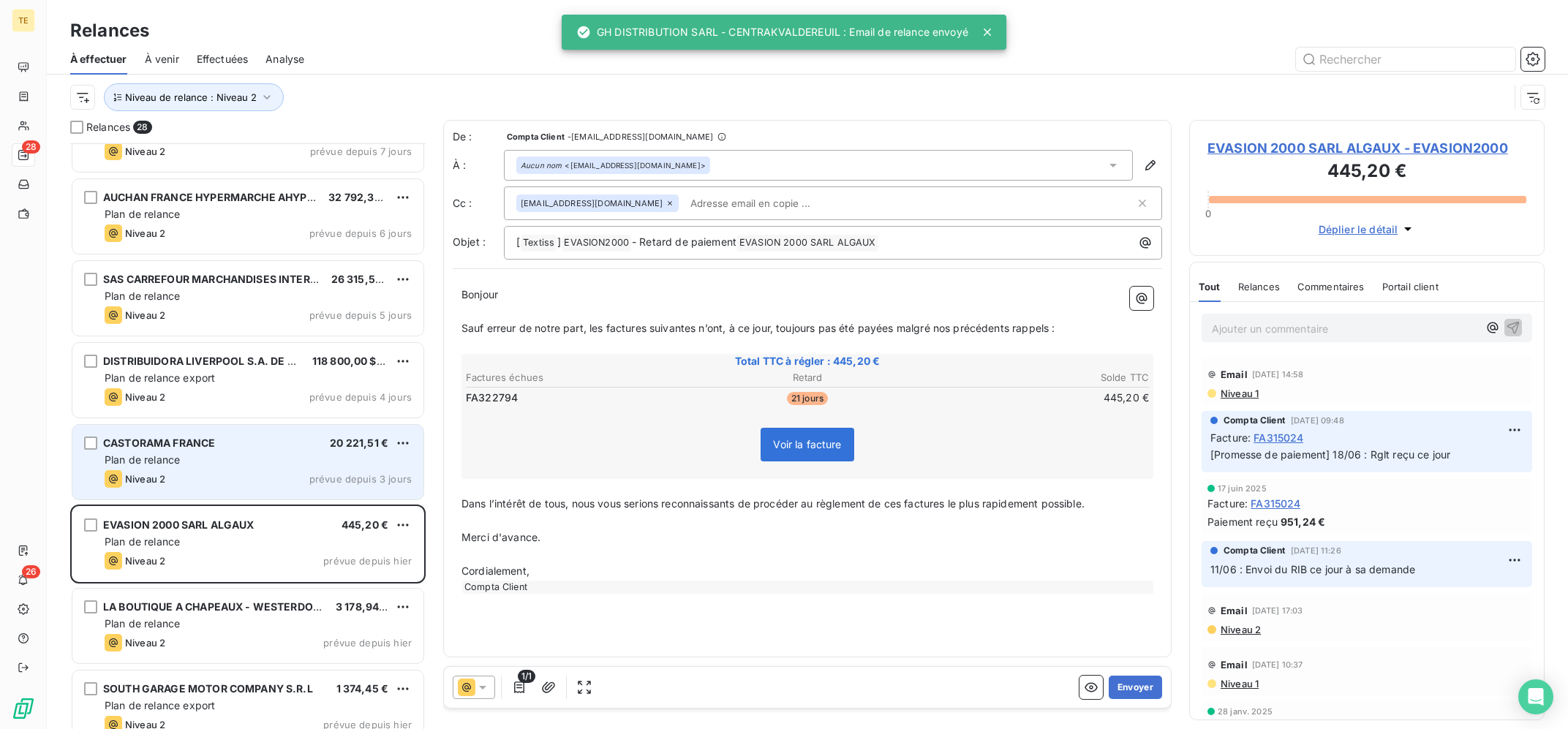
click at [203, 462] on div "Plan de relance" at bounding box center [258, 460] width 307 height 15
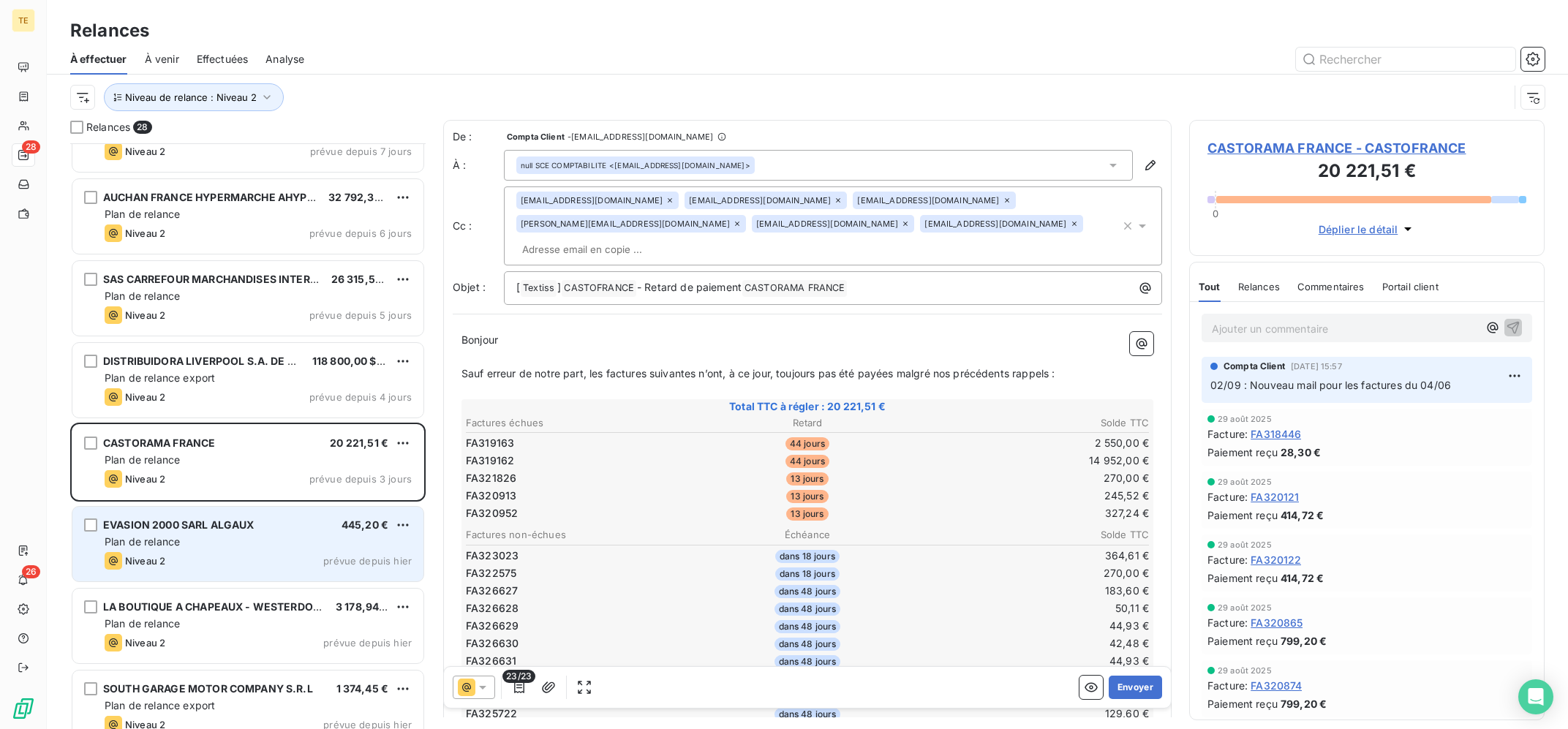
click at [206, 525] on span "EVASION 2000 SARL ALGAUX" at bounding box center [179, 524] width 151 height 13
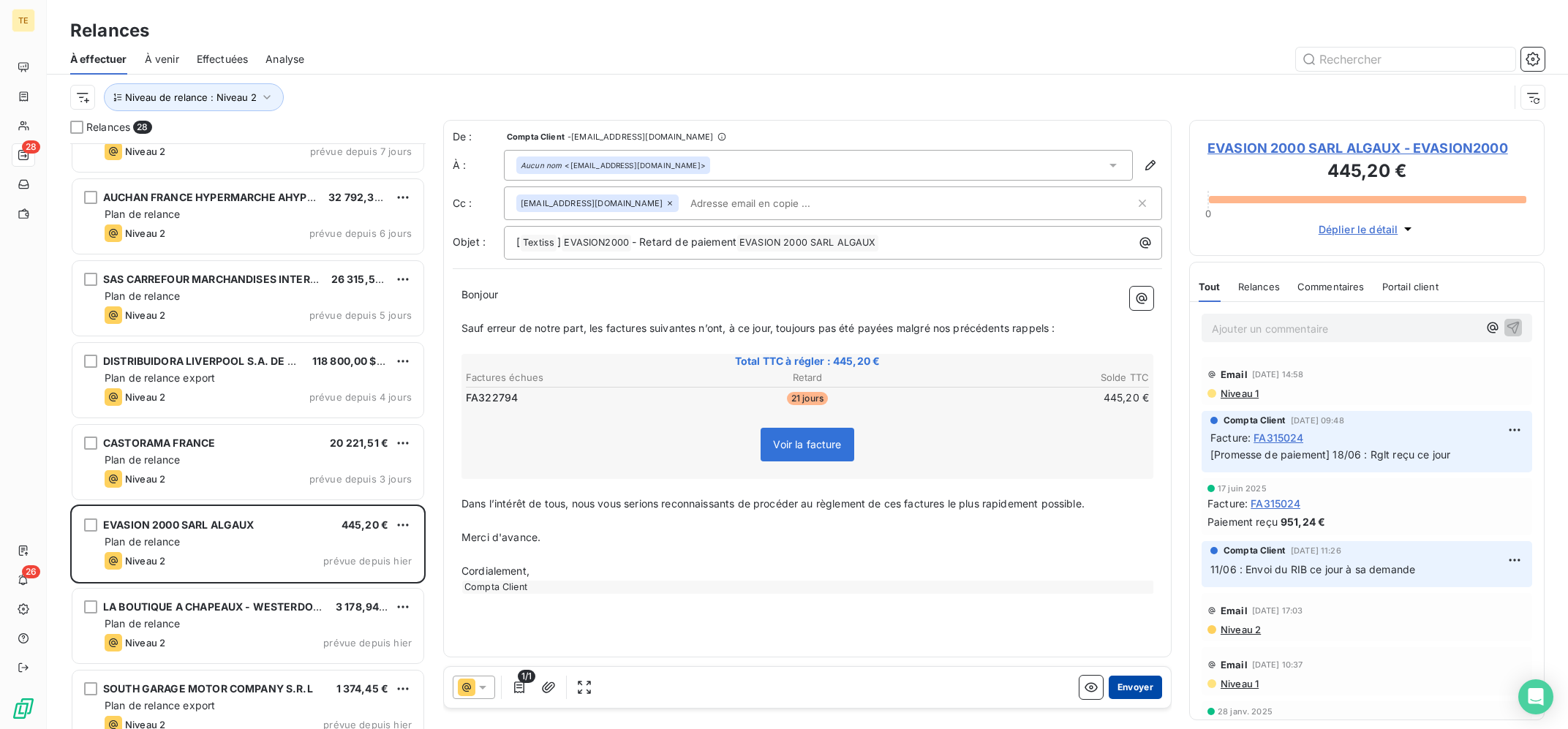
click at [1140, 680] on button "Envoyer" at bounding box center [1135, 687] width 53 height 24
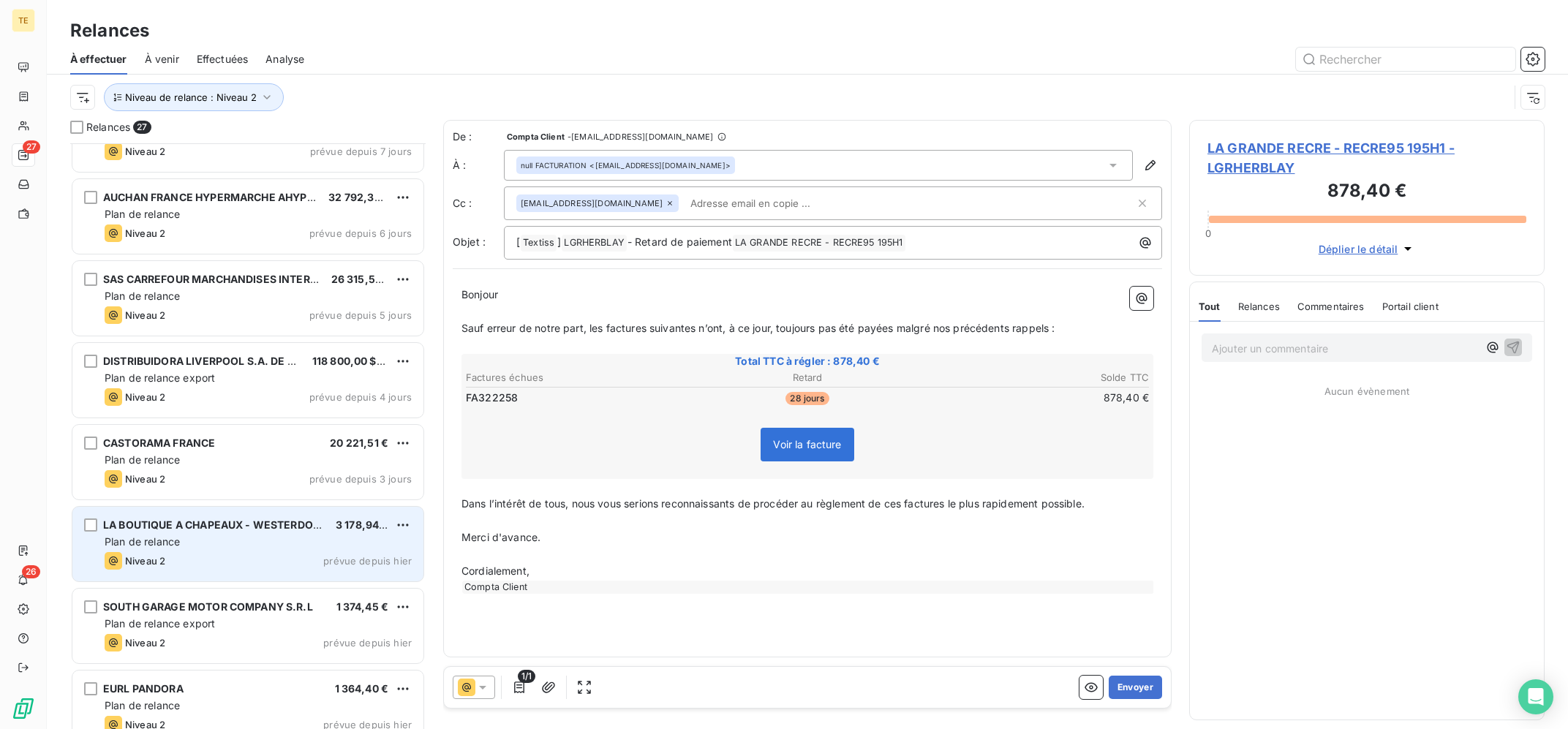
click at [209, 545] on div "Plan de relance" at bounding box center [258, 541] width 307 height 15
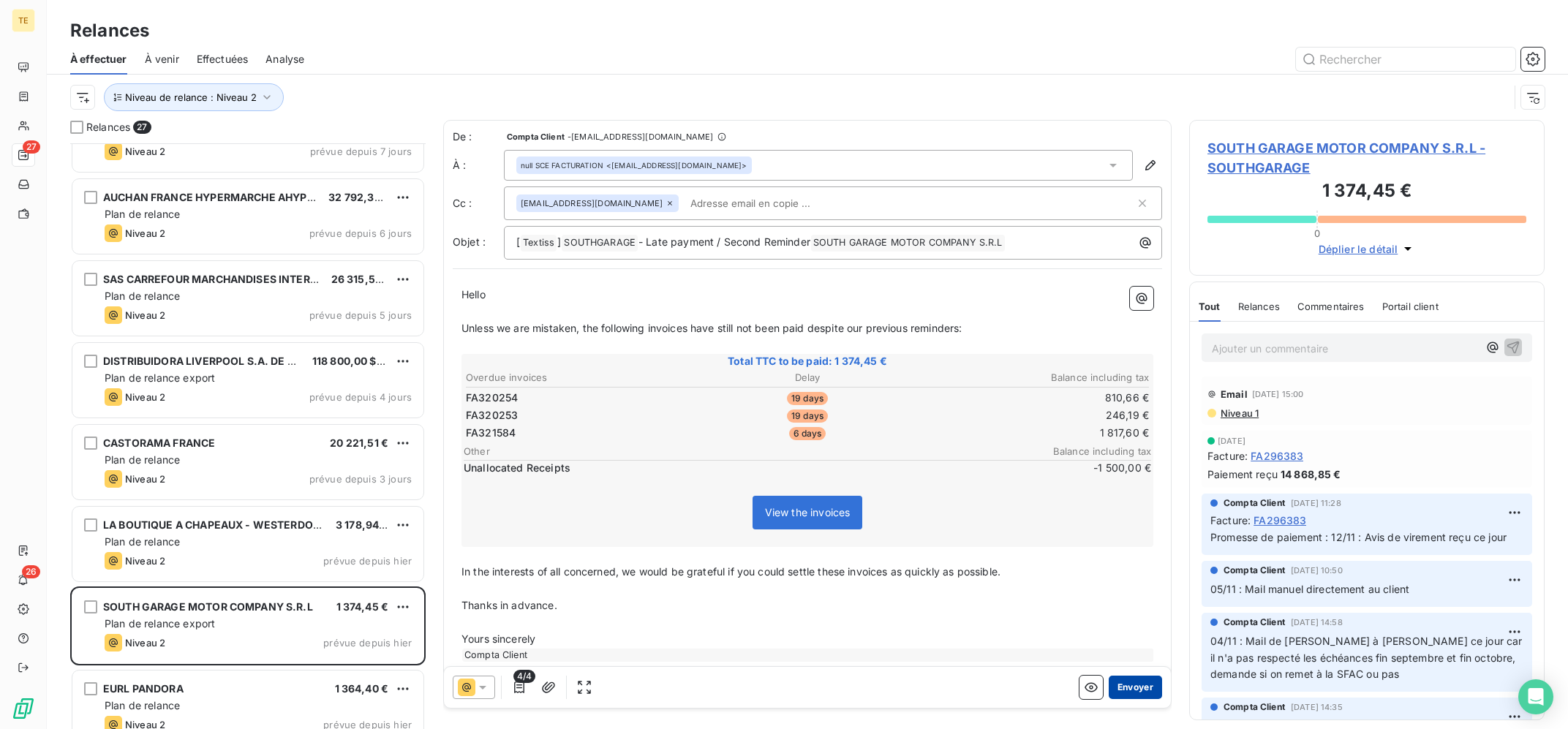
click at [1147, 694] on button "Envoyer" at bounding box center [1135, 687] width 53 height 24
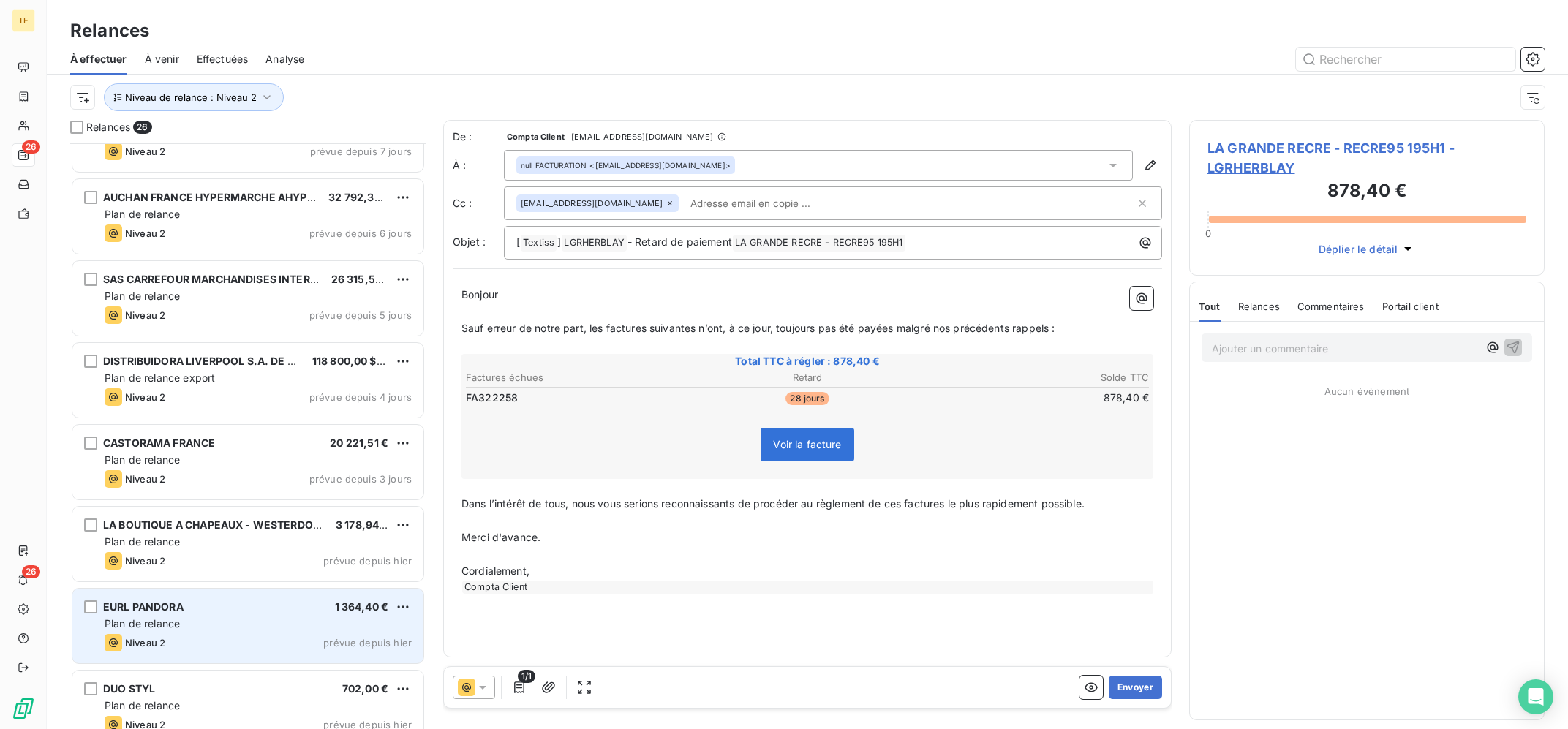
click at [266, 616] on div "EURL PANDORA 1 364,40 € Plan de relance Niveau 2 prévue depuis [DATE]" at bounding box center [248, 625] width 351 height 75
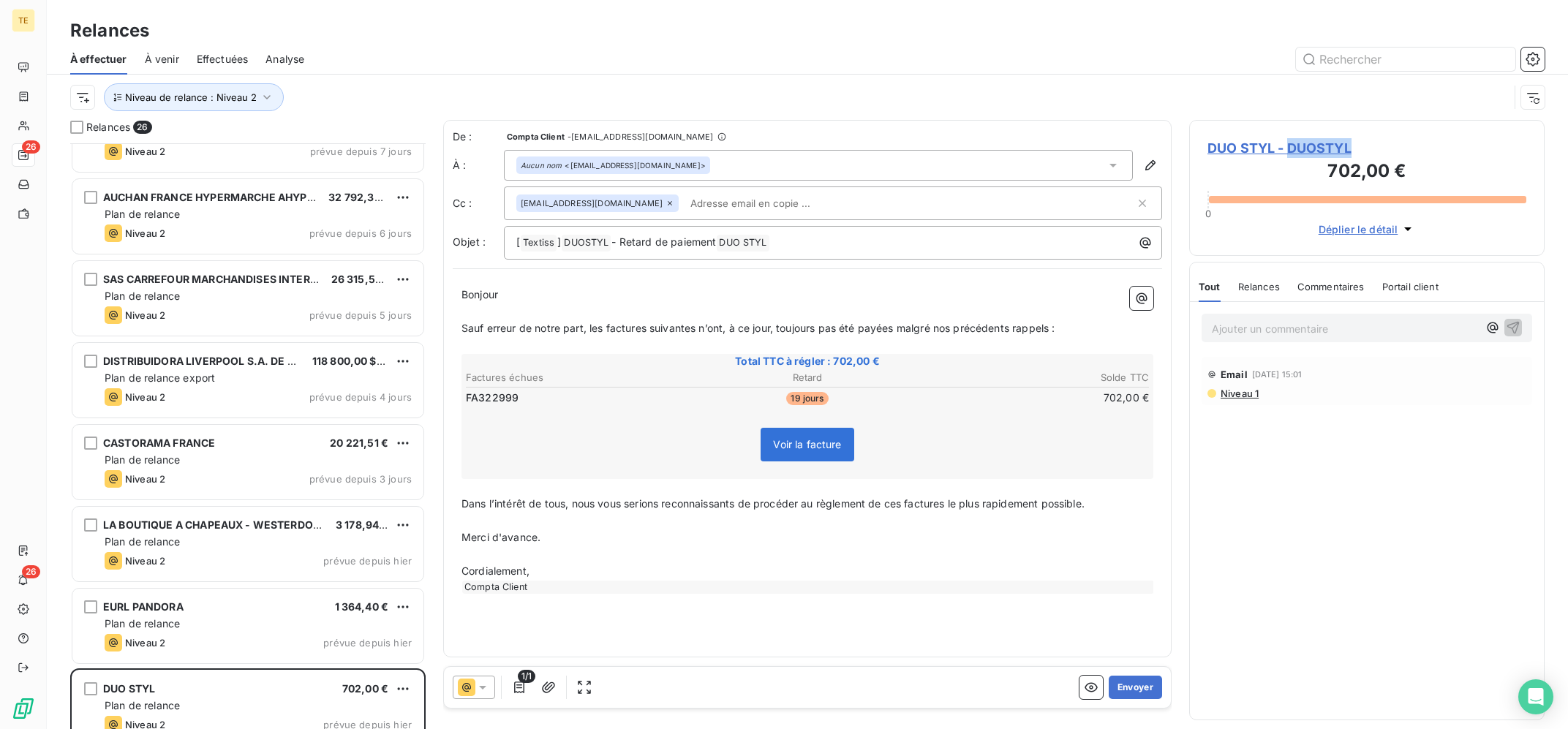
copy span "DUOSTYL"
drag, startPoint x: 1358, startPoint y: 149, endPoint x: 1232, endPoint y: 65, distance: 151.4
click at [1234, 120] on div "DUO STYL - DUOSTYL 702,00 € 0 Déplier le détail Tout Relances Commentaires Port…" at bounding box center [1366, 424] width 355 height 609
drag, startPoint x: 1232, startPoint y: 65, endPoint x: 56, endPoint y: 82, distance: 1176.1
click at [1227, 65] on div at bounding box center [934, 59] width 1223 height 24
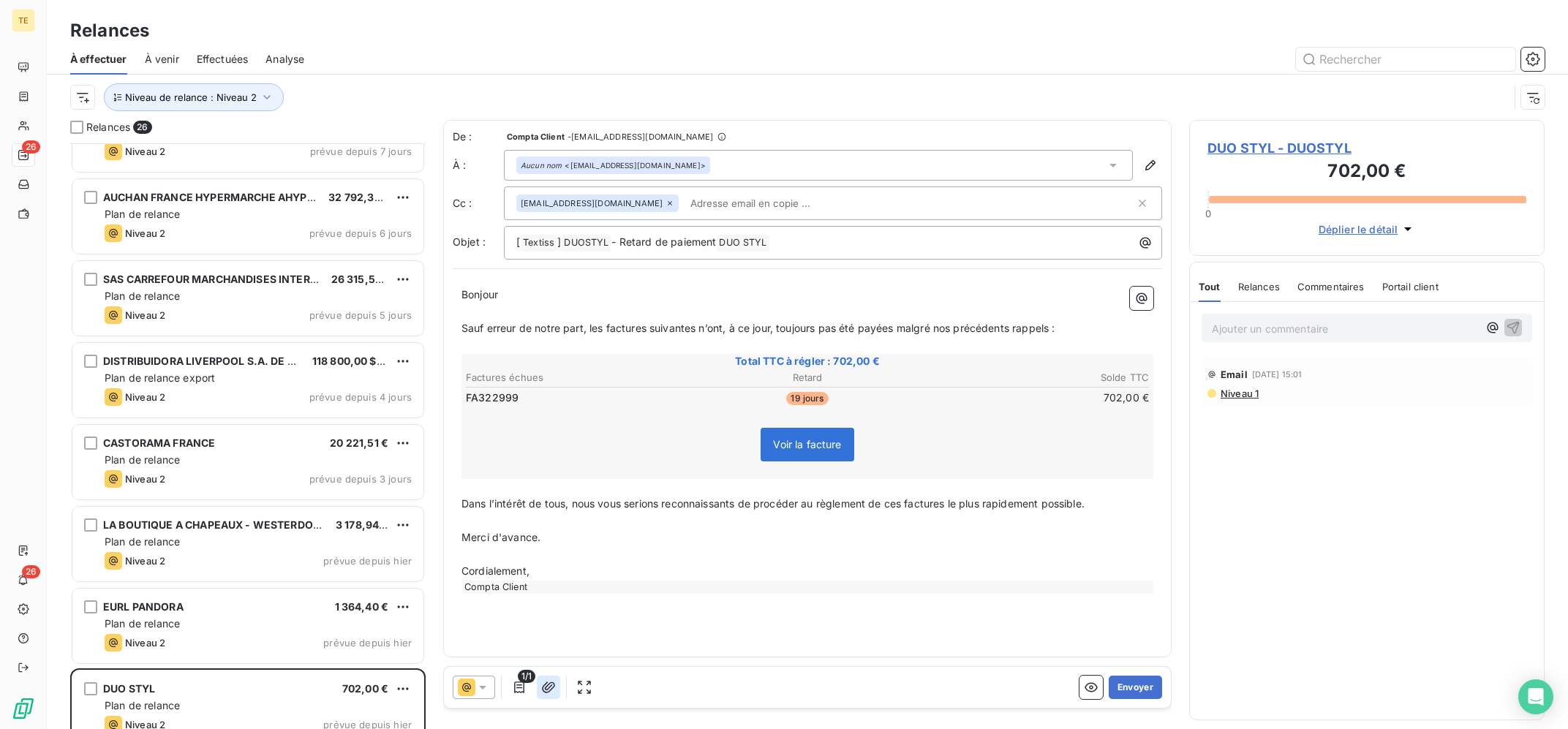
click at [554, 684] on icon "button" at bounding box center [548, 687] width 13 height 11
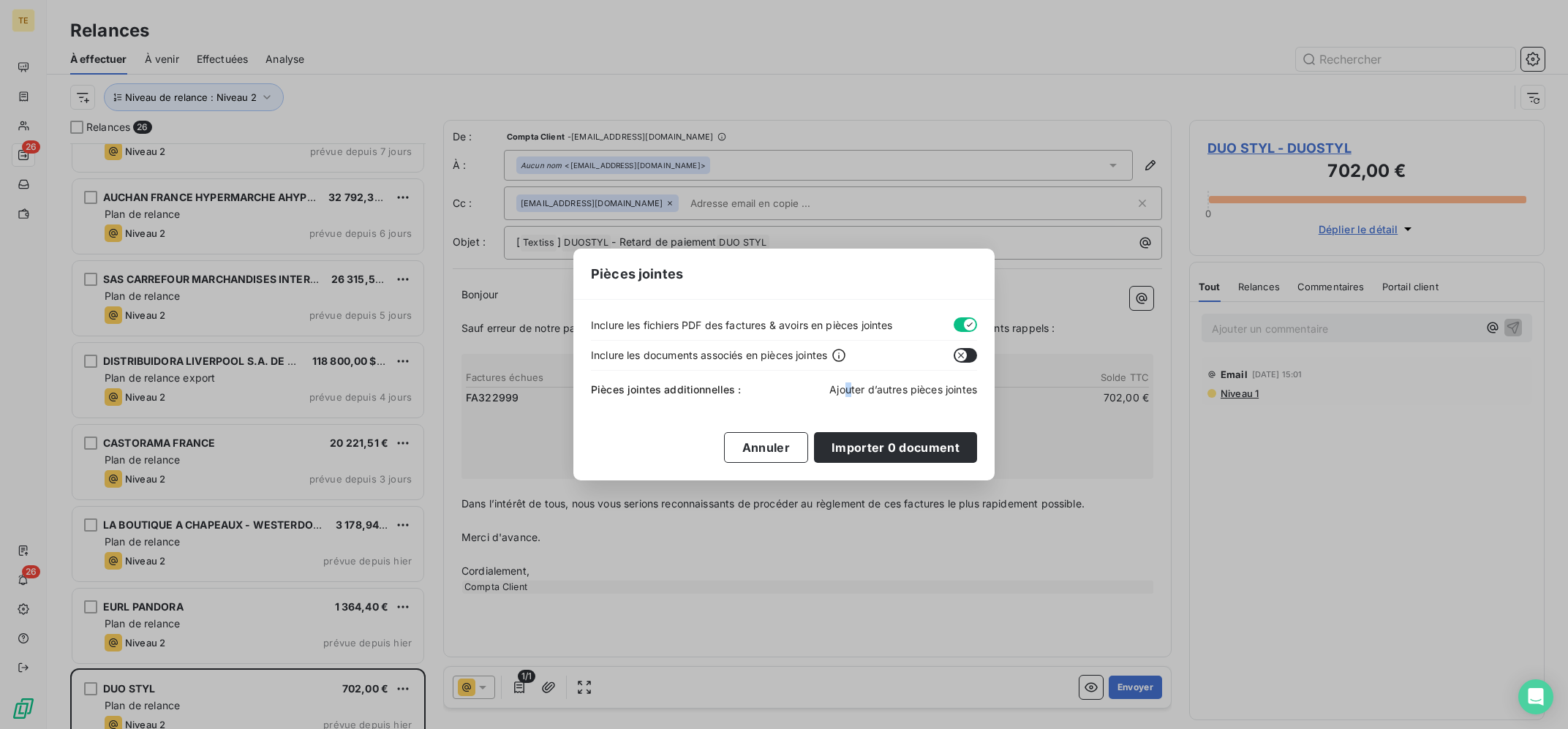
click at [847, 392] on span "Ajouter d’autres pièces jointes" at bounding box center [903, 389] width 148 height 13
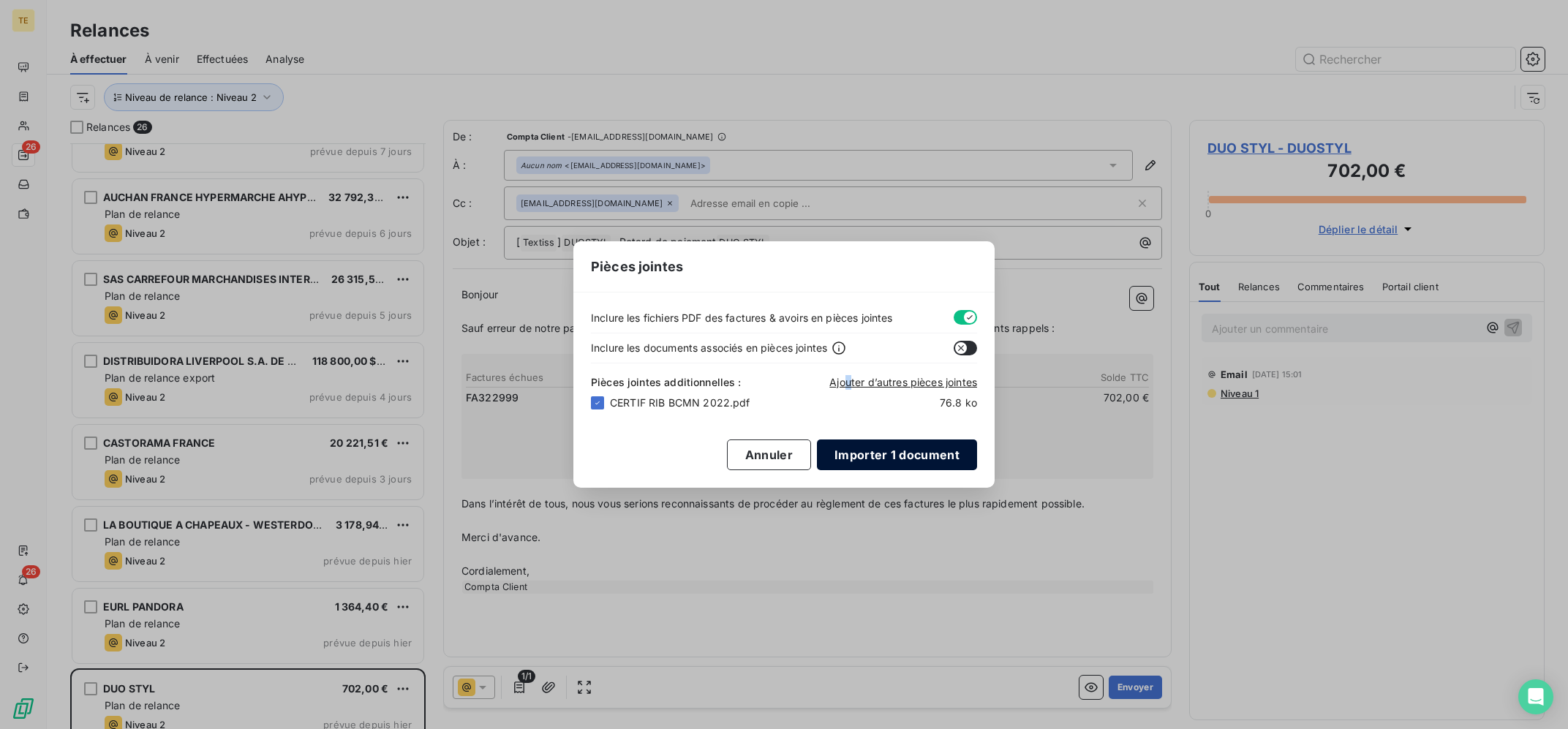
click at [904, 456] on button "Importer 1 document" at bounding box center [897, 454] width 160 height 30
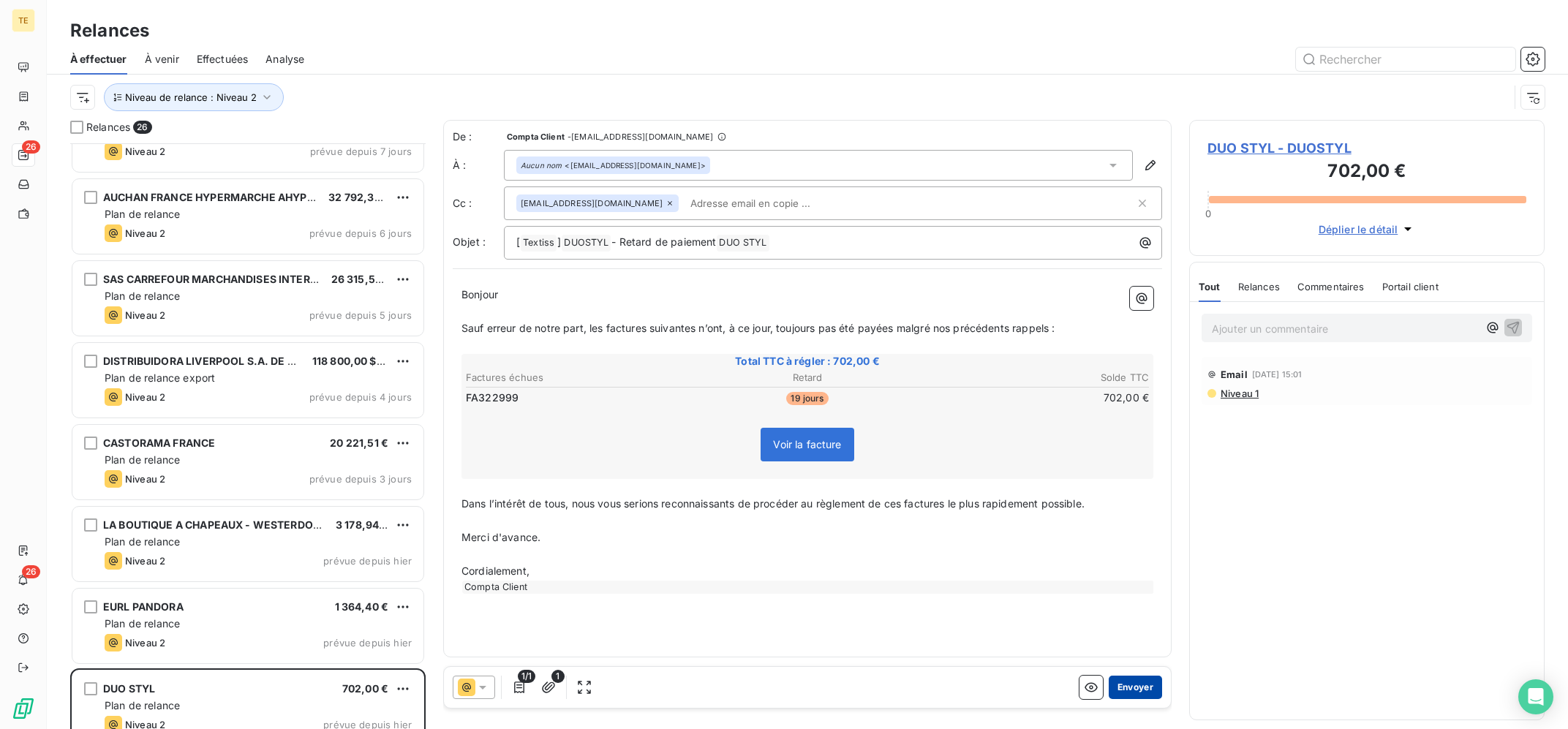
click at [1141, 683] on button "Envoyer" at bounding box center [1135, 687] width 53 height 24
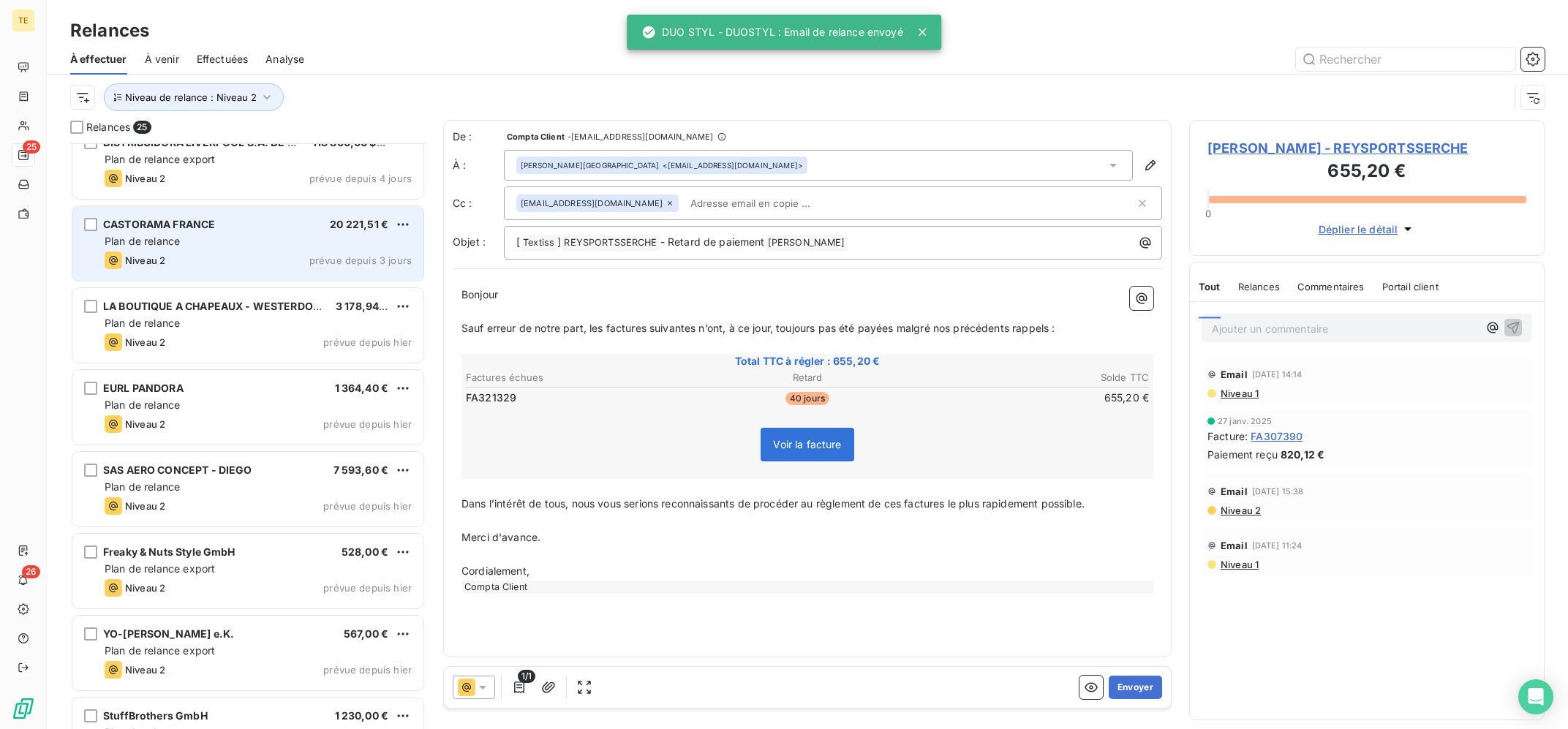
scroll to position [588, 0]
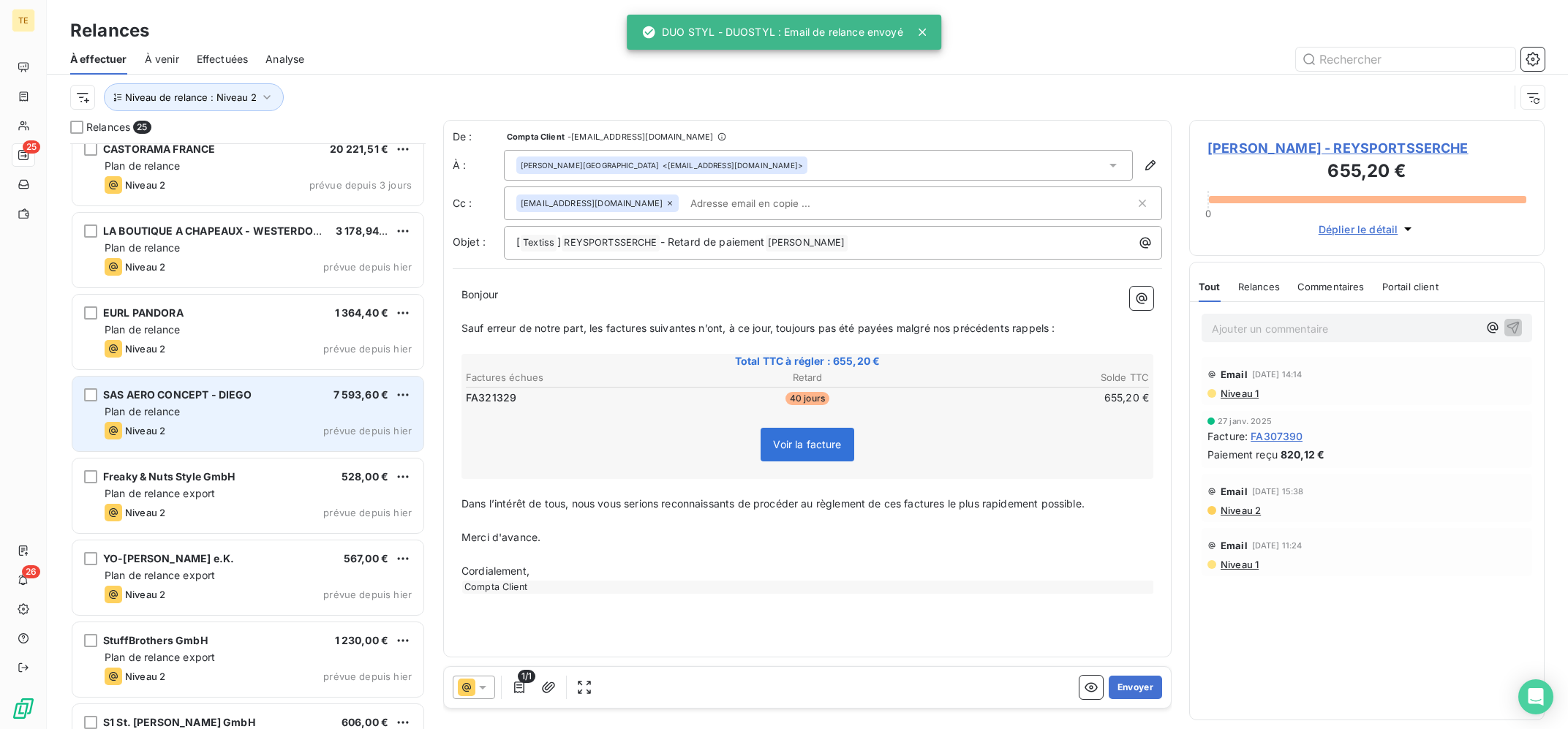
click at [257, 418] on div "Plan de relance" at bounding box center [258, 412] width 307 height 15
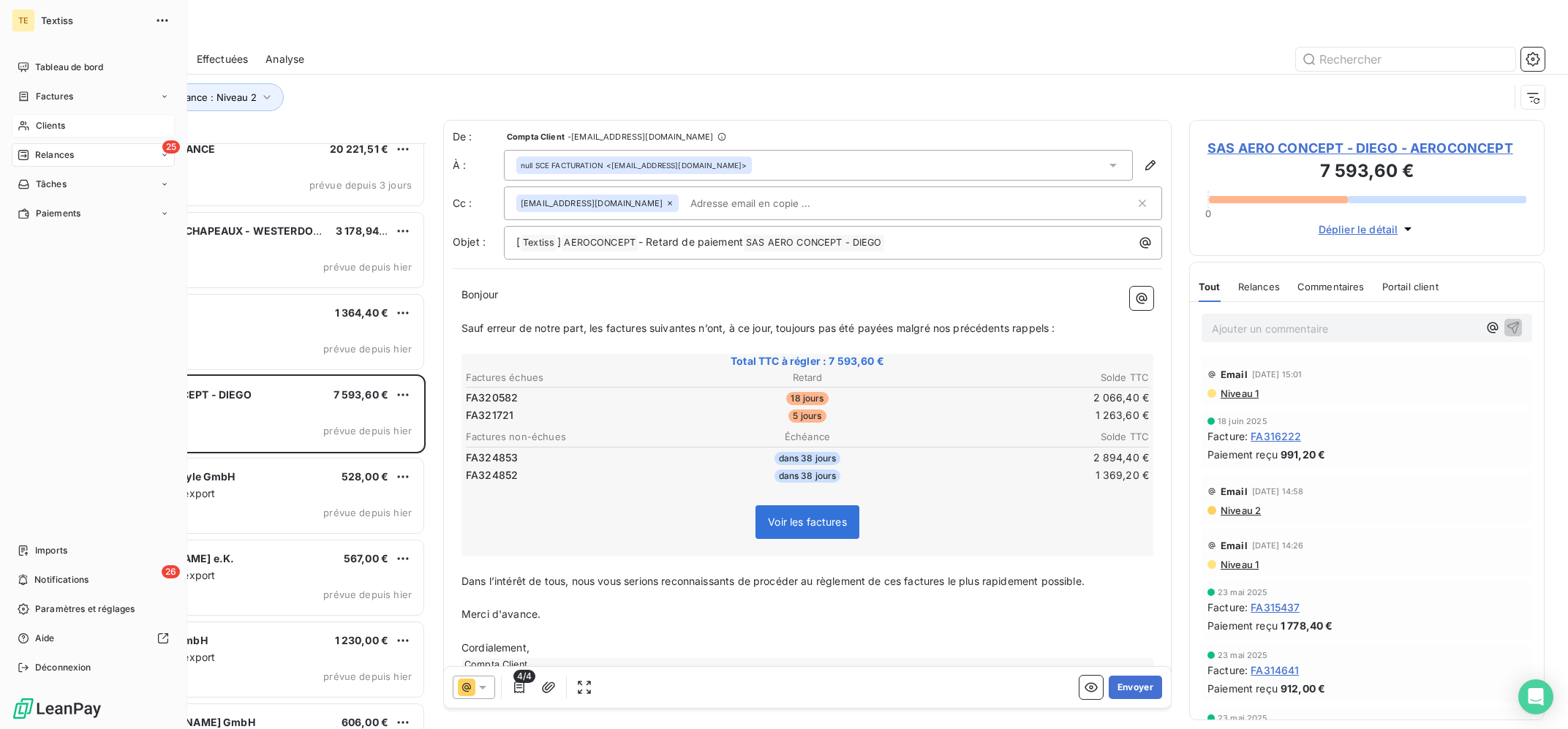
click at [25, 121] on icon at bounding box center [24, 126] width 13 height 12
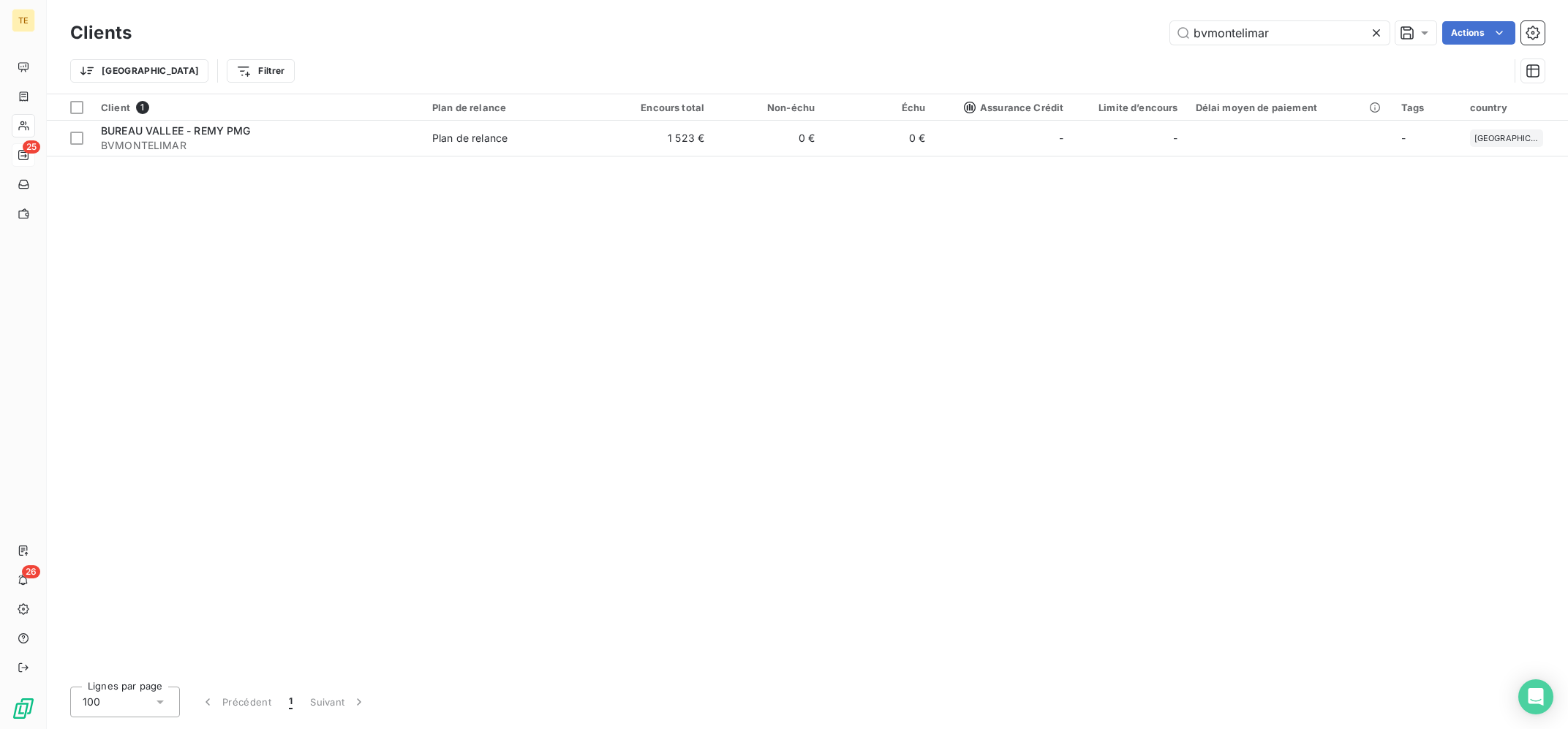
drag, startPoint x: 1187, startPoint y: 38, endPoint x: 1147, endPoint y: 34, distance: 40.2
click at [1170, 35] on input "bvmontelimar" at bounding box center [1280, 33] width 220 height 24
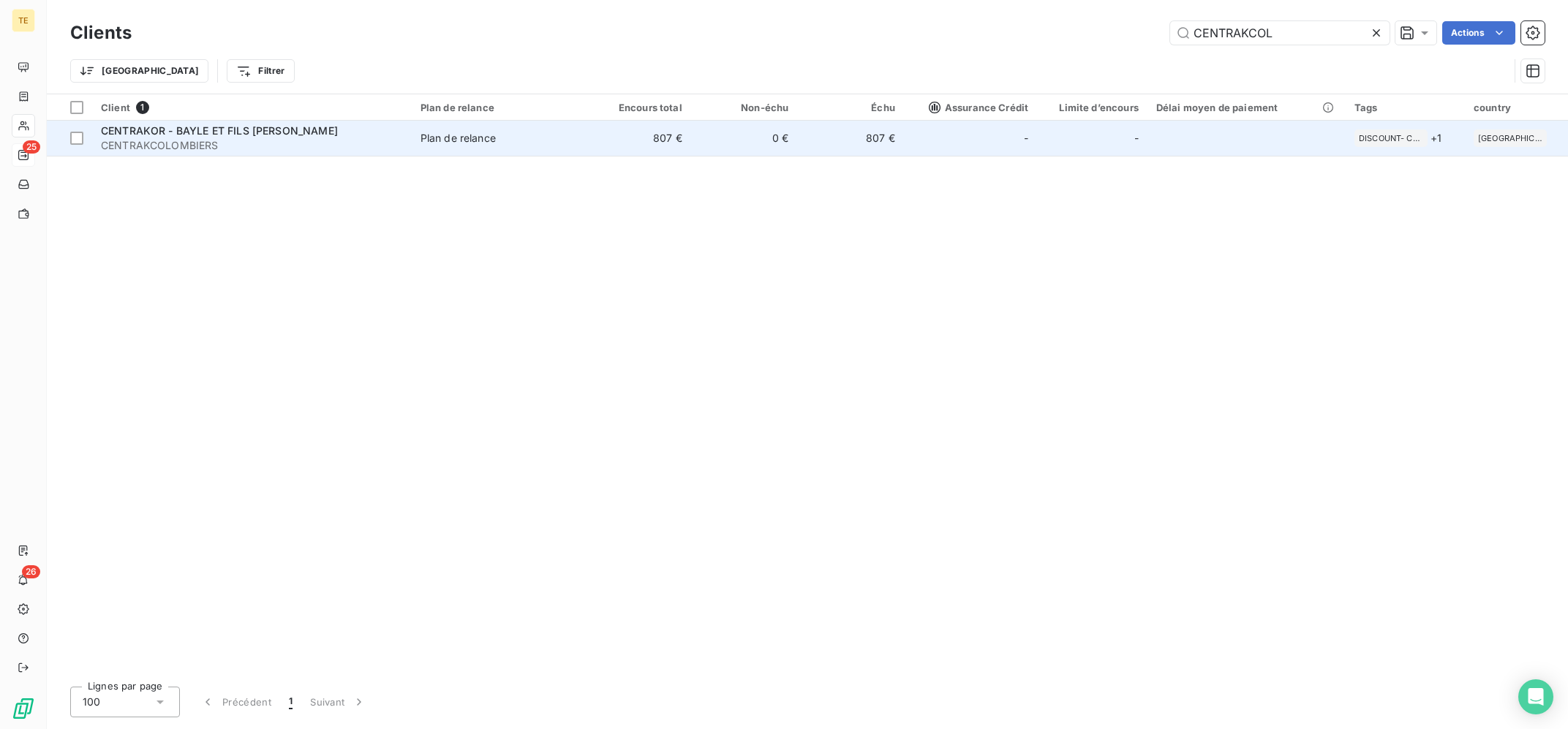
type input "CENTRAKCOL"
click at [904, 152] on td "807 €" at bounding box center [850, 138] width 107 height 35
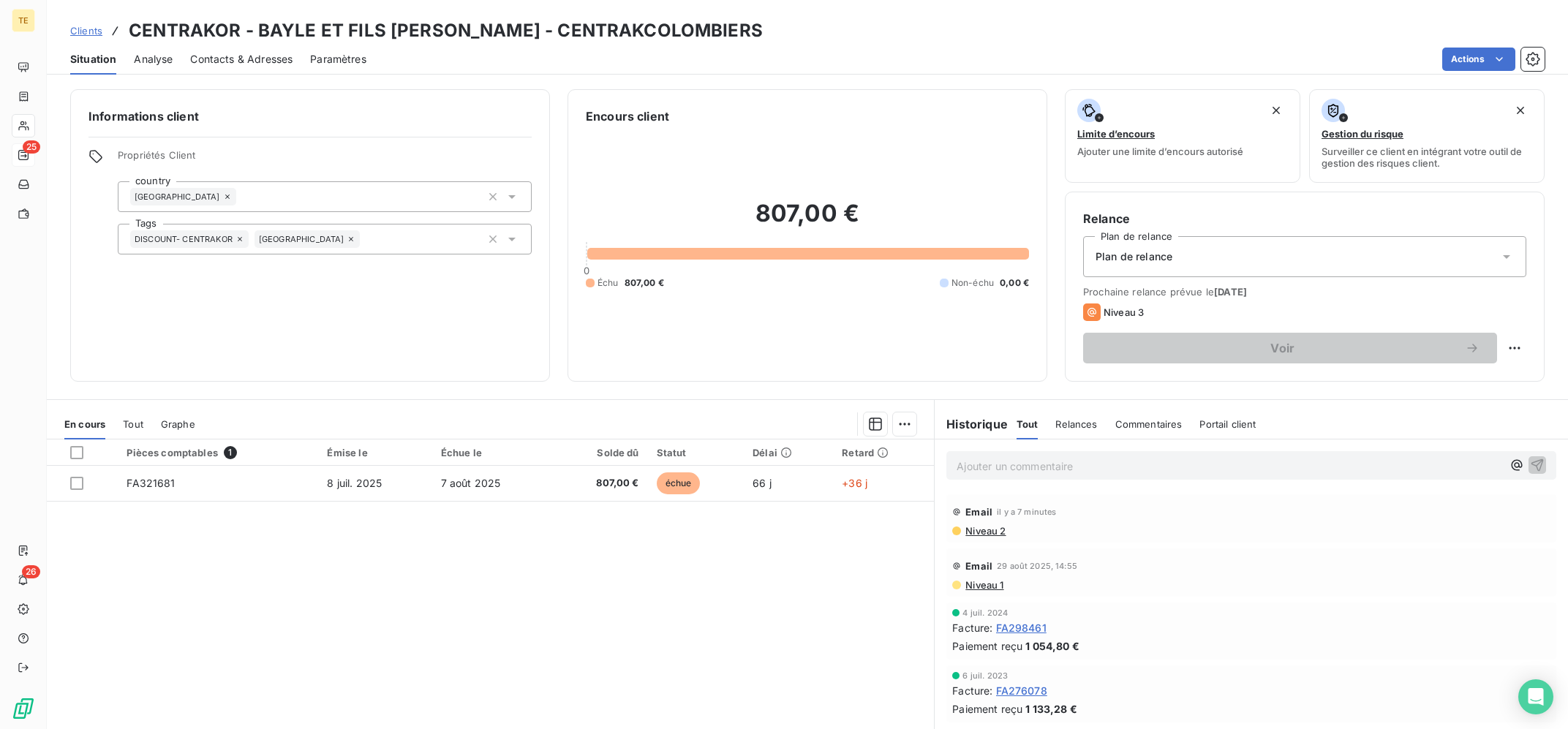
click at [1036, 475] on p "Ajouter un commentaire ﻿" at bounding box center [1229, 466] width 545 height 19
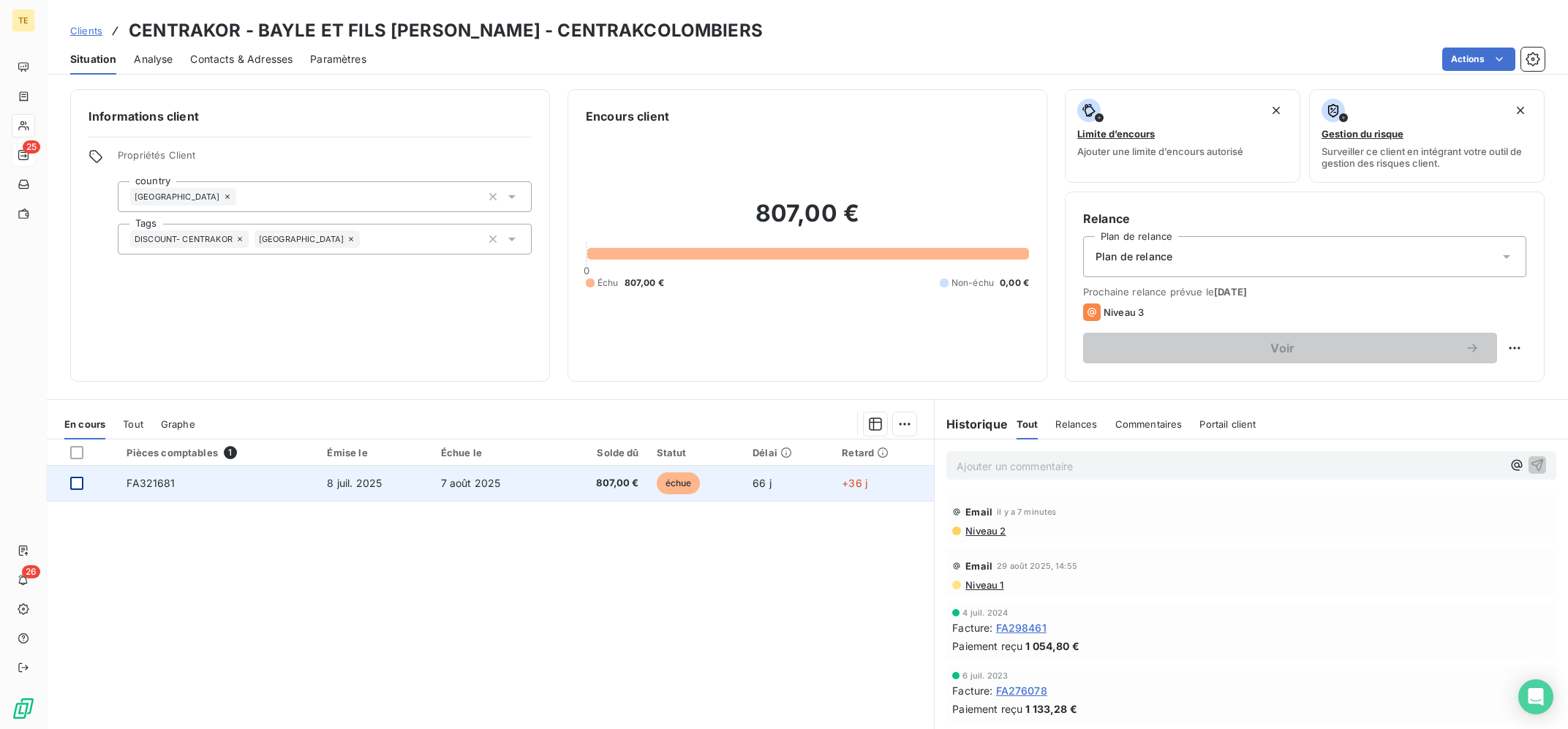
click at [76, 486] on div at bounding box center [77, 484] width 13 height 13
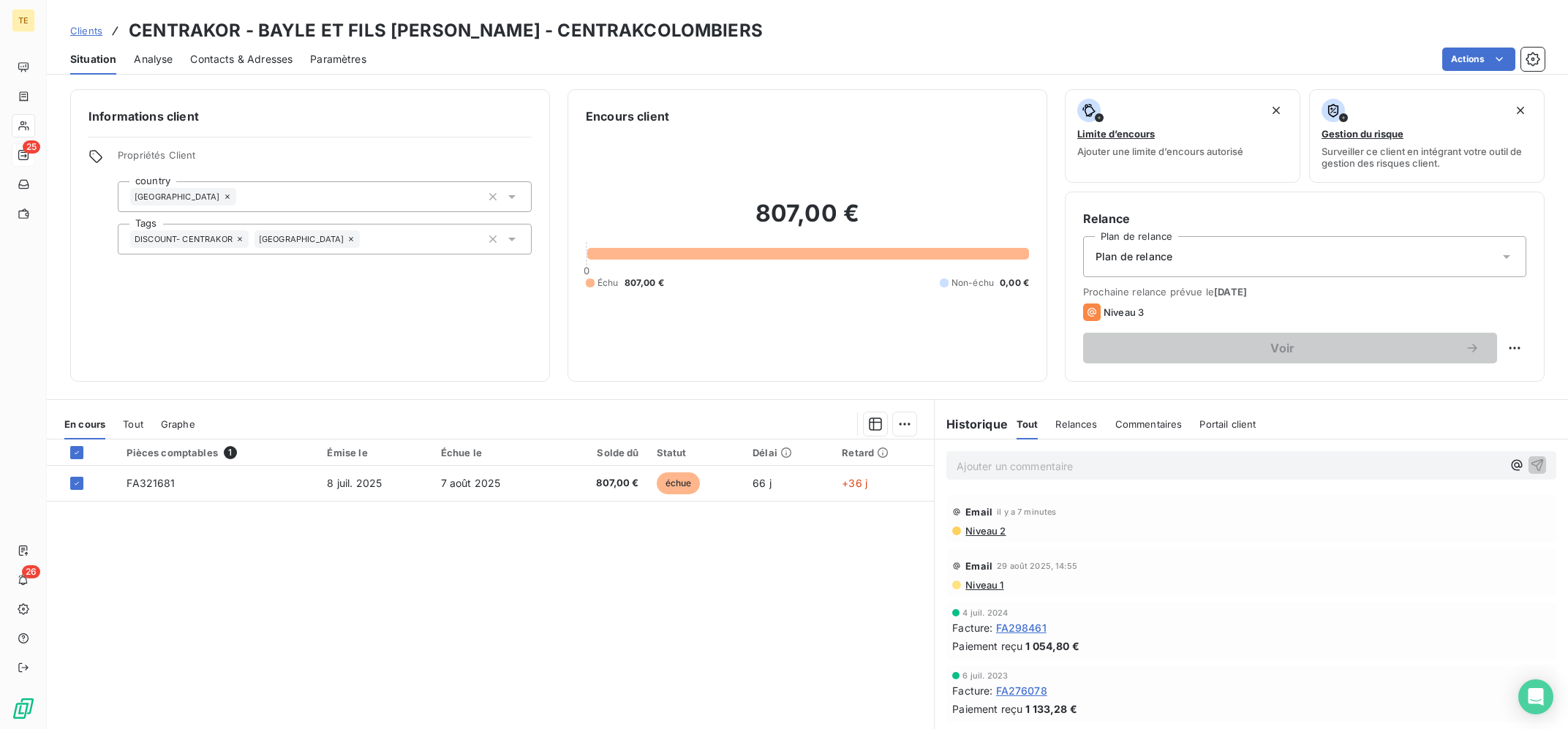
click at [502, 578] on div "Pièces comptables 1 Émise le Échue le Solde dû Statut Délai Retard FA321681 [DA…" at bounding box center [490, 579] width 887 height 281
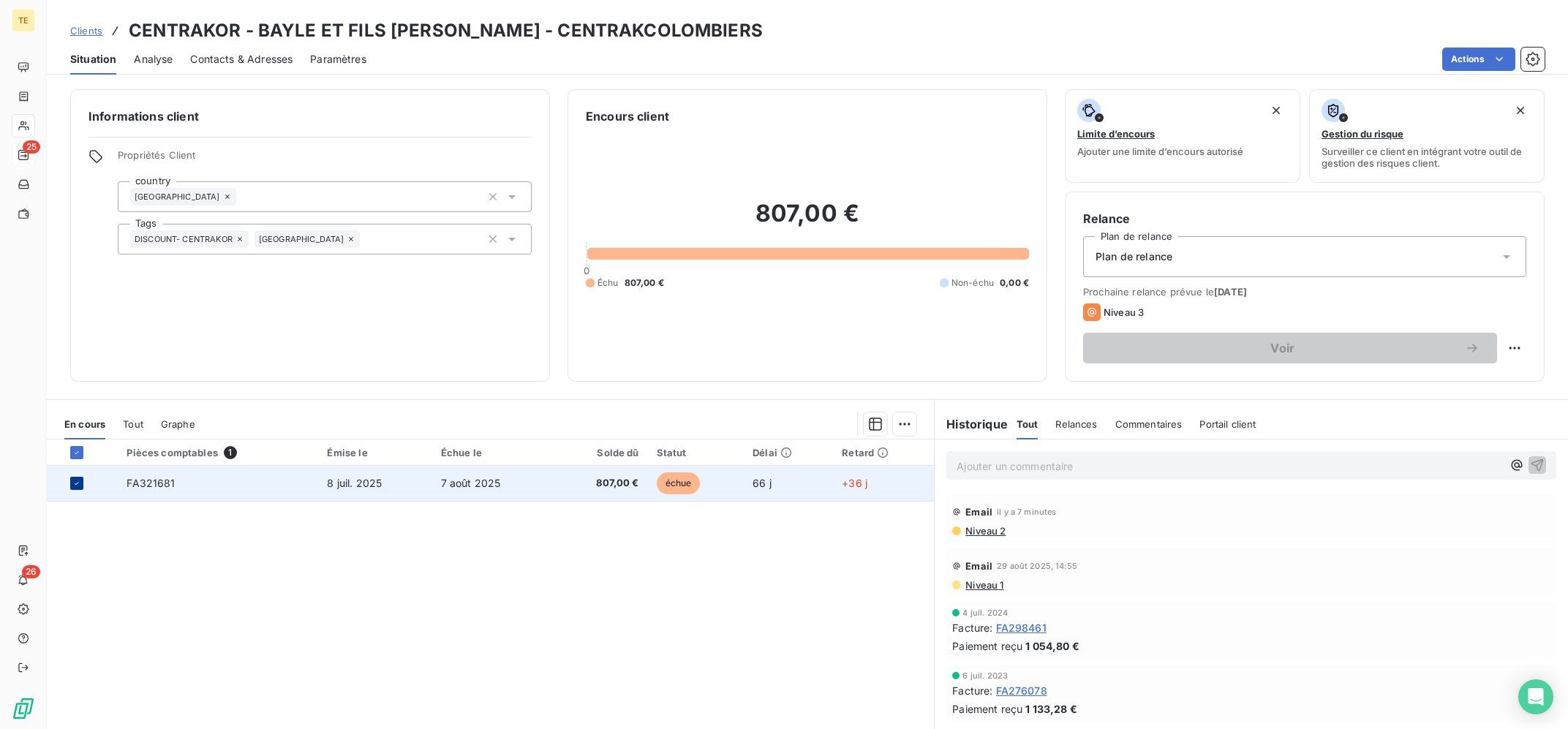
click at [73, 481] on icon at bounding box center [77, 484] width 9 height 9
click at [81, 485] on div at bounding box center [77, 484] width 13 height 13
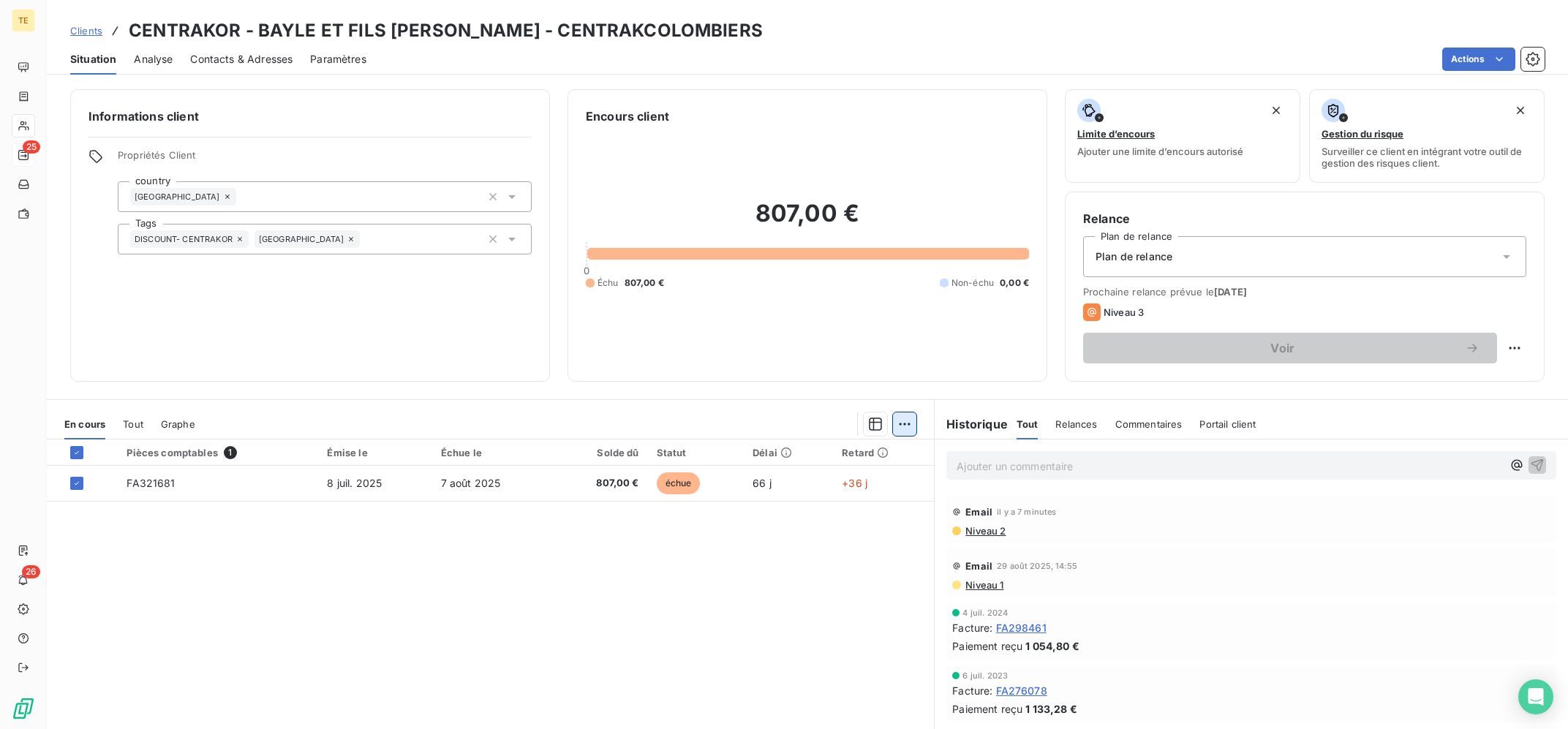
click at [912, 426] on html "TE 25 26 Clients CENTRAKOR - BAYLE ET FILS SARL - CENTRAKCOLOMBIERS Situation A…" at bounding box center [784, 364] width 1568 height 729
click at [815, 485] on div "Ajouter une promesse de paiement (1 facture)" at bounding box center [780, 483] width 258 height 24
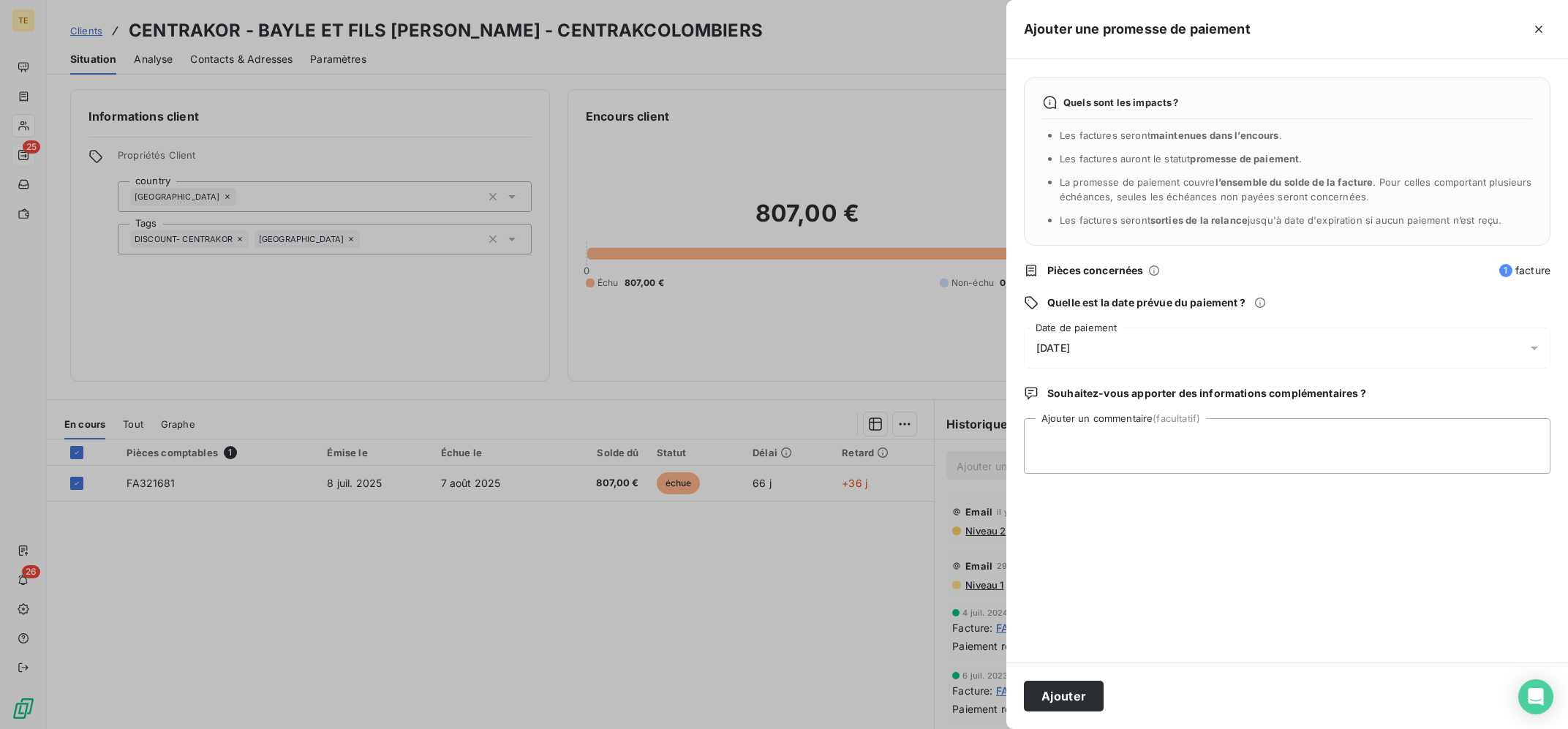
click at [1135, 350] on div "[DATE]" at bounding box center [1287, 348] width 527 height 41
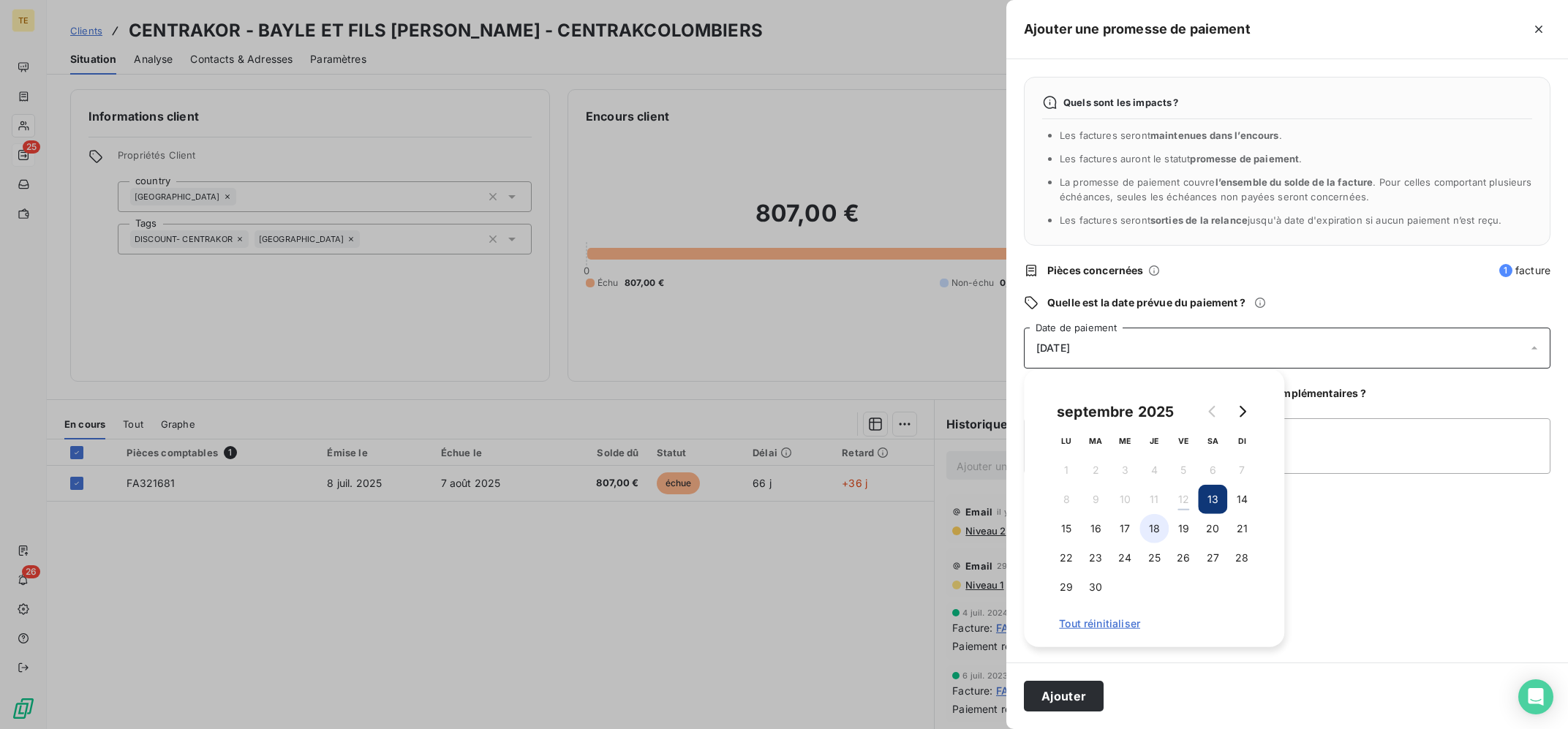
click at [1156, 530] on button "18" at bounding box center [1153, 528] width 29 height 29
click at [1187, 524] on button "19" at bounding box center [1183, 528] width 29 height 29
click at [1074, 555] on button "22" at bounding box center [1066, 557] width 29 height 29
click at [1455, 440] on textarea "Ajouter un commentaire (facultatif)" at bounding box center [1287, 446] width 527 height 56
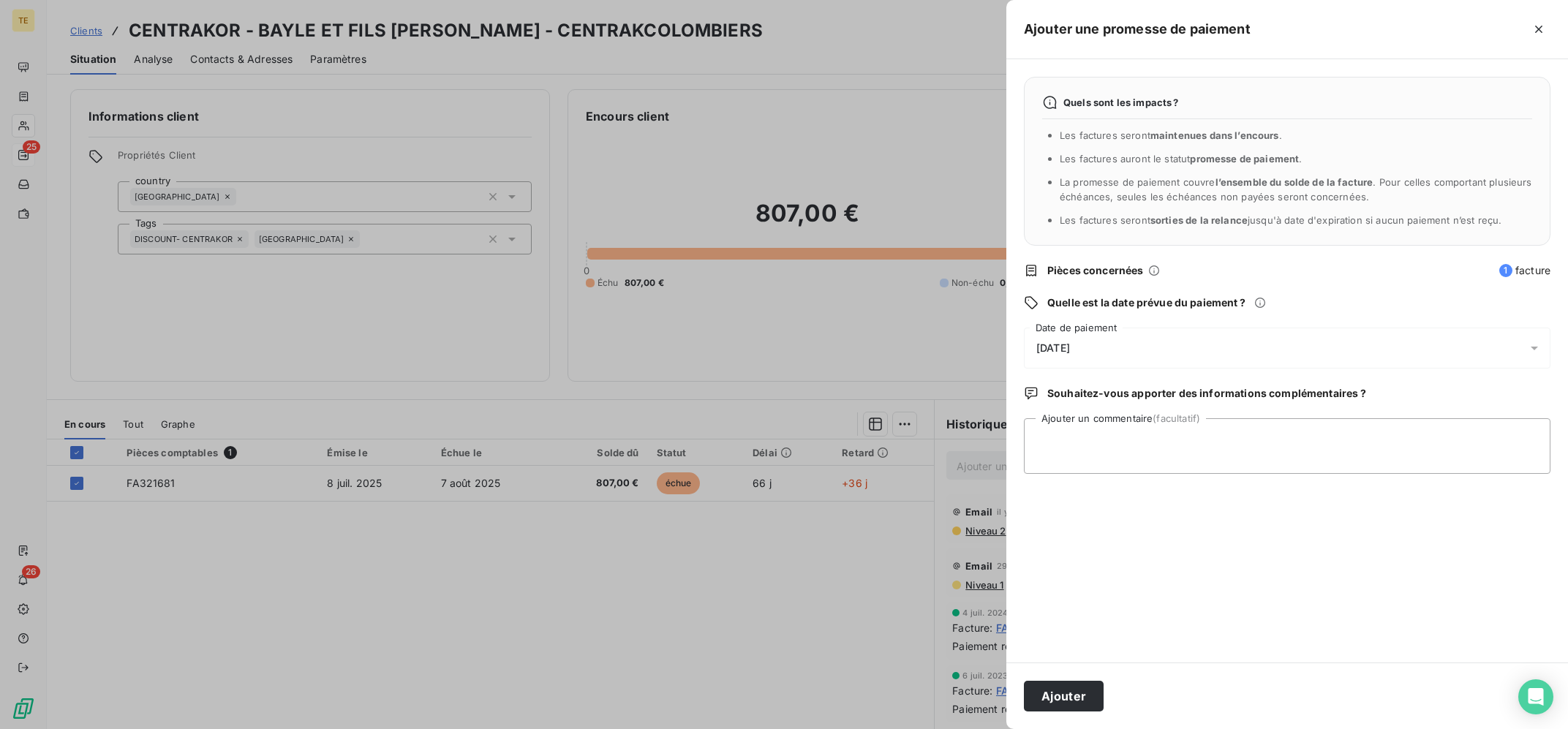
click at [1190, 372] on div "Quels sont les impacts ? Les factures seront maintenues dans l’encours . Les fa…" at bounding box center [1287, 360] width 562 height 603
click at [1204, 342] on div "[DATE]" at bounding box center [1287, 348] width 527 height 41
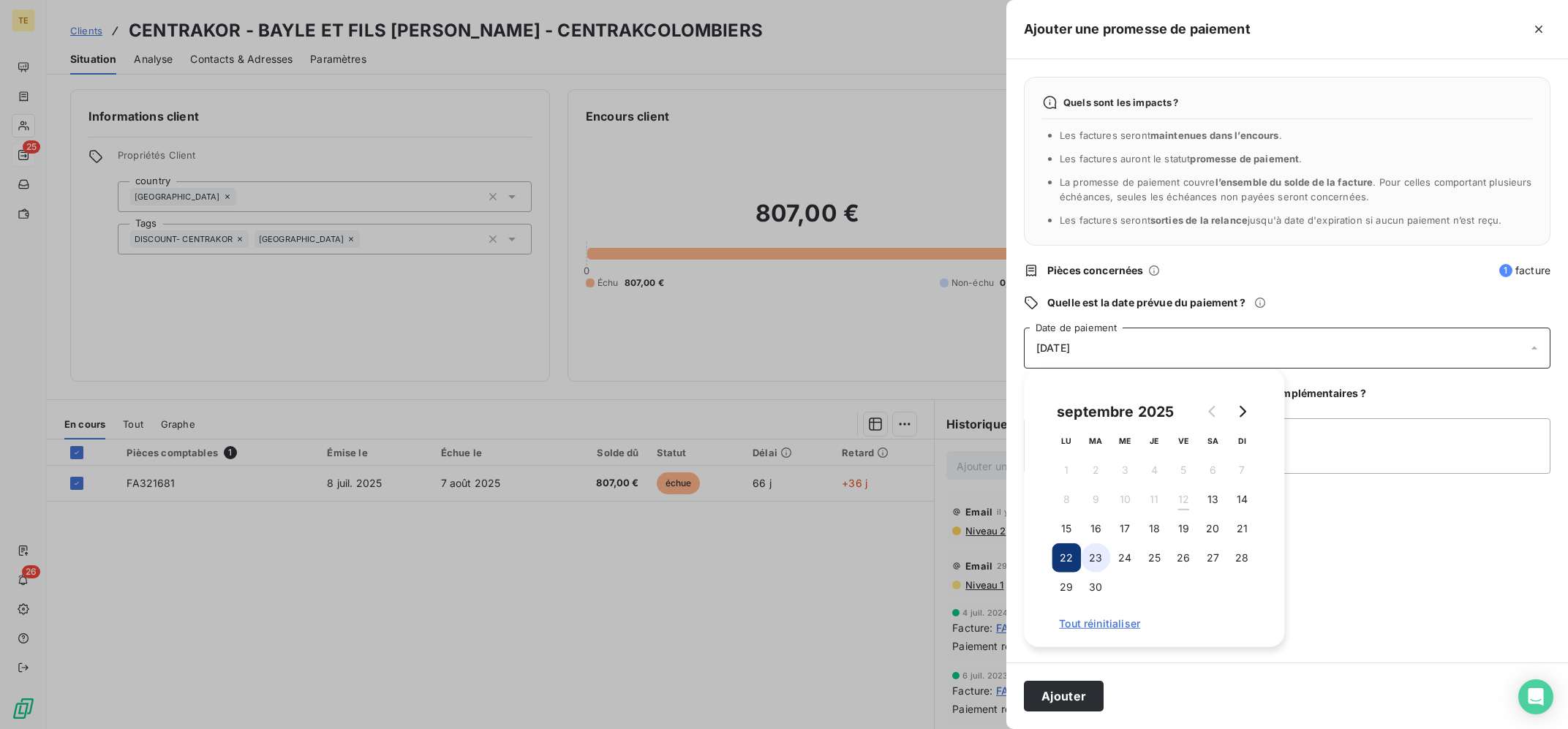
click at [1094, 561] on button "23" at bounding box center [1095, 557] width 29 height 29
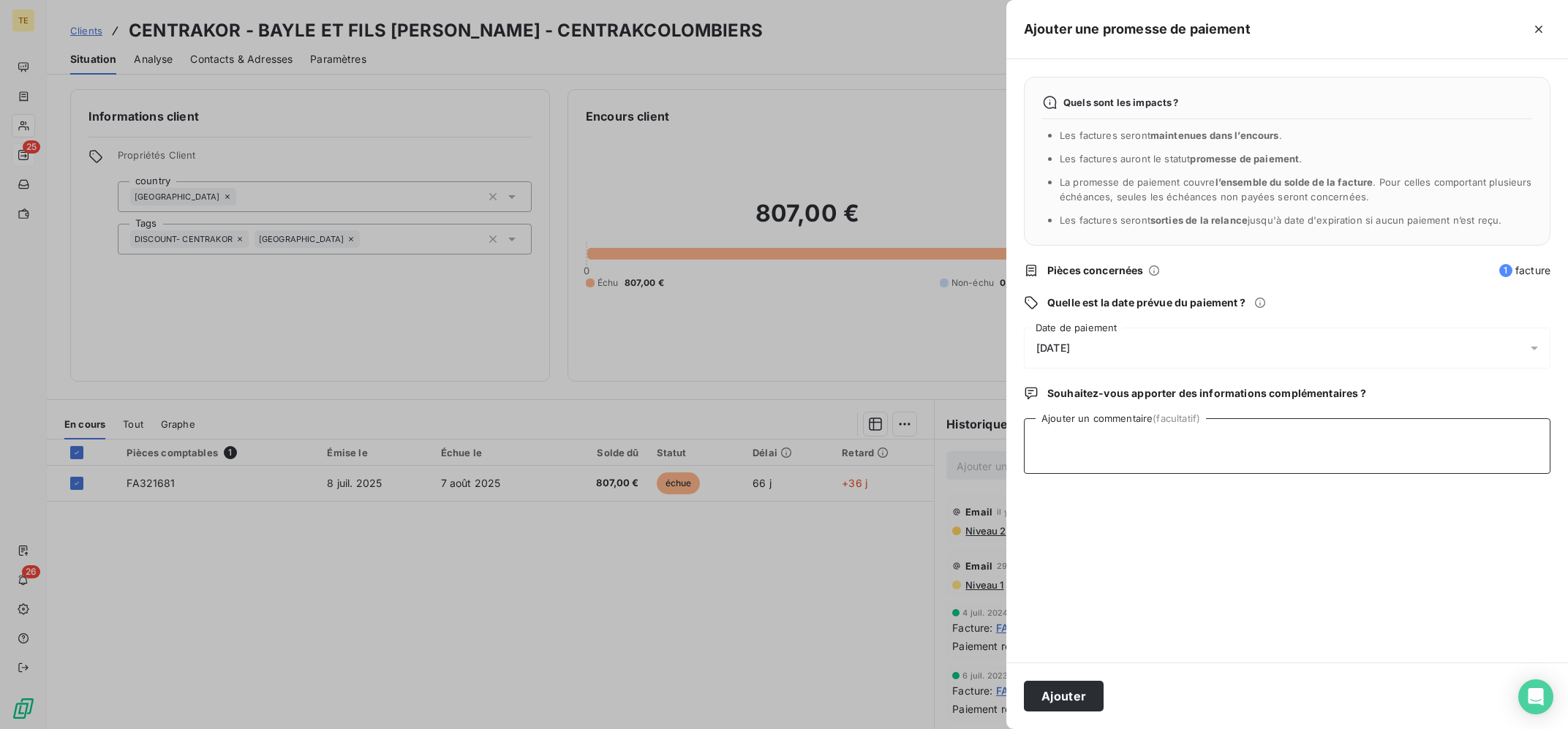
click at [1360, 462] on textarea "Ajouter un commentaire (facultatif)" at bounding box center [1287, 446] width 527 height 56
click at [1188, 443] on textarea "12/09 : Renvoi de la facture à l'adresse demandé suite à leur mail, si rien > r…" at bounding box center [1287, 446] width 527 height 56
click at [1349, 458] on textarea "12/09 : Renvoi de la facture à l'adresse demandé suite à leur mail, si rien > r…" at bounding box center [1287, 446] width 527 height 56
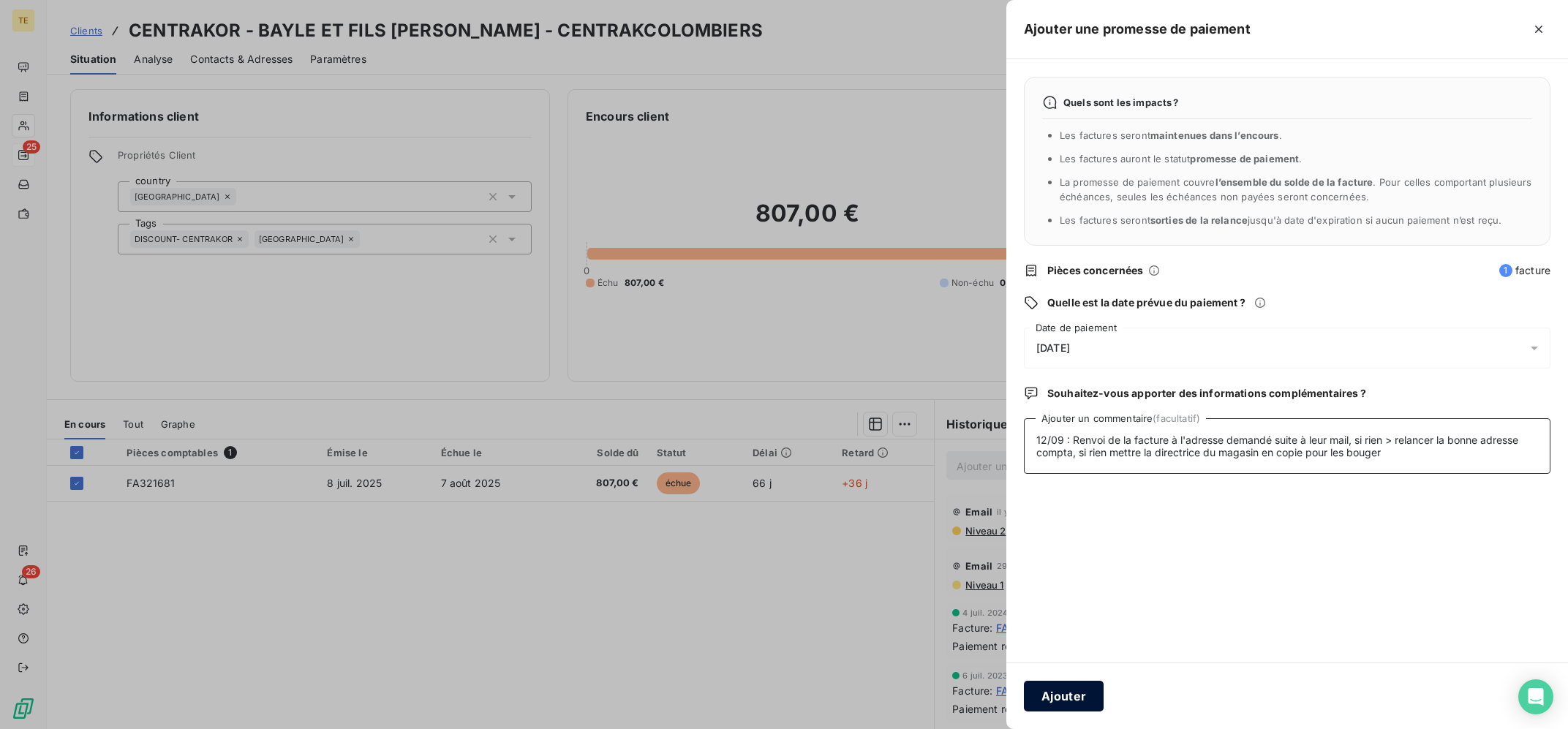
type textarea "12/09 : Renvoi de la facture à l'adresse demandé suite à leur mail, si rien > r…"
click at [1056, 696] on button "Ajouter" at bounding box center [1063, 696] width 79 height 30
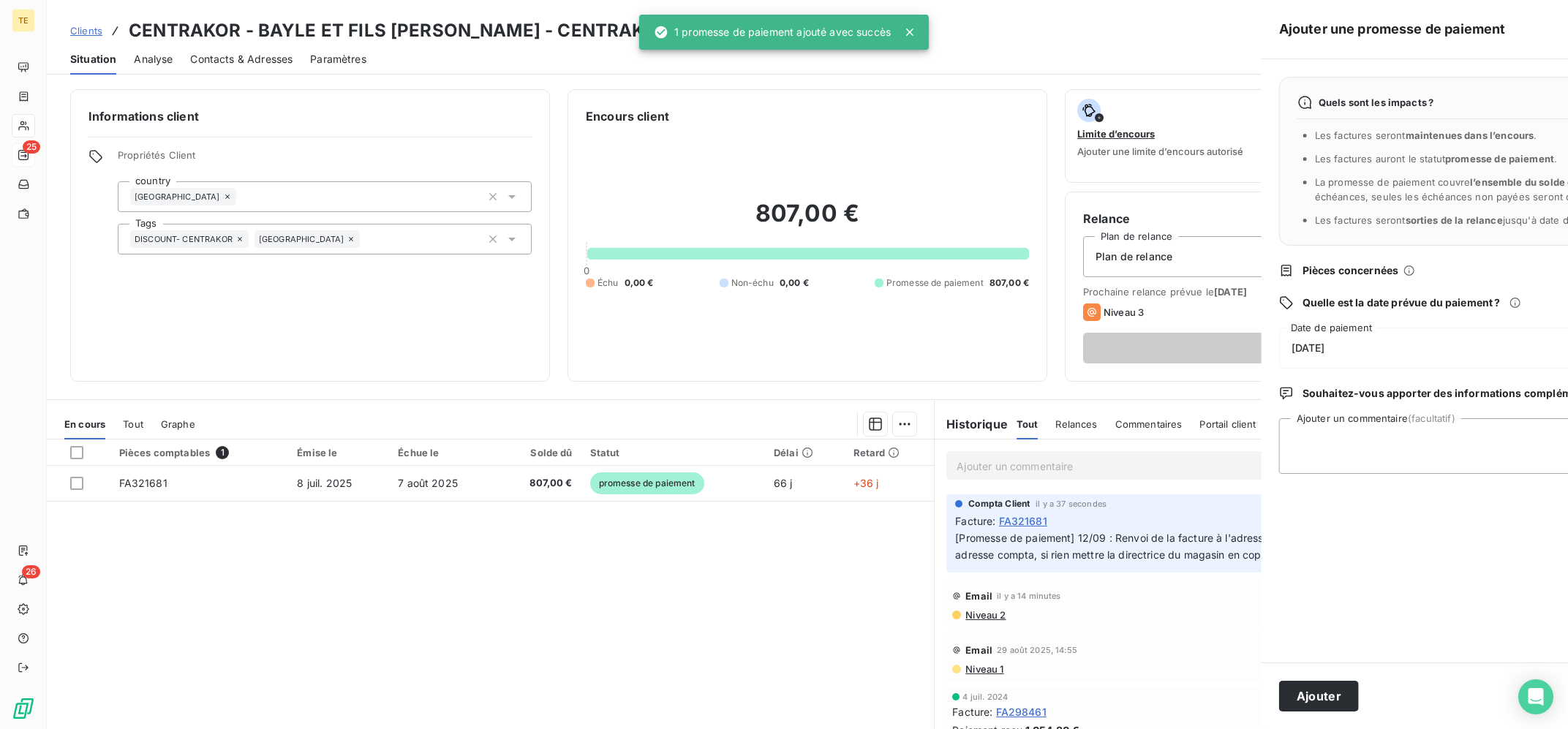
click at [709, 578] on div at bounding box center [784, 364] width 1568 height 729
